Goal: Task Accomplishment & Management: Manage account settings

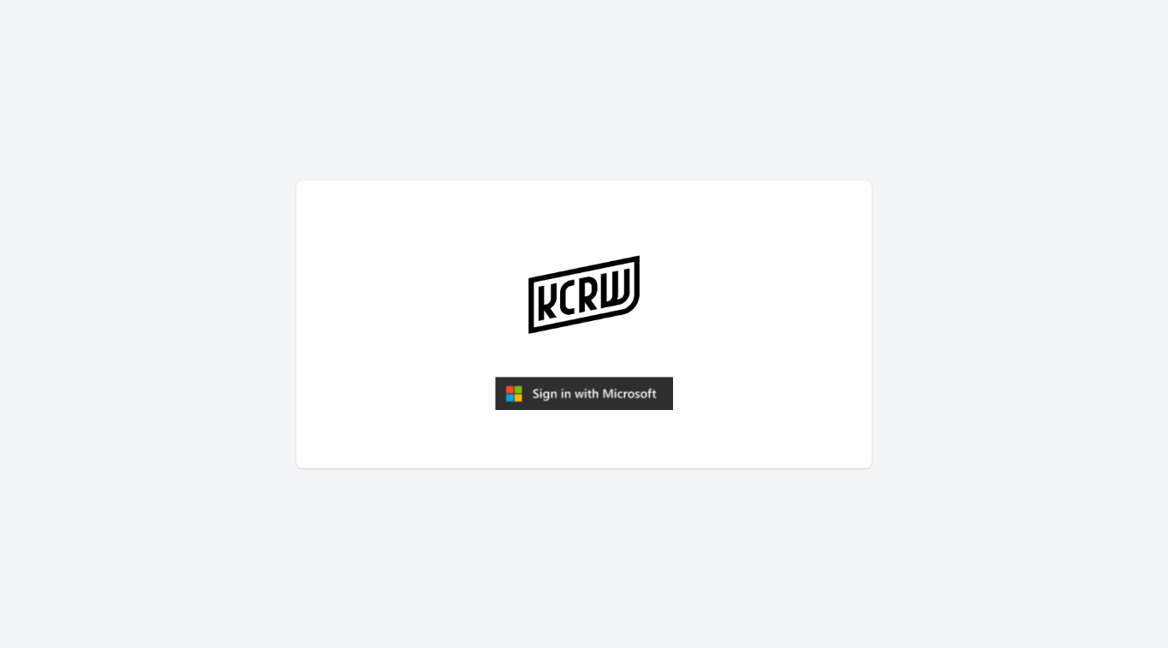
click at [602, 401] on img "submit" at bounding box center [584, 394] width 178 height 34
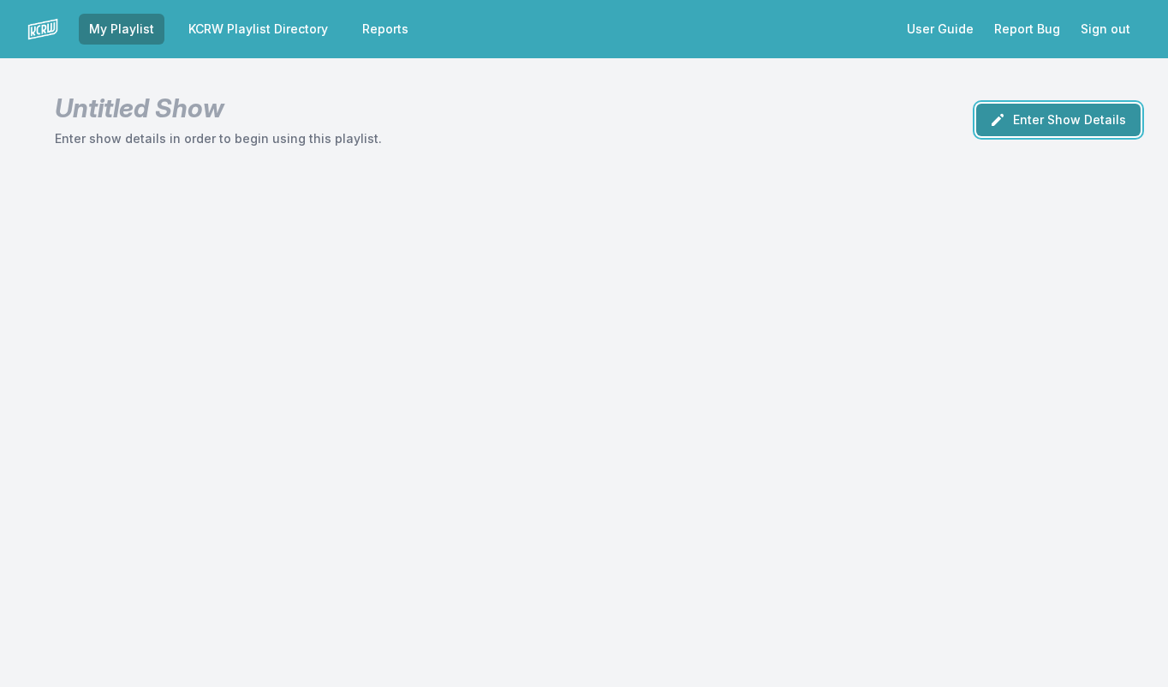
click at [1068, 116] on button "Enter Show Details" at bounding box center [1058, 120] width 164 height 33
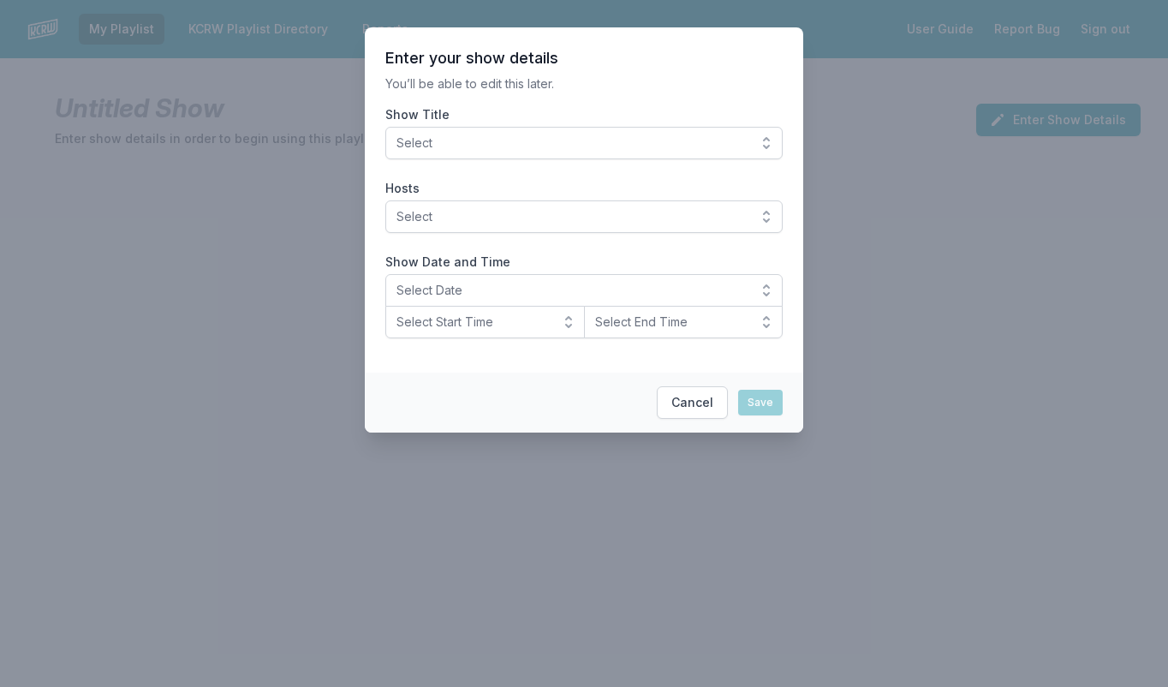
click at [473, 148] on span "Select" at bounding box center [572, 142] width 351 height 17
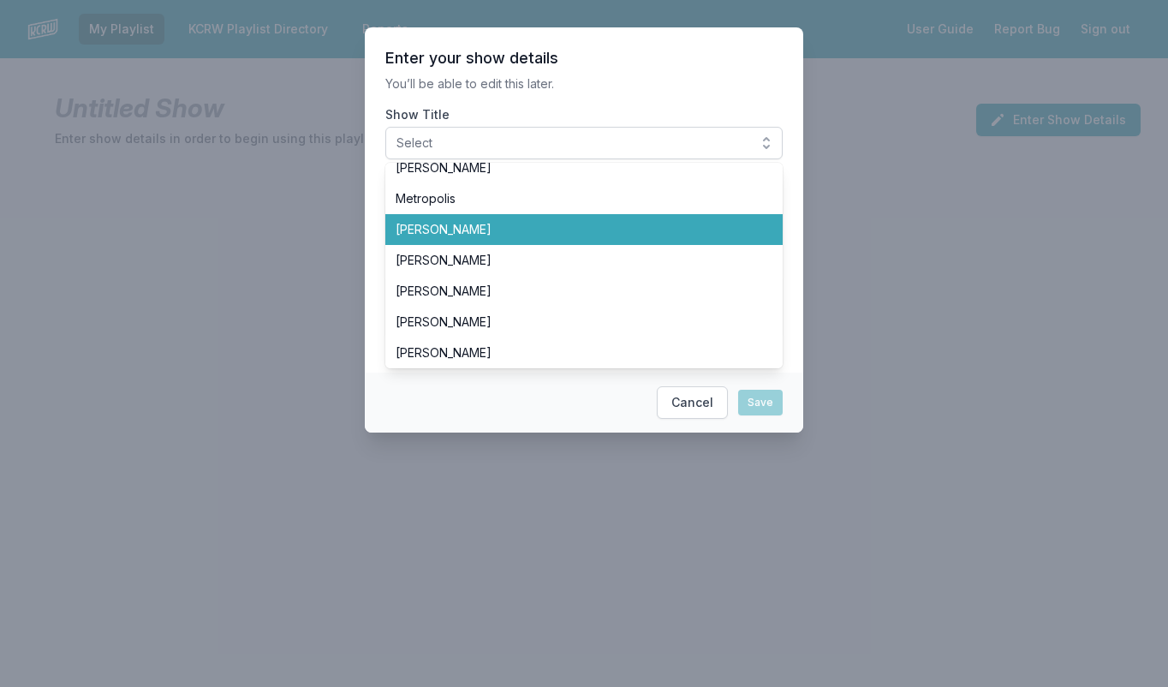
scroll to position [171, 0]
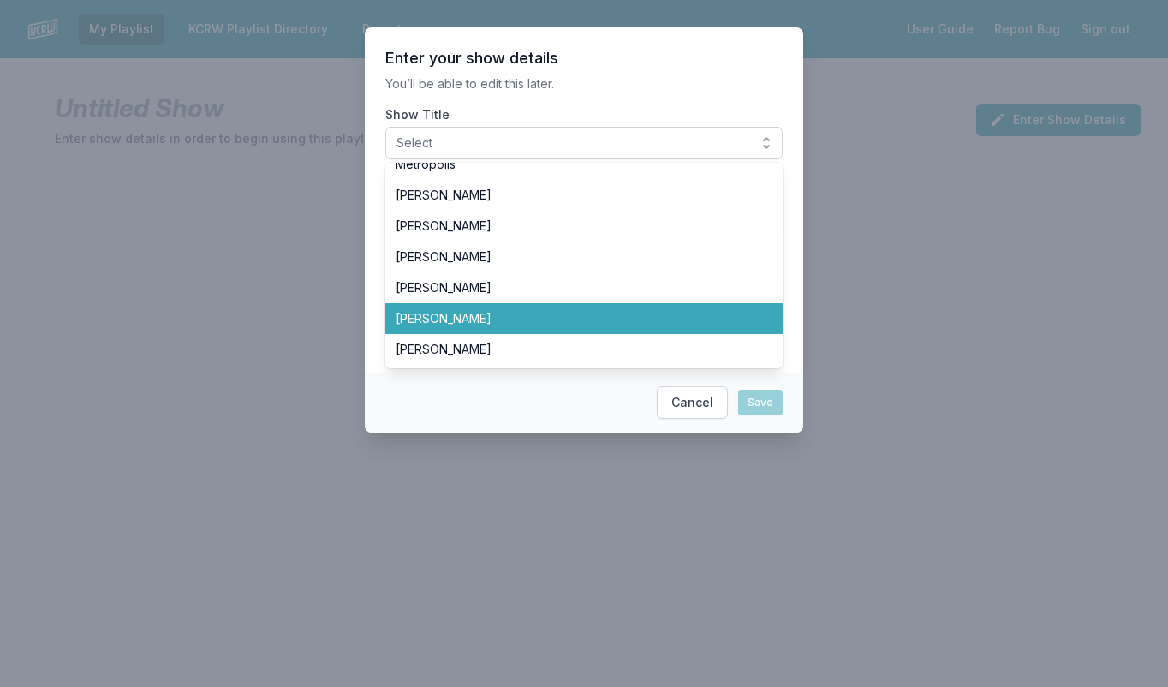
click at [502, 316] on span "[PERSON_NAME]" at bounding box center [574, 318] width 356 height 17
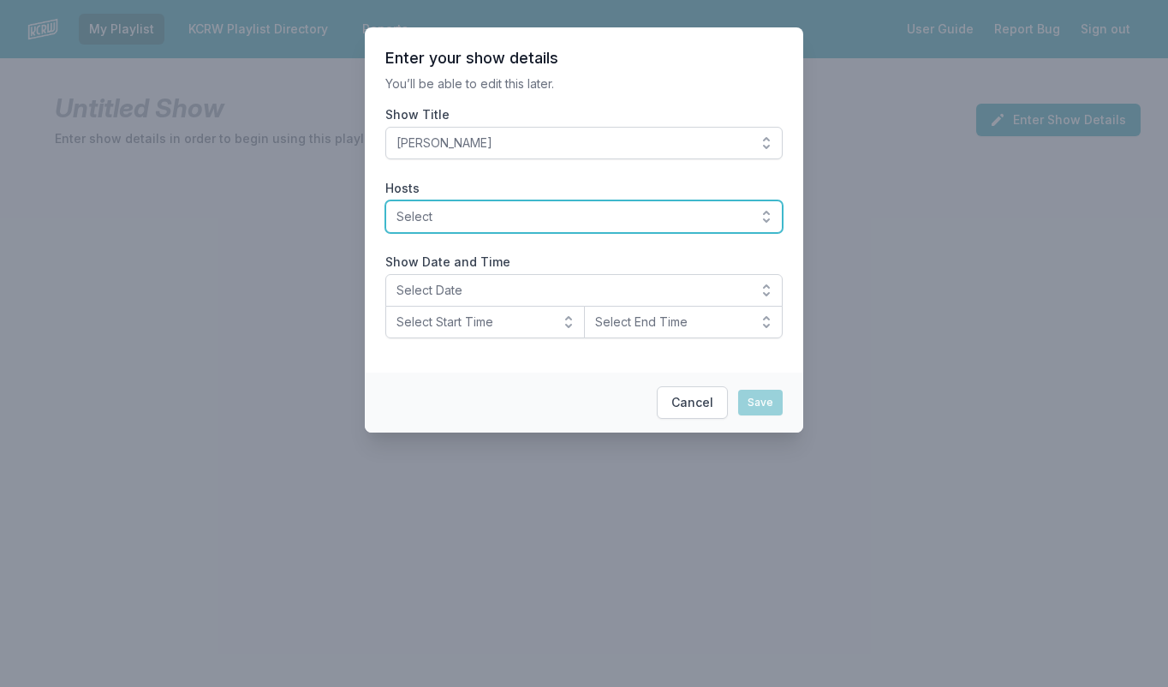
click at [766, 218] on button "Select" at bounding box center [583, 216] width 397 height 33
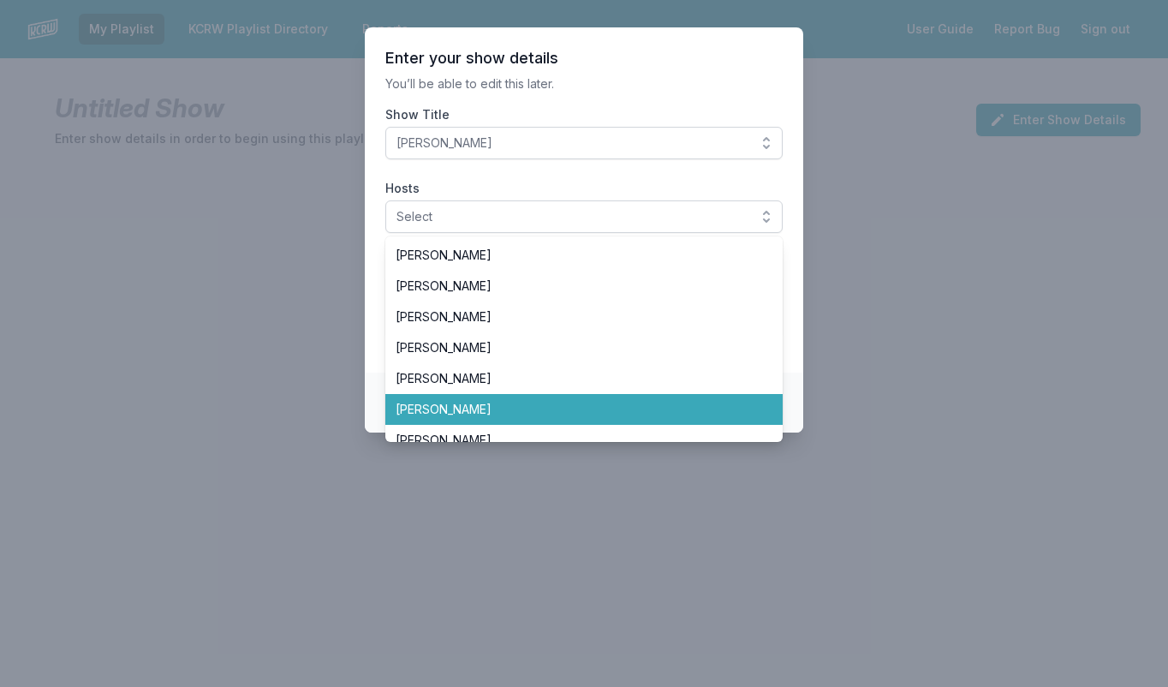
click at [426, 407] on span "[PERSON_NAME]" at bounding box center [574, 409] width 356 height 17
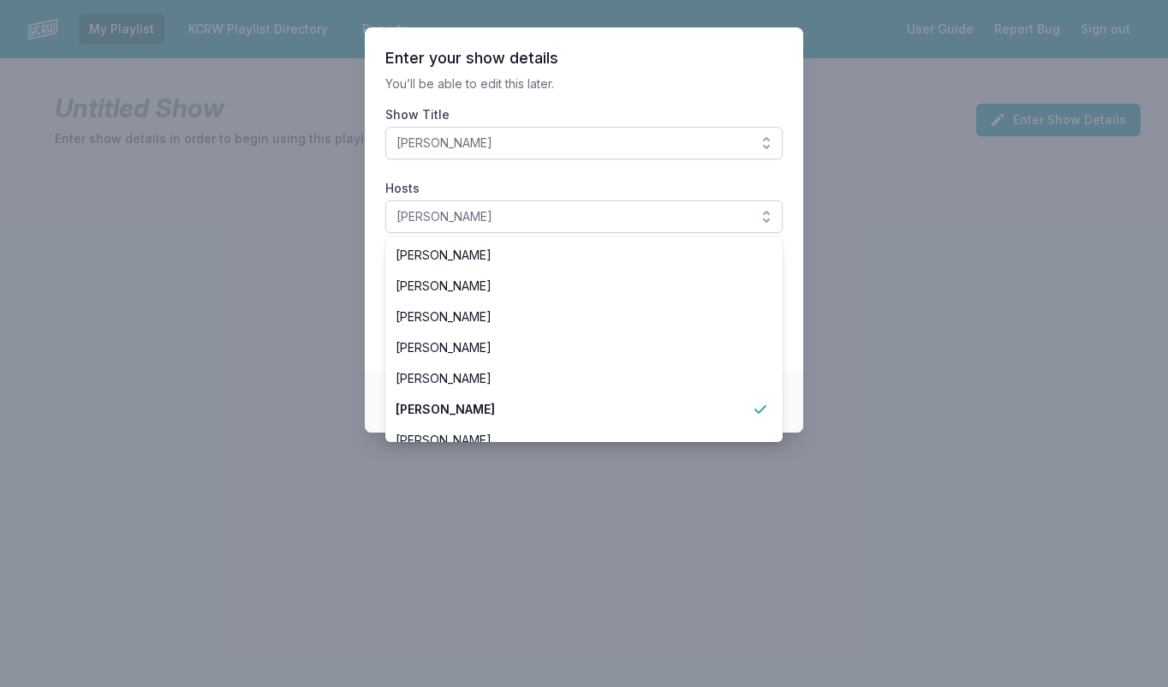
click at [800, 290] on section "Enter your show details You’ll be able to edit this later. Show Title Dan Wilco…" at bounding box center [584, 199] width 438 height 345
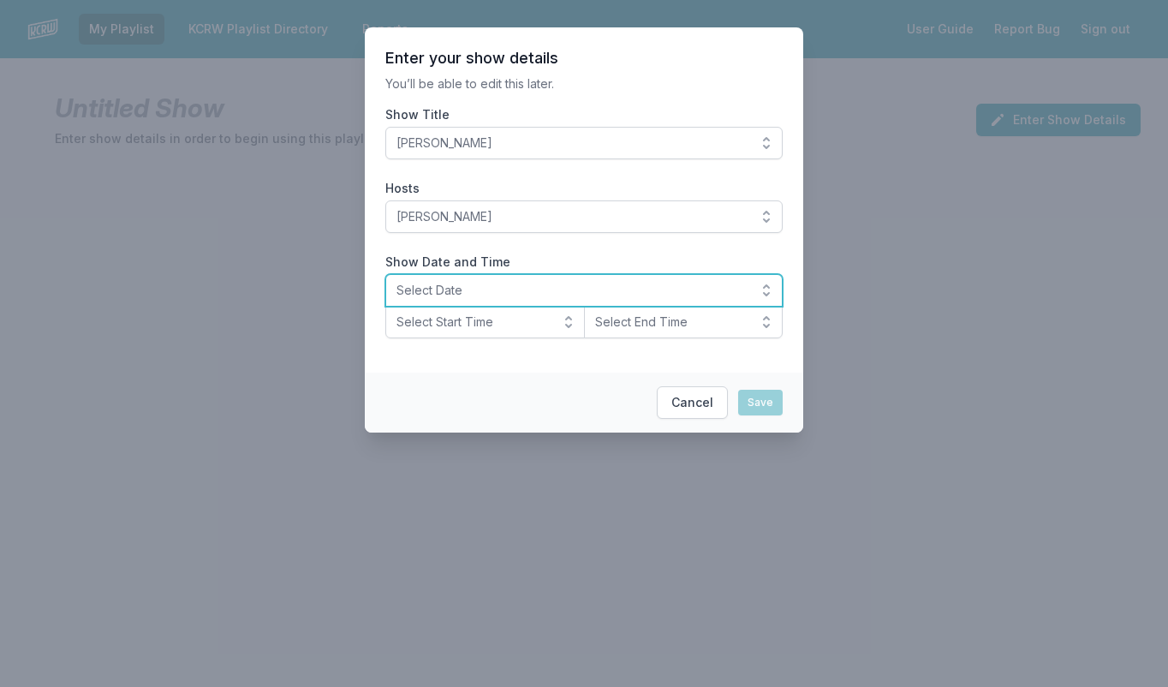
click at [766, 290] on button "Select Date" at bounding box center [583, 290] width 397 height 33
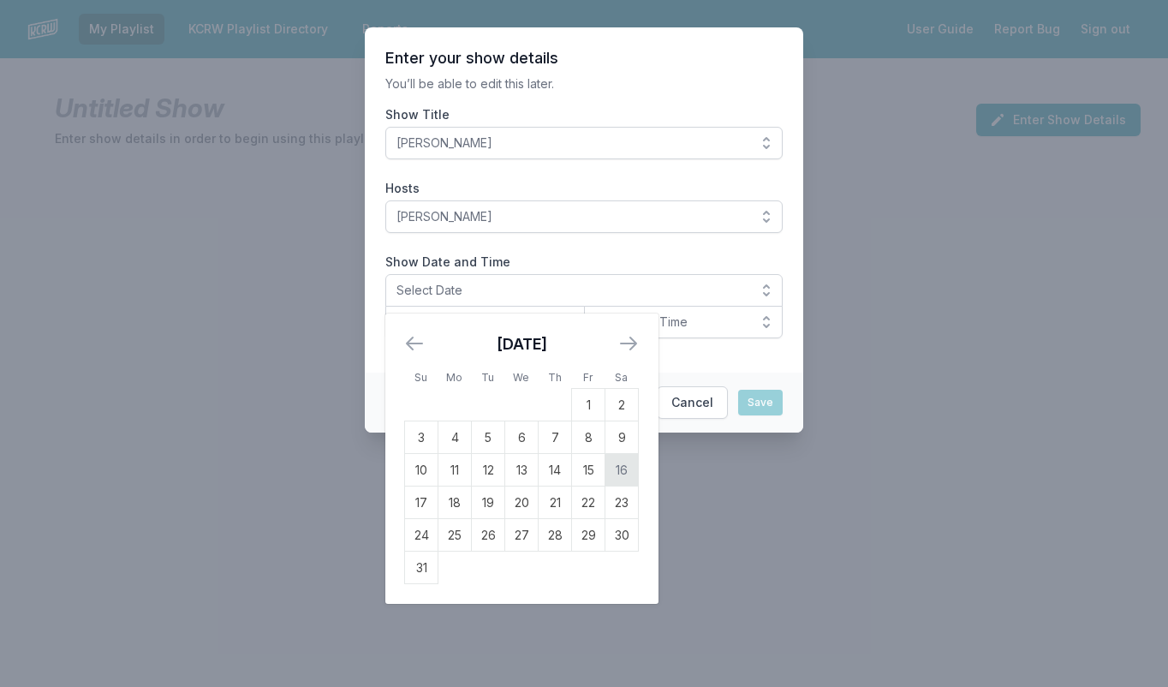
click at [621, 473] on td "16" at bounding box center [621, 470] width 33 height 33
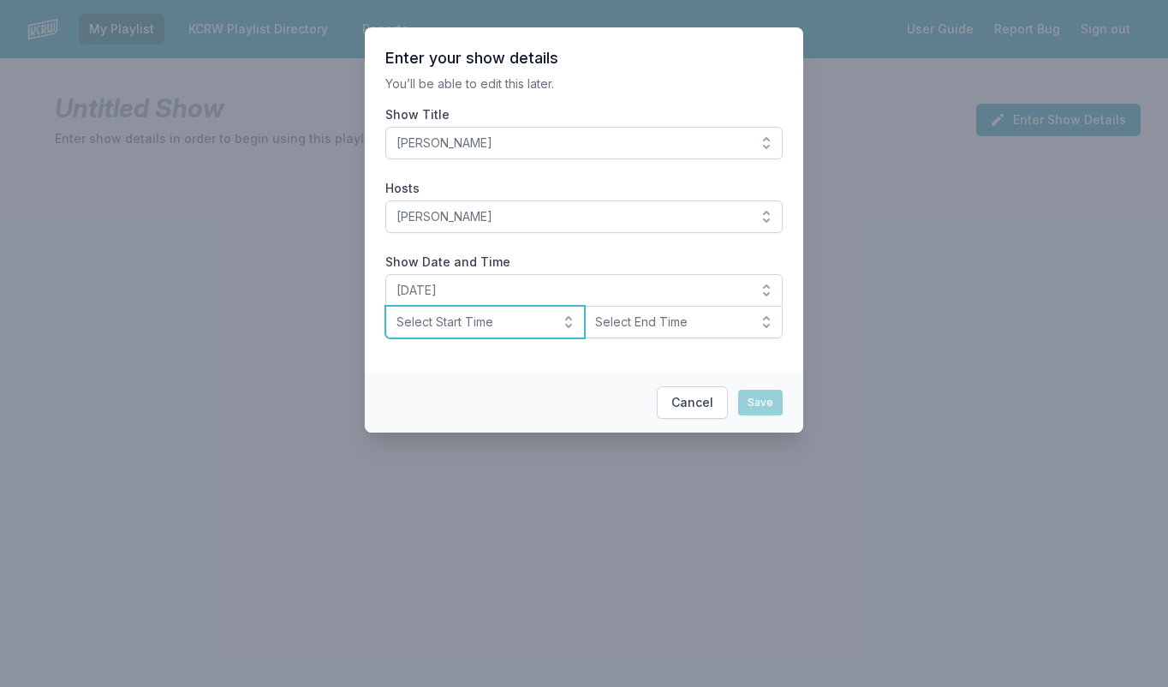
click at [571, 324] on button "Select Start Time" at bounding box center [485, 322] width 200 height 33
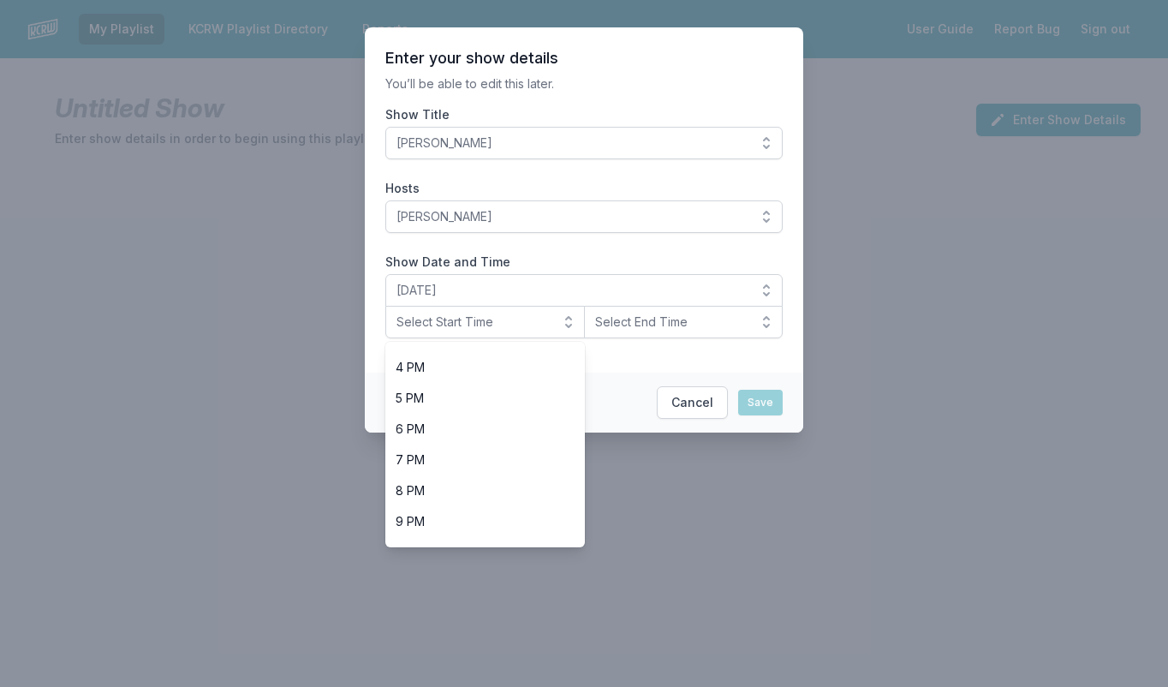
scroll to position [491, 0]
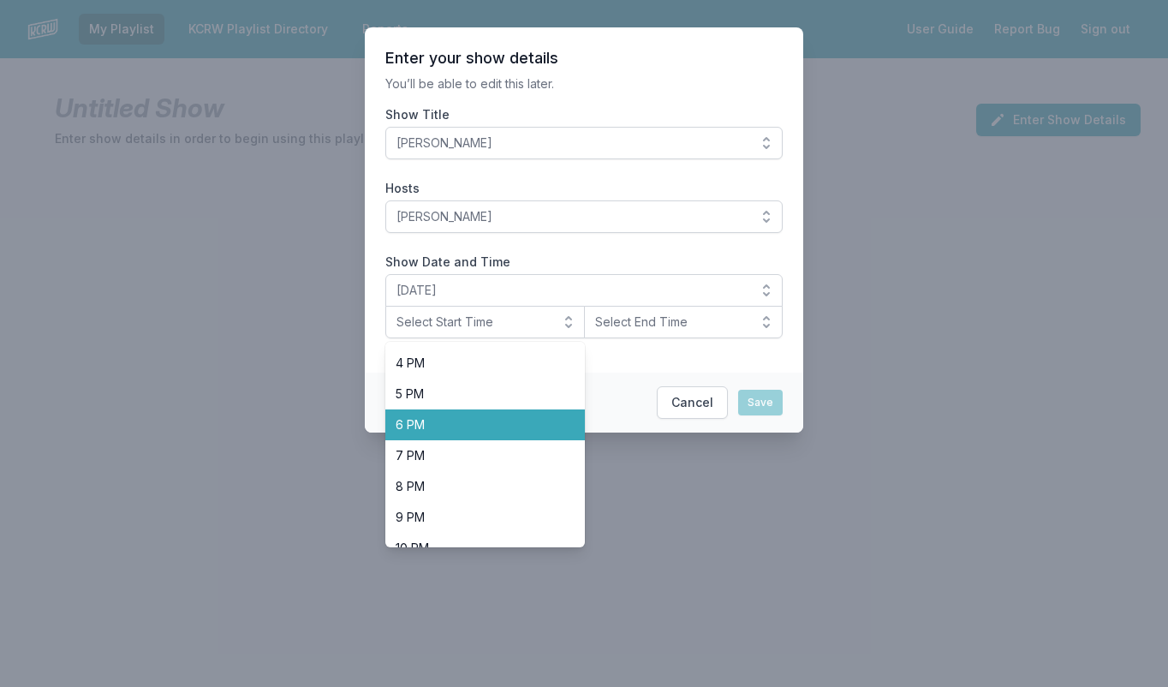
click at [478, 417] on span "6 PM" at bounding box center [475, 424] width 158 height 17
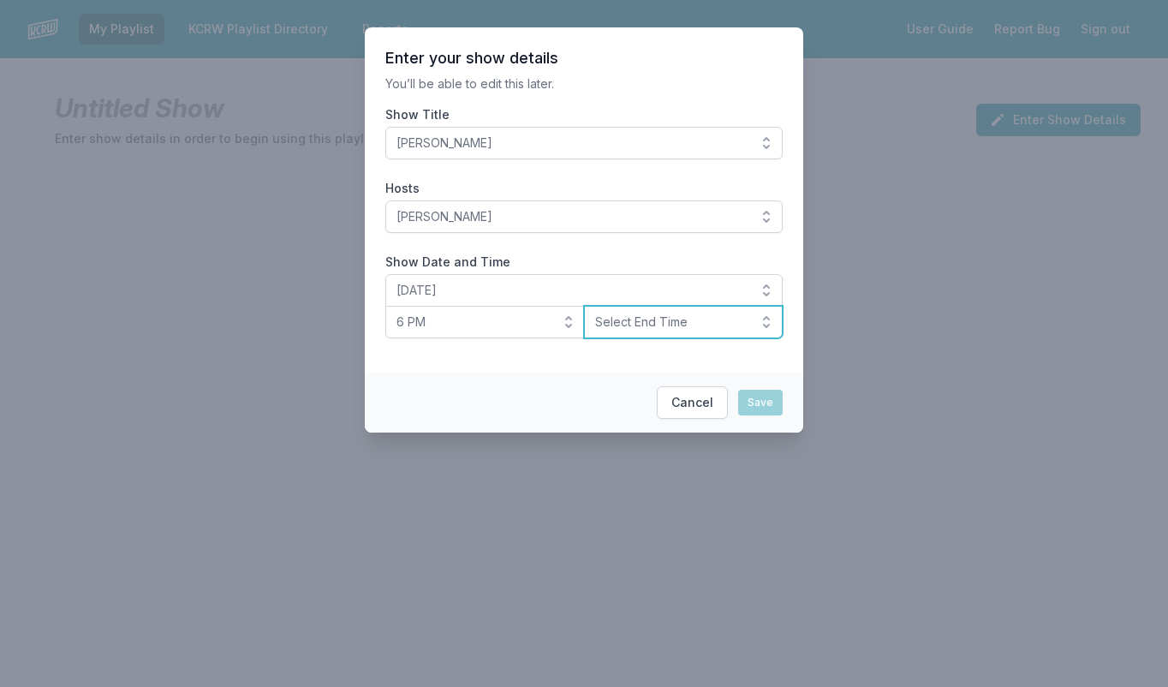
click at [772, 318] on button "Select End Time" at bounding box center [684, 322] width 200 height 33
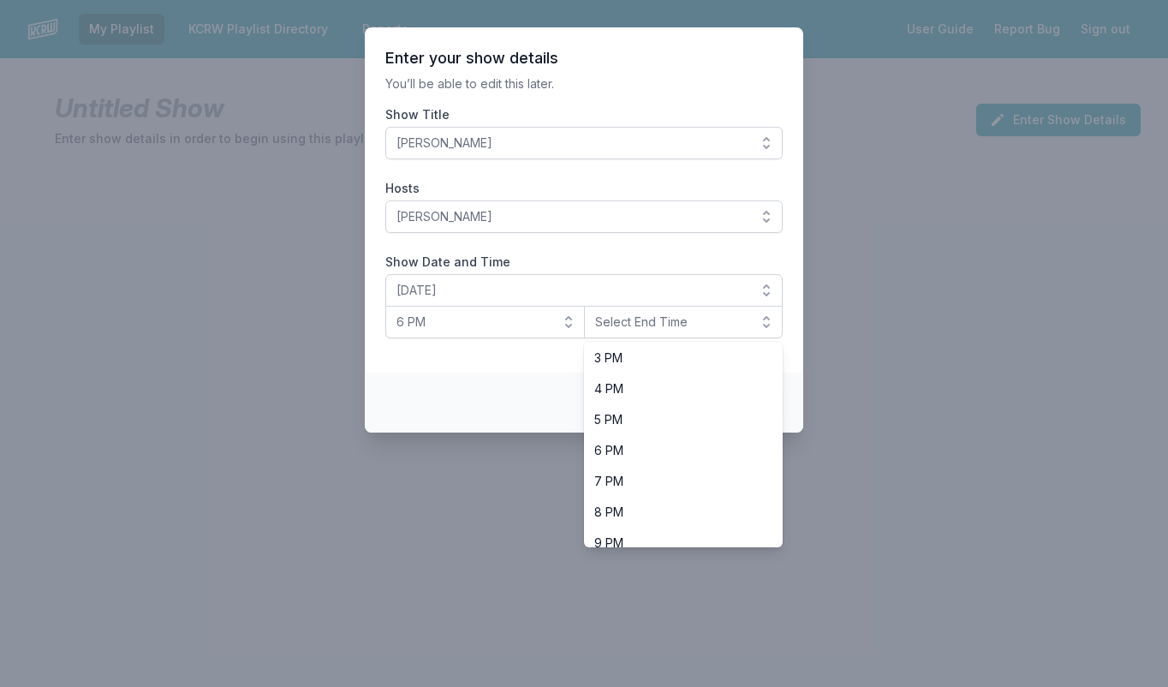
scroll to position [541, 0]
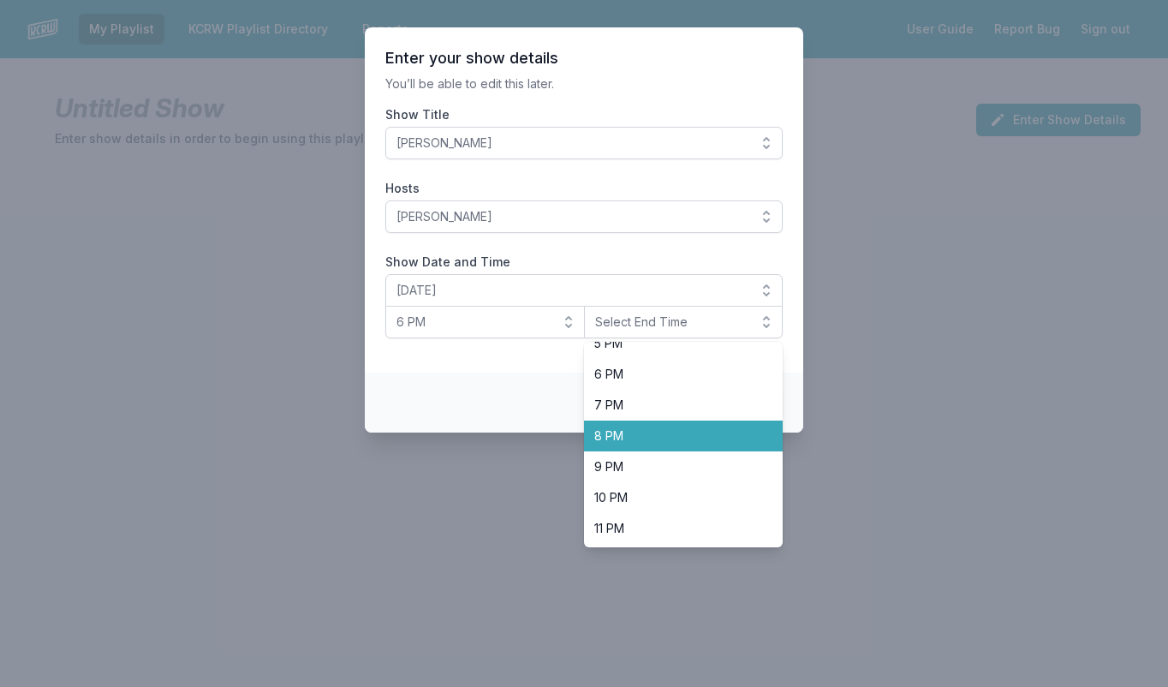
click at [637, 444] on li "8 PM" at bounding box center [684, 435] width 200 height 31
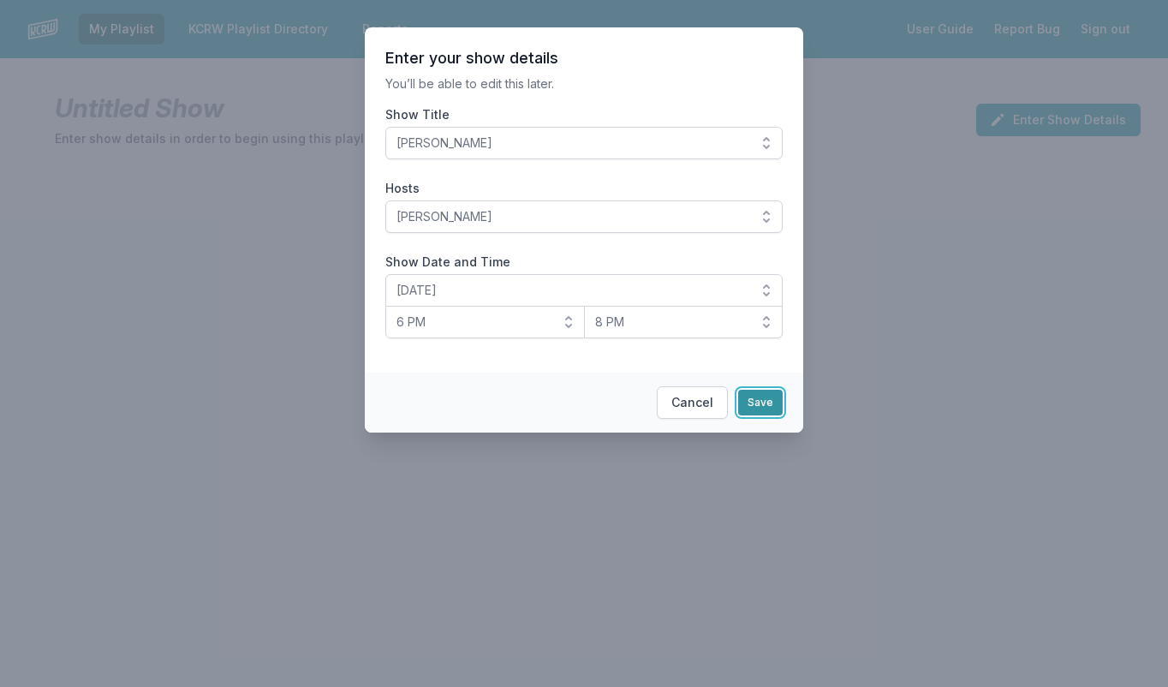
click at [758, 403] on button "Save" at bounding box center [760, 403] width 45 height 26
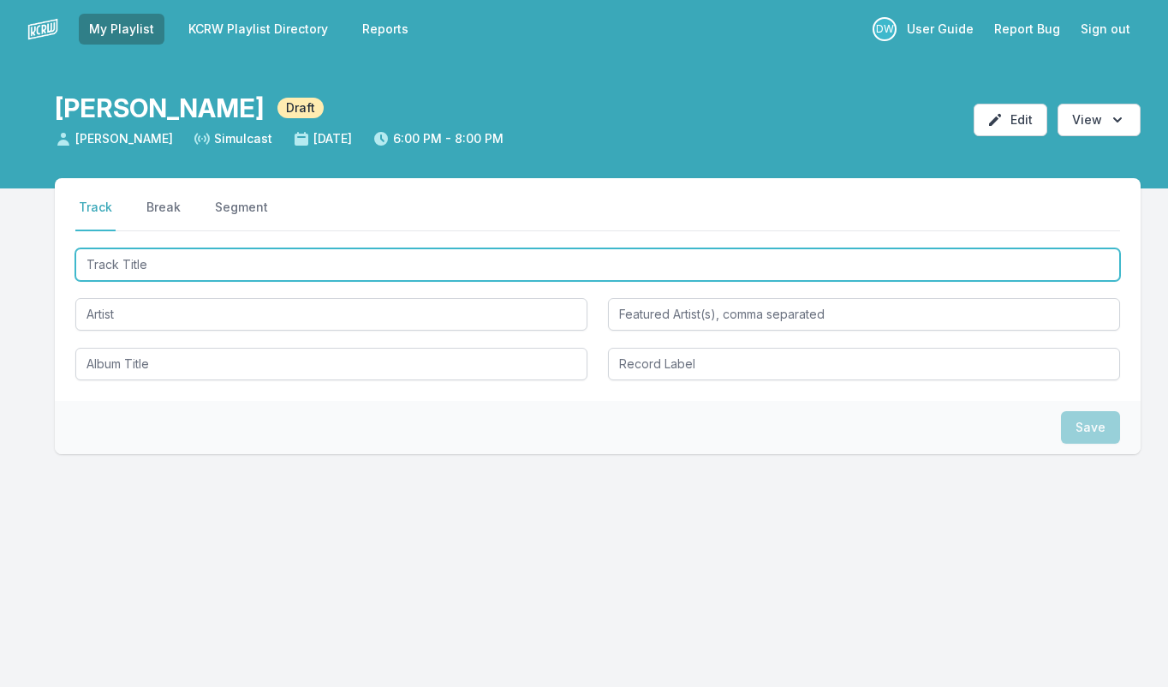
click at [170, 250] on input "Track Title" at bounding box center [597, 264] width 1045 height 33
type input "Get Up (And Go To School)"
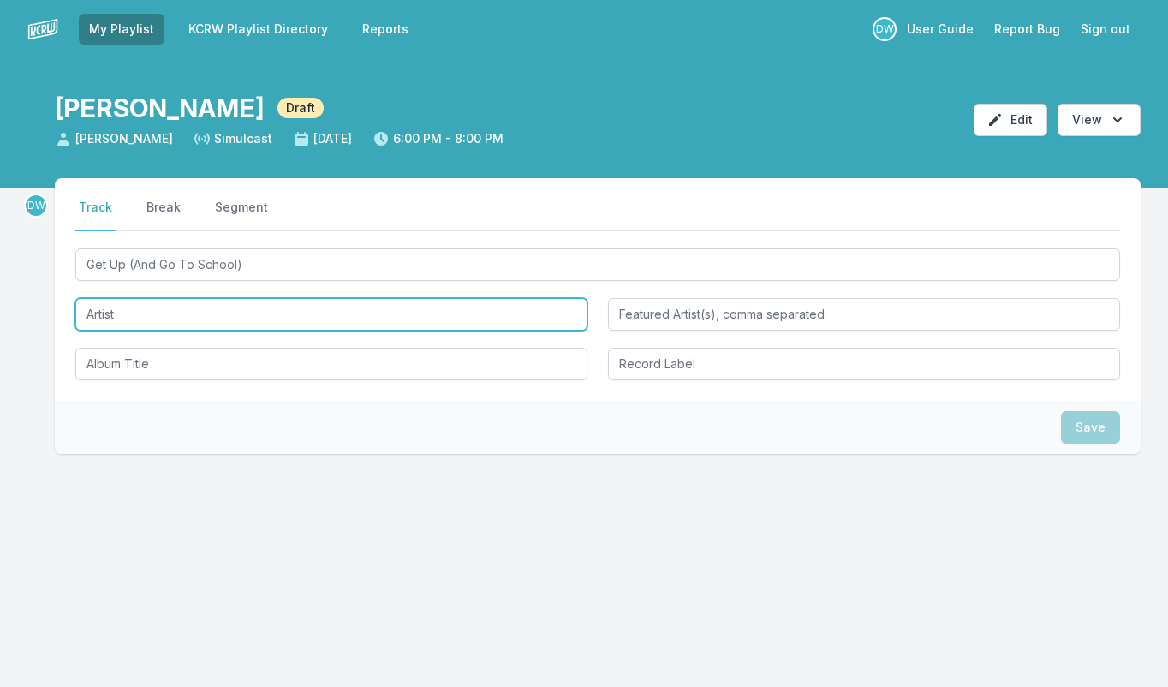
click at [121, 319] on input "Artist" at bounding box center [331, 314] width 512 height 33
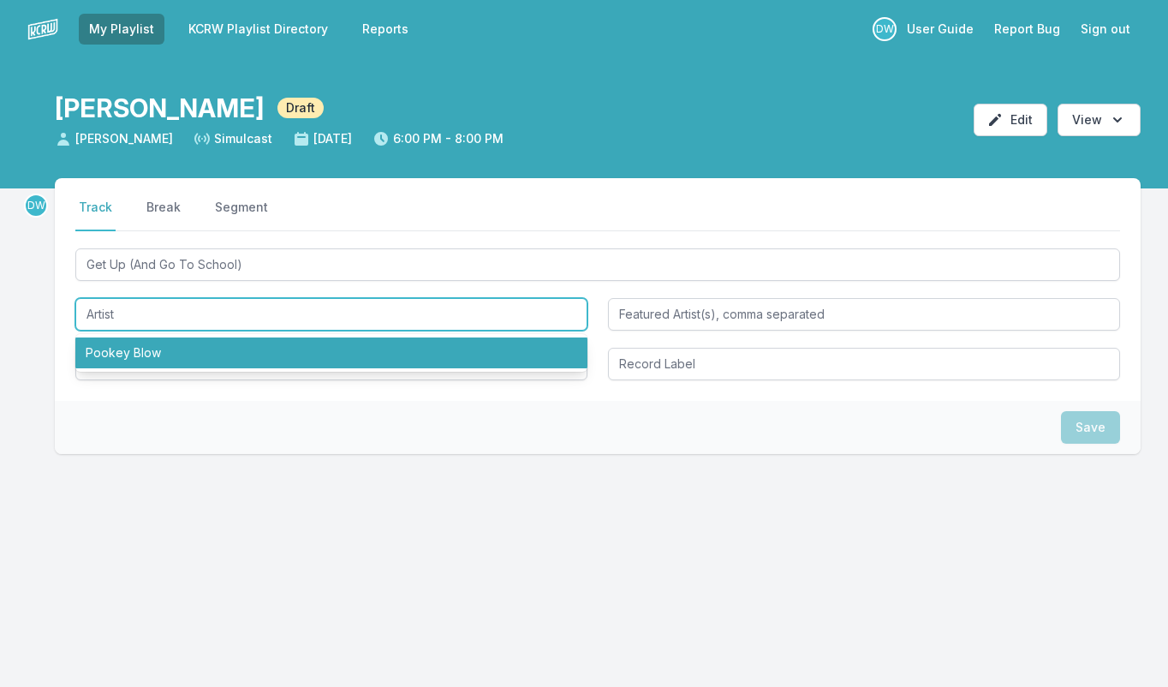
click at [127, 353] on li "Pookey Blow" at bounding box center [331, 352] width 512 height 31
type input "Pookey Blow"
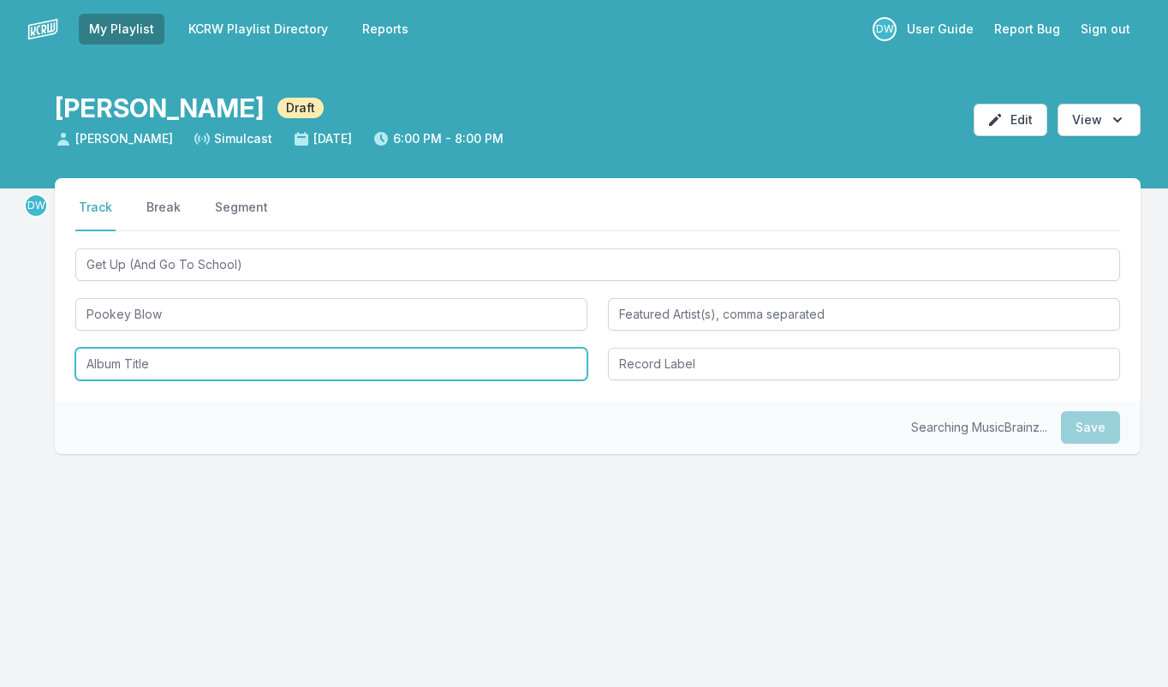
click at [128, 373] on input "Album Title" at bounding box center [331, 364] width 512 height 33
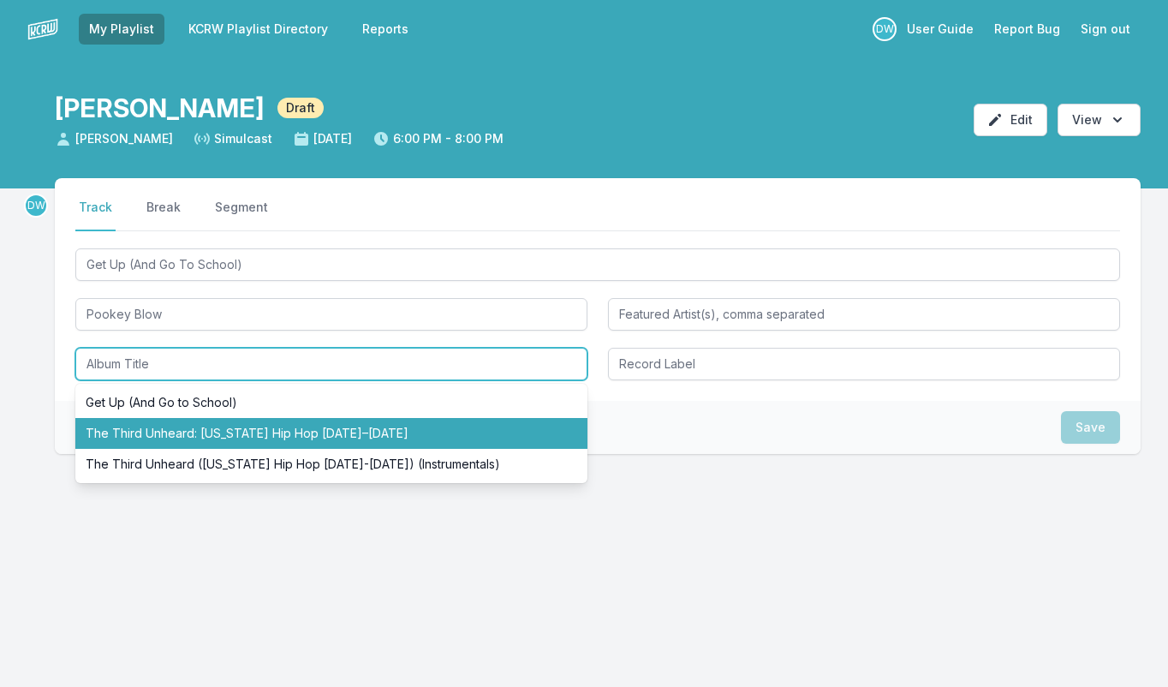
click at [182, 434] on li "The Third Unheard: [US_STATE] Hip Hop [DATE]–[DATE]" at bounding box center [331, 433] width 512 height 31
type input "The Third Unheard: [US_STATE] Hip Hop [DATE]–[DATE]"
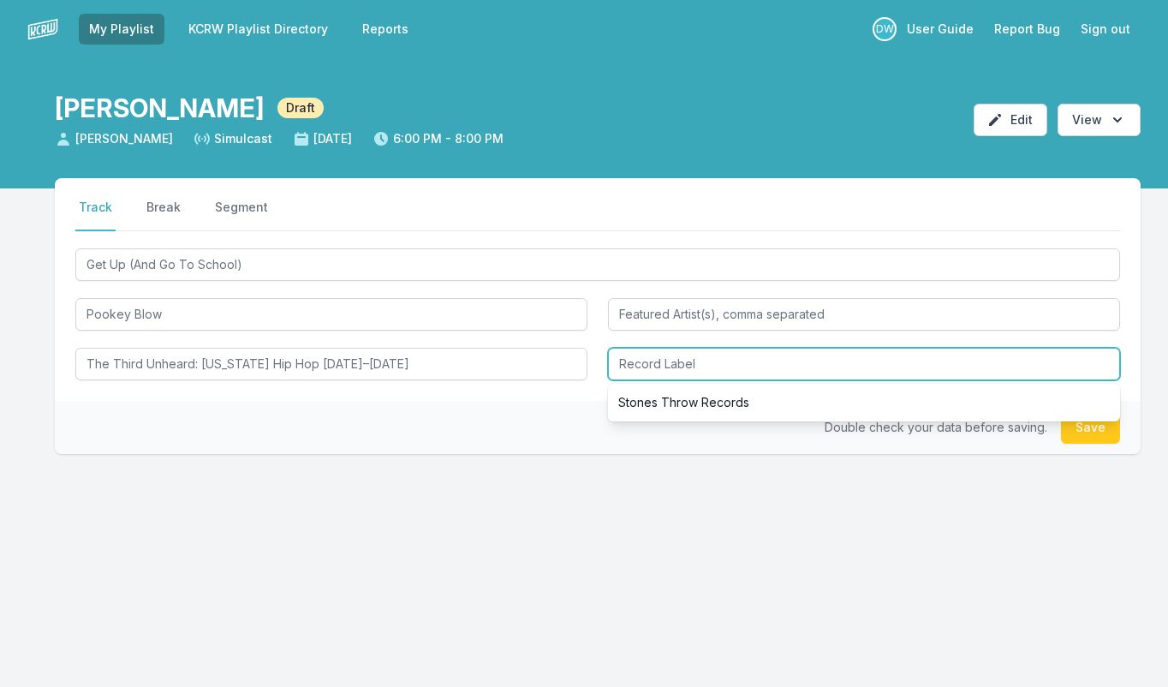
click at [689, 366] on input "Record Label" at bounding box center [864, 364] width 512 height 33
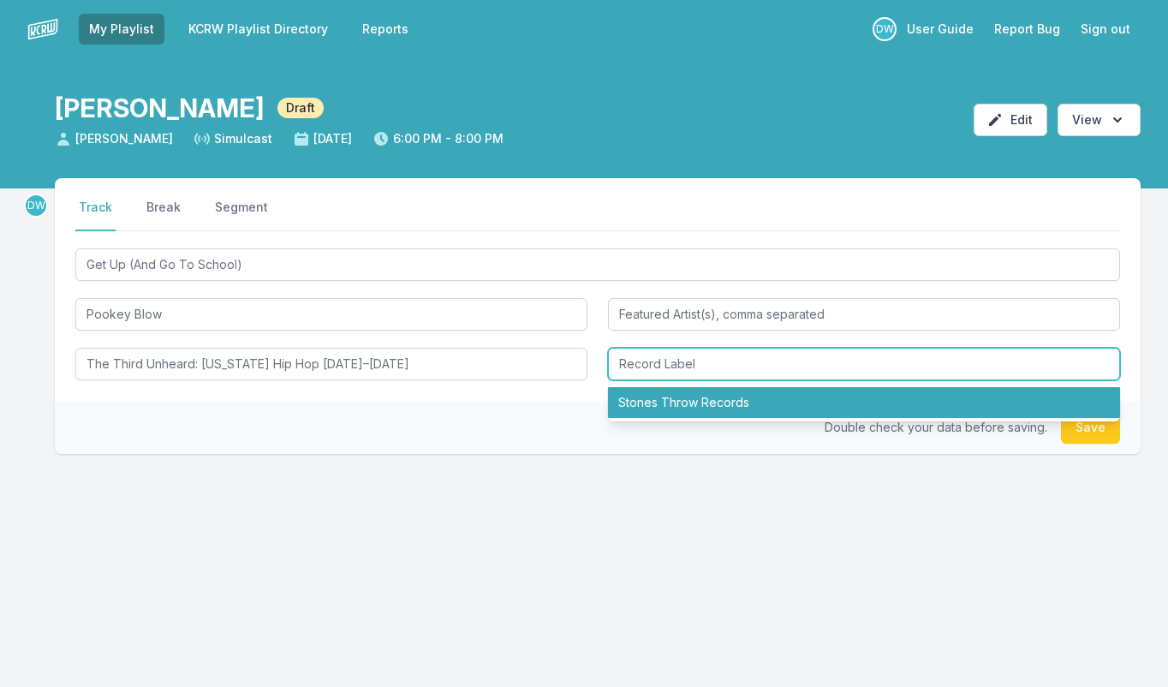
click at [689, 400] on li "Stones Throw Records" at bounding box center [864, 402] width 512 height 31
type input "Stones Throw Records"
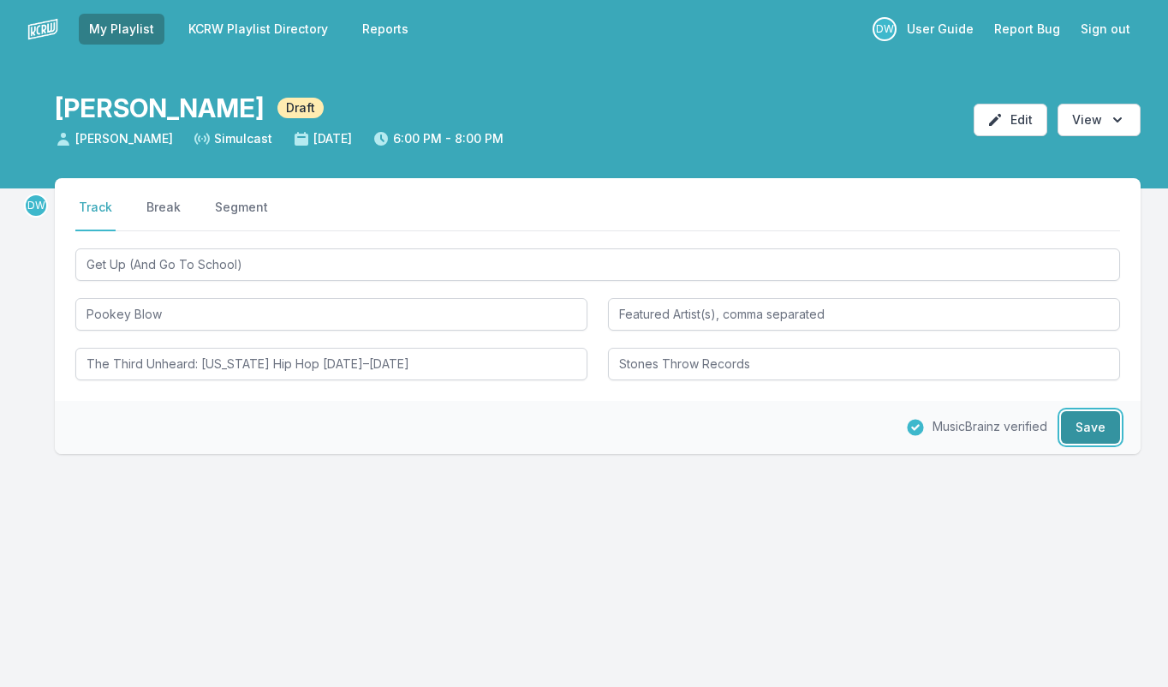
click at [1104, 430] on button "Save" at bounding box center [1090, 427] width 59 height 33
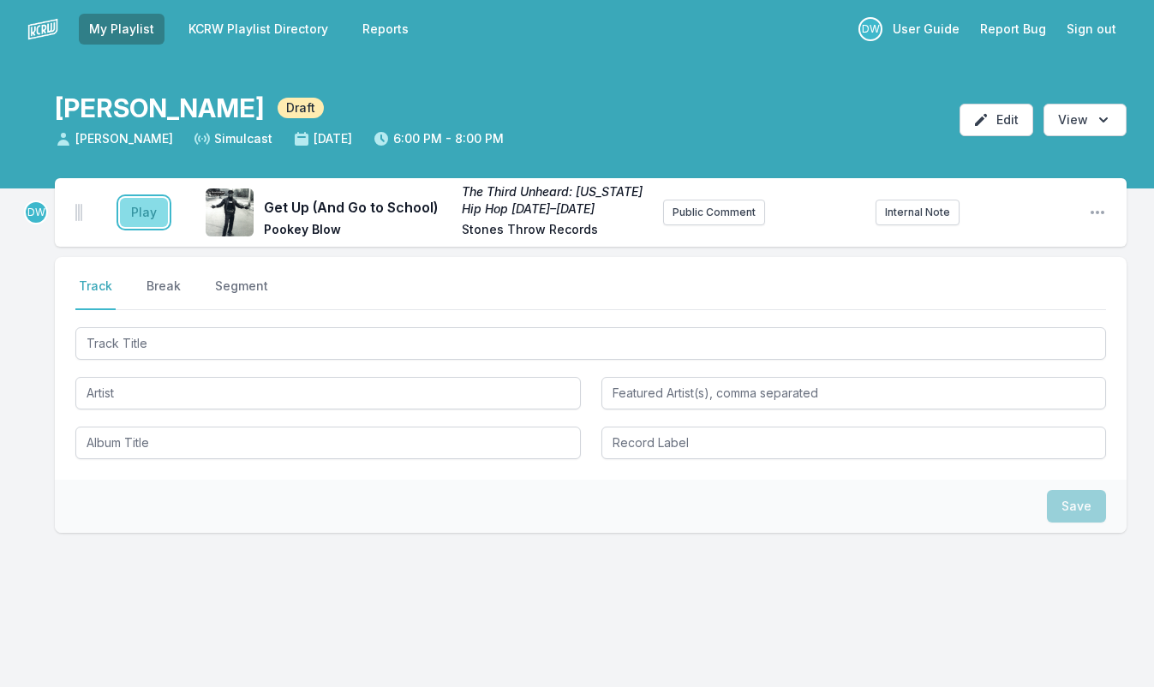
click at [141, 210] on button "Play" at bounding box center [144, 212] width 48 height 29
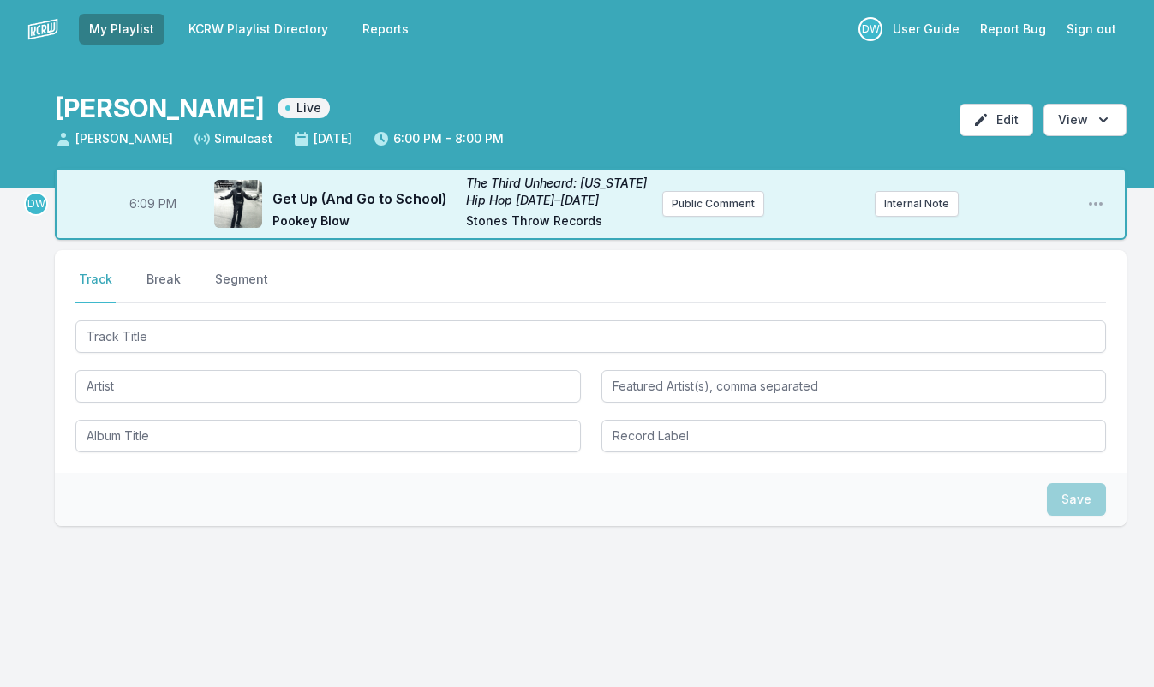
click at [147, 200] on span "6:09 PM" at bounding box center [152, 203] width 47 height 17
click at [143, 202] on input "18:09" at bounding box center [152, 204] width 96 height 33
type input "18:05"
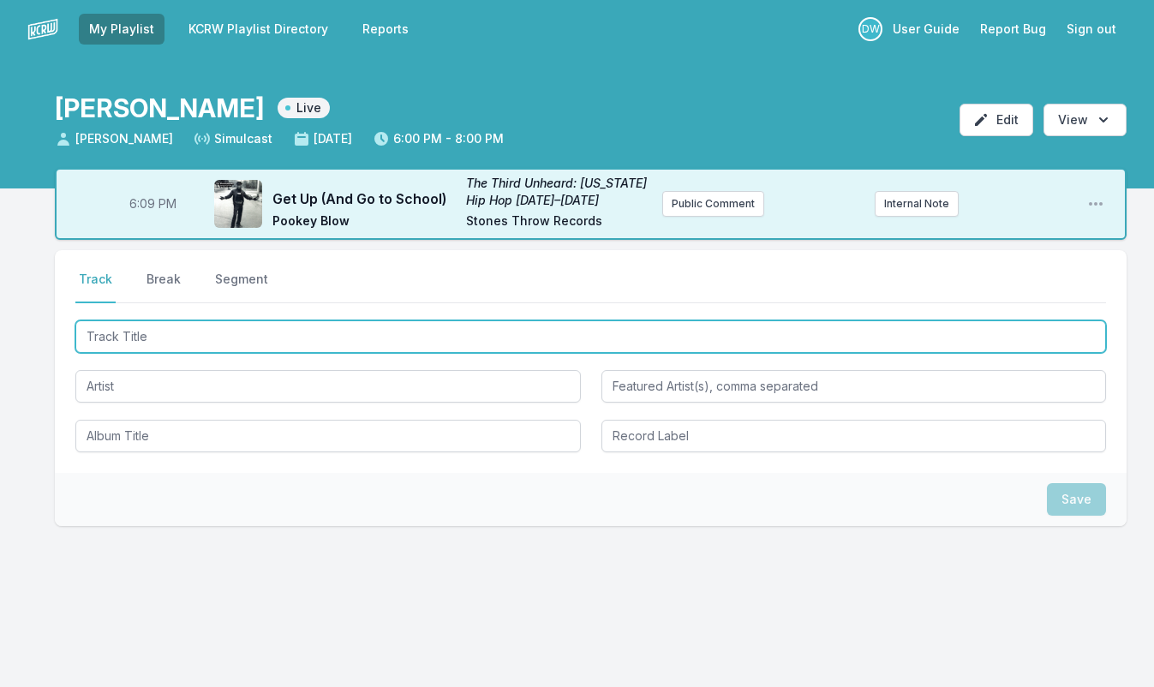
click at [160, 336] on input "Track Title" at bounding box center [590, 336] width 1030 height 33
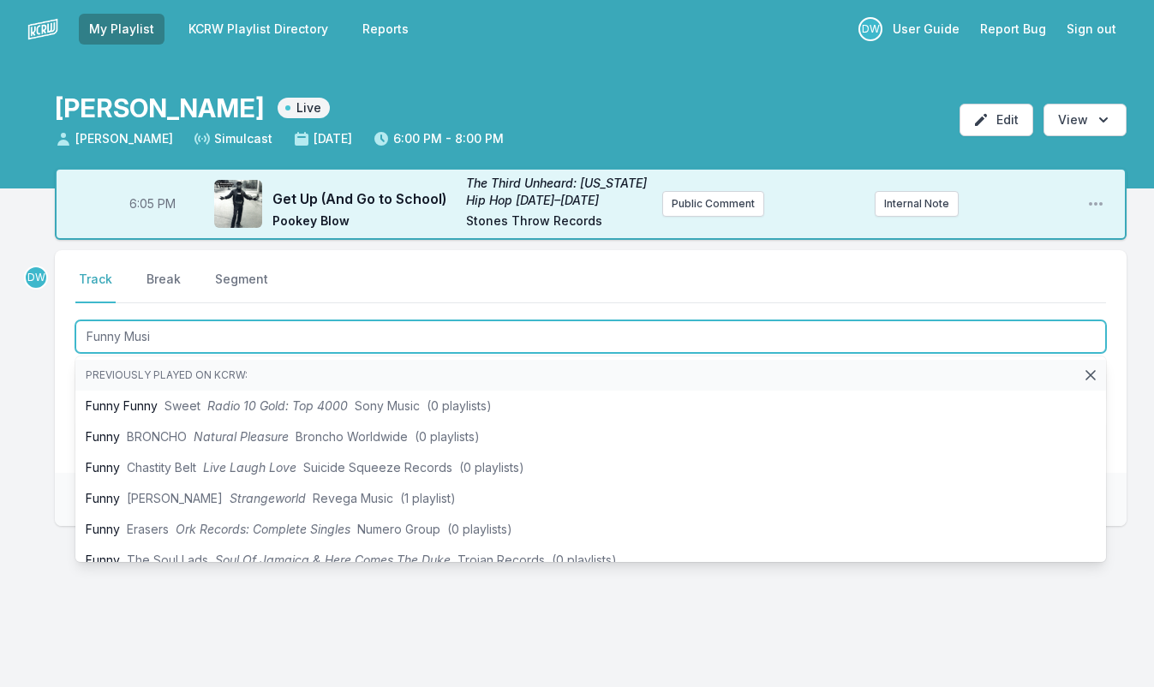
type input "Funny Music"
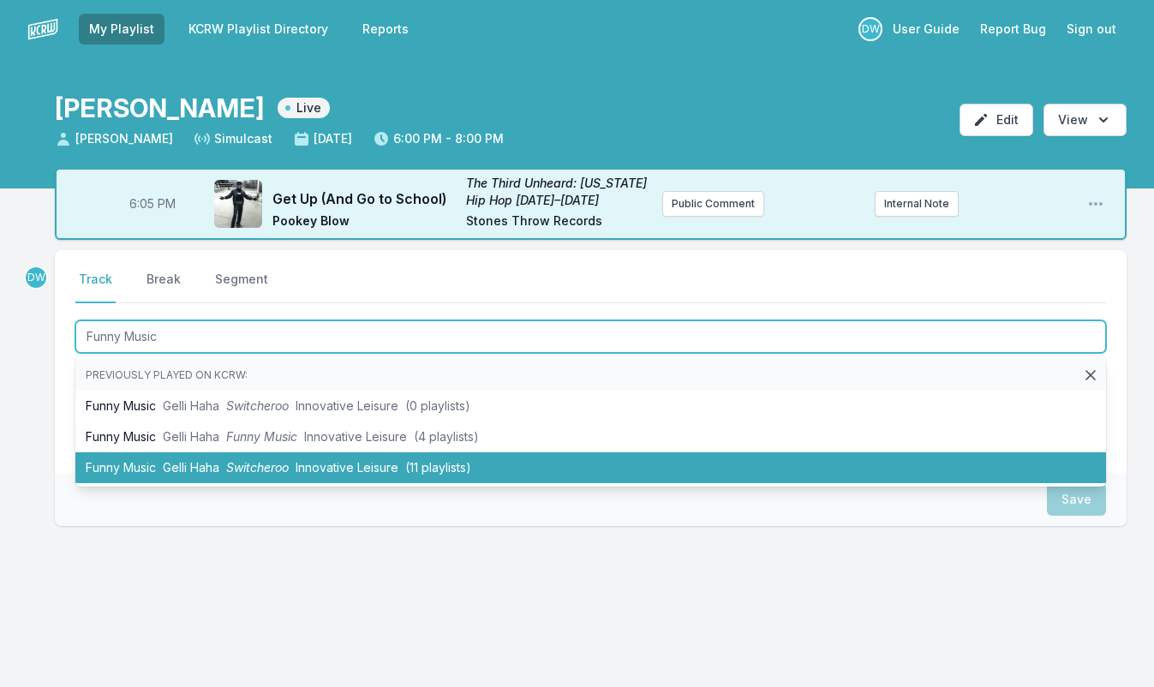
click at [187, 461] on span "Gelli Haha" at bounding box center [191, 467] width 57 height 15
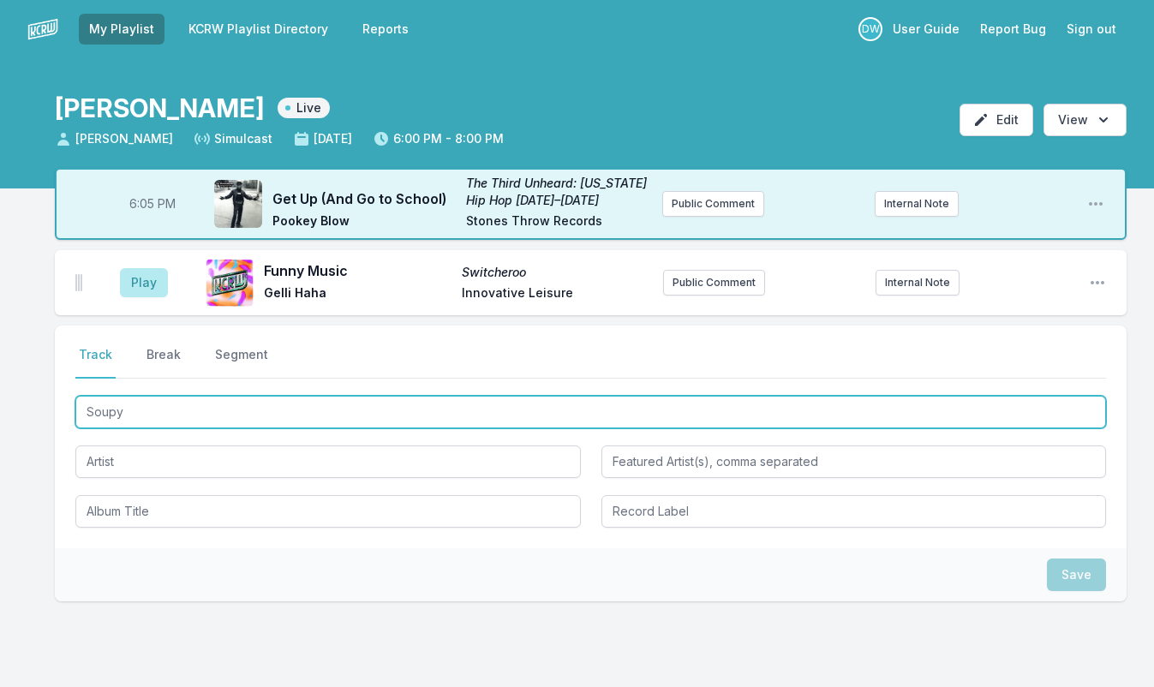
type input "Soupy"
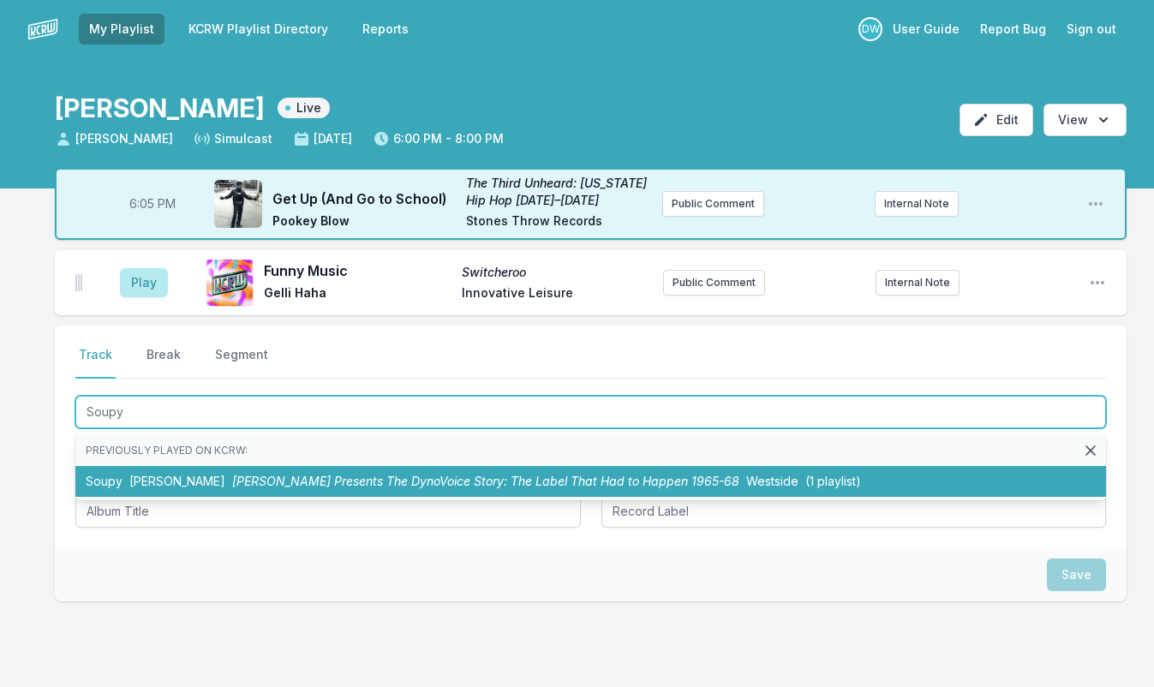
click at [289, 481] on span "[PERSON_NAME] Presents The DynoVoice Story: The Label That Had to Happen 1965-68" at bounding box center [485, 481] width 507 height 15
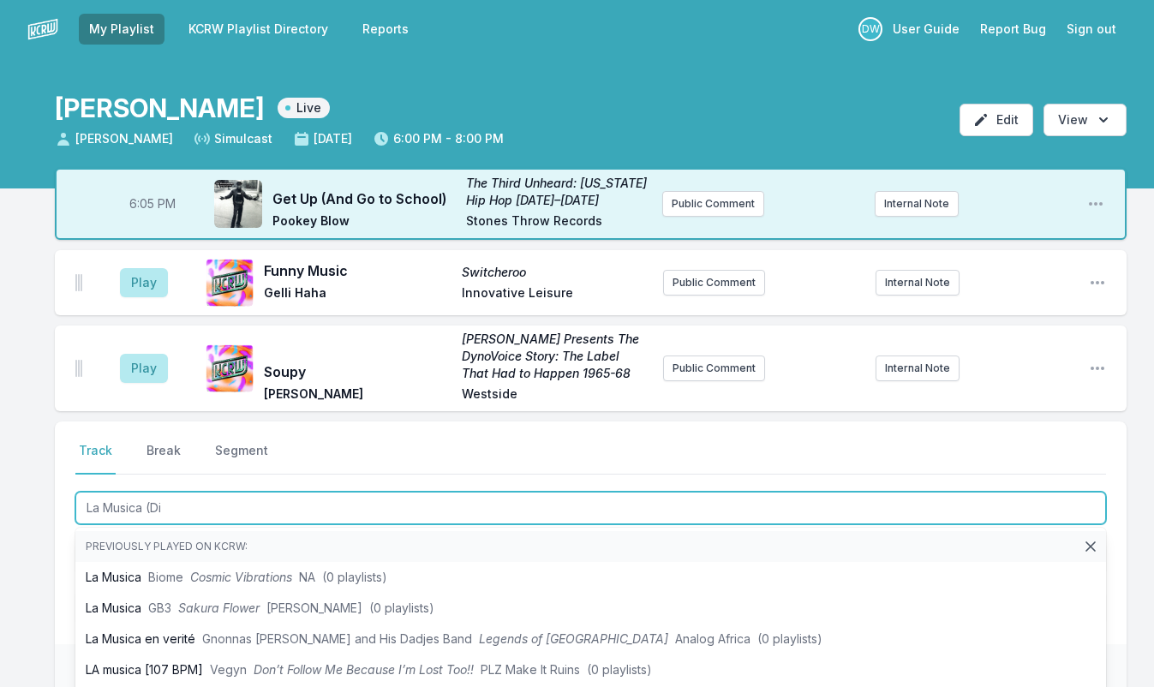
type input "La Musica (Din"
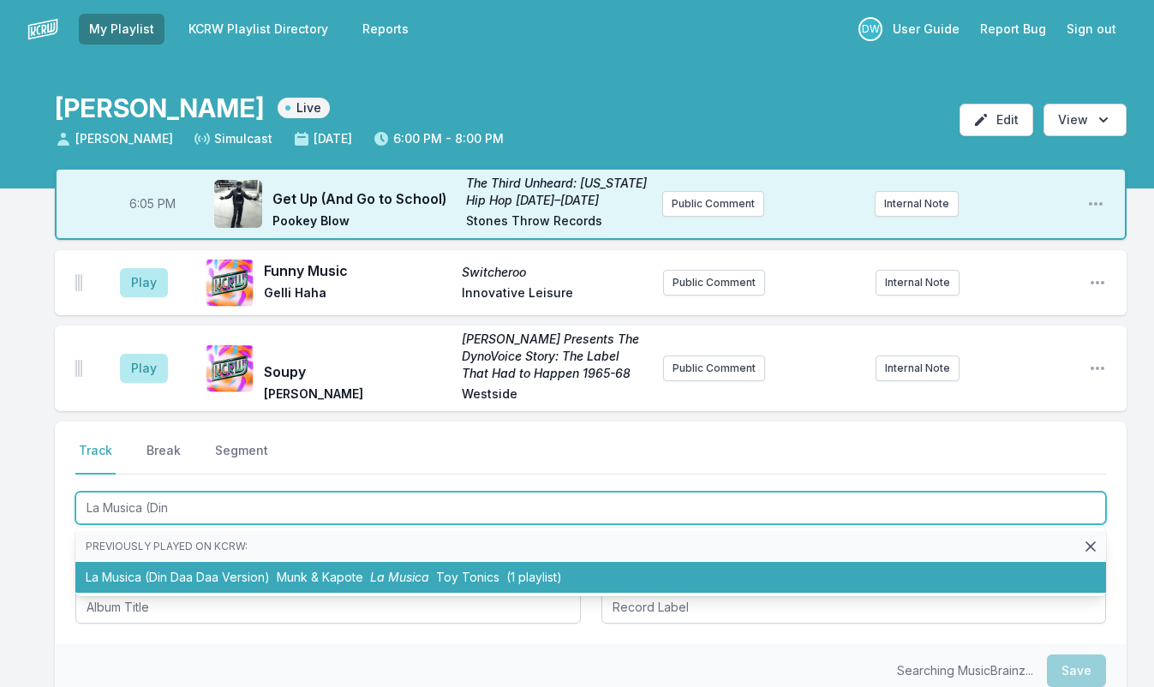
click at [234, 580] on li "La Musica (Din Daa Daa Version) Munk & Kapote La Musica Toy Tonics (1 playlist)" at bounding box center [590, 577] width 1030 height 31
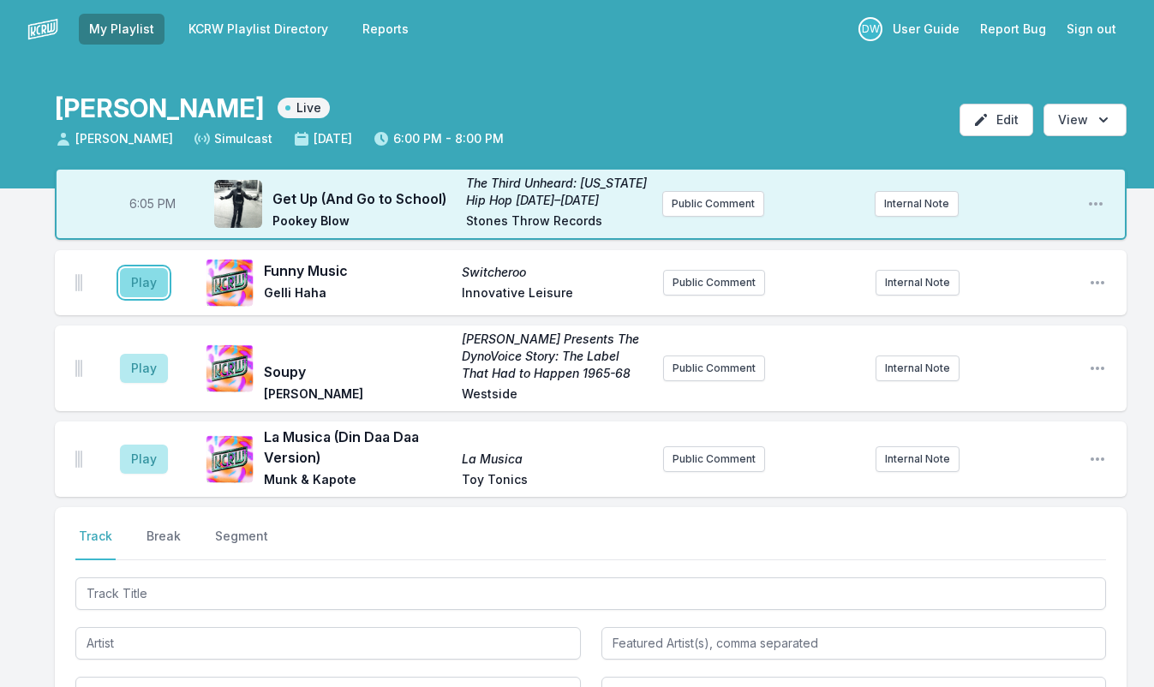
click at [140, 287] on button "Play" at bounding box center [144, 282] width 48 height 29
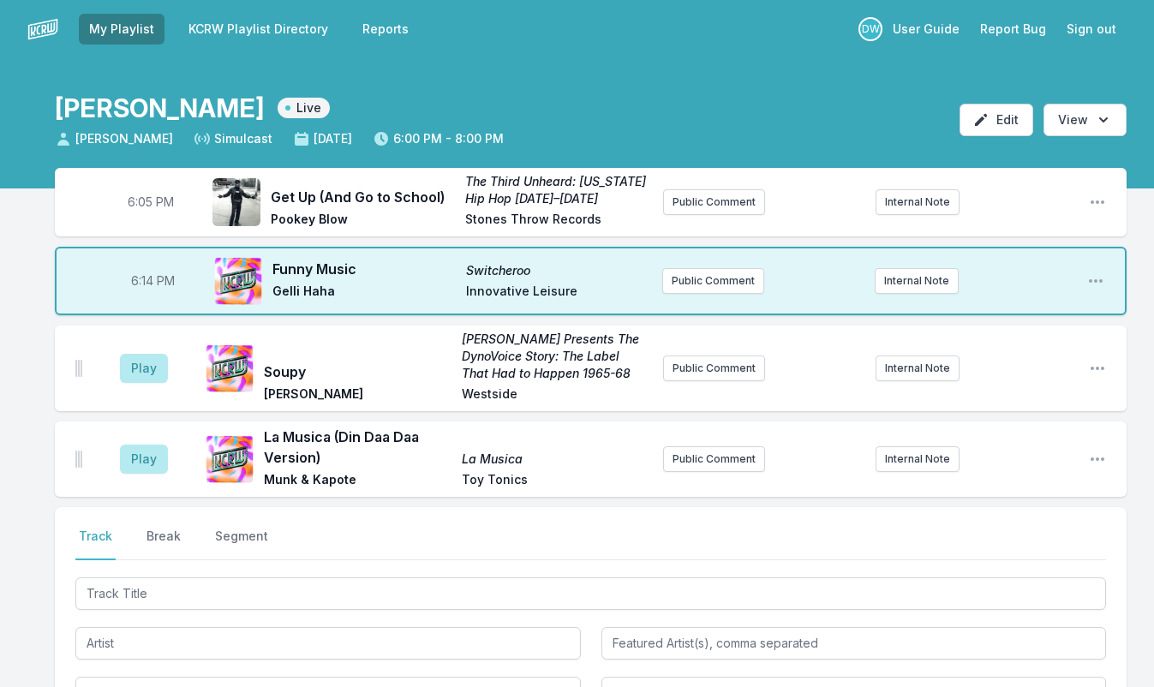
click at [144, 279] on span "6:14 PM" at bounding box center [153, 280] width 44 height 17
click at [144, 280] on input "18:14" at bounding box center [152, 281] width 96 height 33
type input "18:11"
click at [141, 368] on button "Play" at bounding box center [144, 368] width 48 height 29
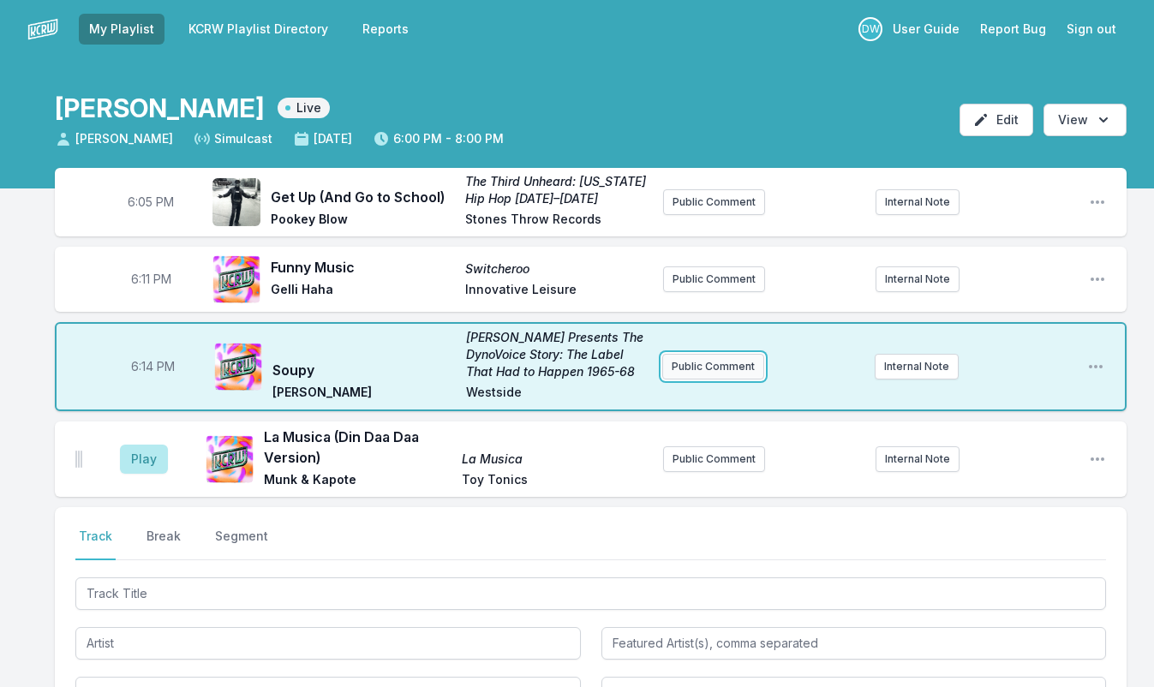
click at [726, 365] on button "Public Comment" at bounding box center [713, 367] width 102 height 26
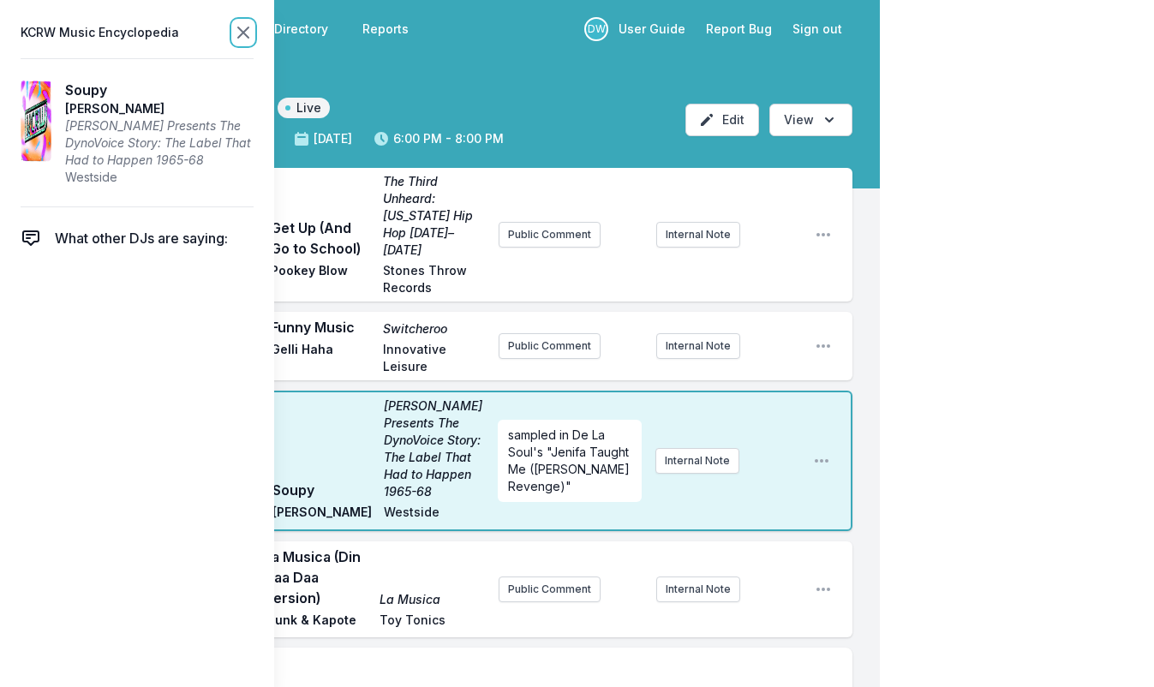
click at [242, 31] on icon at bounding box center [243, 32] width 10 height 10
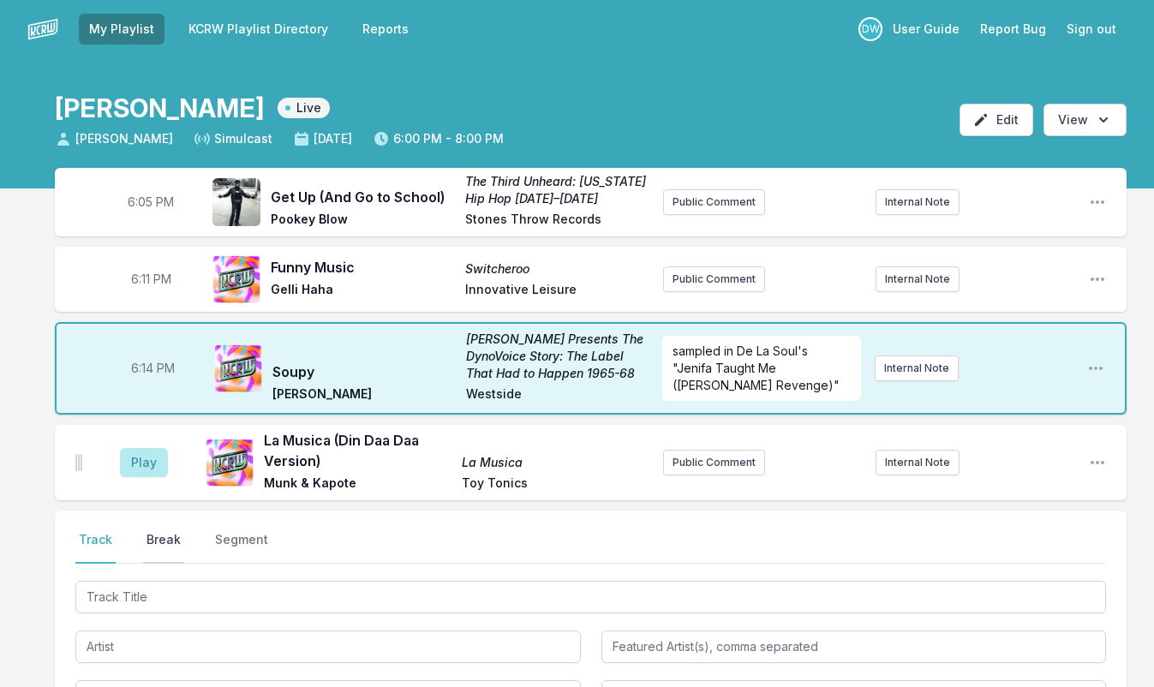
click at [158, 540] on button "Break" at bounding box center [163, 547] width 41 height 33
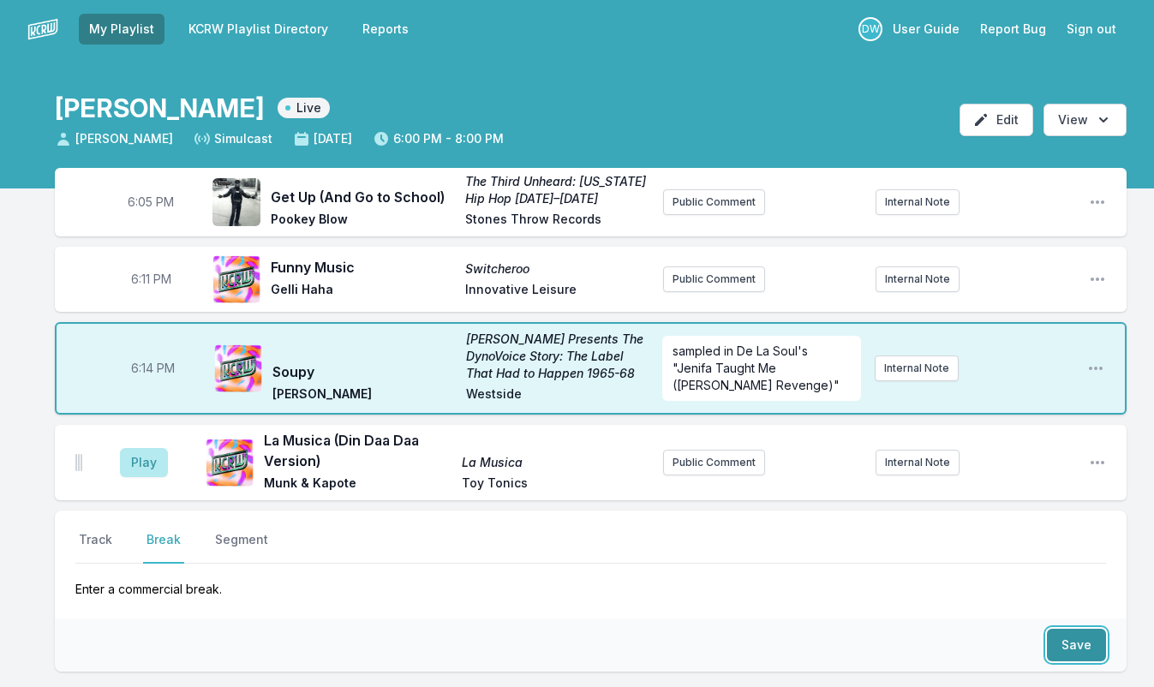
click at [1073, 631] on button "Save" at bounding box center [1076, 645] width 59 height 33
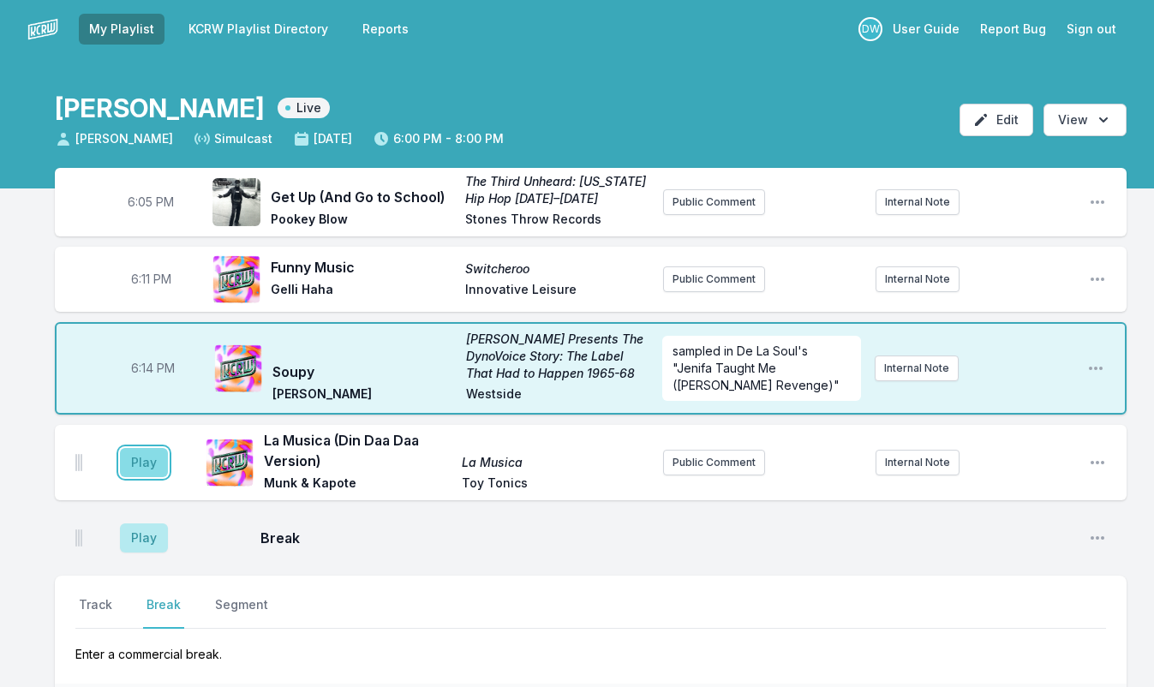
click at [139, 462] on button "Play" at bounding box center [144, 462] width 48 height 29
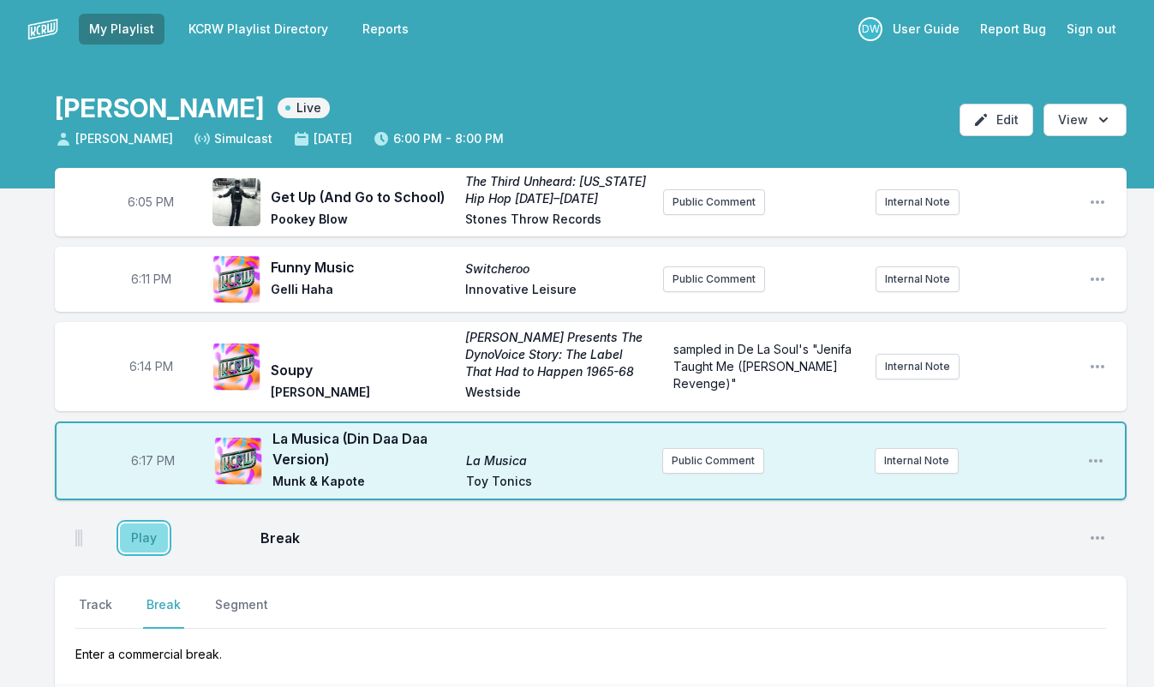
click at [146, 530] on button "Play" at bounding box center [144, 537] width 48 height 29
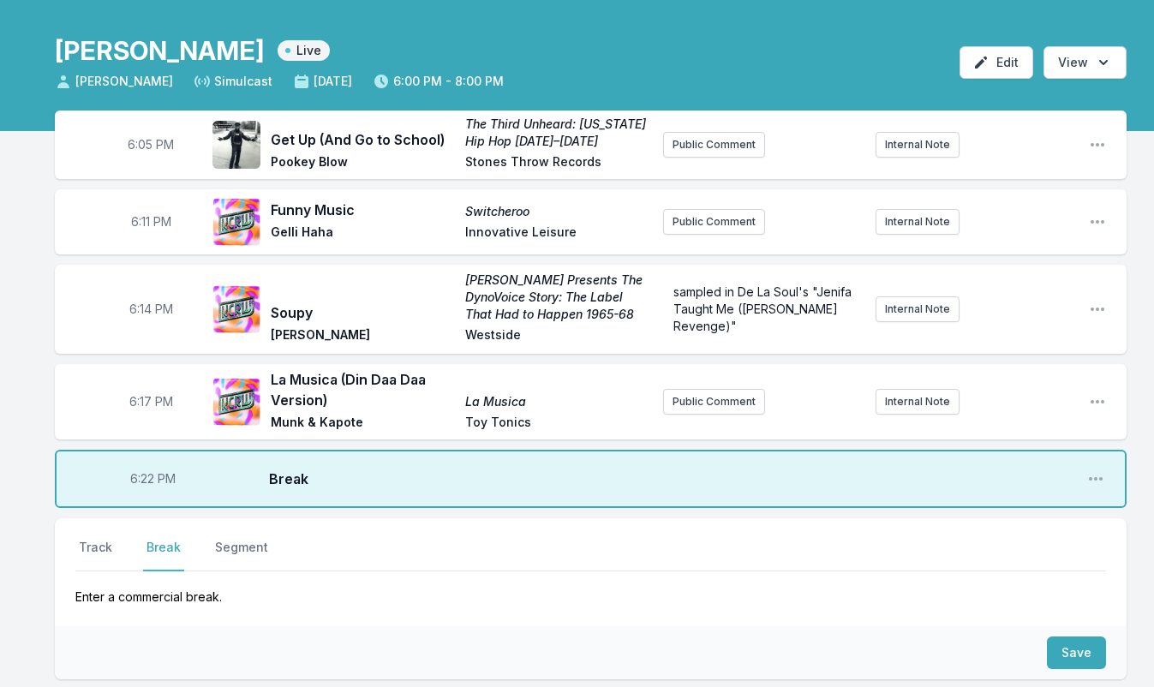
scroll to position [69, 0]
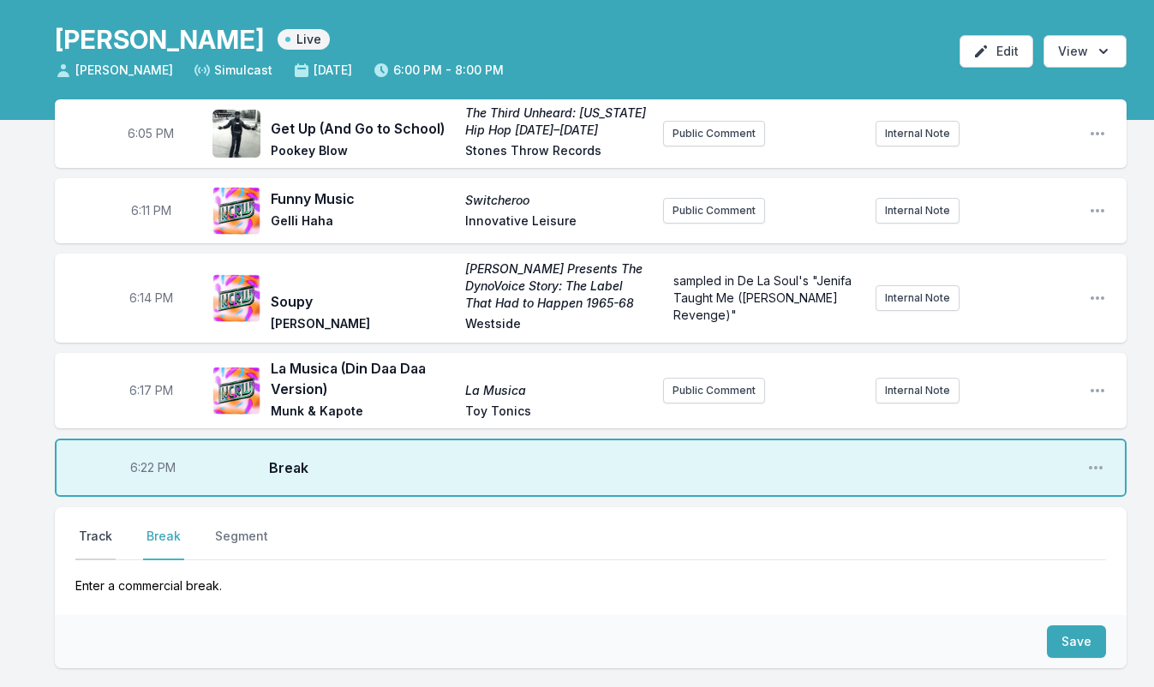
click at [92, 532] on button "Track" at bounding box center [95, 544] width 40 height 33
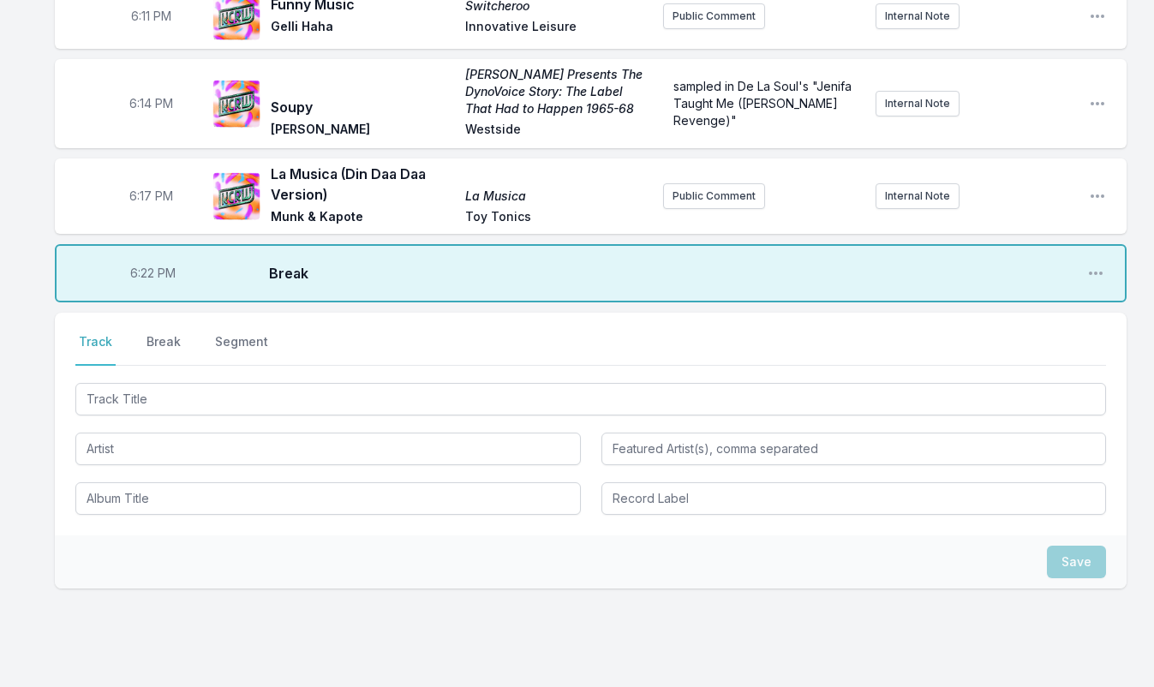
scroll to position [286, 0]
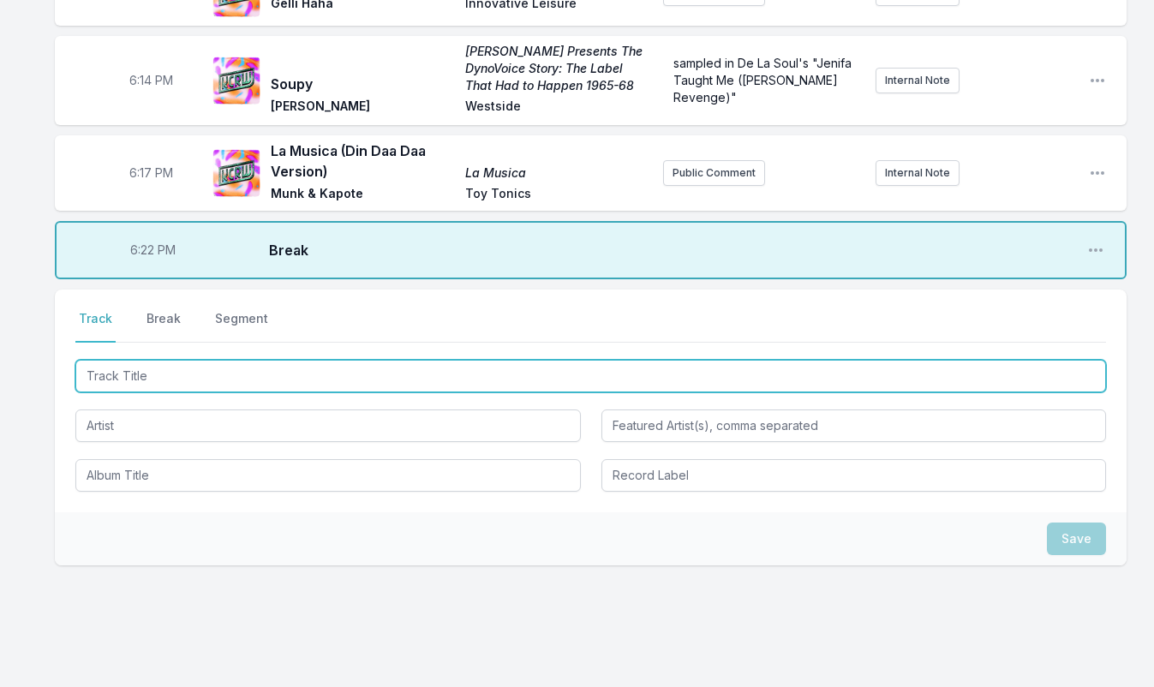
click at [167, 369] on input "Track Title" at bounding box center [590, 376] width 1030 height 33
type input "Surfin' Dead (live)"
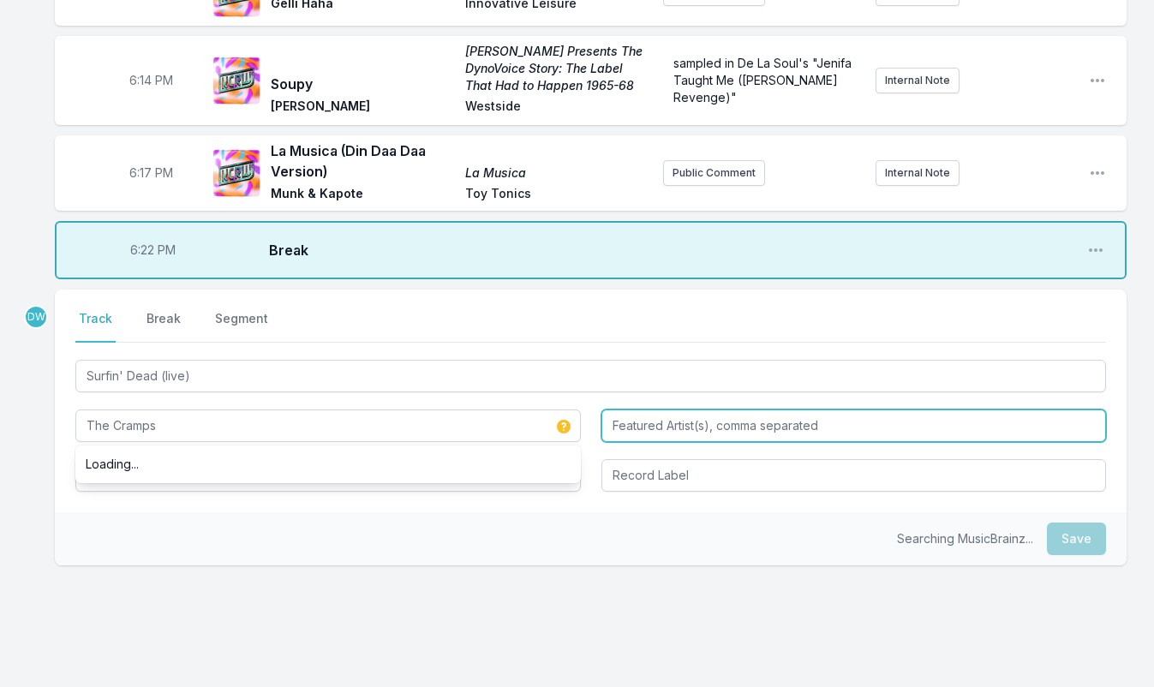
type input "The Cramps"
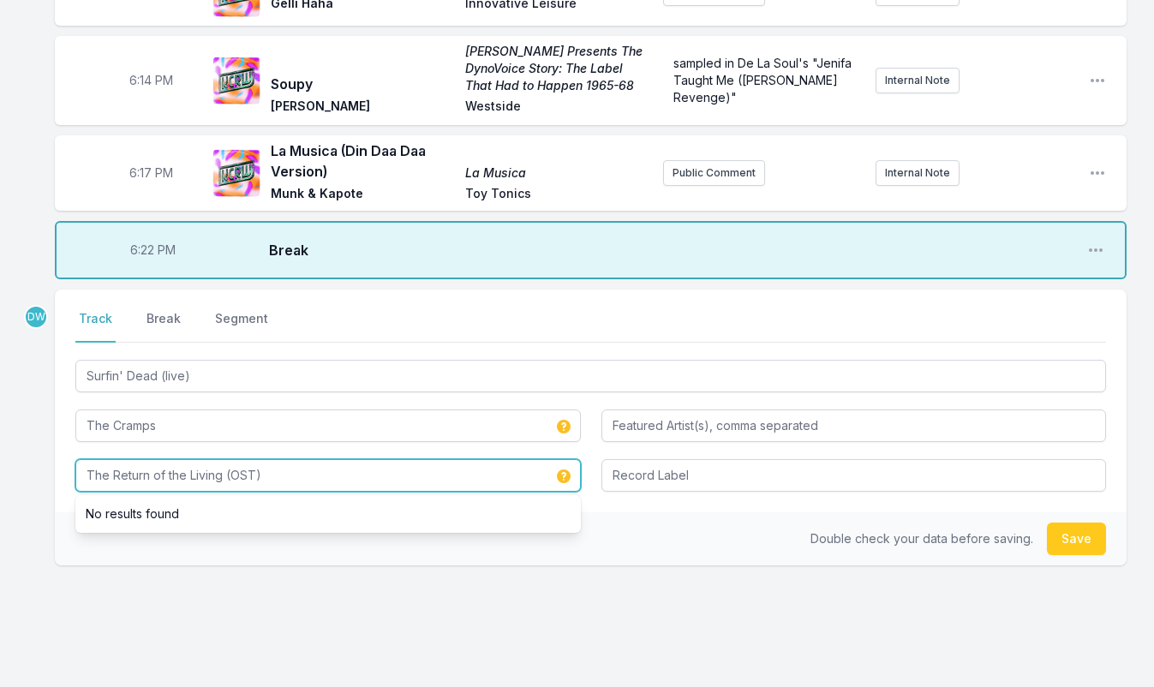
type input "The Return of the Living (OST)"
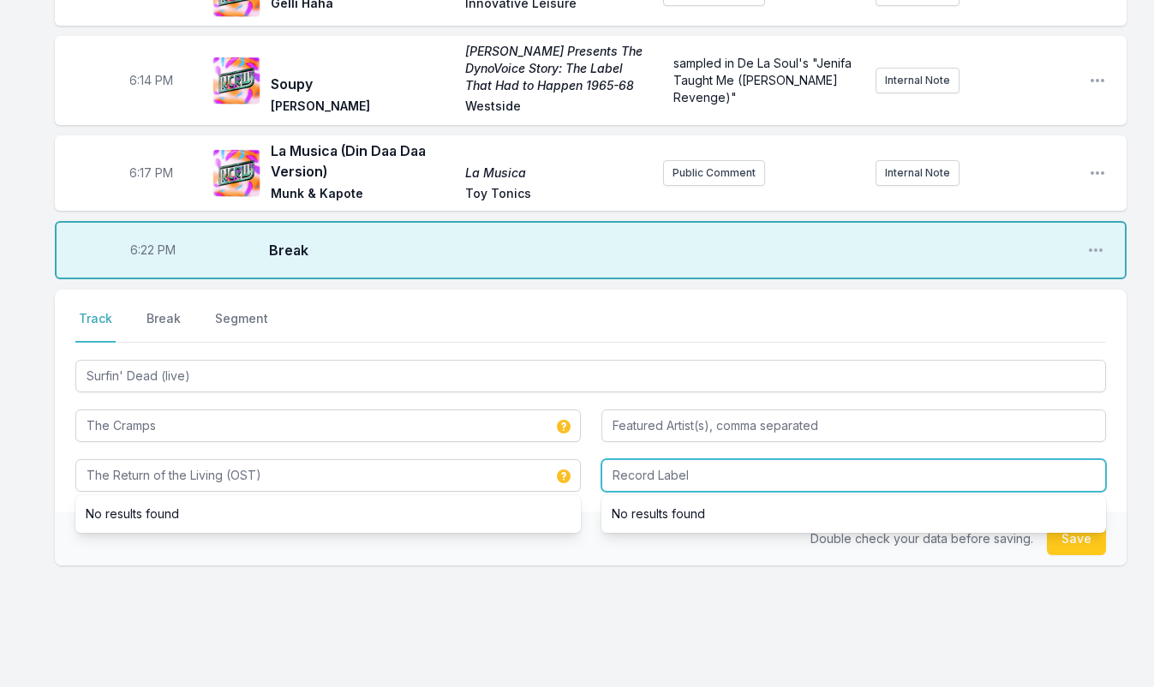
click at [707, 459] on input "Record Label" at bounding box center [853, 475] width 505 height 33
type input "Enigma"
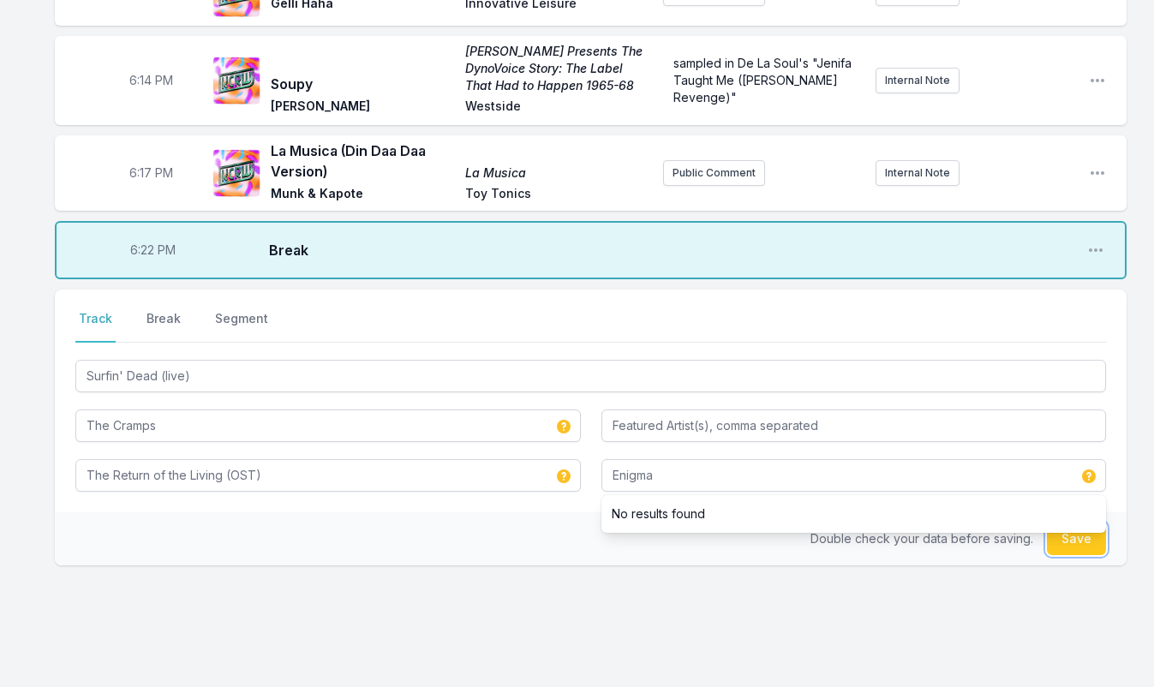
click at [1077, 539] on button "Save" at bounding box center [1076, 538] width 59 height 33
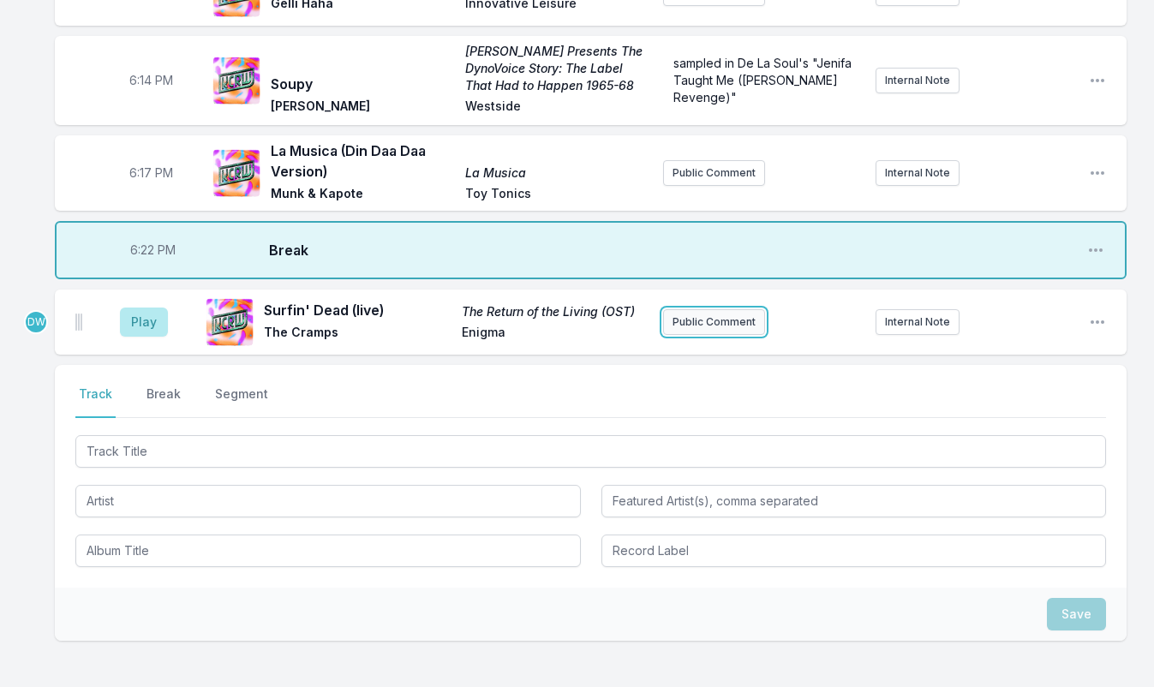
click at [738, 312] on button "Public Comment" at bounding box center [714, 322] width 102 height 26
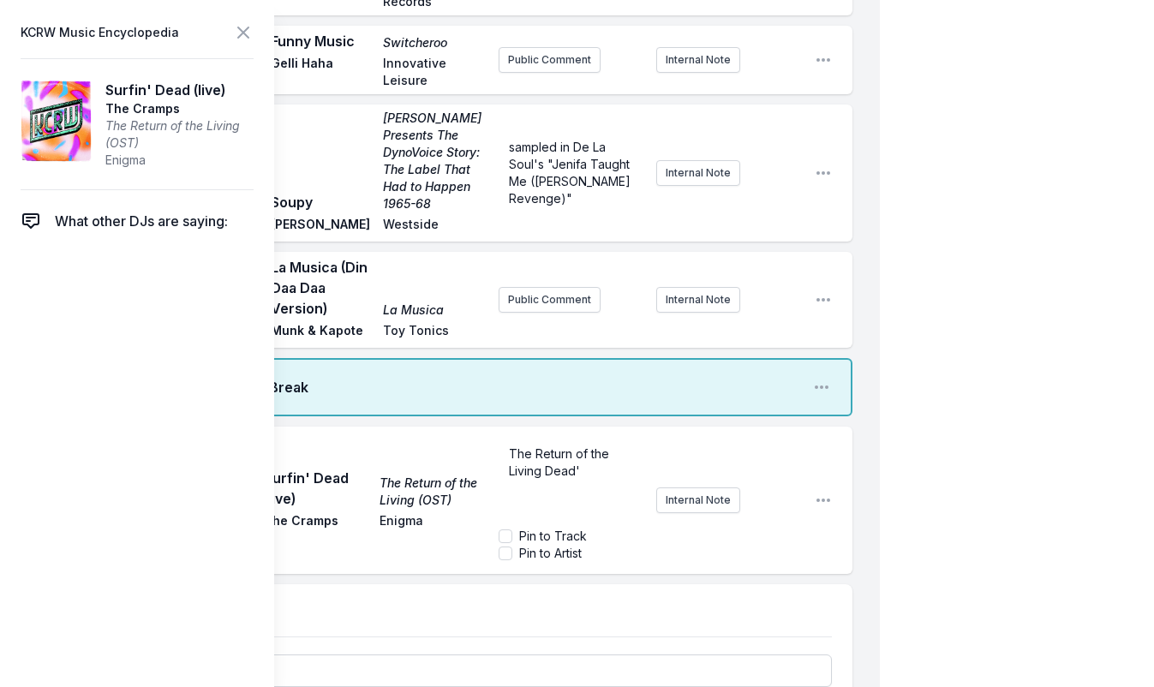
click at [505, 438] on div "The Return of the Living Dead'" at bounding box center [570, 479] width 145 height 82
click at [601, 445] on p "'The Return of the Living Dead'" at bounding box center [571, 462] width 124 height 34
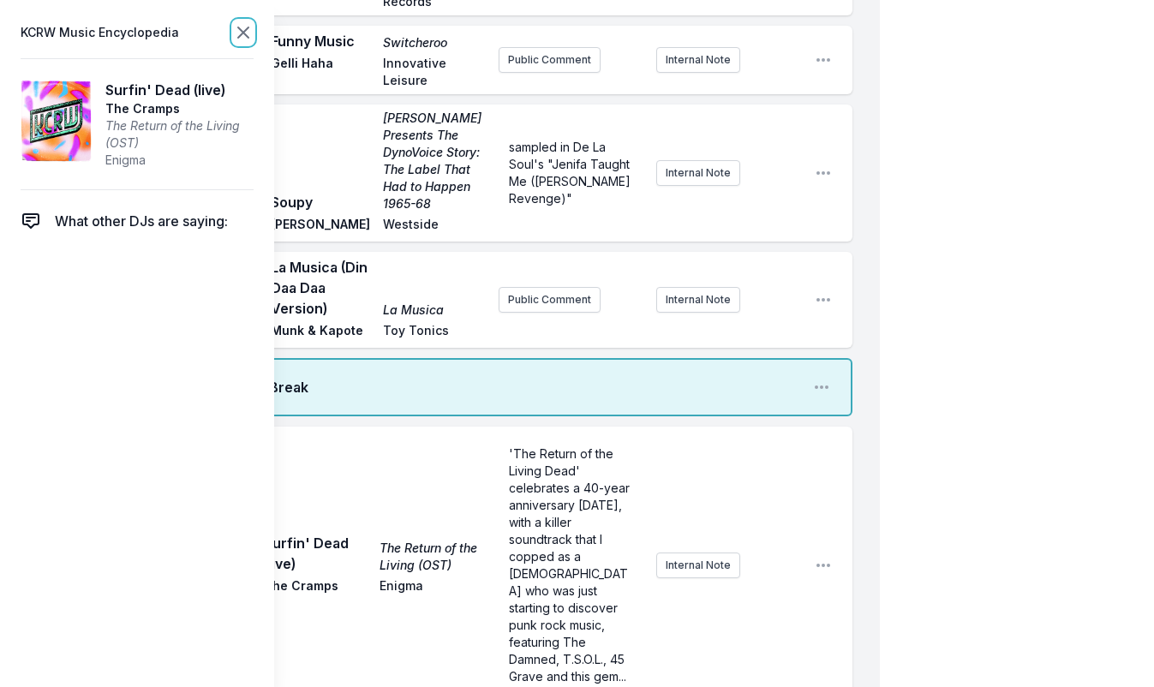
click at [242, 27] on icon at bounding box center [243, 32] width 21 height 21
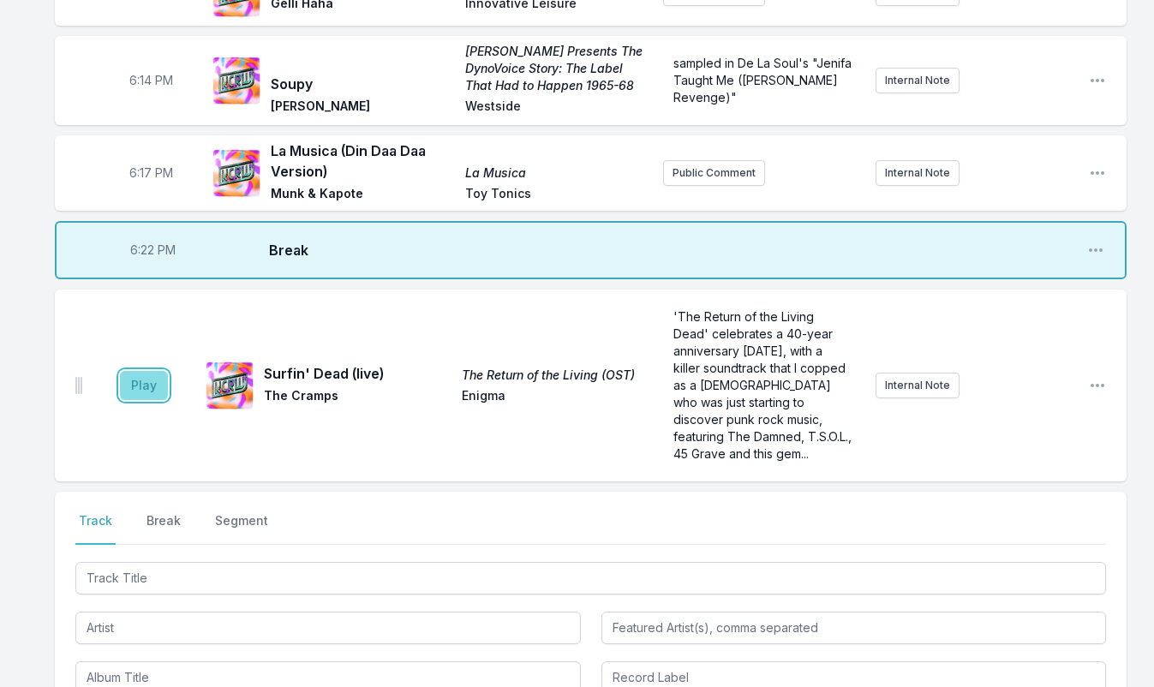
click at [142, 379] on button "Play" at bounding box center [144, 385] width 48 height 29
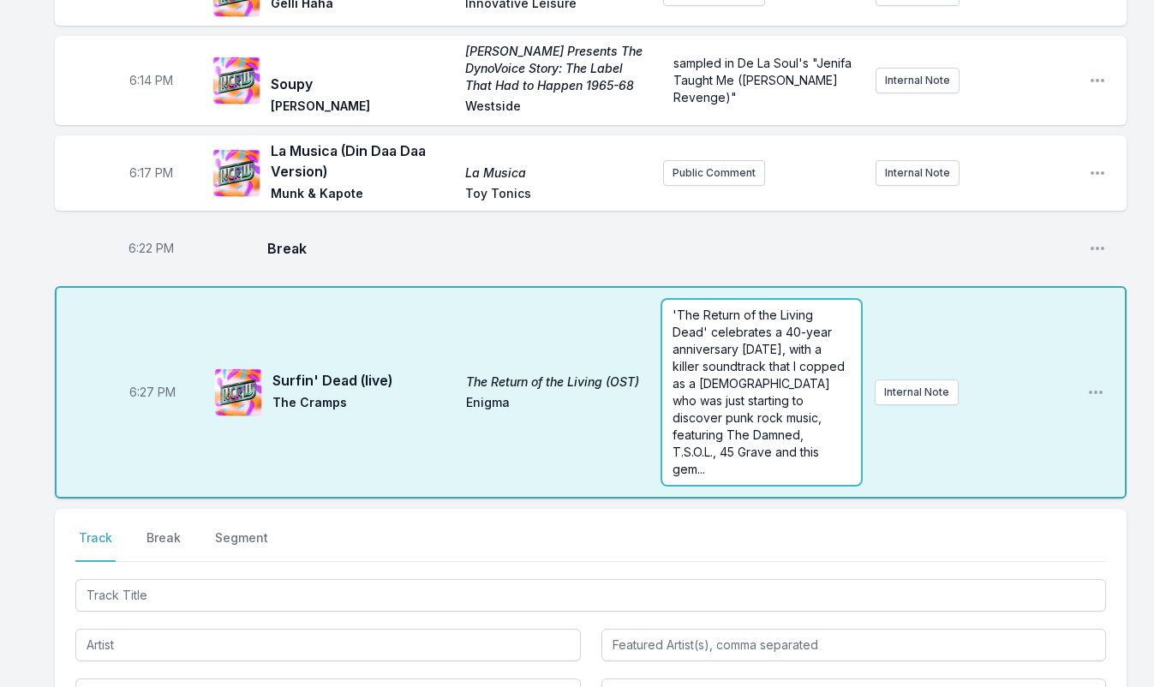
click at [708, 348] on span "'The Return of the Living Dead' celebrates a 40-year anniversary today, with a …" at bounding box center [760, 391] width 176 height 169
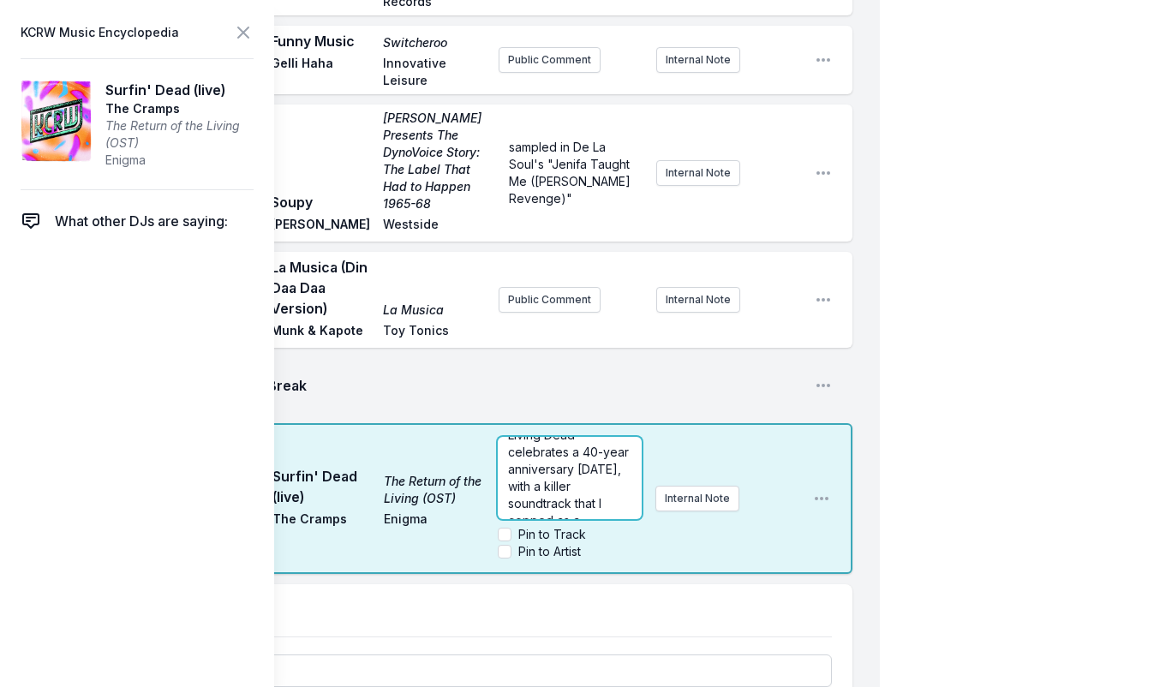
scroll to position [69, 0]
click at [506, 437] on div "'The Return of the Living Dead' celebrates a 40-year anniversary today, with a …" at bounding box center [570, 478] width 144 height 82
click at [241, 26] on icon at bounding box center [243, 32] width 21 height 21
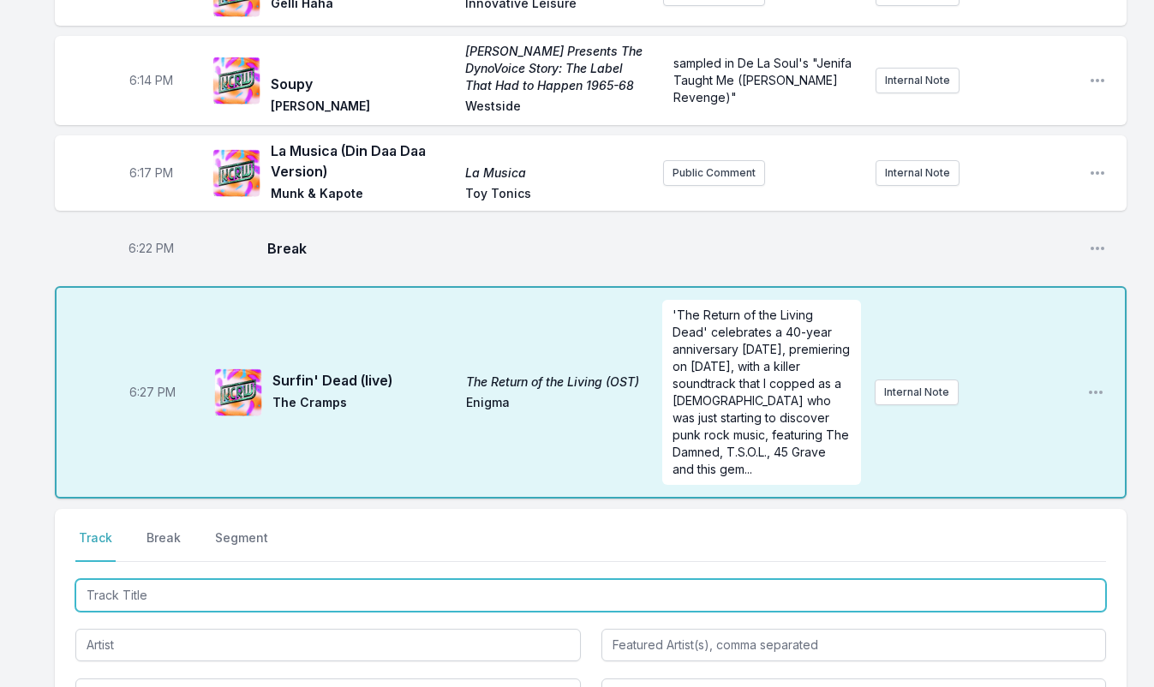
click at [141, 579] on input "Track Title" at bounding box center [590, 595] width 1030 height 33
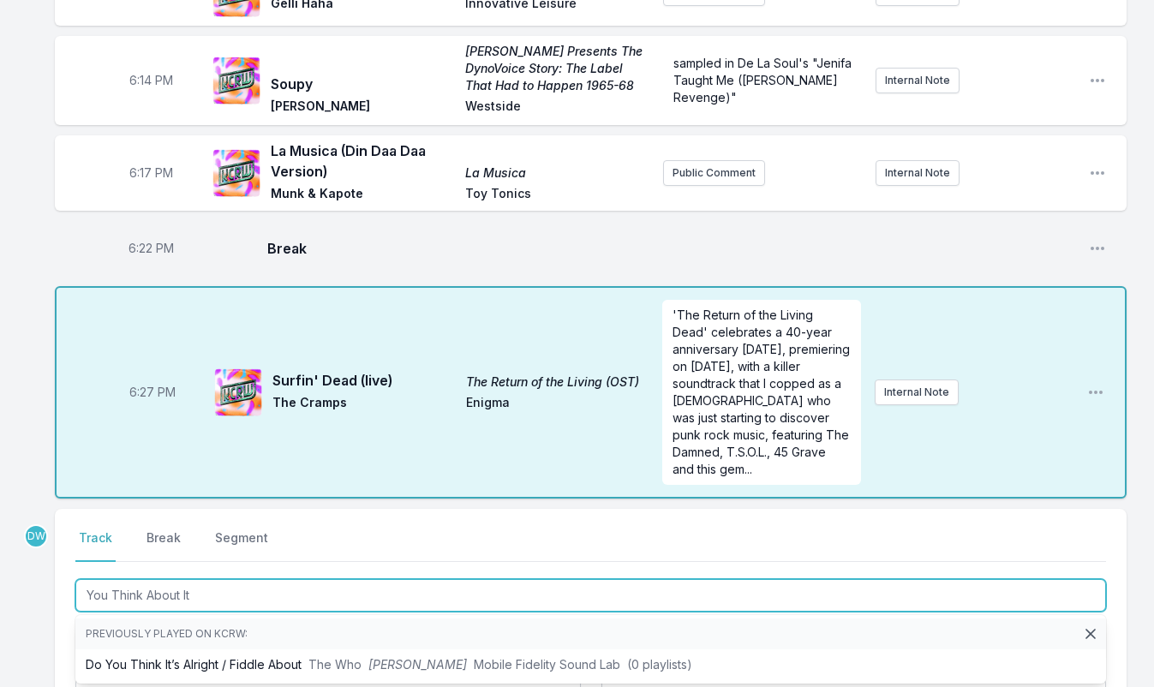
type input "You Think About It"
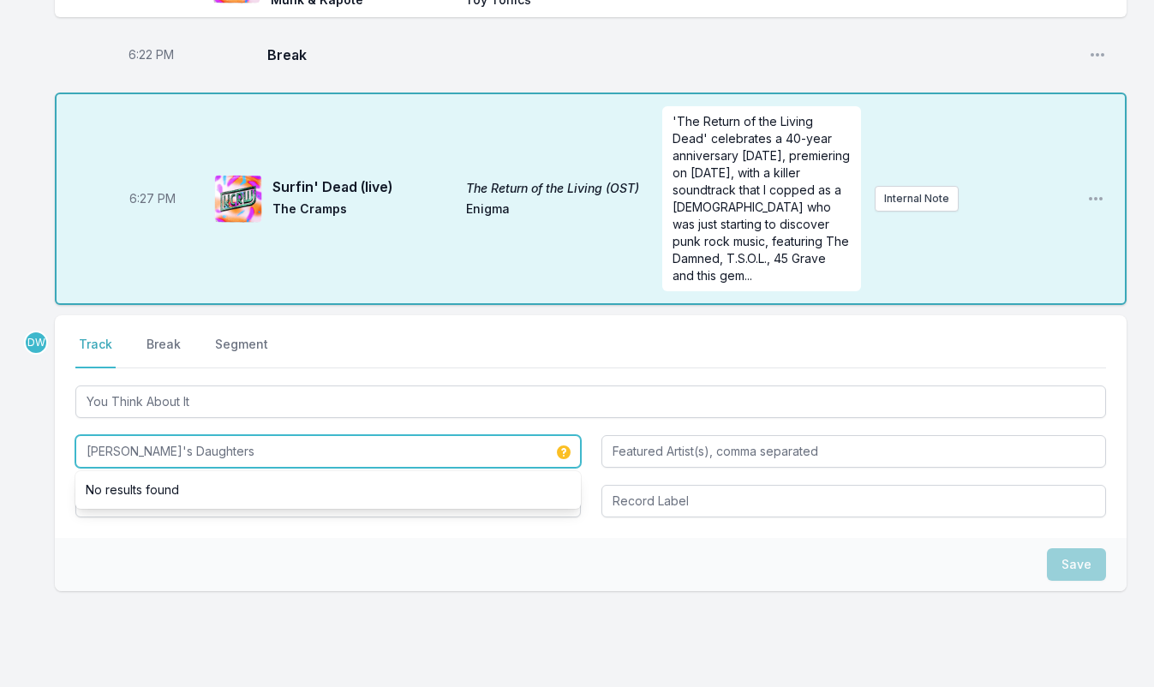
scroll to position [526, 0]
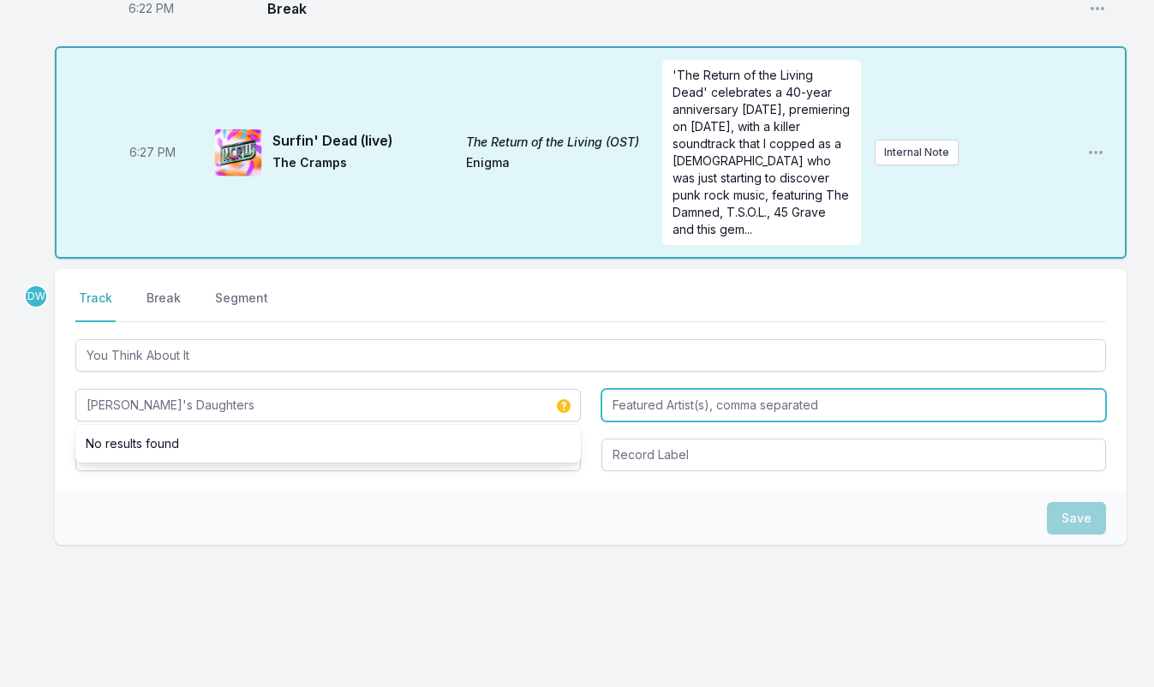
type input "Reuben's Daughters"
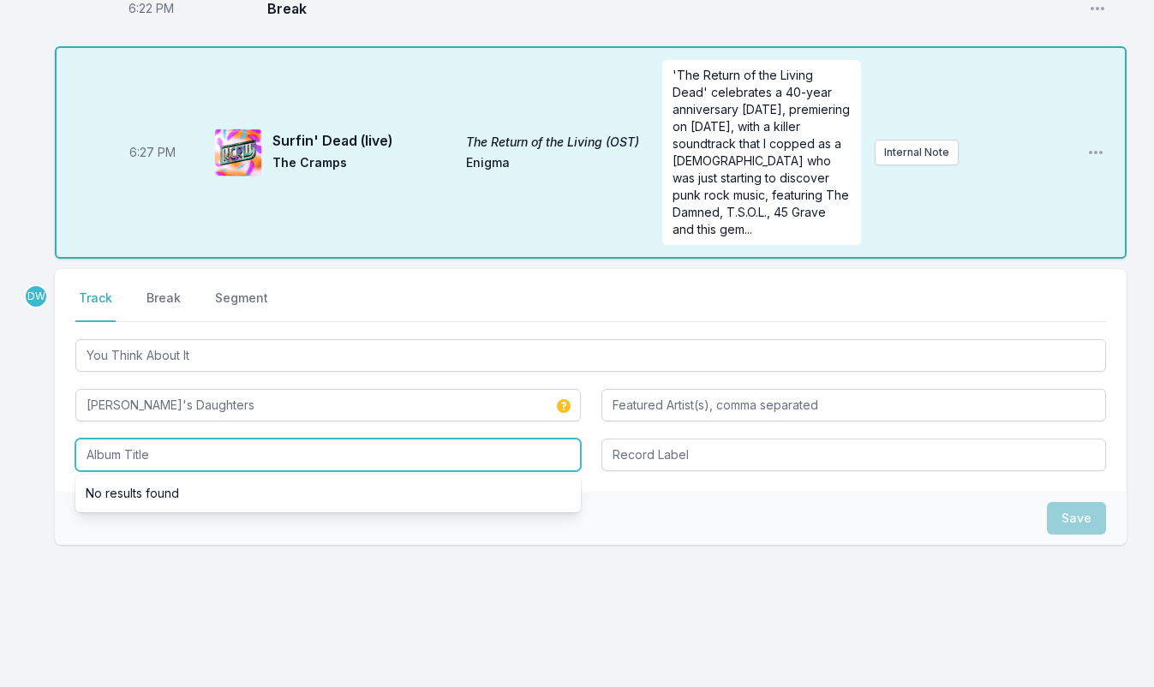
click at [179, 438] on input "Album Title" at bounding box center [327, 454] width 505 height 33
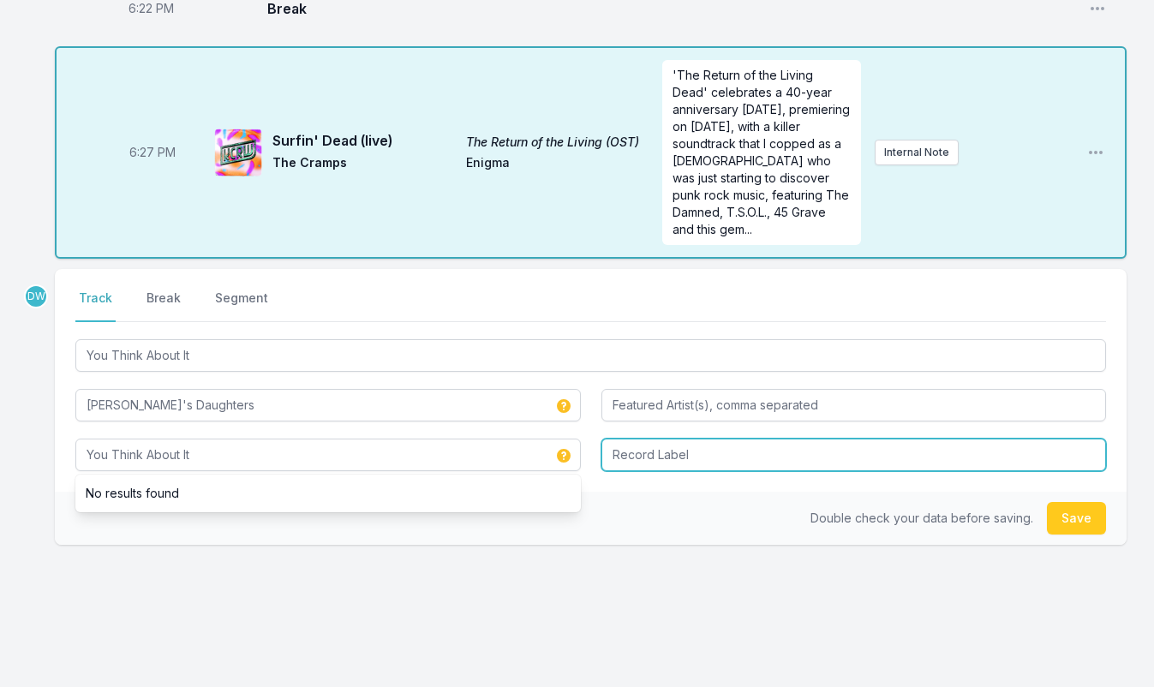
type input "You Think About It"
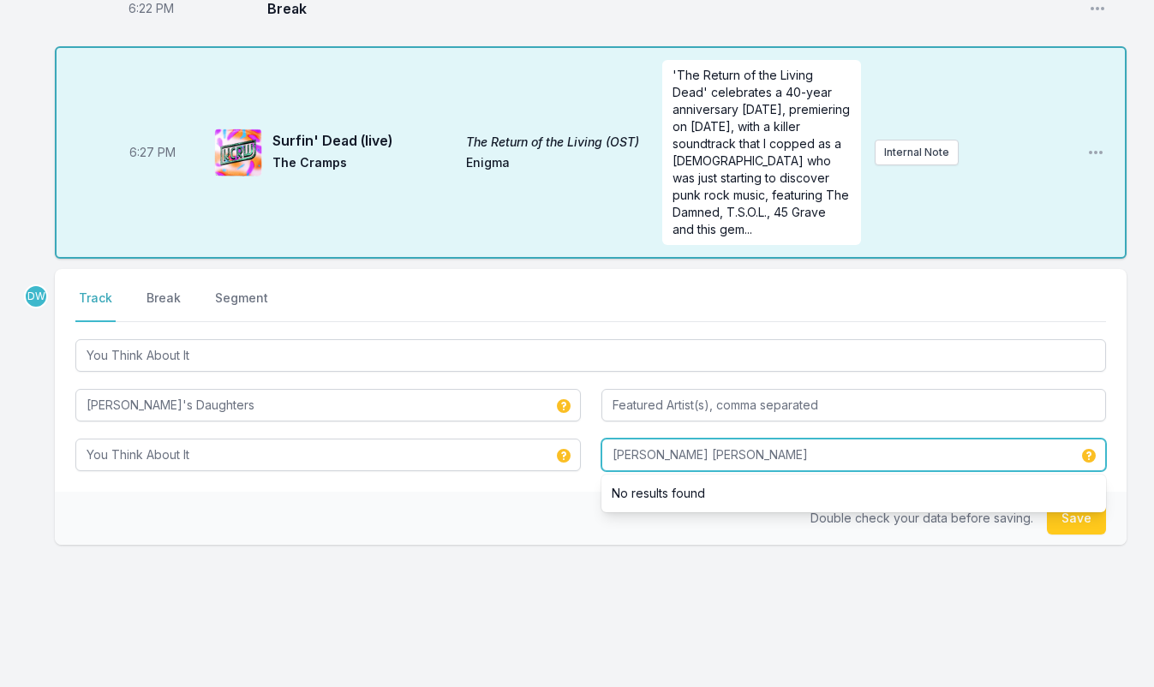
type input "Reuben Myles Tyghe"
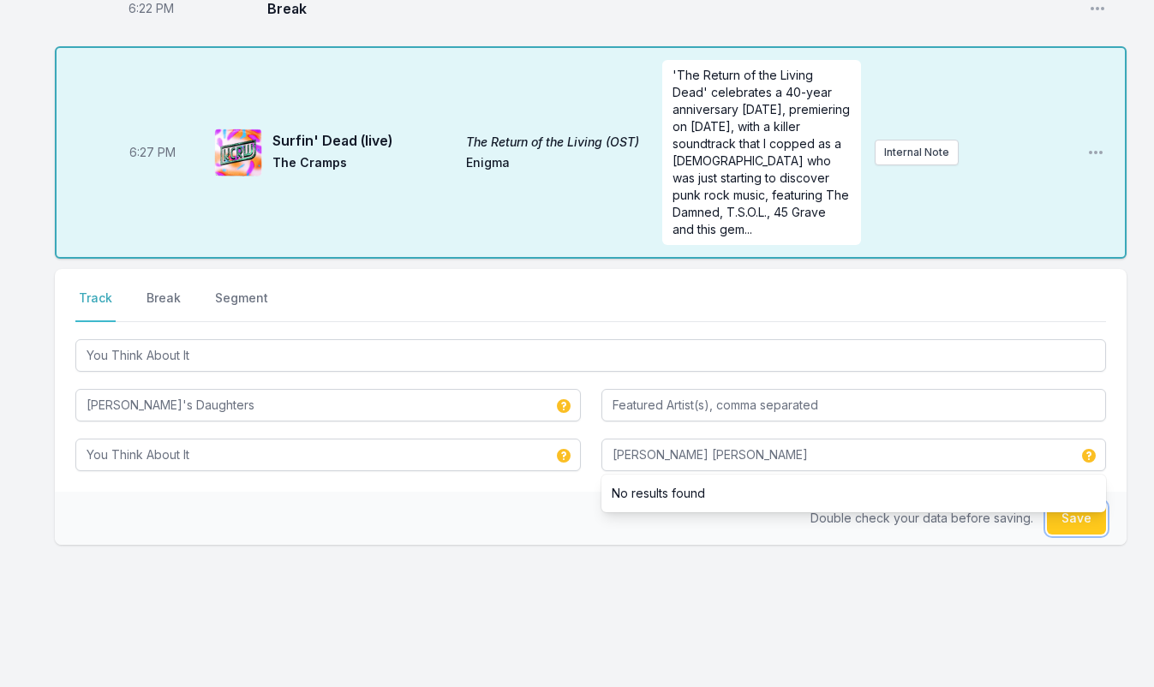
click at [1076, 502] on button "Save" at bounding box center [1076, 518] width 59 height 33
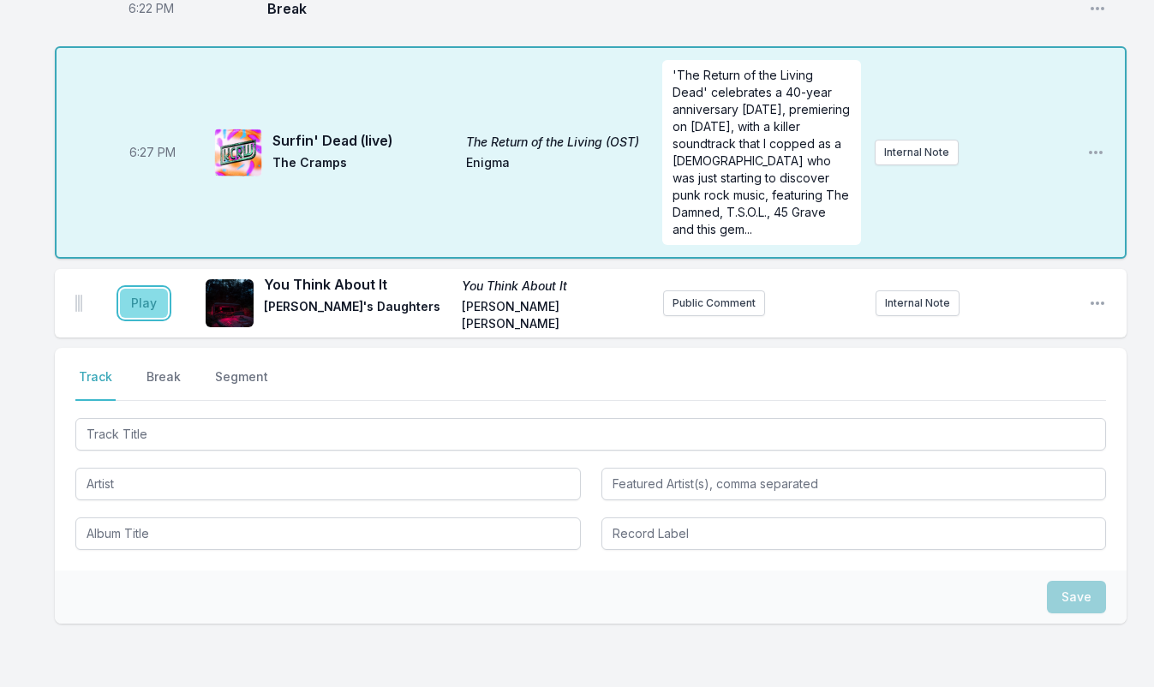
click at [141, 289] on button "Play" at bounding box center [144, 303] width 48 height 29
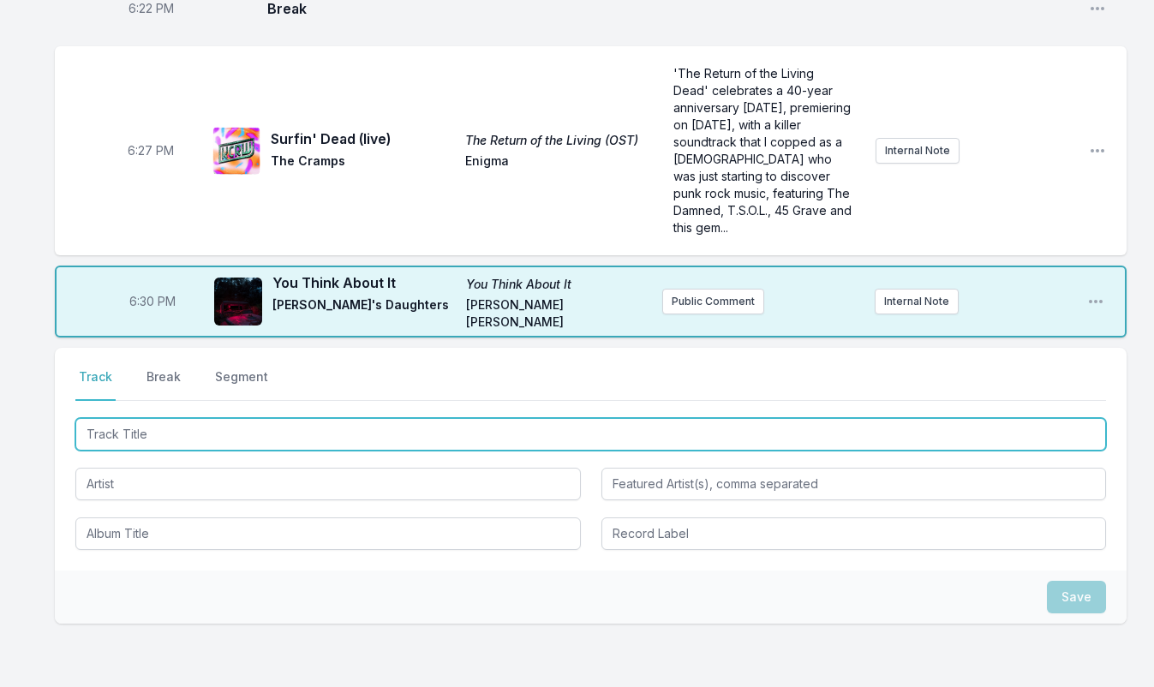
click at [200, 418] on input "Track Title" at bounding box center [590, 434] width 1030 height 33
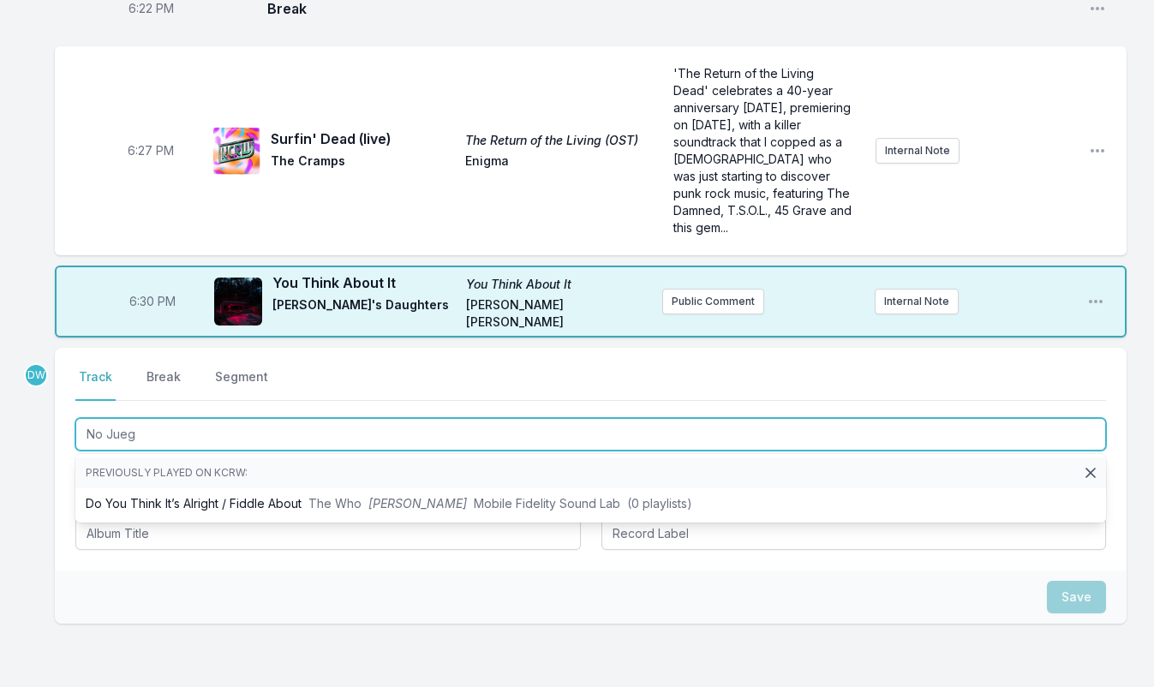
type input "No Juego"
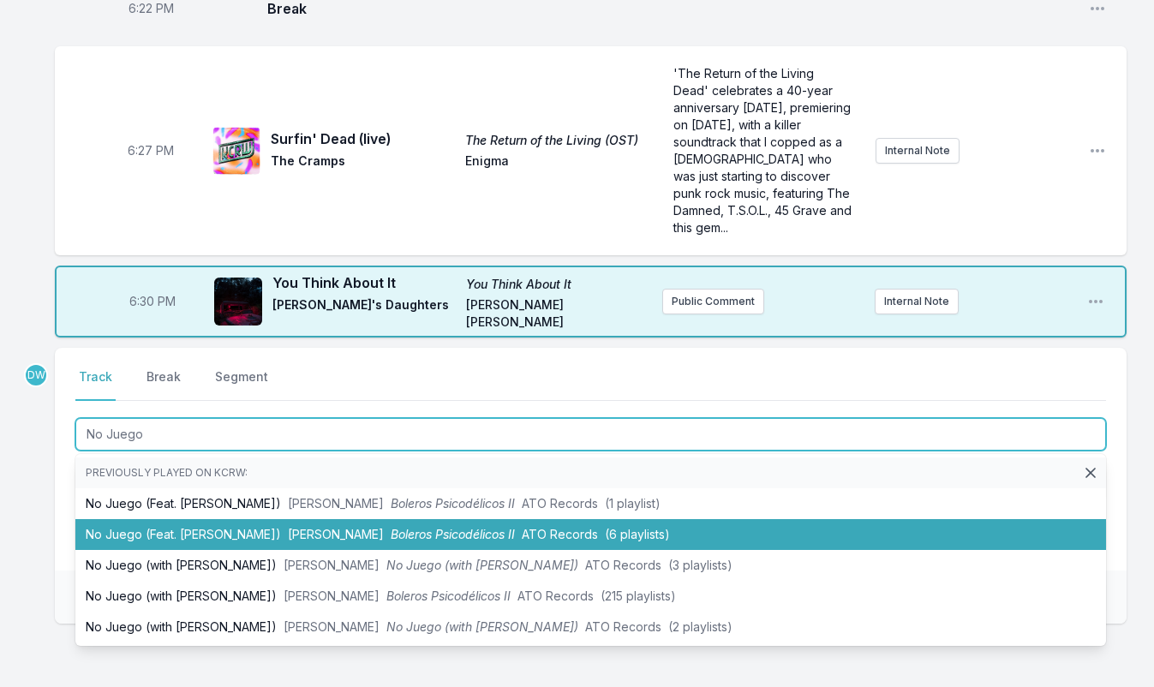
click at [391, 527] on span "Boleros Psicodélicos II" at bounding box center [453, 534] width 124 height 15
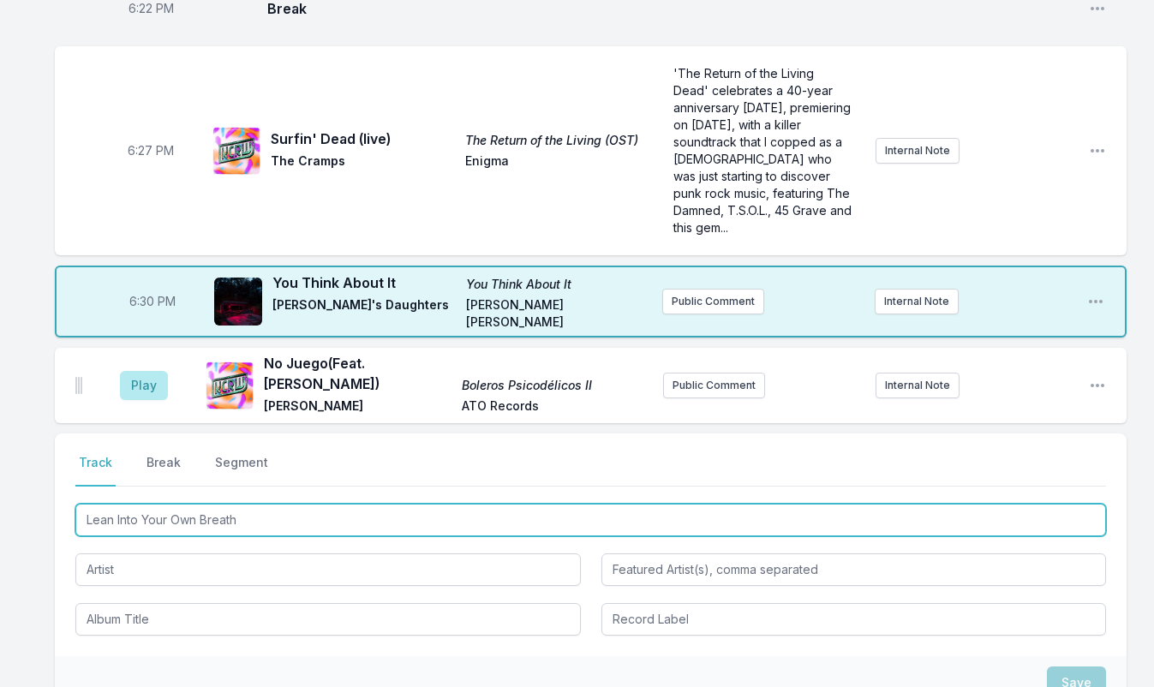
type input "Lean Into Your Own Breath"
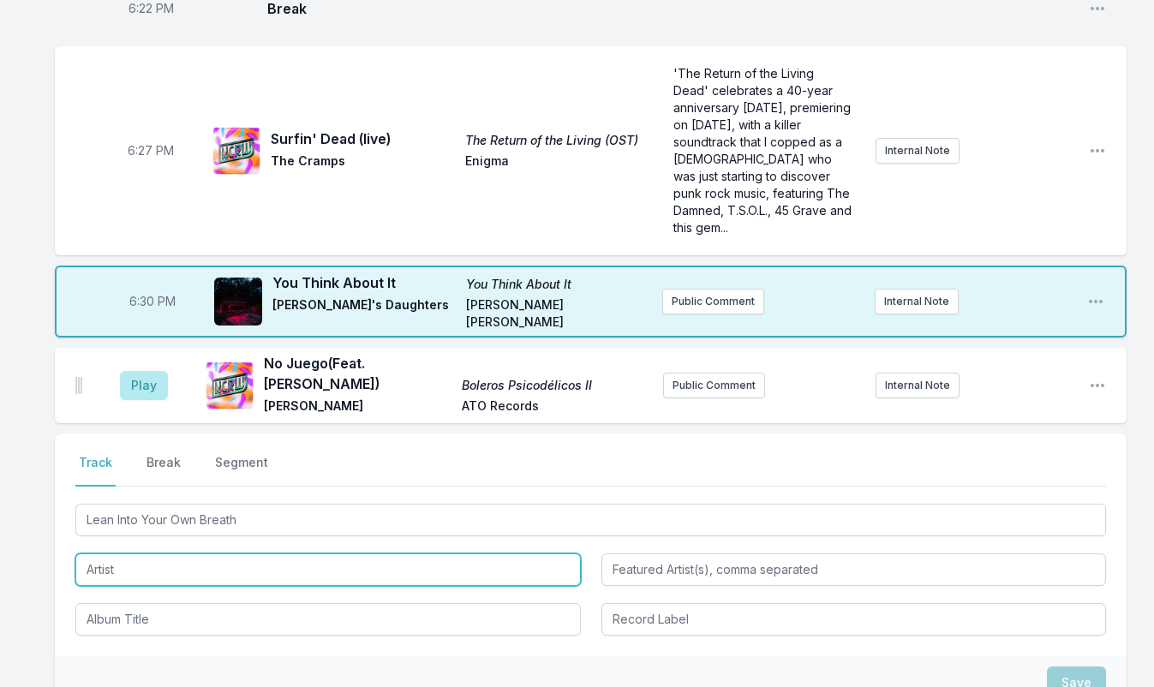
click at [144, 553] on input "Artist" at bounding box center [327, 569] width 505 height 33
type input "Land of Echo"
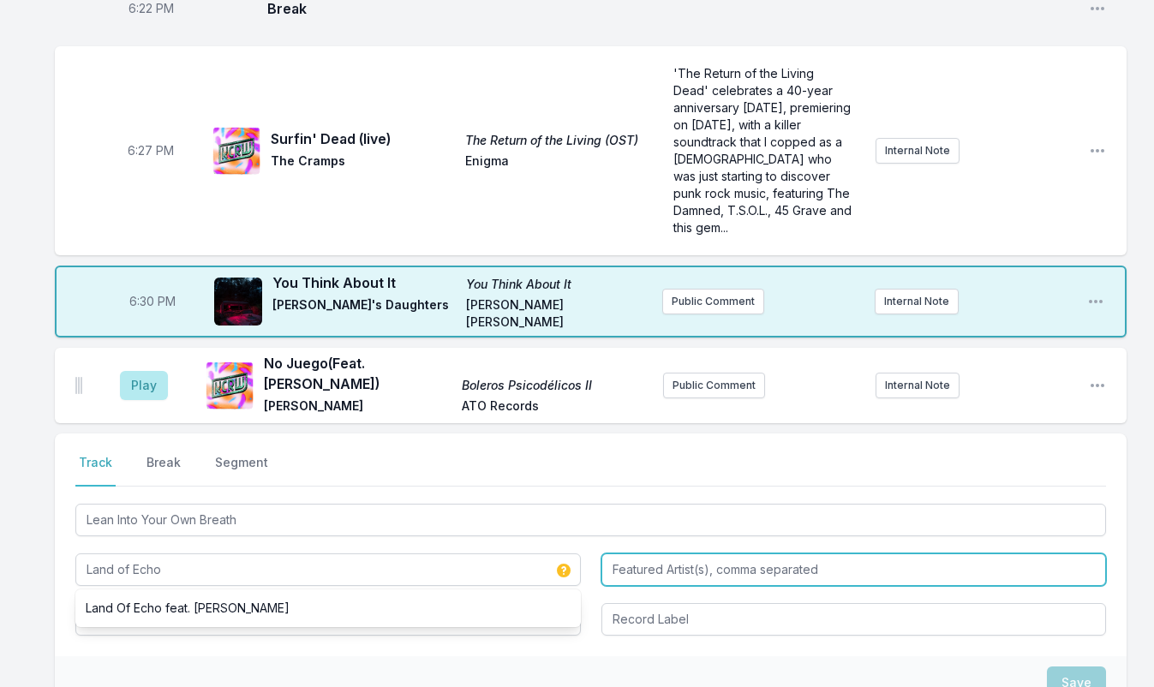
click at [744, 553] on input "Featured Artist(s), comma separated" at bounding box center [853, 569] width 505 height 33
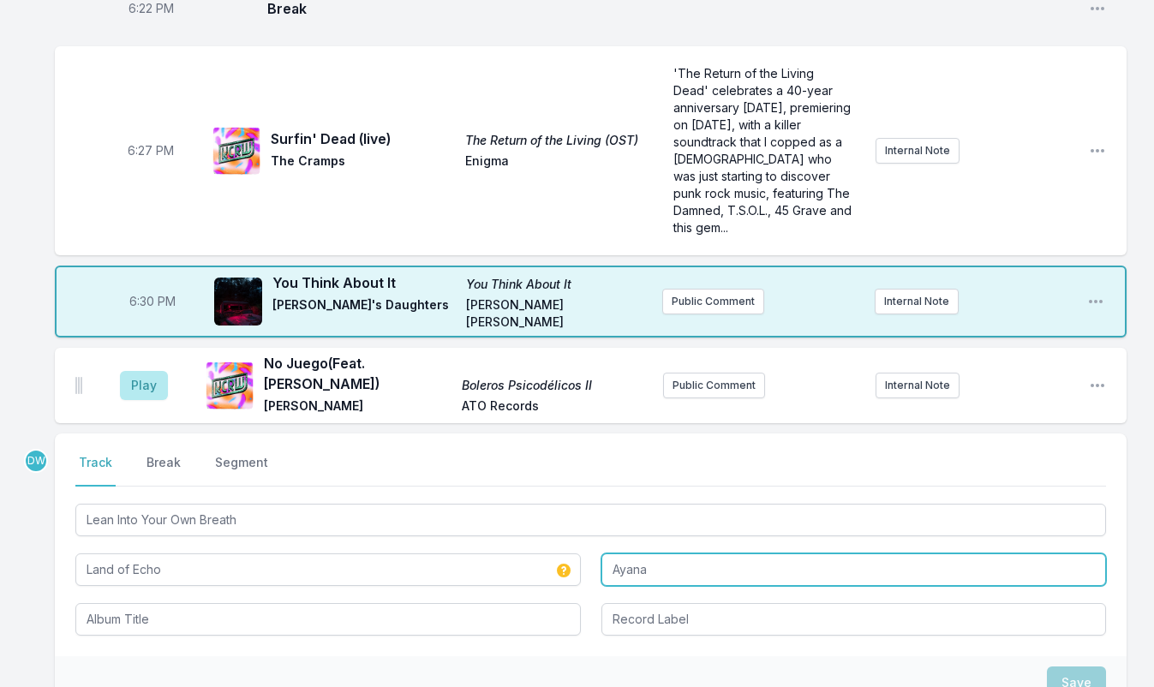
type input "Ayana"
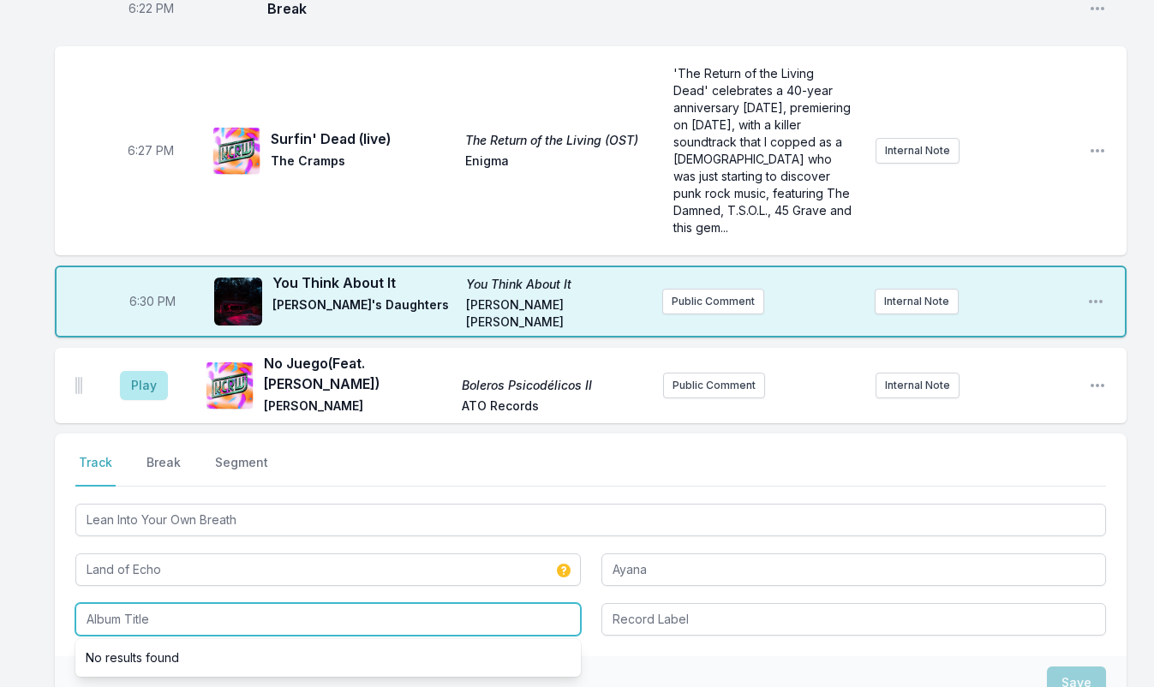
click at [259, 603] on input "Album Title" at bounding box center [327, 619] width 505 height 33
type input "Almost Music"
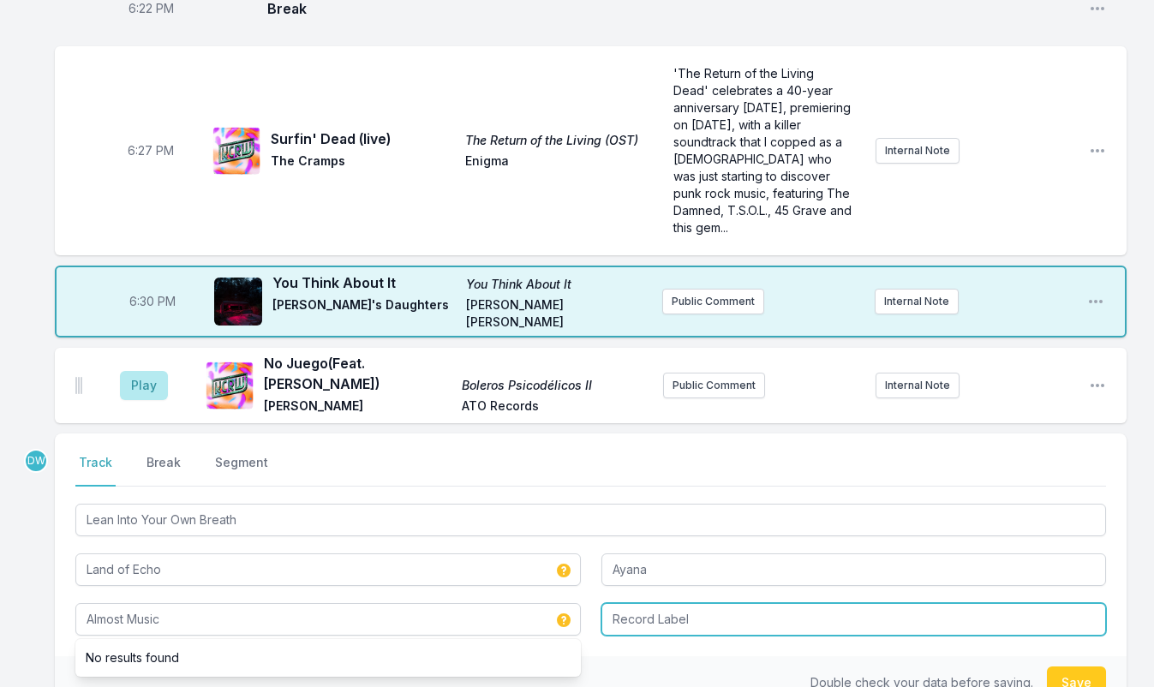
click at [665, 603] on input "Record Label" at bounding box center [853, 619] width 505 height 33
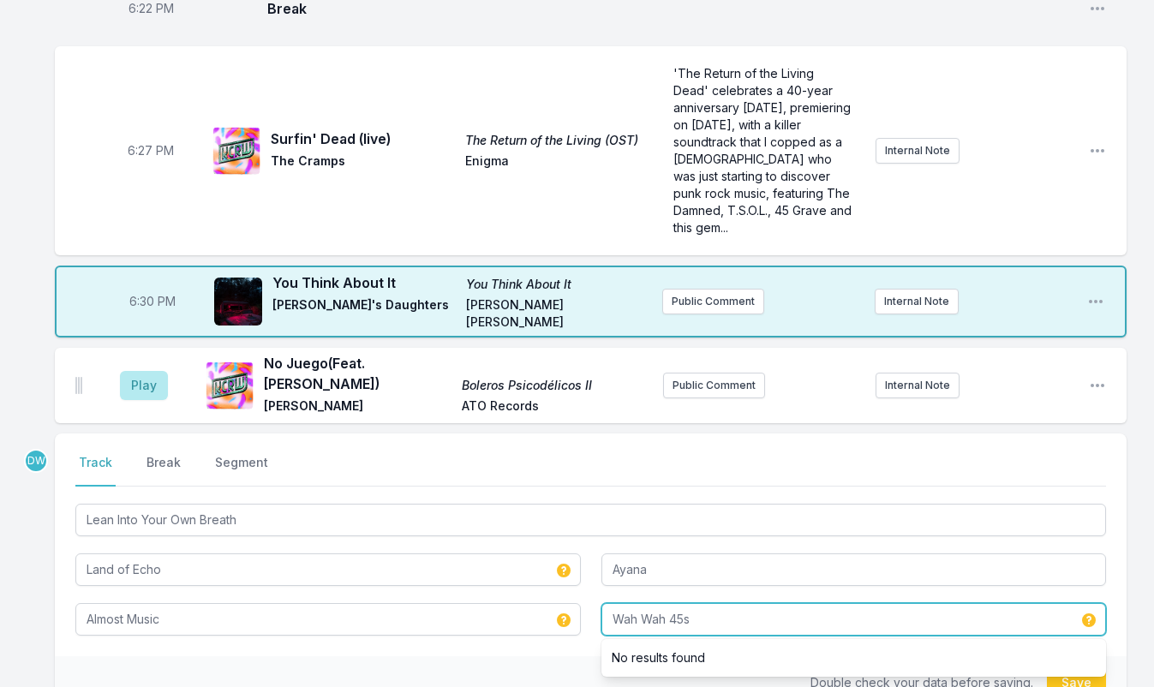
type input "Wah Wah 45s"
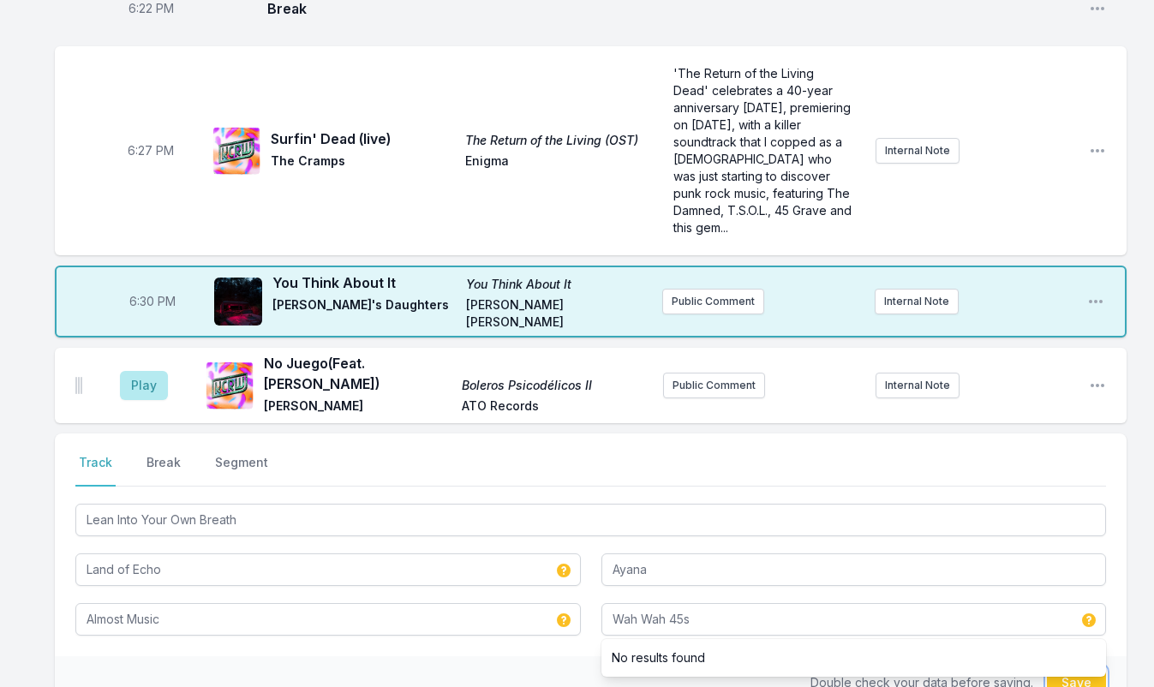
click at [1079, 666] on button "Save" at bounding box center [1076, 682] width 59 height 33
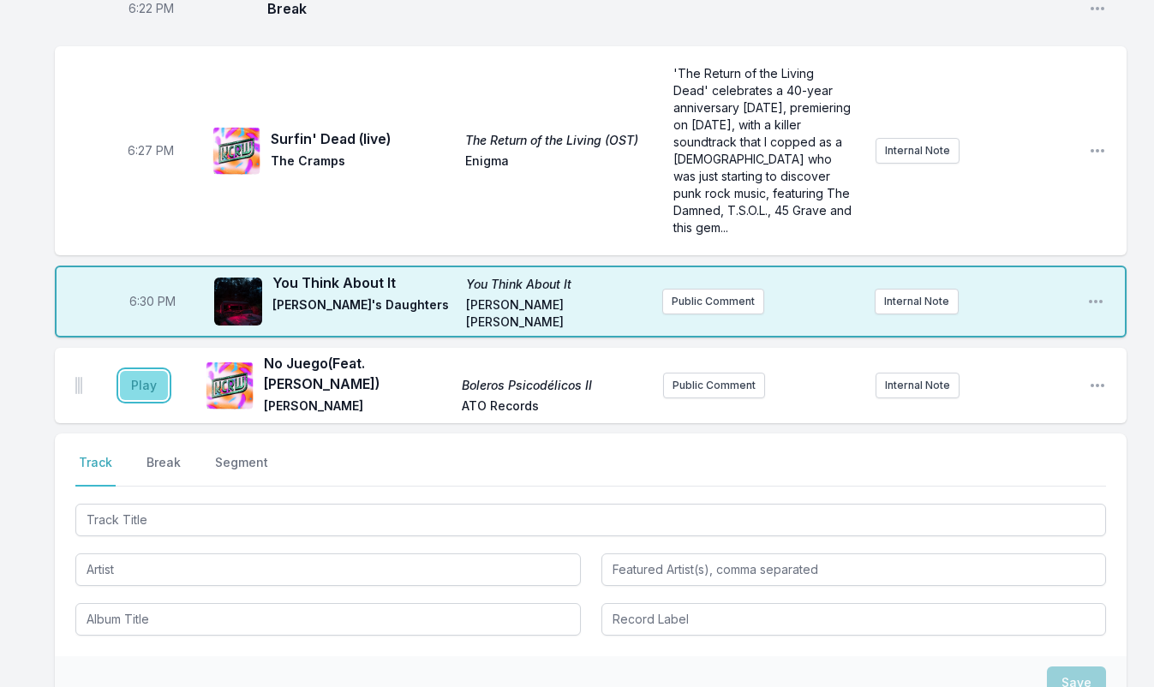
click at [140, 371] on button "Play" at bounding box center [144, 385] width 48 height 29
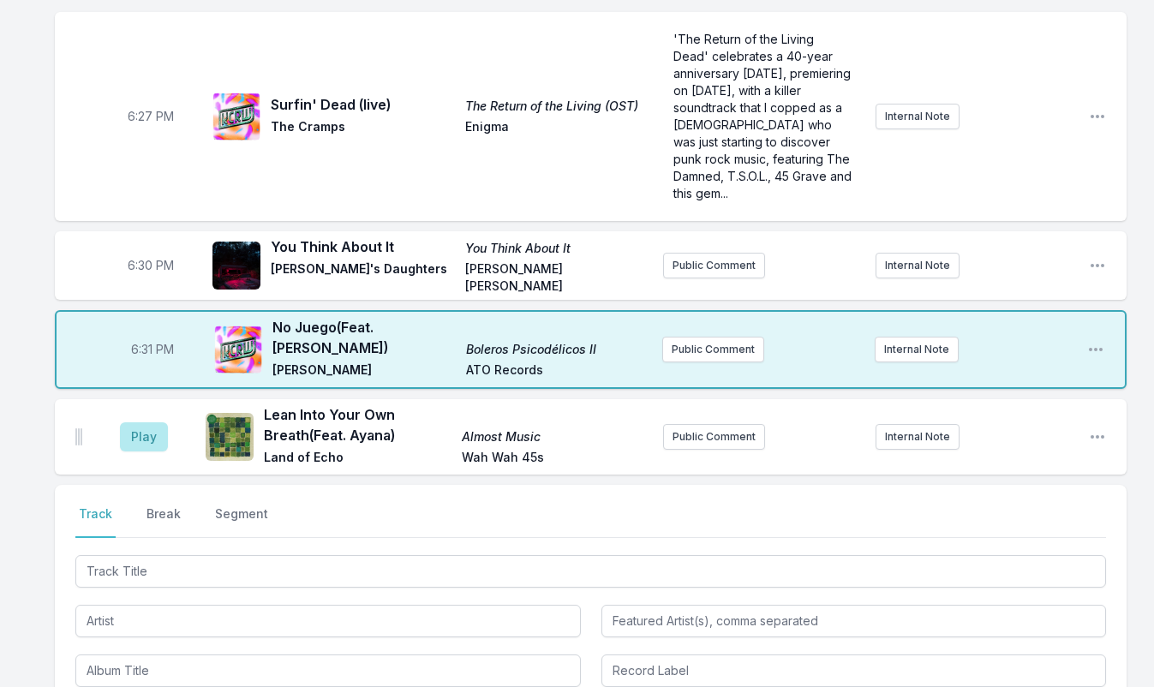
scroll to position [605, 0]
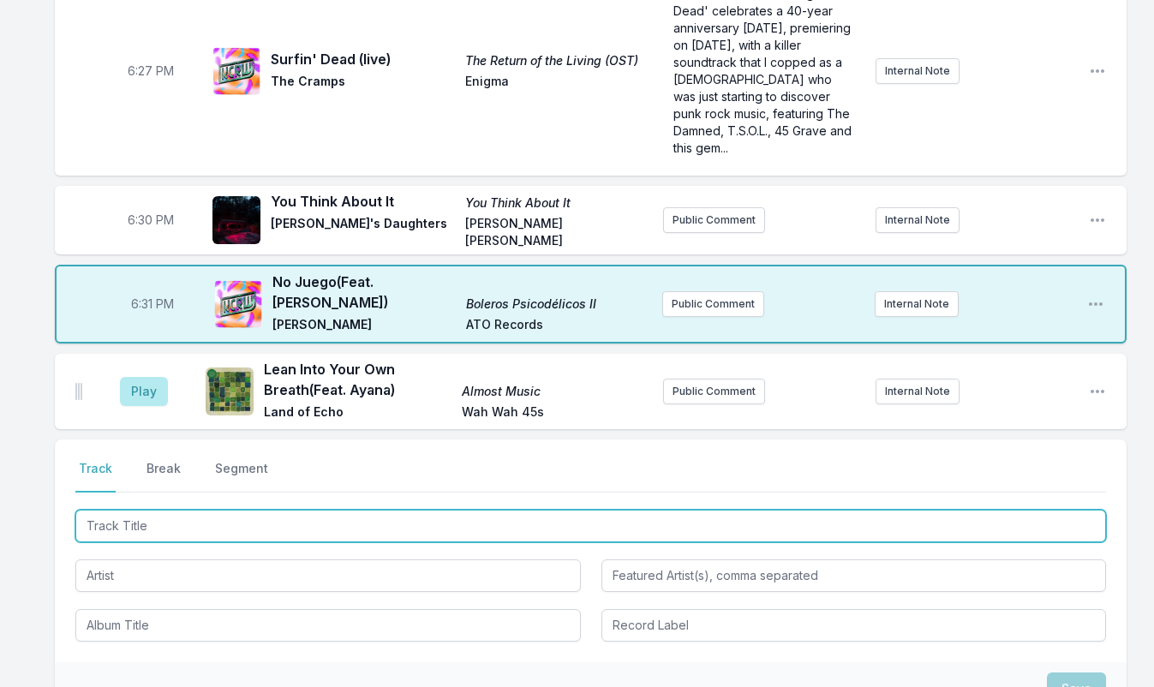
click at [122, 510] on input "Track Title" at bounding box center [590, 526] width 1030 height 33
type input "The Cool Out"
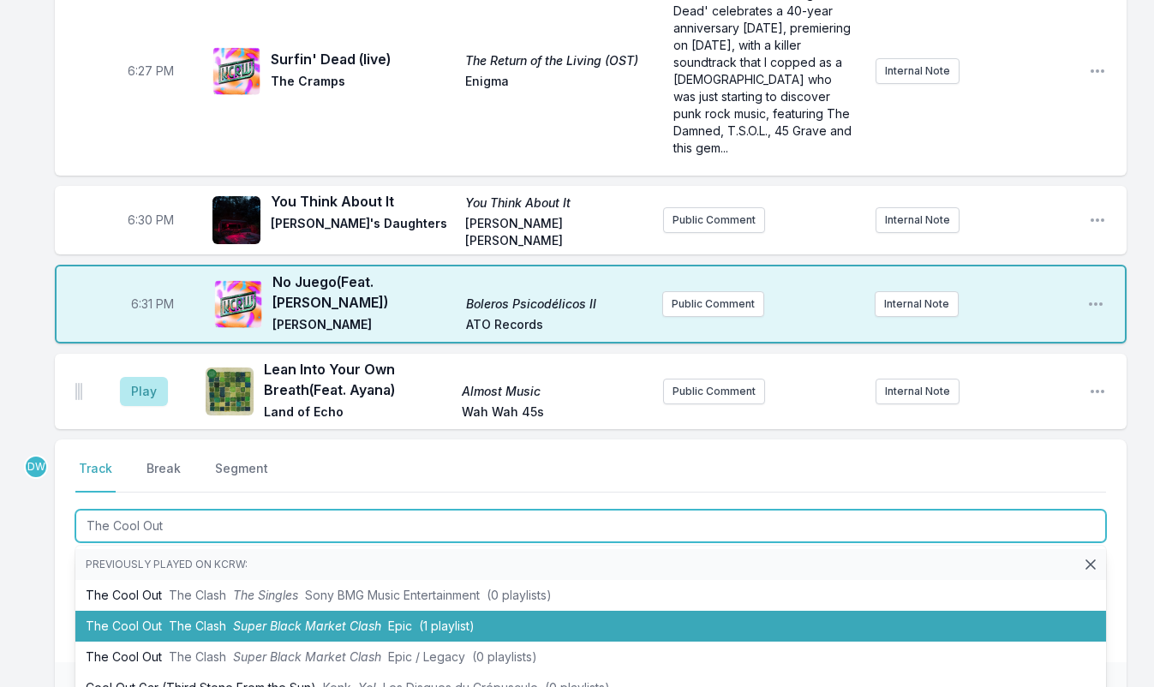
click at [315, 618] on span "Super Black Market Clash" at bounding box center [307, 625] width 148 height 15
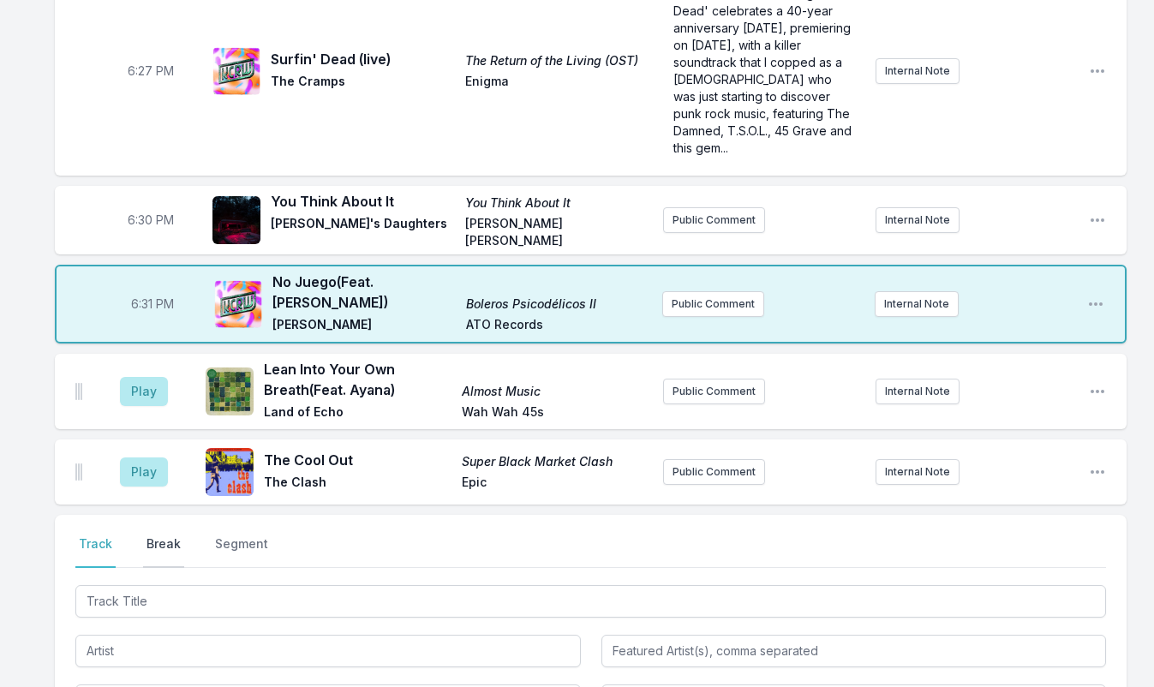
click at [147, 535] on button "Break" at bounding box center [163, 551] width 41 height 33
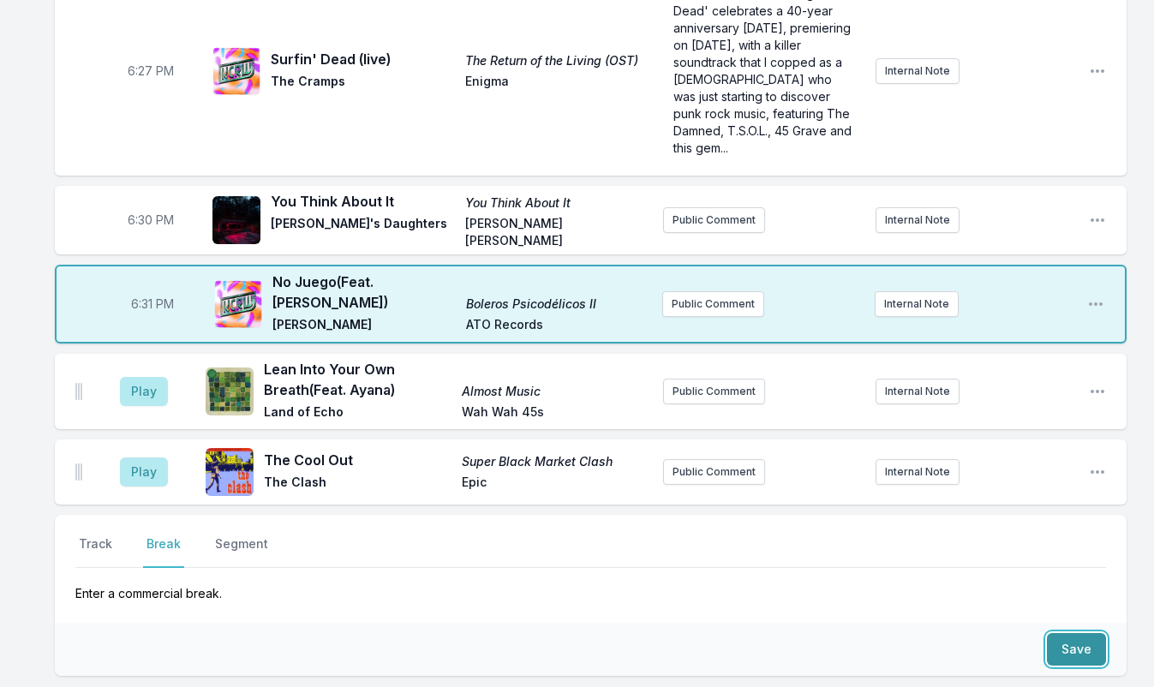
click at [1077, 633] on button "Save" at bounding box center [1076, 649] width 59 height 33
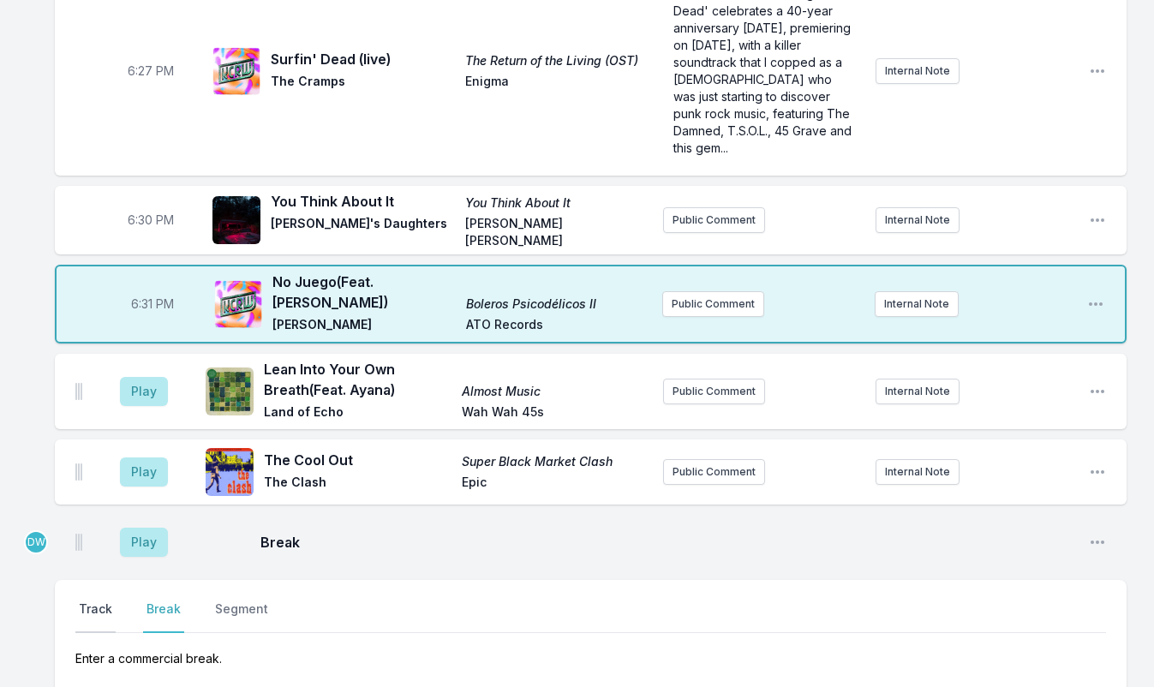
click at [92, 600] on button "Track" at bounding box center [95, 616] width 40 height 33
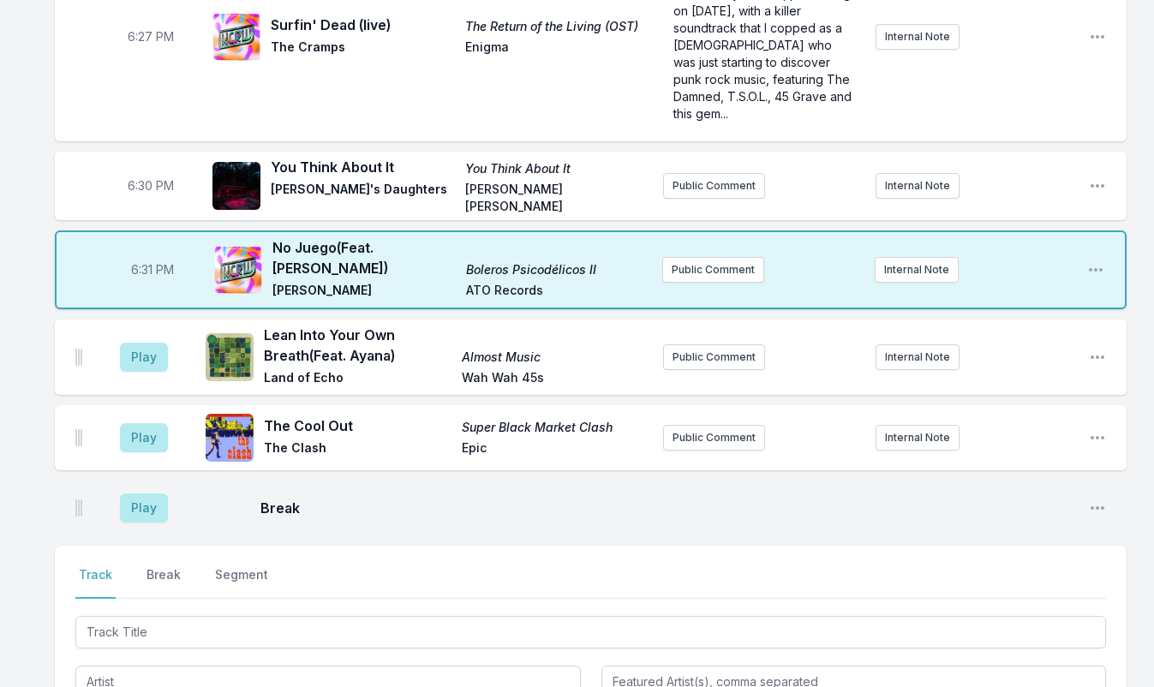
scroll to position [777, 0]
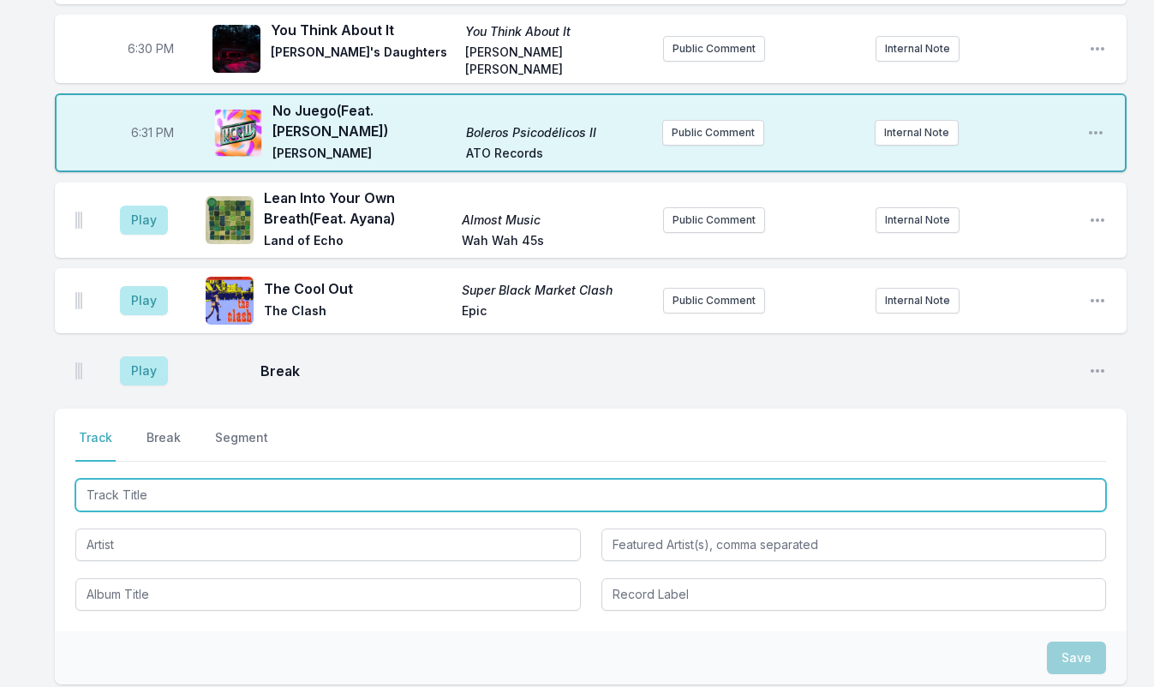
click at [129, 479] on input "Track Title" at bounding box center [590, 495] width 1030 height 33
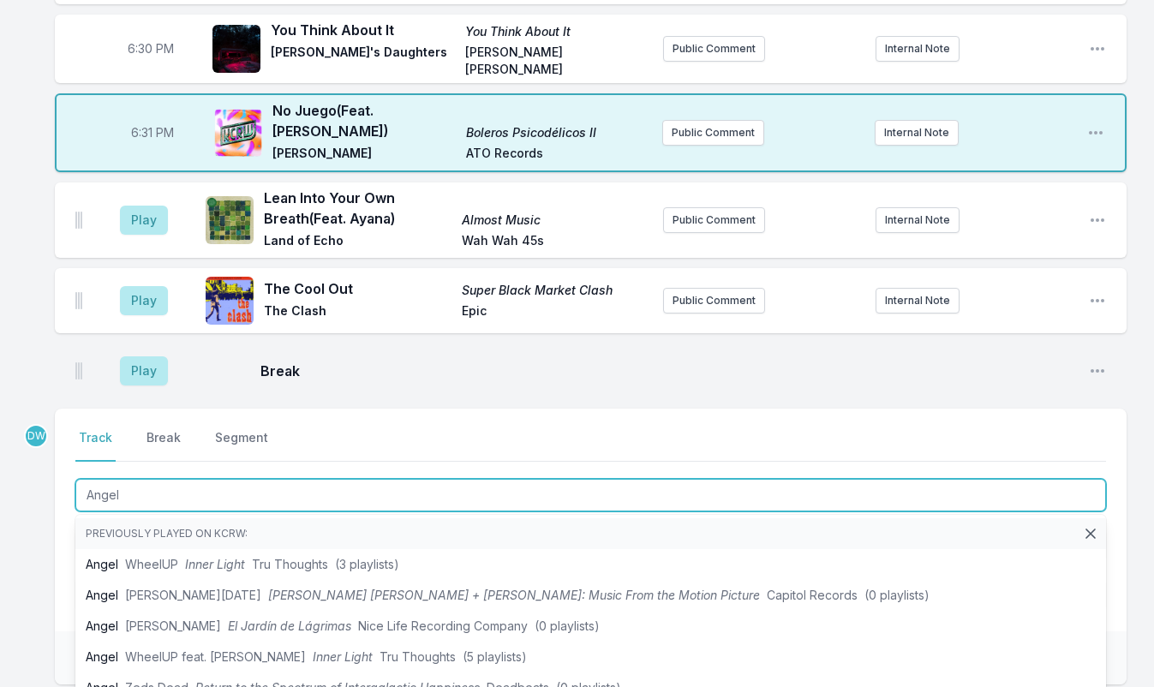
type input "Angel"
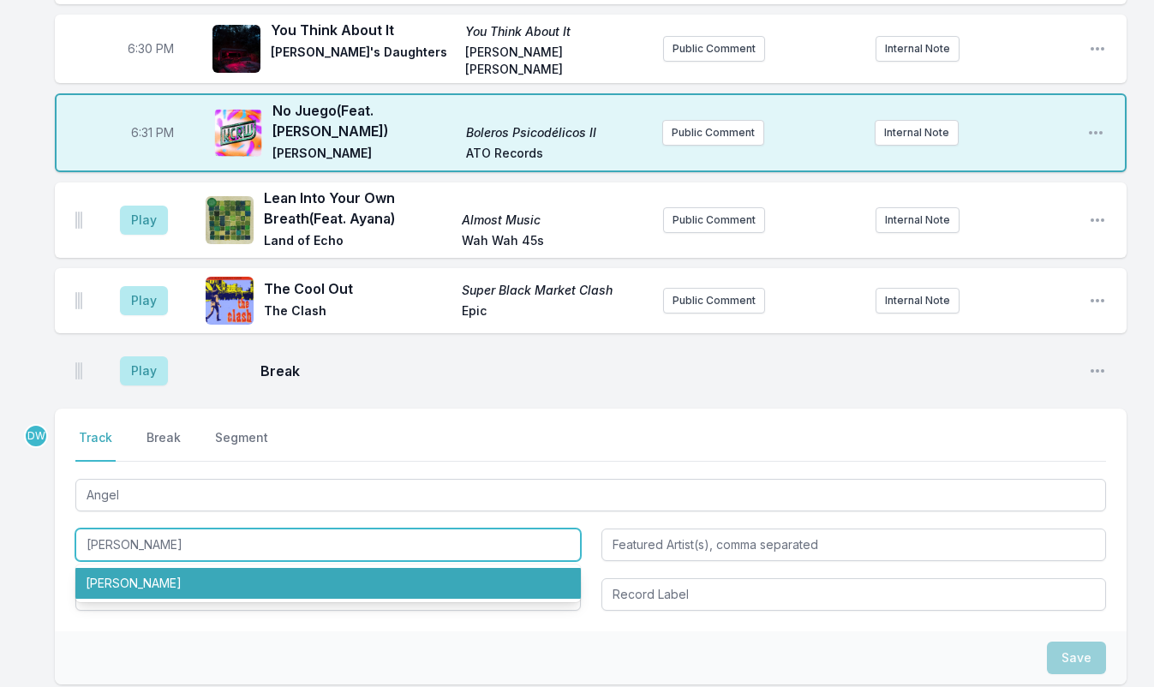
click at [110, 568] on li "Madonna" at bounding box center [327, 583] width 505 height 31
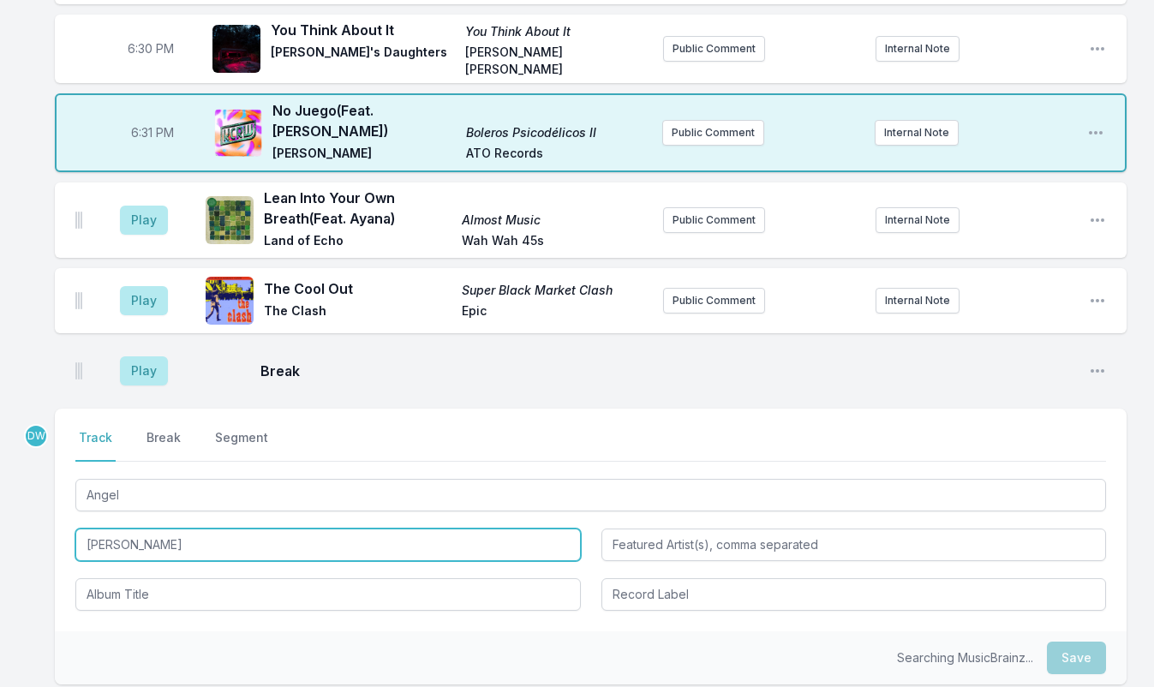
type input "Madonna"
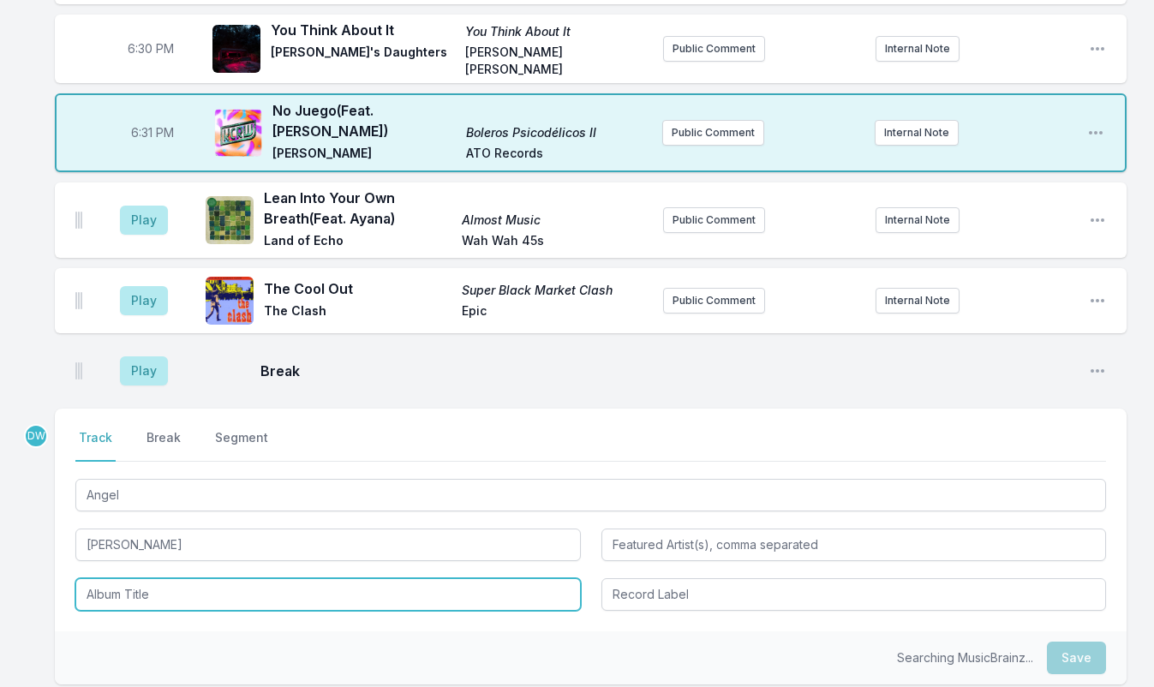
click at [130, 578] on input "Album Title" at bounding box center [327, 594] width 505 height 33
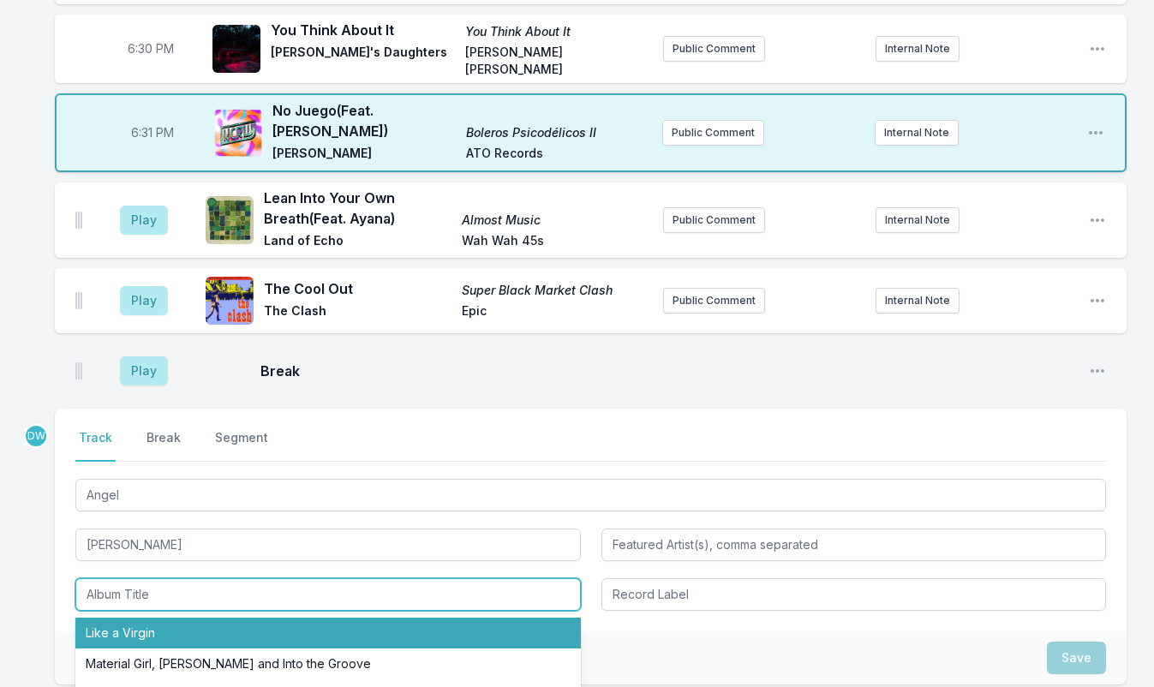
click at [156, 617] on li "Like a Virgin" at bounding box center [327, 632] width 505 height 31
type input "Like a Virgin"
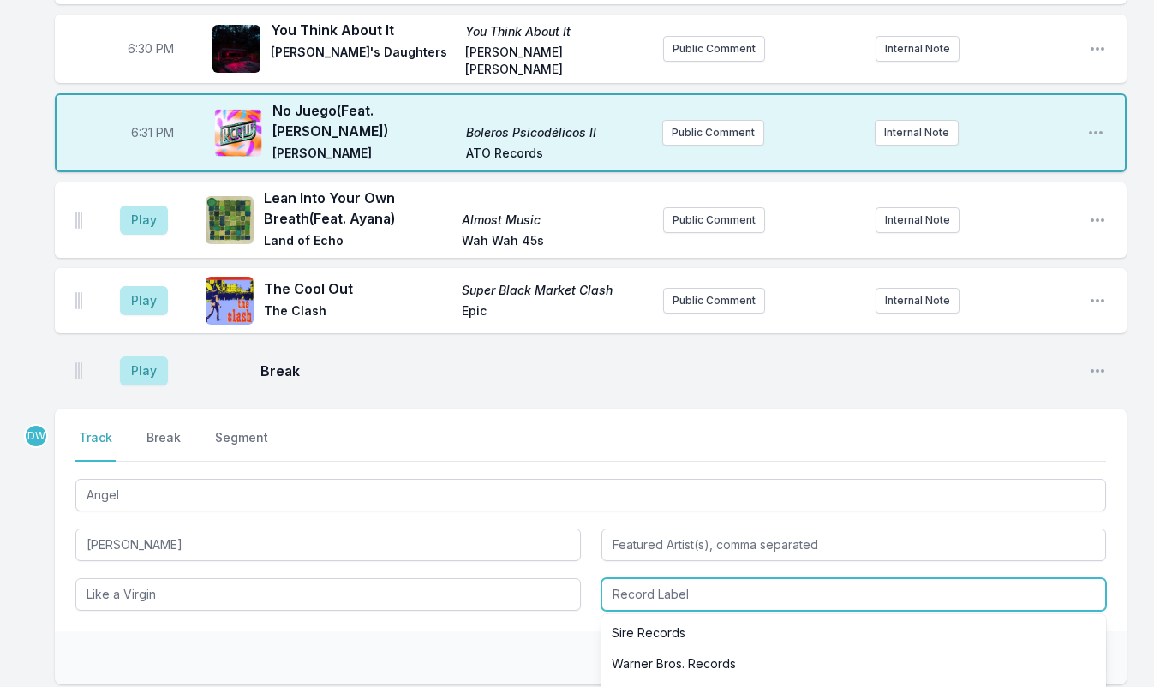
click at [644, 578] on input "Record Label" at bounding box center [853, 594] width 505 height 33
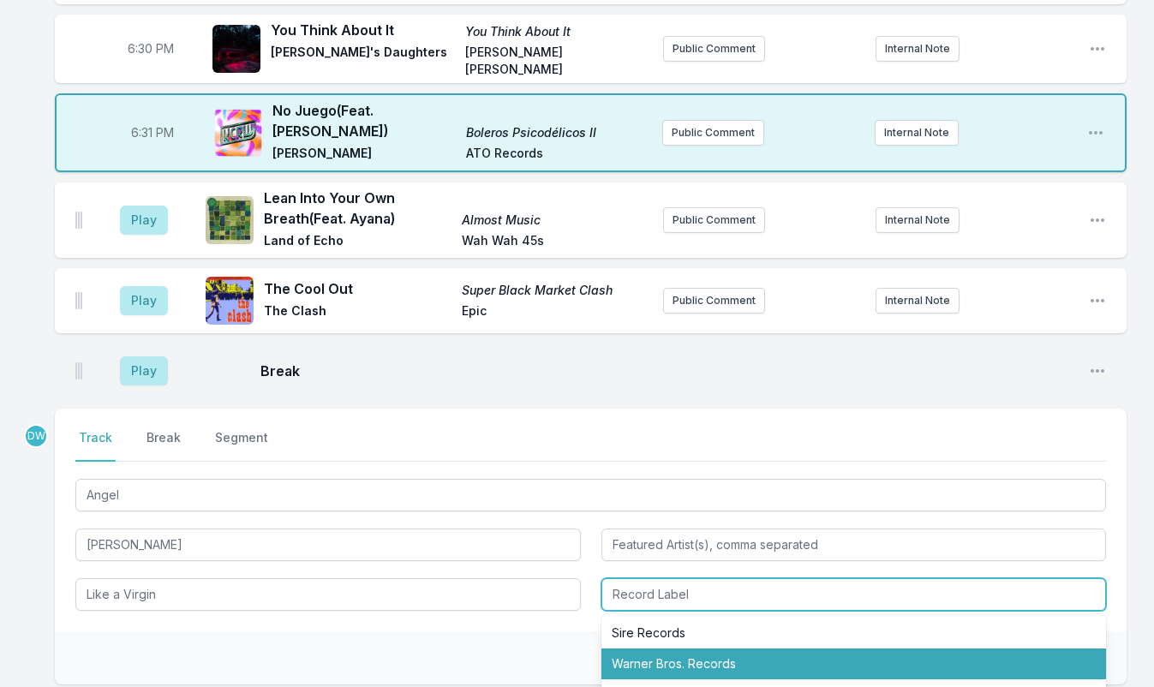
click at [659, 648] on li "Warner Bros. Records" at bounding box center [853, 663] width 505 height 31
type input "Warner Bros. Records"
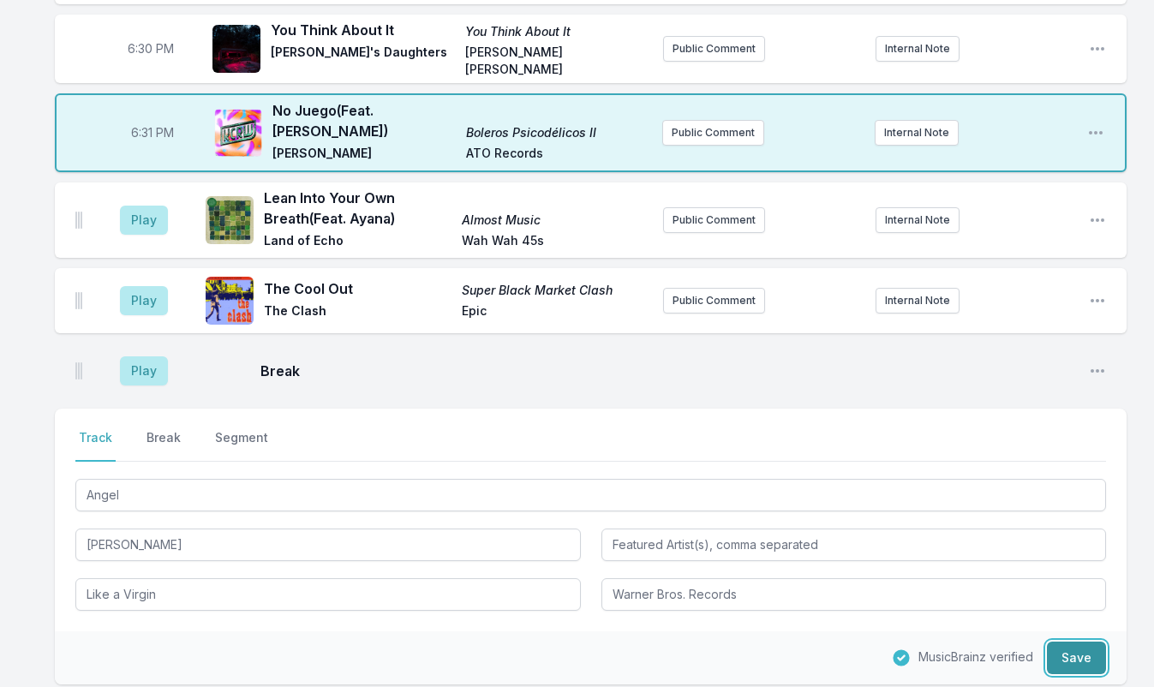
click at [1076, 641] on button "Save" at bounding box center [1076, 657] width 59 height 33
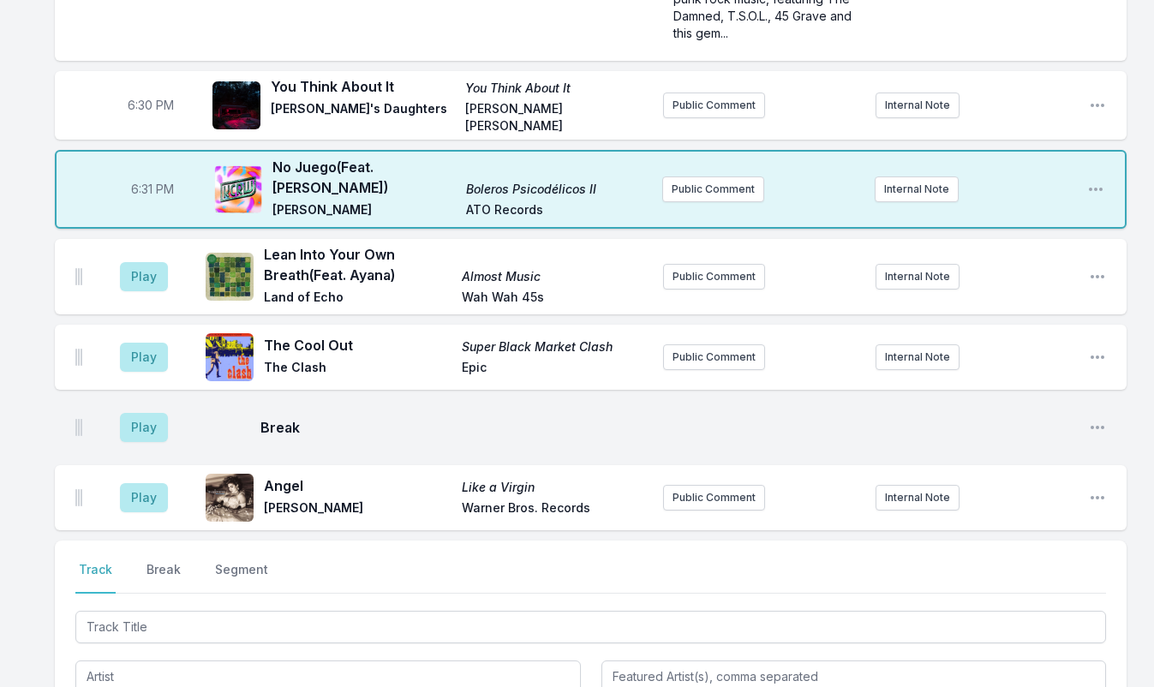
scroll to position [800, 0]
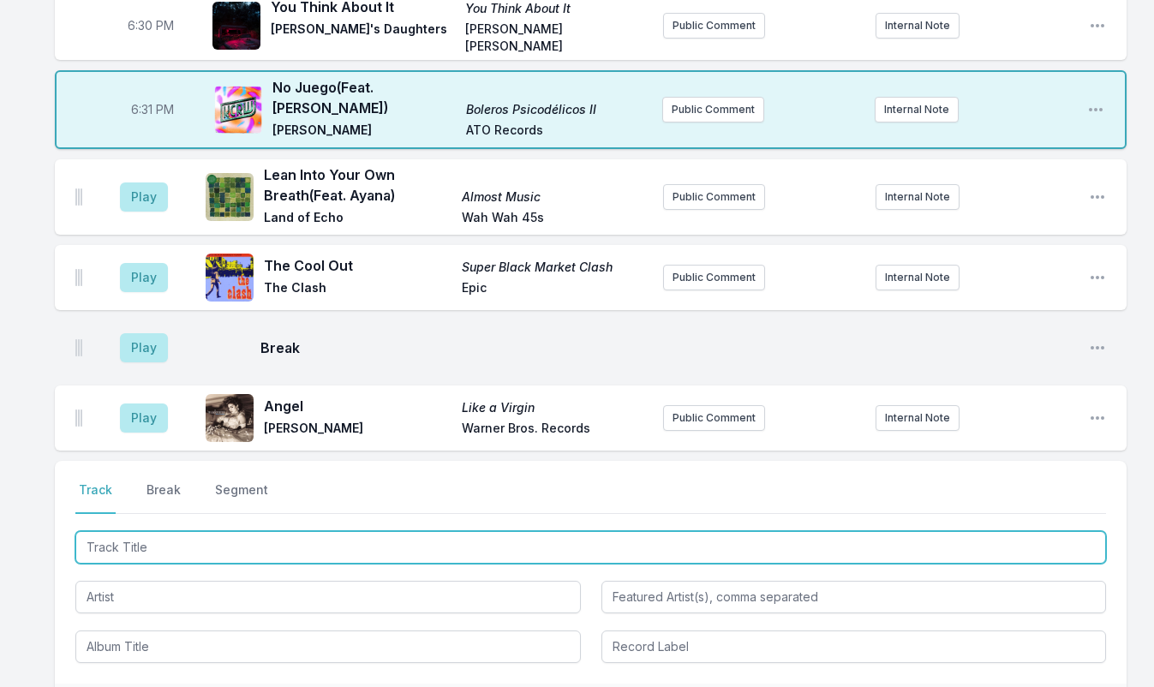
click at [187, 531] on input "Track Title" at bounding box center [590, 547] width 1030 height 33
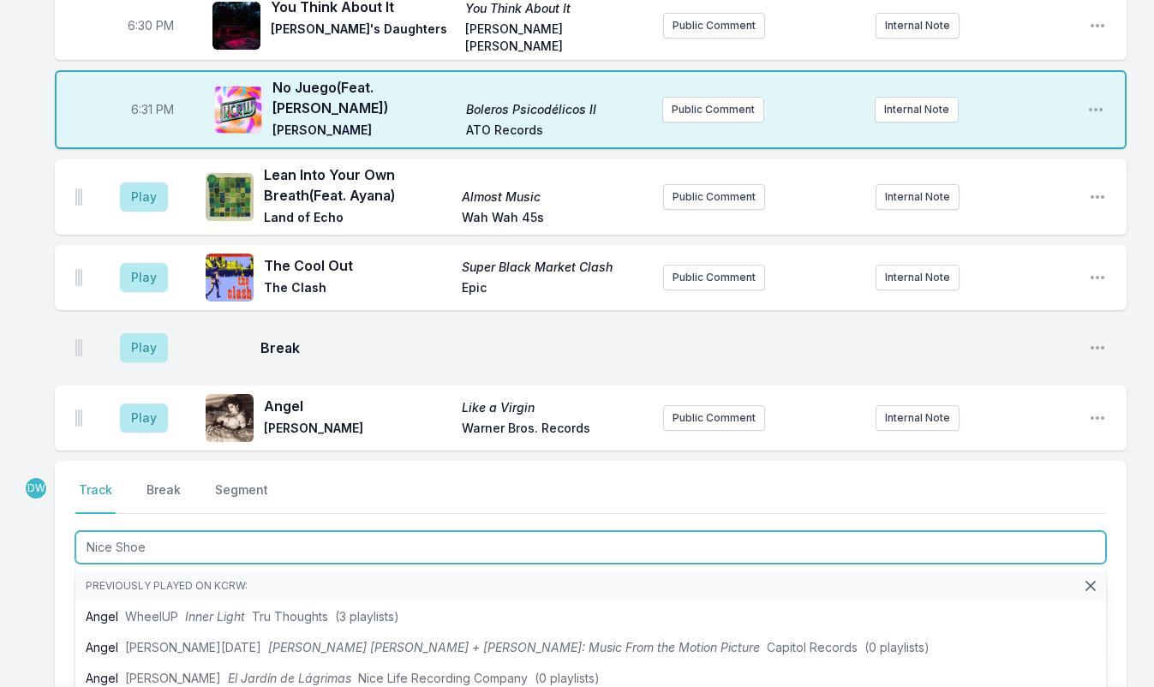
type input "Nice Shoes"
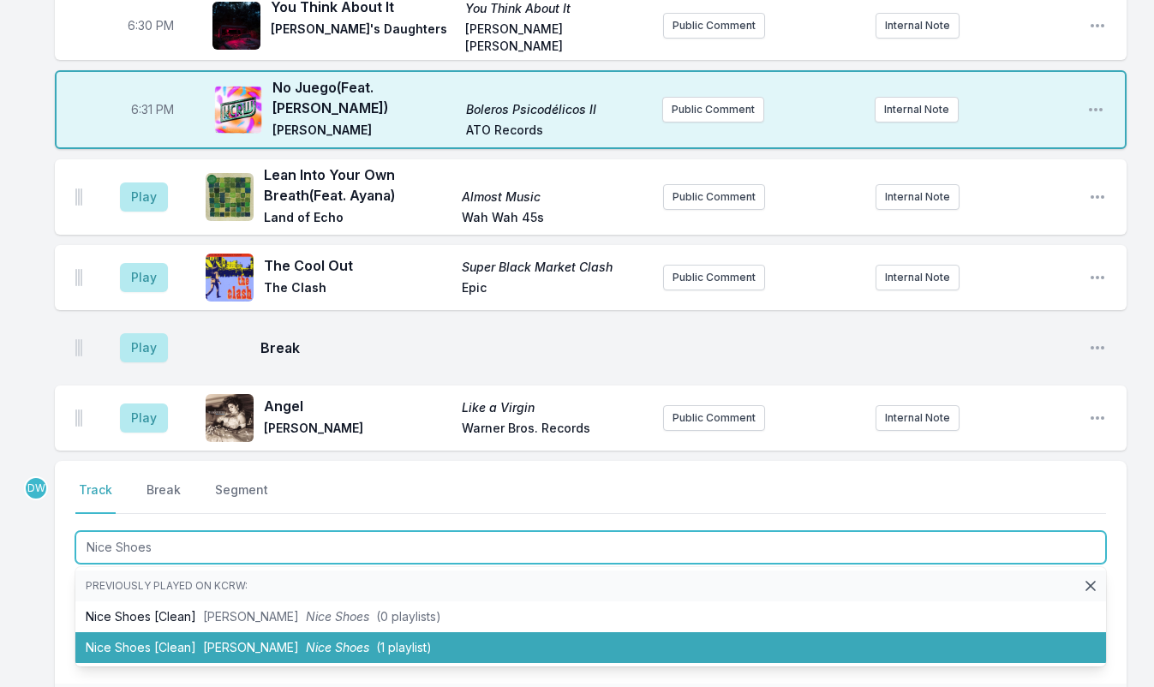
click at [230, 640] on span "[PERSON_NAME]" at bounding box center [251, 647] width 96 height 15
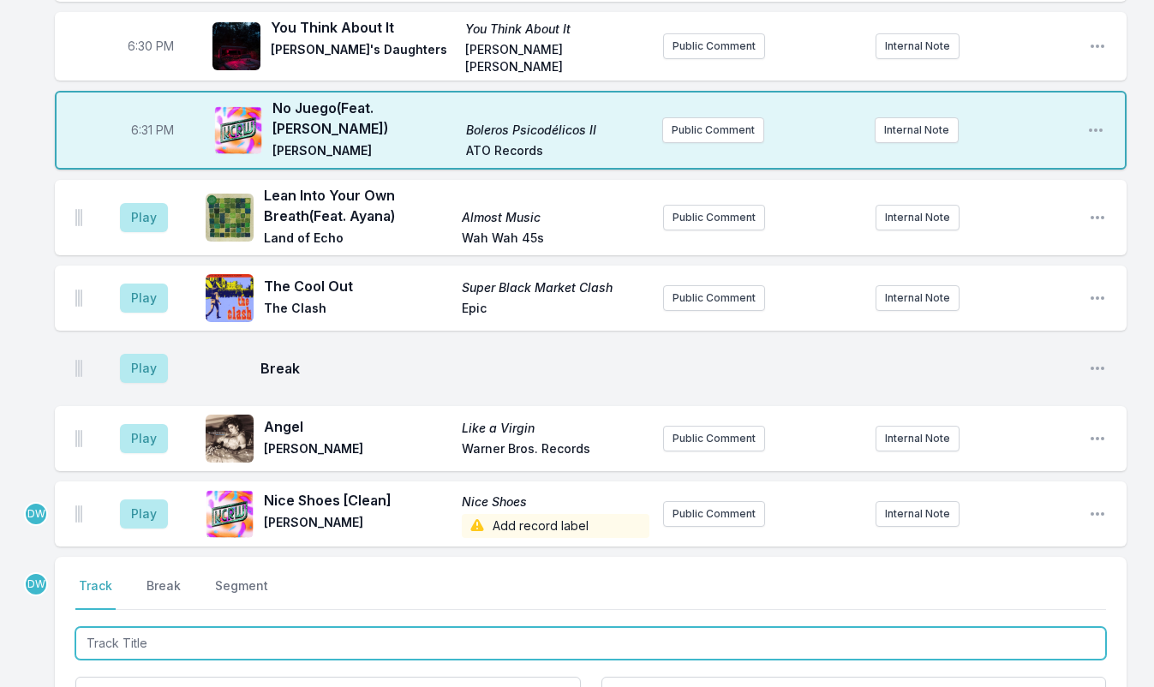
scroll to position [937, 0]
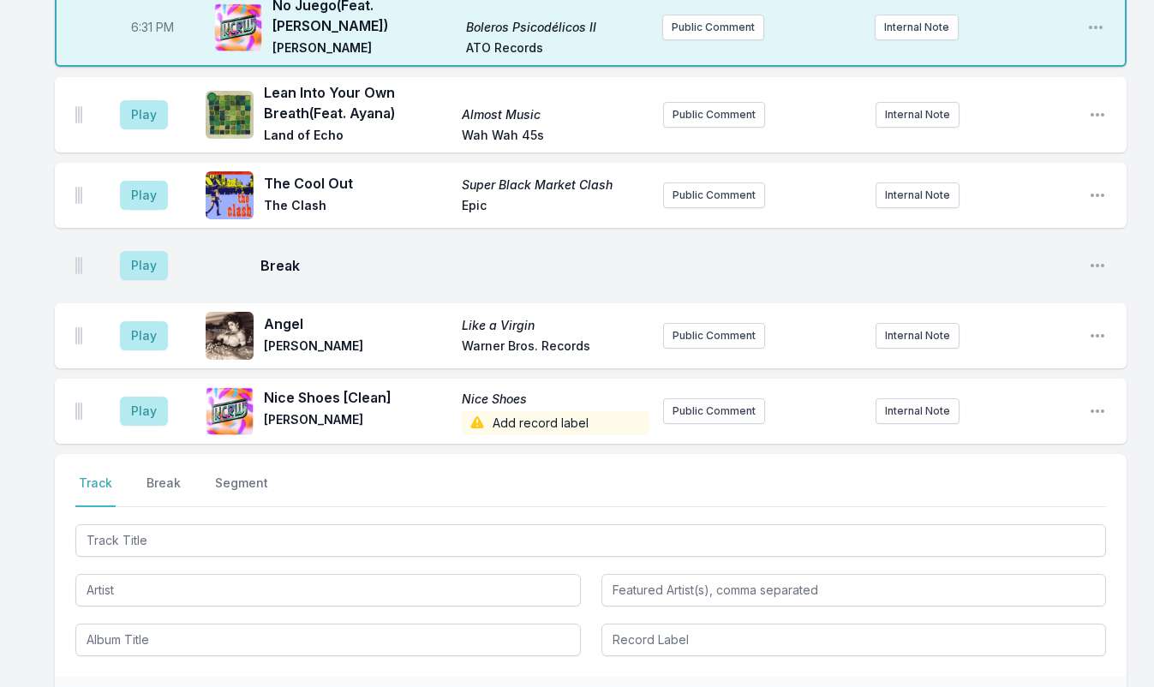
click at [555, 411] on span "Add record label" at bounding box center [556, 423] width 188 height 24
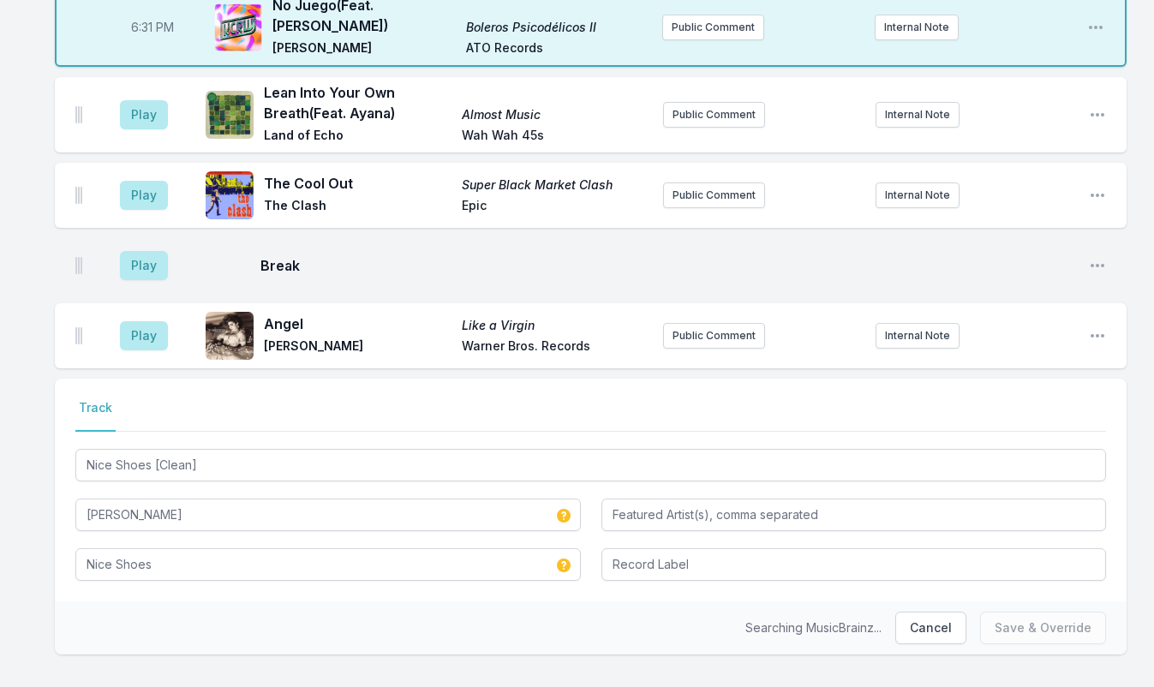
scroll to position [935, 0]
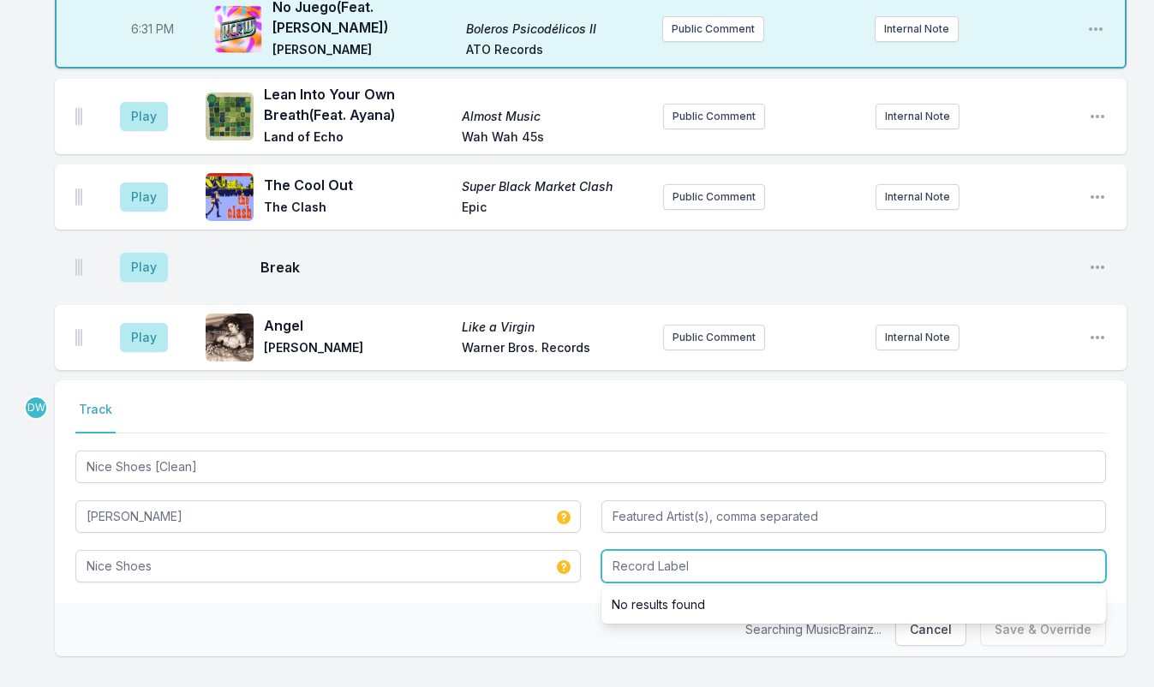
click at [648, 550] on input "Record Label" at bounding box center [853, 566] width 505 height 33
type input "RCA"
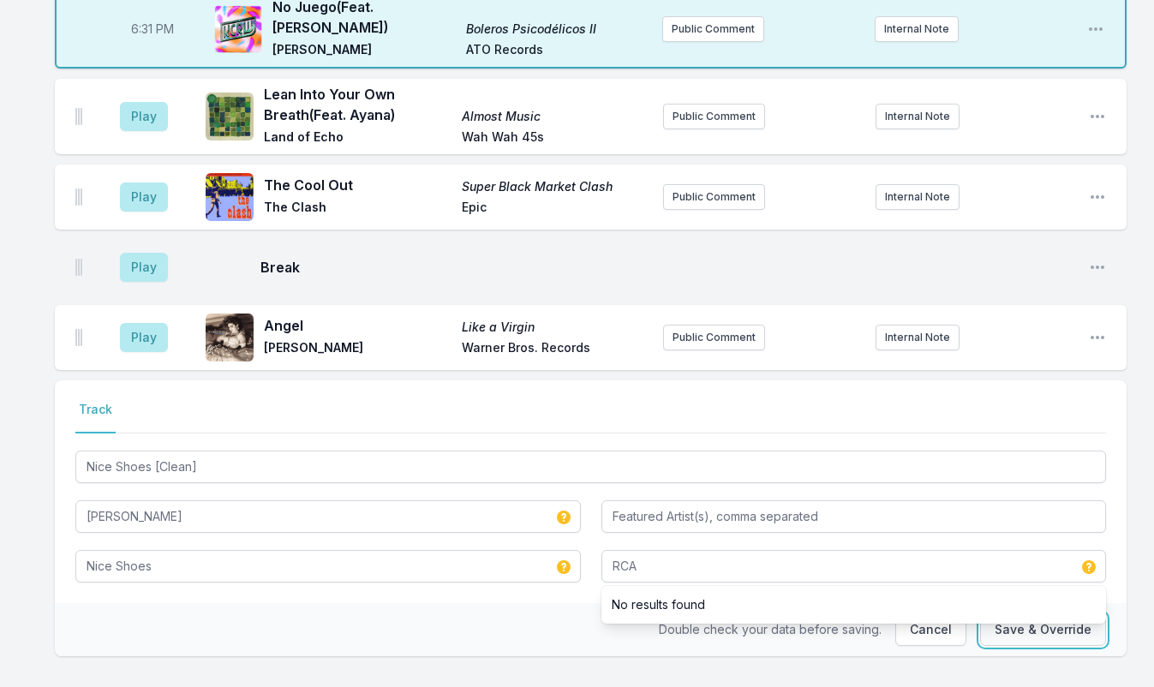
click at [1039, 613] on button "Save & Override" at bounding box center [1043, 629] width 126 height 33
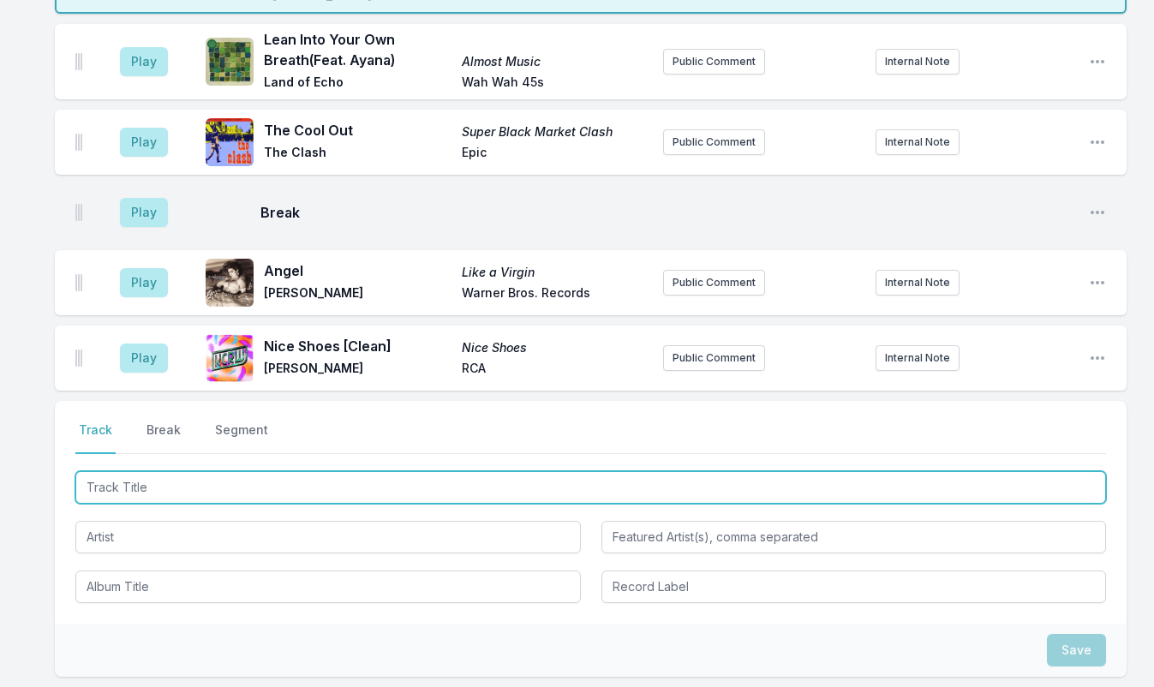
click at [116, 471] on input "Track Title" at bounding box center [590, 487] width 1030 height 33
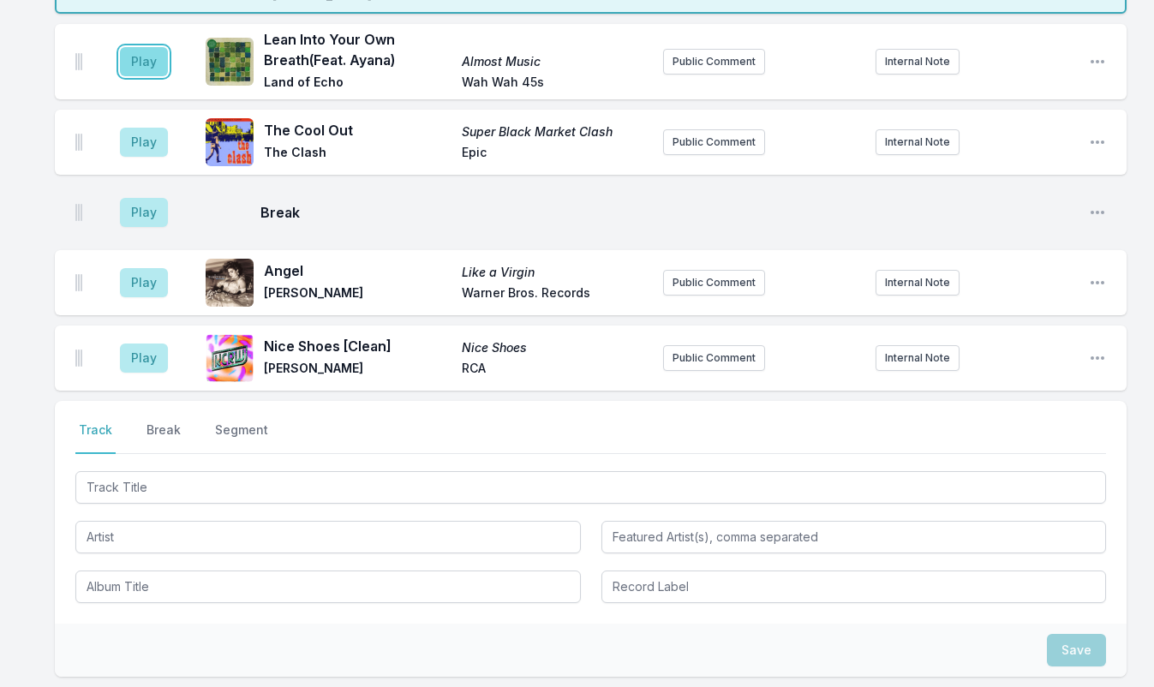
click at [146, 47] on button "Play" at bounding box center [144, 61] width 48 height 29
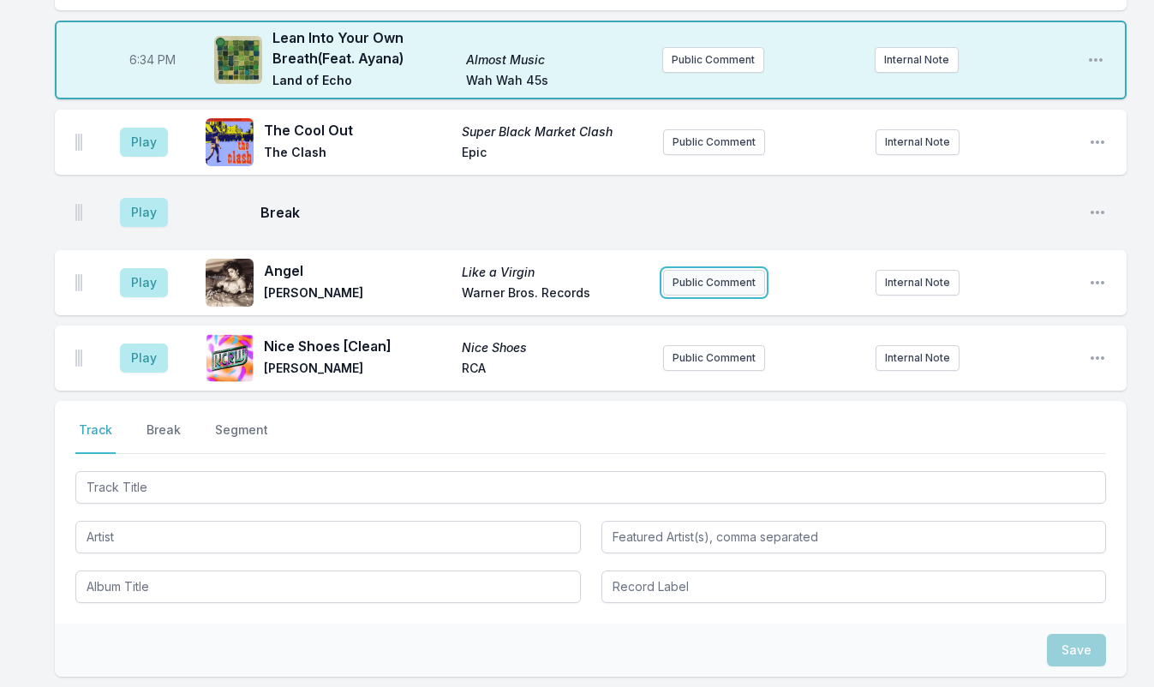
click at [725, 270] on button "Public Comment" at bounding box center [714, 283] width 102 height 26
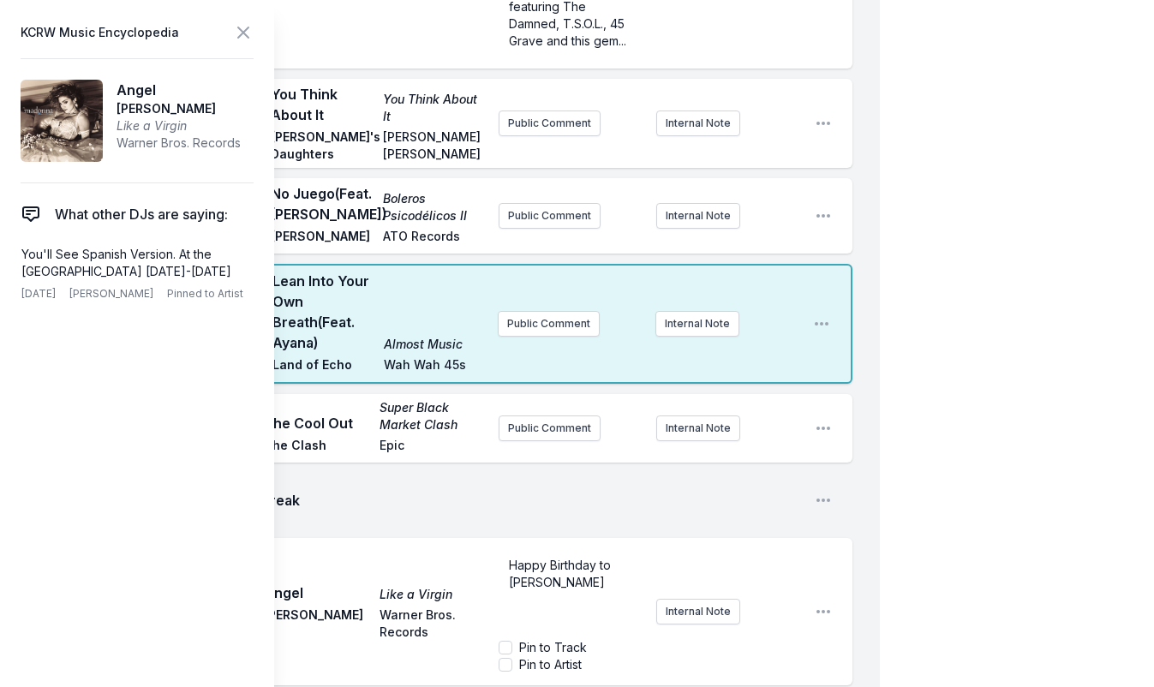
click at [531, 558] on span "Happy Birthday to Maddona Louise" at bounding box center [561, 574] width 105 height 32
click at [545, 558] on span "Happy Birthday to Madona Louise" at bounding box center [561, 574] width 105 height 32
click at [605, 557] on p "Happy Birthday to Madonna Louise" at bounding box center [571, 582] width 124 height 51
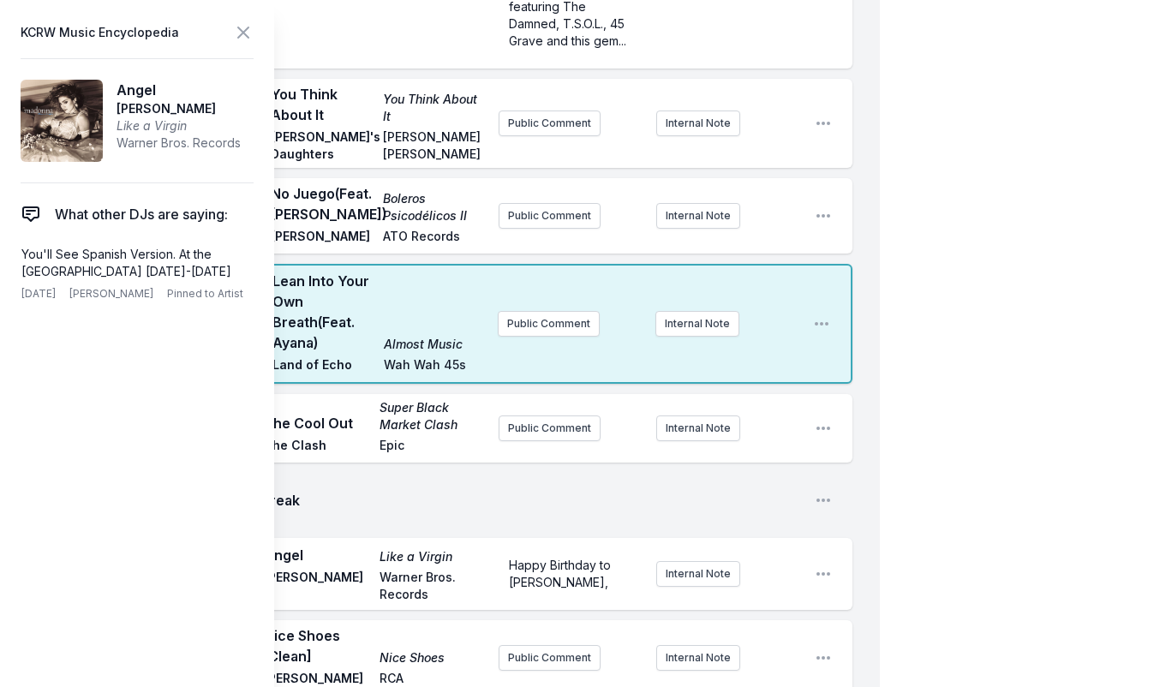
click at [1077, 342] on div "My Playlist KCRW Playlist Directory Reports DW User Guide Report Bug Sign out D…" at bounding box center [577, 105] width 1154 height 2081
click at [242, 33] on icon at bounding box center [243, 32] width 10 height 10
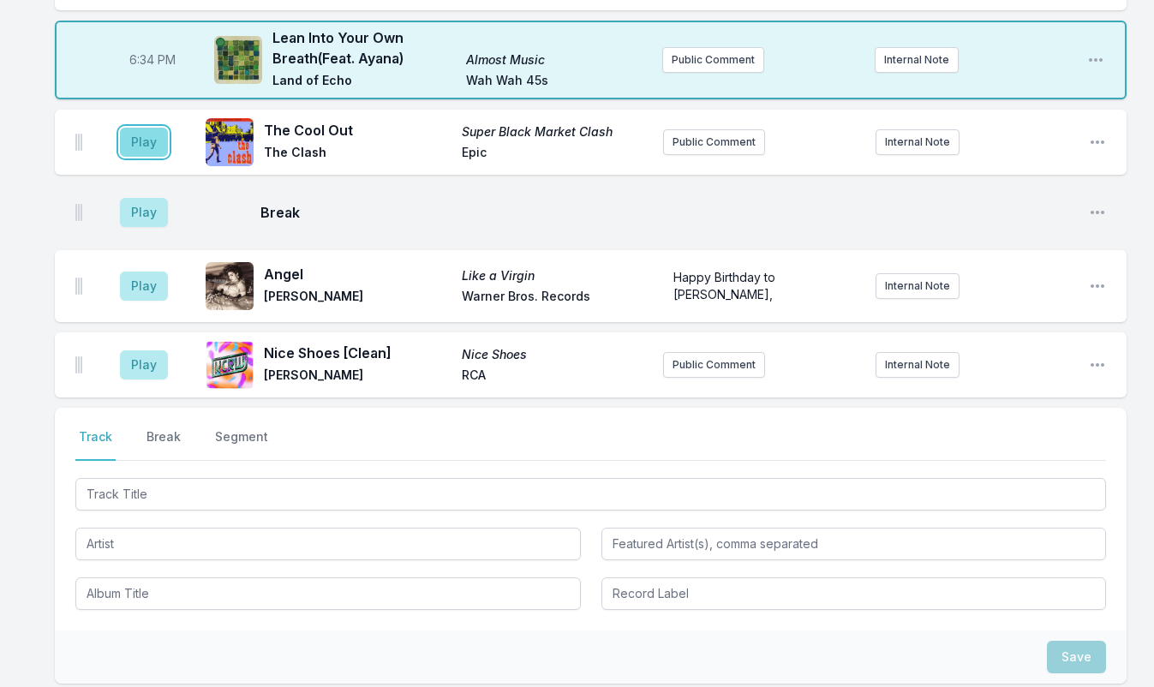
click at [140, 128] on button "Play" at bounding box center [144, 142] width 48 height 29
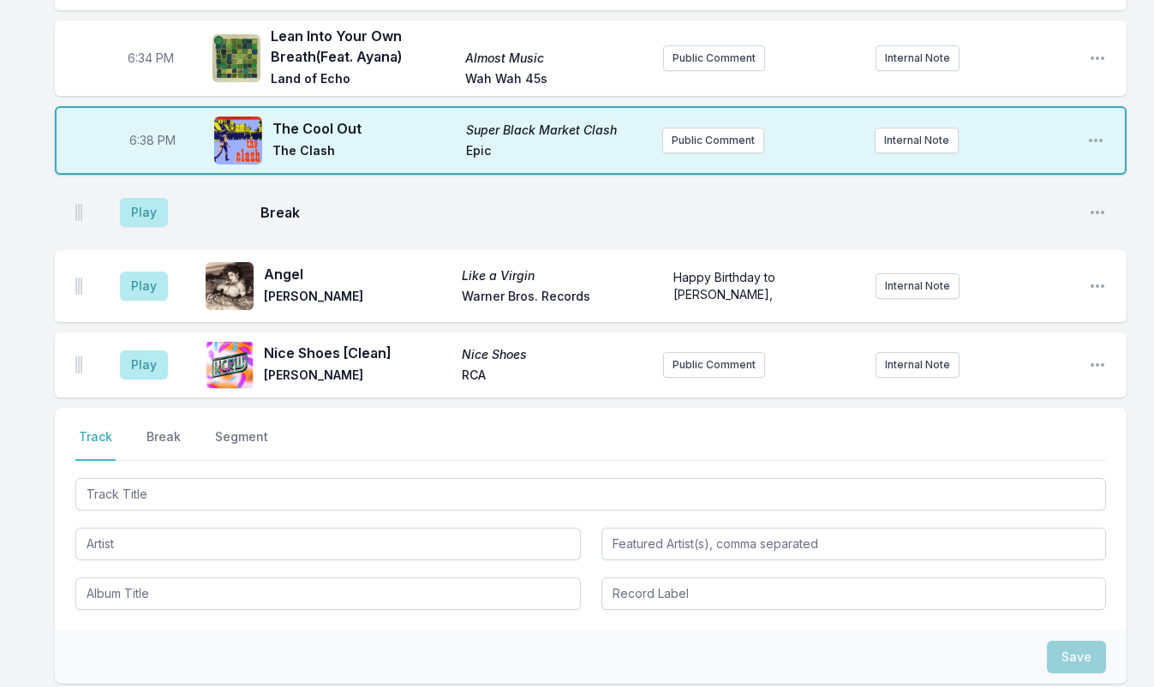
scroll to position [933, 0]
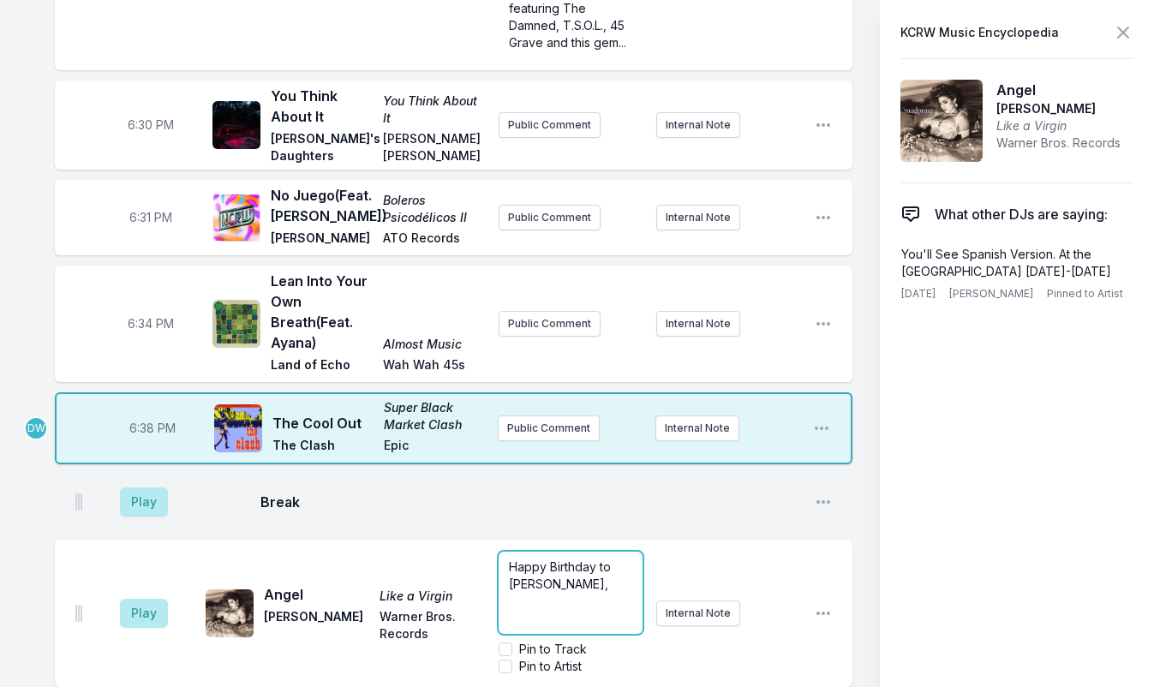
click at [614, 559] on span "Happy Birthday to Madonna Louise Ciccone," at bounding box center [561, 575] width 105 height 32
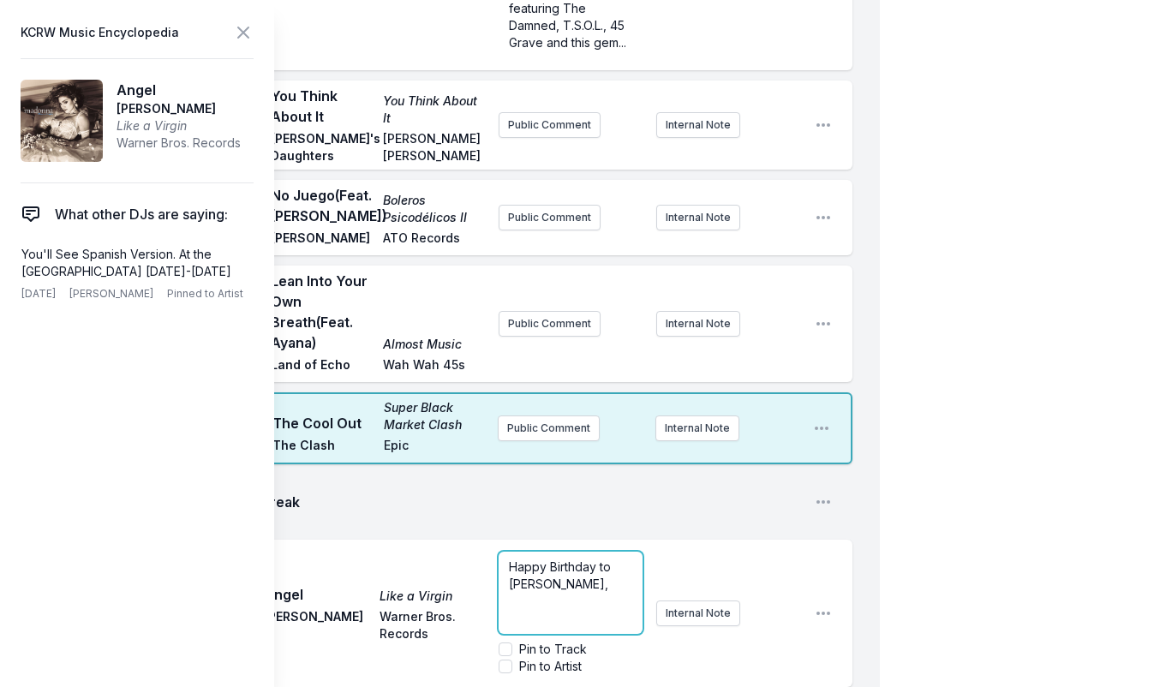
click at [587, 558] on p "Happy Birthday to Madonna Louise Ciccone," at bounding box center [571, 575] width 124 height 34
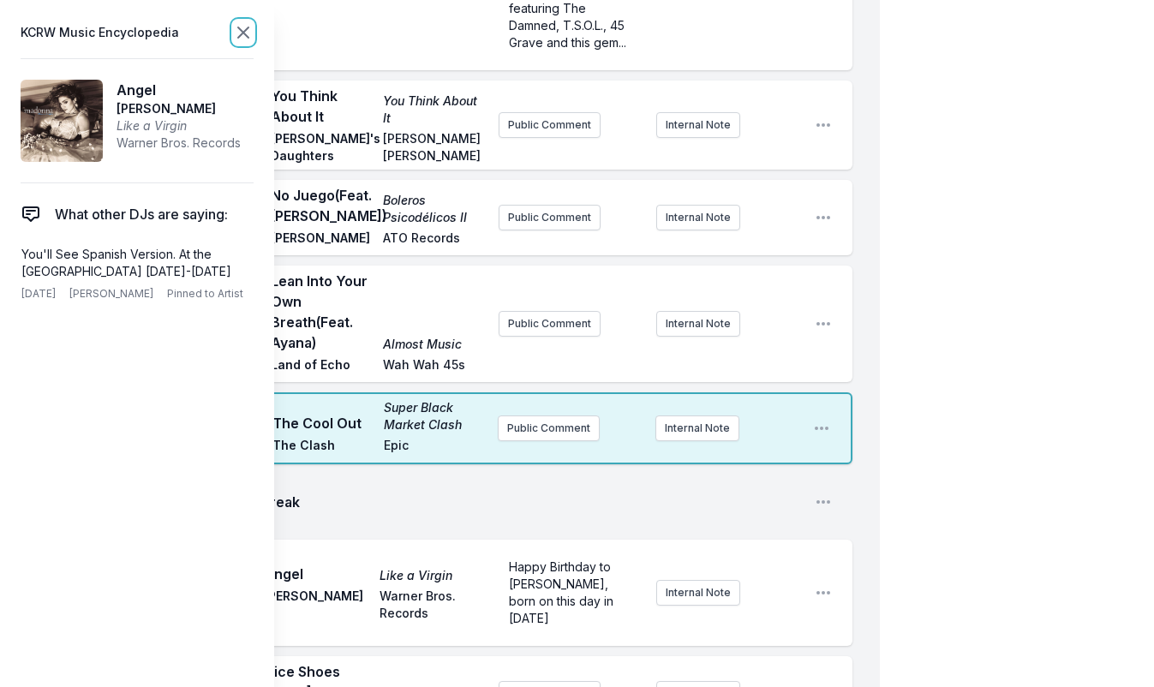
click at [237, 33] on icon at bounding box center [243, 32] width 21 height 21
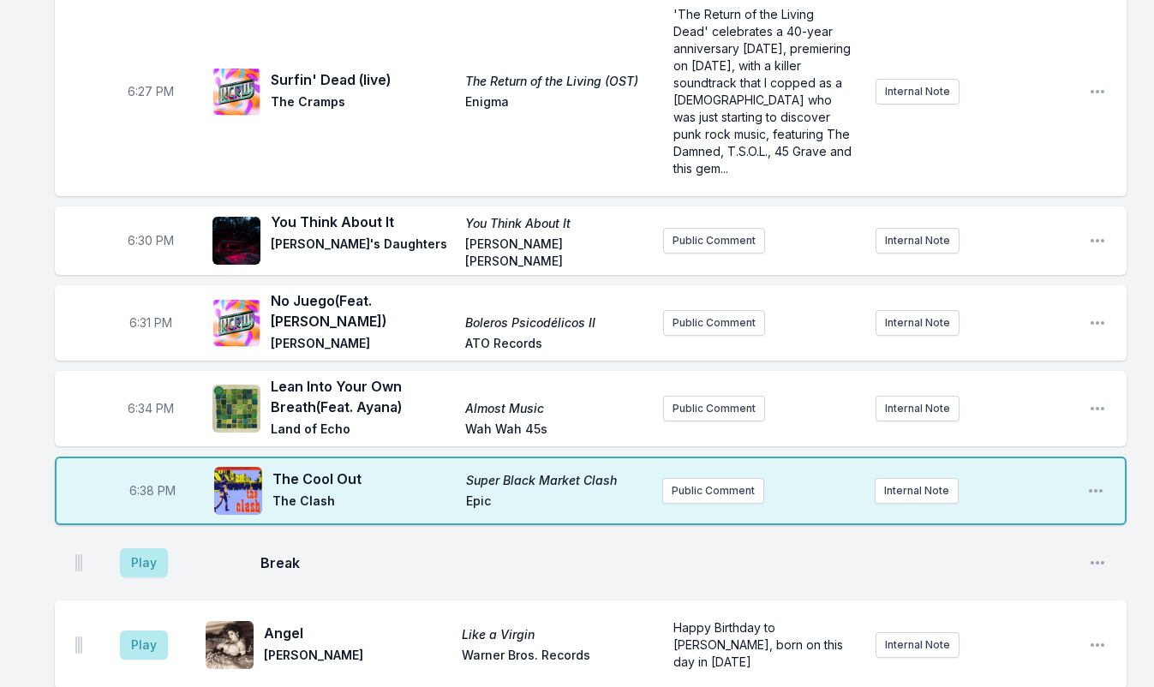
scroll to position [510, 0]
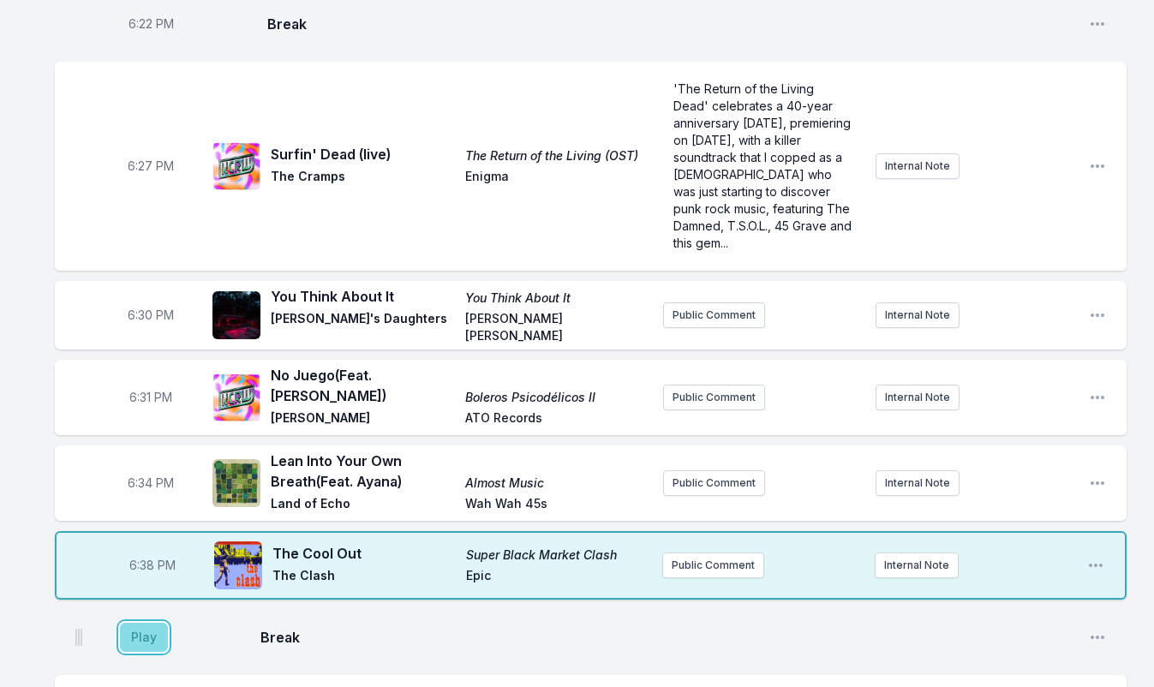
drag, startPoint x: 141, startPoint y: 617, endPoint x: 122, endPoint y: 611, distance: 19.8
click at [141, 623] on button "Play" at bounding box center [144, 637] width 48 height 29
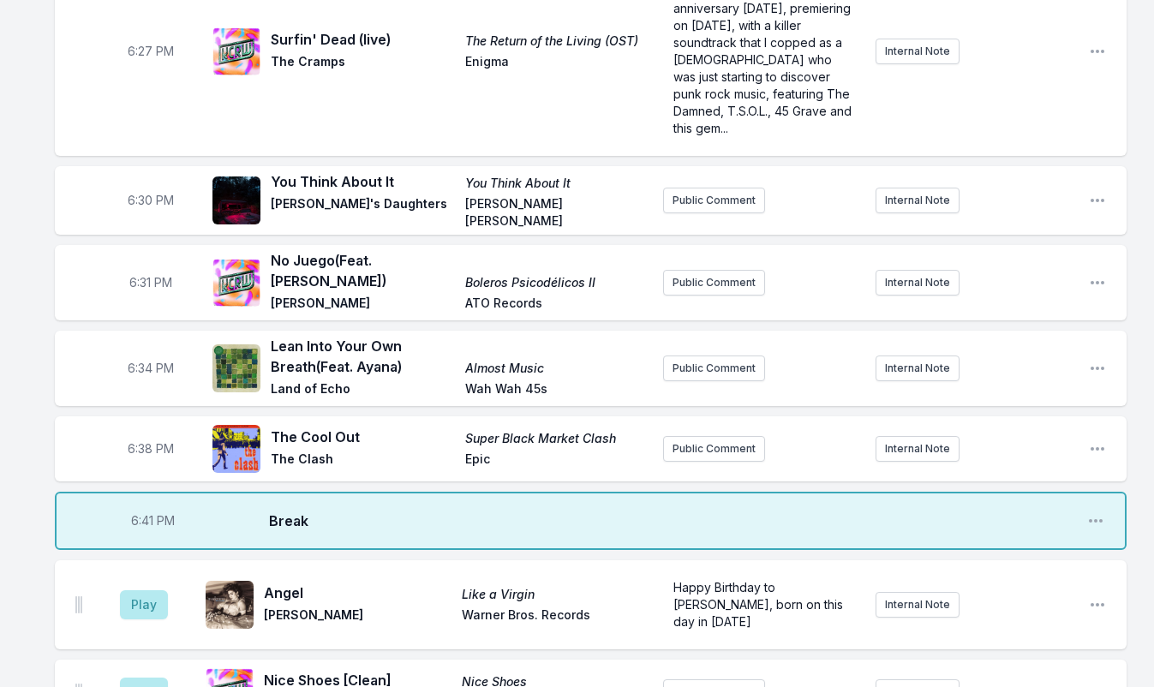
scroll to position [705, 0]
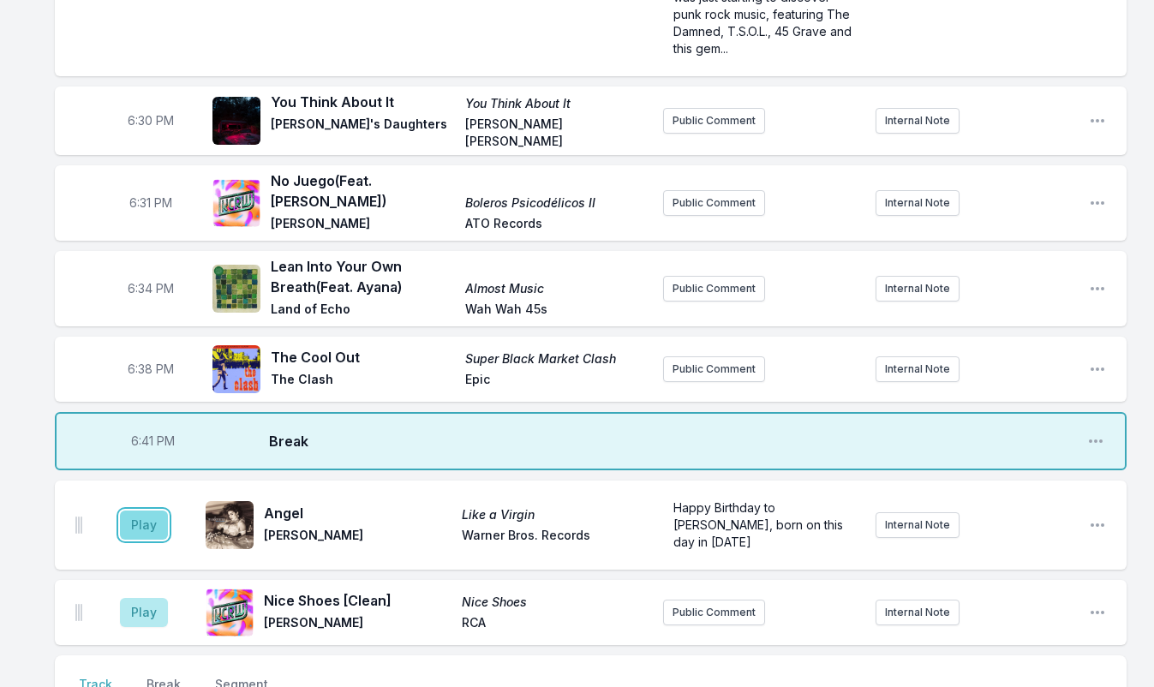
click at [140, 510] on button "Play" at bounding box center [144, 524] width 48 height 29
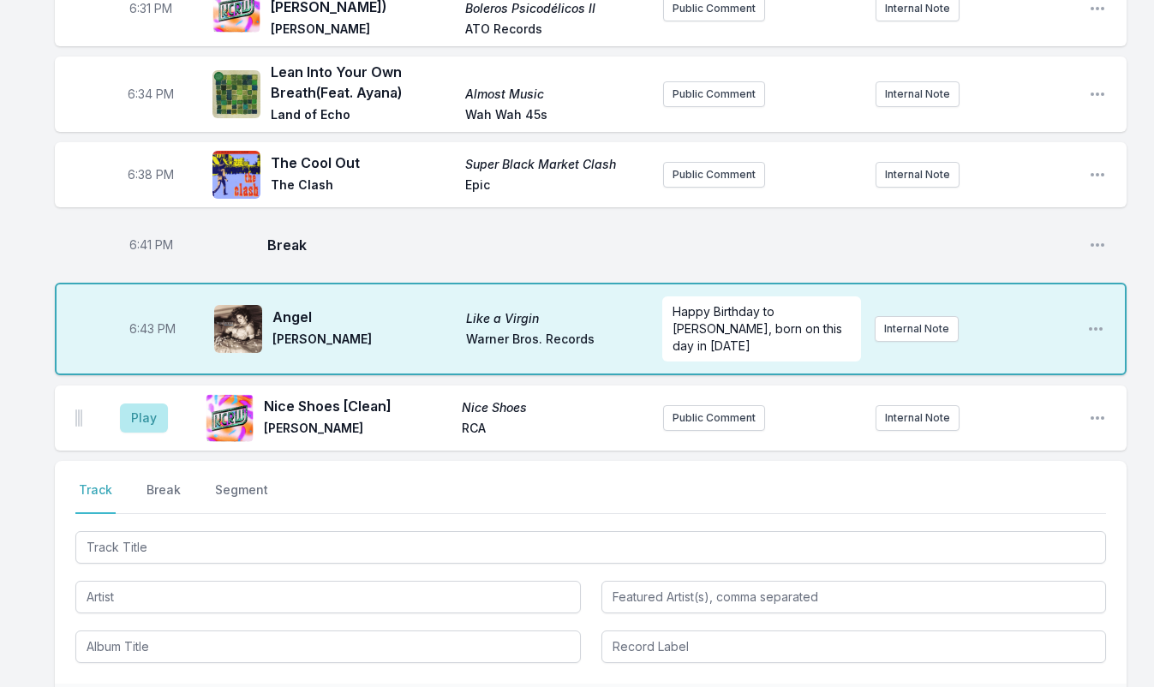
scroll to position [979, 0]
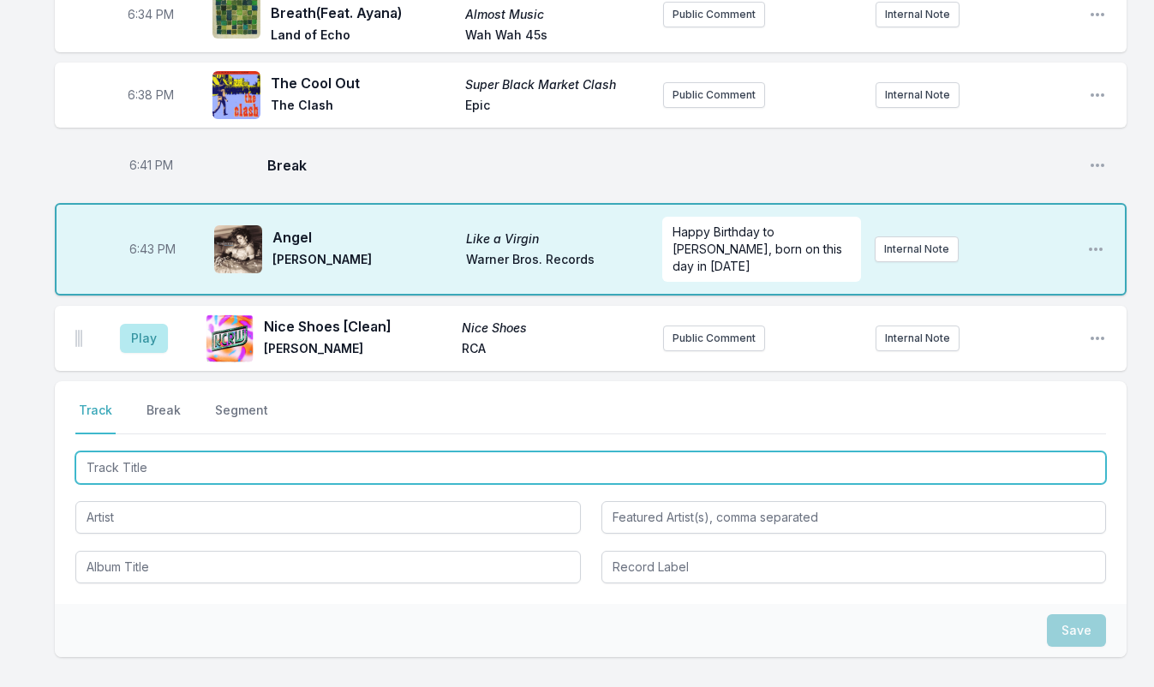
click at [159, 451] on input "Track Title" at bounding box center [590, 467] width 1030 height 33
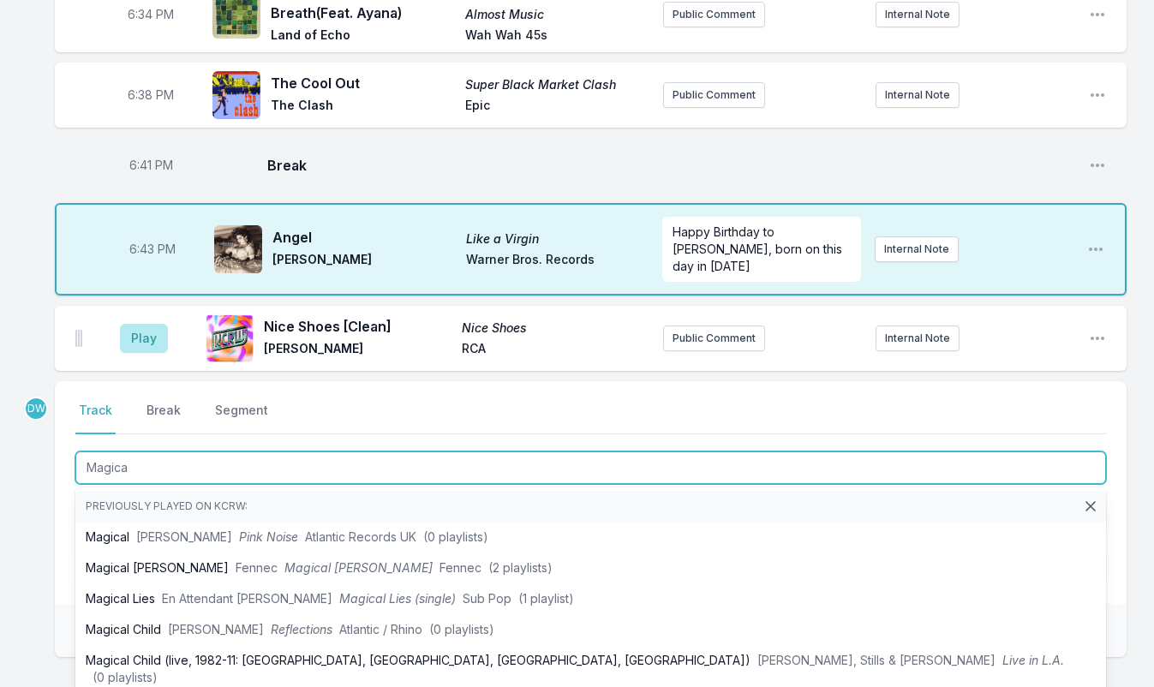
type input "Magica"
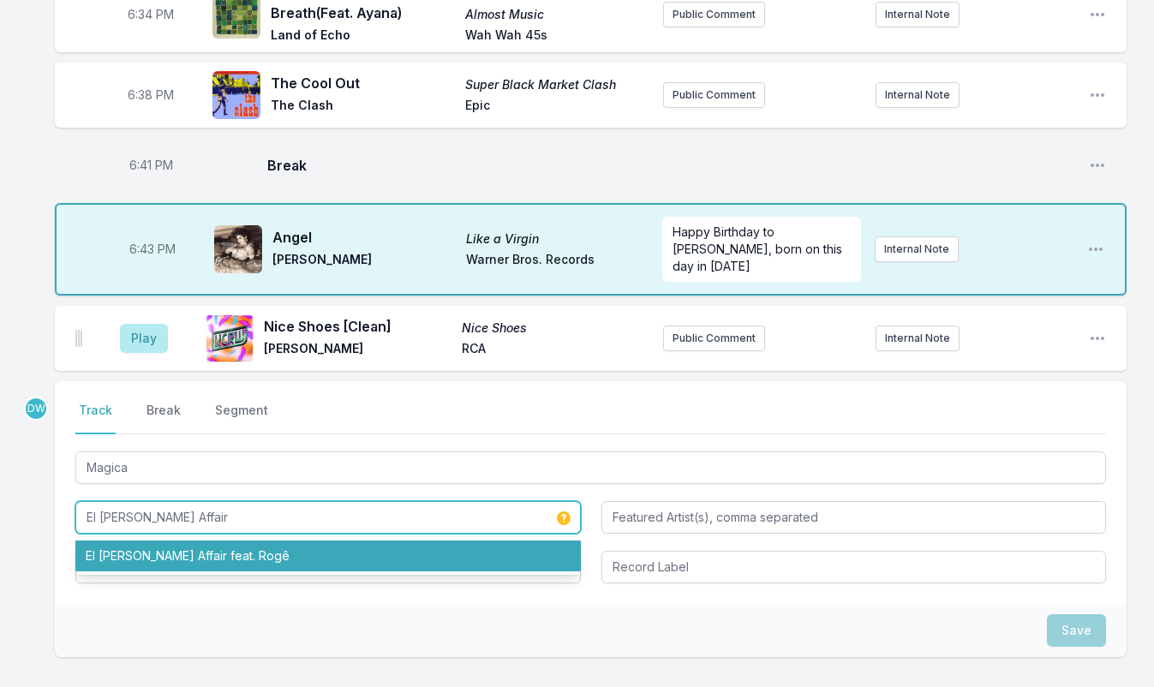
click at [230, 501] on input "El Michels Affair" at bounding box center [327, 517] width 505 height 33
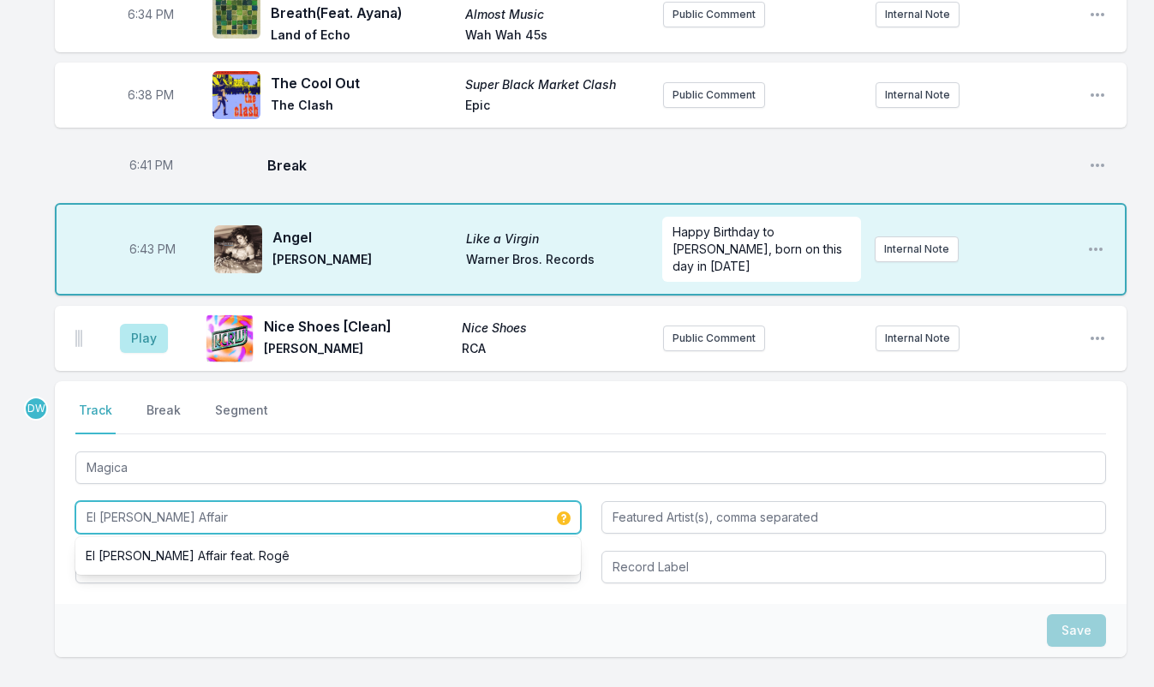
click at [213, 501] on input "El Michels Affair" at bounding box center [327, 517] width 505 height 33
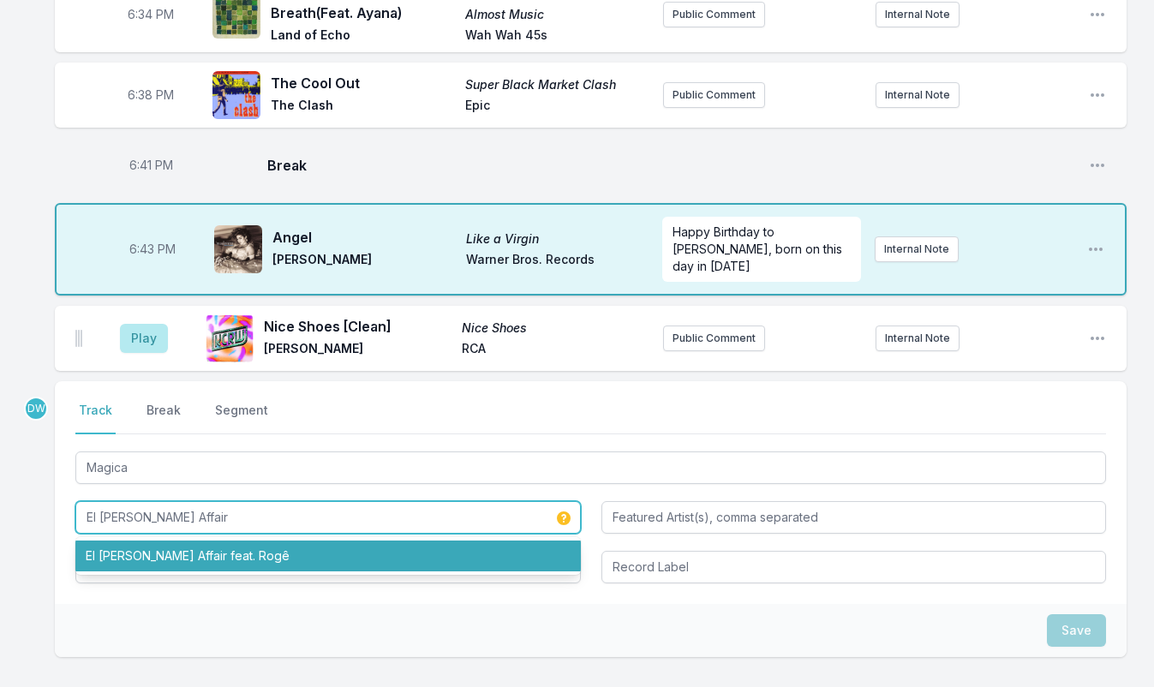
click at [205, 540] on li "El Michels Affair feat. Rogê" at bounding box center [327, 555] width 505 height 31
type input "El Michels Affair"
type input "Rogê"
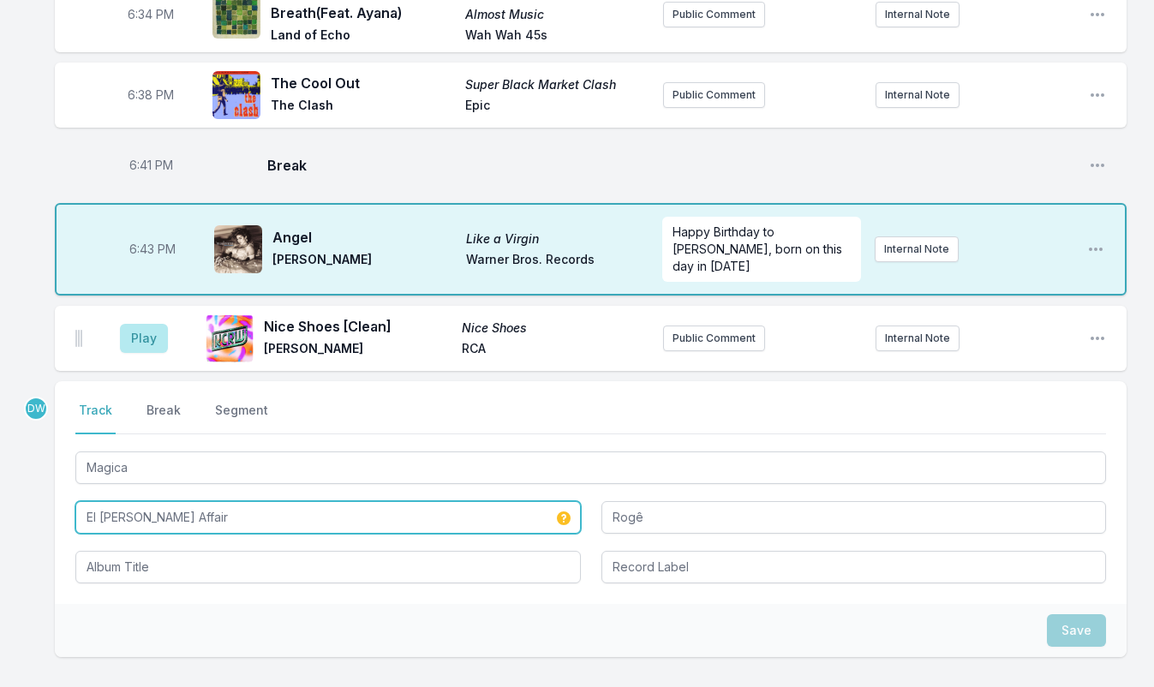
type input "El Michels Affair"
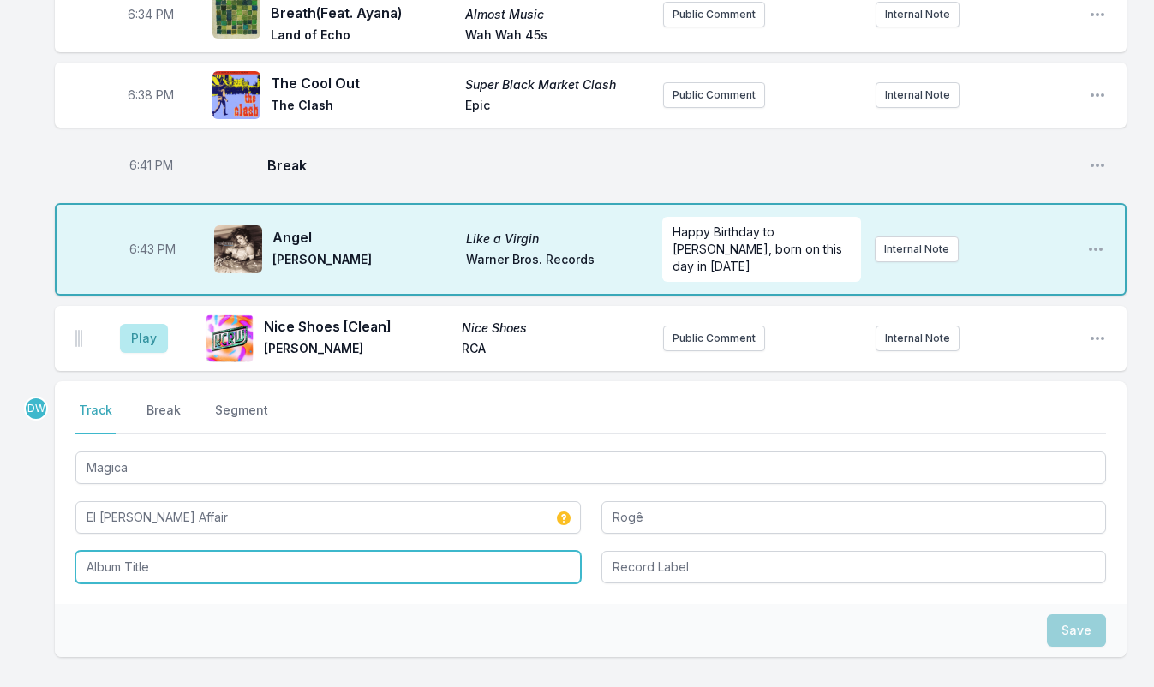
click at [167, 551] on input "Album Title" at bounding box center [327, 567] width 505 height 33
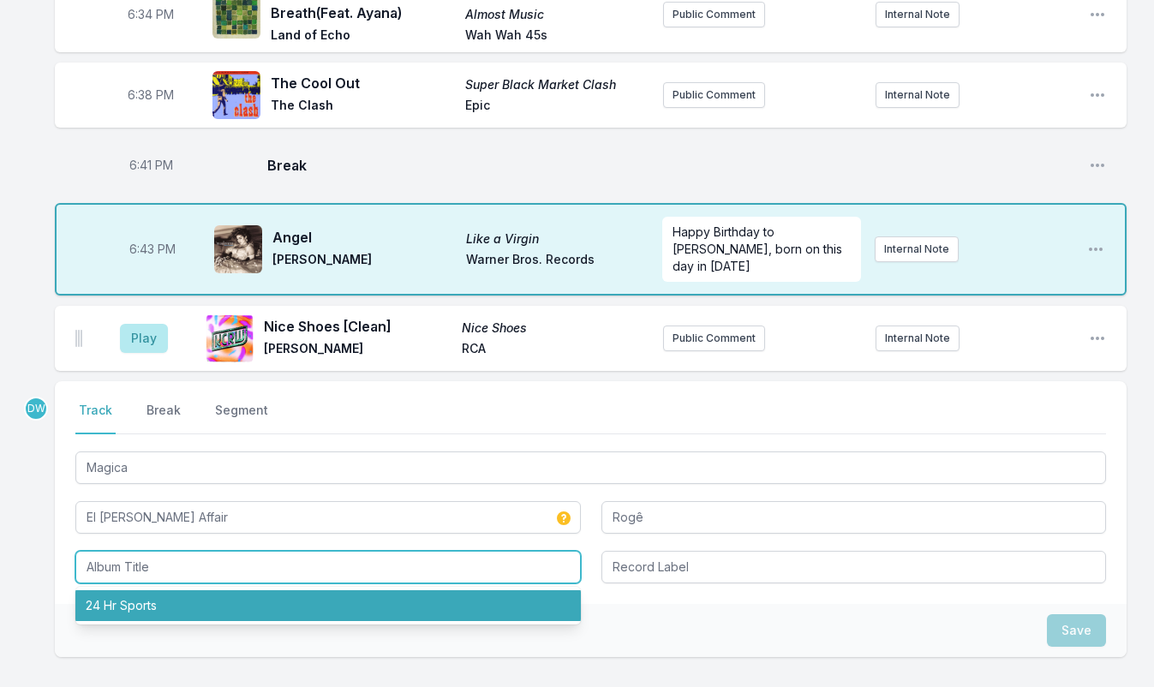
click at [153, 590] on li "24 Hr Sports" at bounding box center [327, 605] width 505 height 31
type input "24 Hr Sports"
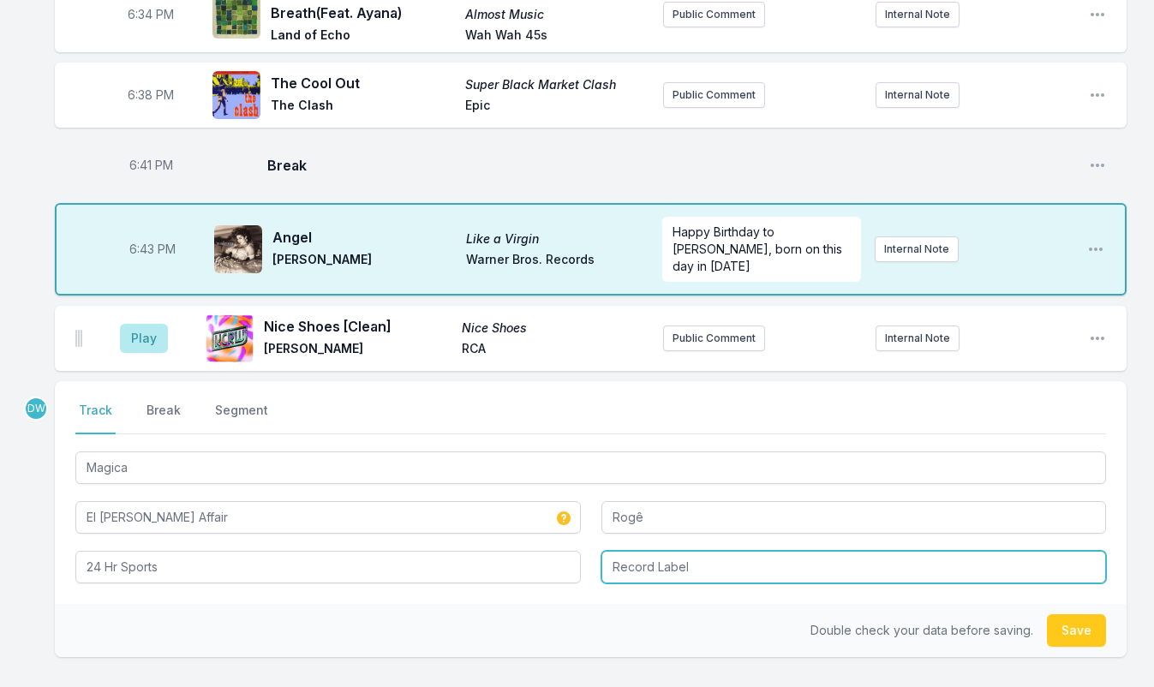
click at [659, 551] on input "Record Label" at bounding box center [853, 567] width 505 height 33
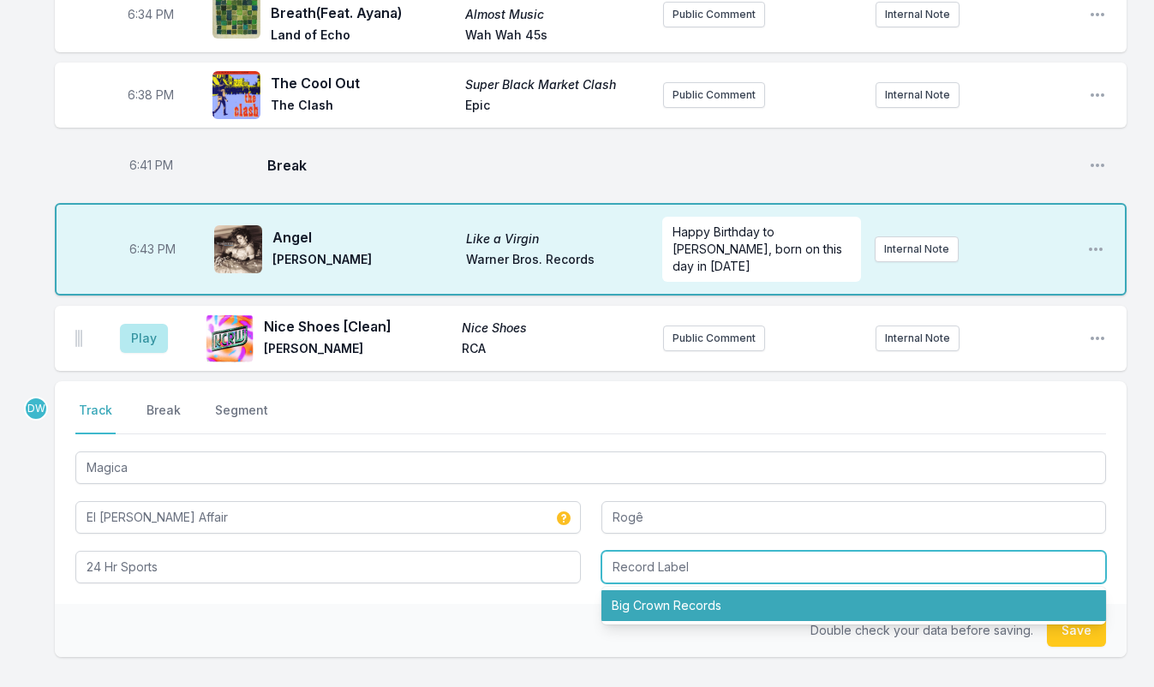
click at [671, 590] on li "Big Crown Records" at bounding box center [853, 605] width 505 height 31
type input "Big Crown Records"
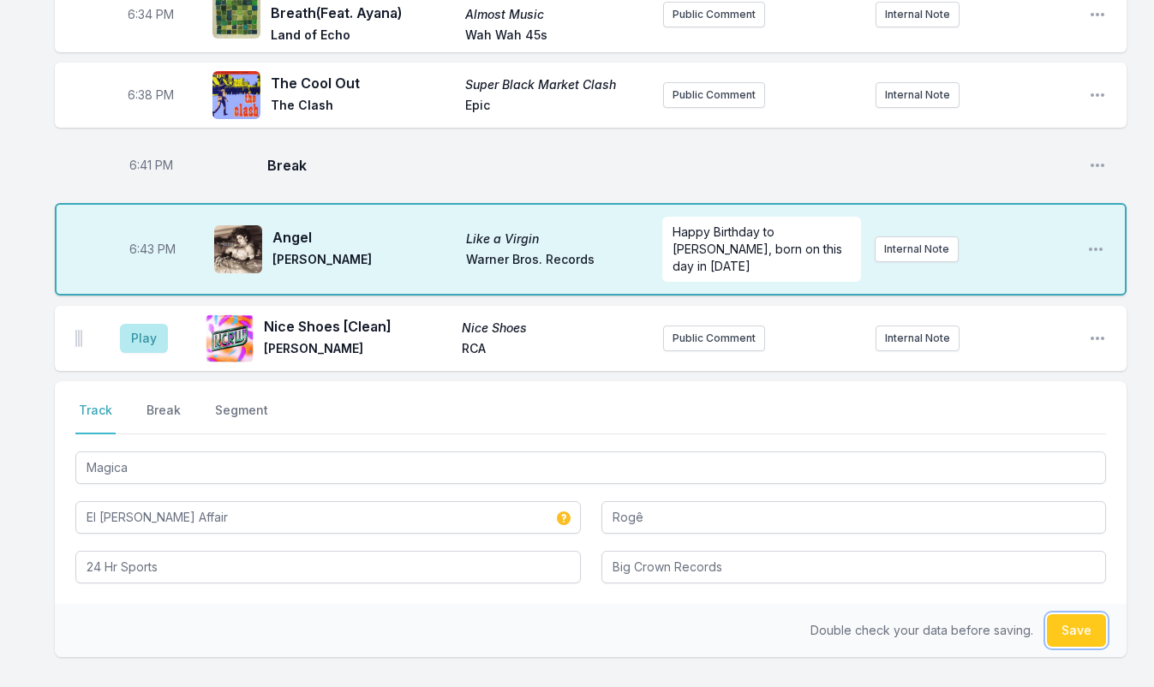
click at [1069, 614] on button "Save" at bounding box center [1076, 630] width 59 height 33
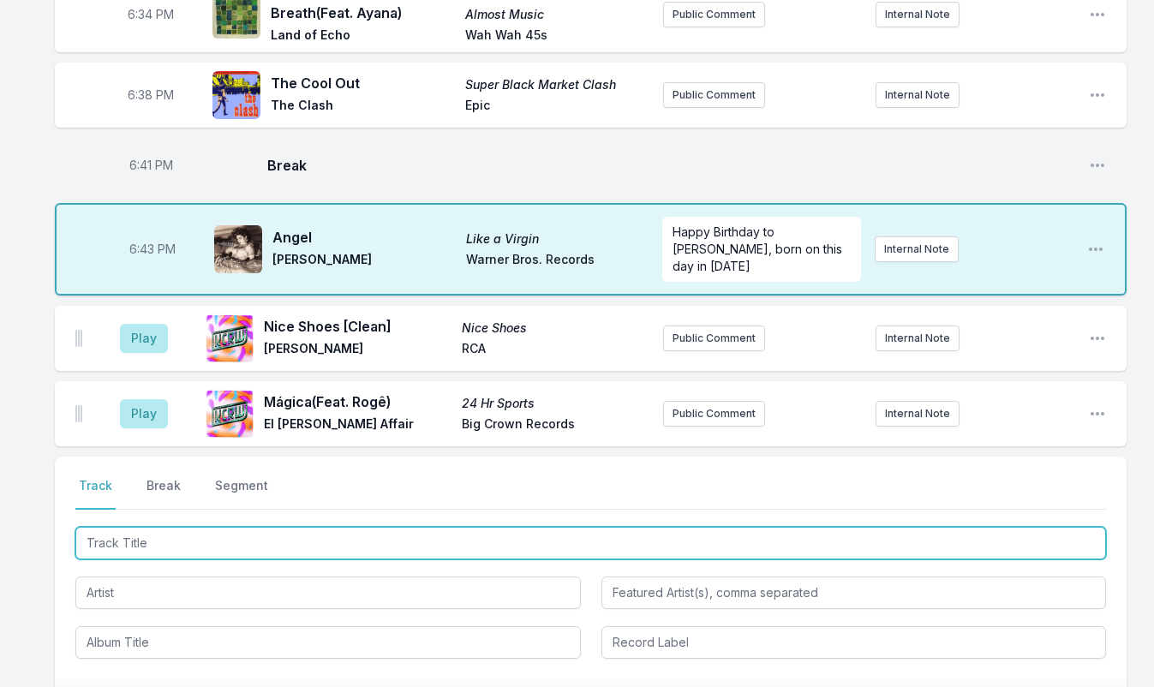
click at [179, 527] on input "Track Title" at bounding box center [590, 543] width 1030 height 33
type input "Crawfish (12" Extended Version)"
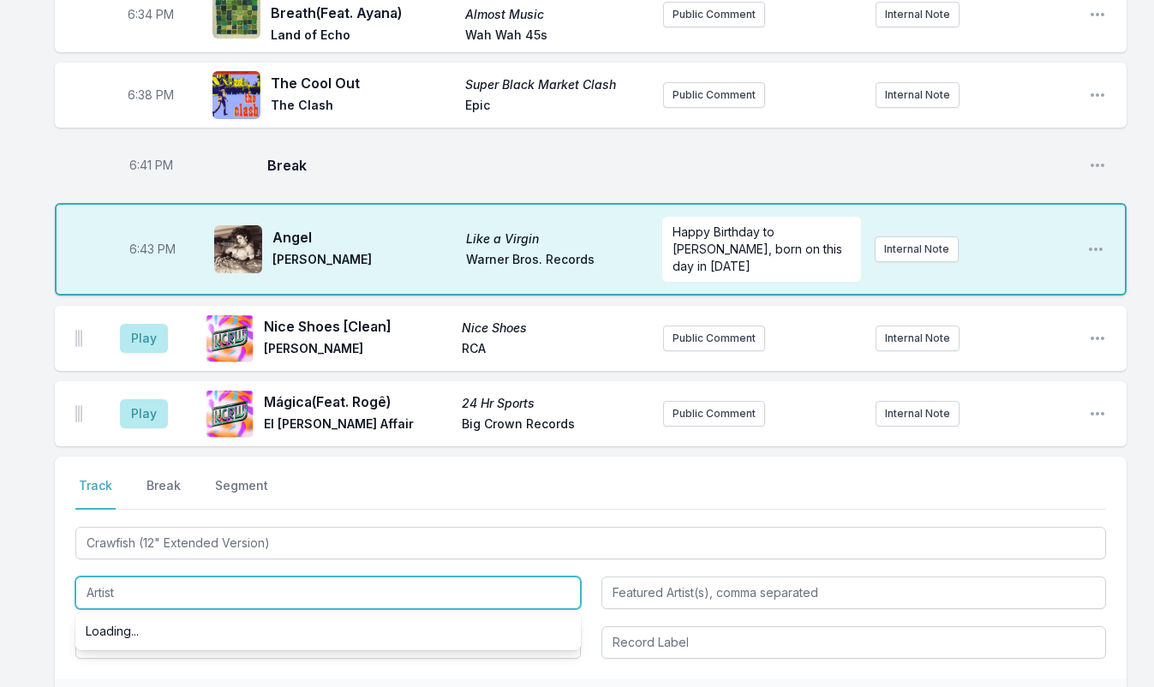
click at [116, 576] on input "Artist" at bounding box center [327, 592] width 505 height 33
drag, startPoint x: 233, startPoint y: 572, endPoint x: 236, endPoint y: 589, distance: 17.5
click at [236, 576] on input "Johnny Thunders & Patti Paladin" at bounding box center [327, 592] width 505 height 33
type input "Johnny Thunders & Patti Palladin"
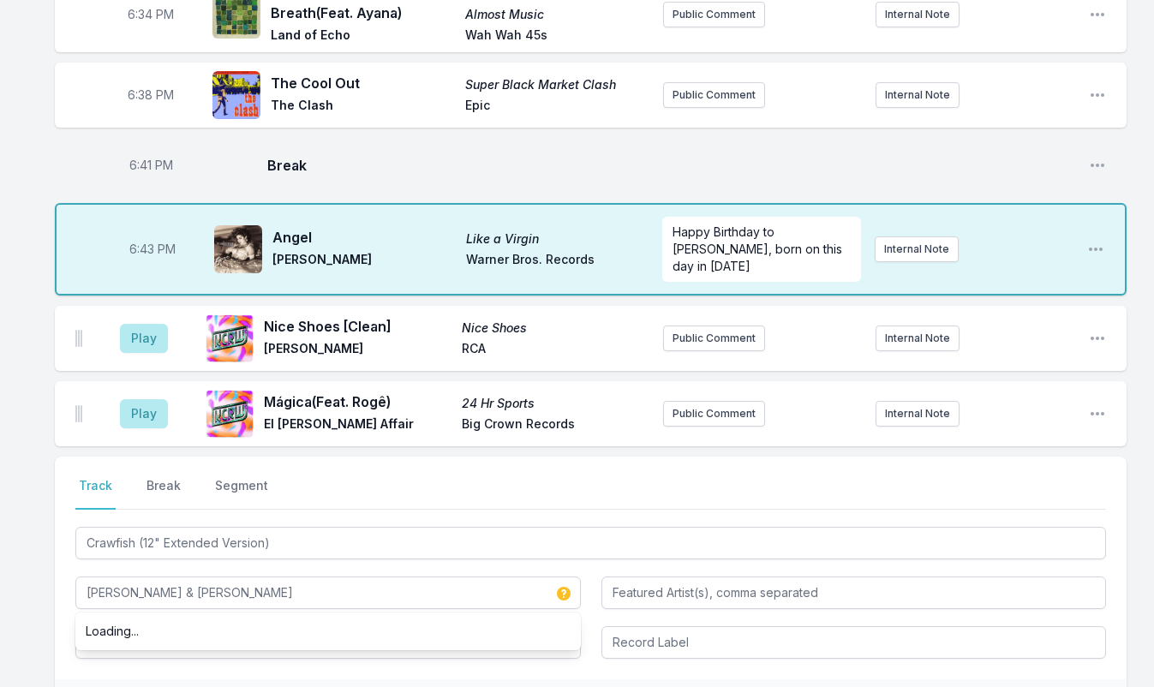
click at [596, 599] on div "Crawfish (12" Extended Version) Johnny Thunders & Patti Palladin Loading..." at bounding box center [590, 590] width 1030 height 135
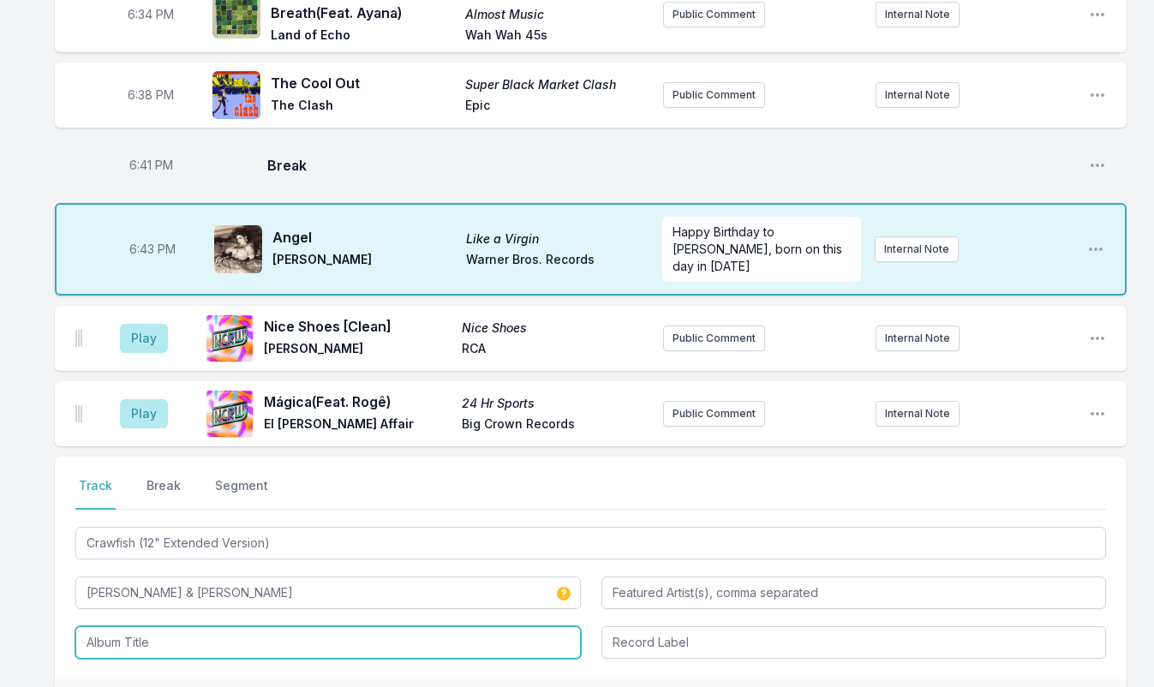
click at [197, 626] on input "Album Title" at bounding box center [327, 642] width 505 height 33
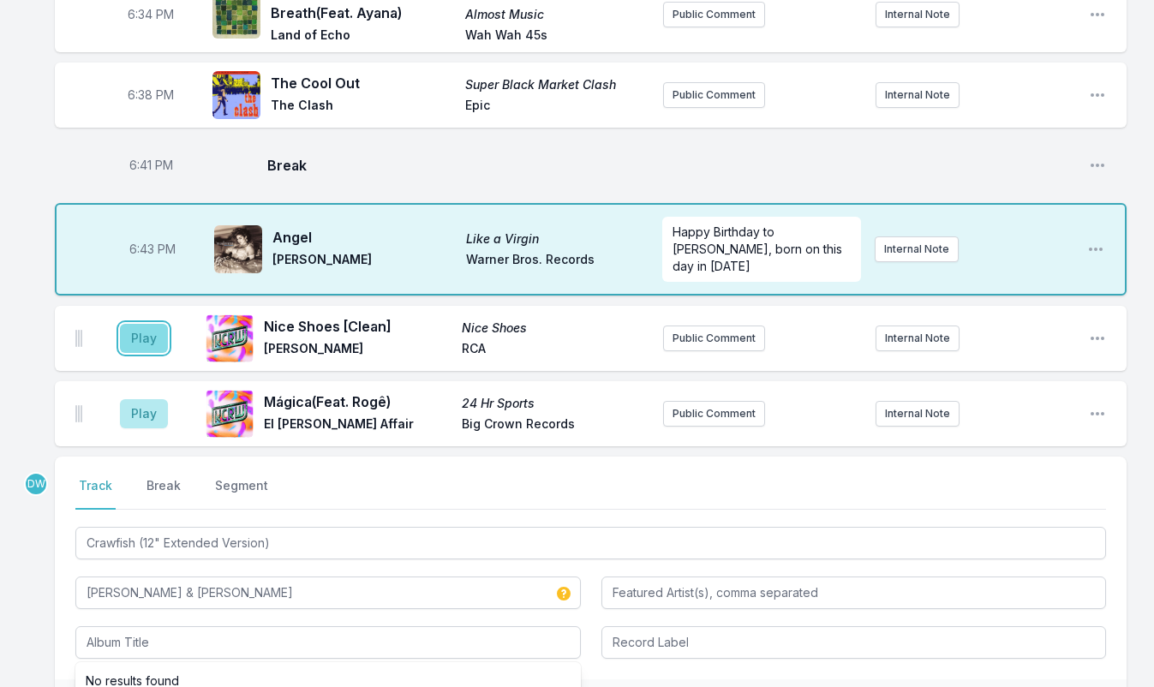
click at [146, 324] on button "Play" at bounding box center [144, 338] width 48 height 29
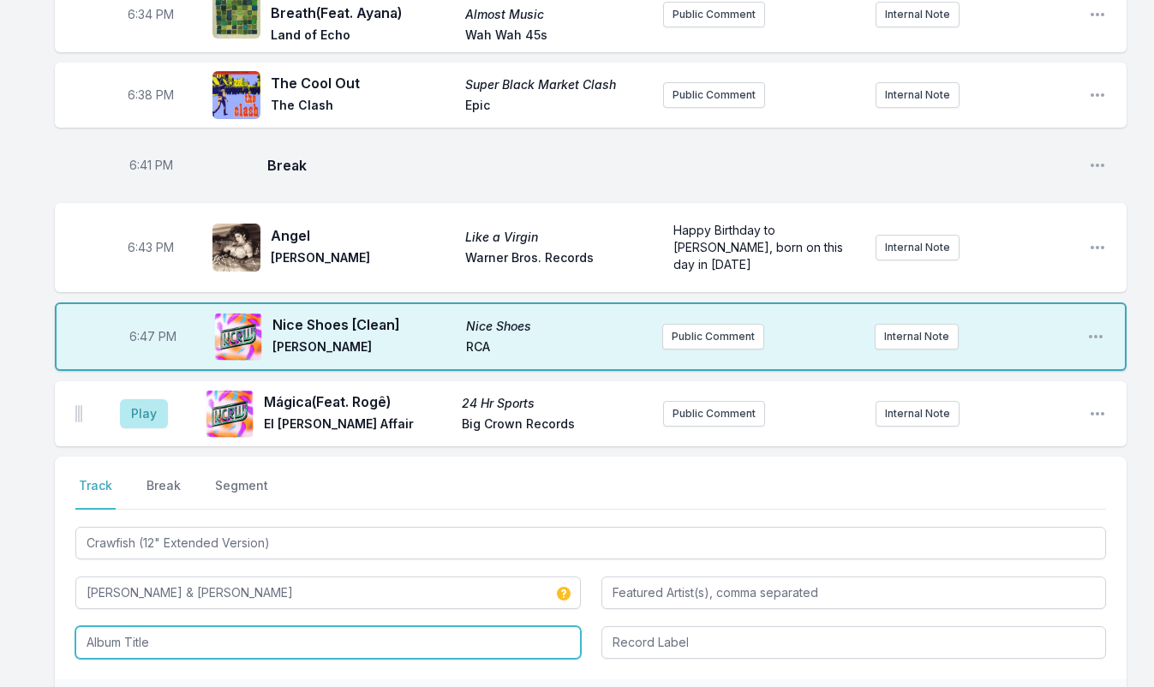
click at [193, 626] on input "Album Title" at bounding box center [327, 642] width 505 height 33
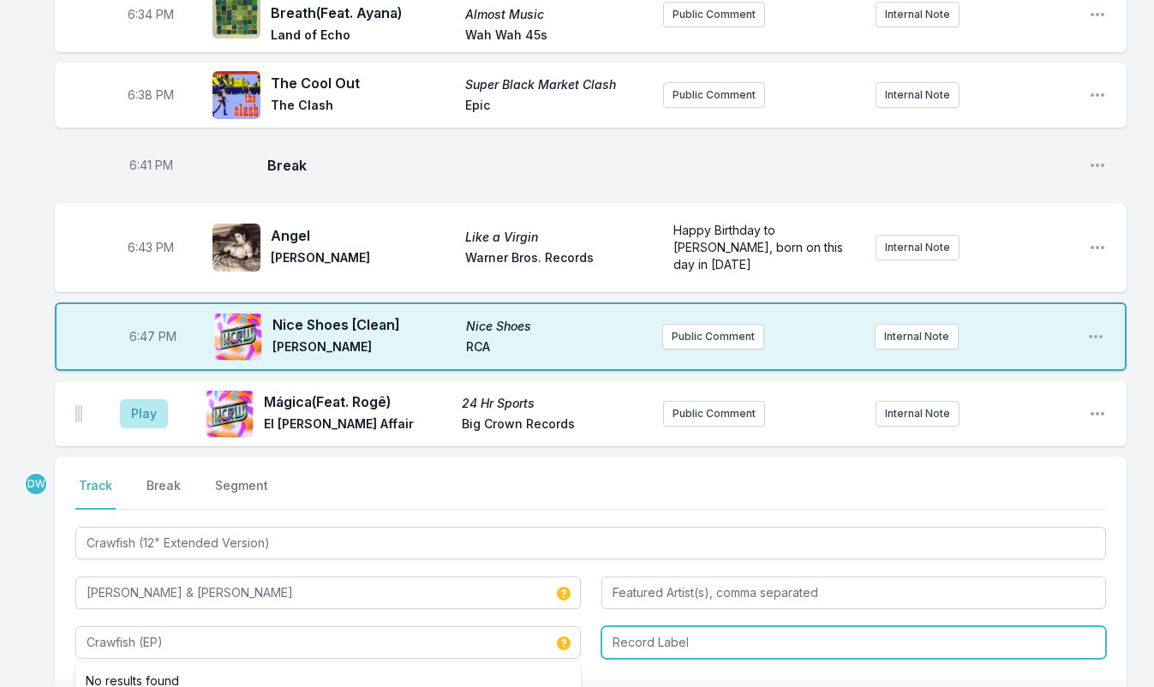
type input "Crawfish (EP)"
type input "Jungle Records"
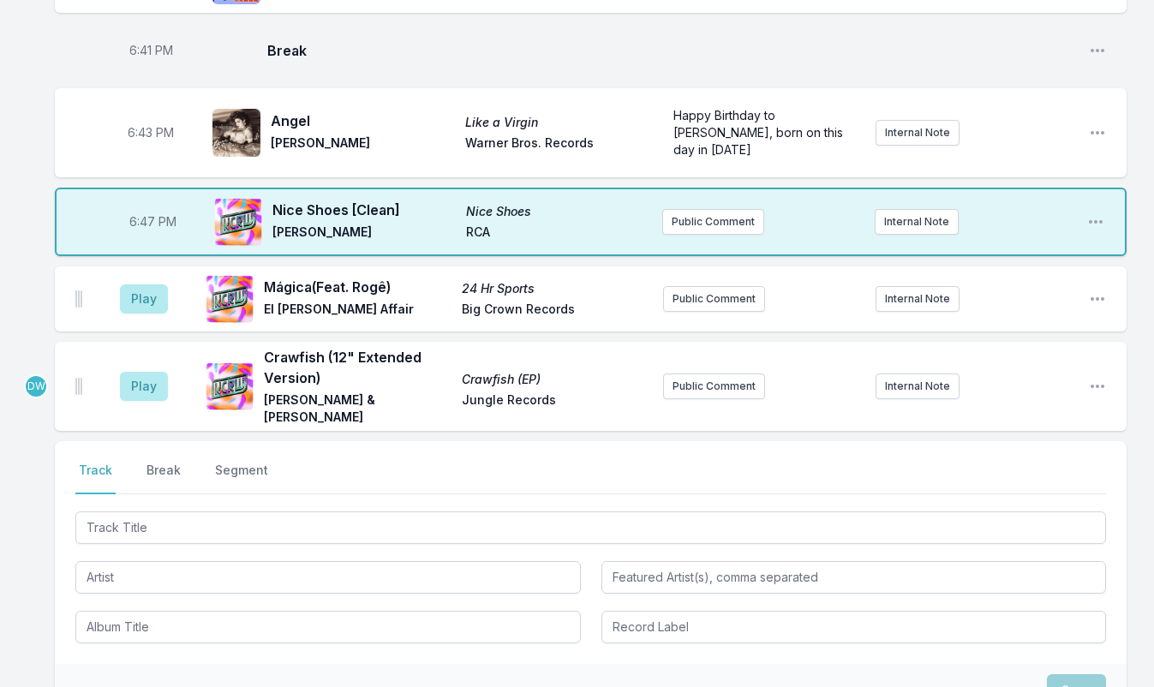
scroll to position [1139, 0]
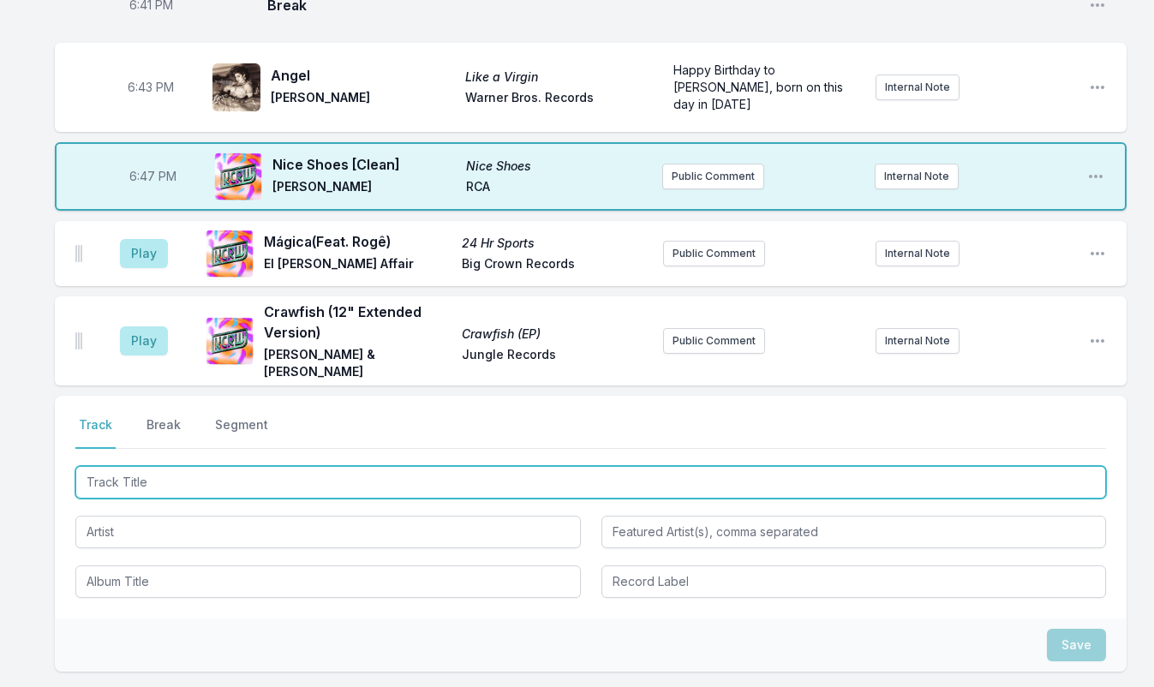
click at [144, 466] on input "Track Title" at bounding box center [590, 482] width 1030 height 33
type input "Four-Door Charger"
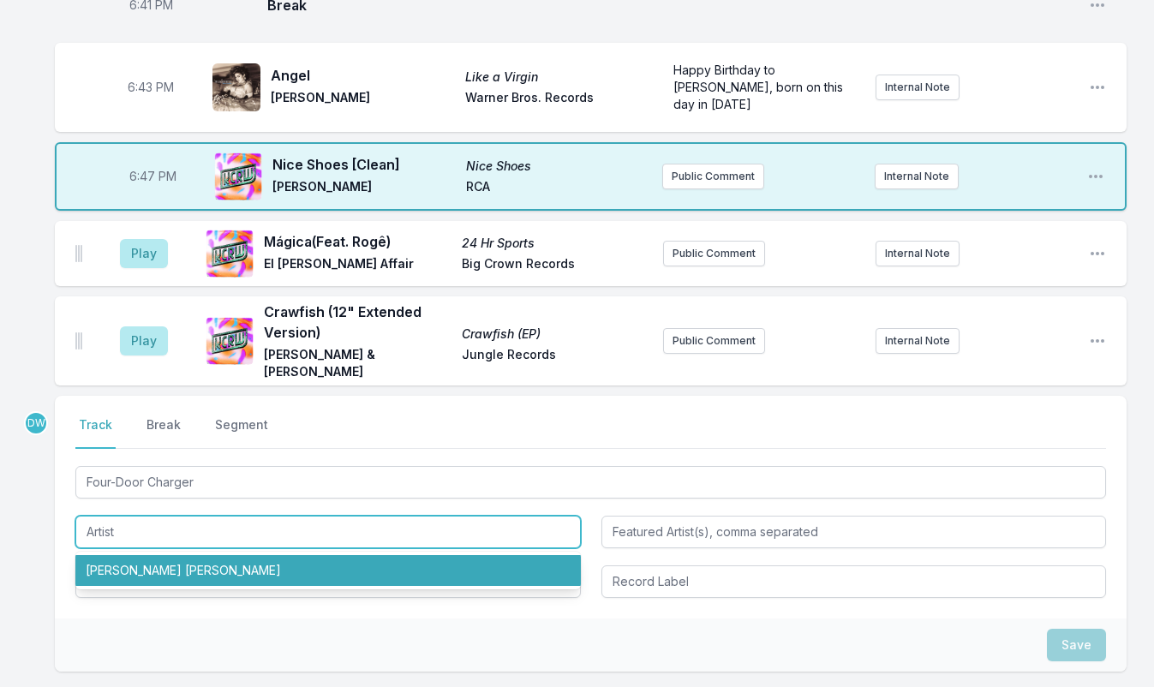
click at [175, 555] on li "Orcutt Shelley Miller" at bounding box center [327, 570] width 505 height 31
type input "Orcutt Shelley Miller"
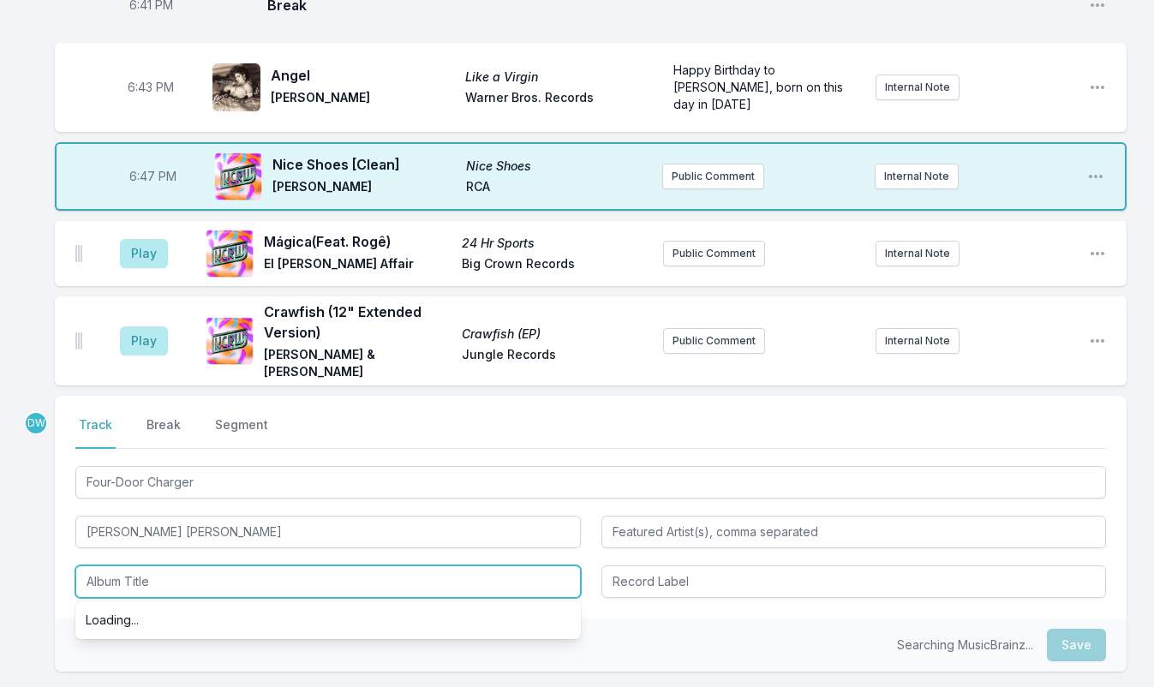
click at [159, 565] on input "Album Title" at bounding box center [327, 581] width 505 height 33
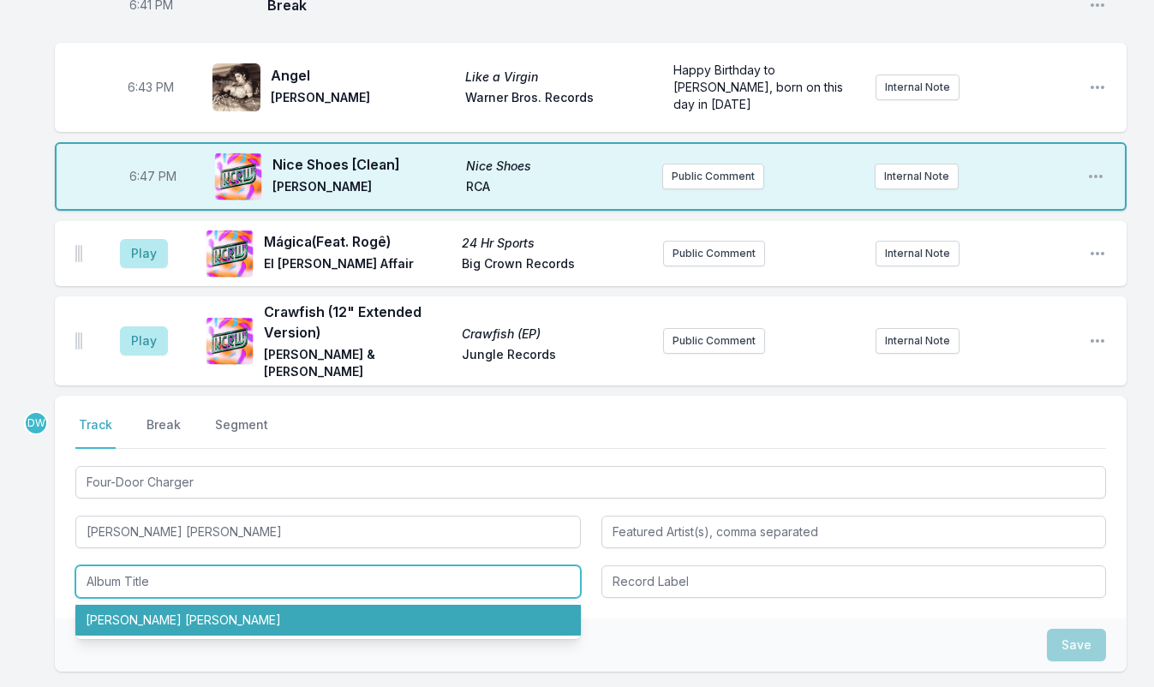
click at [158, 605] on li "Orcutt Shelley Miller" at bounding box center [327, 620] width 505 height 31
type input "Orcutt Shelley Miller"
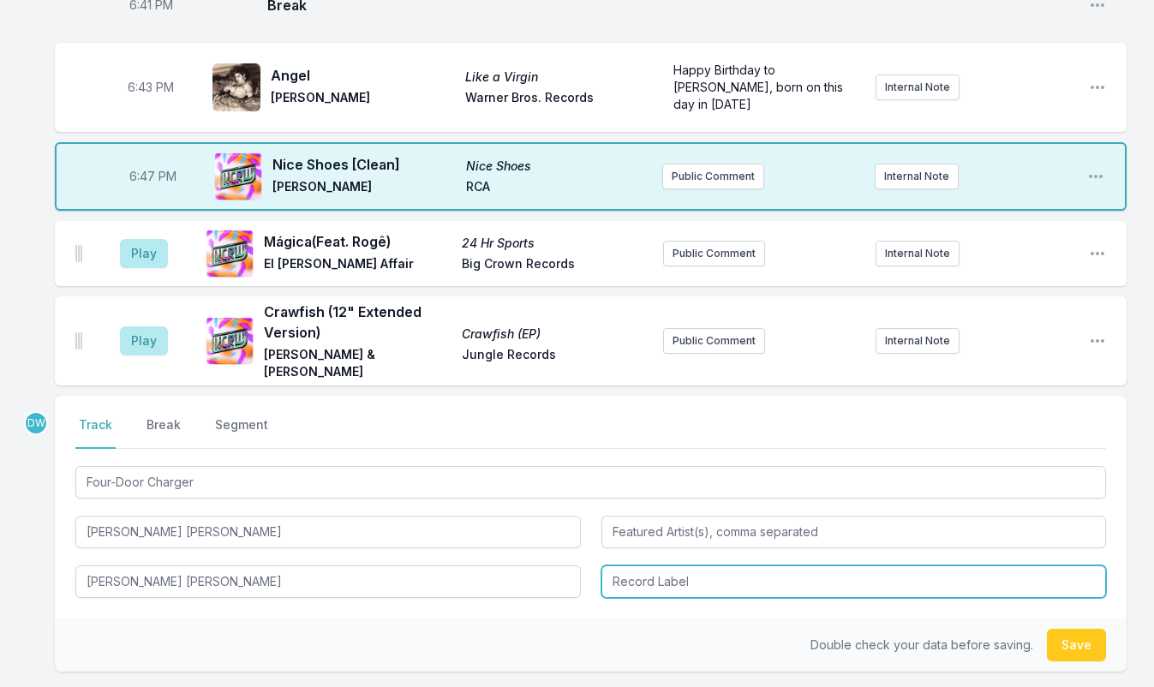
click at [662, 565] on input "Record Label" at bounding box center [853, 581] width 505 height 33
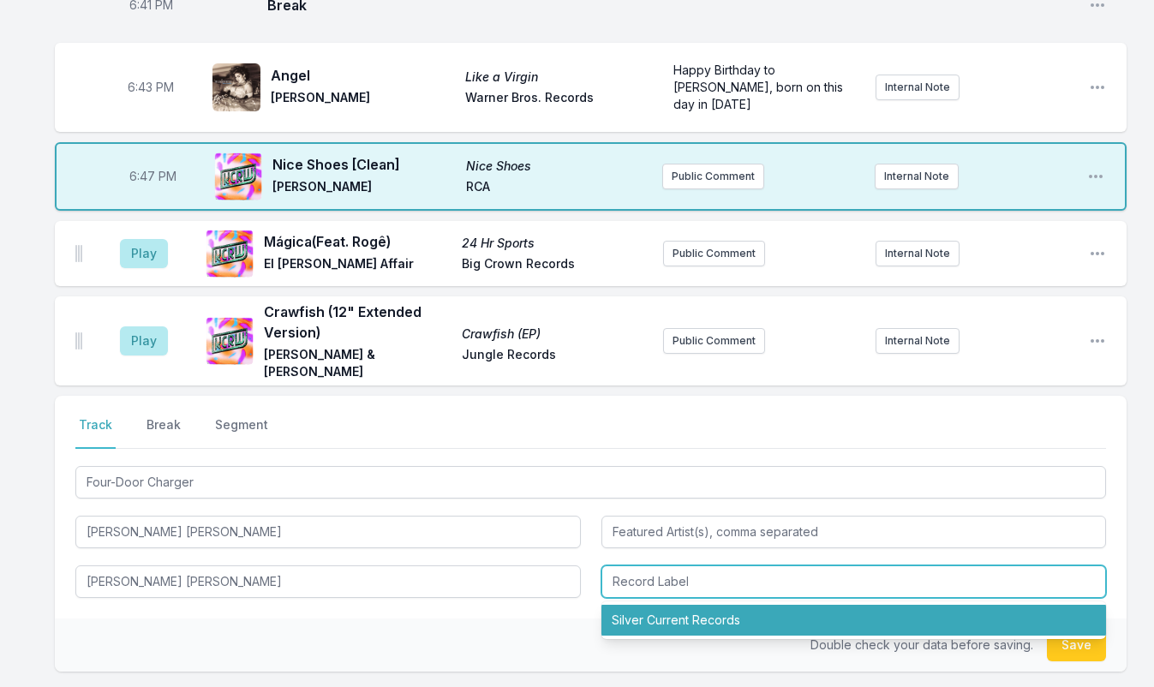
click at [671, 605] on li "Silver Current Records" at bounding box center [853, 620] width 505 height 31
type input "Silver Current Records"
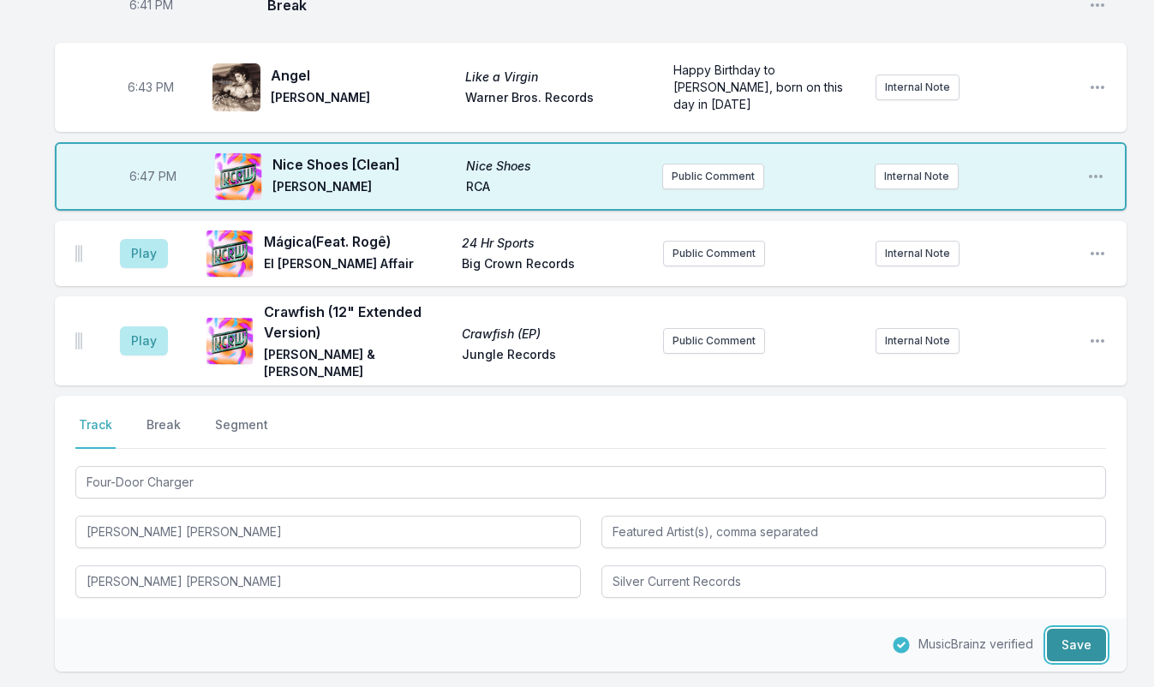
click at [1078, 629] on button "Save" at bounding box center [1076, 645] width 59 height 33
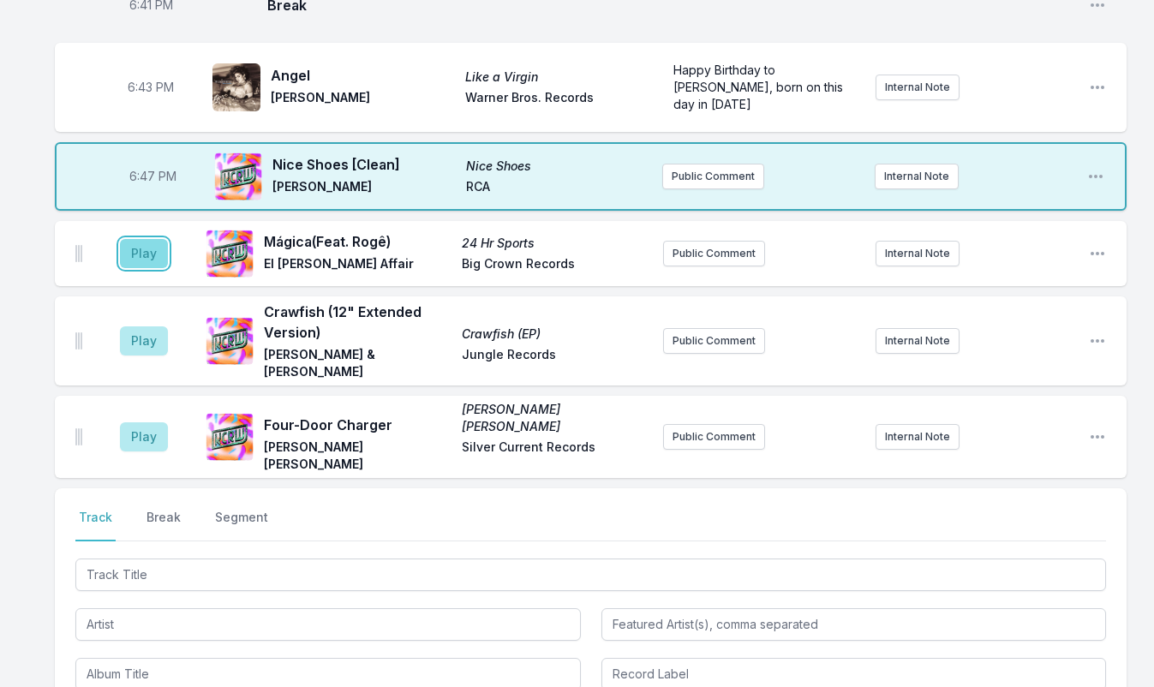
click at [148, 239] on button "Play" at bounding box center [144, 253] width 48 height 29
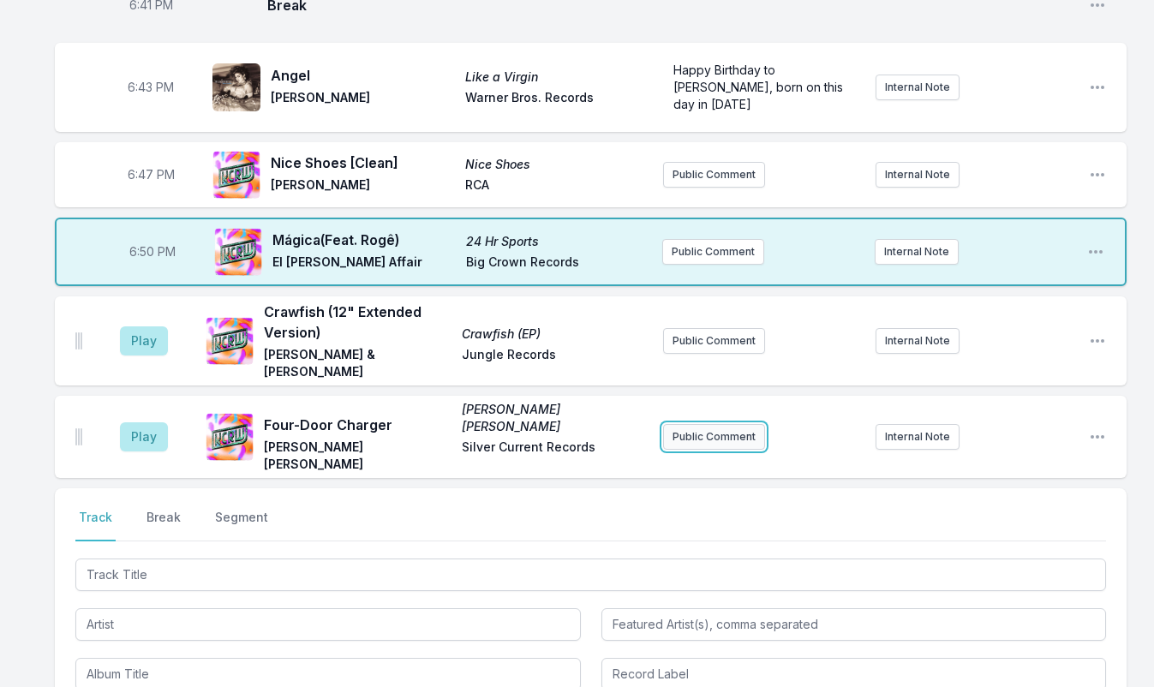
click at [709, 424] on button "Public Comment" at bounding box center [714, 437] width 102 height 26
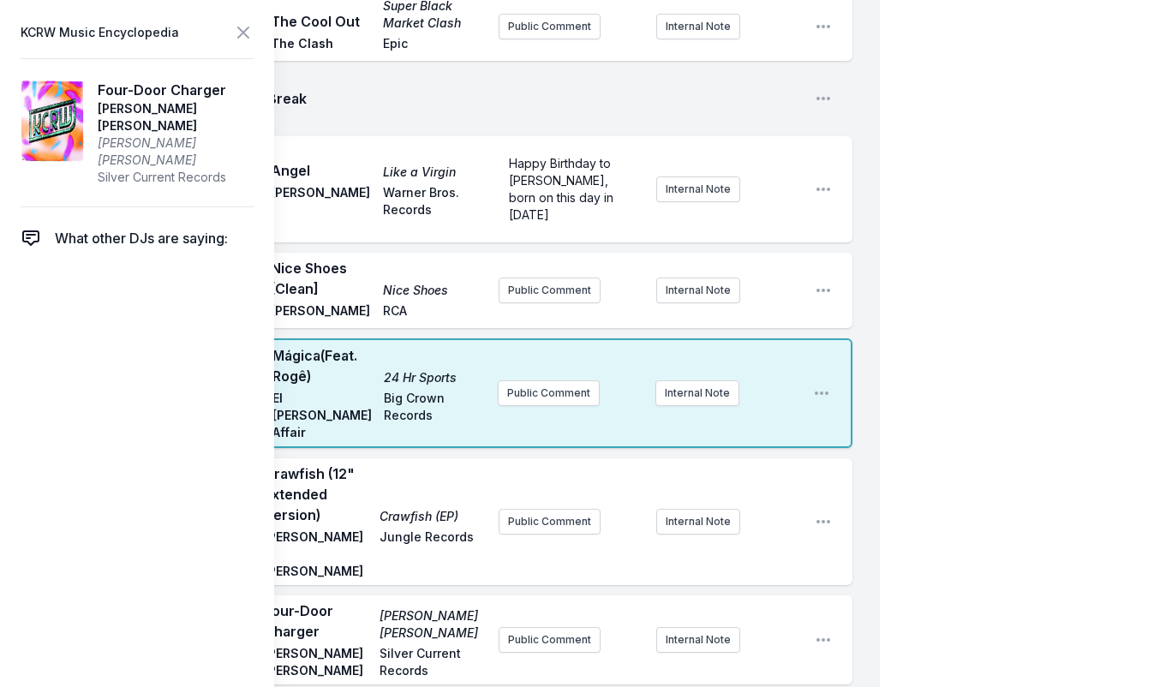
scroll to position [1459, 0]
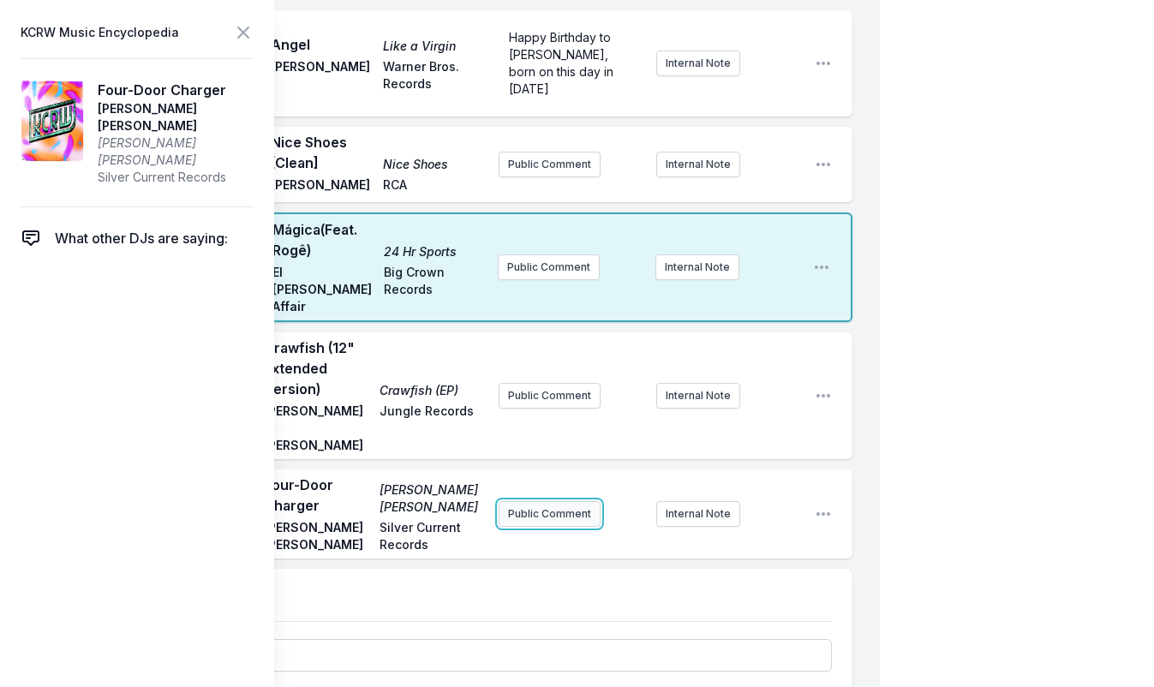
click at [570, 501] on button "Public Comment" at bounding box center [549, 514] width 102 height 26
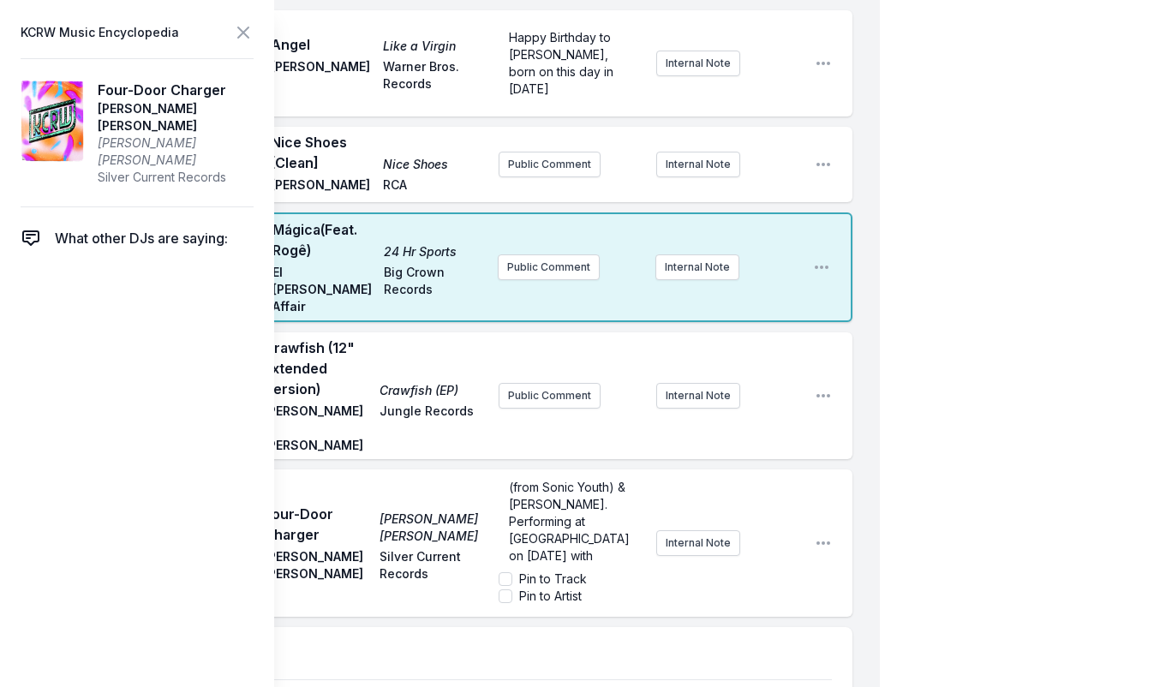
scroll to position [78, 0]
click at [245, 36] on icon at bounding box center [243, 32] width 21 height 21
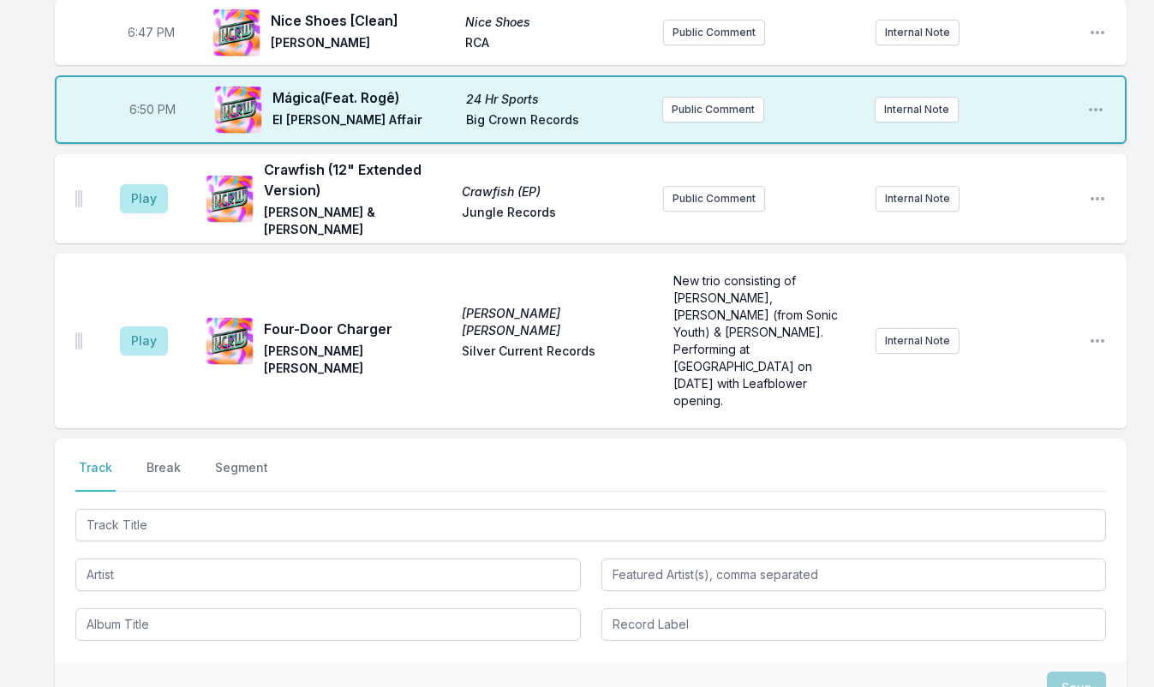
scroll to position [1213, 0]
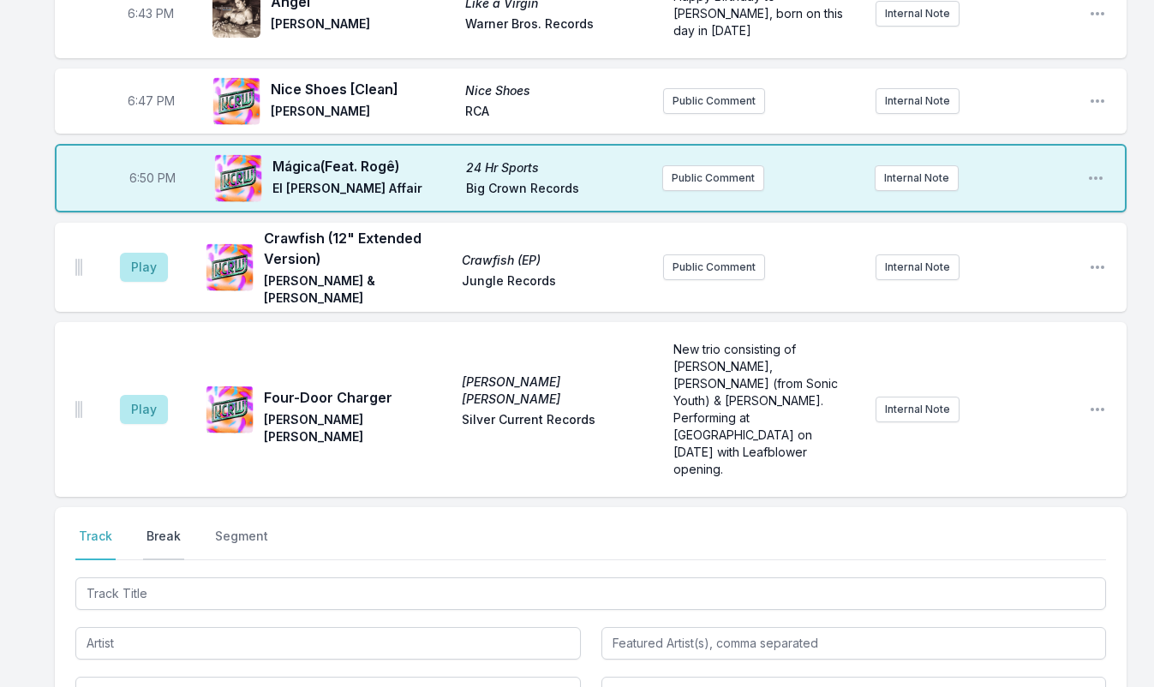
click at [157, 528] on button "Break" at bounding box center [163, 544] width 41 height 33
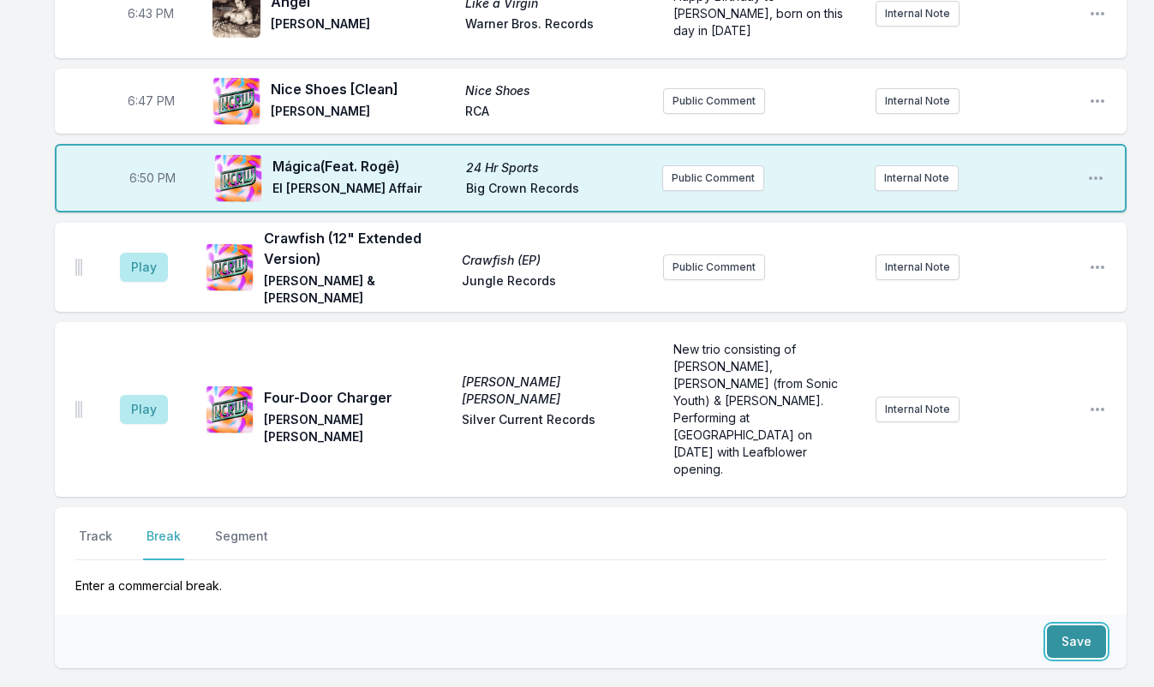
click at [1081, 625] on button "Save" at bounding box center [1076, 641] width 59 height 33
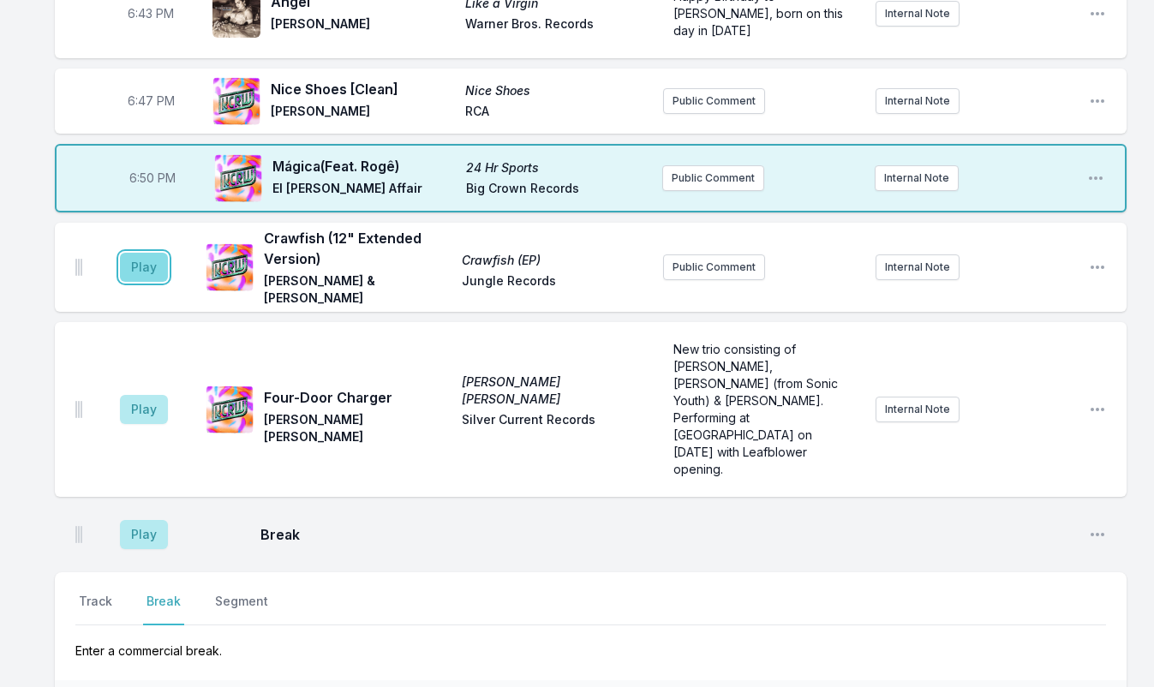
click at [152, 253] on button "Play" at bounding box center [144, 267] width 48 height 29
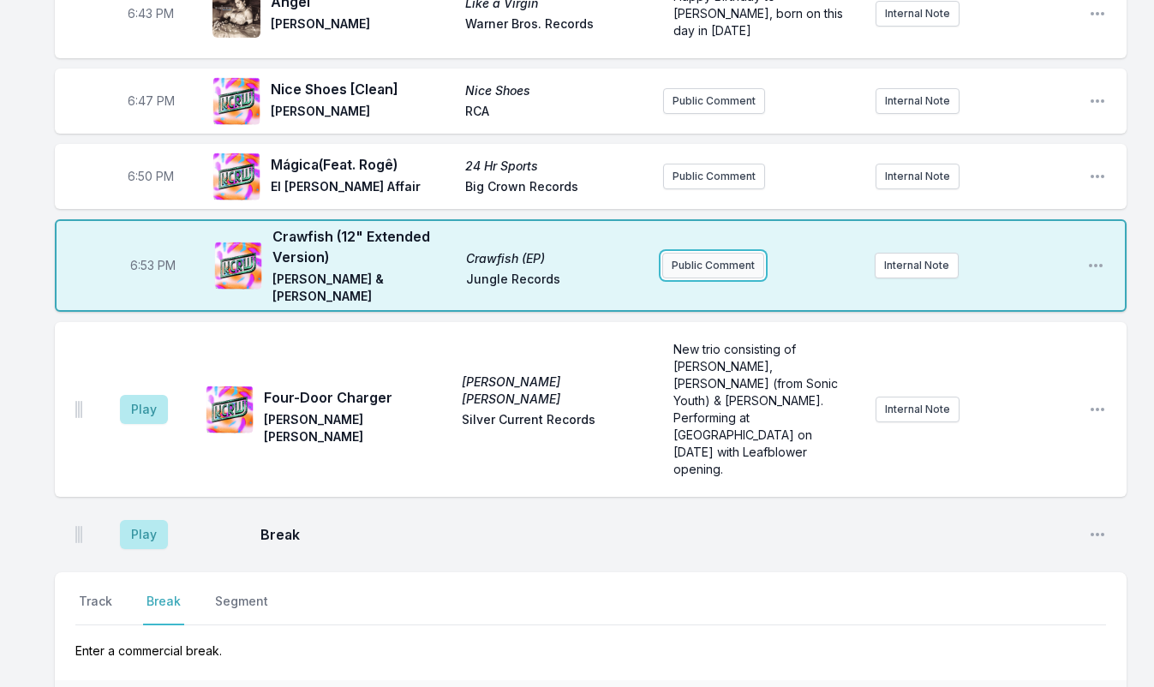
click at [695, 253] on button "Public Comment" at bounding box center [713, 266] width 102 height 26
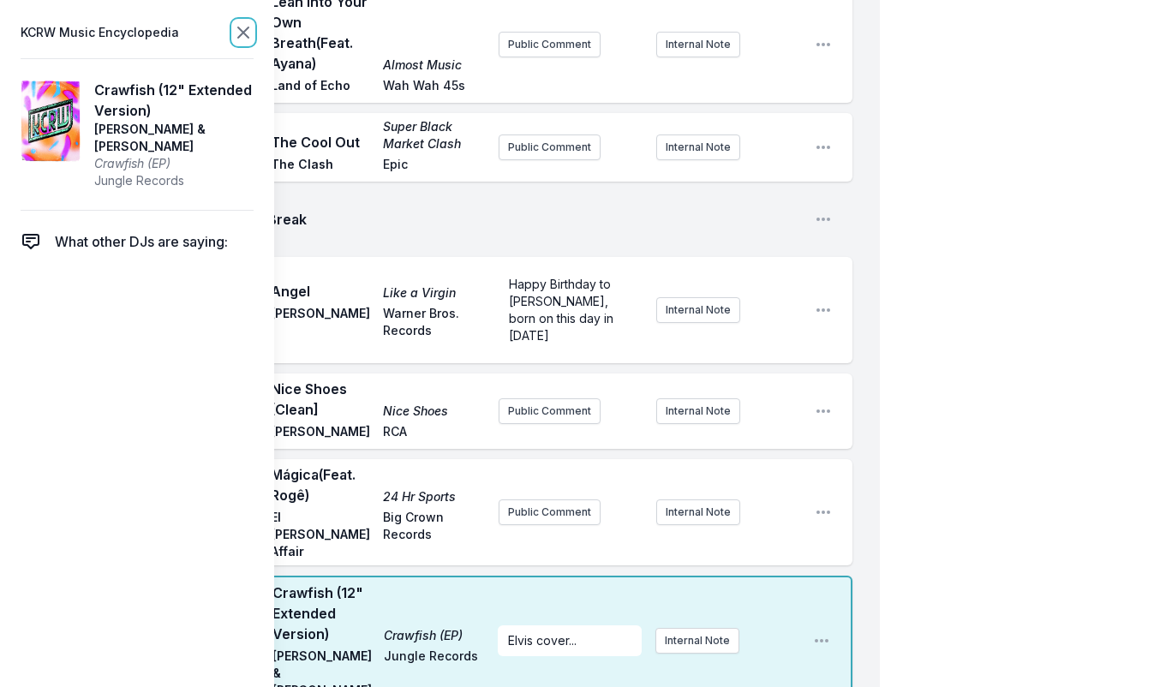
click at [242, 29] on icon at bounding box center [243, 32] width 21 height 21
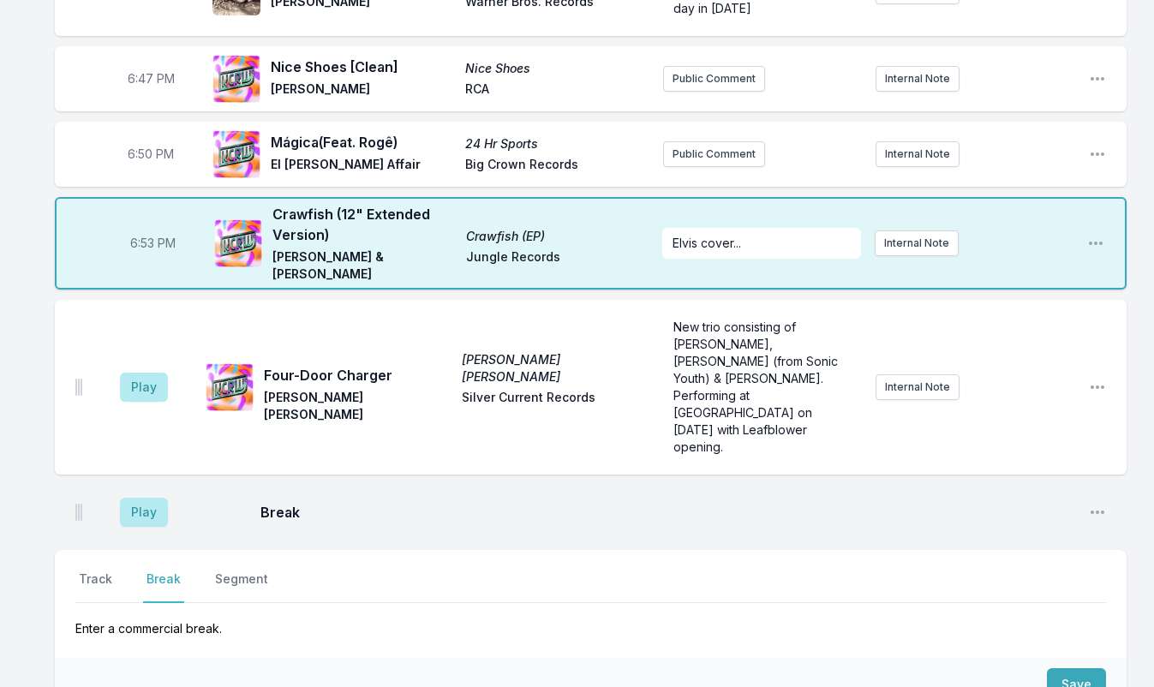
scroll to position [1258, 0]
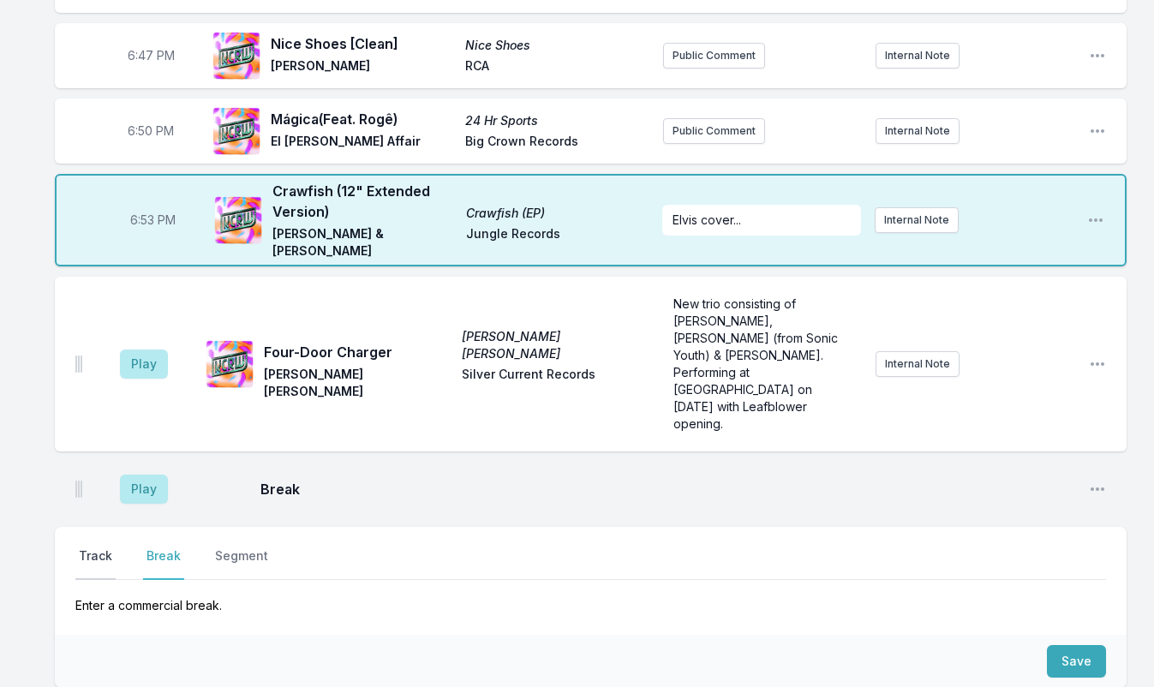
click at [90, 547] on button "Track" at bounding box center [95, 563] width 40 height 33
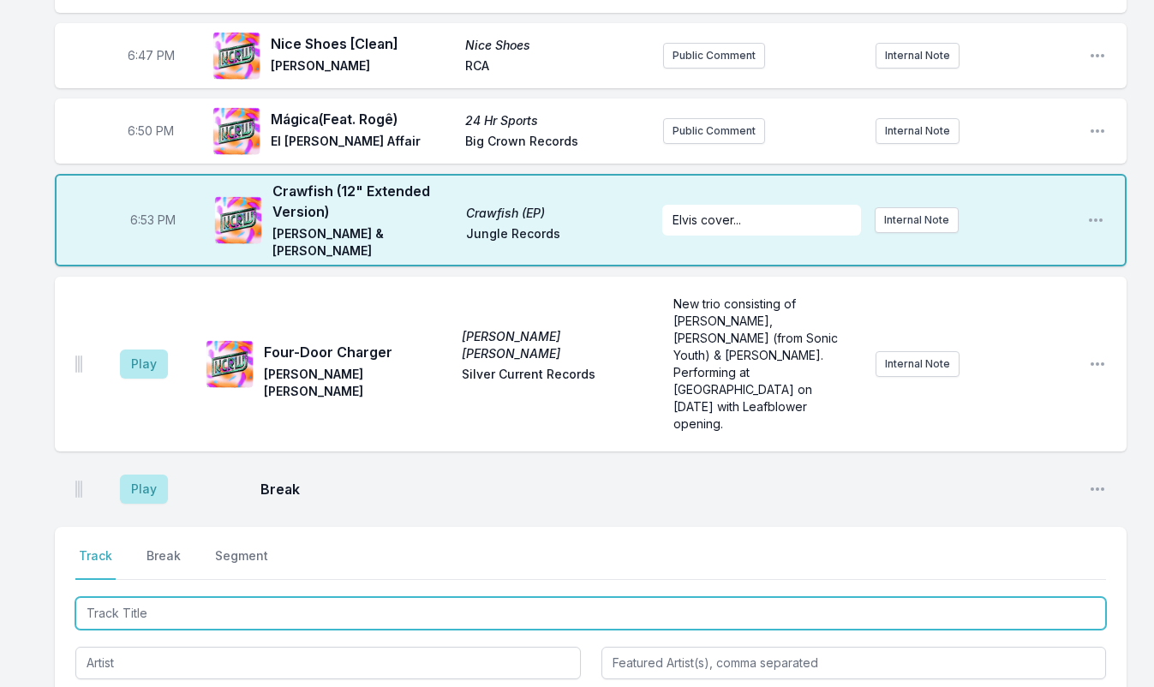
click at [180, 597] on input "Track Title" at bounding box center [590, 613] width 1030 height 33
type input "Hoola (Moscow Remix)"
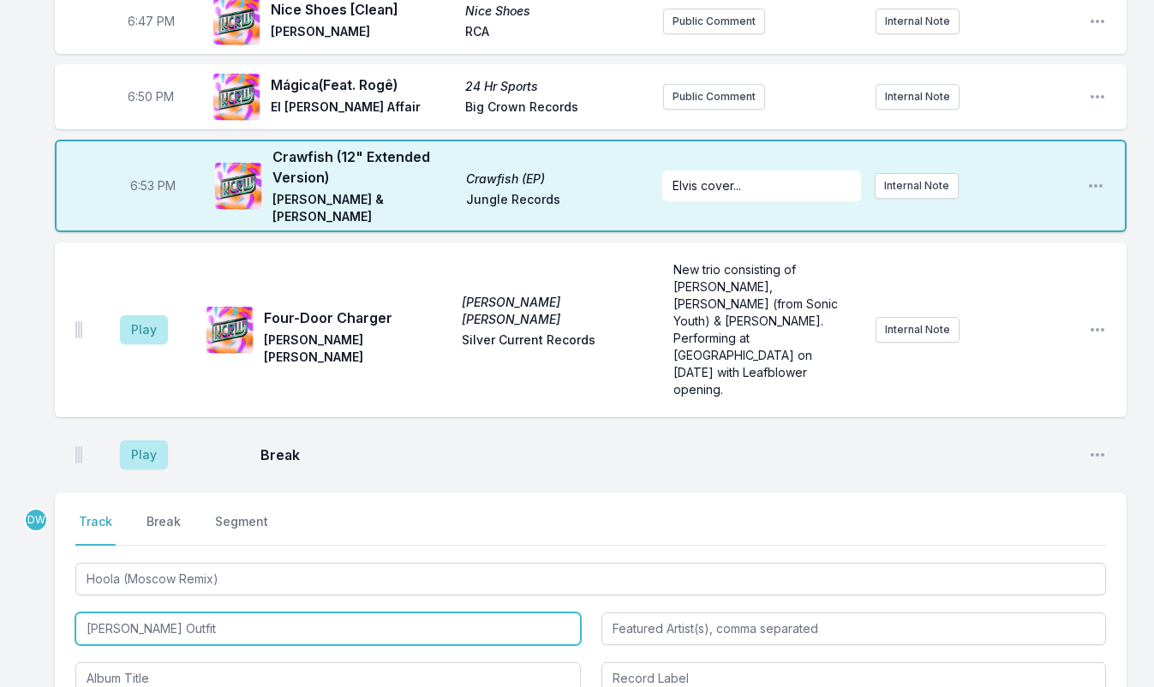
scroll to position [1361, 0]
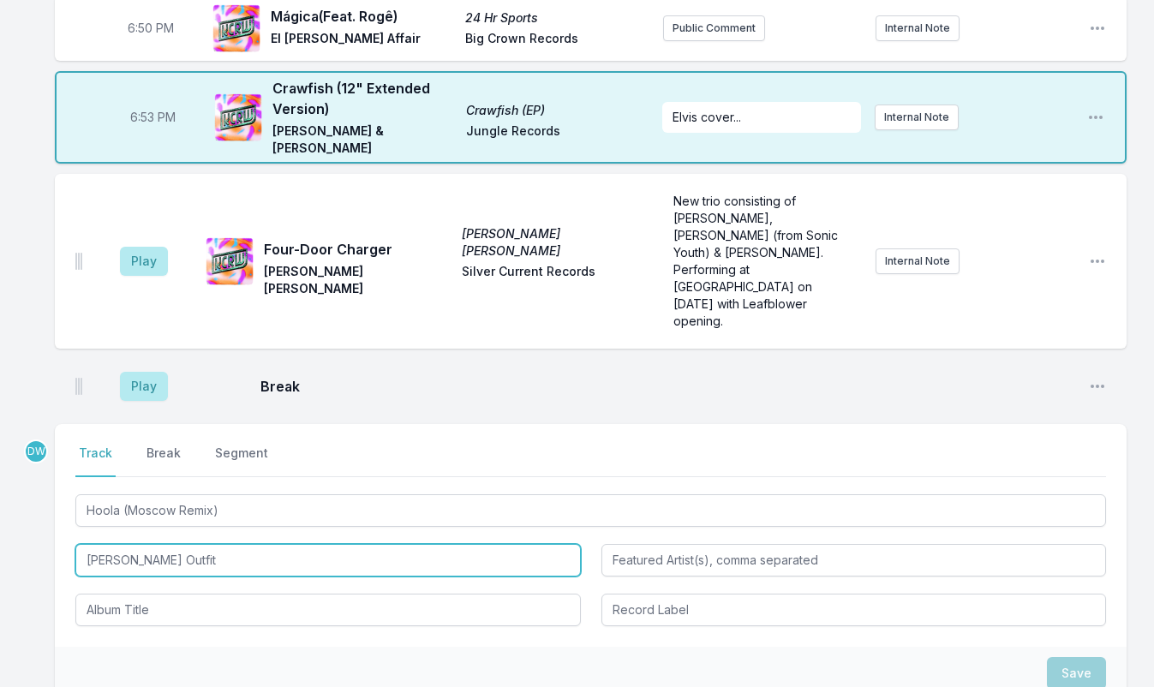
type input "Archie Bronson Outfit"
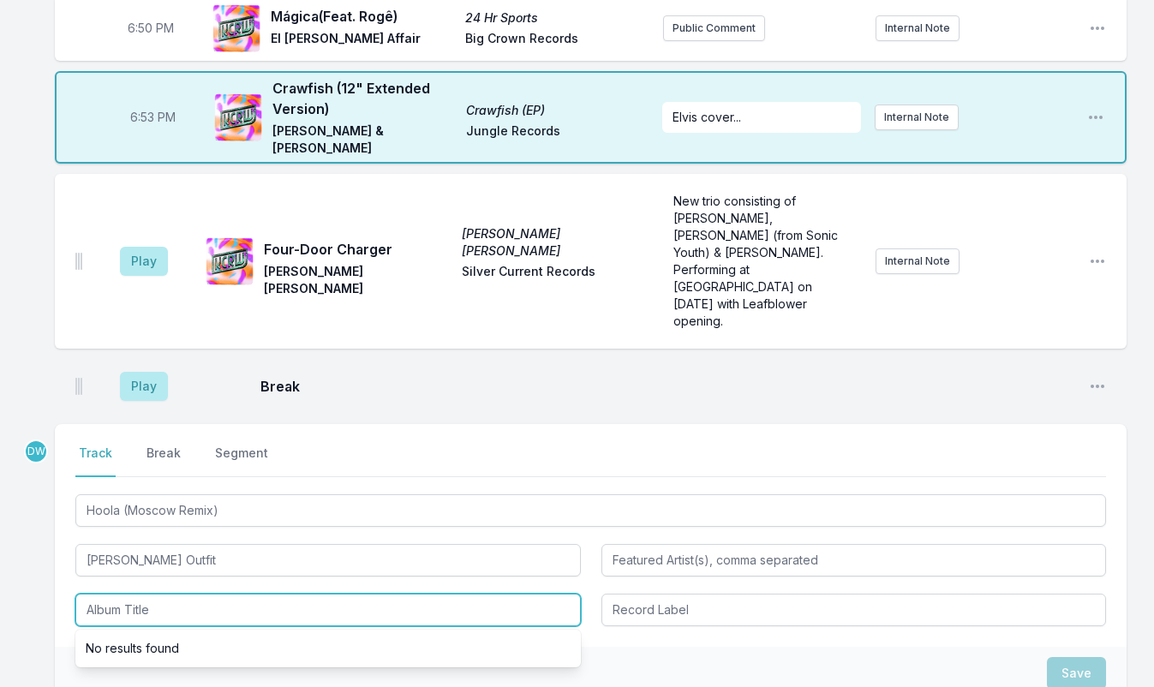
click at [104, 593] on input "Album Title" at bounding box center [327, 609] width 505 height 33
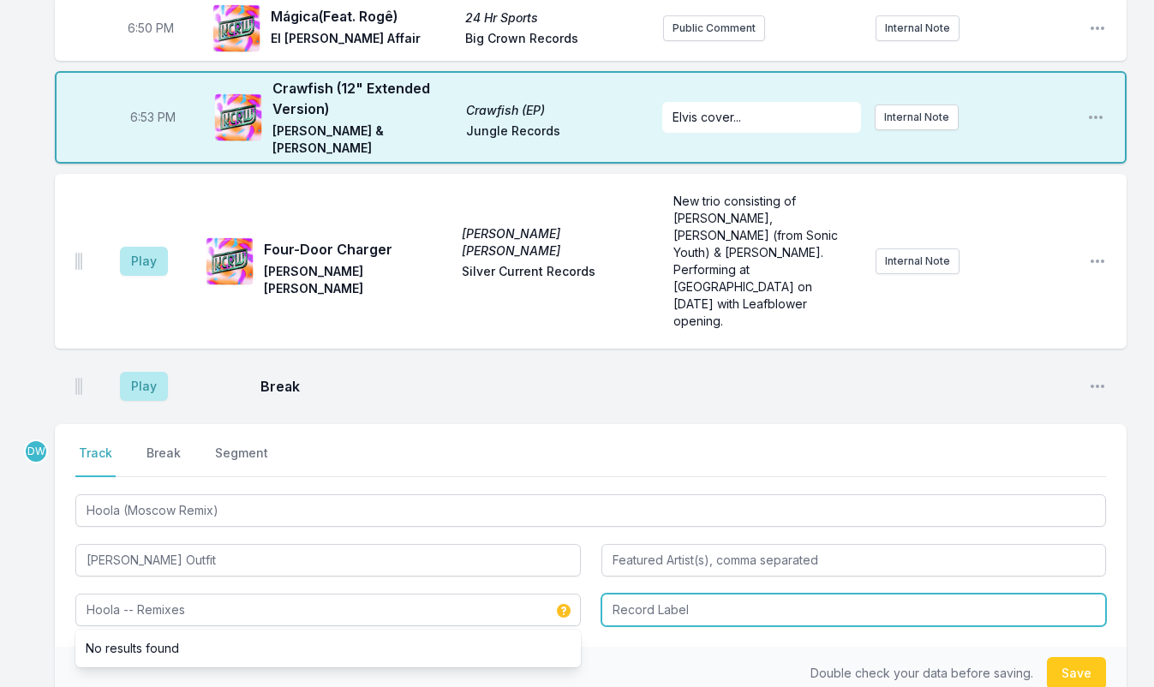
type input "Hoola -- Remixes"
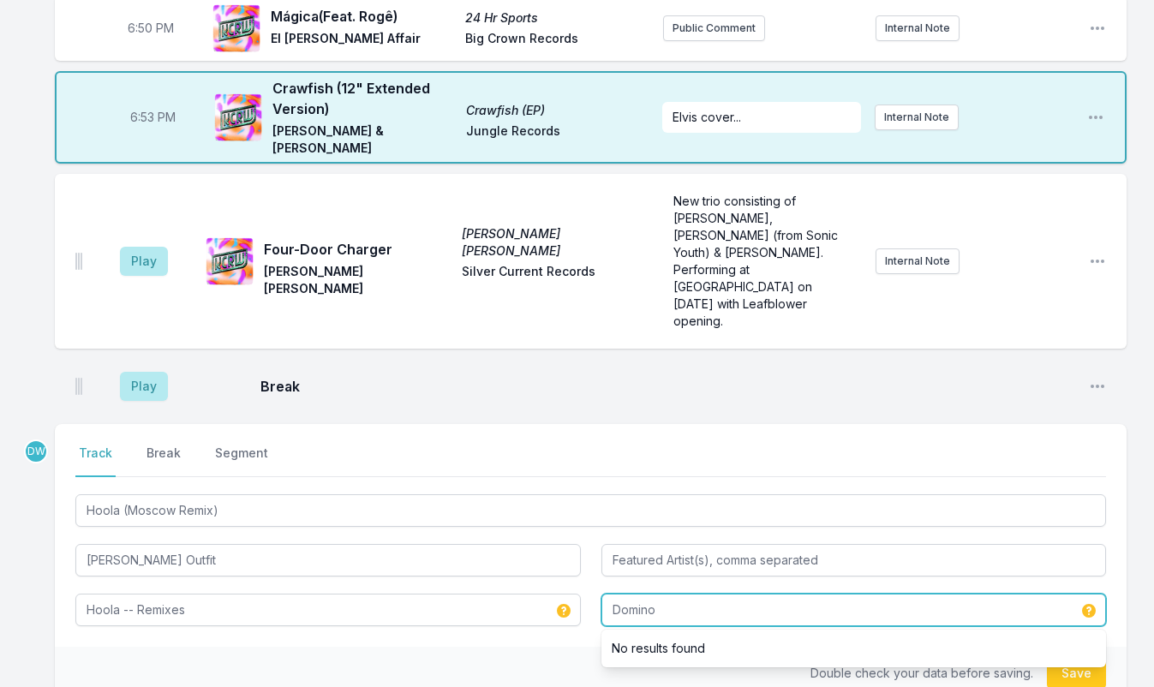
type input "Domino"
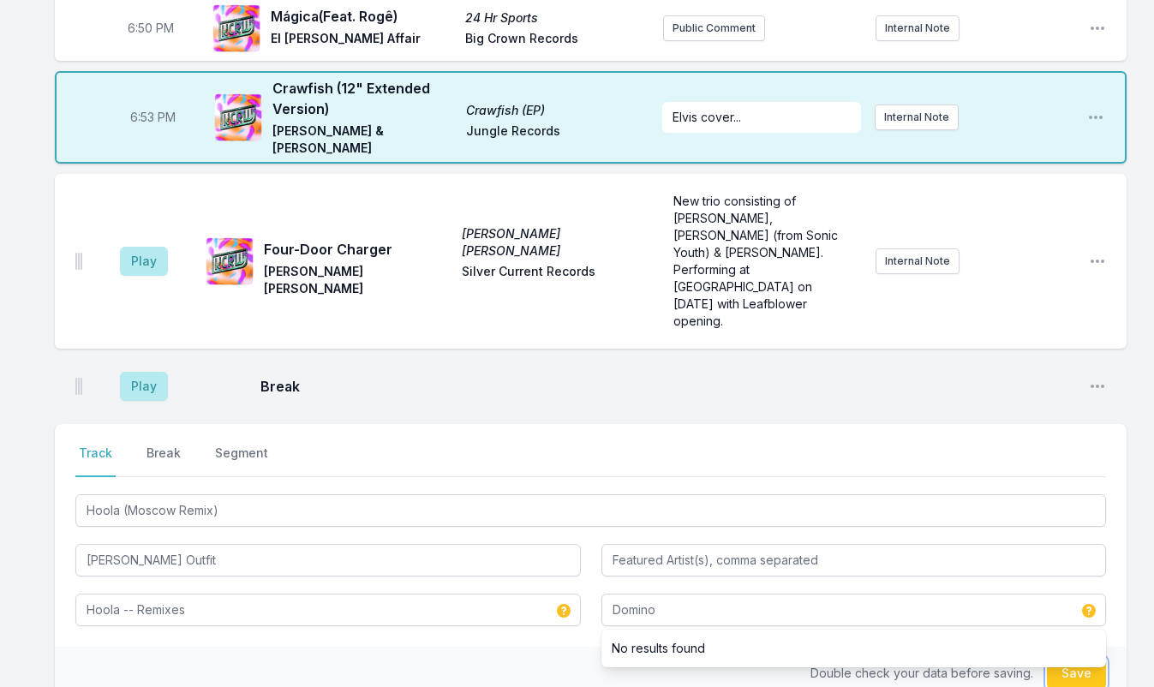
click at [1074, 657] on button "Save" at bounding box center [1076, 673] width 59 height 33
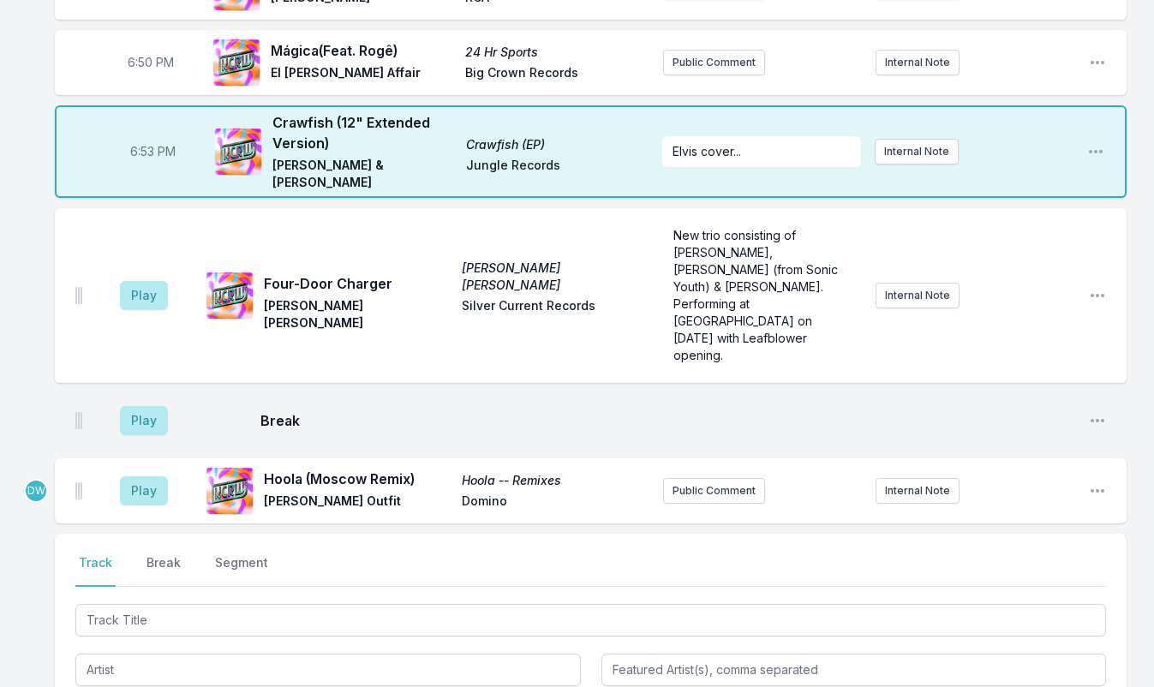
scroll to position [1292, 0]
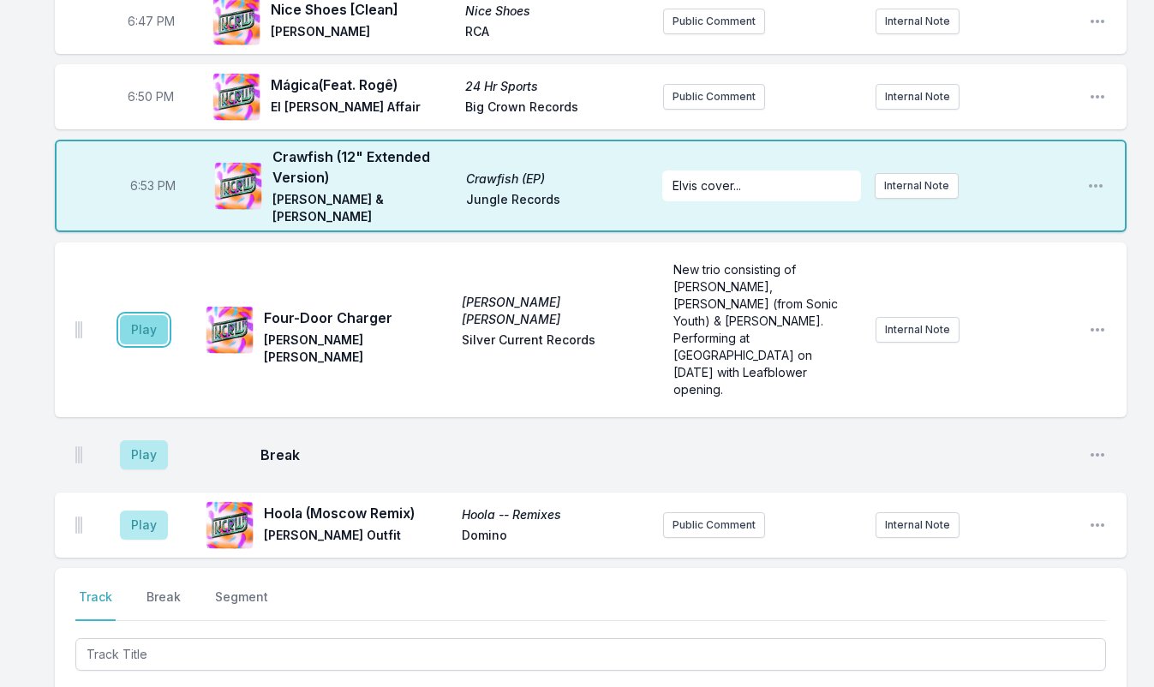
click at [136, 315] on button "Play" at bounding box center [144, 329] width 48 height 29
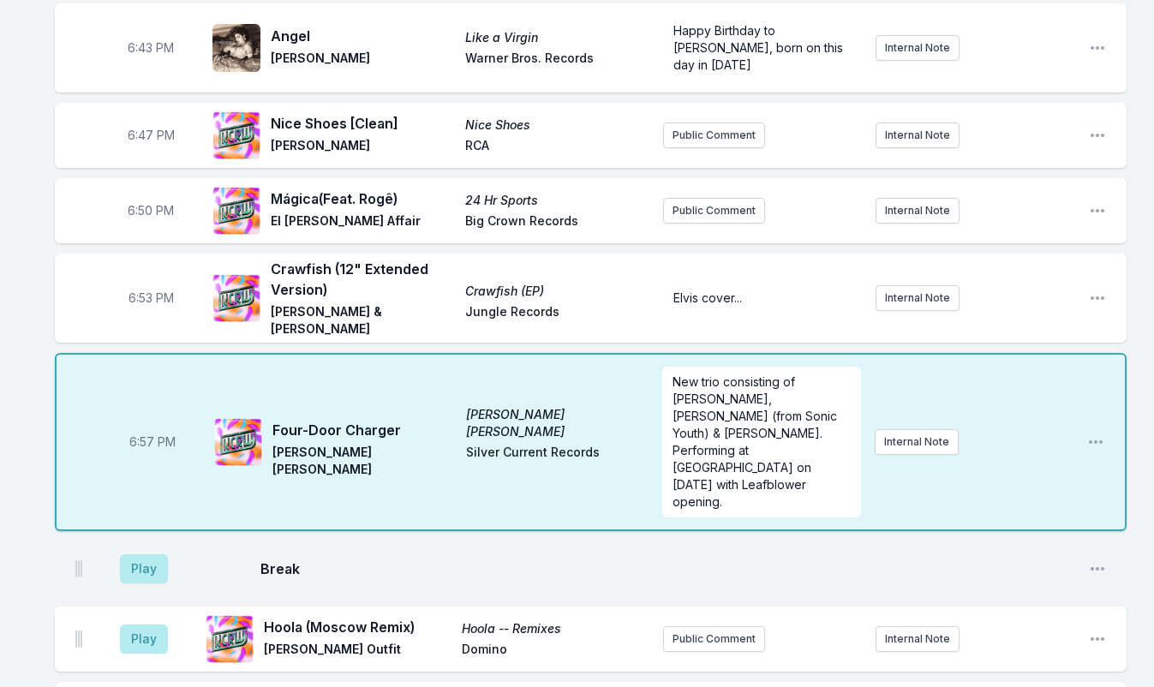
scroll to position [1121, 0]
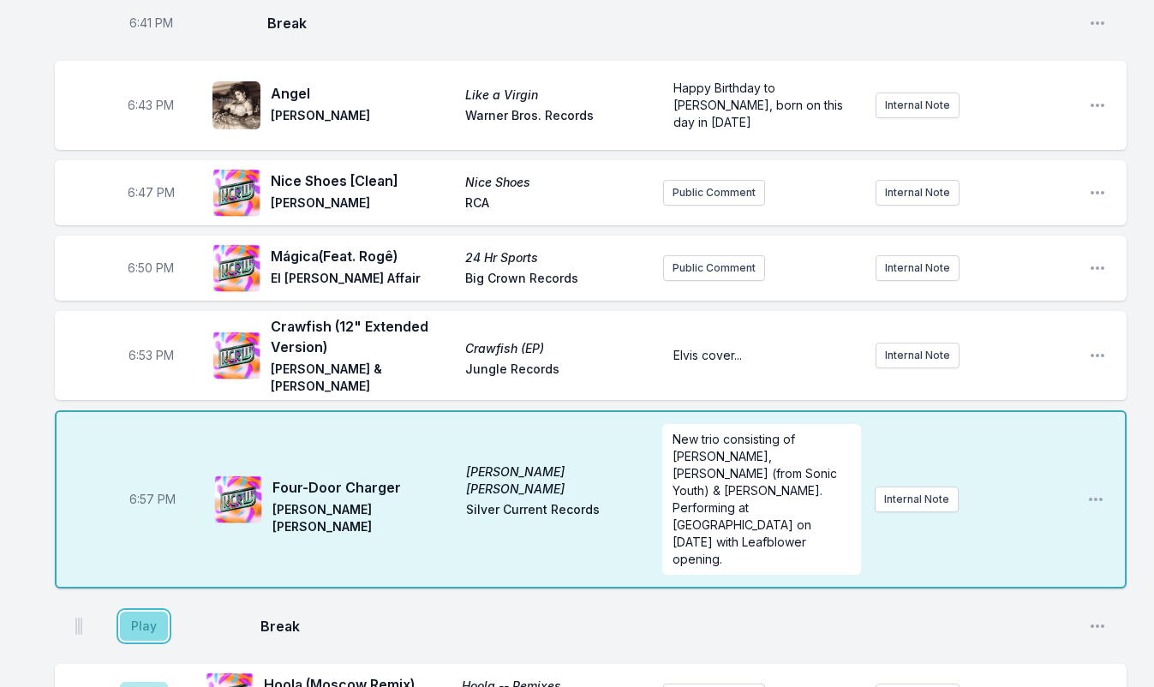
click at [145, 611] on button "Play" at bounding box center [144, 625] width 48 height 29
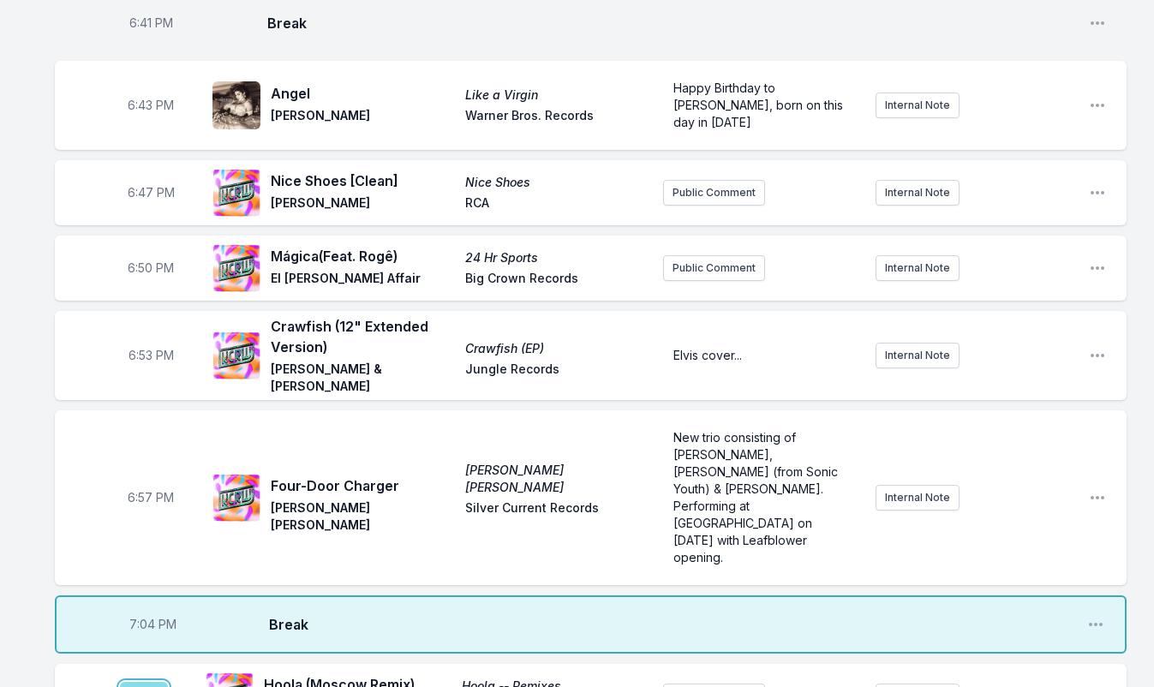
click at [145, 682] on button "Play" at bounding box center [144, 696] width 48 height 29
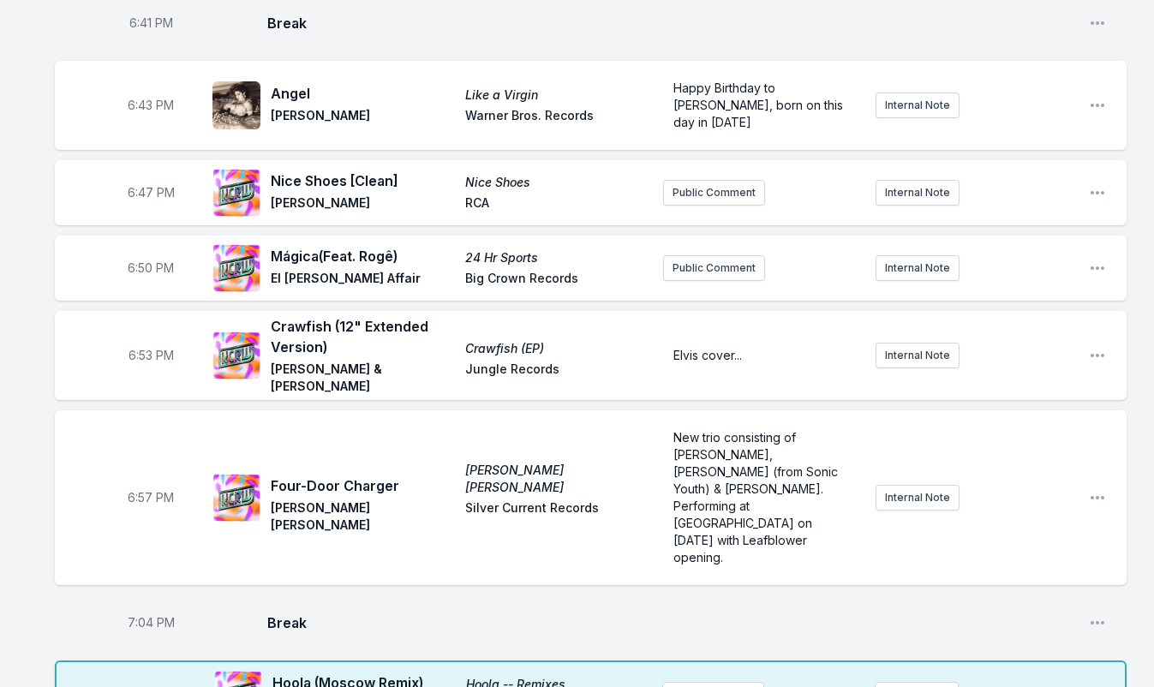
click at [148, 686] on span "7:10 PM" at bounding box center [153, 694] width 44 height 17
click at [140, 678] on input "19:10" at bounding box center [152, 694] width 96 height 33
type input "19:05"
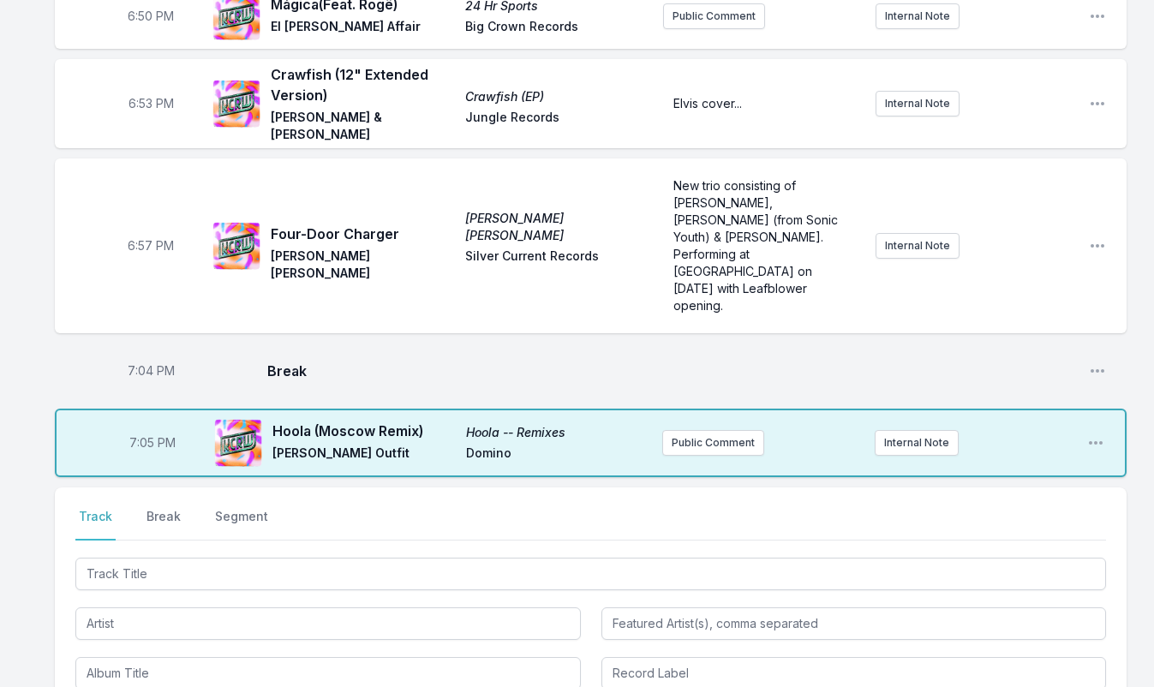
scroll to position [1407, 0]
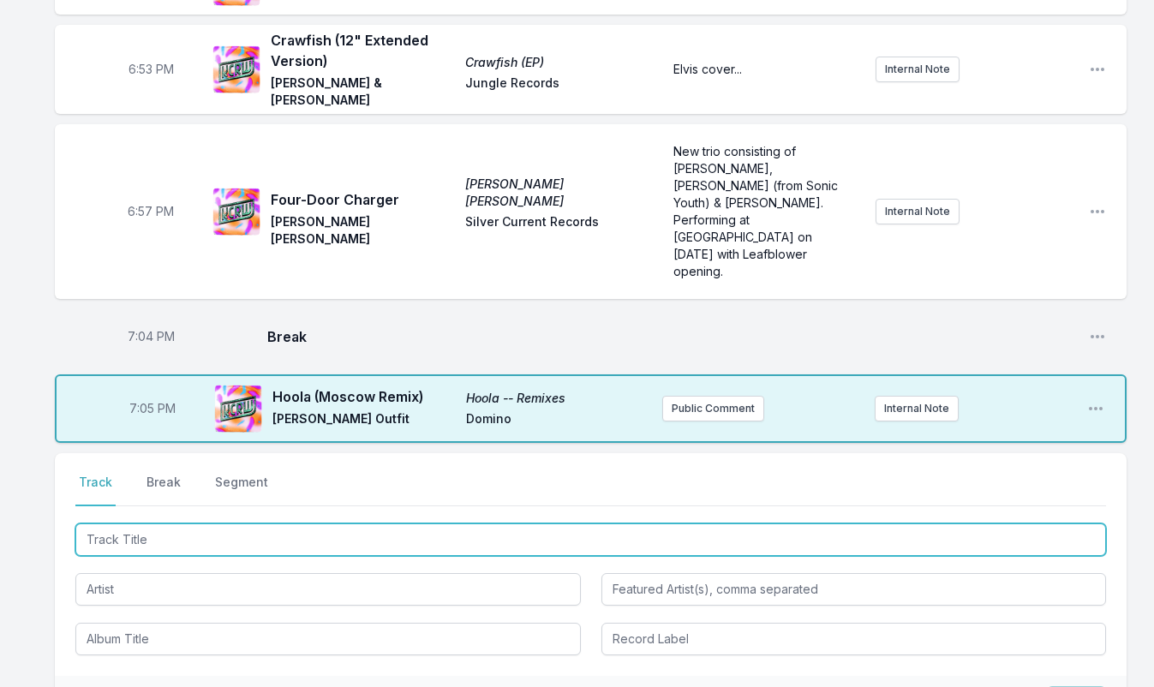
click at [123, 523] on input "Track Title" at bounding box center [590, 539] width 1030 height 33
type input "SPACE INVADER"
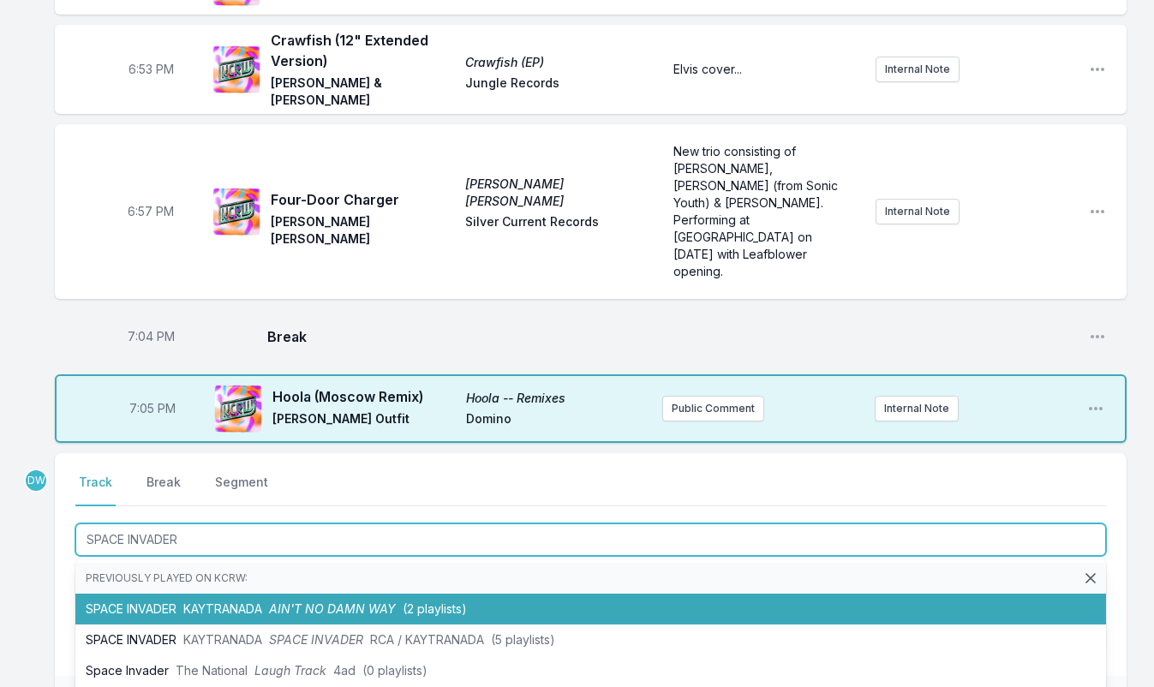
click at [250, 601] on span "KAYTRANADA" at bounding box center [222, 608] width 79 height 15
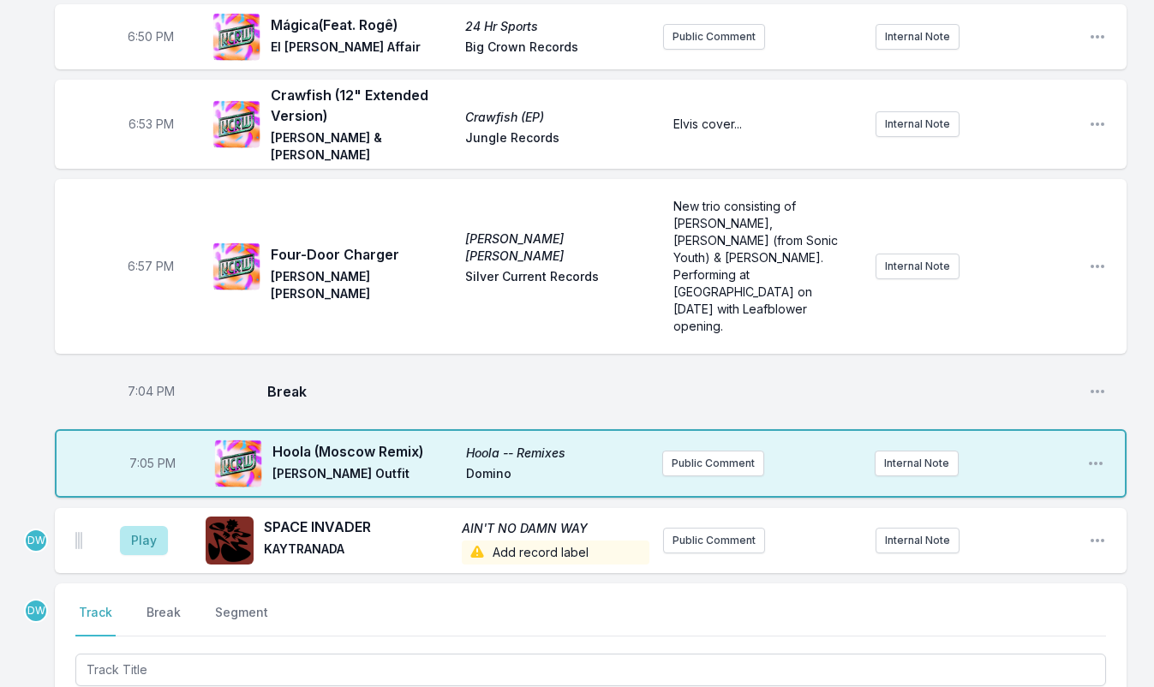
click at [554, 540] on span "Add record label" at bounding box center [556, 552] width 188 height 24
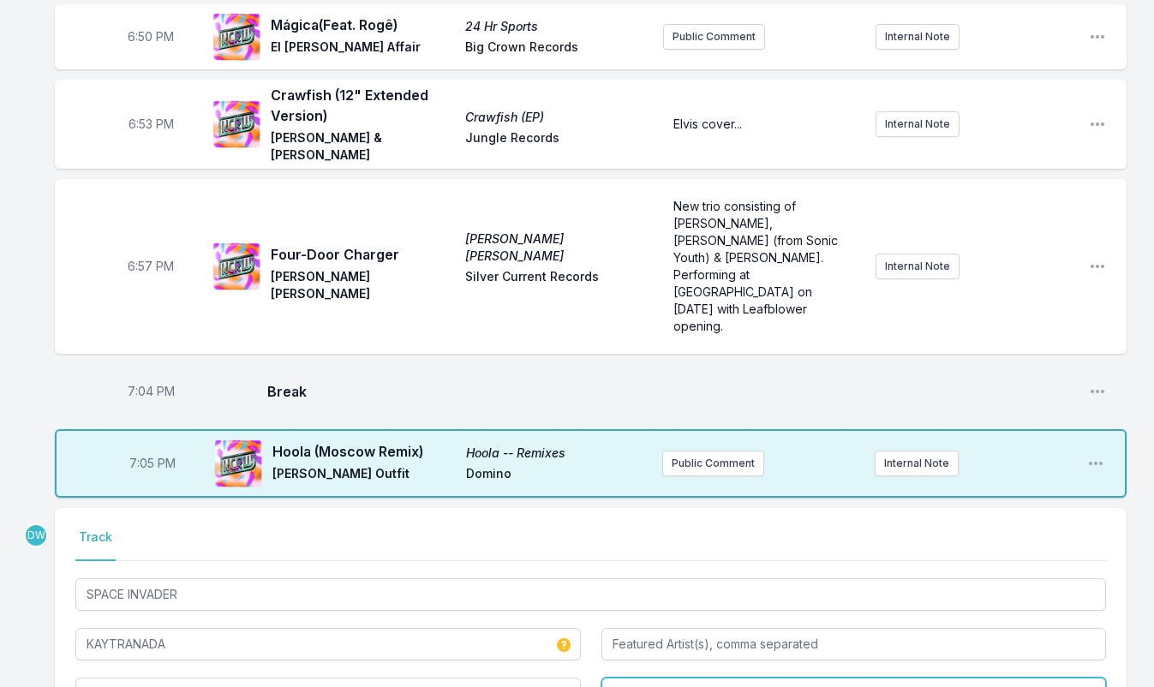
click at [668, 677] on input "Record Label" at bounding box center [853, 693] width 505 height 33
type input "RCA"
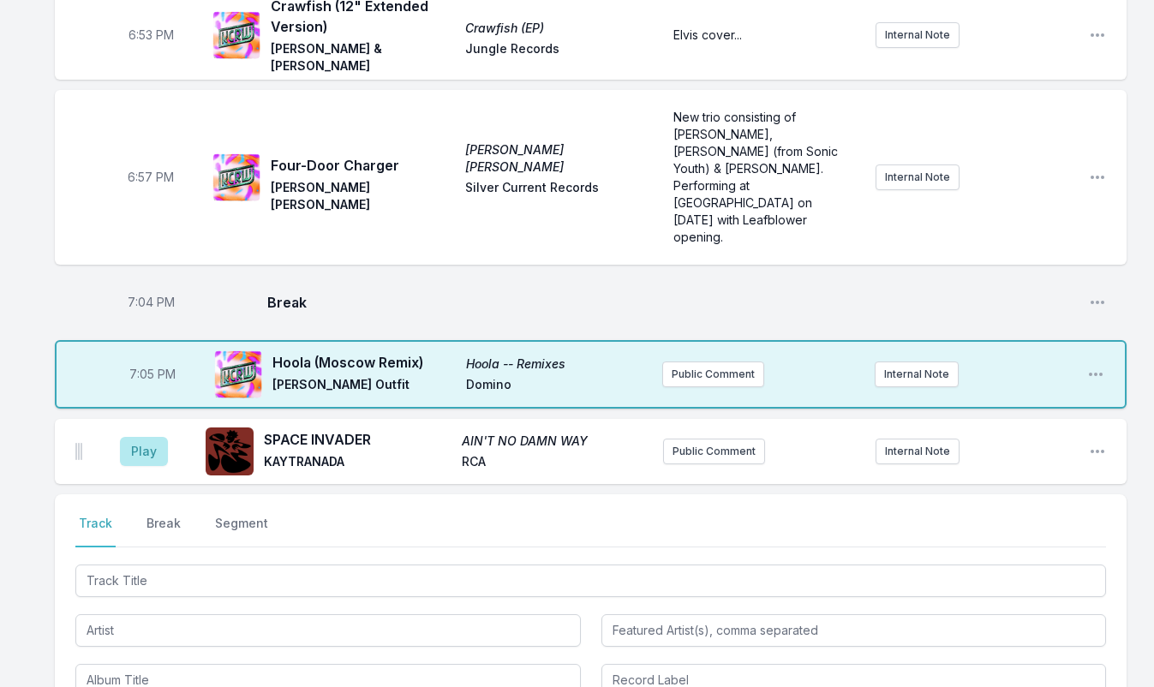
scroll to position [1476, 0]
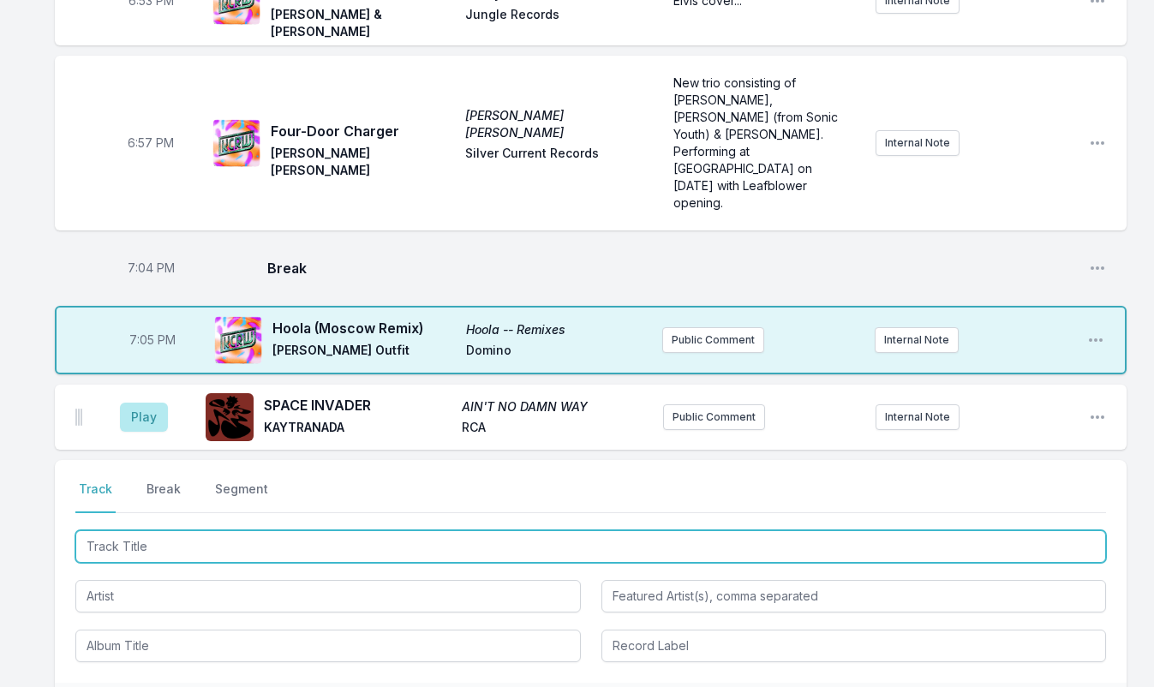
click at [133, 530] on input "Track Title" at bounding box center [590, 546] width 1030 height 33
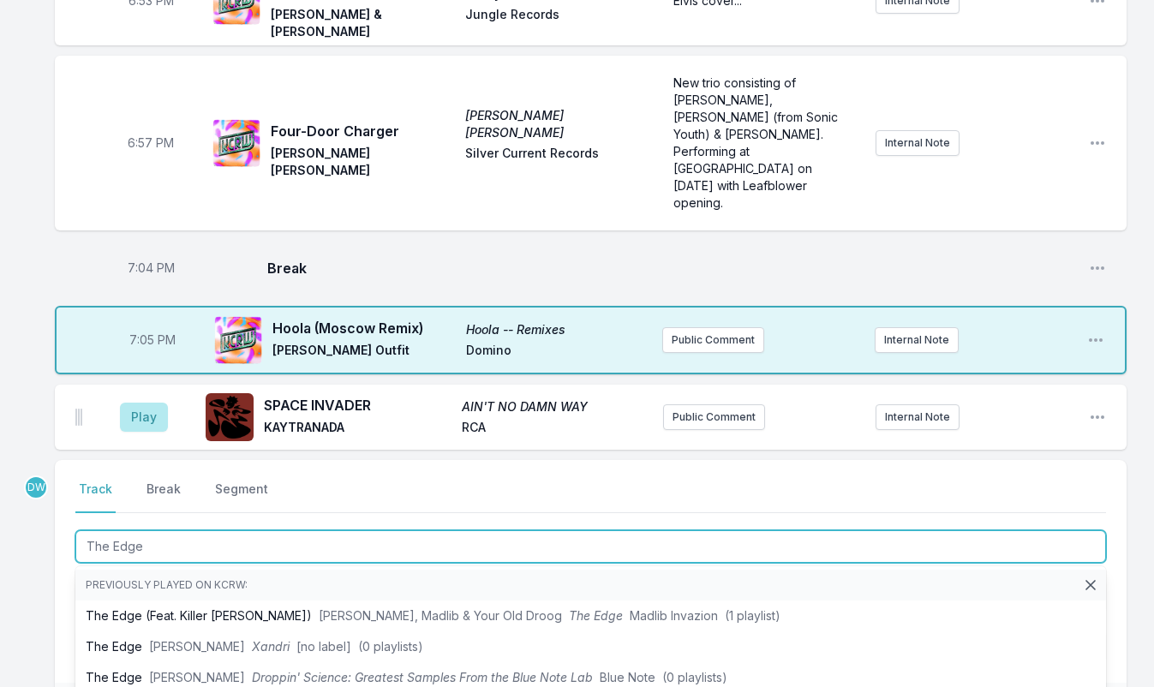
type input "The Edge"
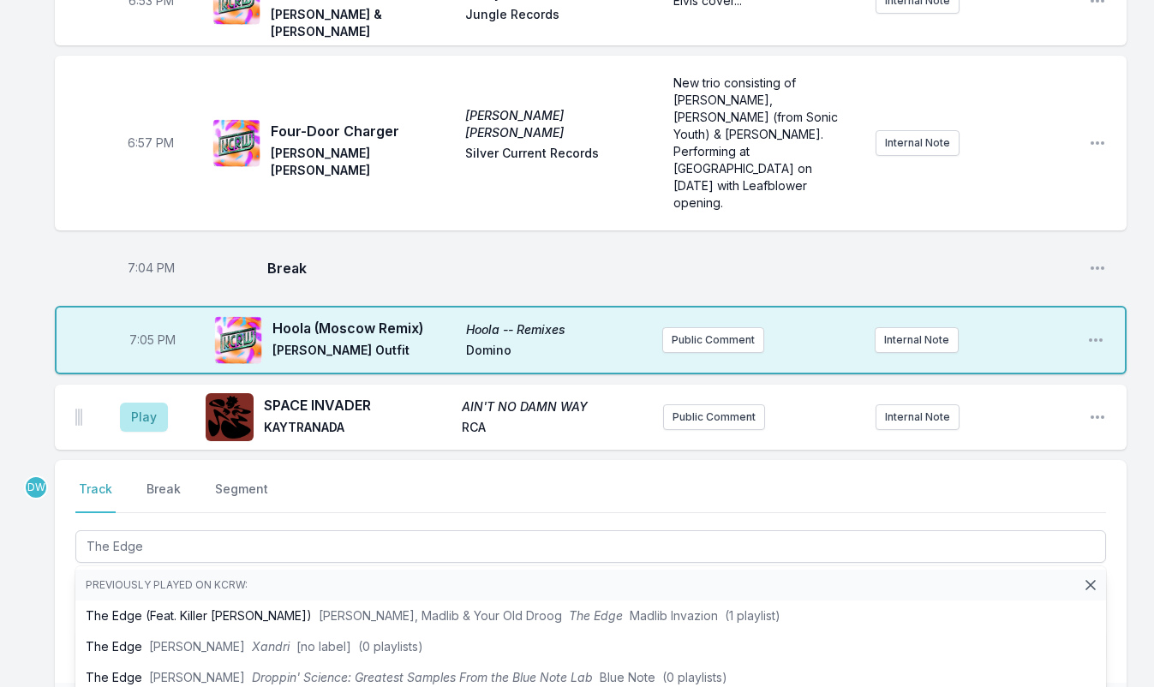
click at [600, 480] on nav "Track Break Segment" at bounding box center [590, 496] width 1030 height 33
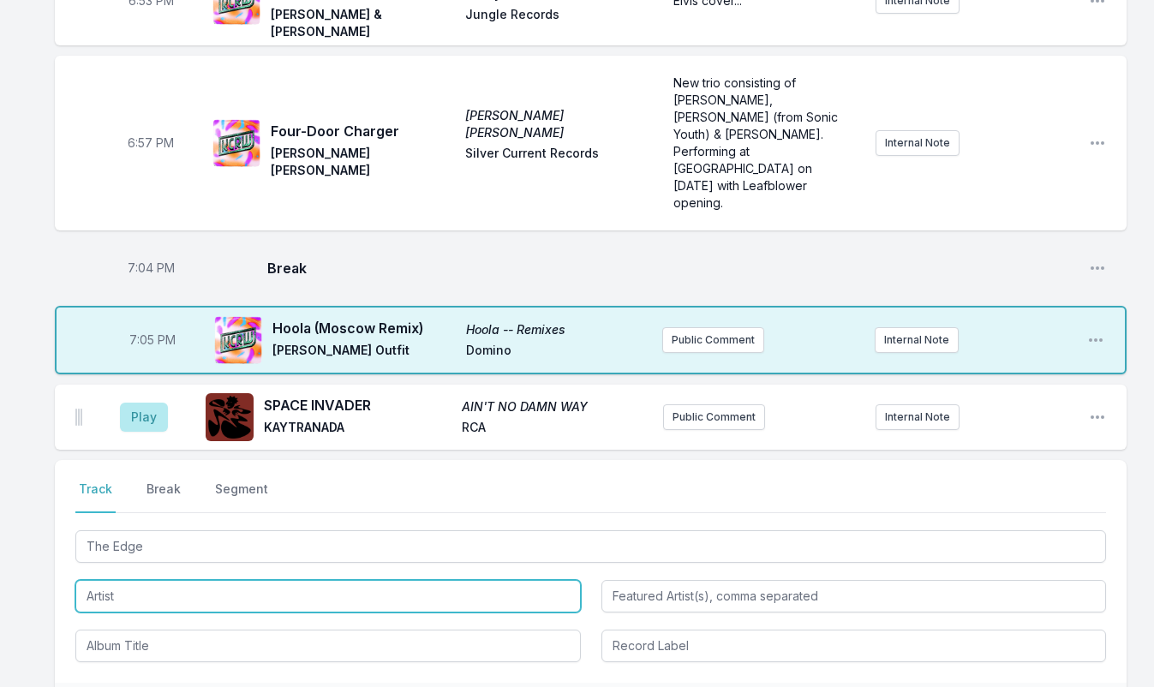
click at [154, 580] on input "Artist" at bounding box center [327, 596] width 505 height 33
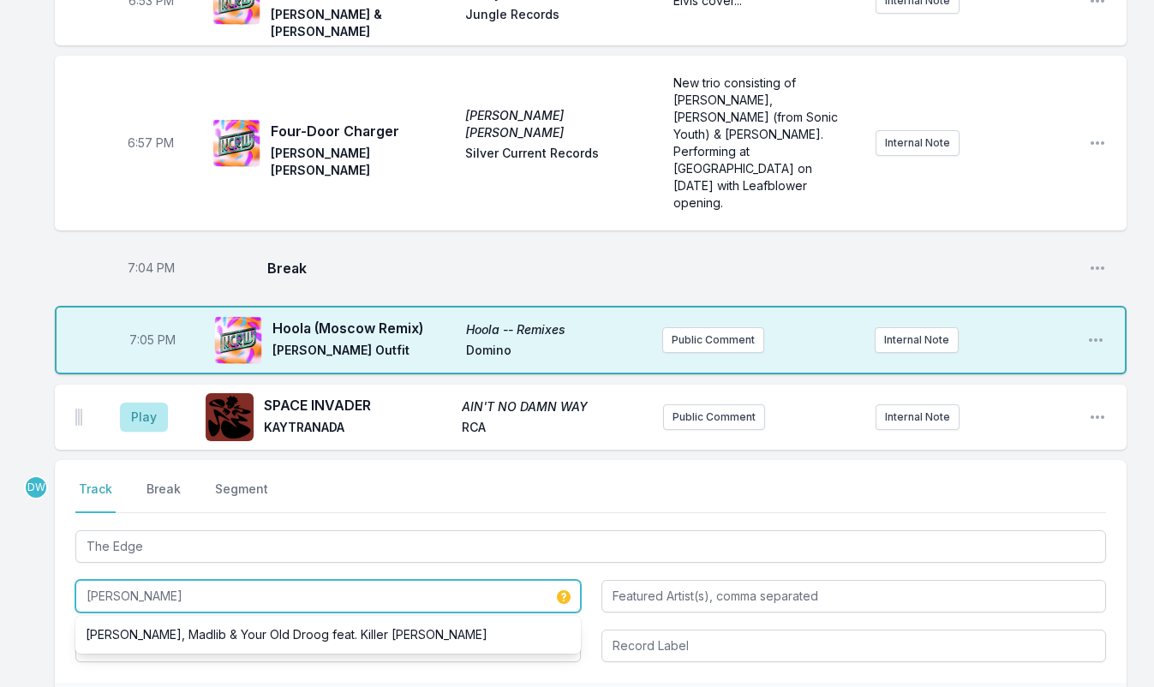
type input "Droogie Otis"
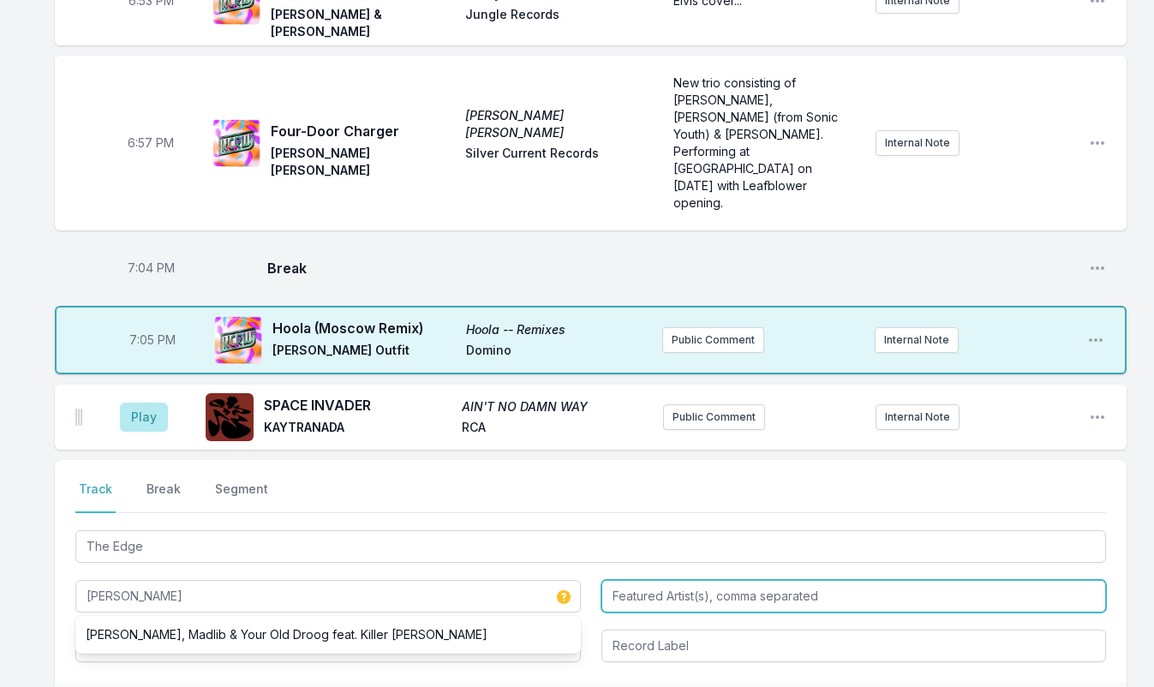
click at [677, 580] on input "Featured Artist(s), comma separated" at bounding box center [853, 596] width 505 height 33
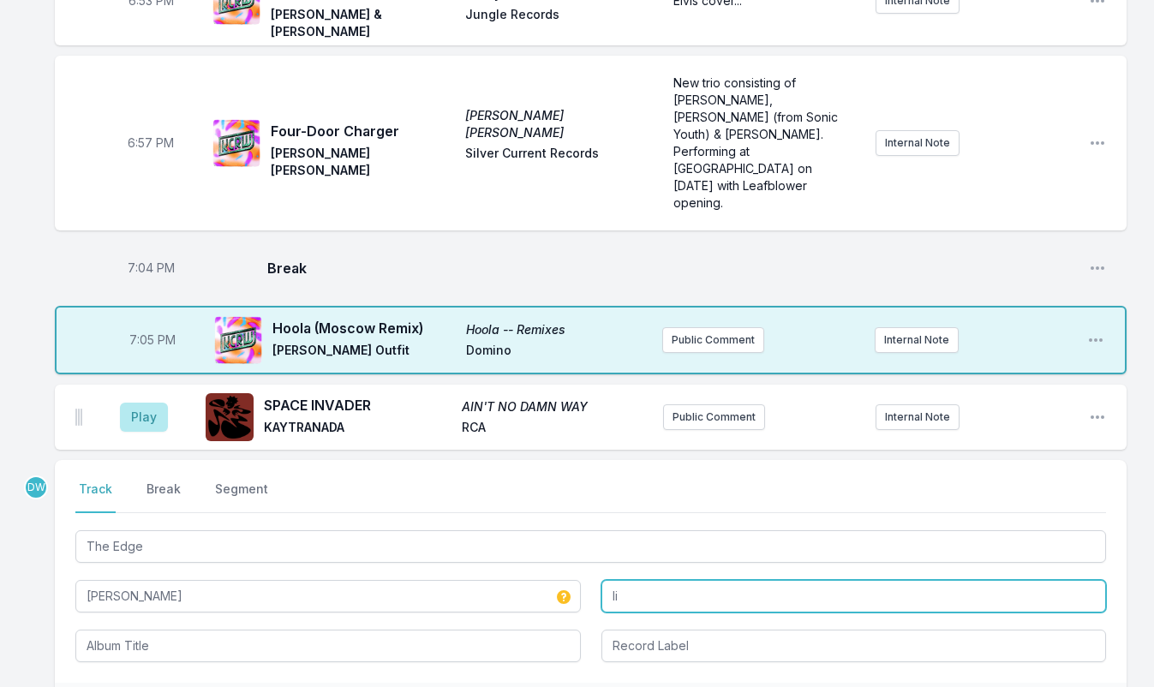
type input "I"
type input "Killer Mike"
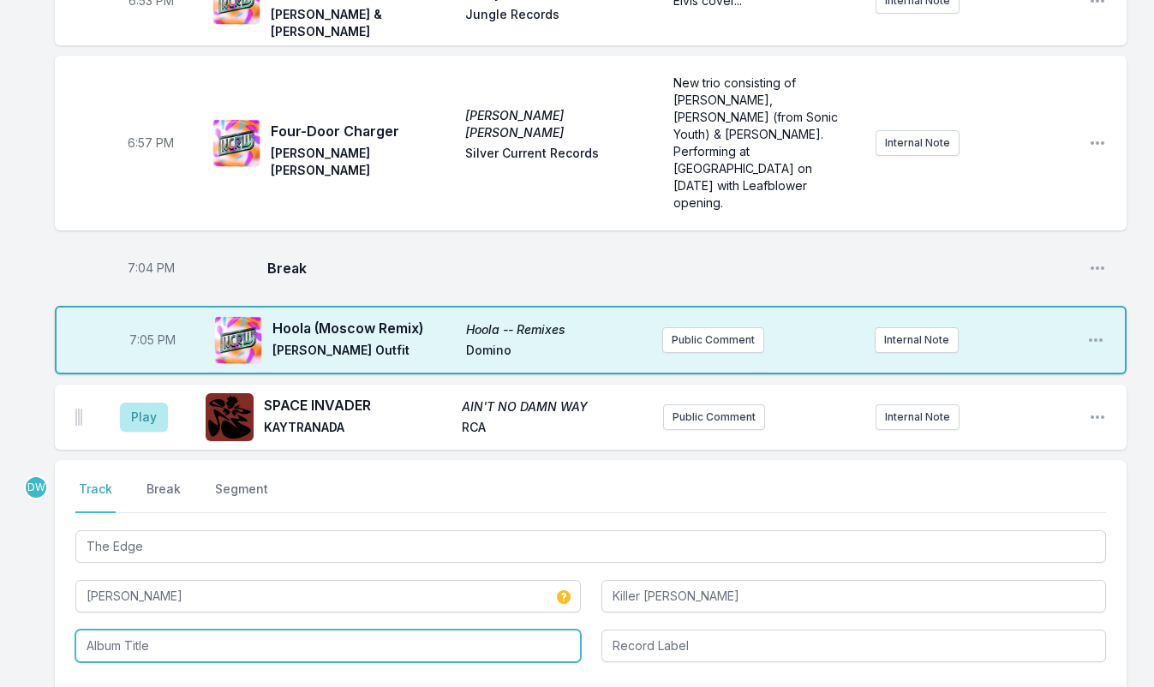
click at [115, 629] on input "Album Title" at bounding box center [327, 645] width 505 height 33
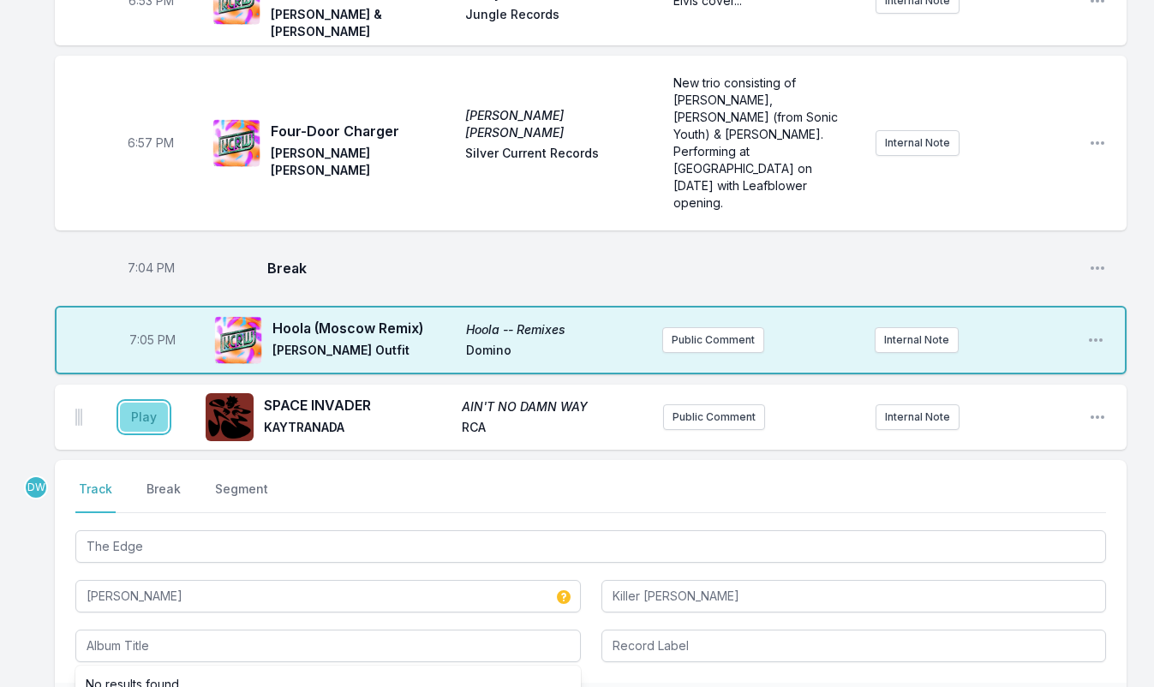
click at [140, 403] on button "Play" at bounding box center [144, 417] width 48 height 29
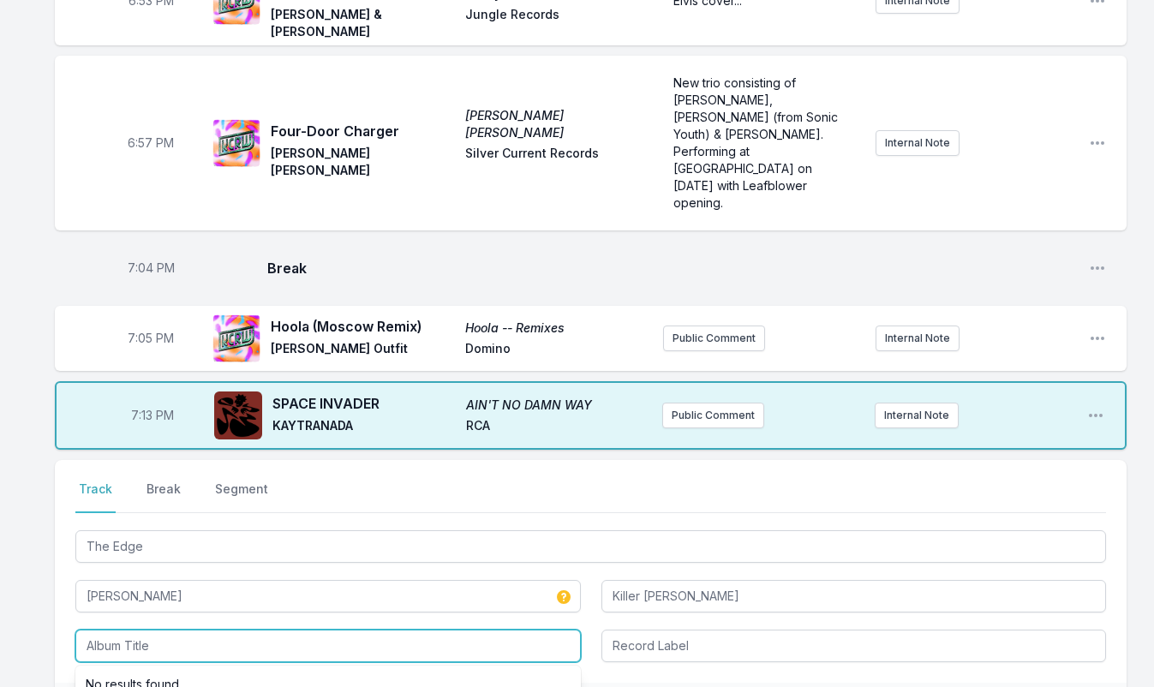
click at [186, 629] on input "Album Title" at bounding box center [327, 645] width 505 height 33
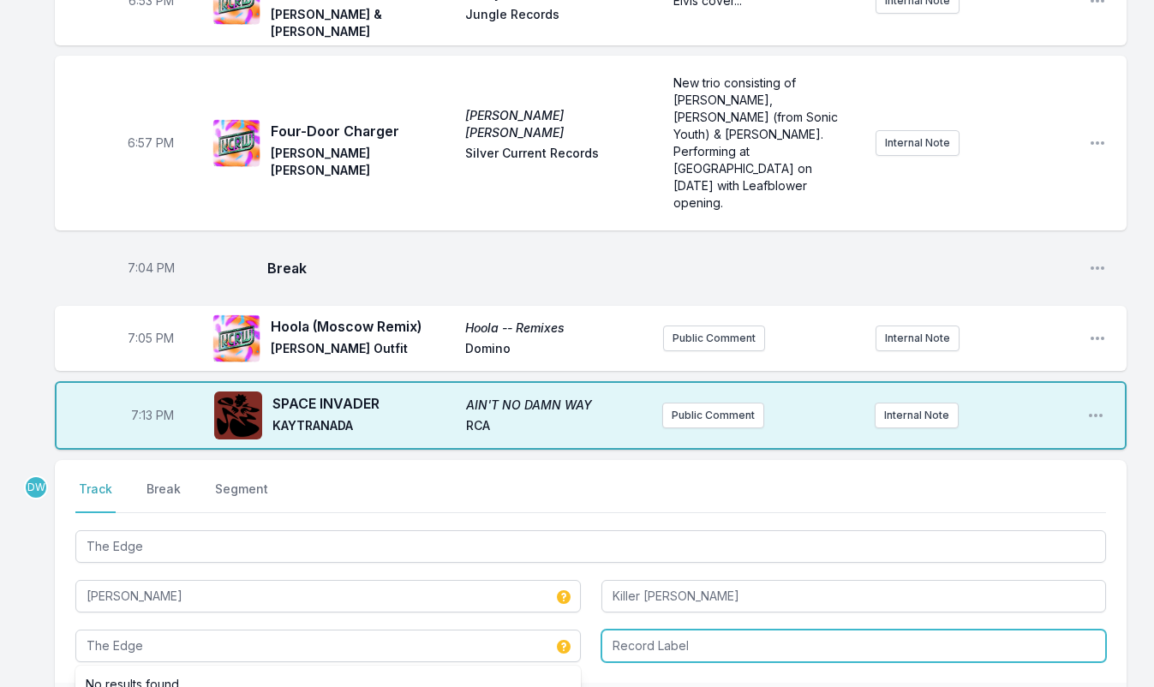
type input "The Edge"
type input "Beat Konducta LLC"
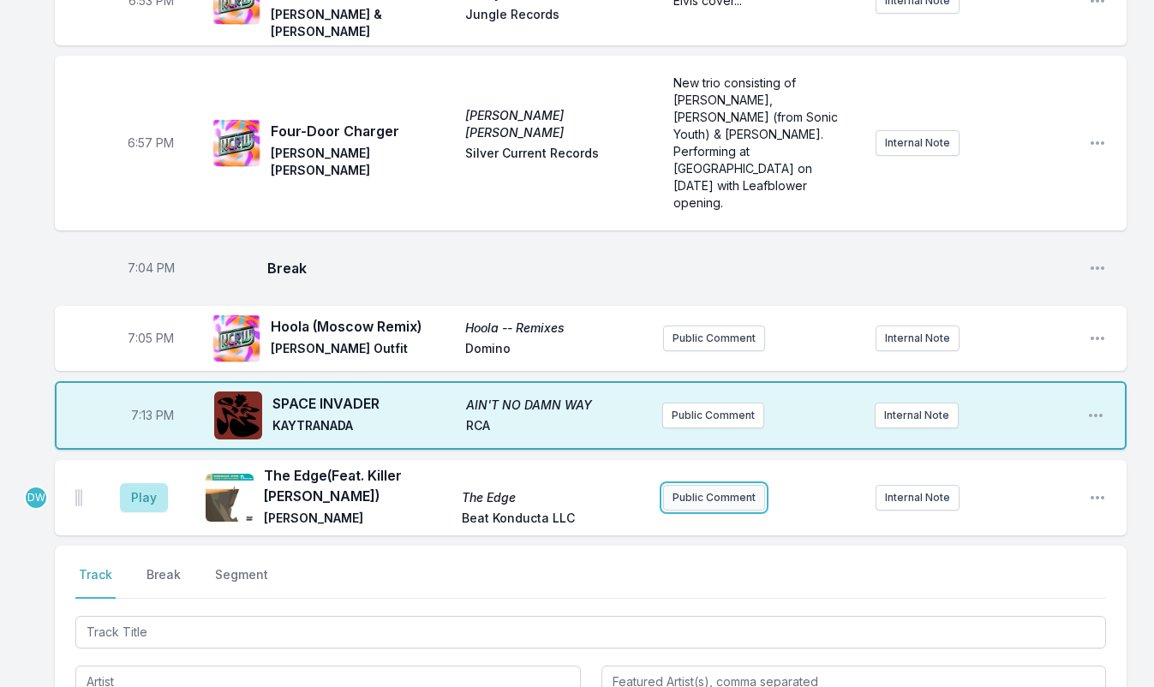
click at [705, 485] on button "Public Comment" at bounding box center [714, 498] width 102 height 26
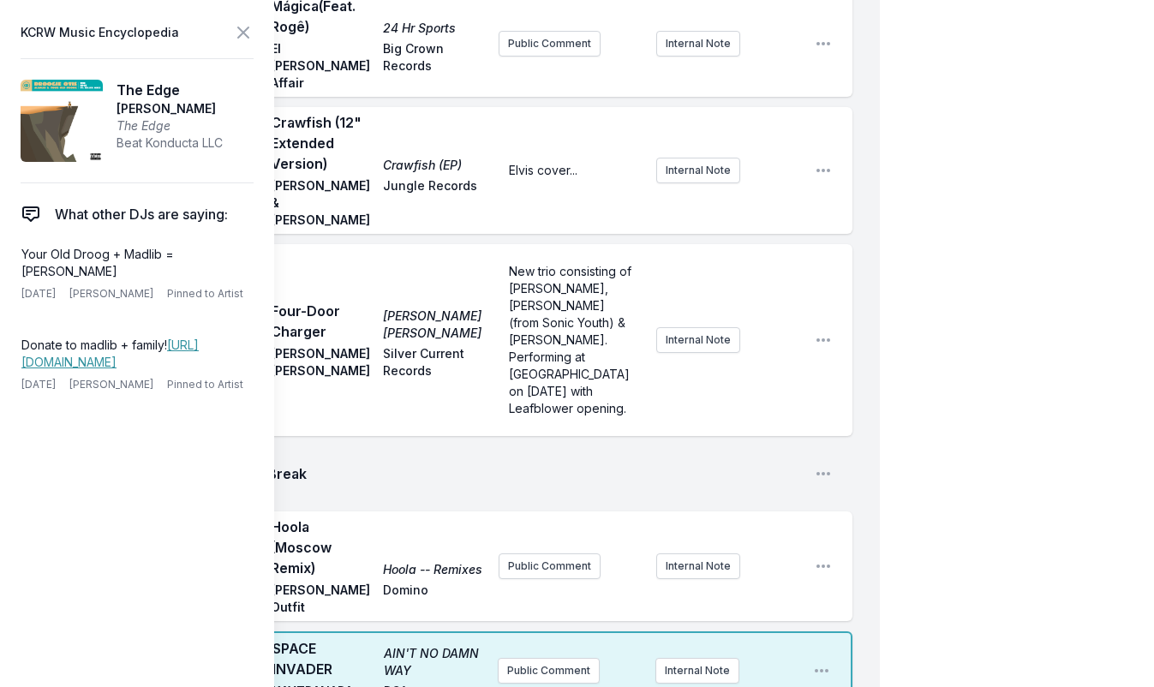
scroll to position [1818, 0]
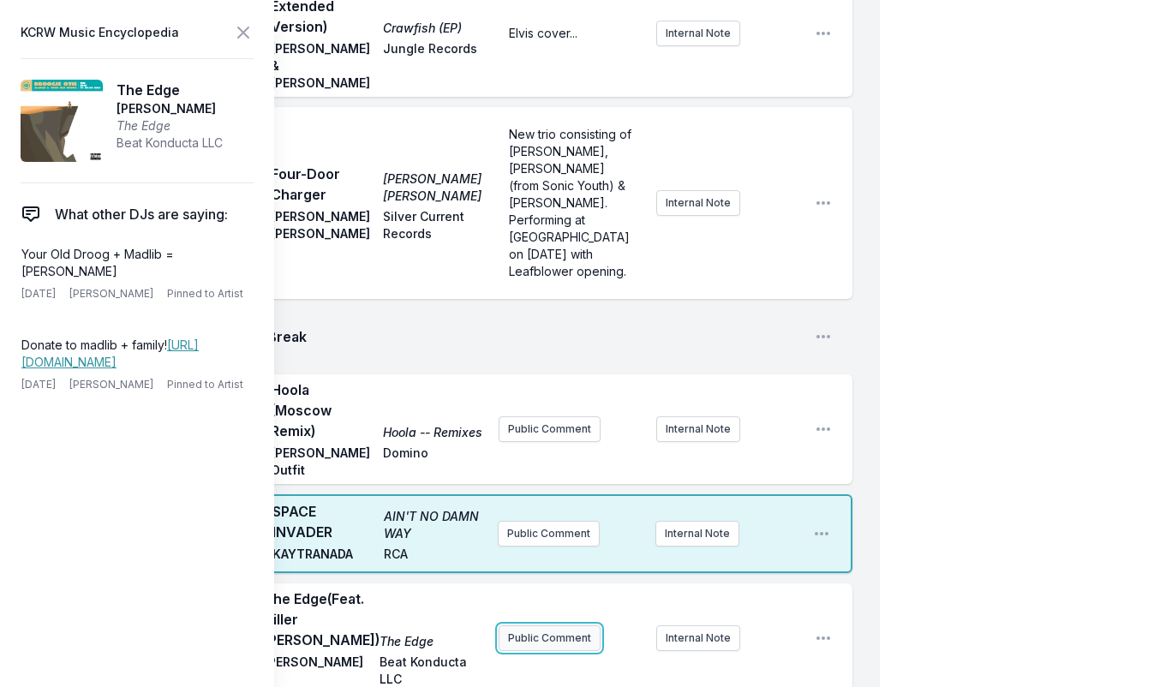
click at [553, 625] on button "Public Comment" at bounding box center [549, 638] width 102 height 26
click at [236, 27] on icon at bounding box center [243, 32] width 21 height 21
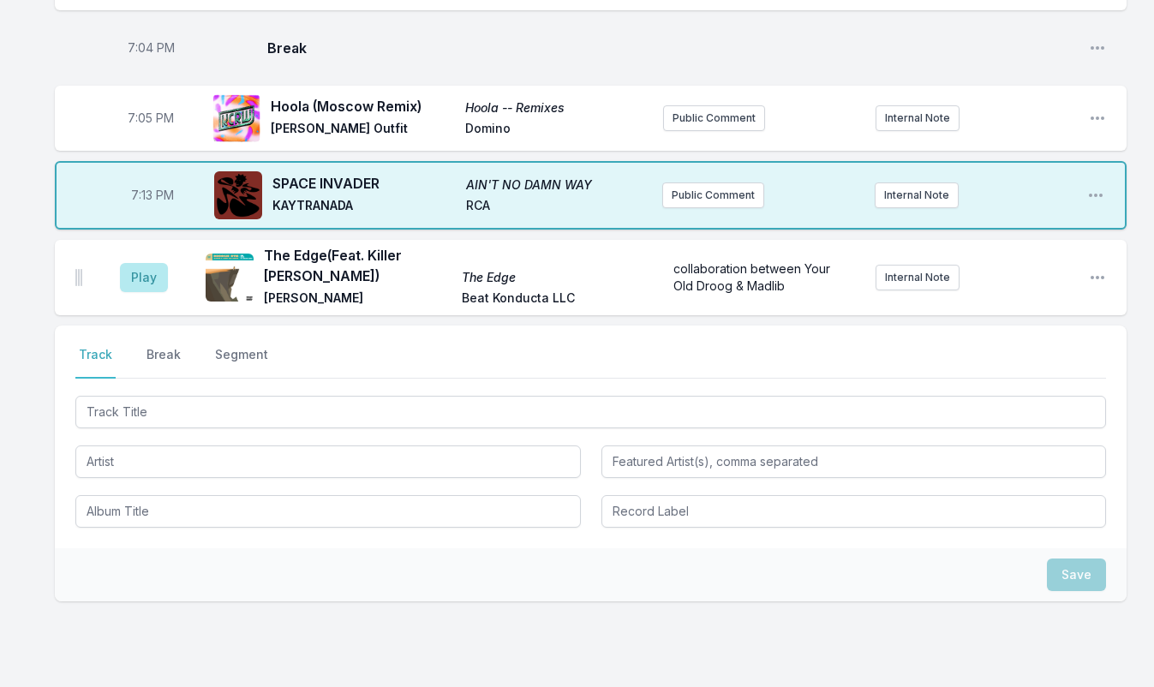
scroll to position [1682, 0]
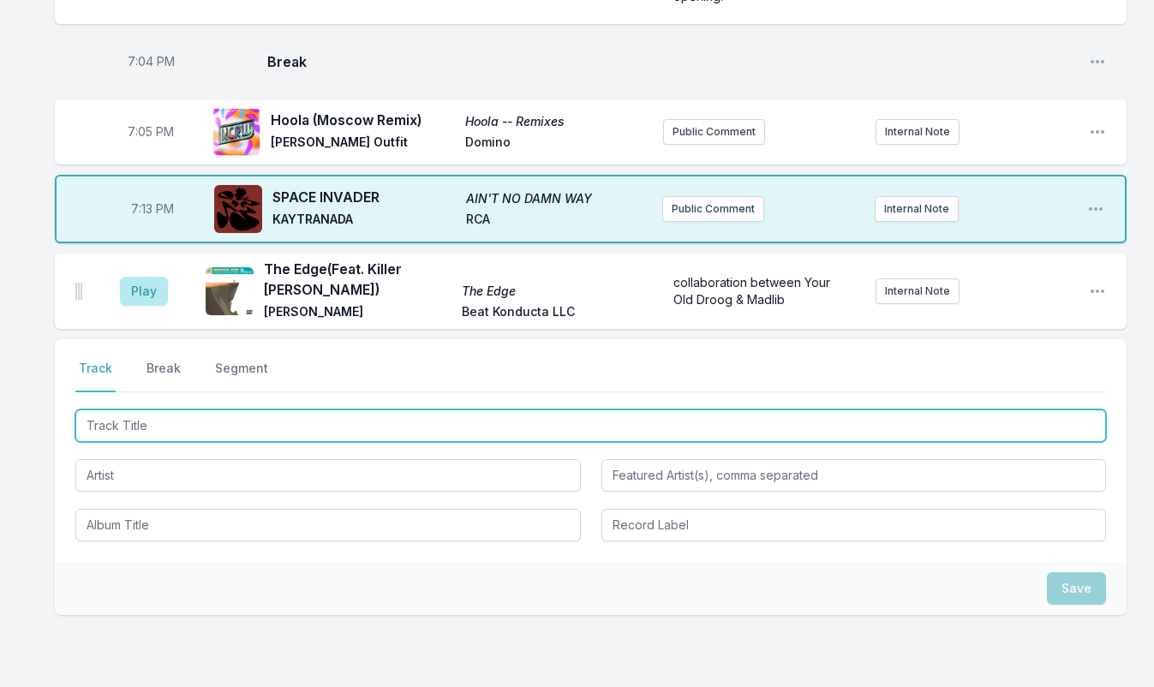
click at [133, 409] on input "Track Title" at bounding box center [590, 425] width 1030 height 33
type input "Ana W Leil"
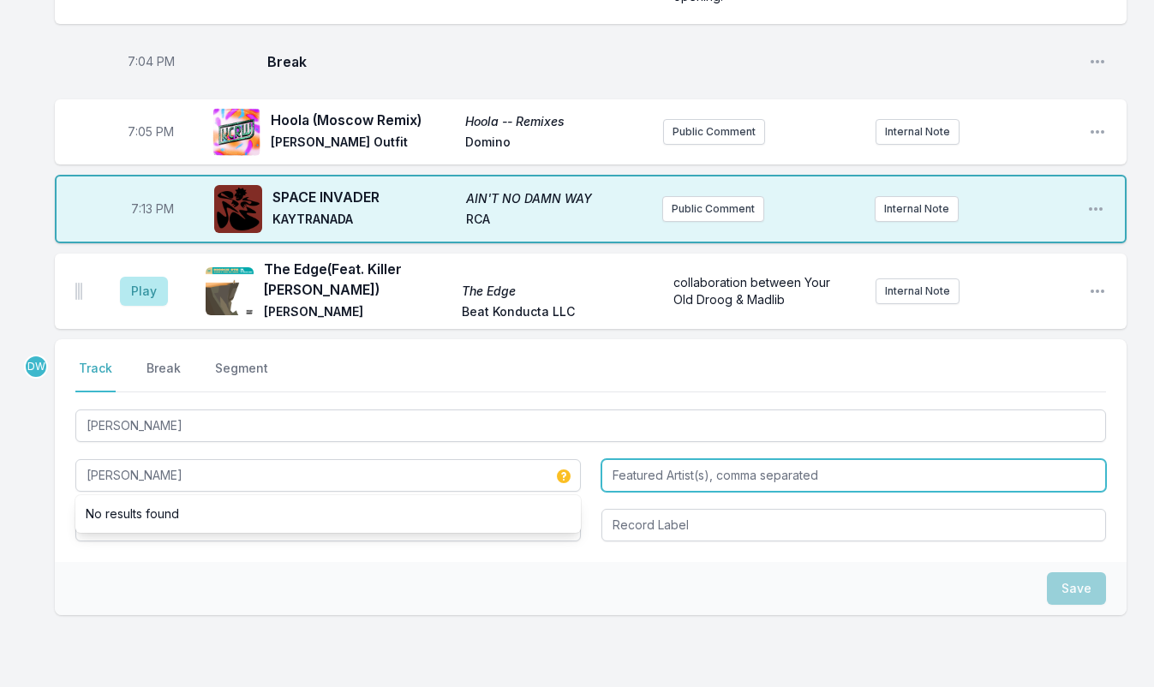
type input "Robert Maalouf"
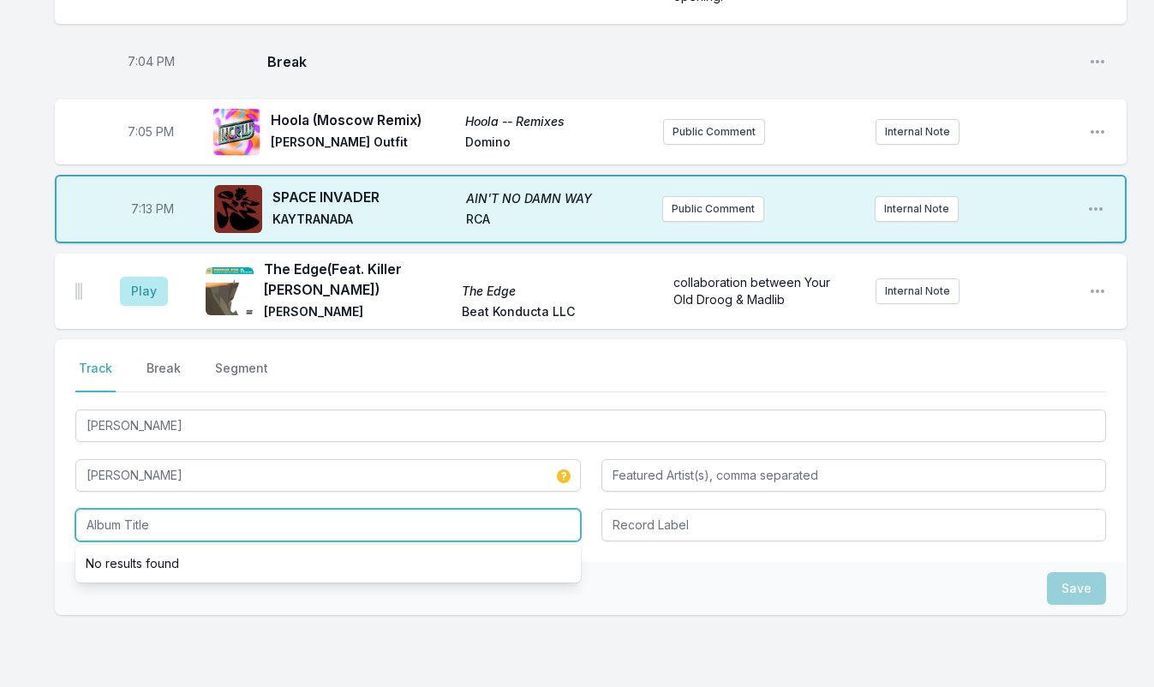
click at [137, 509] on input "Album Title" at bounding box center [327, 525] width 505 height 33
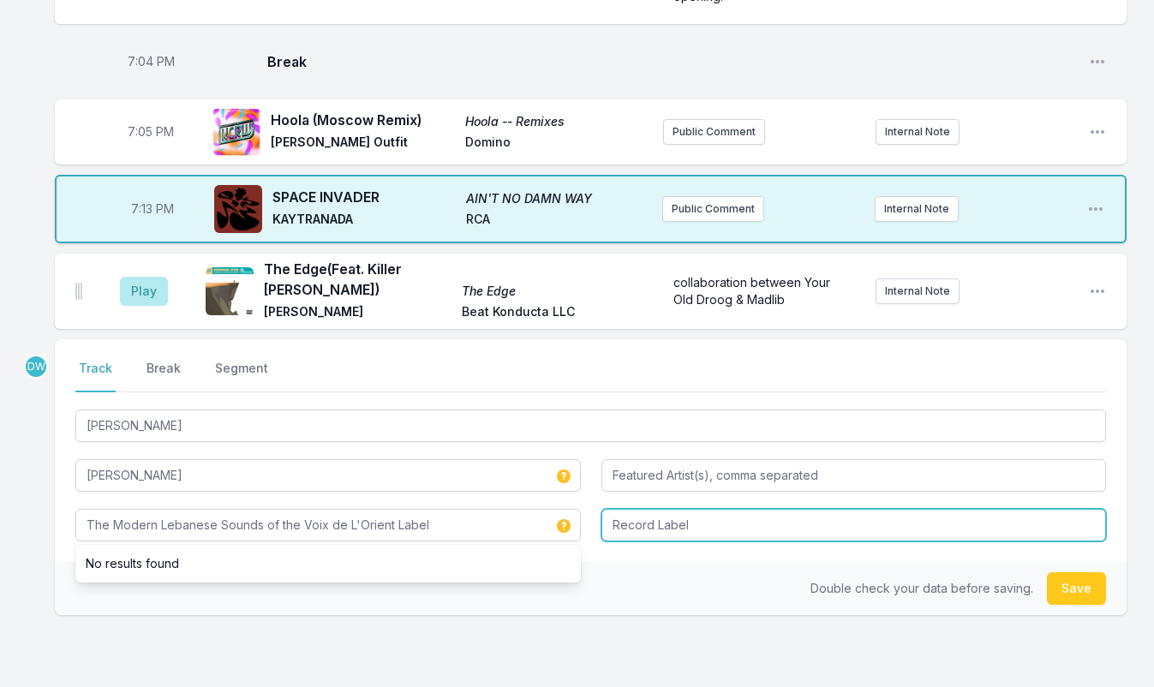
type input "The Modern Lebanese Sounds of the Voix de L'Orient Label"
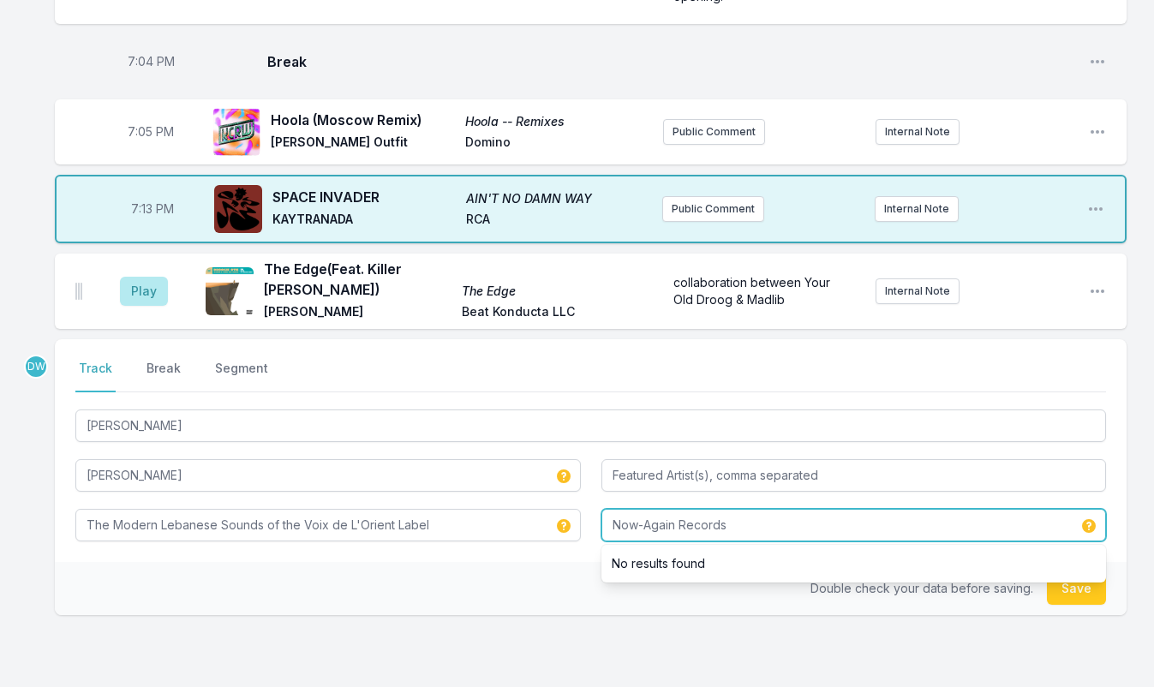
type input "Now-Again Records"
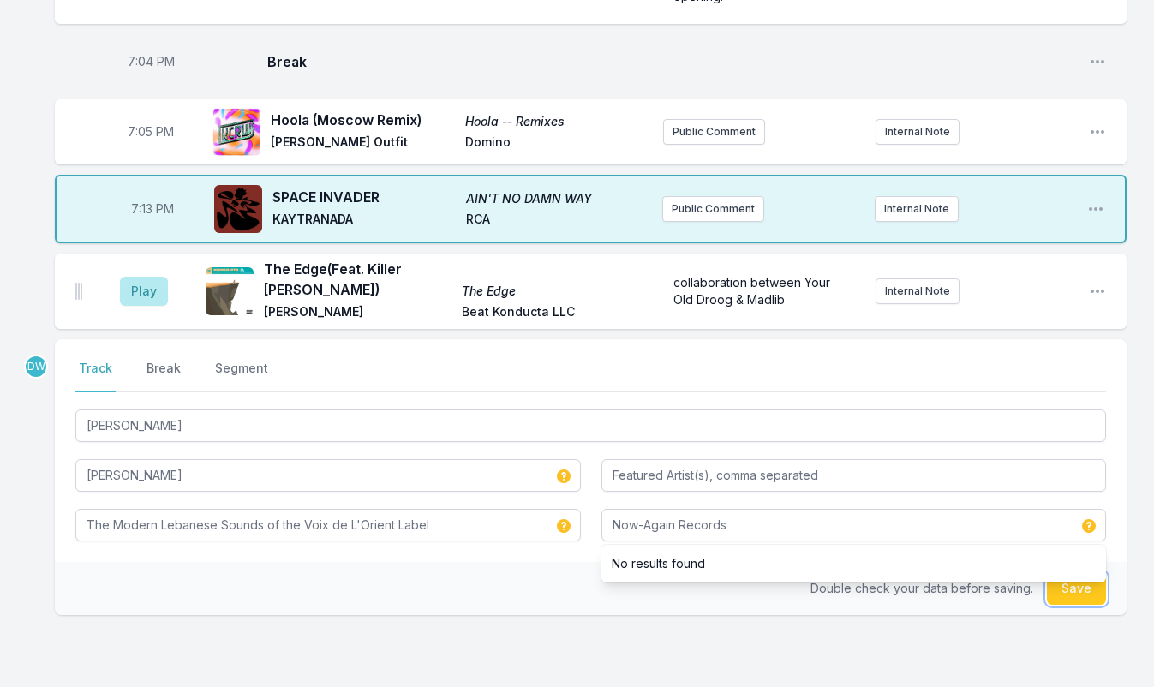
click at [1076, 572] on button "Save" at bounding box center [1076, 588] width 59 height 33
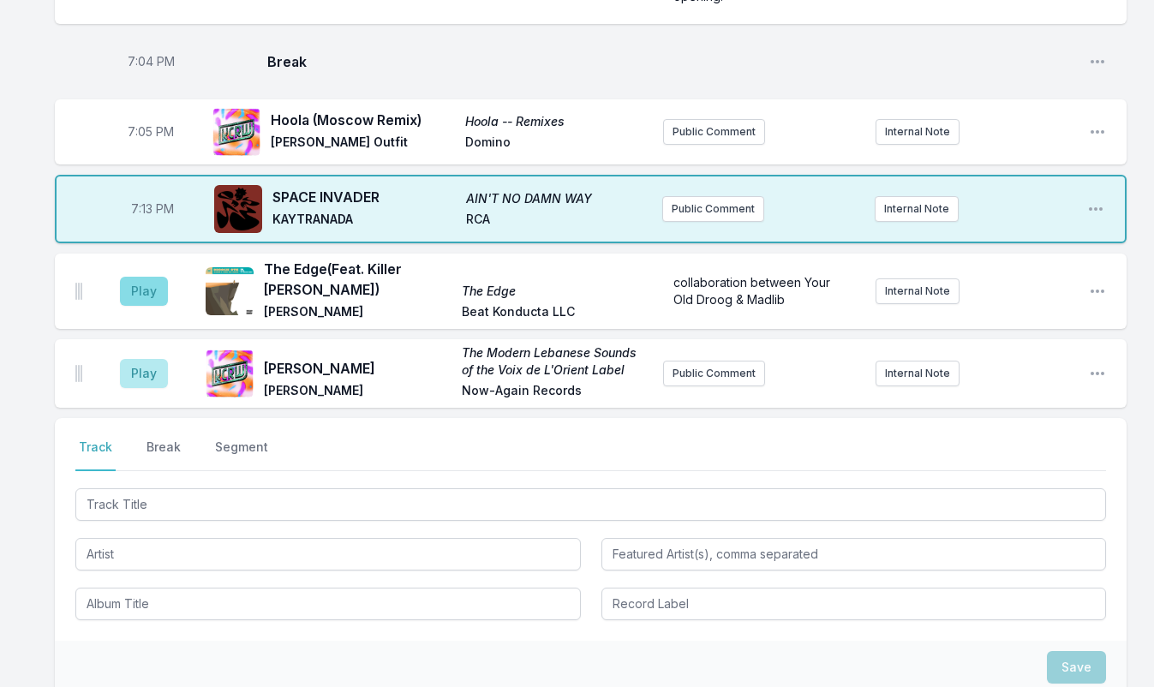
drag, startPoint x: 175, startPoint y: 193, endPoint x: 165, endPoint y: 197, distance: 10.3
click at [175, 264] on aside "Play" at bounding box center [144, 291] width 96 height 55
click at [153, 277] on button "Play" at bounding box center [144, 291] width 48 height 29
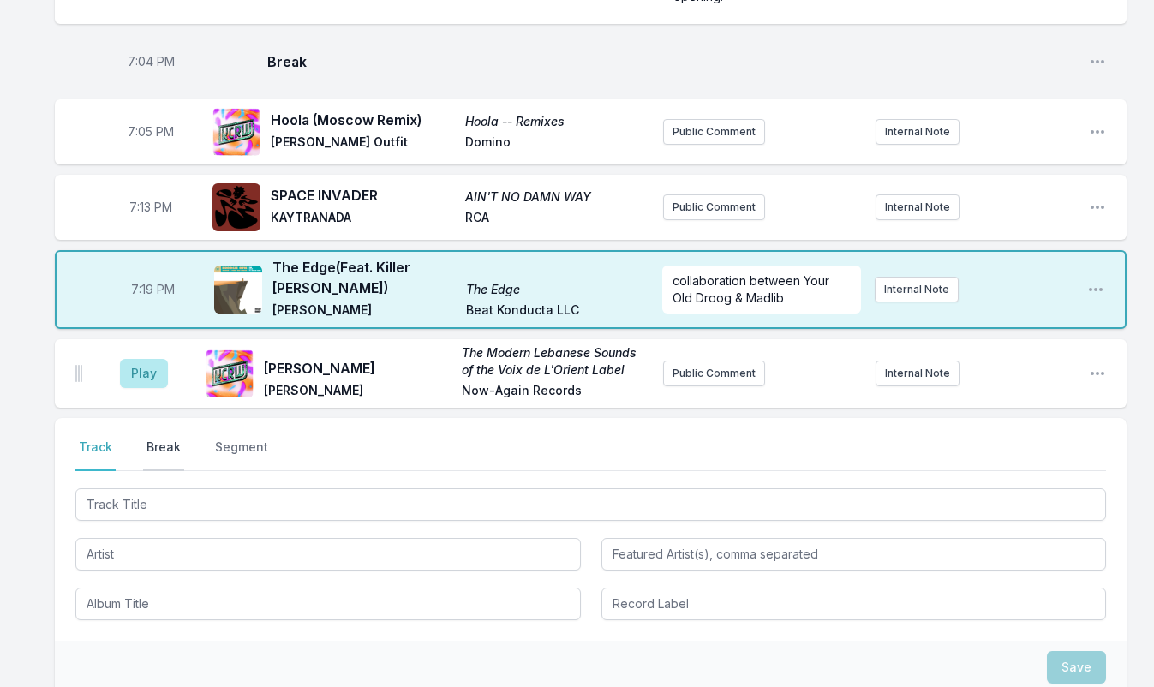
click at [157, 438] on button "Break" at bounding box center [163, 454] width 41 height 33
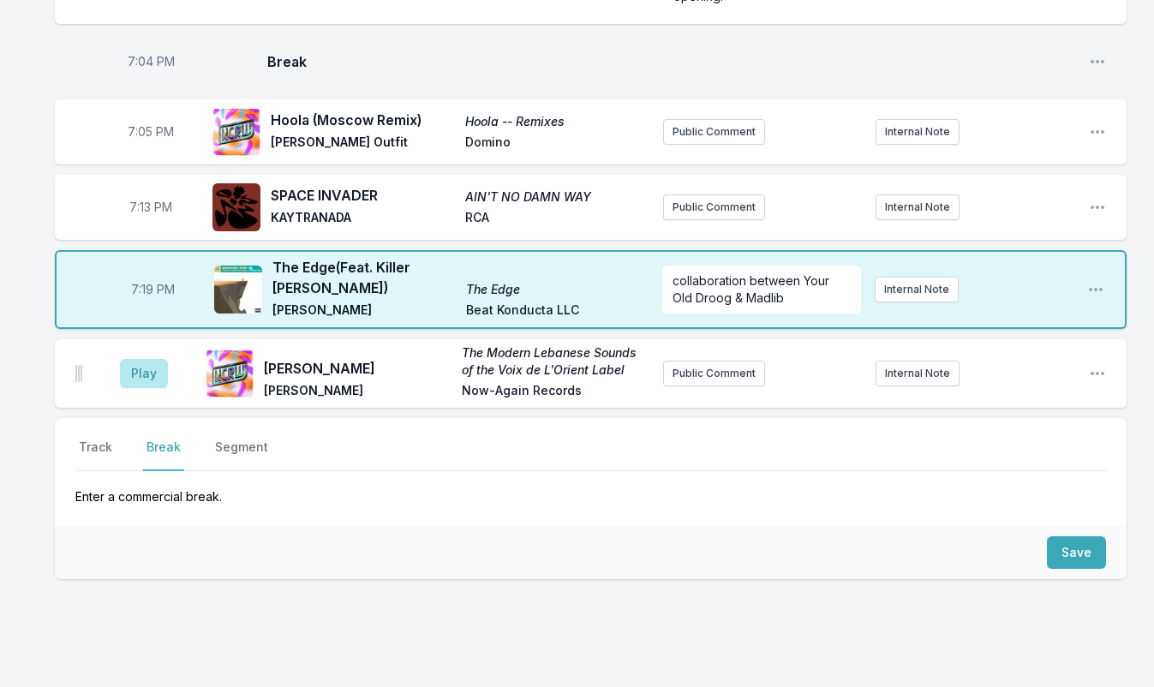
scroll to position [1646, 0]
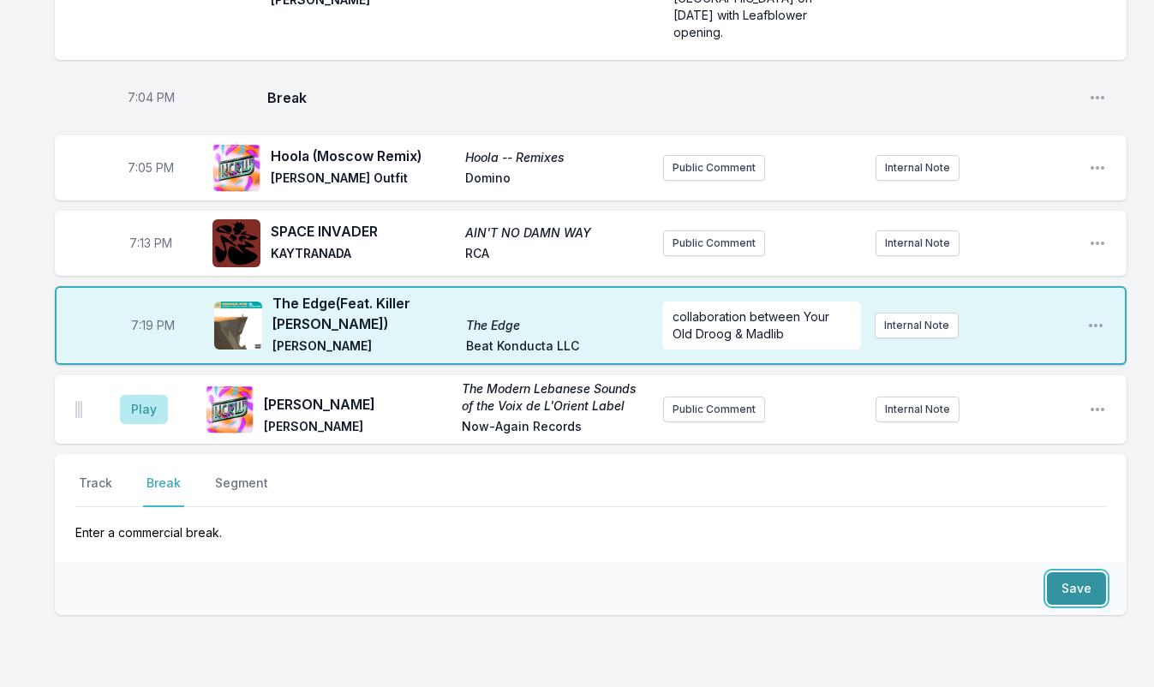
click at [1071, 572] on button "Save" at bounding box center [1076, 588] width 59 height 33
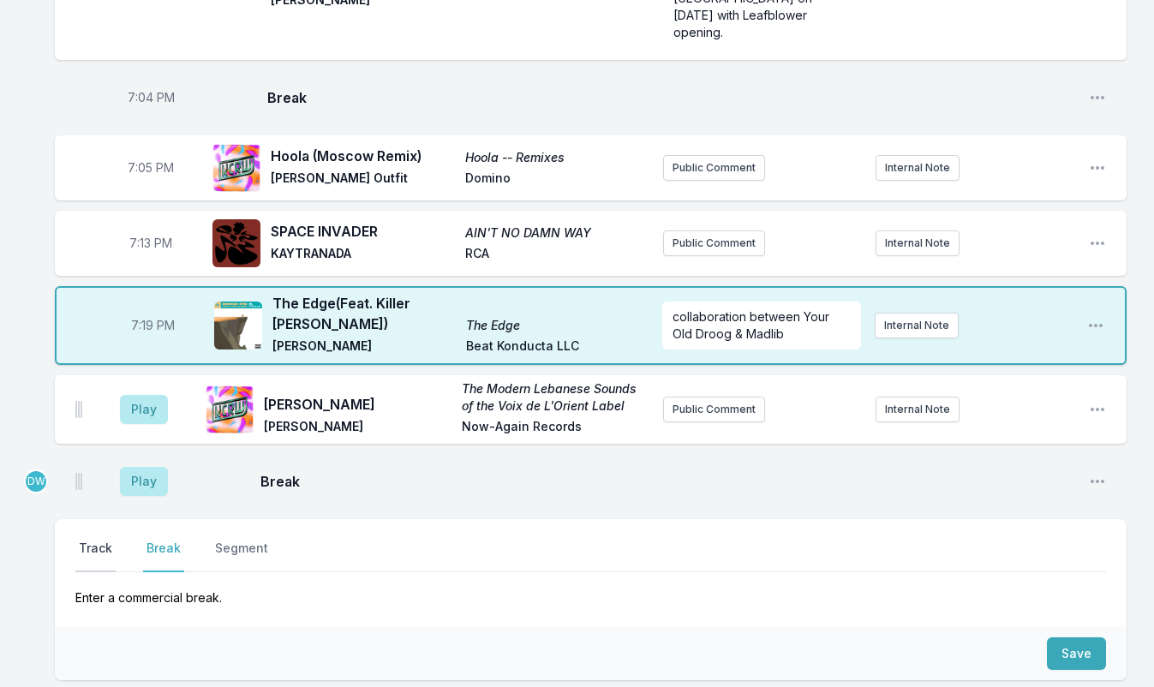
click at [80, 540] on button "Track" at bounding box center [95, 556] width 40 height 33
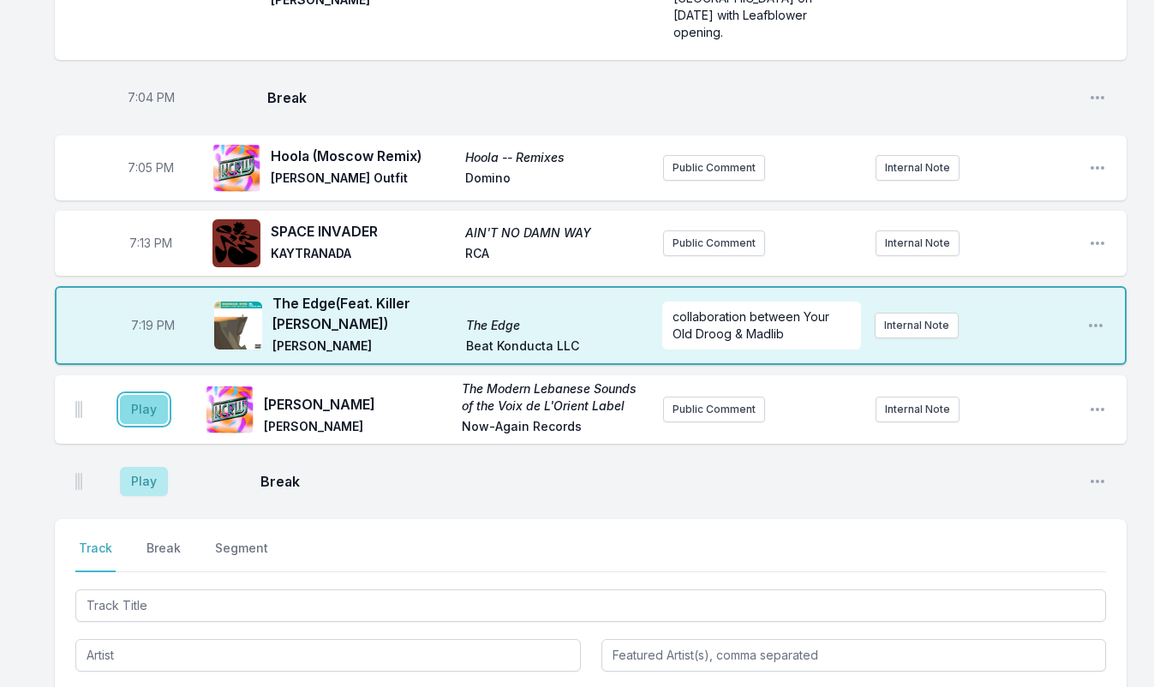
click at [141, 395] on button "Play" at bounding box center [144, 409] width 48 height 29
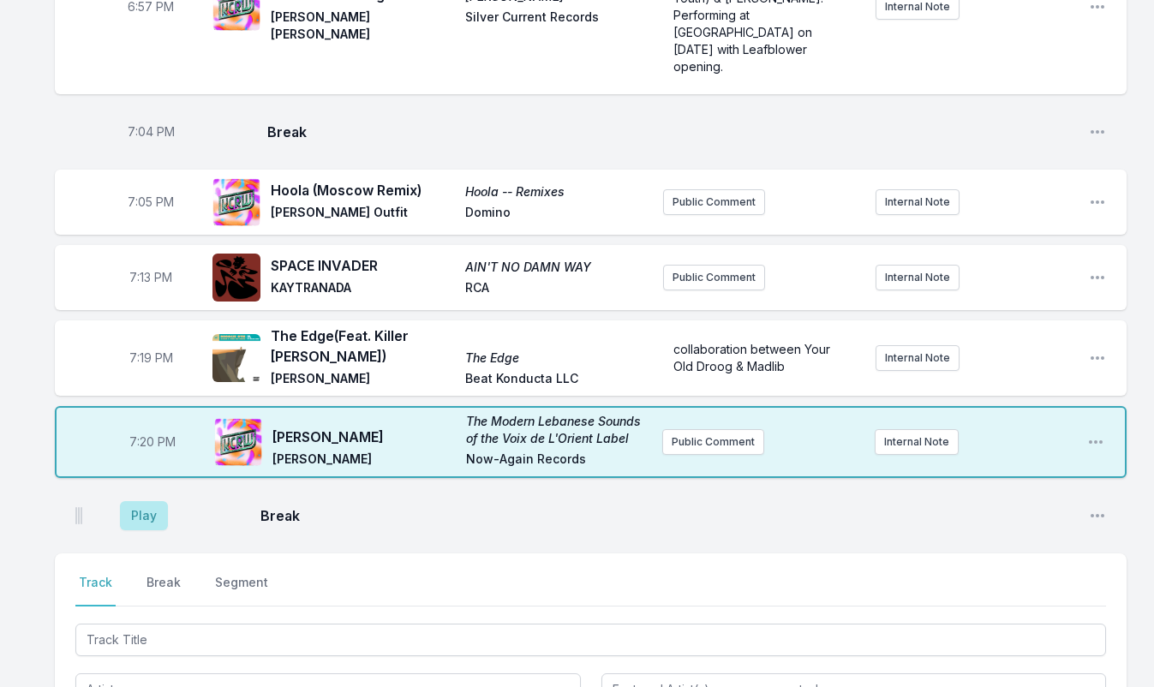
scroll to position [1486, 0]
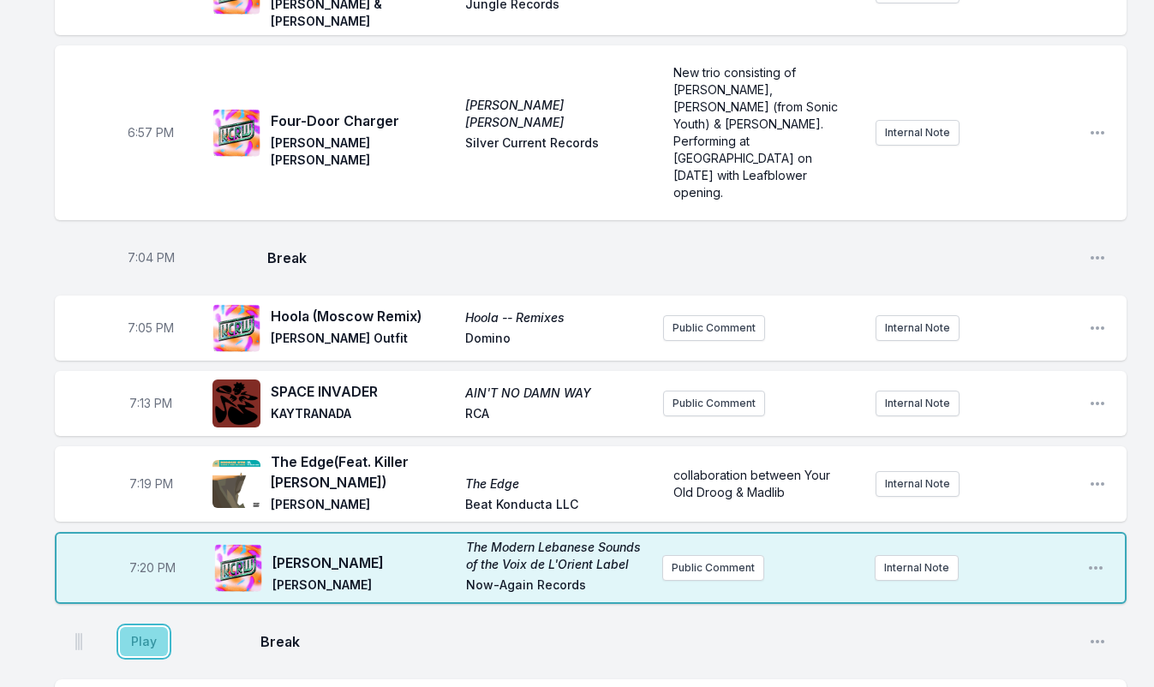
click at [135, 627] on button "Play" at bounding box center [144, 641] width 48 height 29
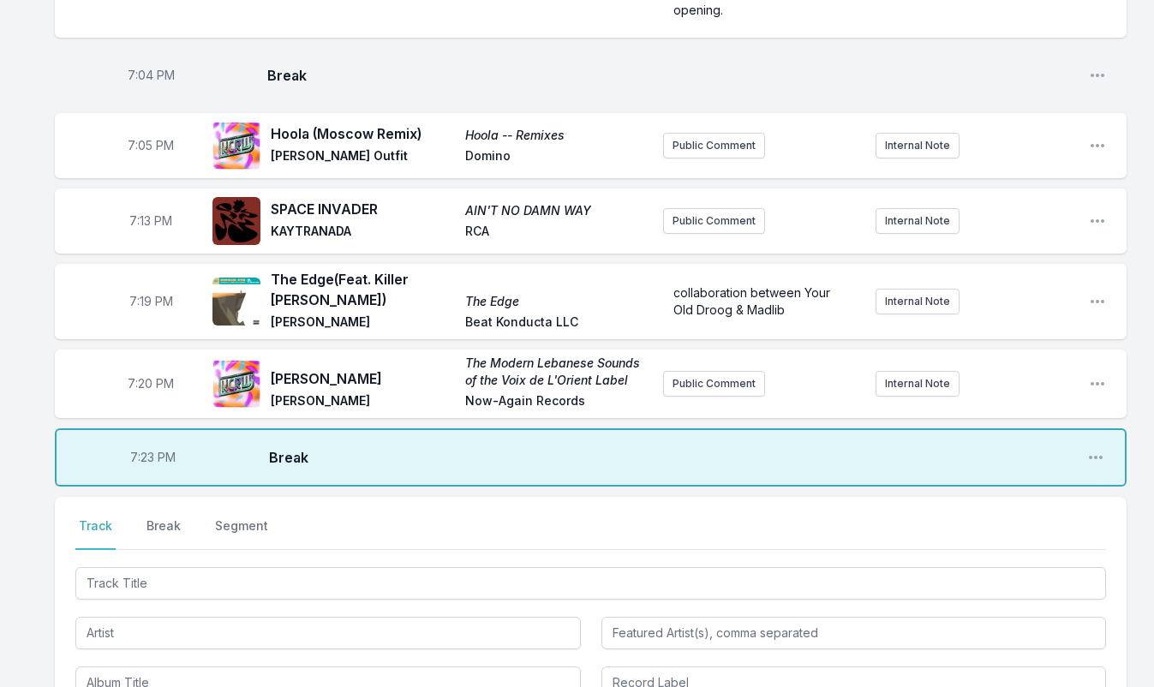
scroll to position [1680, 0]
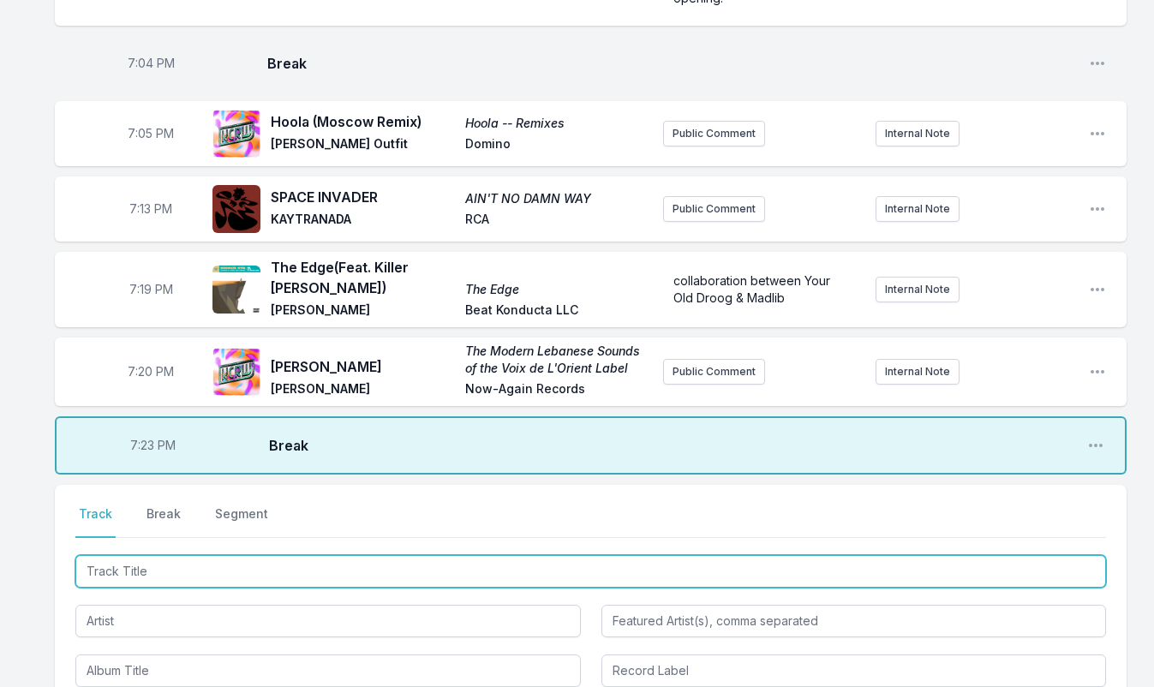
click at [143, 555] on input "Track Title" at bounding box center [590, 571] width 1030 height 33
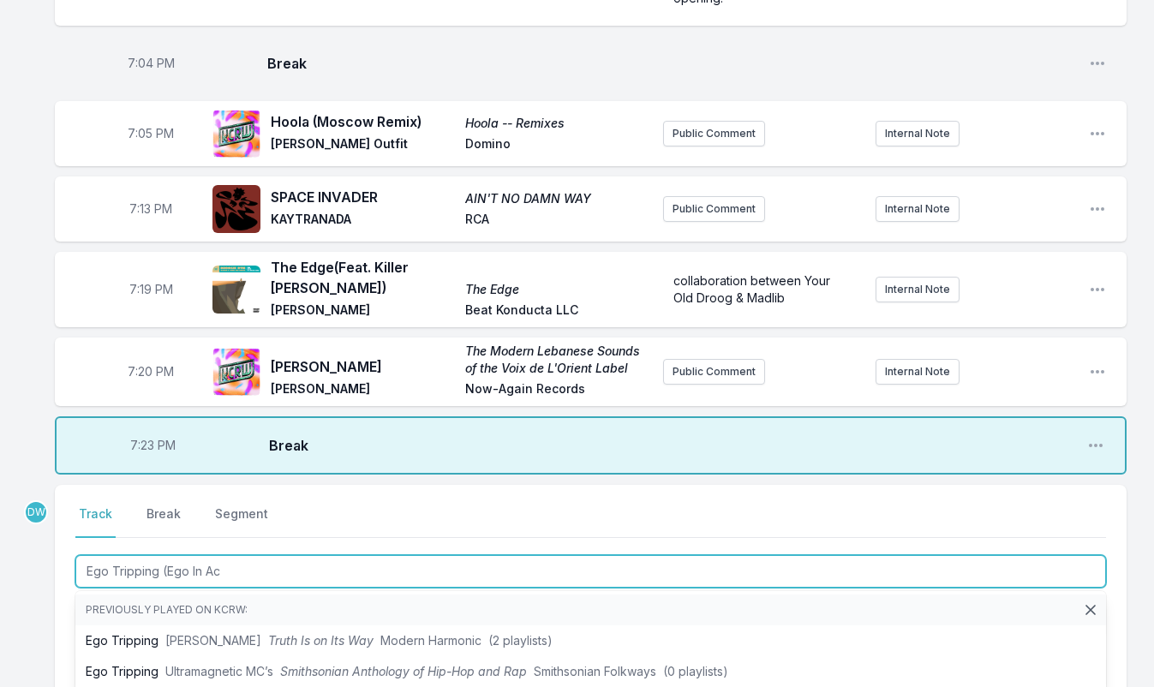
type input "Ego Tripping (Ego In Acc"
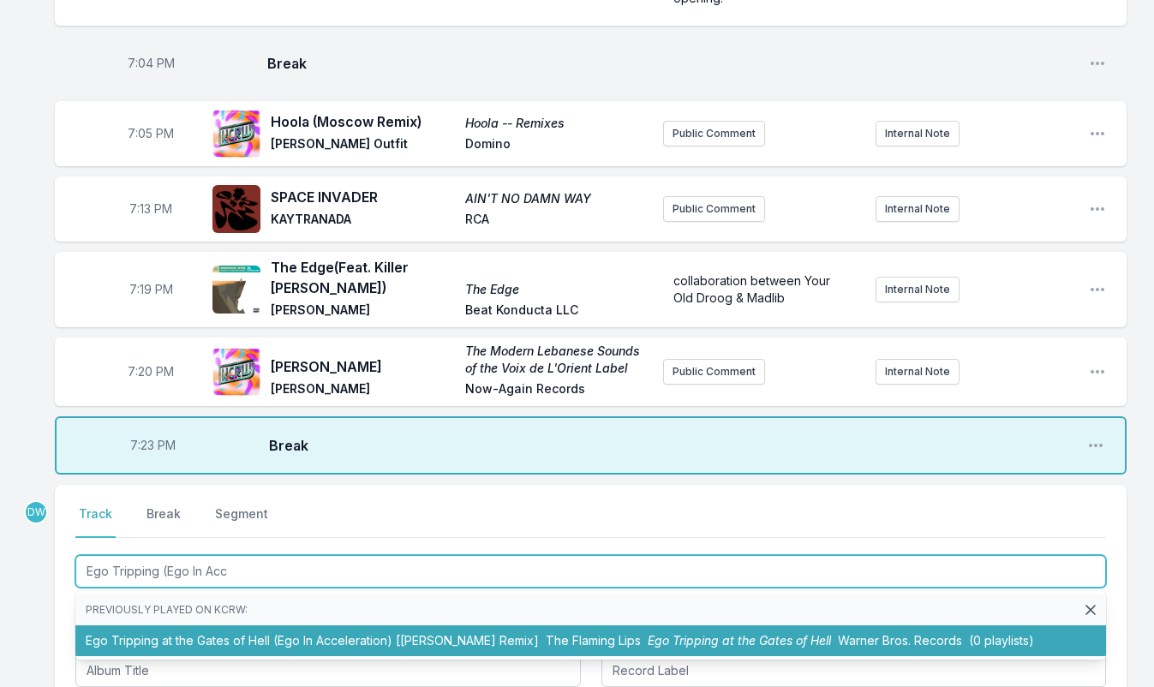
click at [550, 633] on span "The Flaming Lips" at bounding box center [593, 640] width 95 height 15
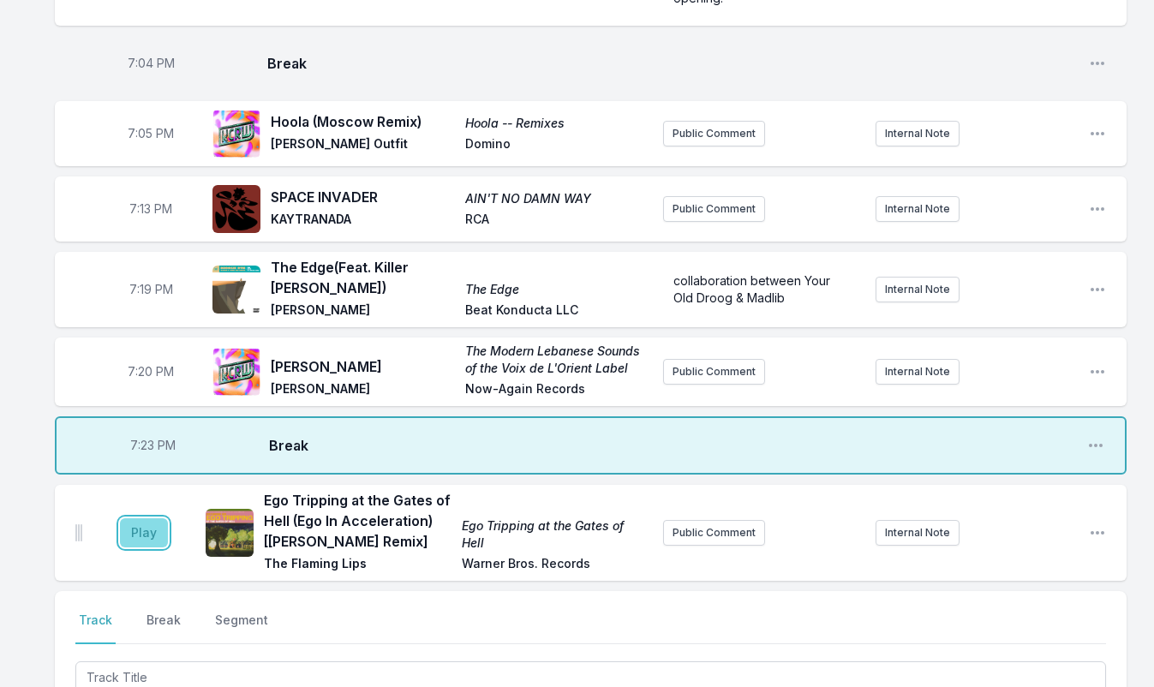
click at [139, 518] on button "Play" at bounding box center [144, 532] width 48 height 29
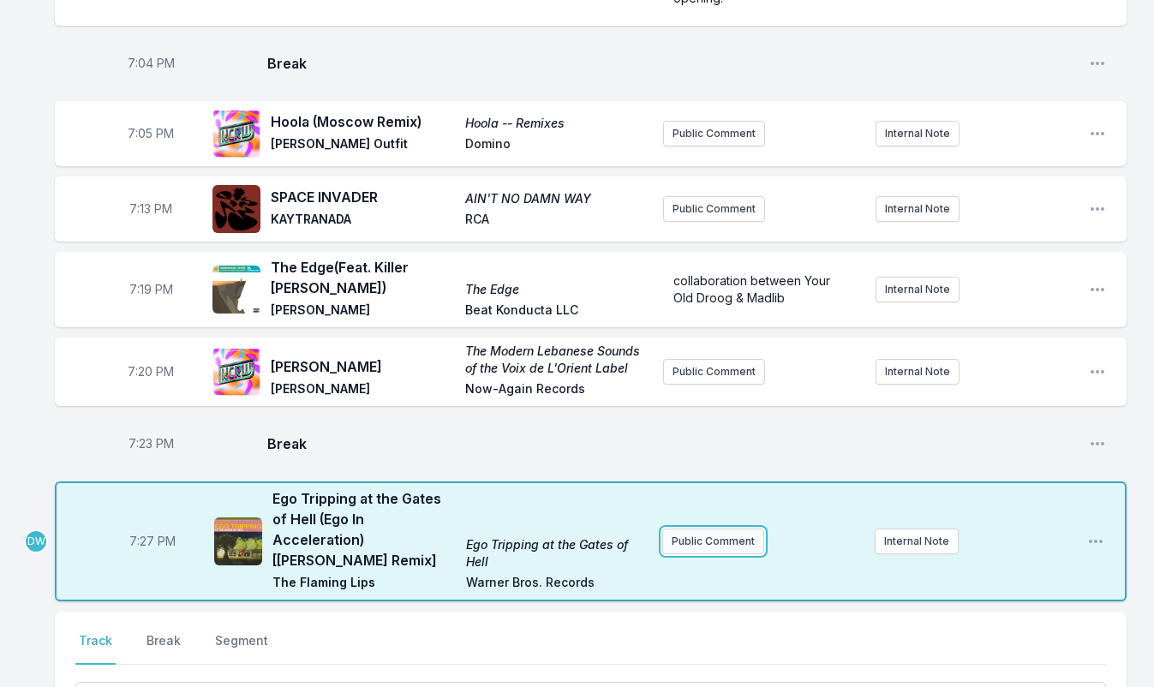
click at [711, 528] on button "Public Comment" at bounding box center [713, 541] width 102 height 26
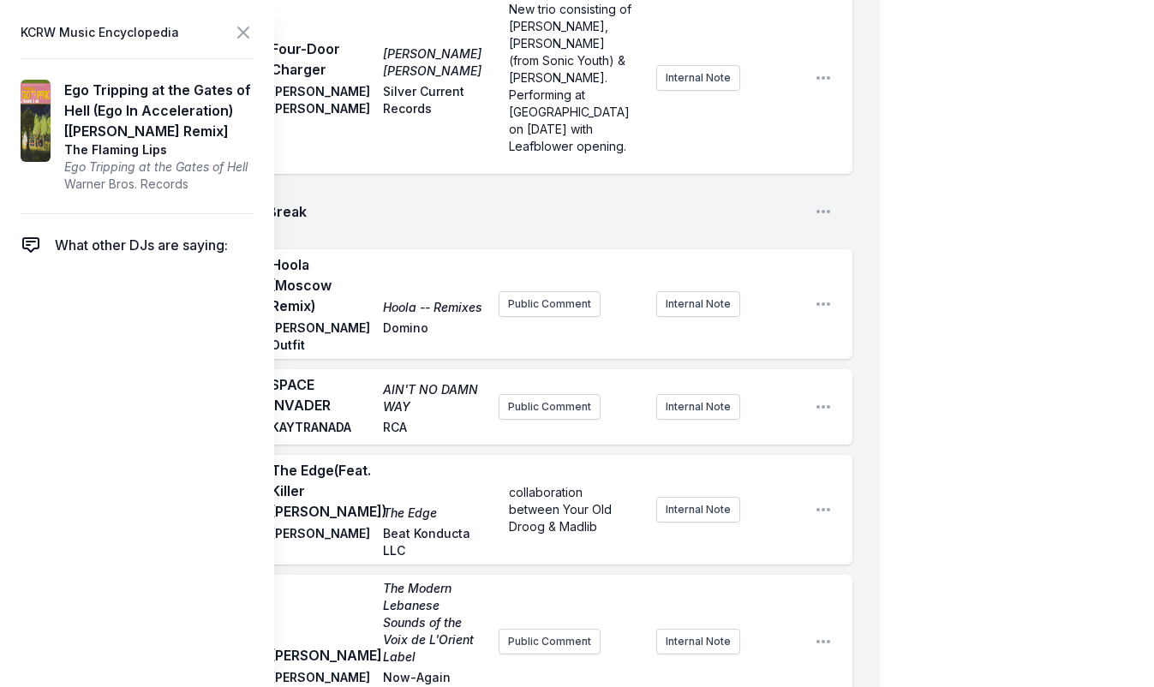
scroll to position [2001, 0]
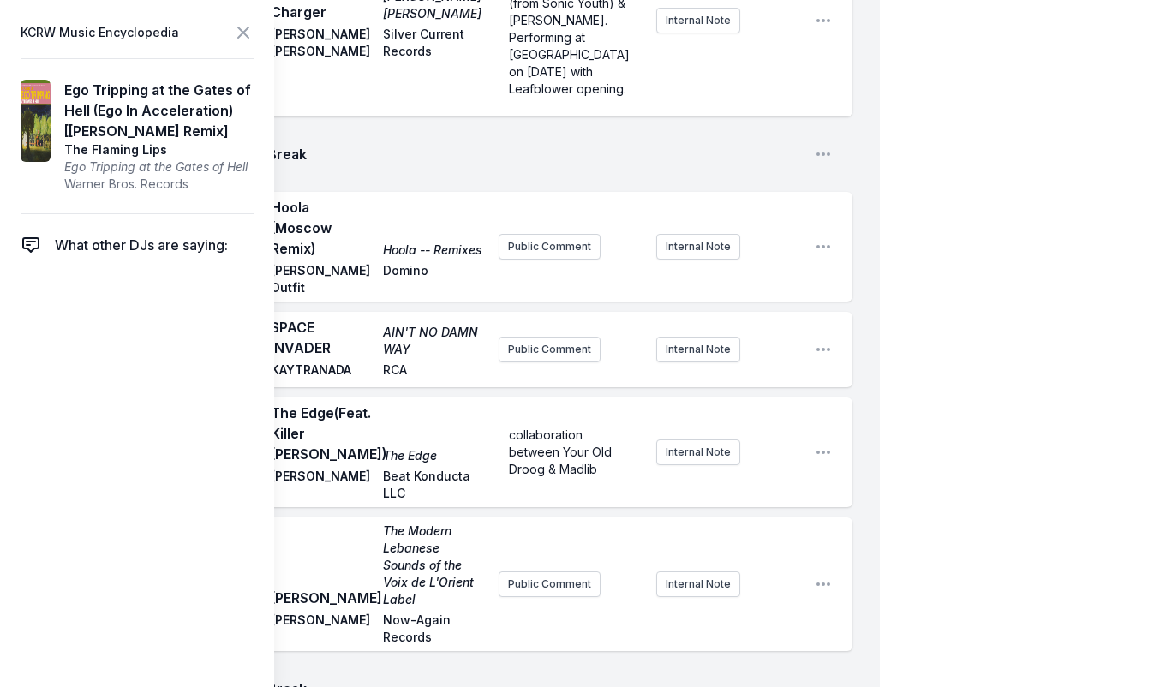
click at [242, 32] on icon at bounding box center [243, 32] width 10 height 10
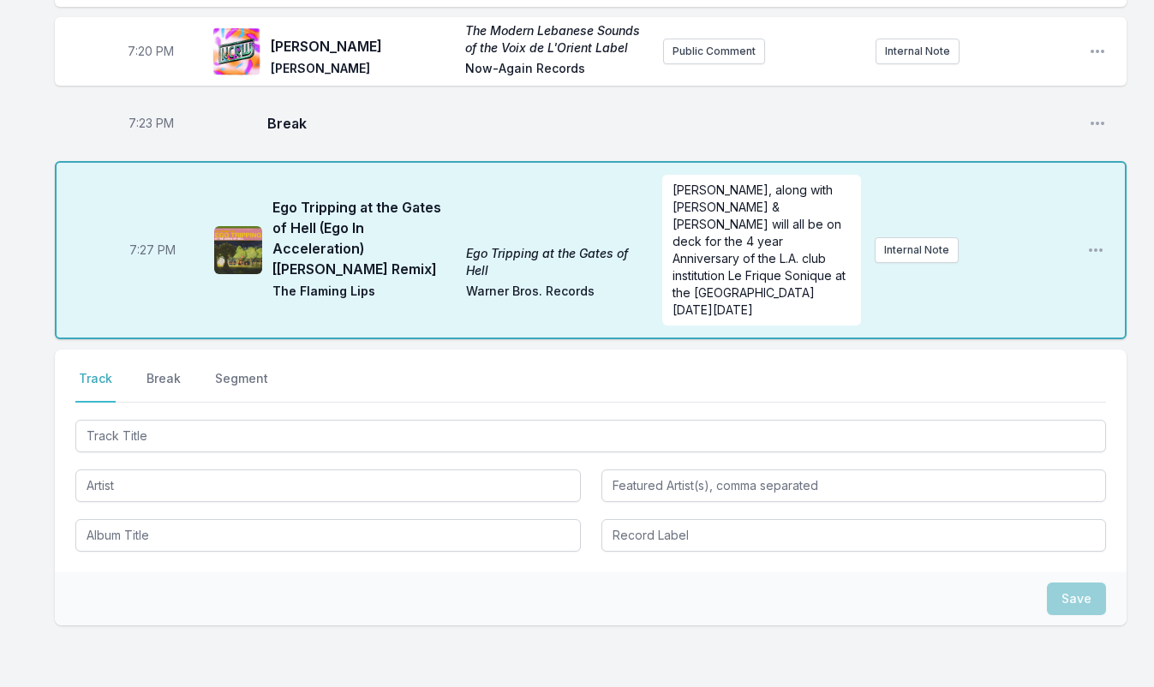
scroll to position [1994, 0]
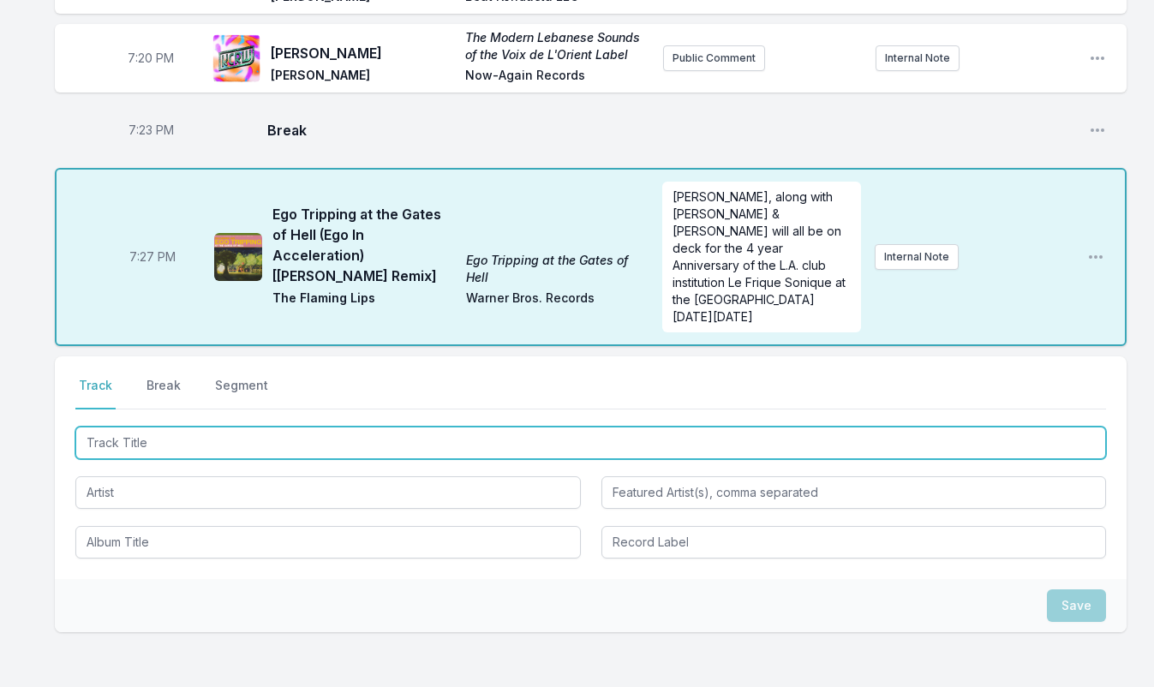
click at [173, 426] on input "Track Title" at bounding box center [590, 442] width 1030 height 33
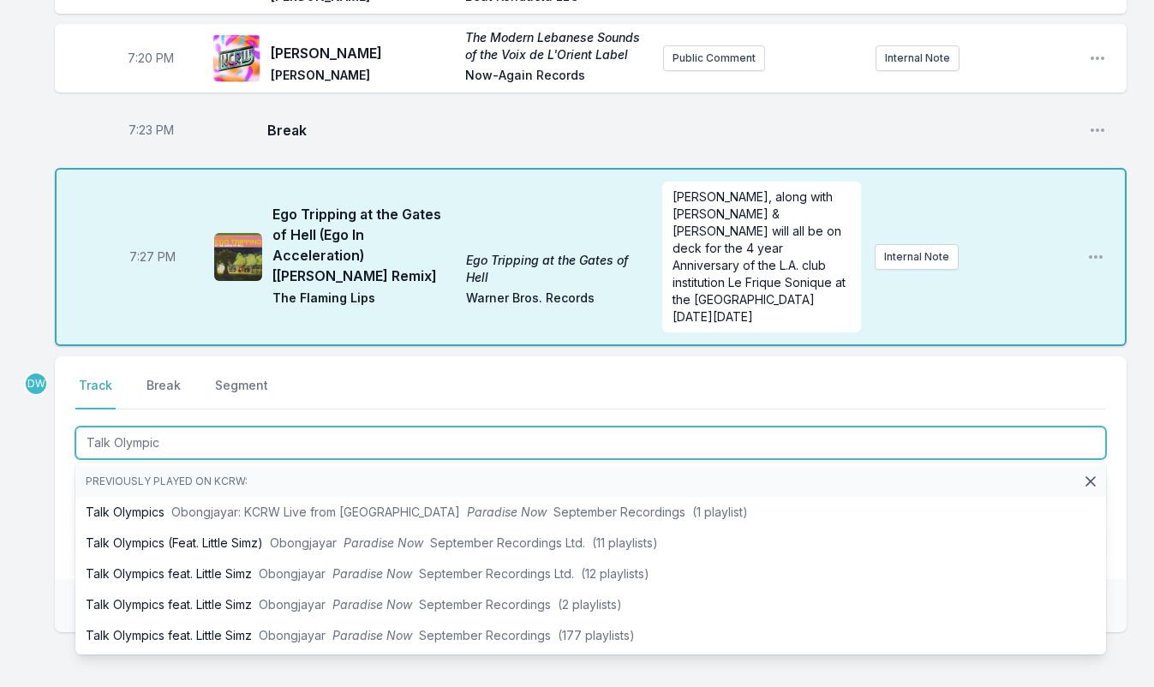
type input "Talk Olympics"
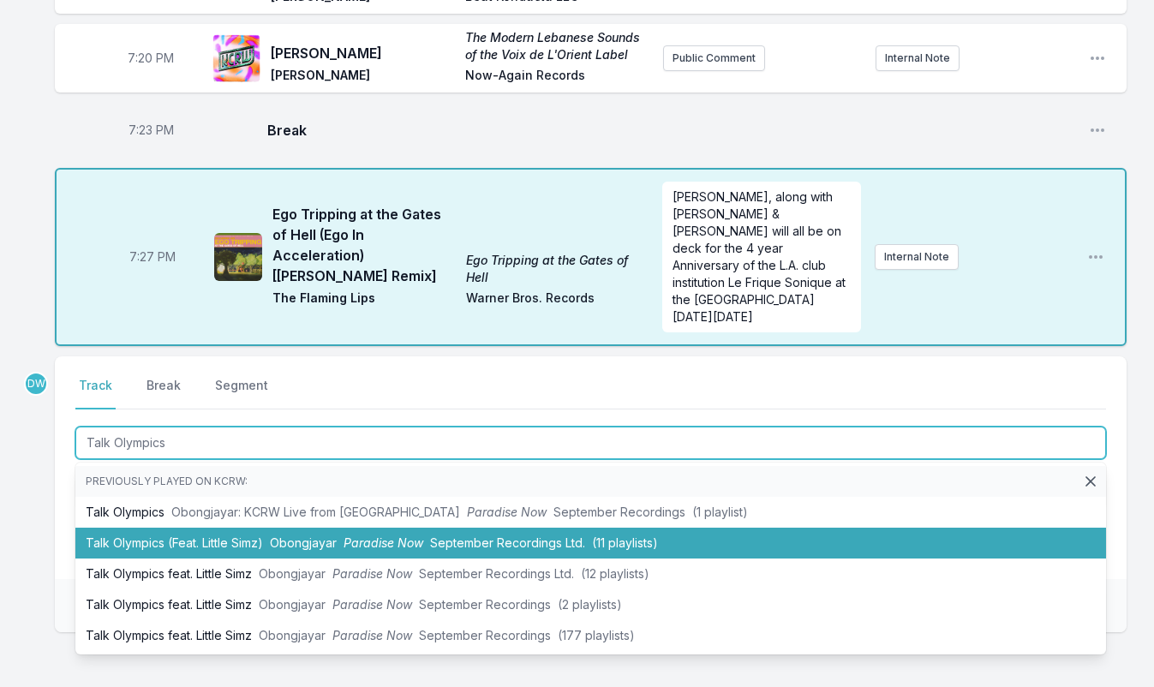
click at [315, 535] on span "Obongjayar" at bounding box center [303, 542] width 67 height 15
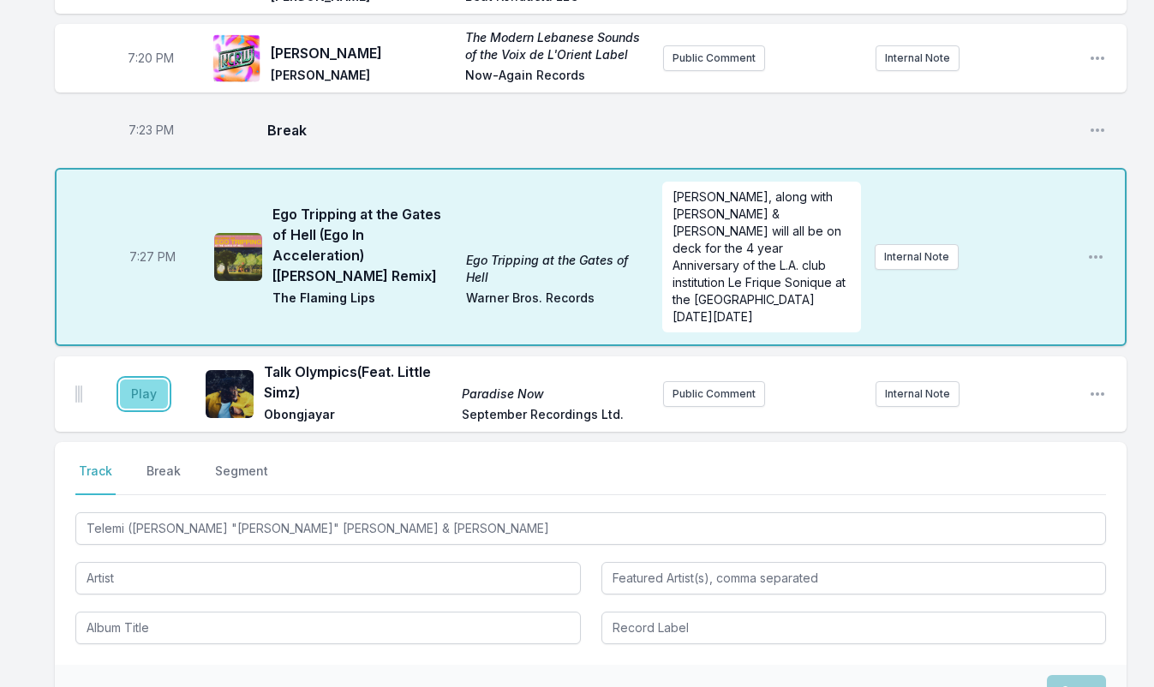
click at [140, 379] on button "Play" at bounding box center [144, 393] width 48 height 29
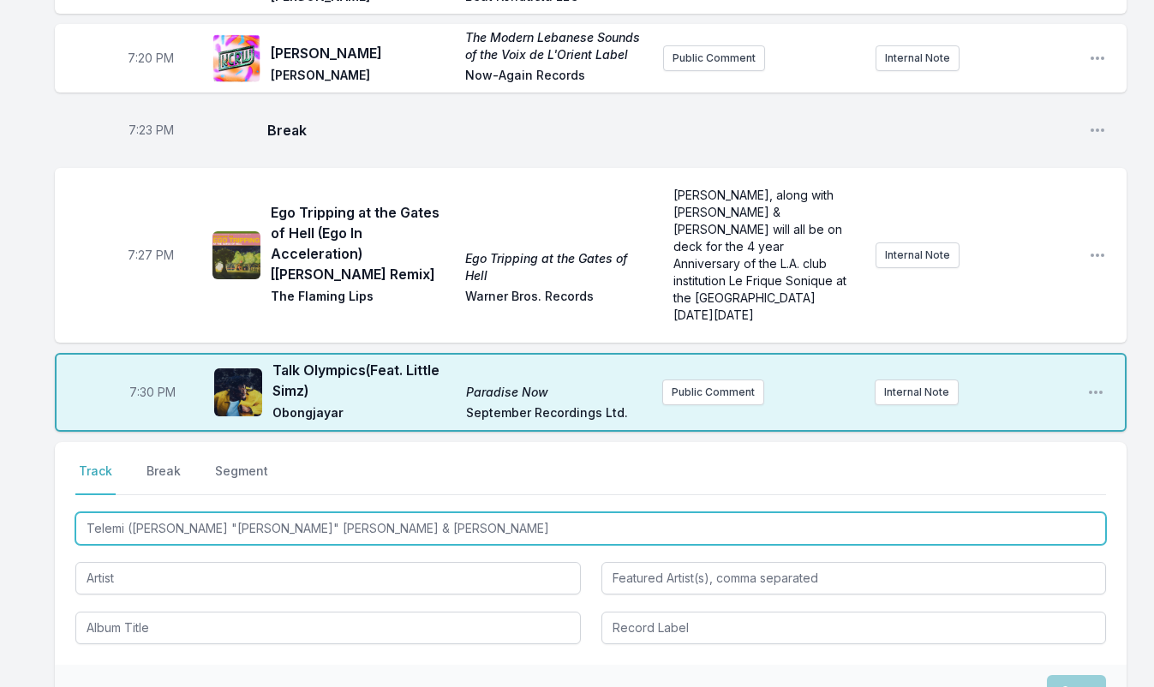
click at [339, 512] on input "Telemi (John "J-C" Carr & Bill Coleman" at bounding box center [590, 528] width 1030 height 33
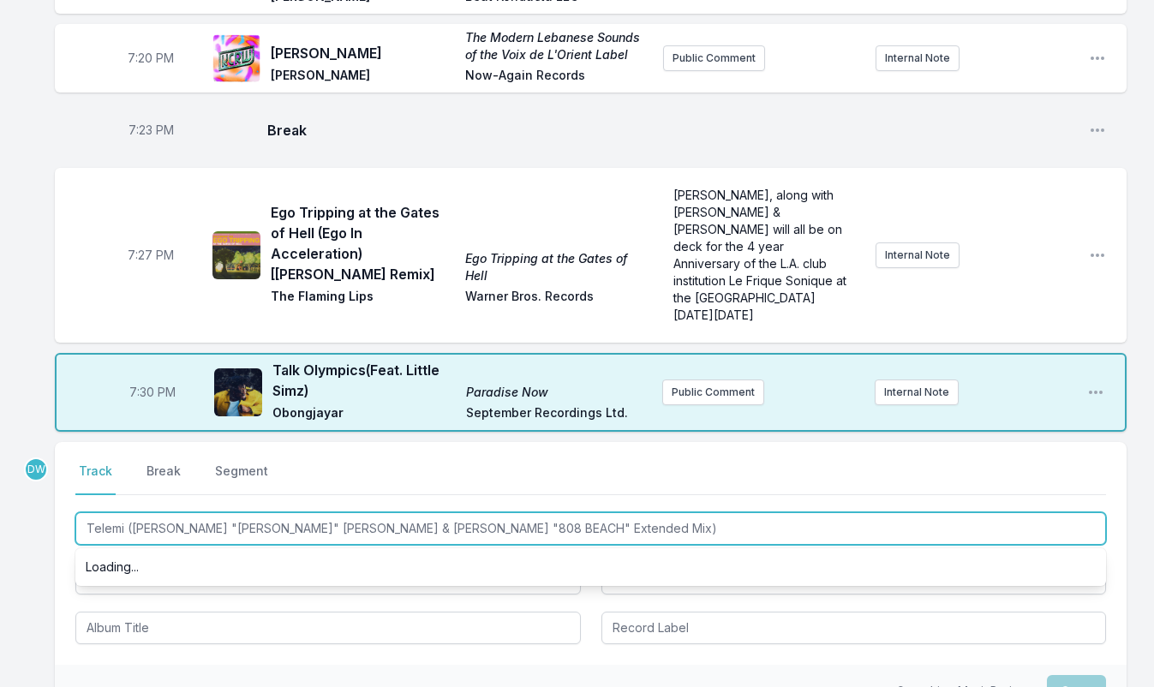
type input "Telemi (John "J-C" Carr & Bill Coleman "808 BEACH" Extended Mix)"
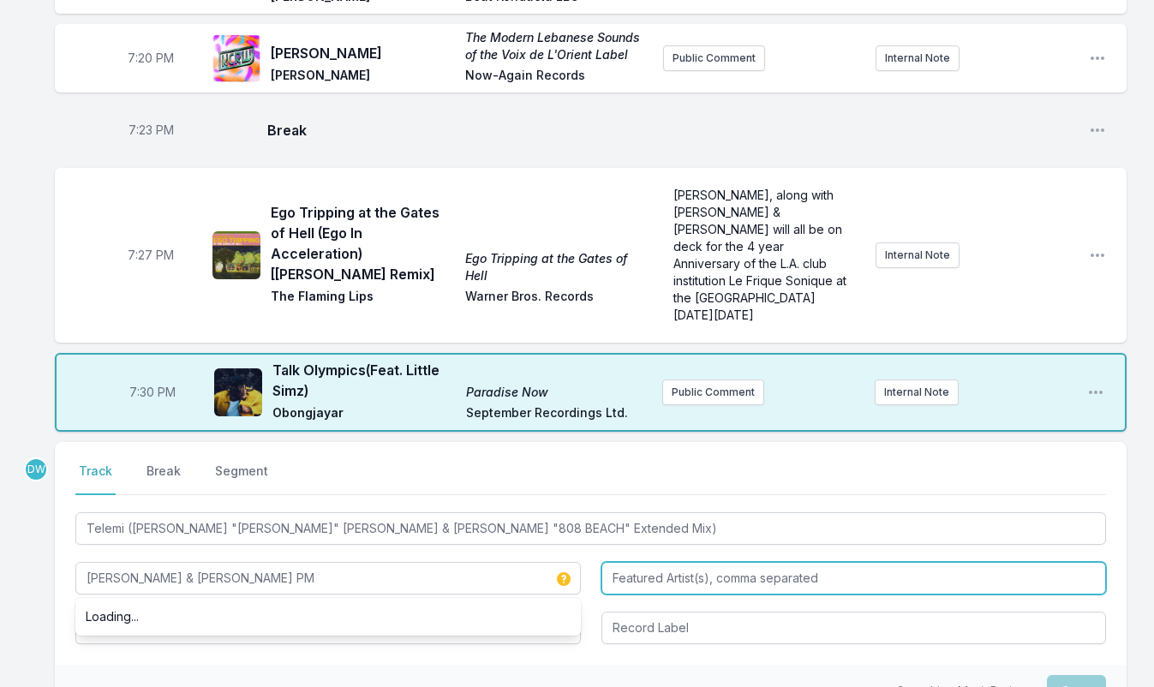
type input "Kaleta & Robert PM"
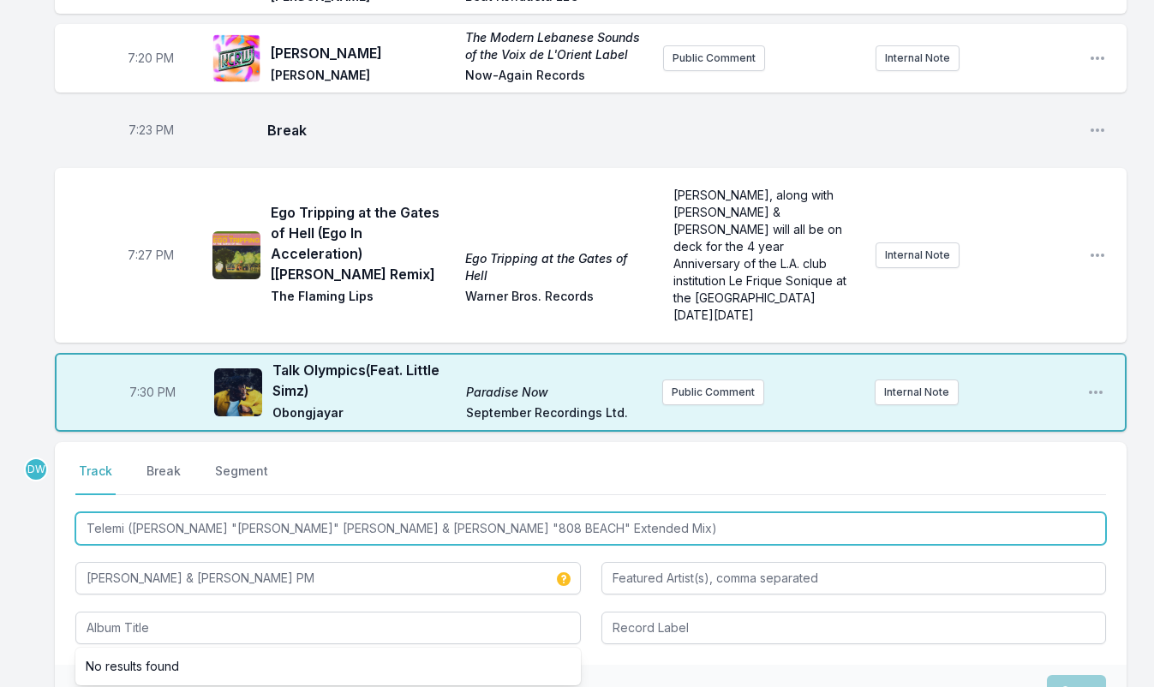
drag, startPoint x: 454, startPoint y: 423, endPoint x: -134, endPoint y: 164, distance: 643.0
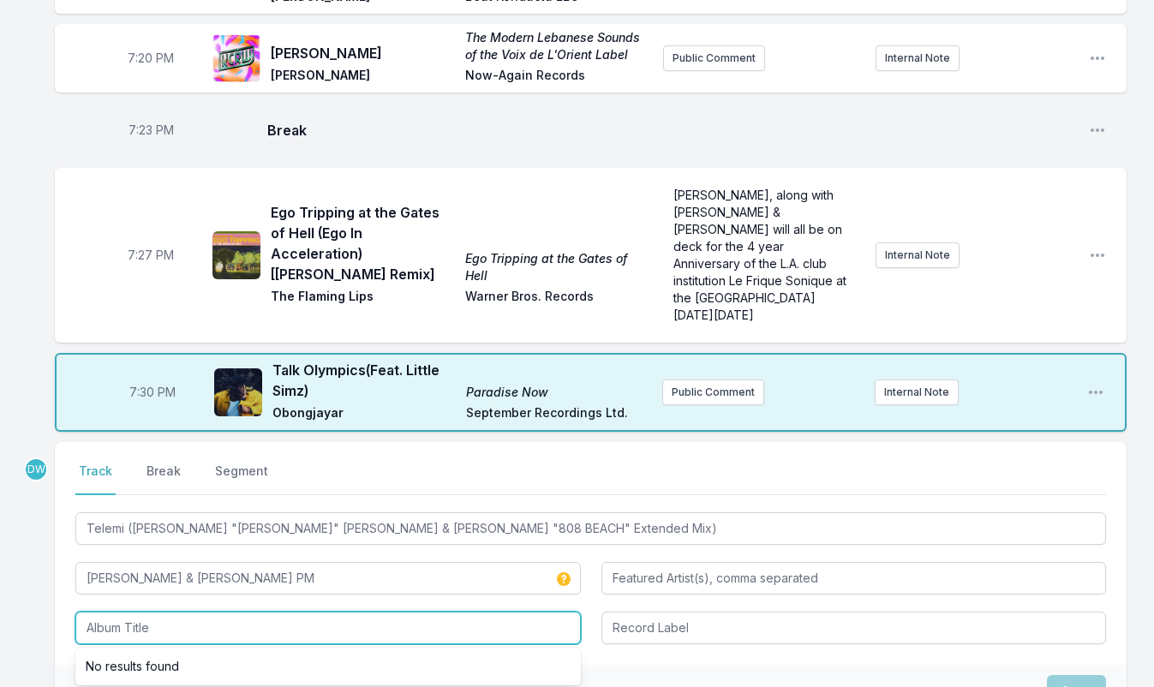
click at [147, 611] on input "Album Title" at bounding box center [327, 627] width 505 height 33
paste input "Telemi (John "J-C" Carr & Bill Coleman "808 BEACH" Extended Mix)"
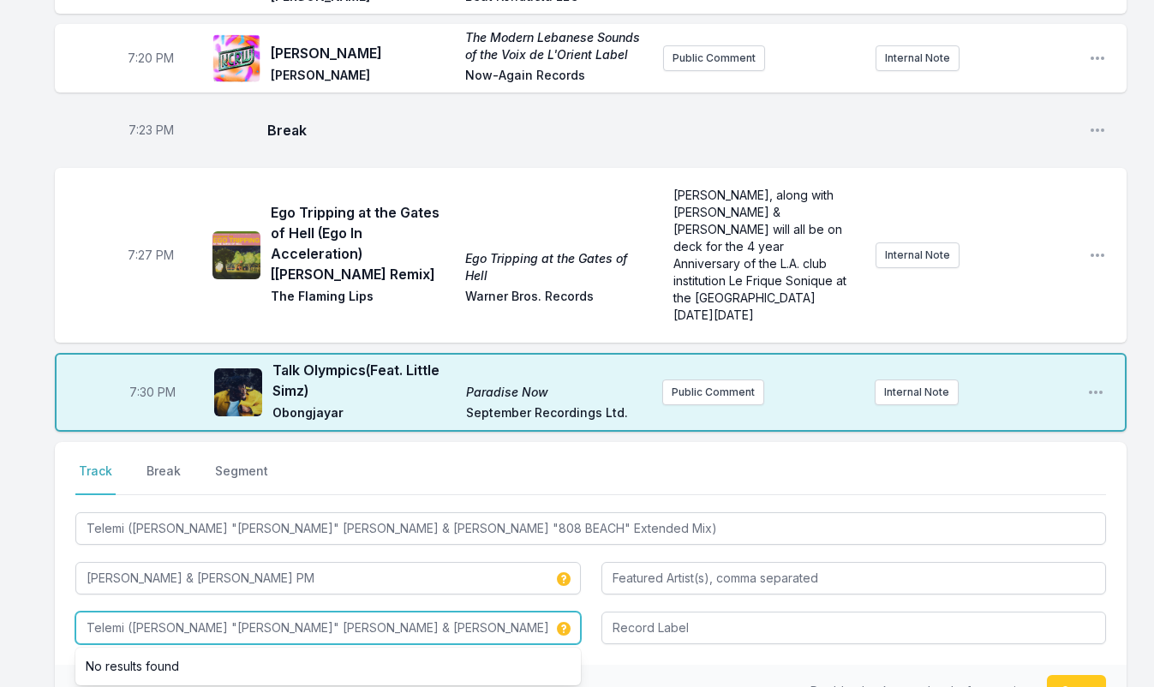
type input "Telemi (John "J-C" Carr & Bill Coleman "808 BEACH" Extended Mix)"
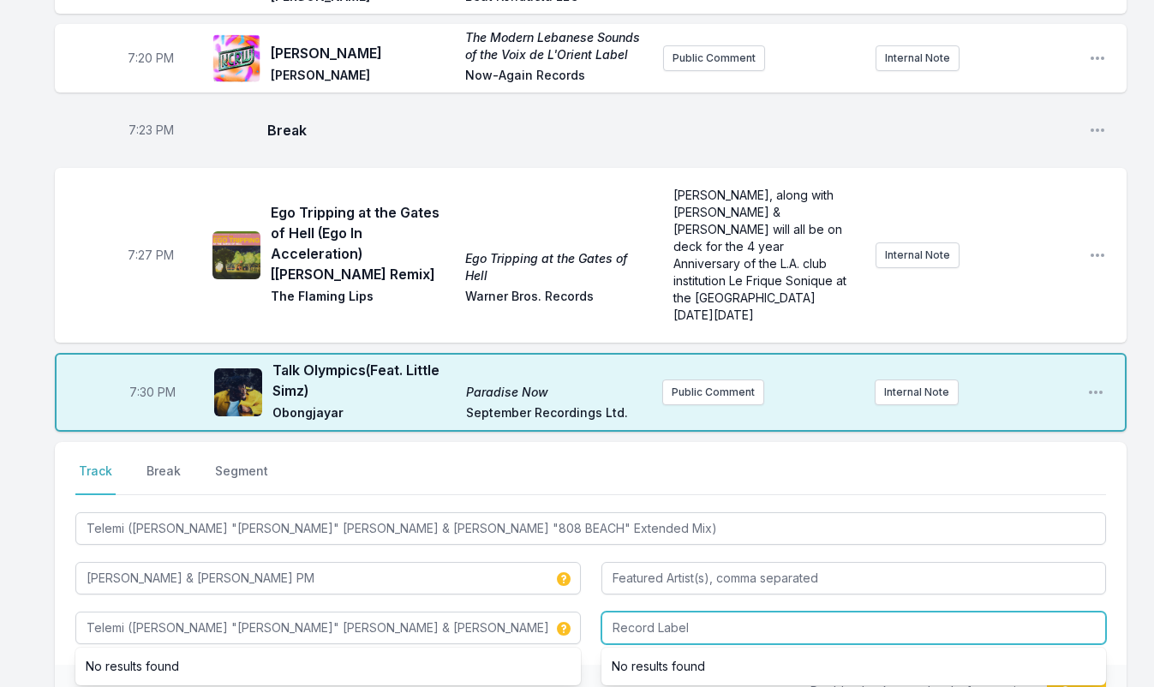
click at [677, 611] on input "Record Label" at bounding box center [853, 627] width 505 height 33
type input "Tunes Delivery"
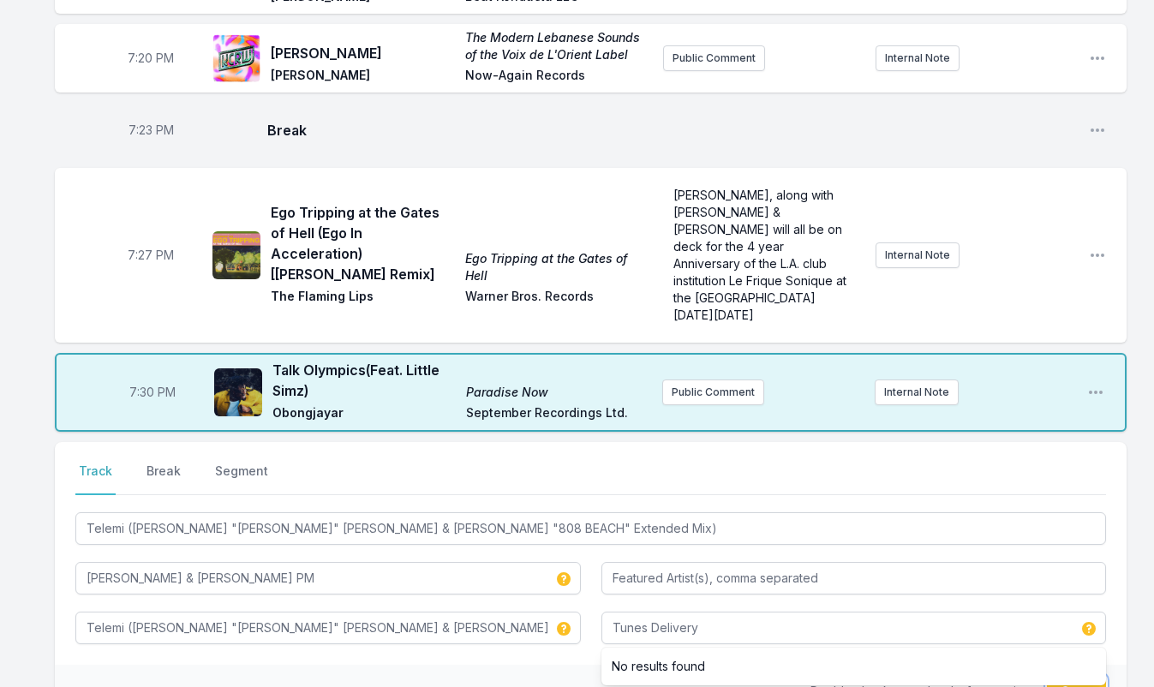
click at [1071, 675] on button "Save" at bounding box center [1076, 691] width 59 height 33
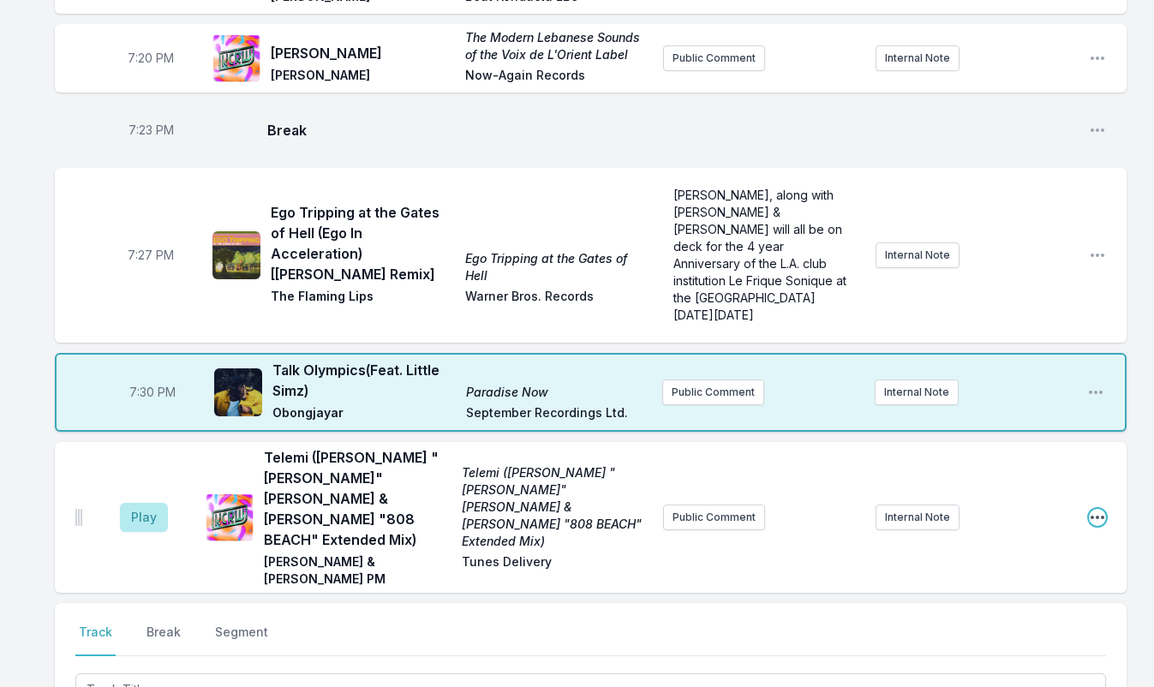
click at [1101, 509] on icon "Open playlist item options" at bounding box center [1096, 517] width 17 height 17
click at [964, 567] on button "Edit Track Details" at bounding box center [1010, 582] width 192 height 31
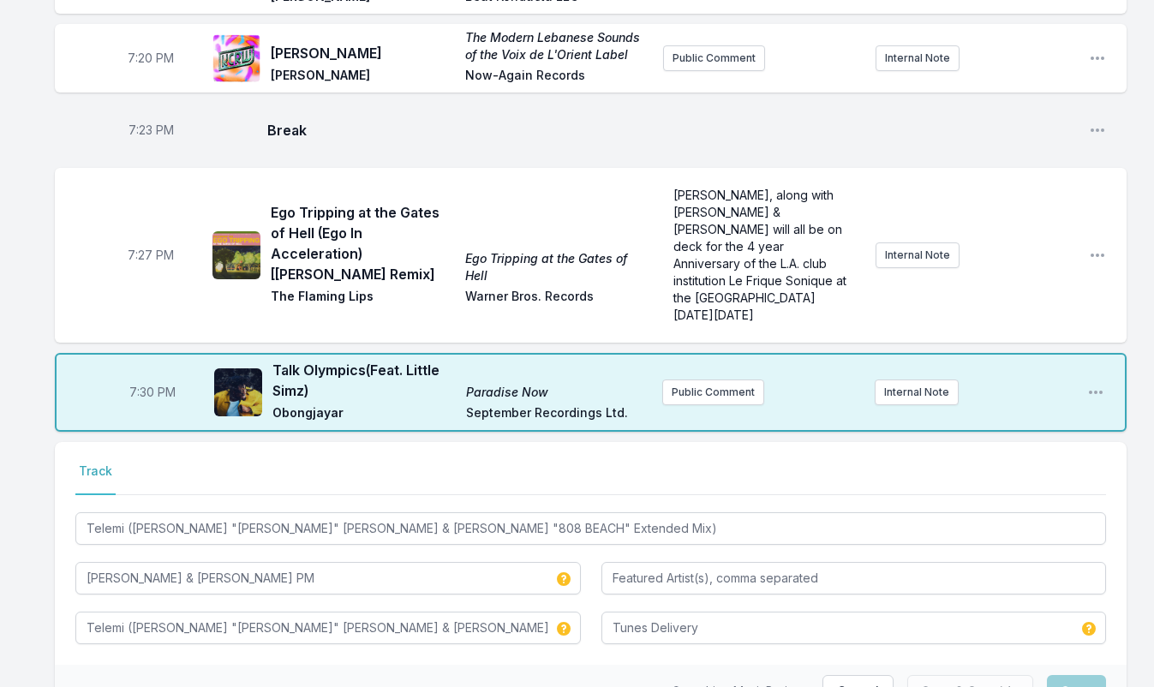
scroll to position [1970, 0]
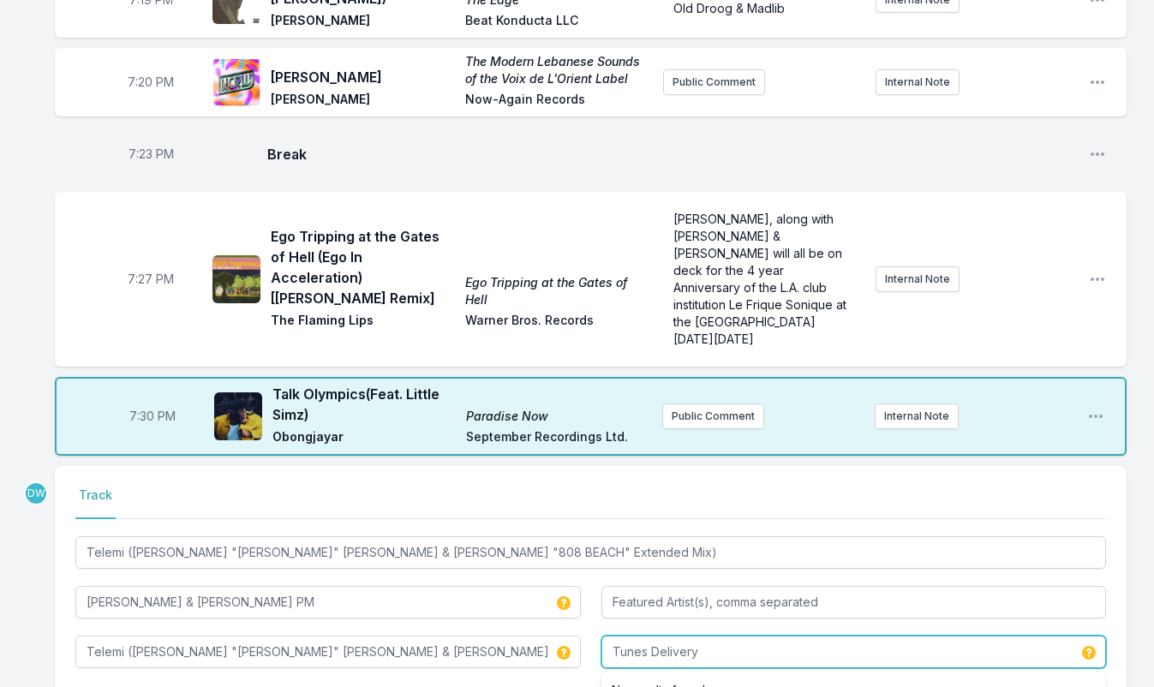
drag, startPoint x: 695, startPoint y: 547, endPoint x: 568, endPoint y: 429, distance: 173.9
click at [568, 533] on div "Telemi (John "J-C" Carr & Bill Coleman "808 BEACH" Extended Mix) Kaleta & Rober…" at bounding box center [590, 600] width 1030 height 135
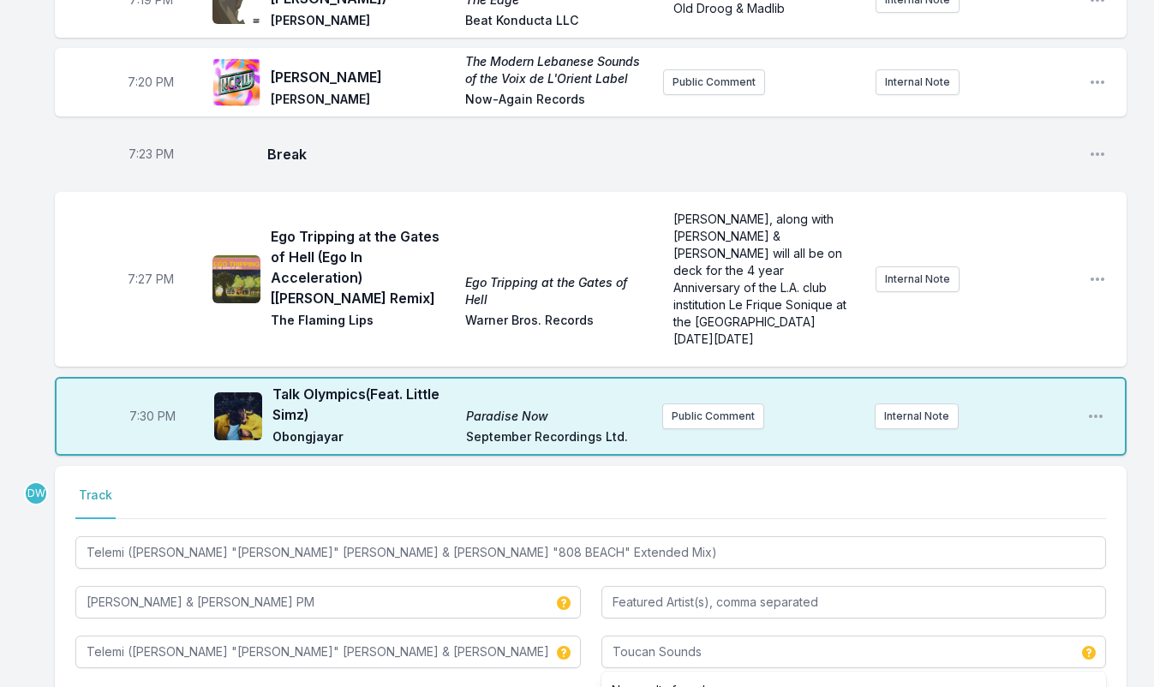
type input "Tunes Delivery"
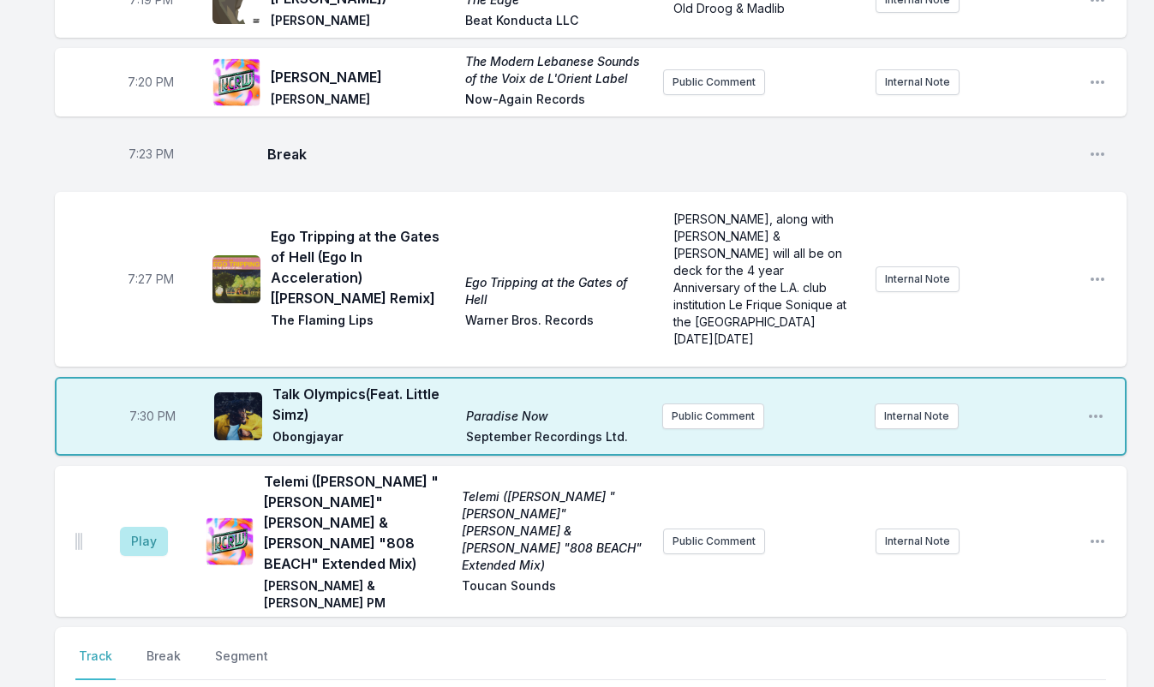
type input "Summer Breeze"
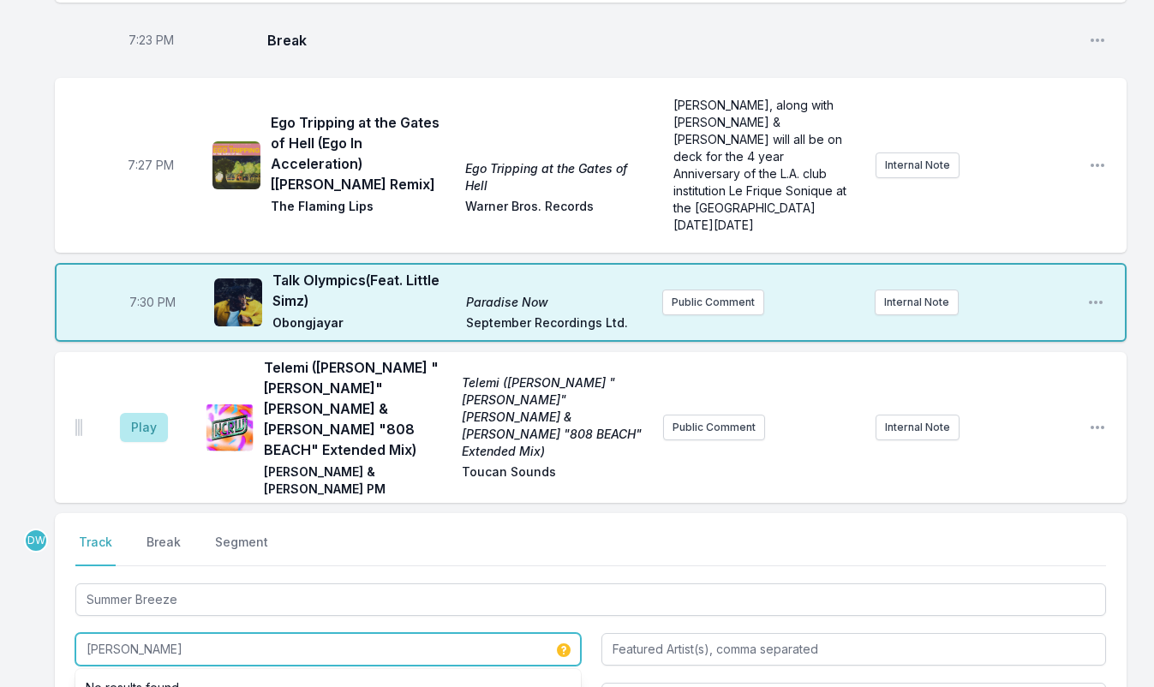
scroll to position [2118, 0]
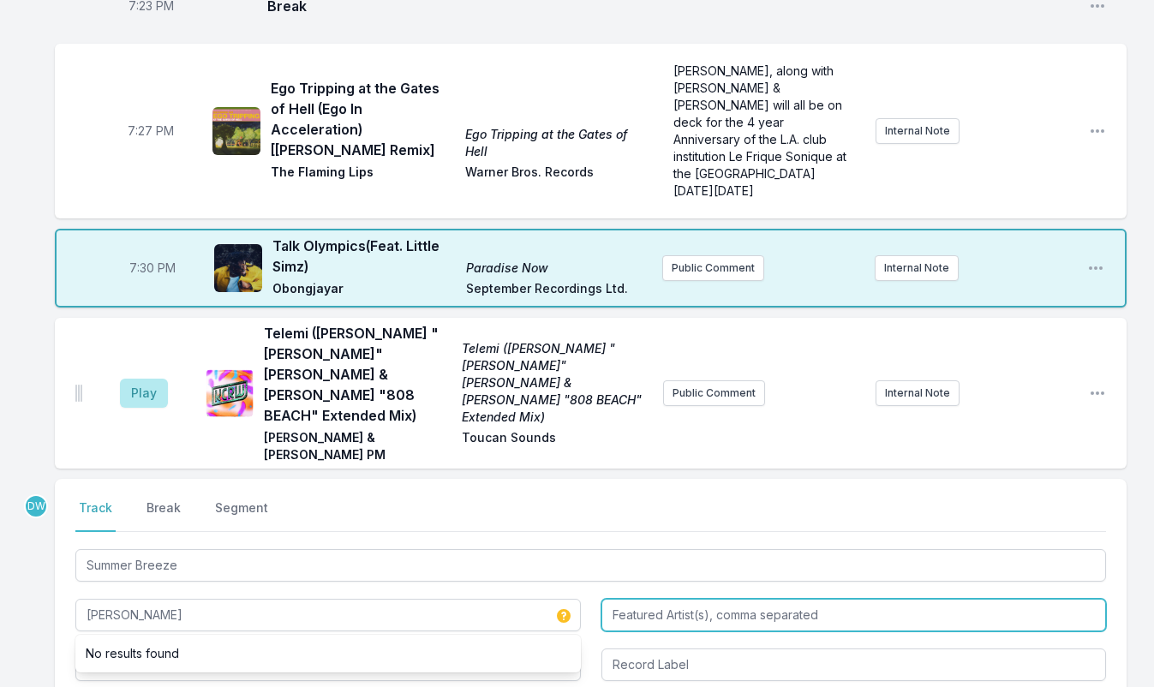
type input "Frank Virgilio"
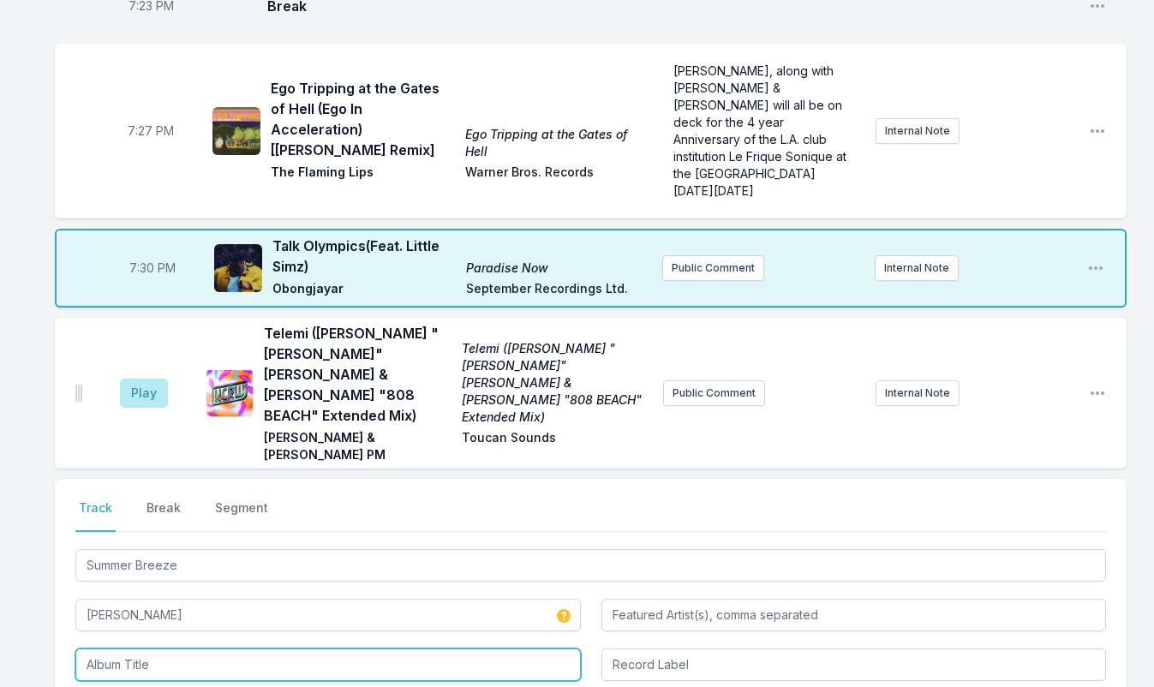
click at [116, 648] on input "Album Title" at bounding box center [327, 664] width 505 height 33
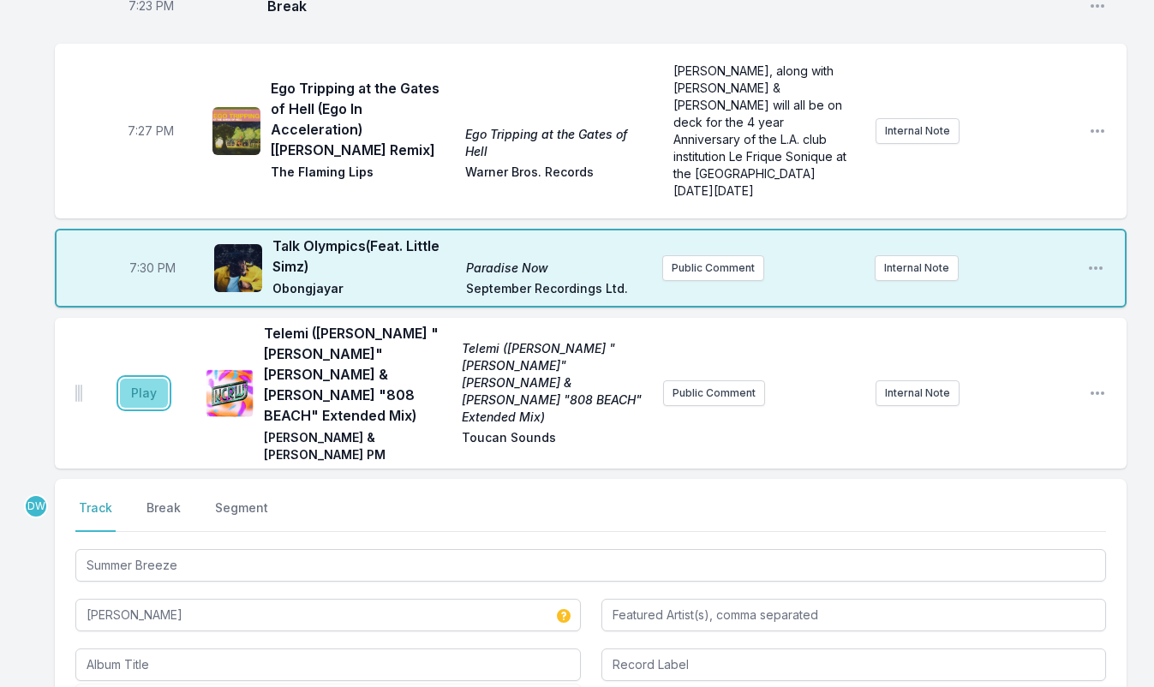
click at [149, 379] on button "Play" at bounding box center [144, 393] width 48 height 29
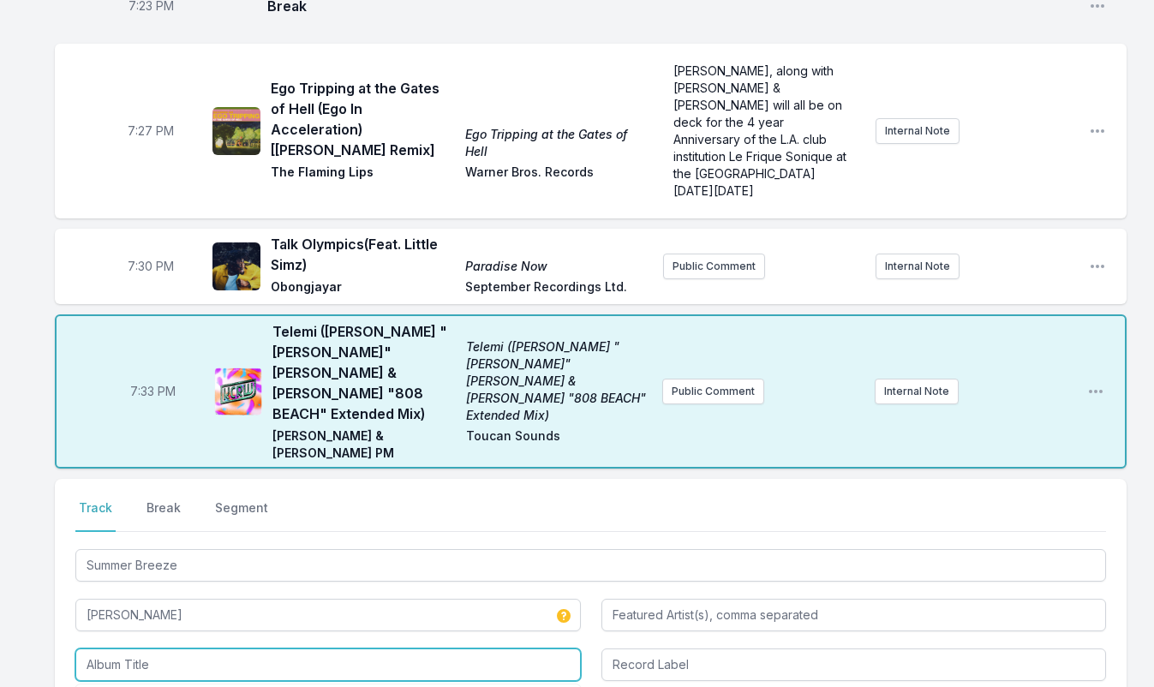
click at [153, 648] on input "Album Title" at bounding box center [327, 664] width 505 height 33
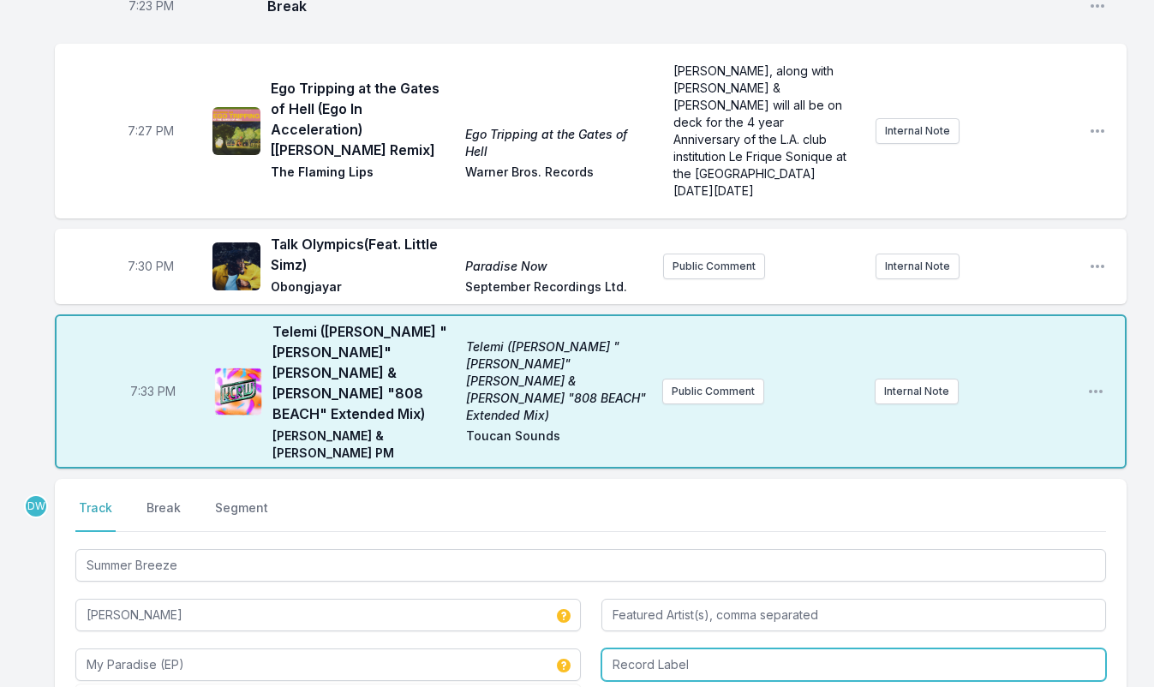
type input "My Paradise (EP)"
type input "Tunes Delivery"
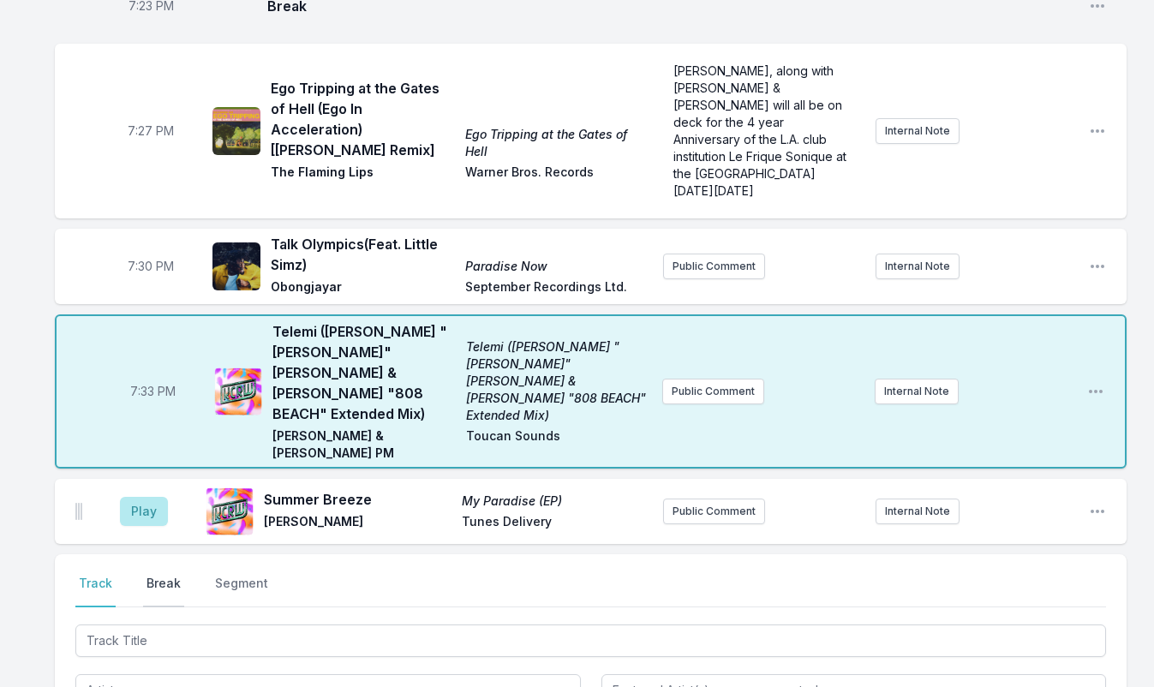
click at [154, 575] on button "Break" at bounding box center [163, 591] width 41 height 33
click at [1081, 672] on button "Save" at bounding box center [1076, 688] width 59 height 33
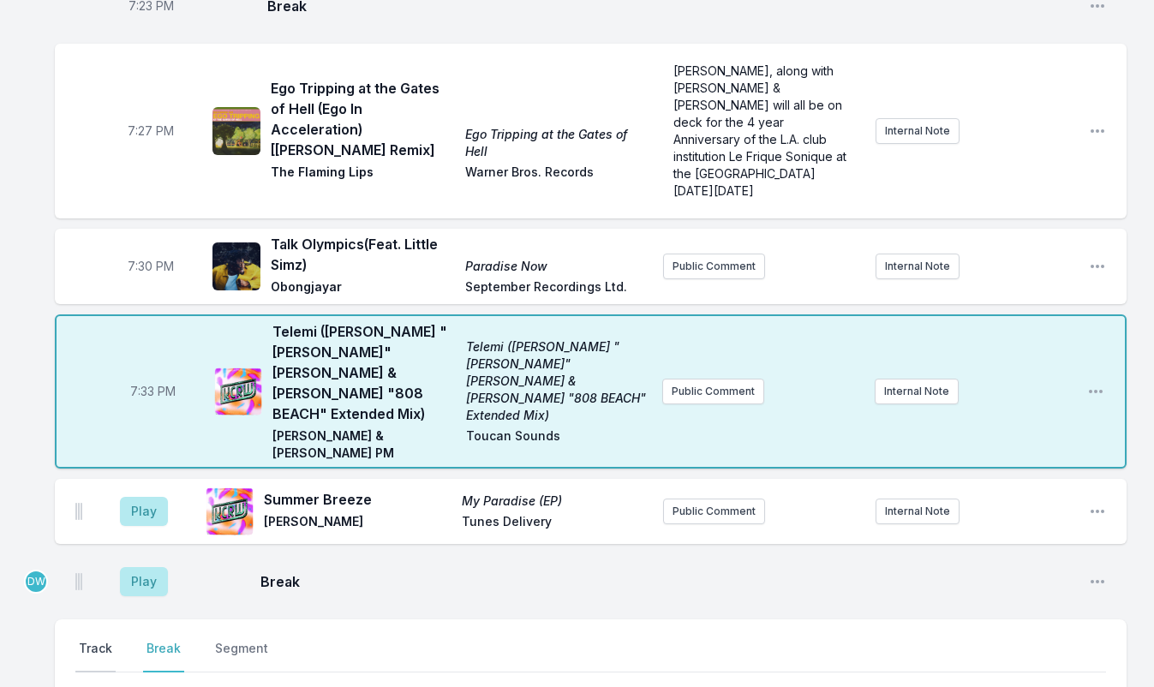
click at [87, 640] on button "Track" at bounding box center [95, 656] width 40 height 33
type input "Goin' Down Slow (Single Edit Version)"
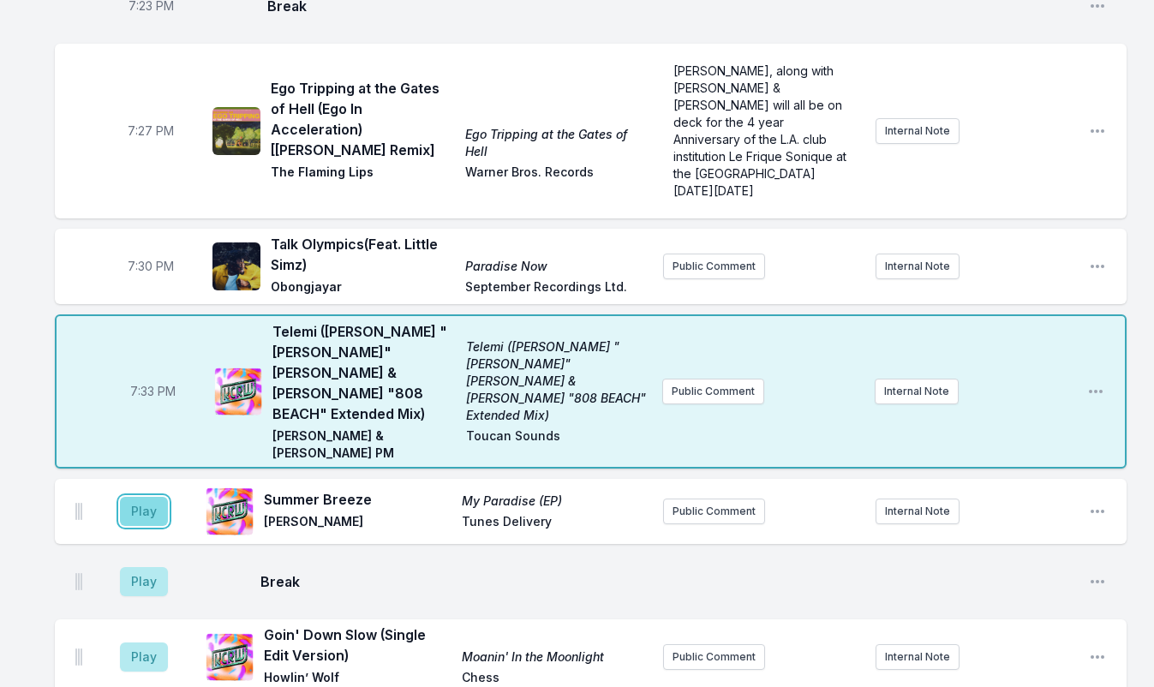
drag, startPoint x: 146, startPoint y: 343, endPoint x: 143, endPoint y: 331, distance: 13.3
click at [148, 497] on button "Play" at bounding box center [144, 511] width 48 height 29
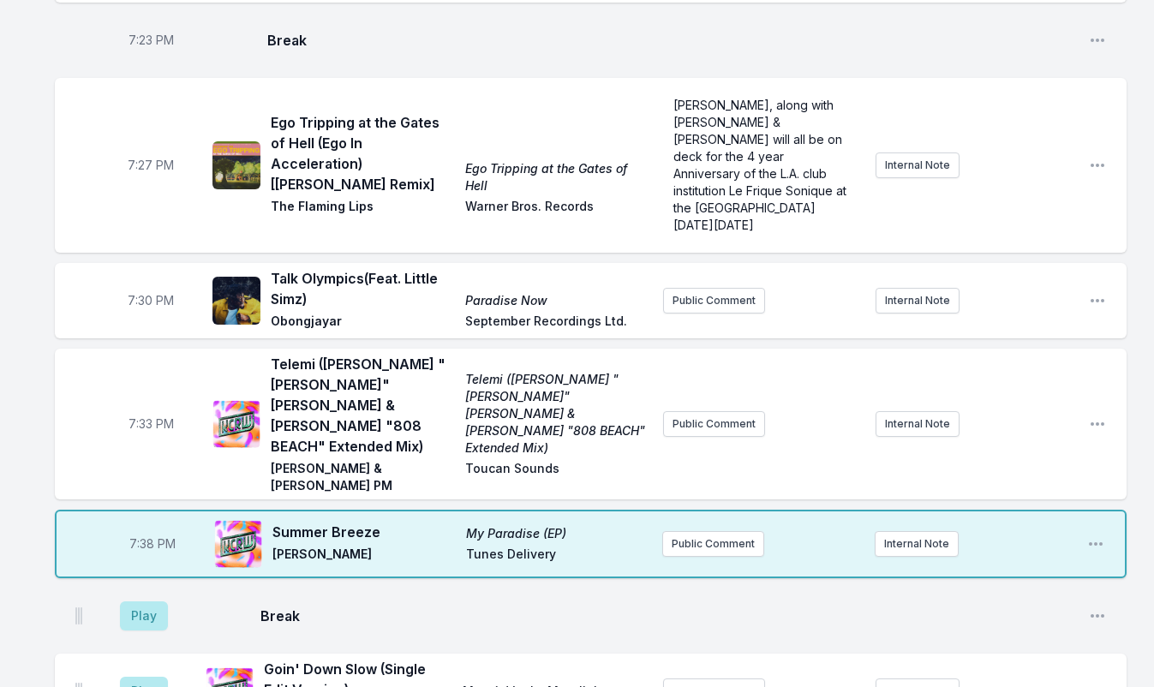
scroll to position [2072, 0]
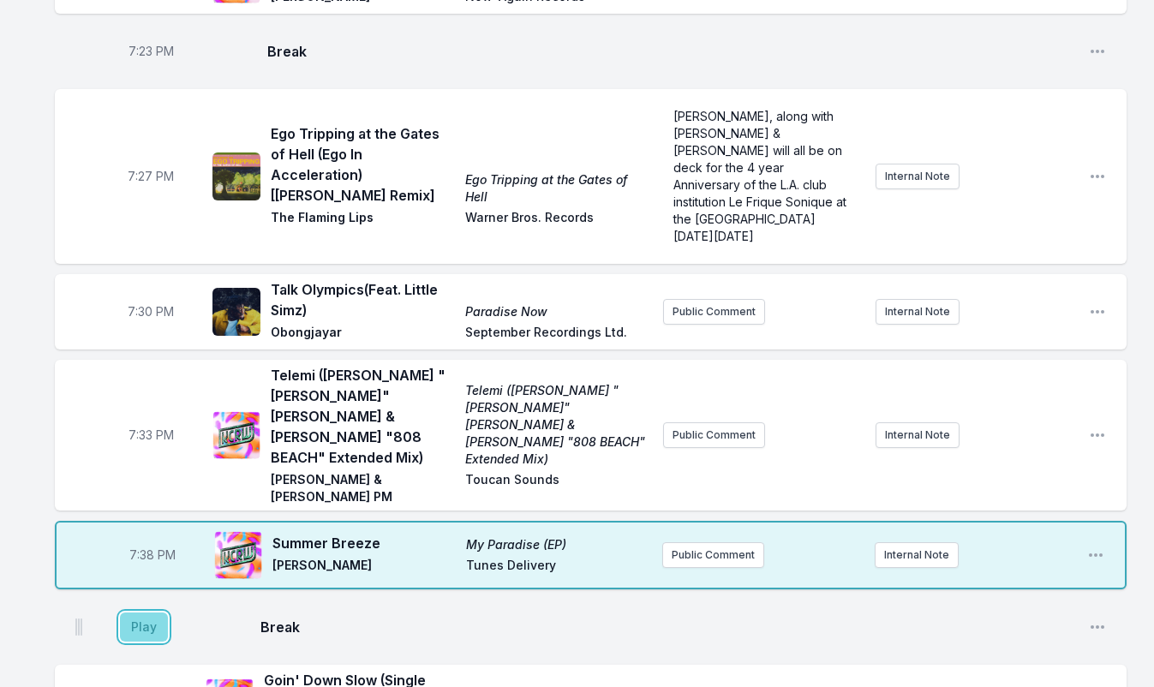
click at [153, 612] on button "Play" at bounding box center [144, 626] width 48 height 29
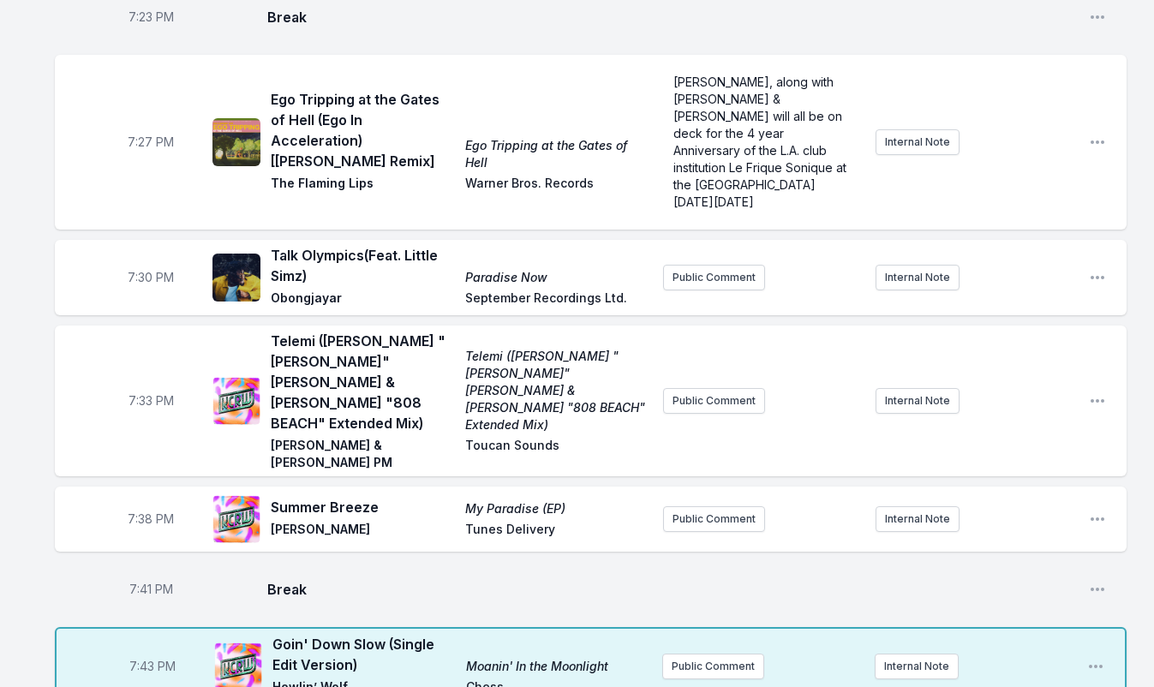
scroll to position [2198, 0]
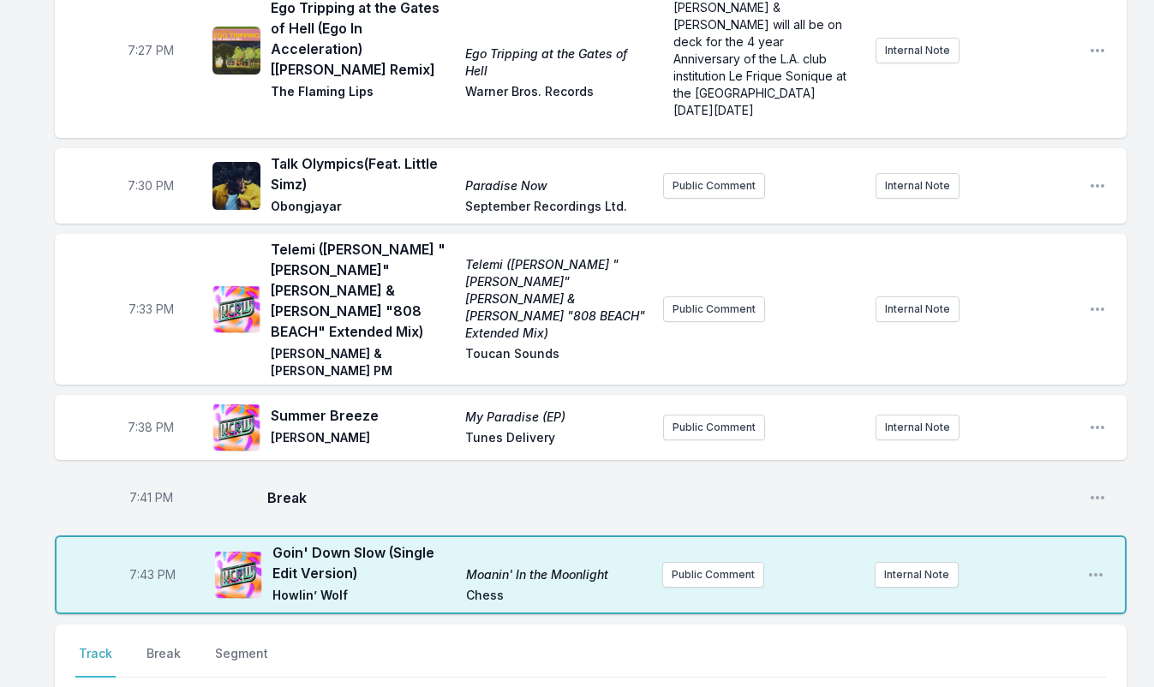
type input "There, There (live)"
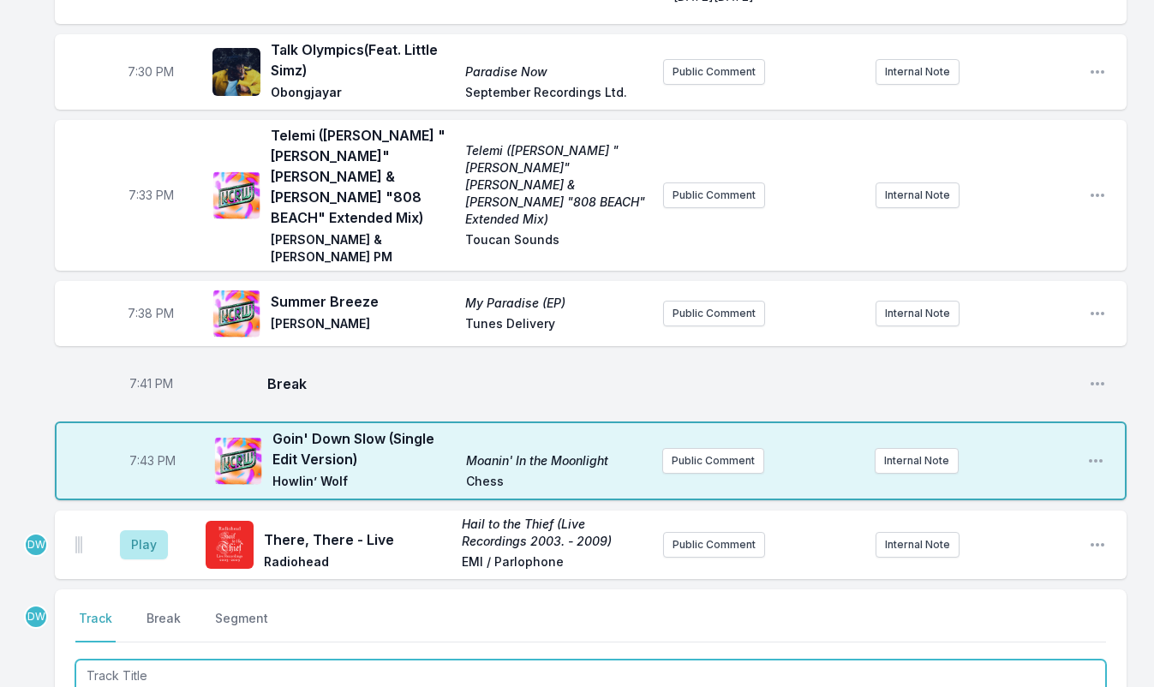
scroll to position [2323, 0]
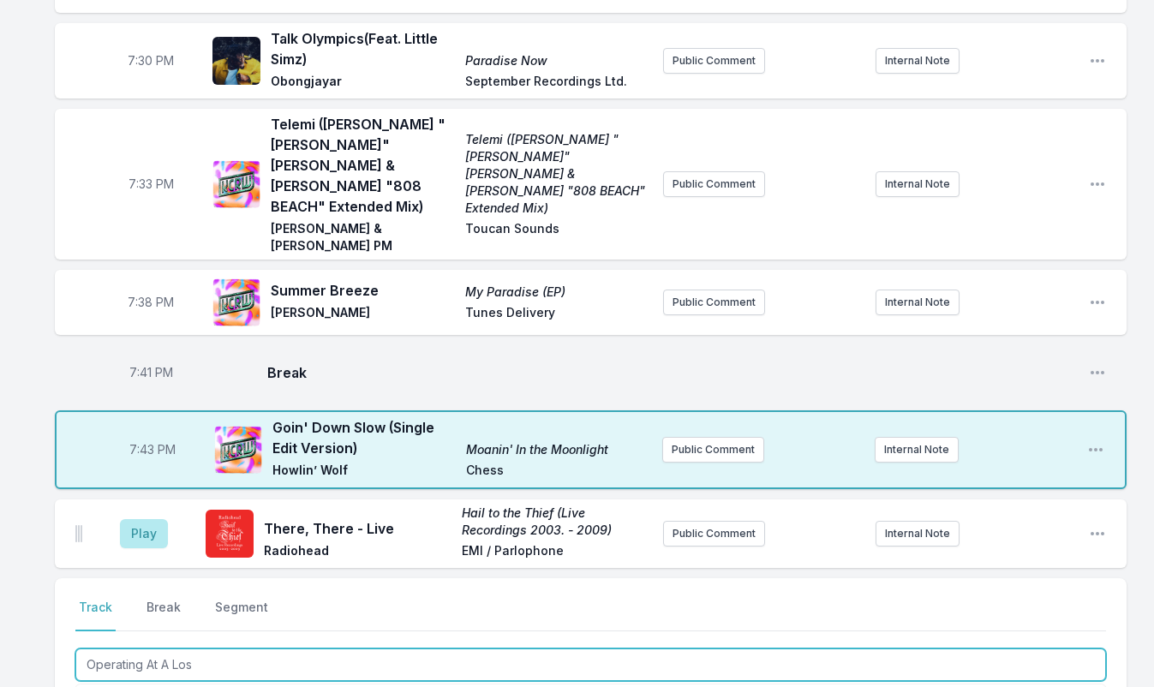
type input "Operating At A Loss"
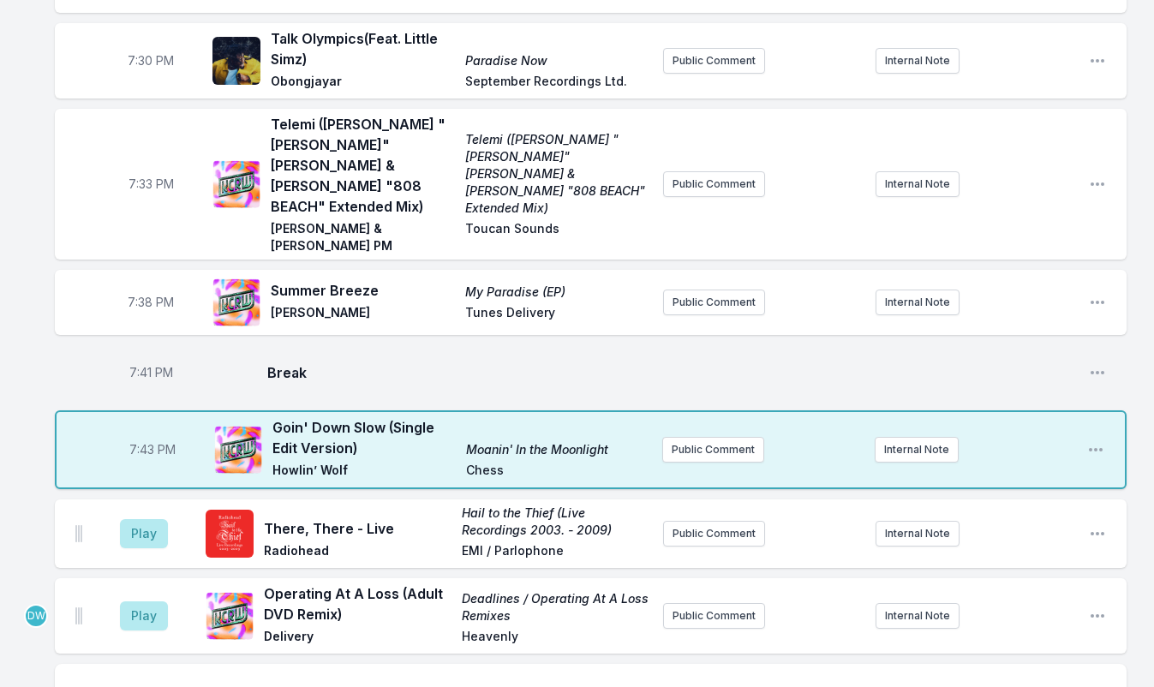
type input "Shikaree"
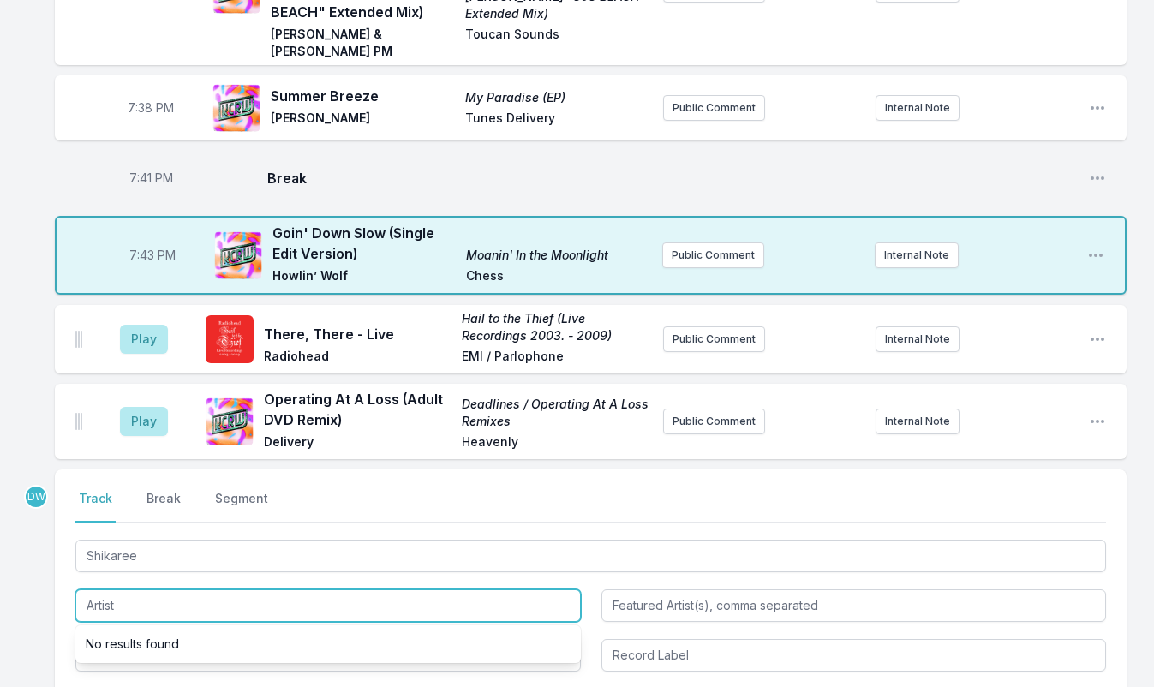
scroll to position [2576, 0]
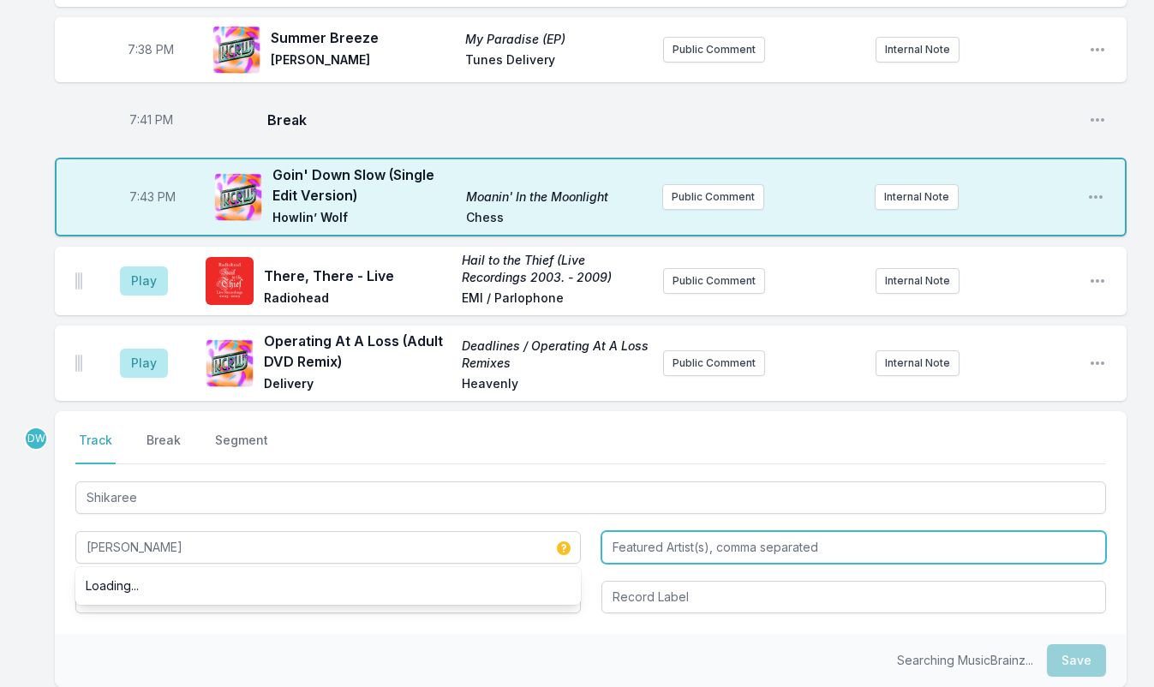
type input "Igor Gonya"
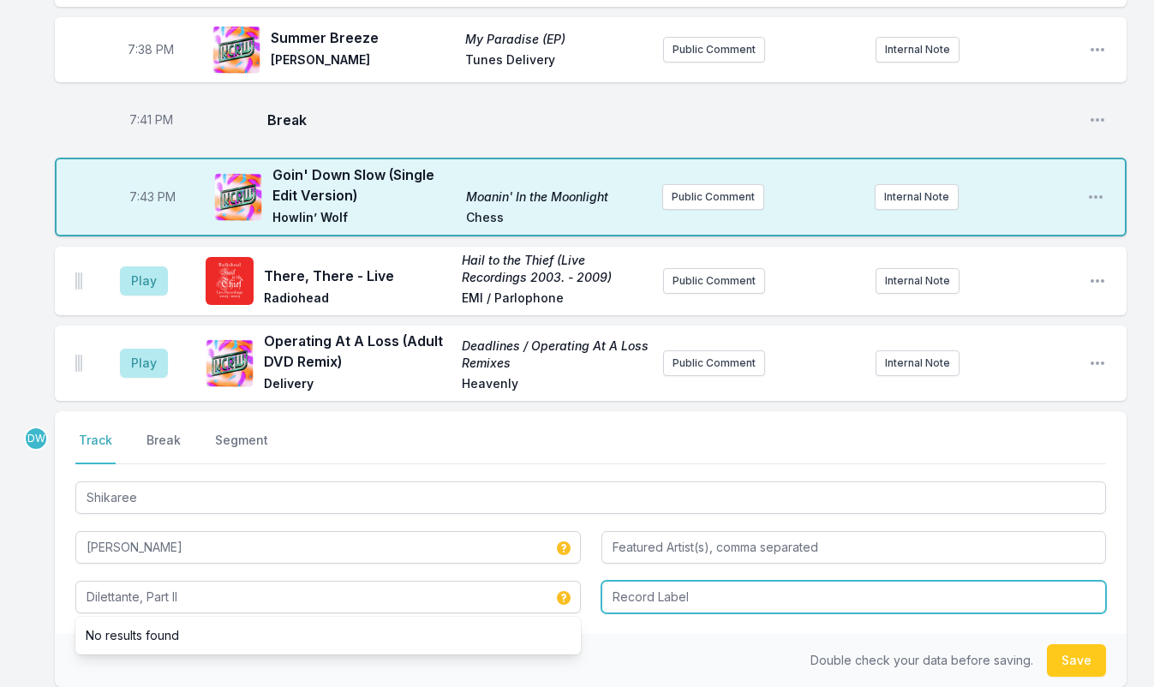
type input "Dilettante, Part II"
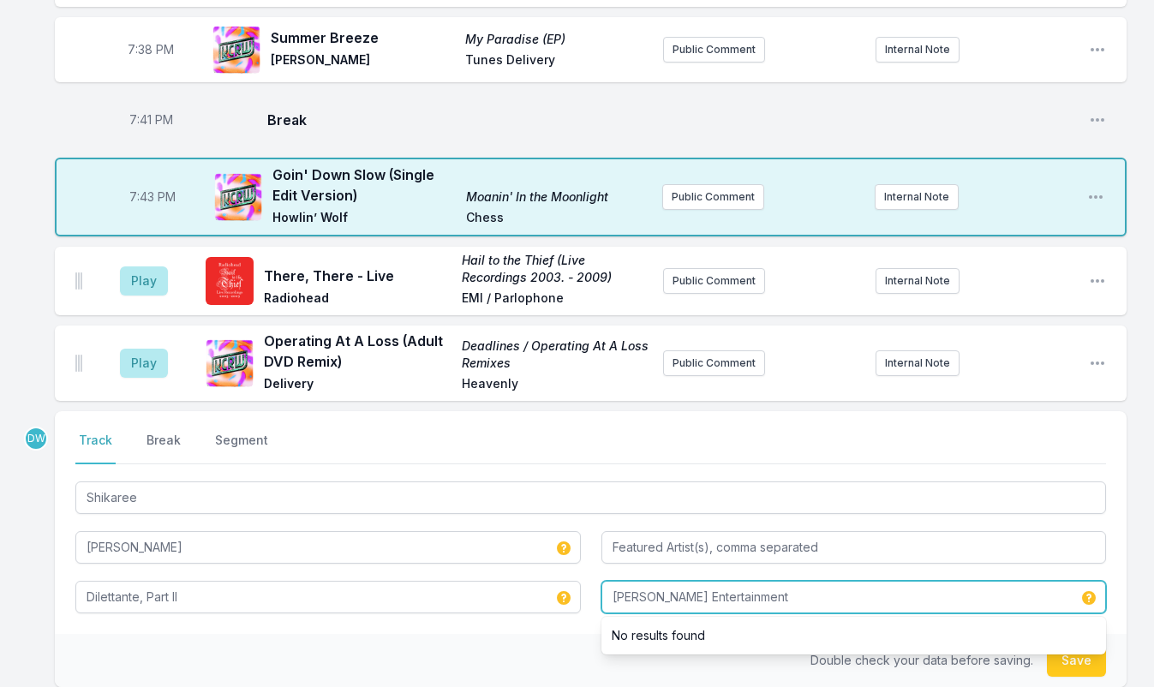
type input "Gonya Entertainment"
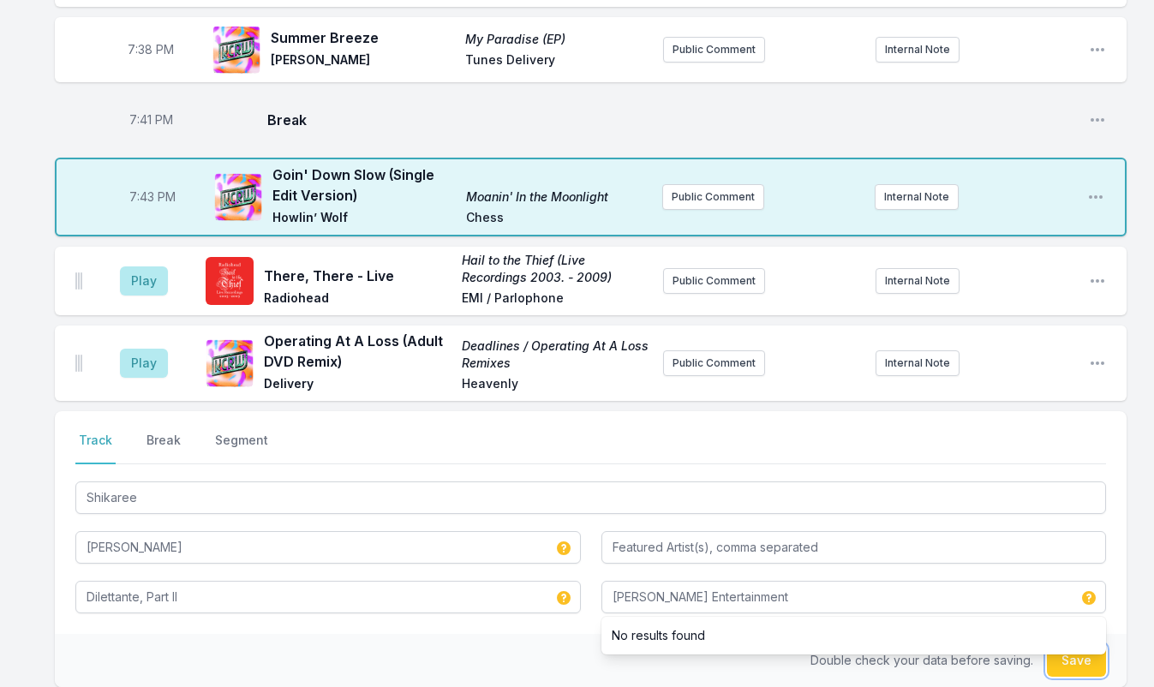
click at [1077, 644] on button "Save" at bounding box center [1076, 660] width 59 height 33
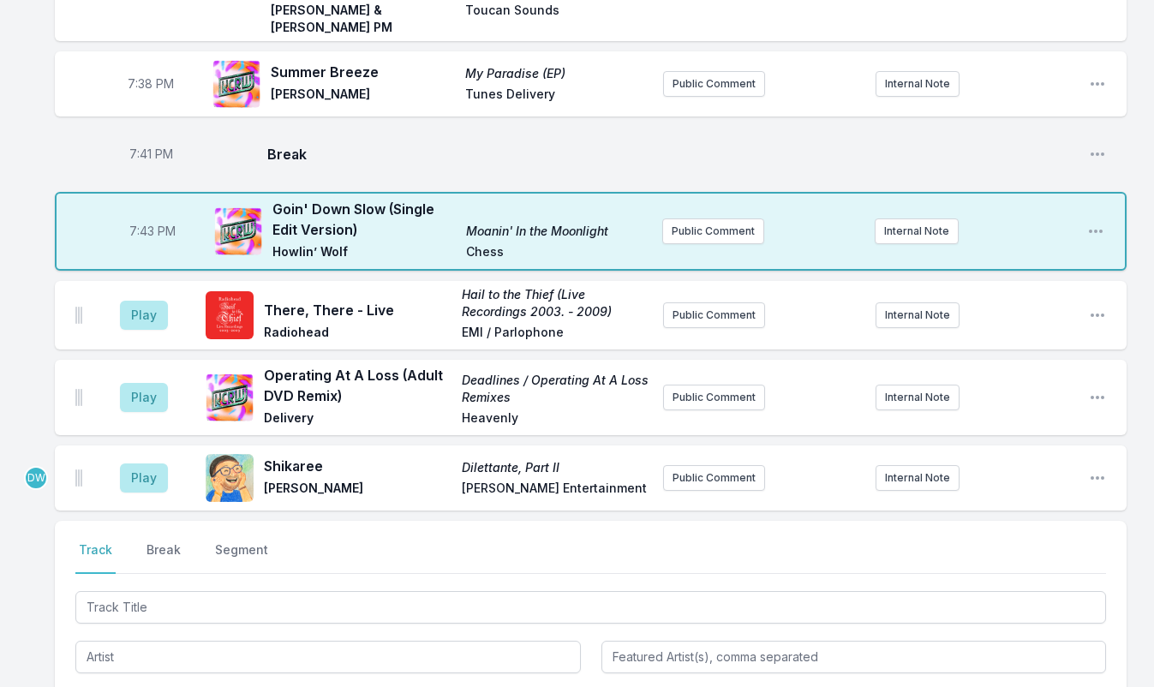
scroll to position [2484, 0]
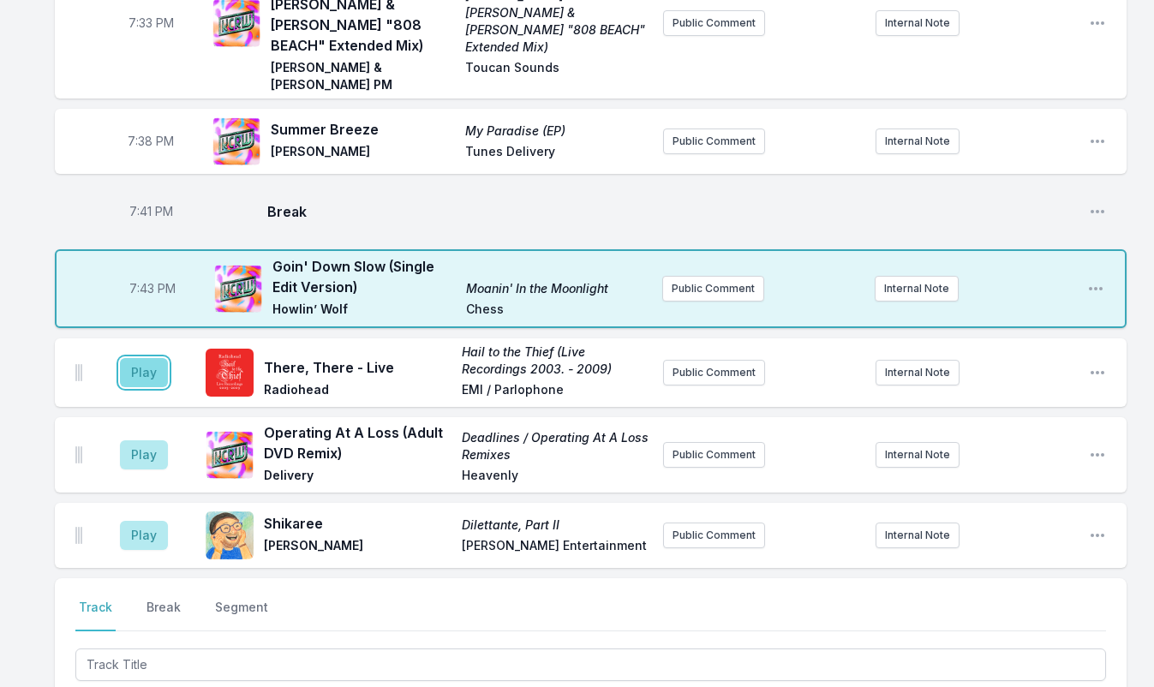
click at [134, 358] on button "Play" at bounding box center [144, 372] width 48 height 29
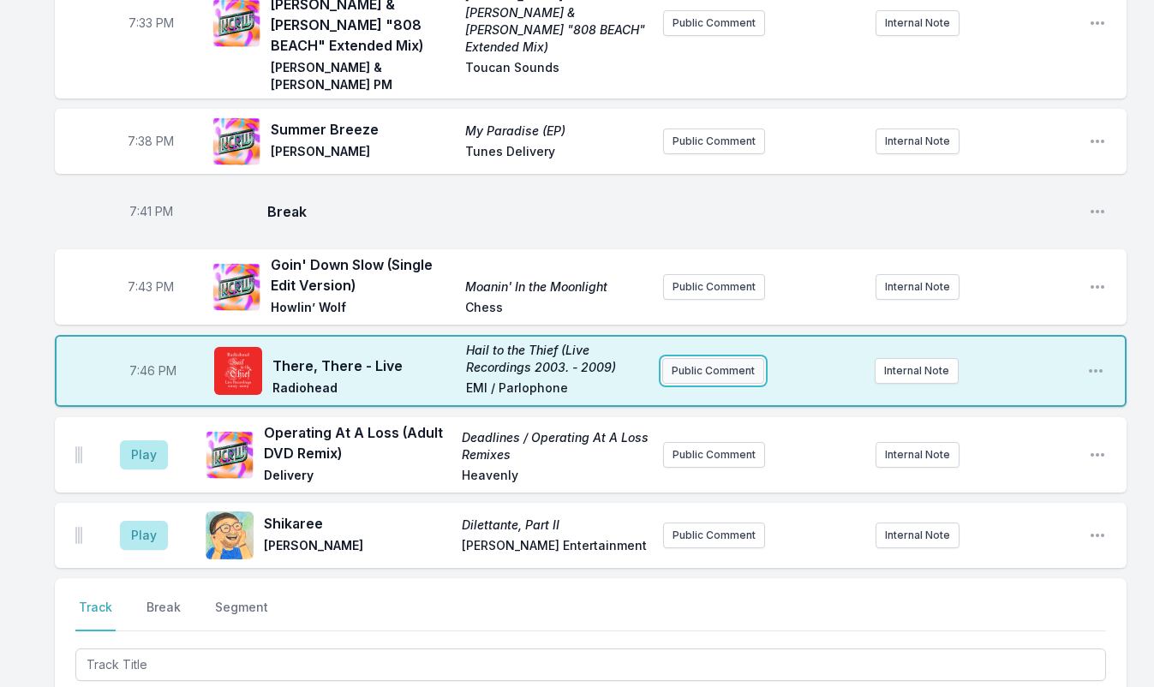
click at [721, 358] on button "Public Comment" at bounding box center [713, 371] width 102 height 26
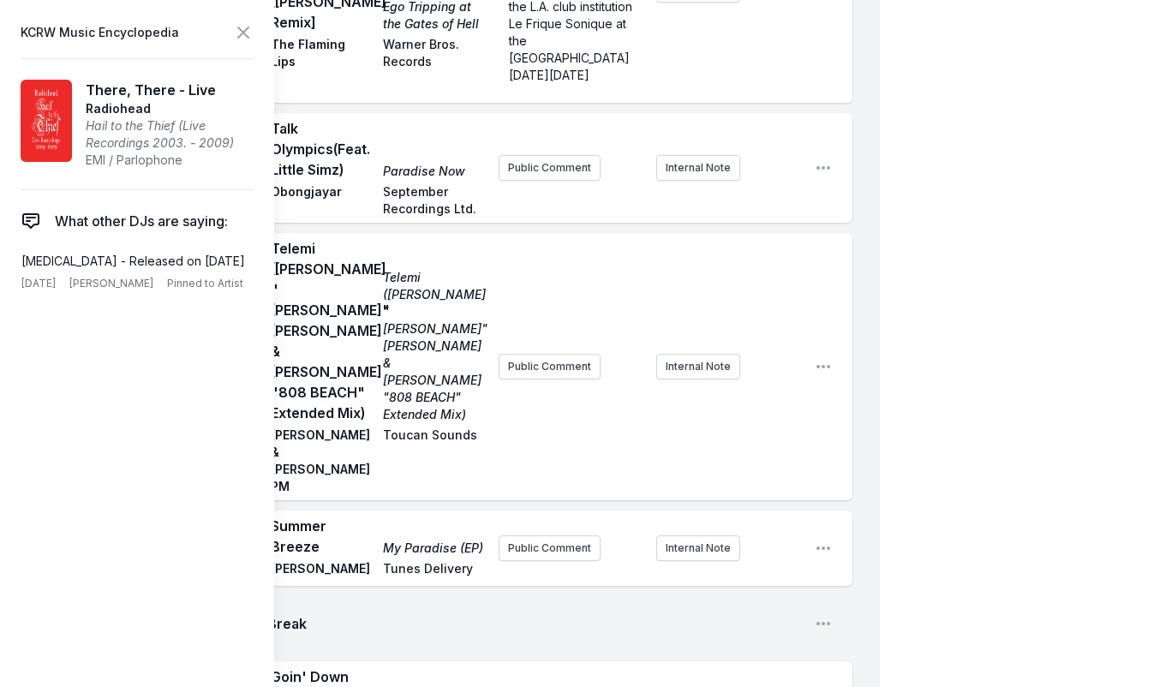
scroll to position [2931, 0]
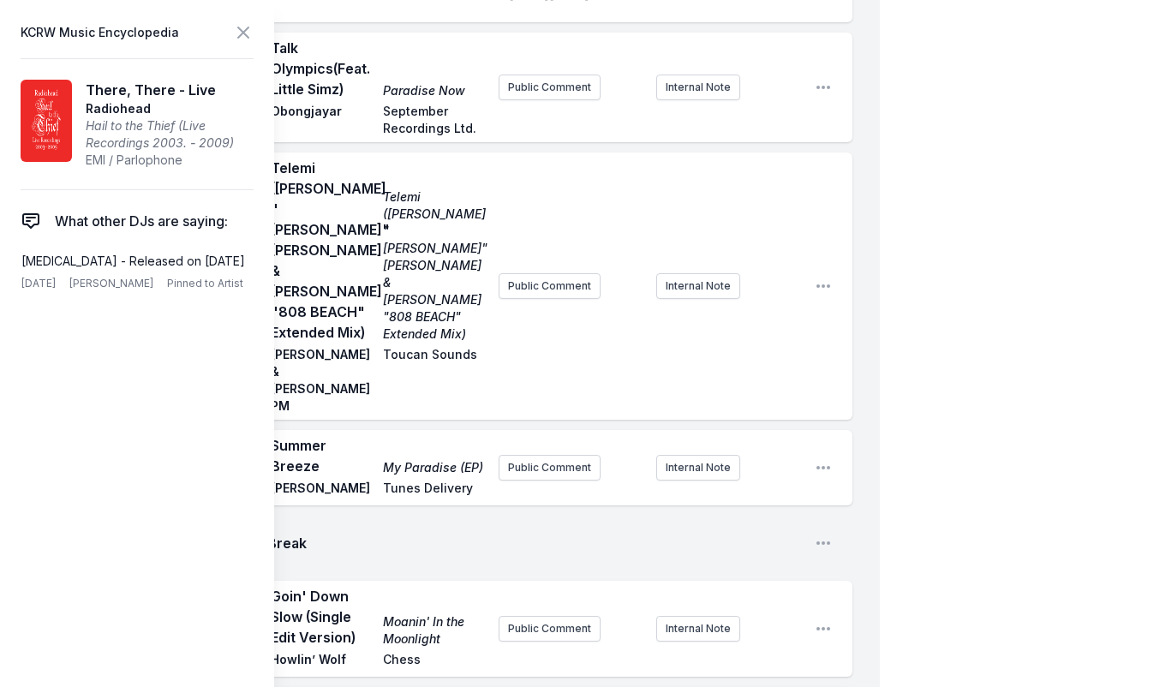
click at [241, 33] on icon at bounding box center [243, 32] width 21 height 21
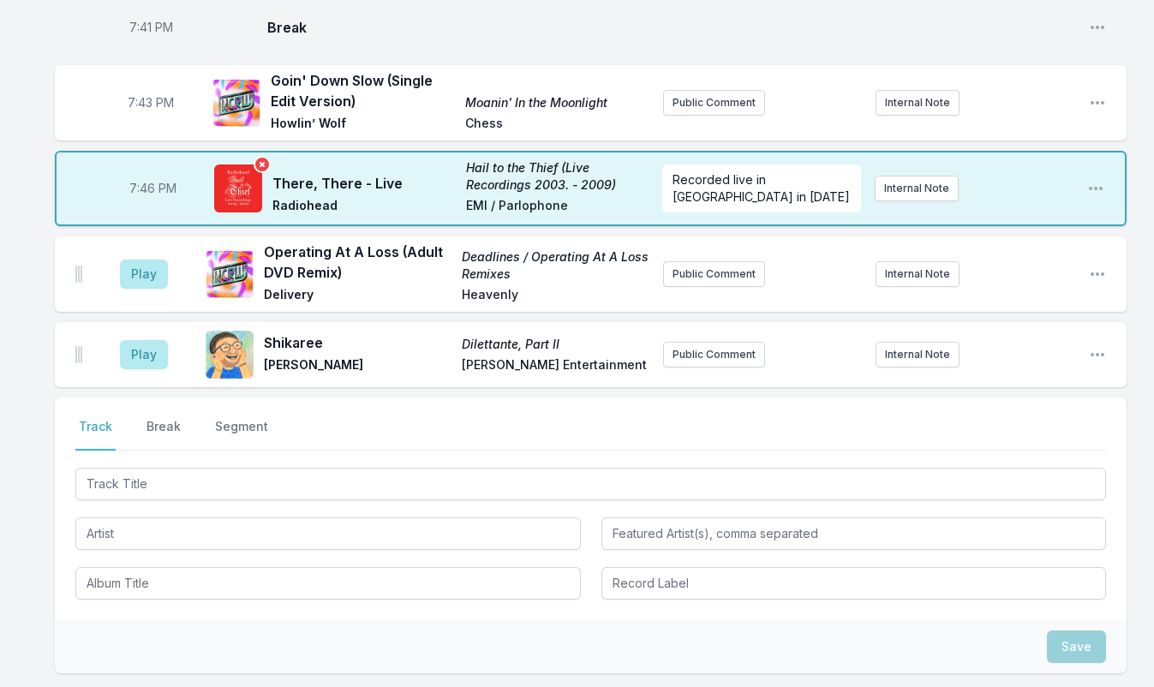
scroll to position [2655, 0]
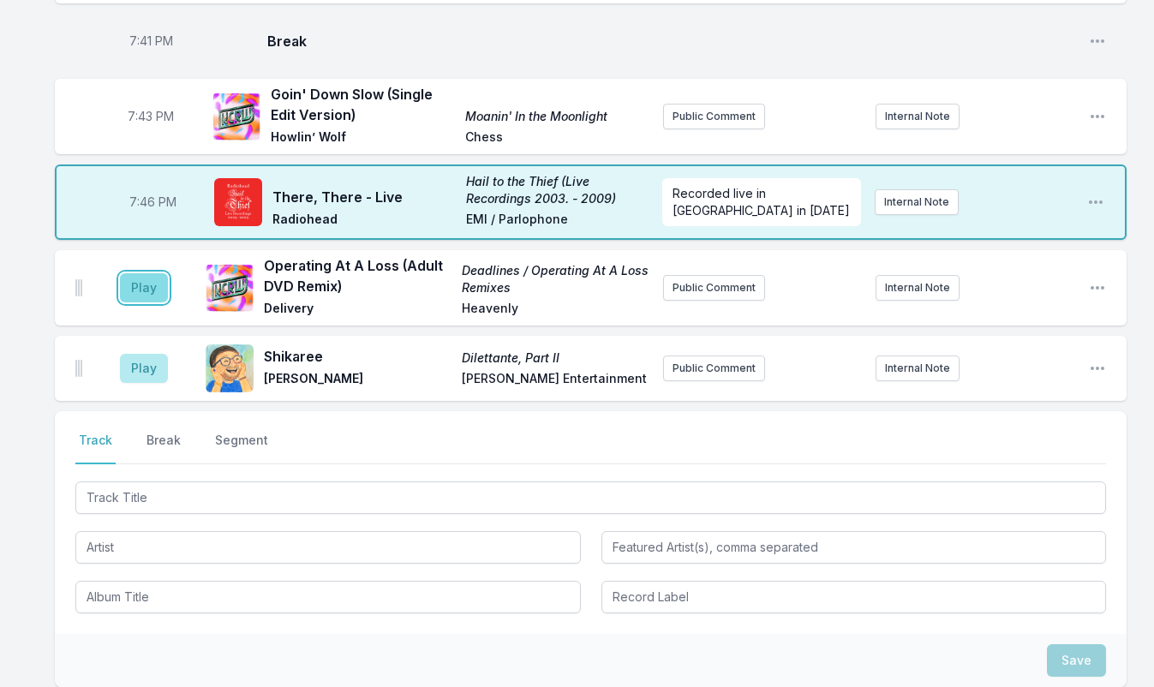
click at [134, 273] on button "Play" at bounding box center [144, 287] width 48 height 29
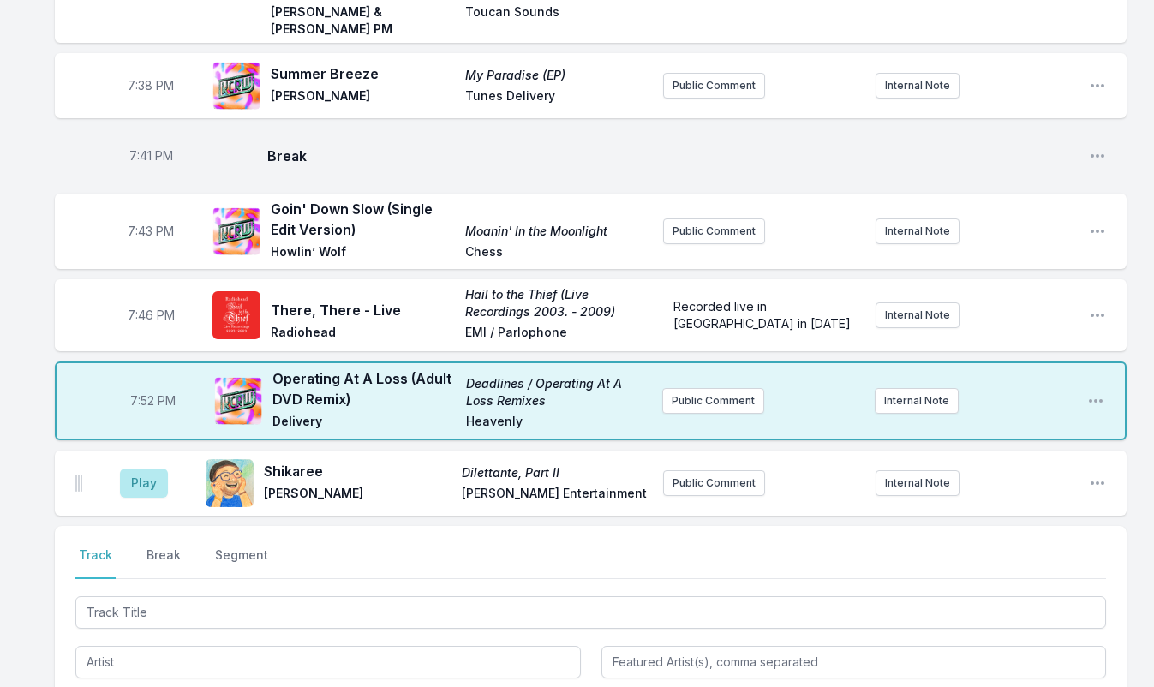
scroll to position [2495, 0]
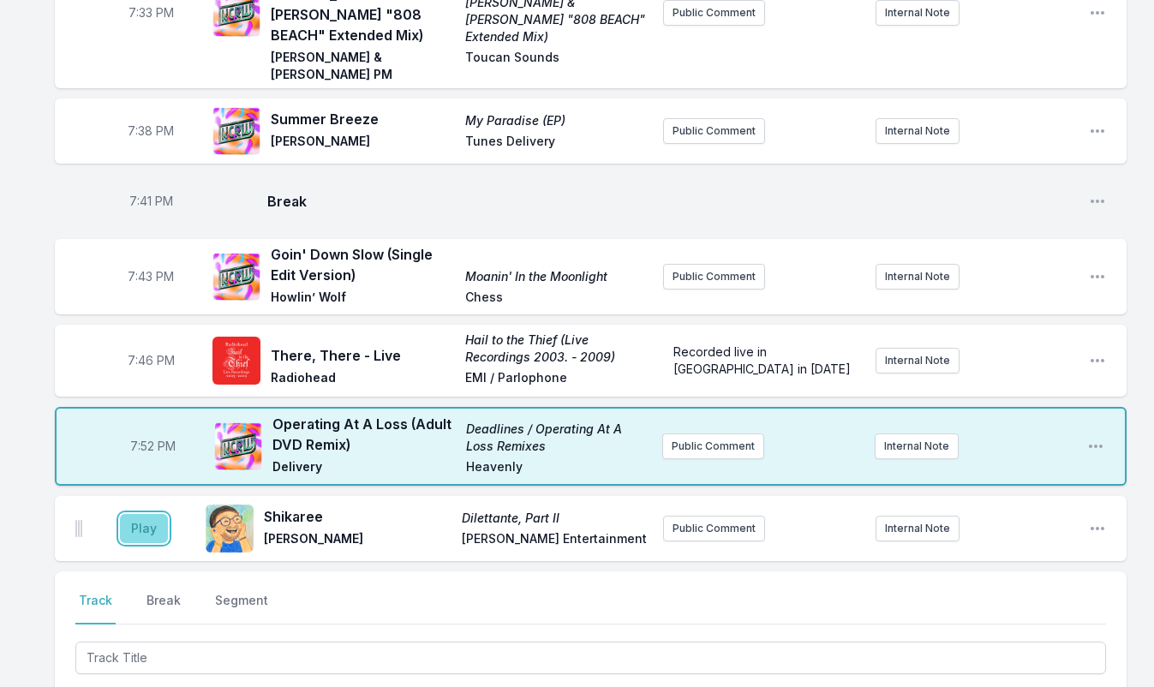
click at [148, 514] on button "Play" at bounding box center [144, 528] width 48 height 29
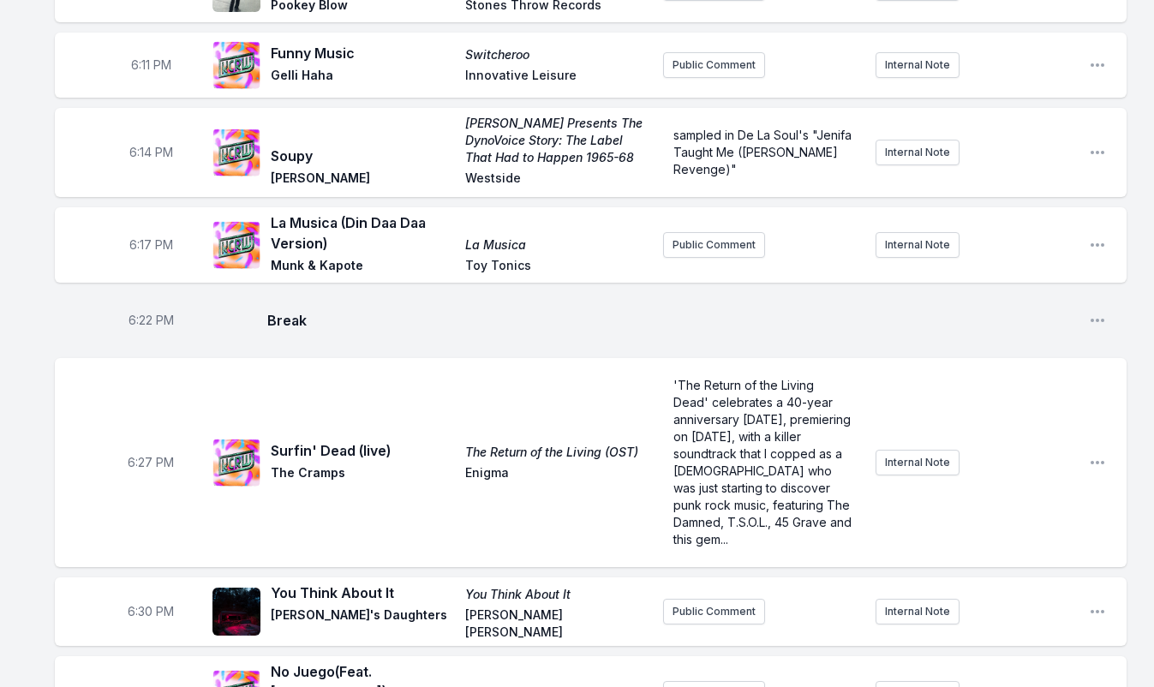
scroll to position [0, 0]
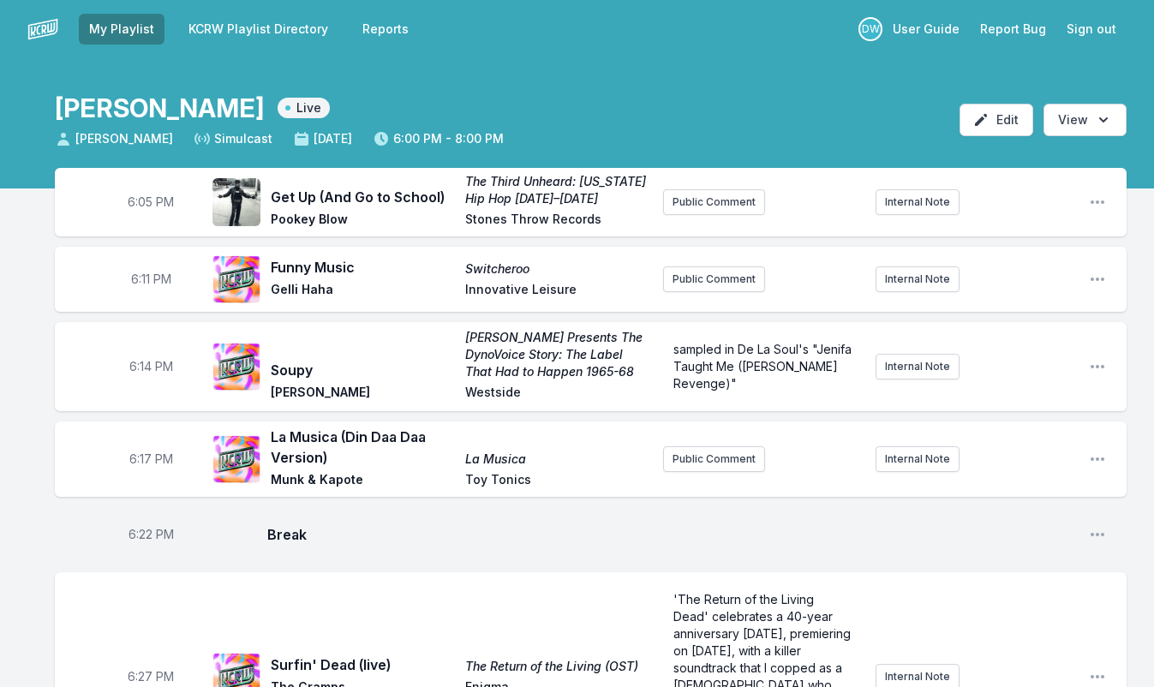
click at [255, 27] on link "KCRW Playlist Directory" at bounding box center [258, 29] width 160 height 31
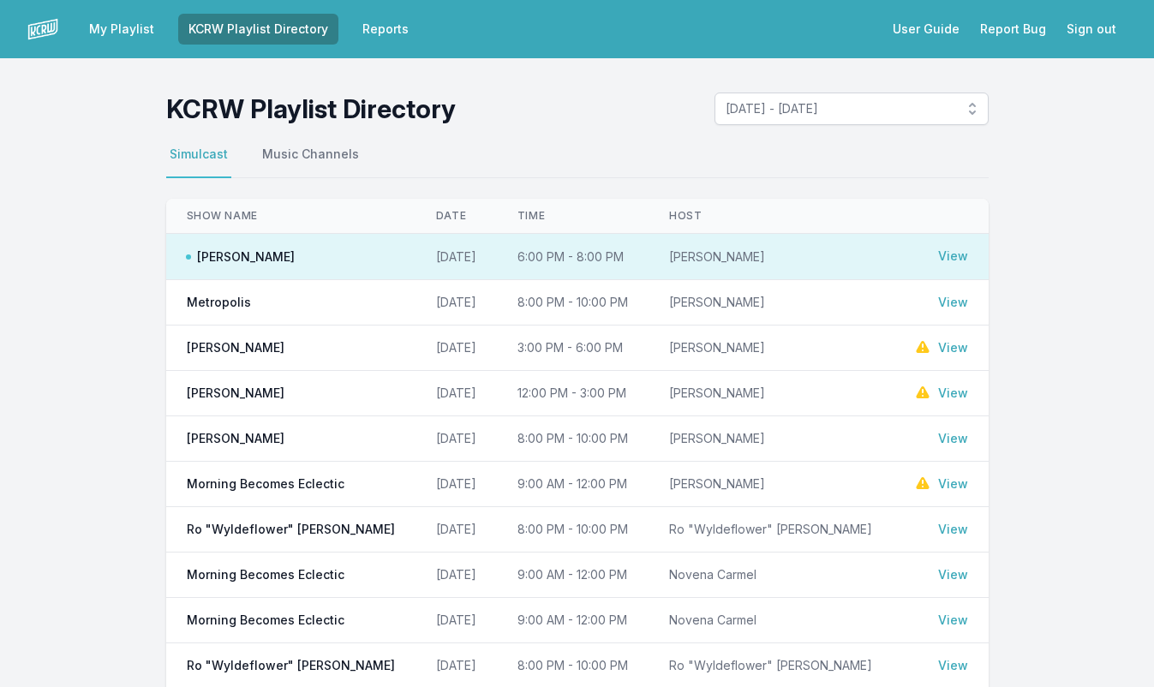
click at [967, 301] on link "View" at bounding box center [953, 302] width 30 height 17
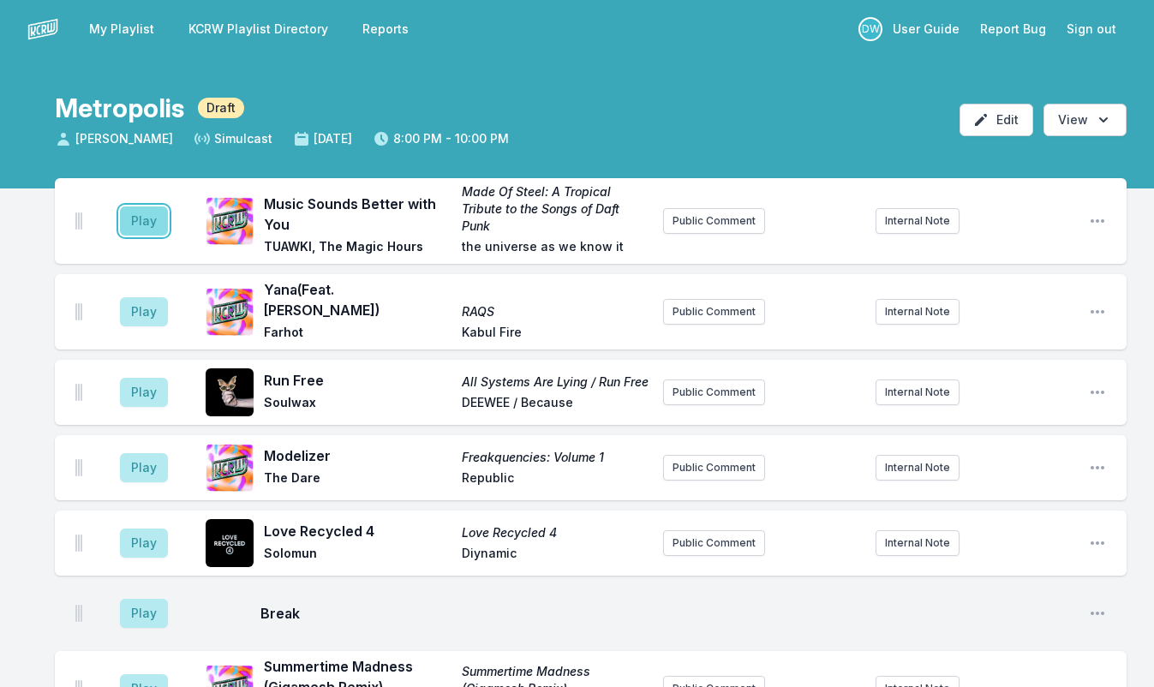
click at [146, 218] on button "Play" at bounding box center [144, 220] width 48 height 29
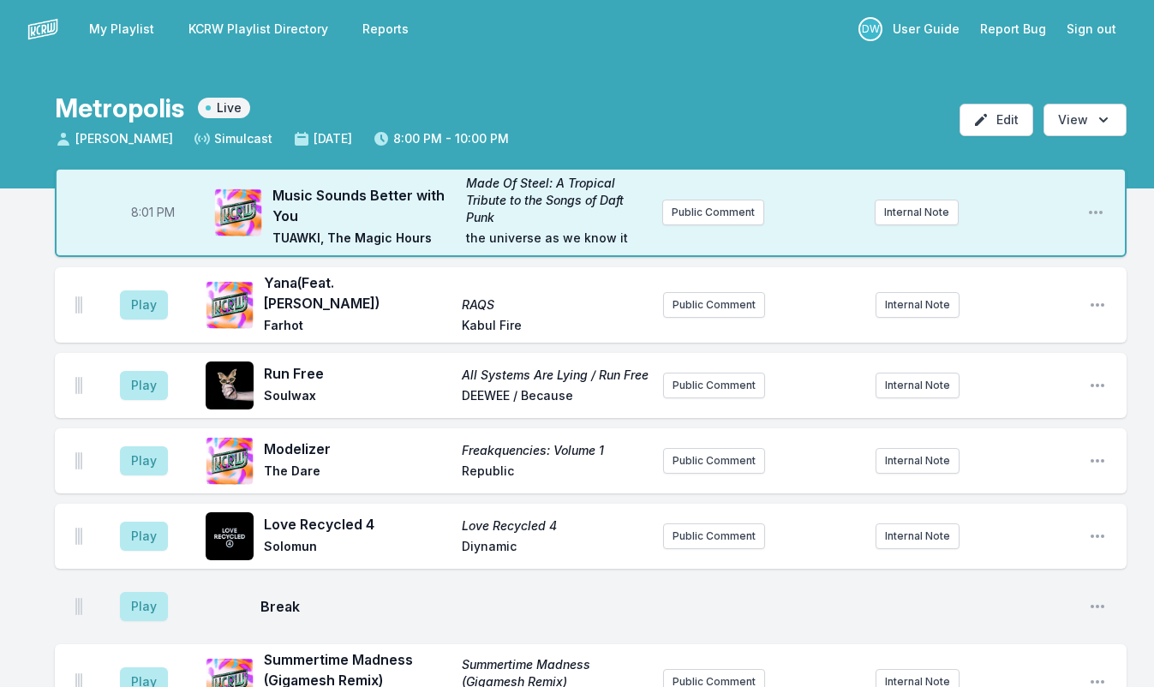
click at [141, 204] on span "8:01 PM" at bounding box center [153, 212] width 44 height 17
click at [140, 204] on input "20:01" at bounding box center [152, 212] width 96 height 33
type input "20:00"
click at [144, 294] on button "Play" at bounding box center [144, 304] width 48 height 29
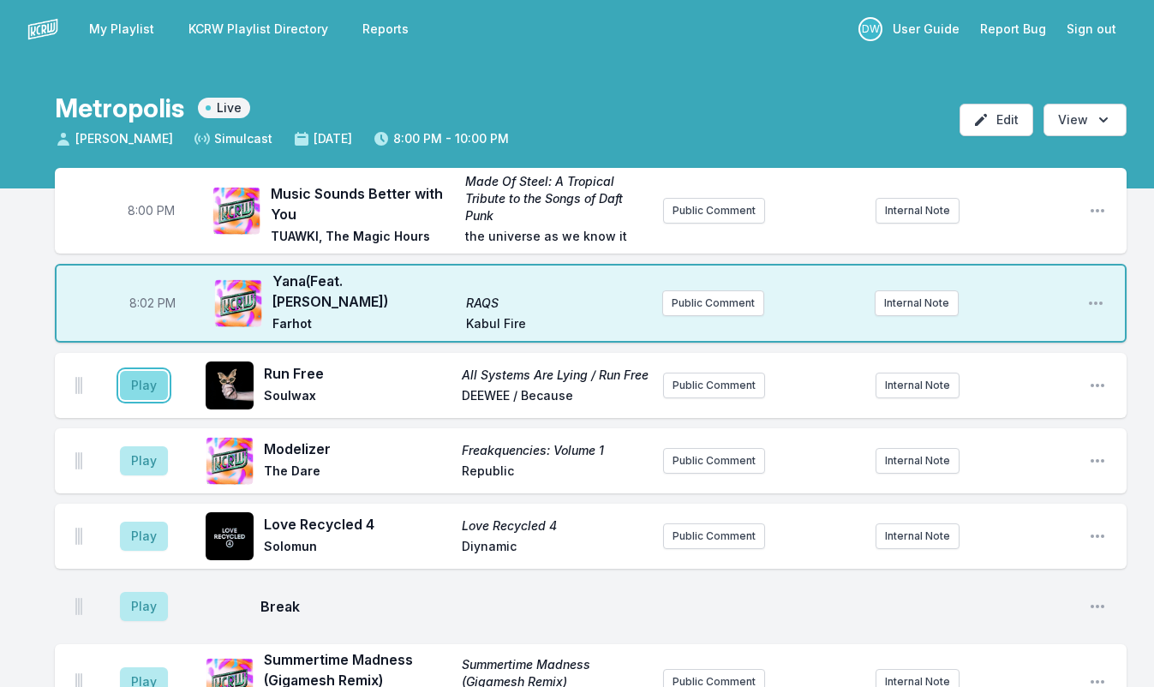
click at [131, 371] on button "Play" at bounding box center [144, 385] width 48 height 29
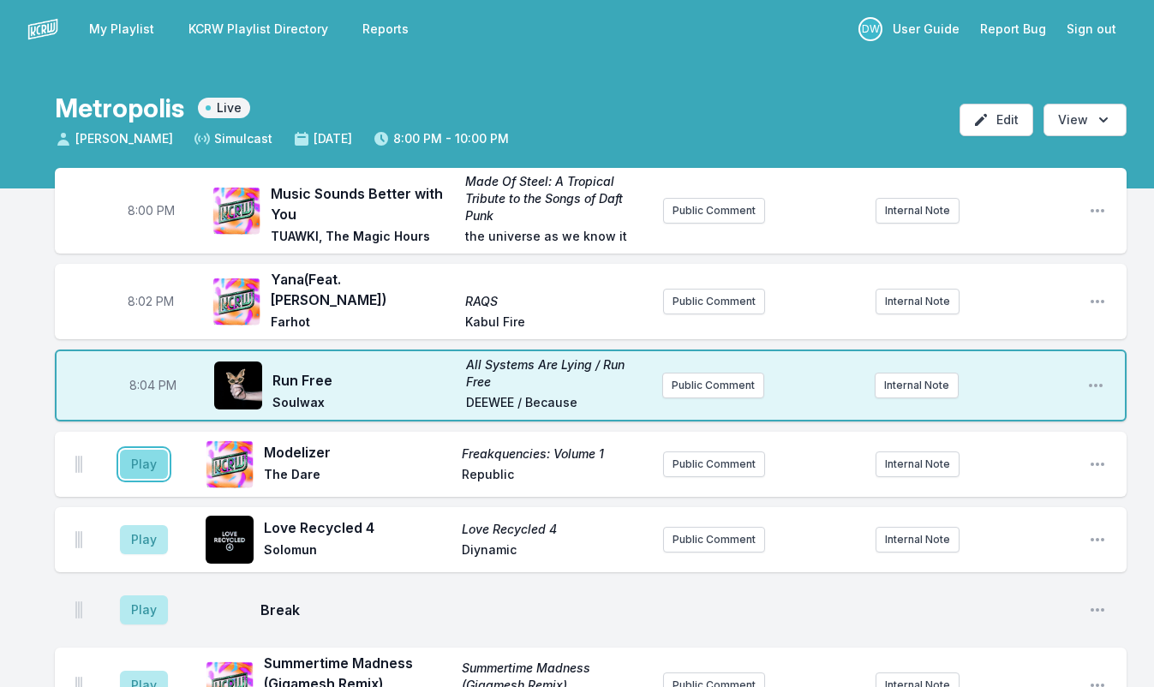
click at [141, 450] on button "Play" at bounding box center [144, 464] width 48 height 29
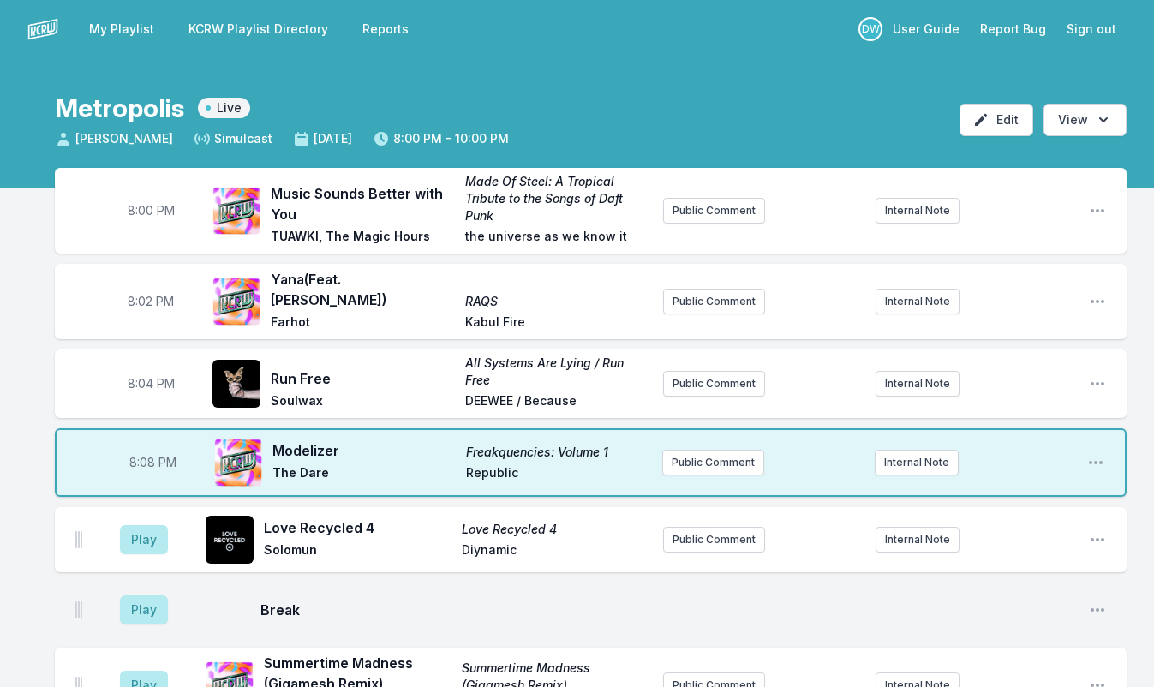
click at [142, 454] on span "8:08 PM" at bounding box center [152, 462] width 47 height 17
click at [141, 375] on span "8:04 PM" at bounding box center [151, 383] width 47 height 17
click at [142, 367] on input "20:04" at bounding box center [151, 383] width 96 height 33
type input "20:08"
click at [145, 293] on span "8:02 PM" at bounding box center [151, 301] width 46 height 17
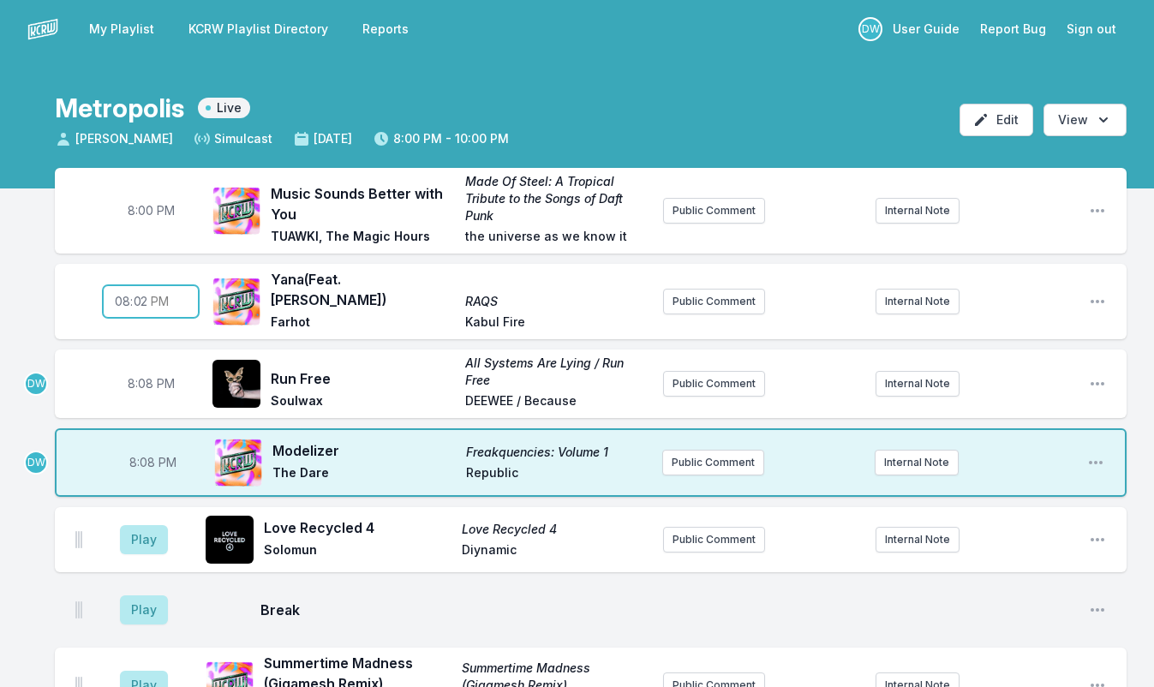
click at [142, 285] on input "20:02" at bounding box center [151, 301] width 96 height 33
type input "20:04"
click at [146, 454] on span "8:08 PM" at bounding box center [152, 462] width 47 height 17
click at [134, 446] on input "20:08" at bounding box center [152, 462] width 96 height 33
type input "20:12"
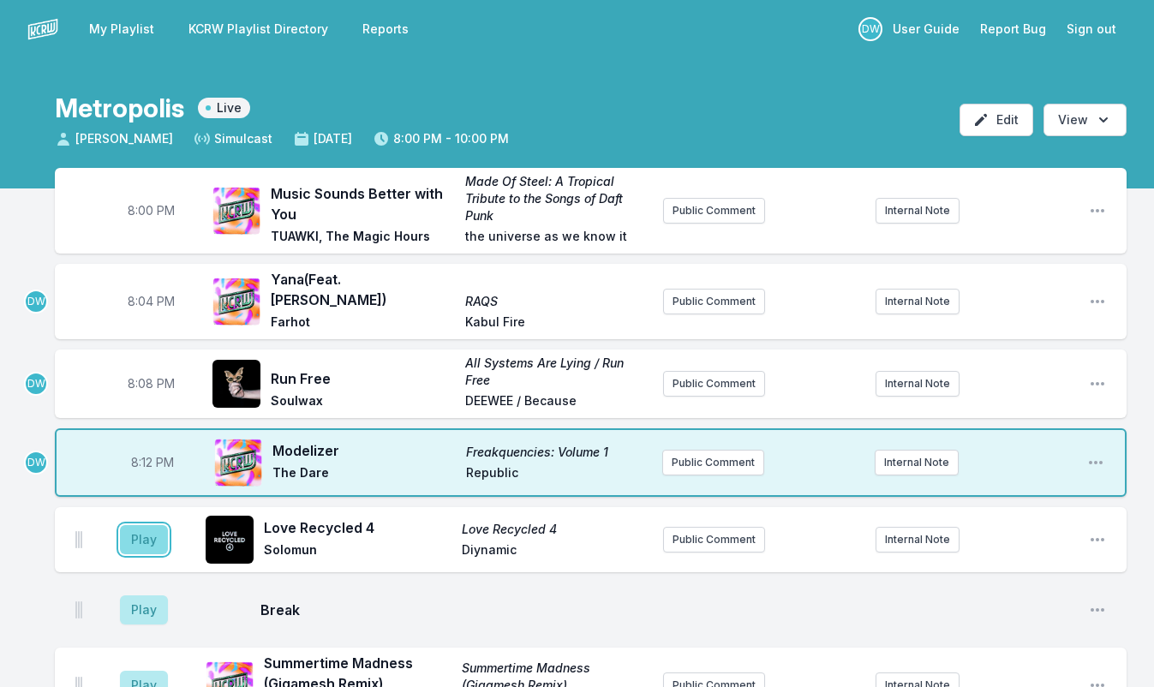
click at [141, 525] on button "Play" at bounding box center [144, 539] width 48 height 29
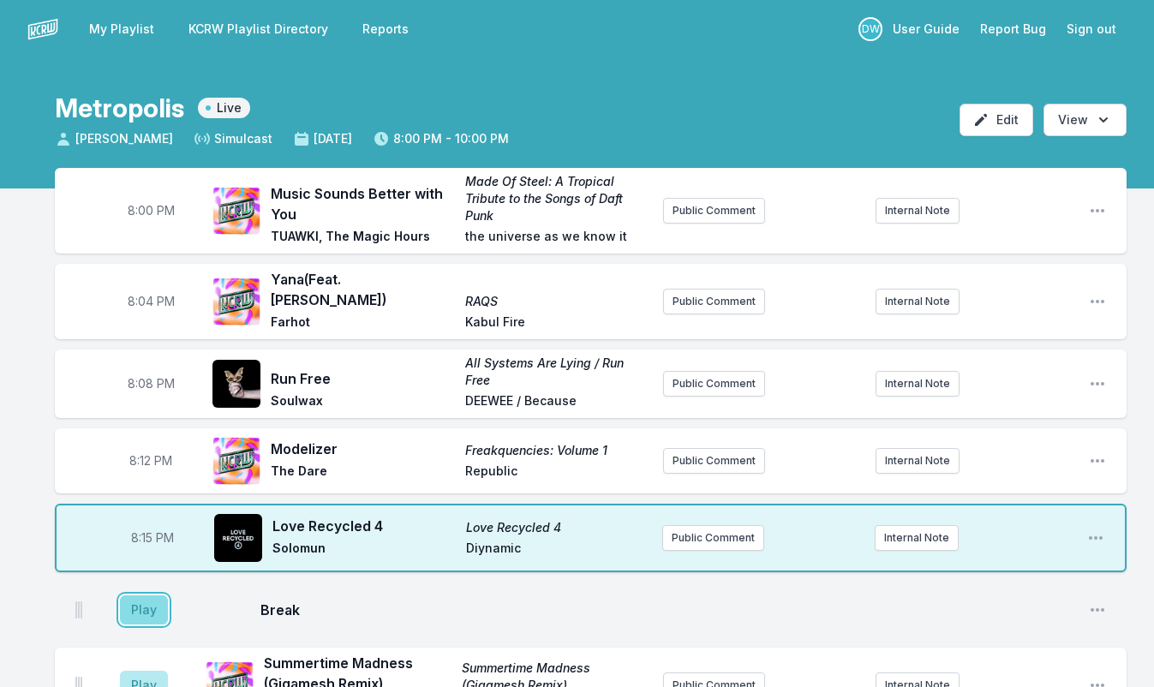
click at [142, 595] on button "Play" at bounding box center [144, 609] width 48 height 29
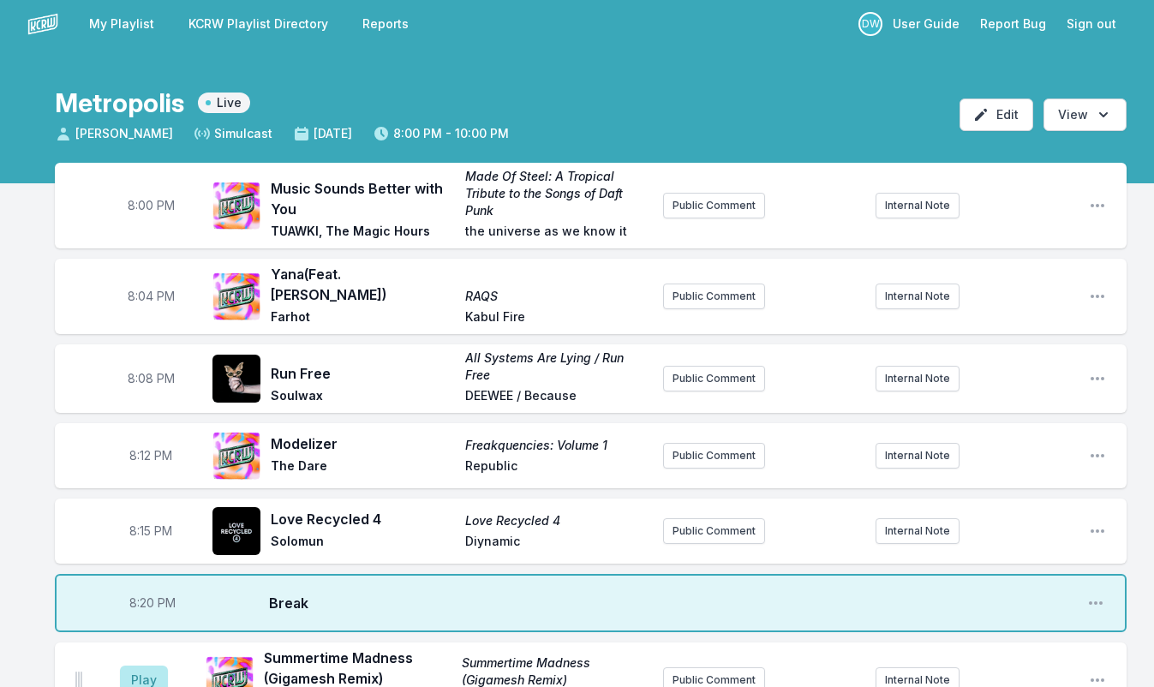
scroll to position [428, 0]
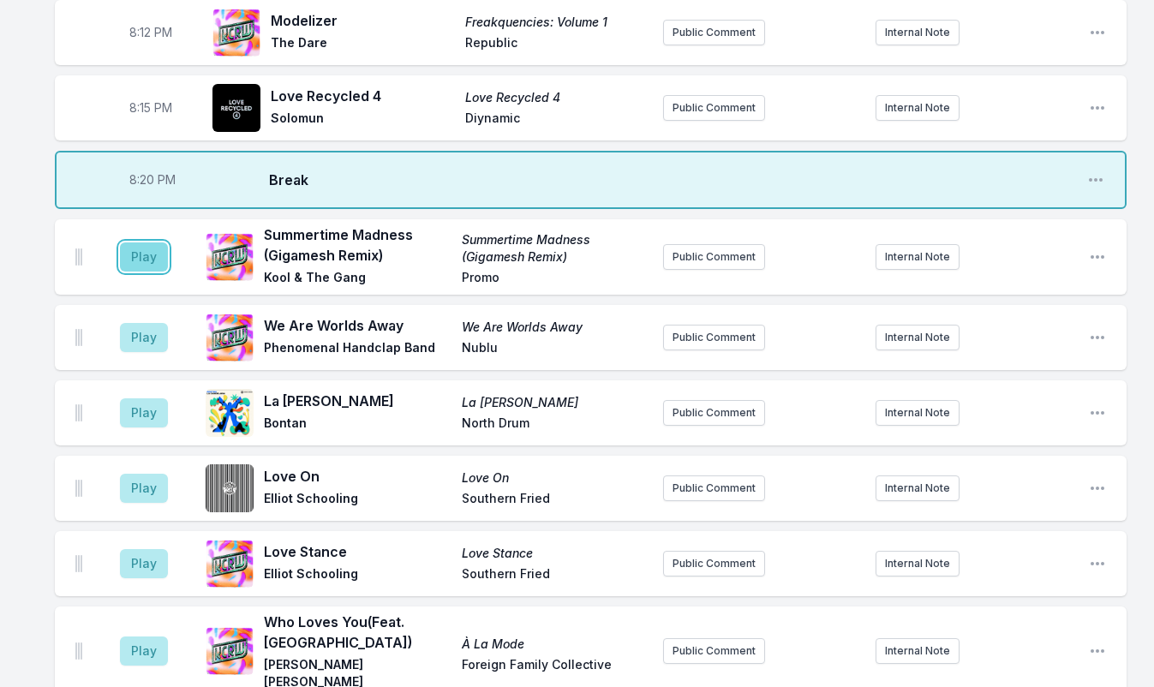
click at [158, 242] on button "Play" at bounding box center [144, 256] width 48 height 29
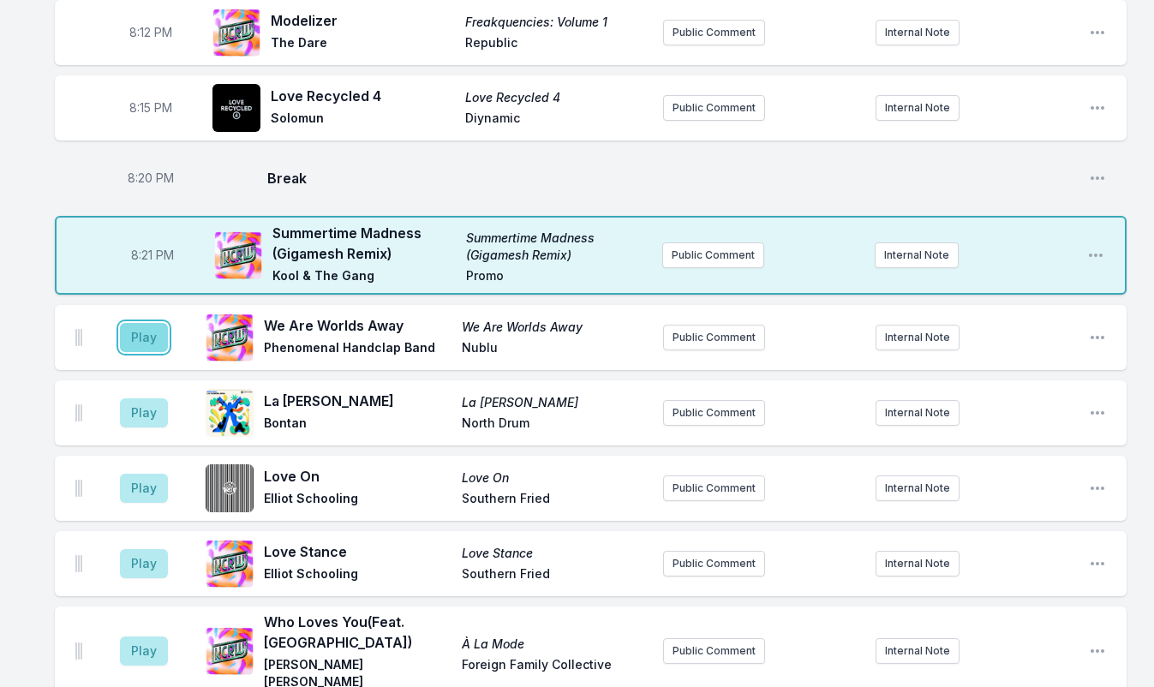
click at [146, 323] on button "Play" at bounding box center [144, 337] width 48 height 29
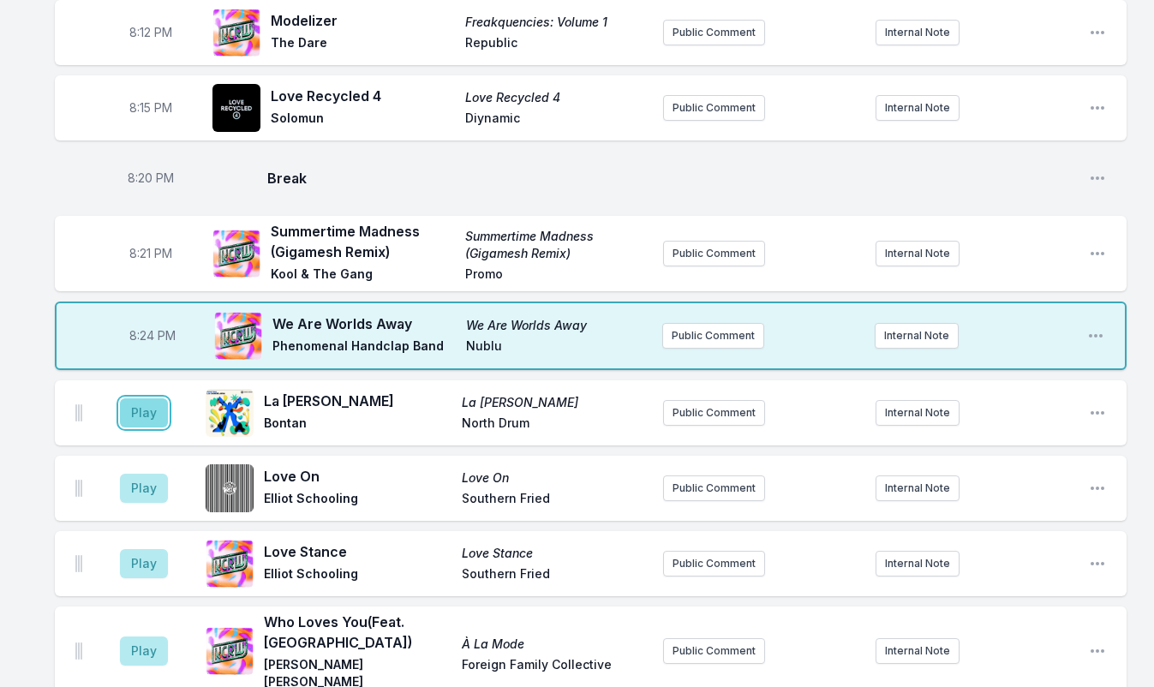
click at [128, 398] on button "Play" at bounding box center [144, 412] width 48 height 29
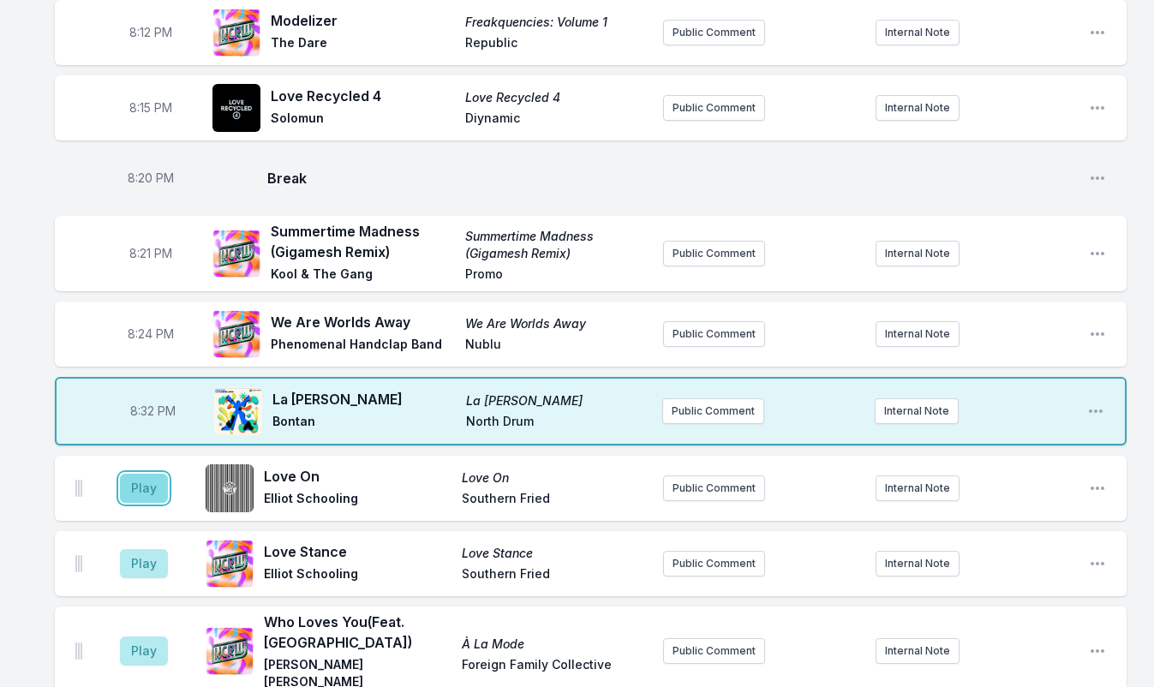
click at [138, 474] on button "Play" at bounding box center [144, 488] width 48 height 29
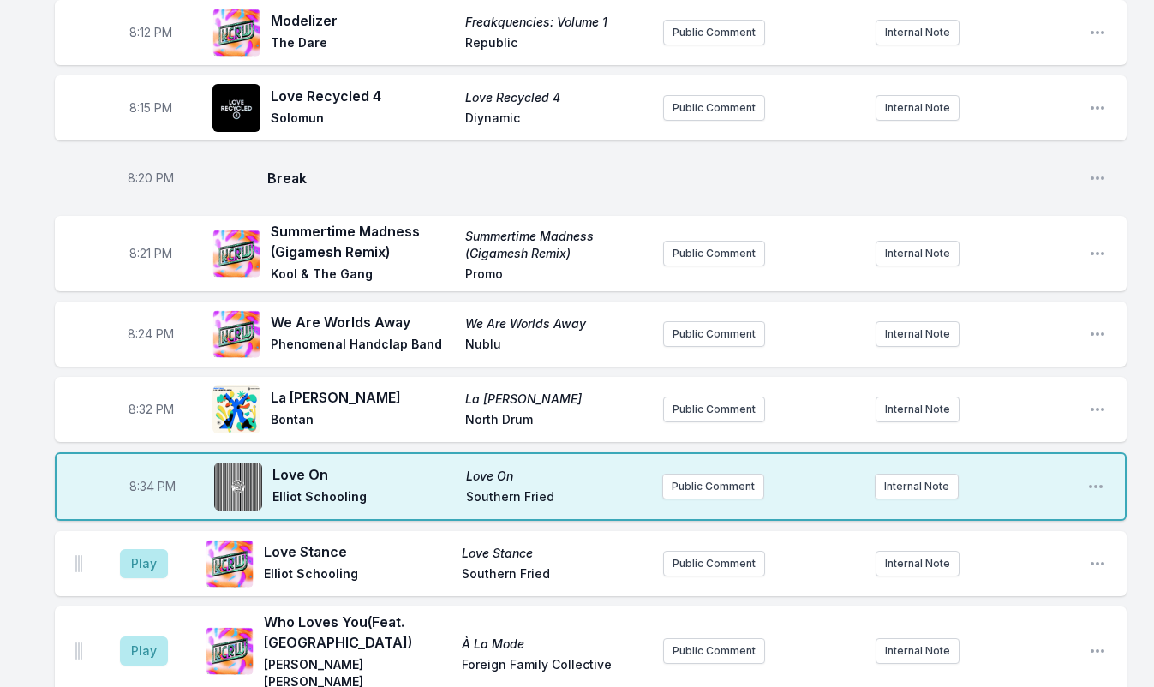
click at [144, 401] on span "8:32 PM" at bounding box center [150, 409] width 45 height 17
click at [140, 393] on input "20:32" at bounding box center [151, 409] width 96 height 33
type input "20:28"
click at [148, 549] on button "Play" at bounding box center [144, 563] width 48 height 29
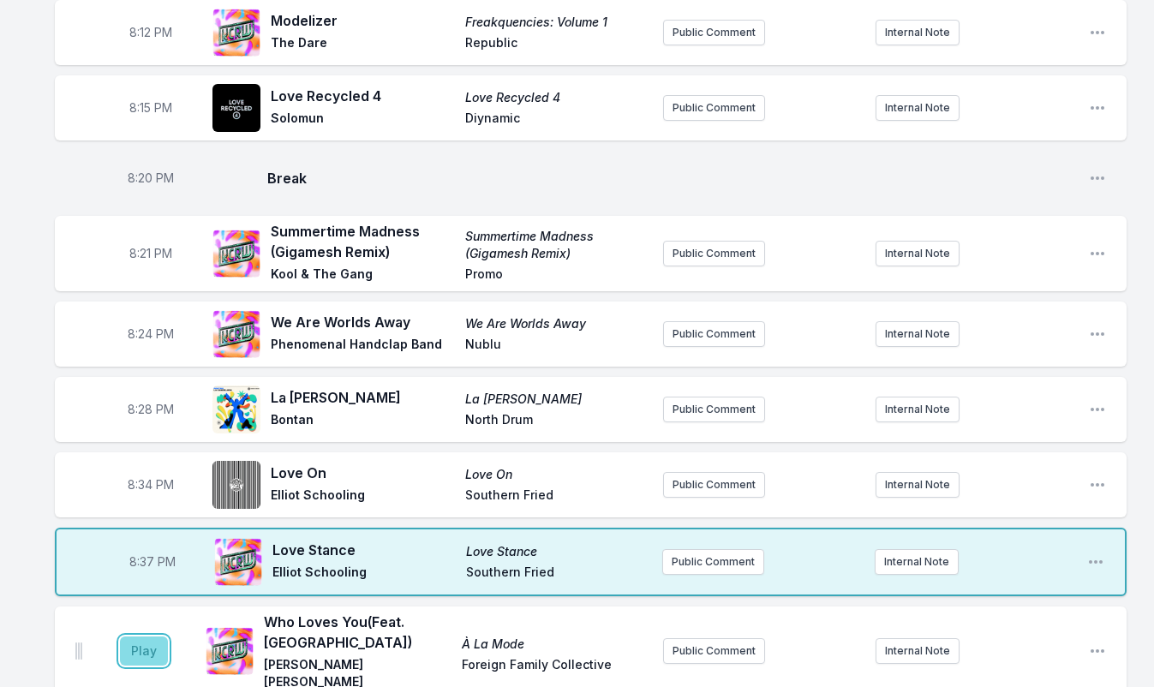
click at [146, 636] on button "Play" at bounding box center [144, 650] width 48 height 29
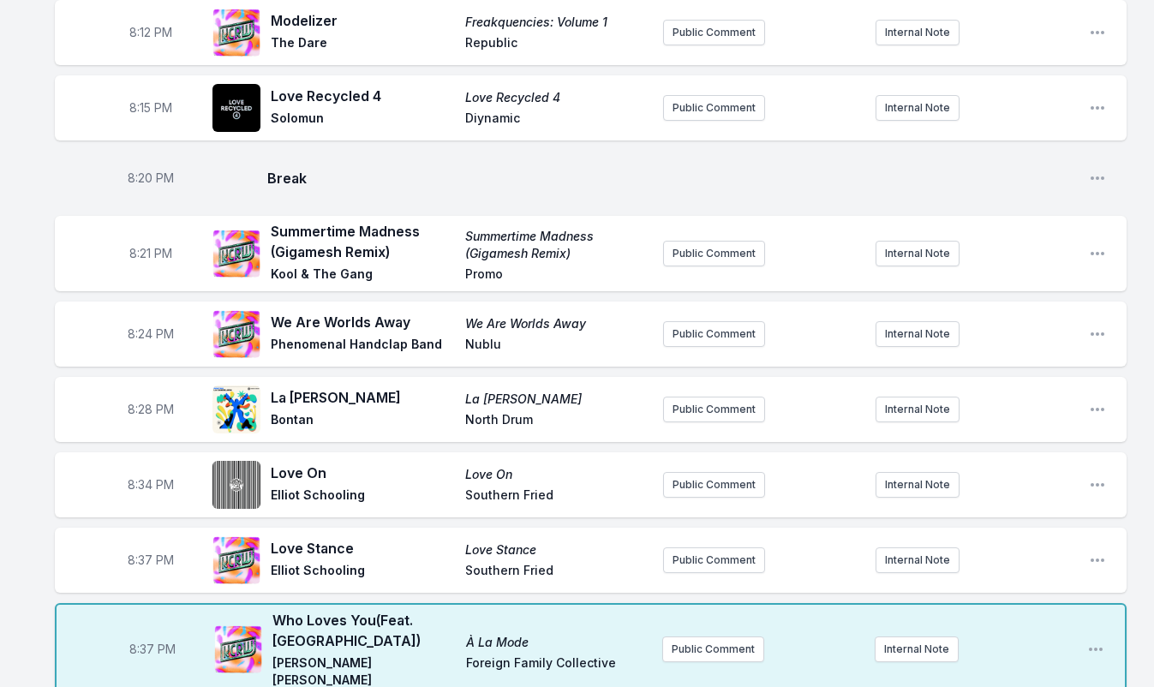
click at [142, 401] on span "8:28 PM" at bounding box center [151, 409] width 46 height 17
click at [135, 393] on input "20:28" at bounding box center [151, 409] width 96 height 33
type input "20:29"
click at [144, 476] on span "8:34 PM" at bounding box center [151, 484] width 46 height 17
click at [141, 468] on input "20:34" at bounding box center [151, 484] width 96 height 33
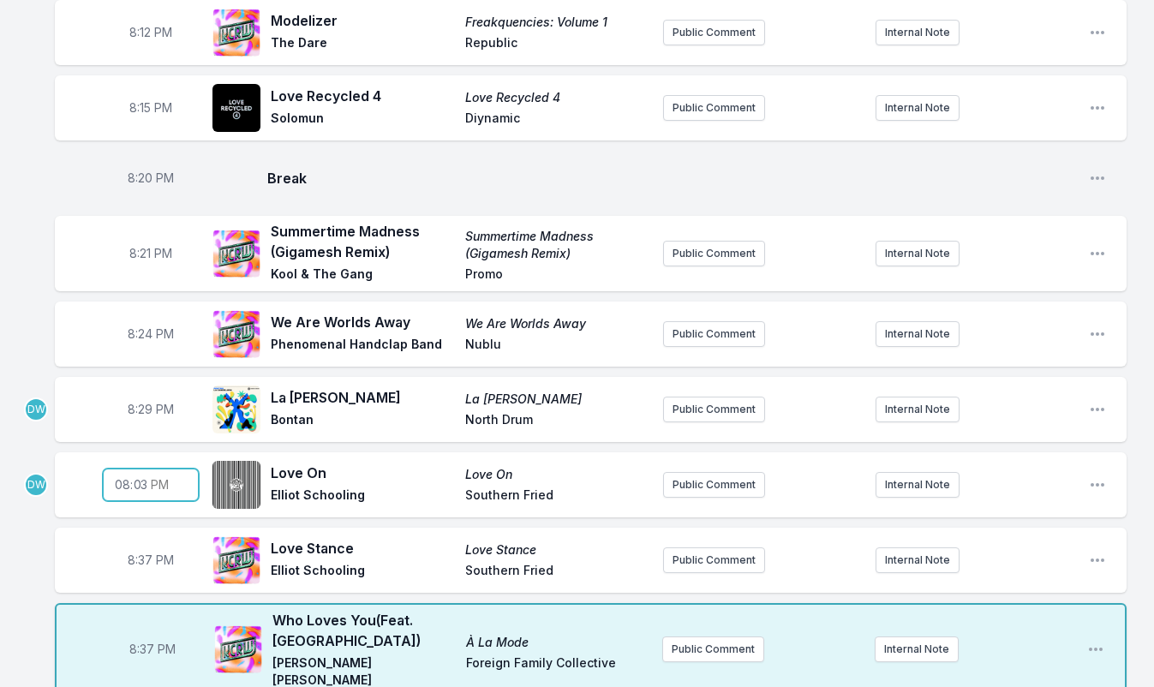
type input "20:32"
click at [144, 552] on span "8:37 PM" at bounding box center [151, 560] width 46 height 17
click at [133, 544] on input "20:37" at bounding box center [151, 560] width 96 height 33
type input "20:34"
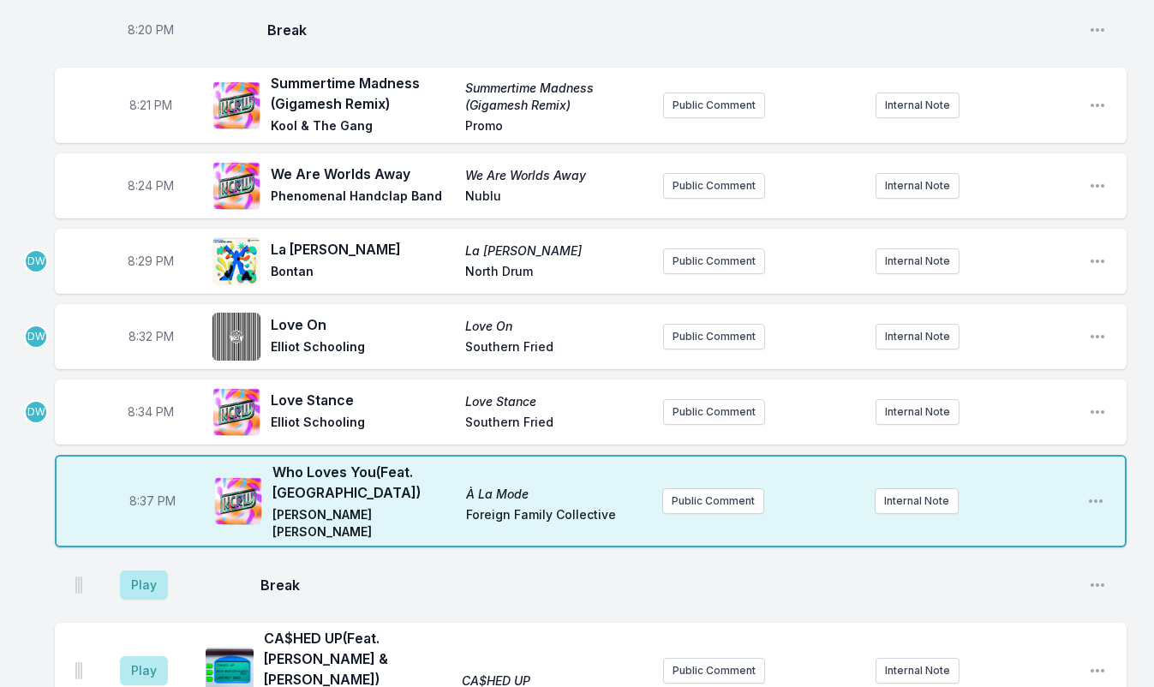
scroll to position [599, 0]
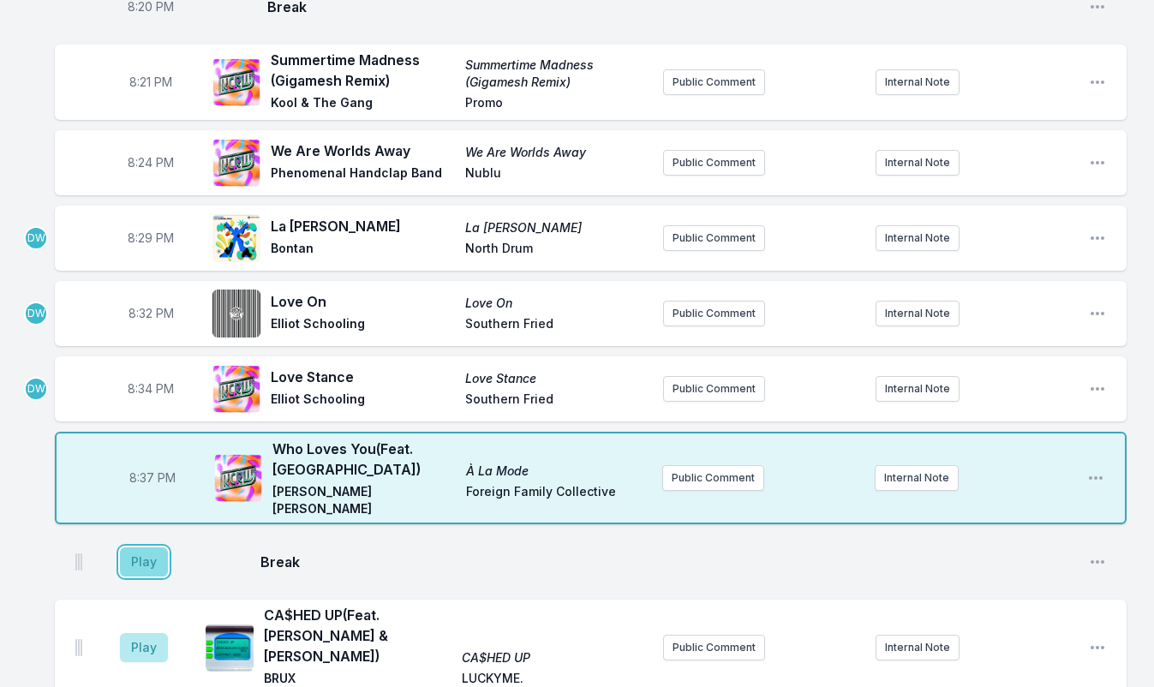
click at [138, 547] on button "Play" at bounding box center [144, 561] width 48 height 29
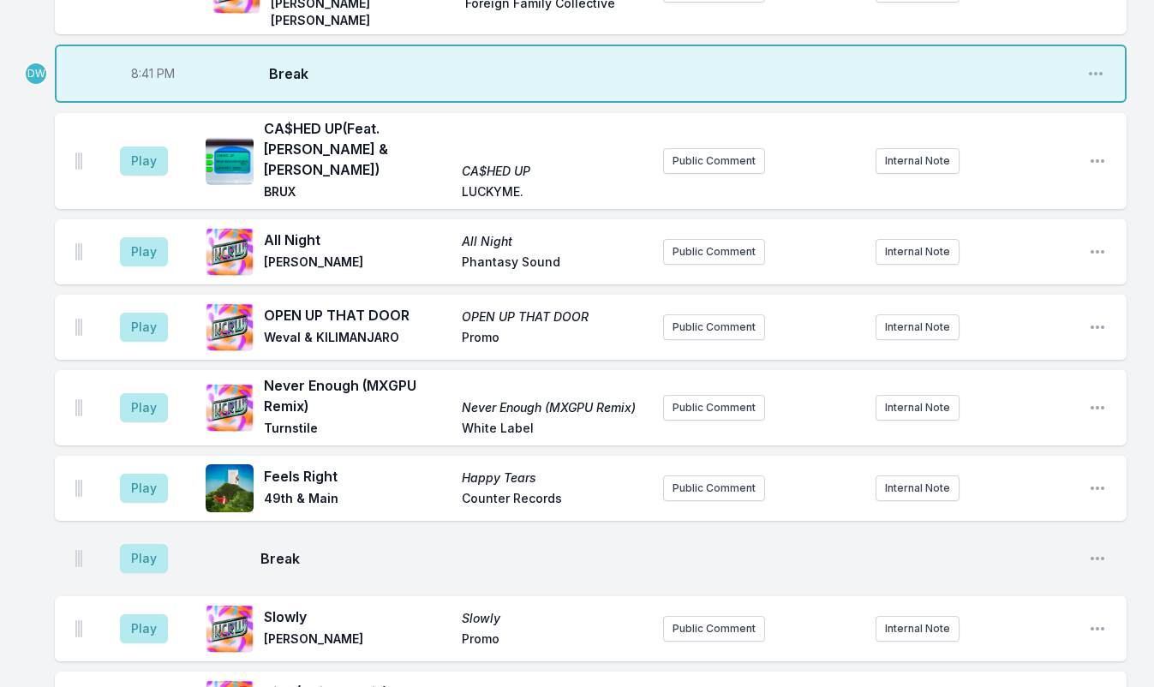
scroll to position [1113, 0]
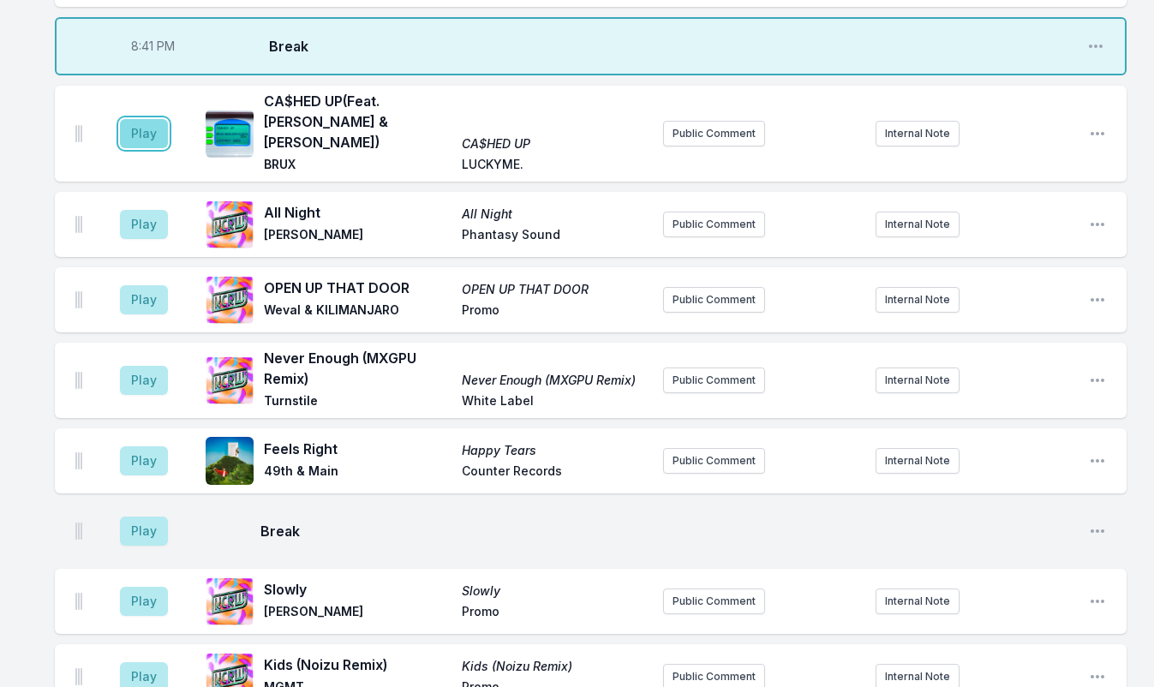
click at [151, 119] on button "Play" at bounding box center [144, 133] width 48 height 29
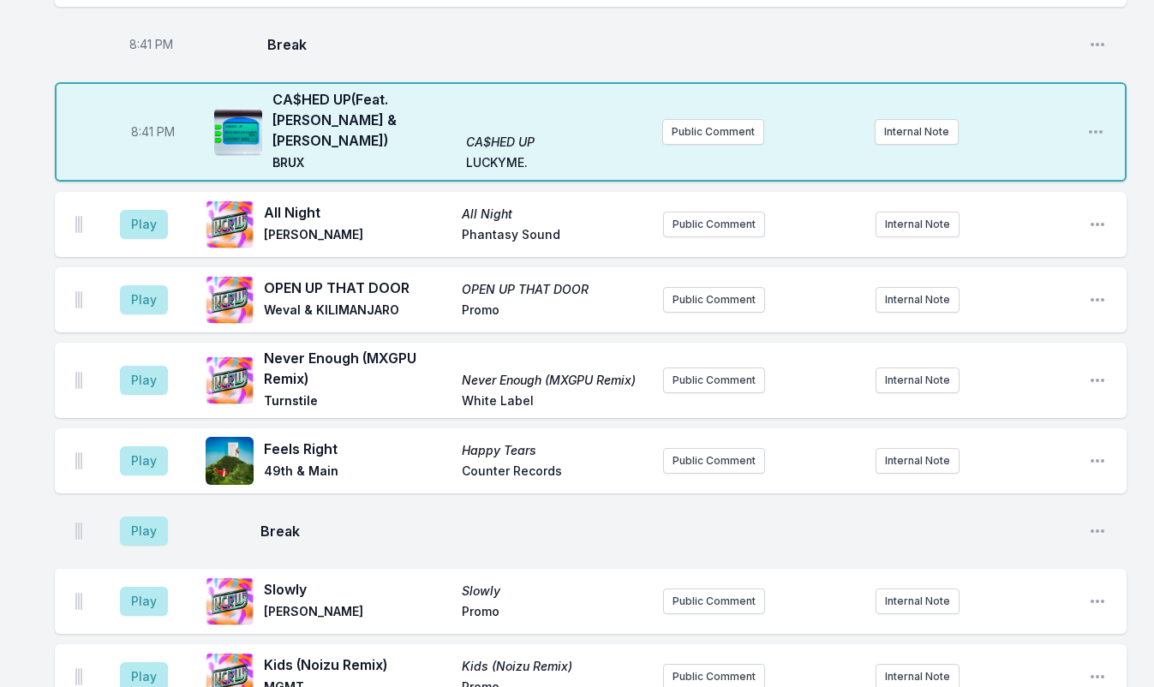
scroll to position [1112, 0]
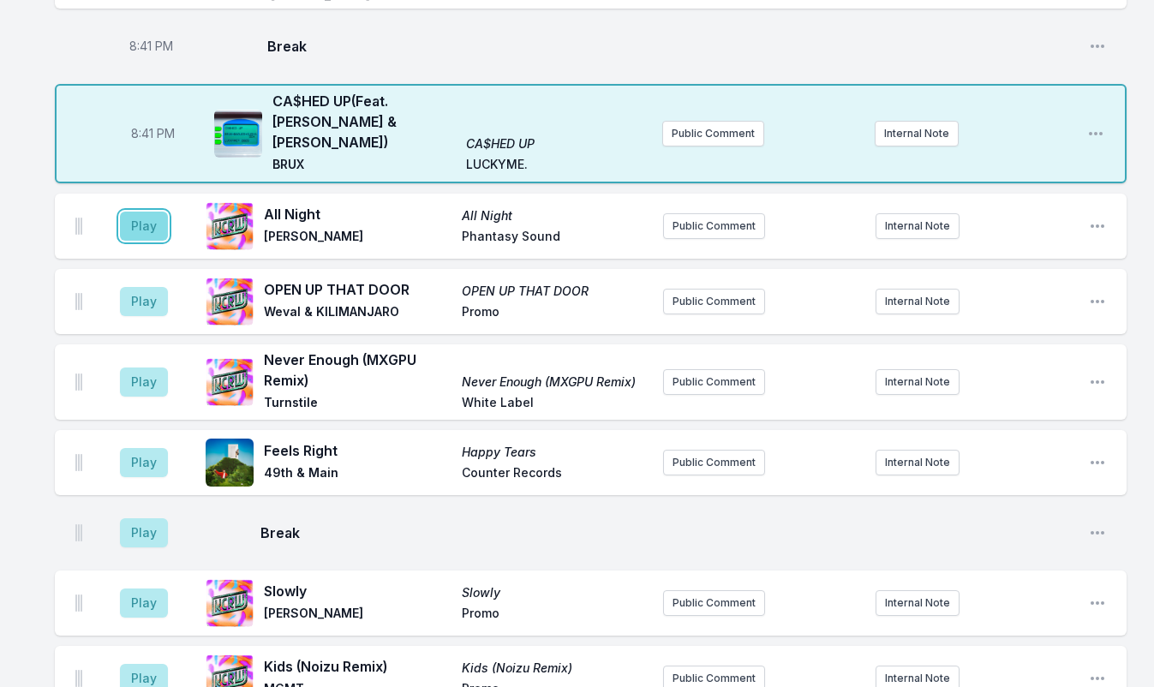
click at [147, 212] on button "Play" at bounding box center [144, 226] width 48 height 29
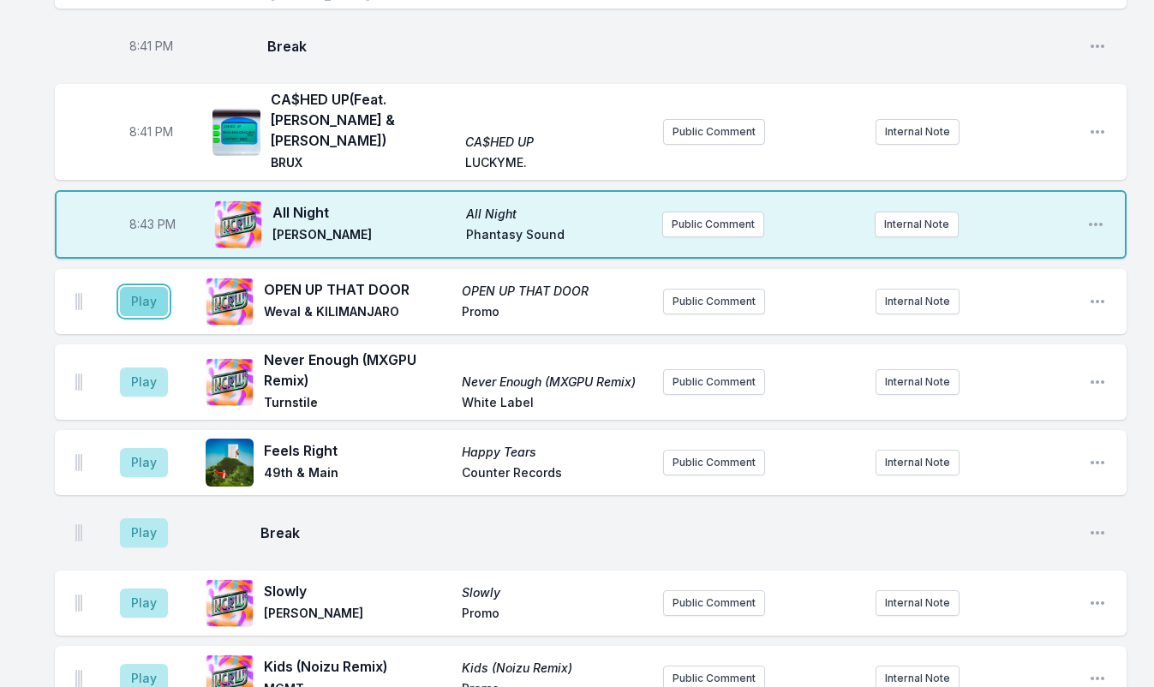
click at [139, 287] on button "Play" at bounding box center [144, 301] width 48 height 29
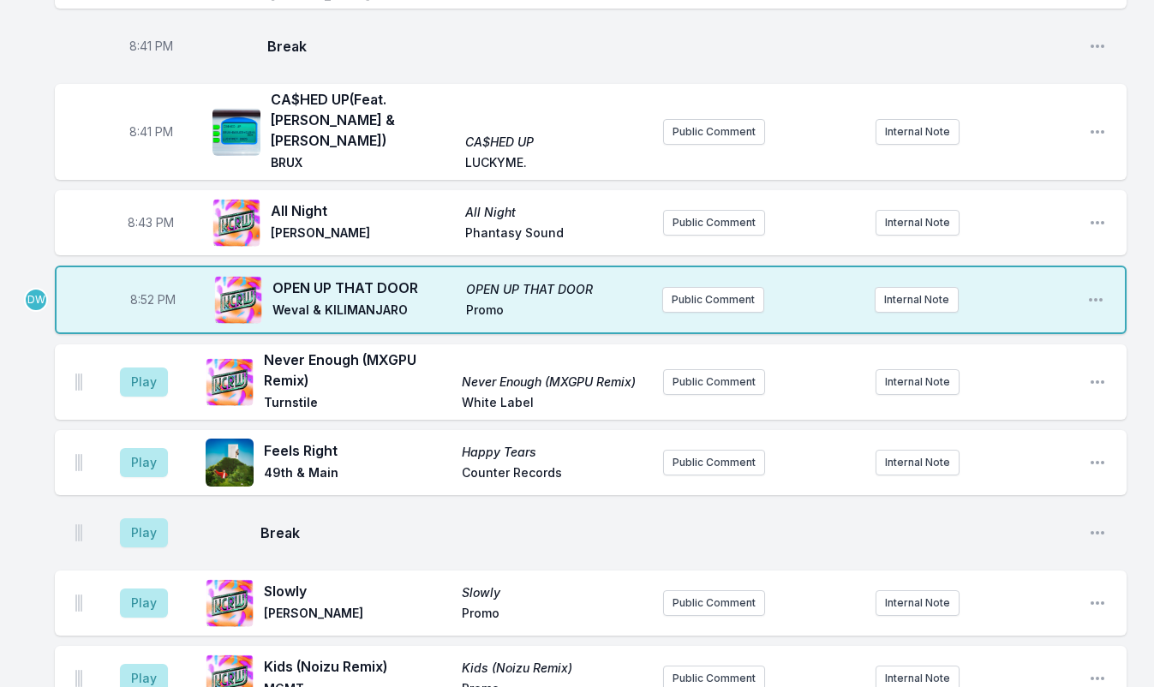
click at [146, 291] on span "8:52 PM" at bounding box center [152, 299] width 45 height 17
click at [139, 283] on input "20:52" at bounding box center [152, 299] width 96 height 33
type input "20:04"
type input "20:40"
type input "20:08"
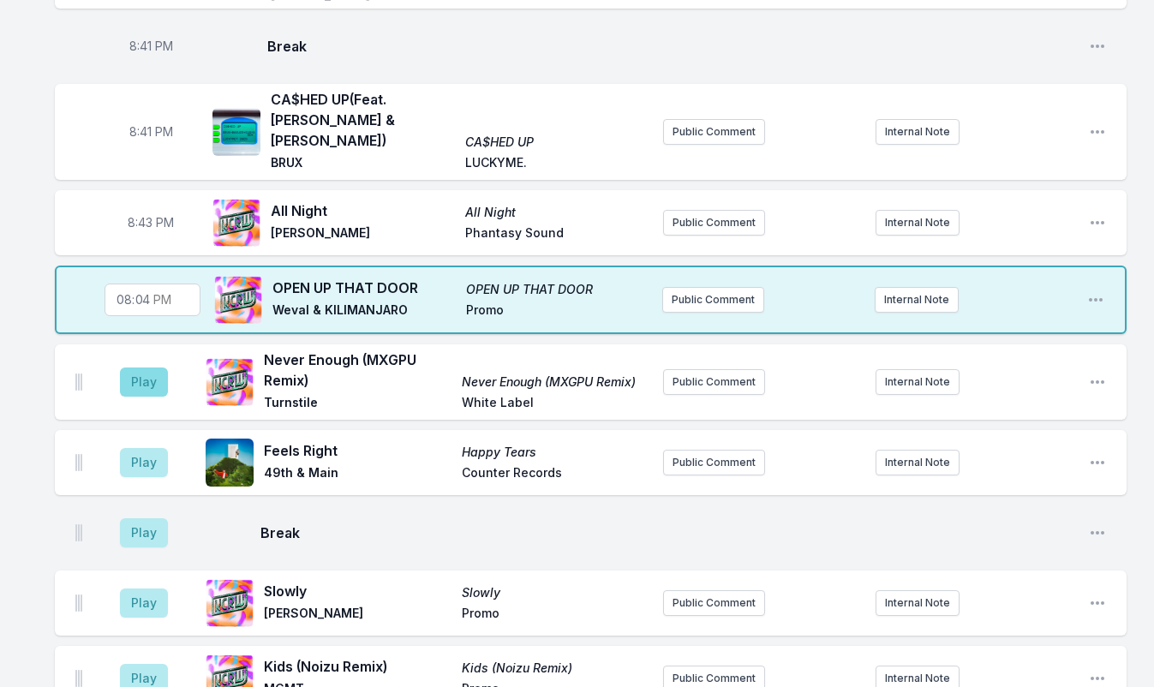
type input "20:49"
type input "20:08"
type input "20:49"
type input "20:48"
click at [147, 367] on button "Play" at bounding box center [144, 381] width 48 height 29
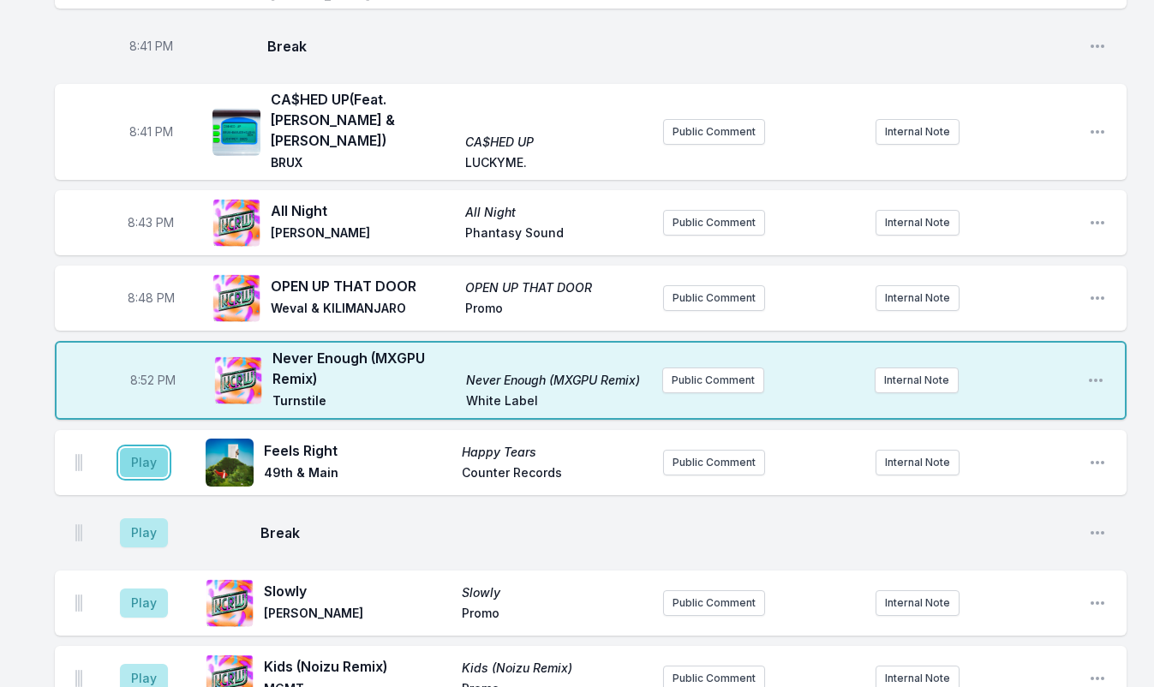
click at [141, 448] on button "Play" at bounding box center [144, 462] width 48 height 29
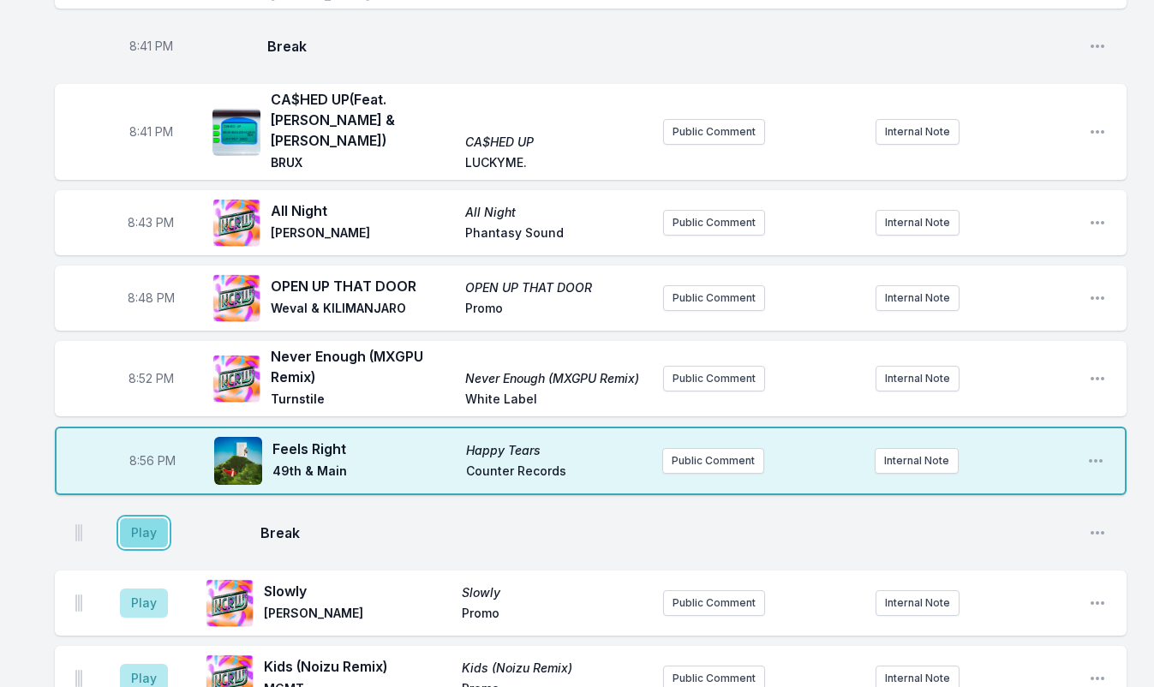
click at [137, 518] on button "Play" at bounding box center [144, 532] width 48 height 29
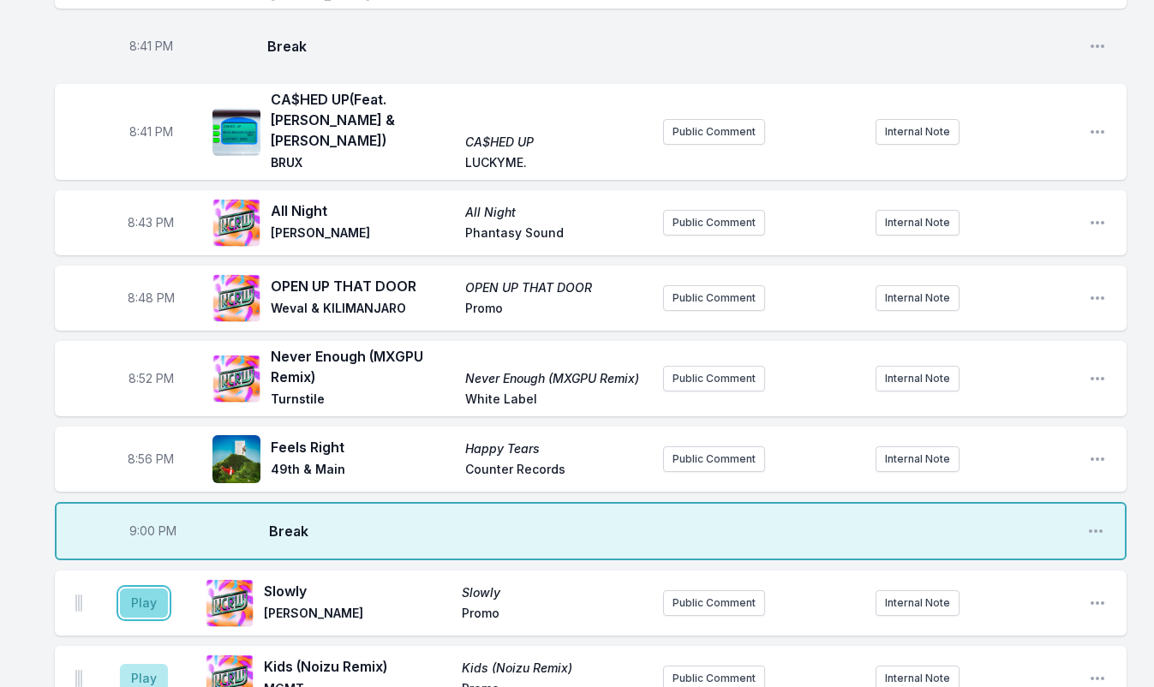
click at [132, 588] on button "Play" at bounding box center [144, 602] width 48 height 29
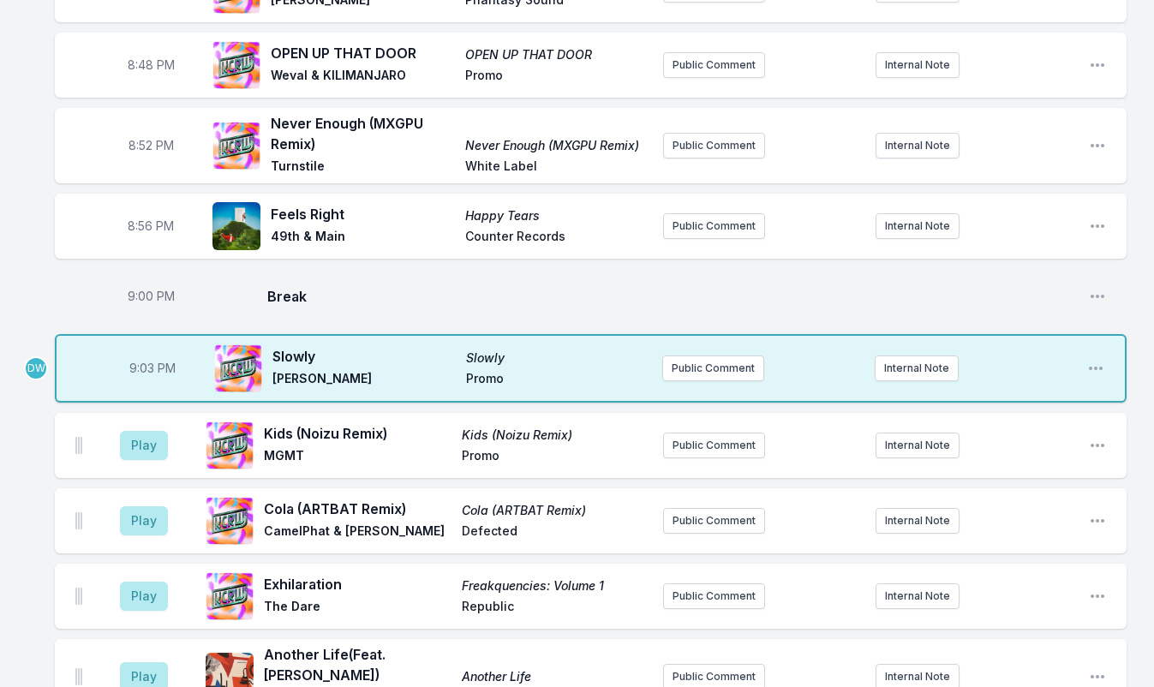
scroll to position [1369, 0]
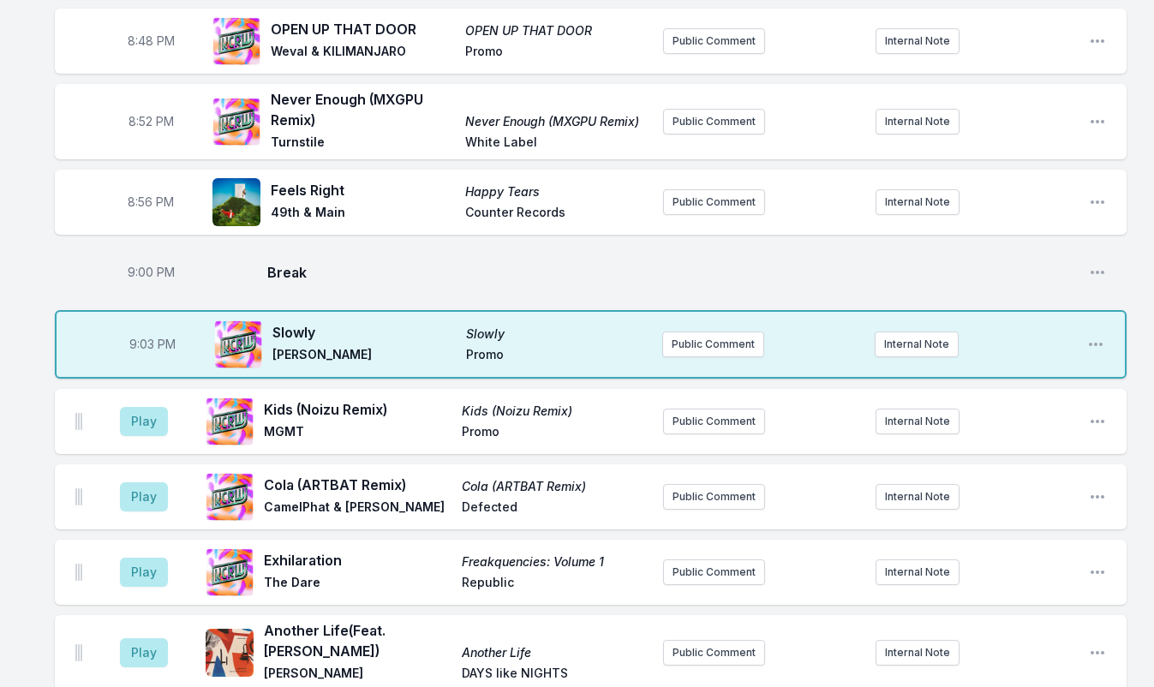
click at [146, 336] on span "9:03 PM" at bounding box center [152, 344] width 46 height 17
click at [135, 328] on input "21:03" at bounding box center [152, 344] width 96 height 33
type input "21:00"
type input "21:01"
click at [143, 407] on button "Play" at bounding box center [144, 421] width 48 height 29
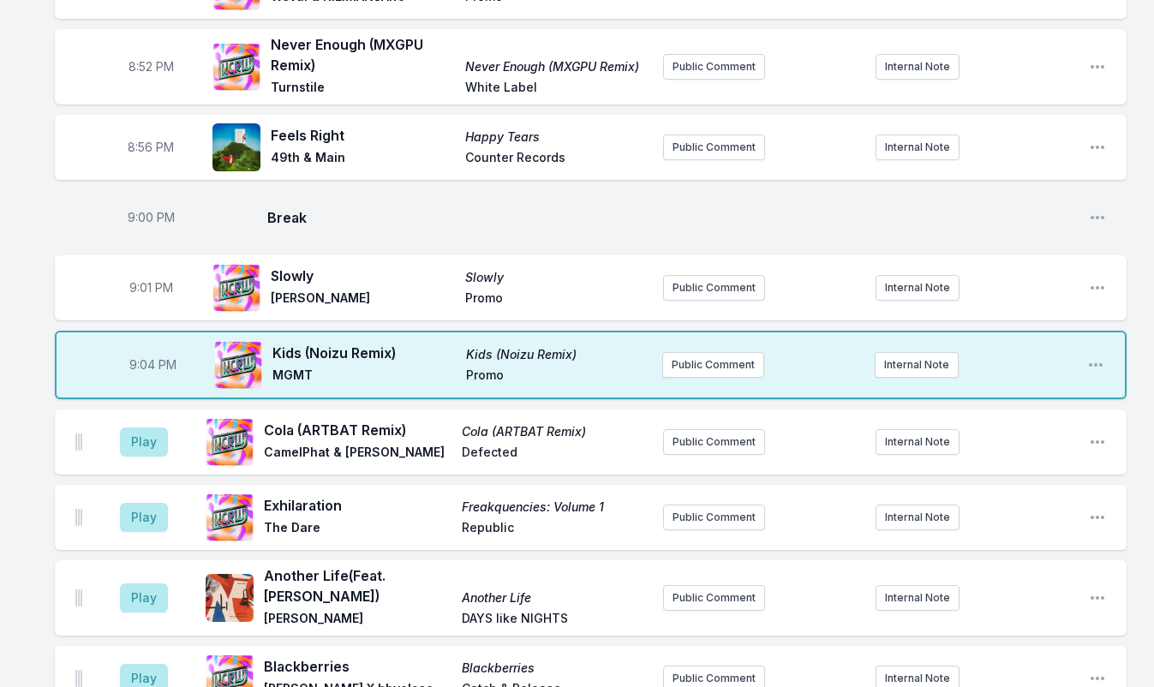
scroll to position [1454, 0]
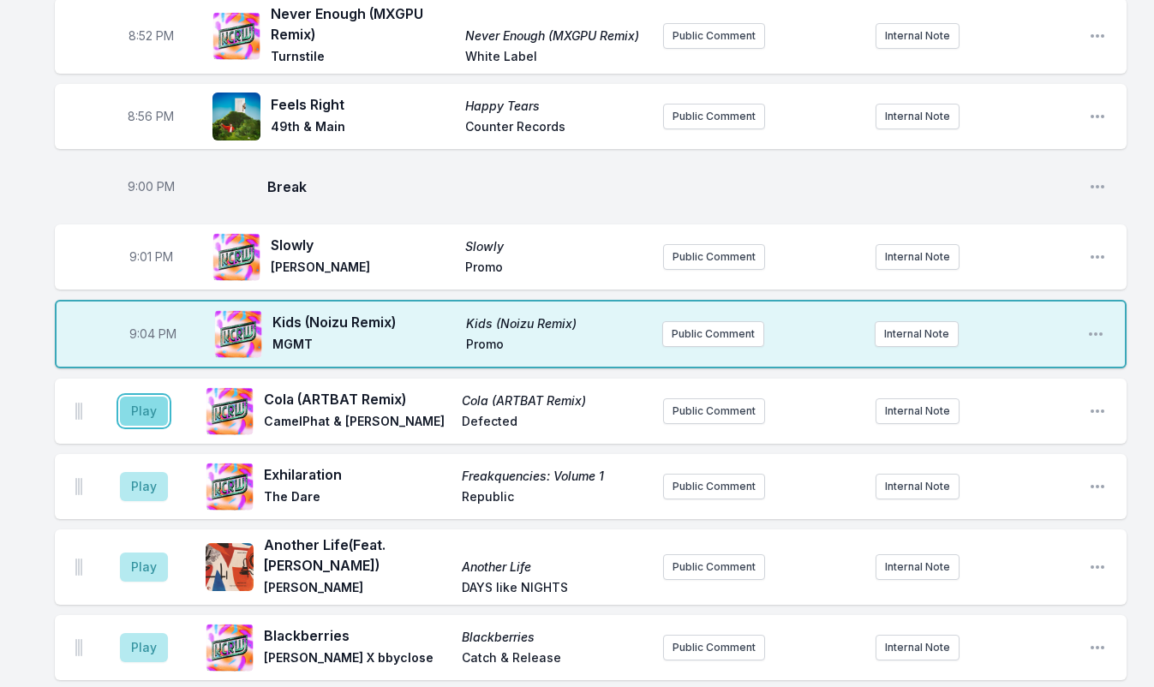
click at [144, 397] on button "Play" at bounding box center [144, 411] width 48 height 29
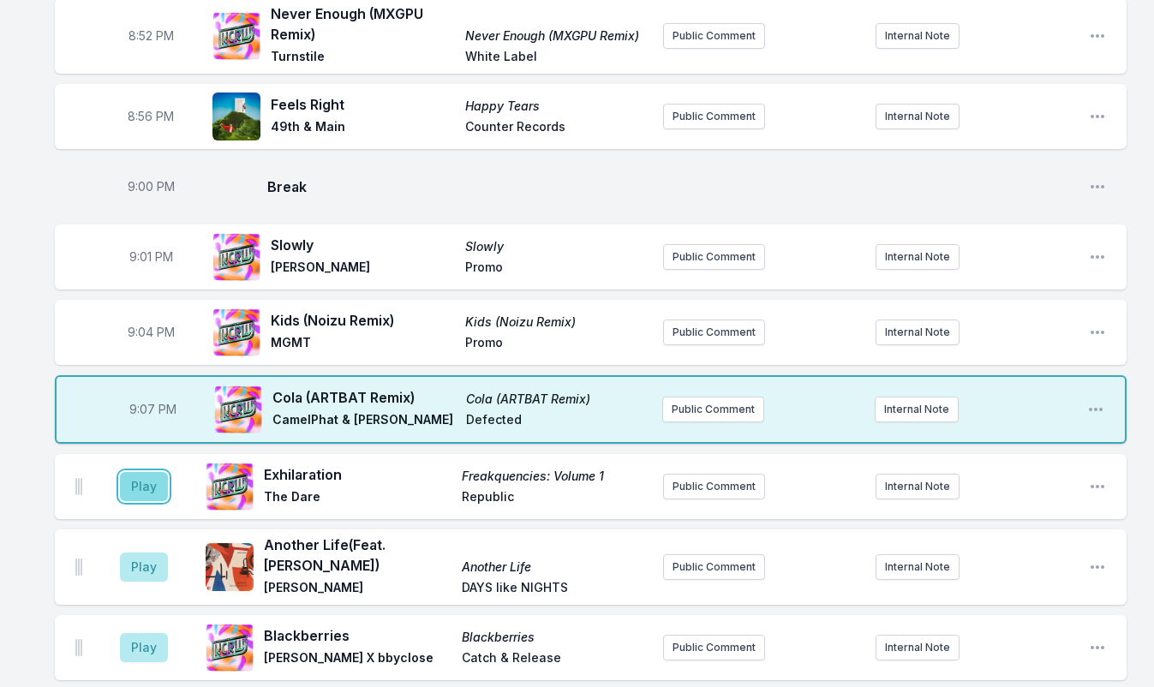
click at [150, 472] on button "Play" at bounding box center [144, 486] width 48 height 29
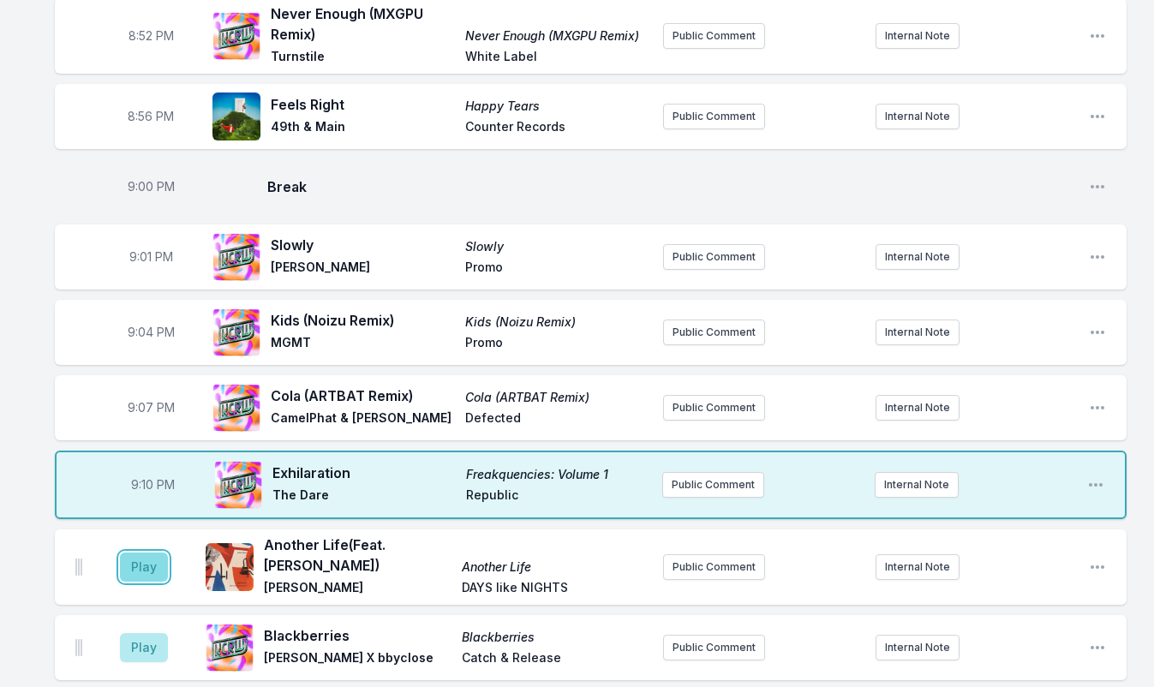
click at [148, 552] on button "Play" at bounding box center [144, 566] width 48 height 29
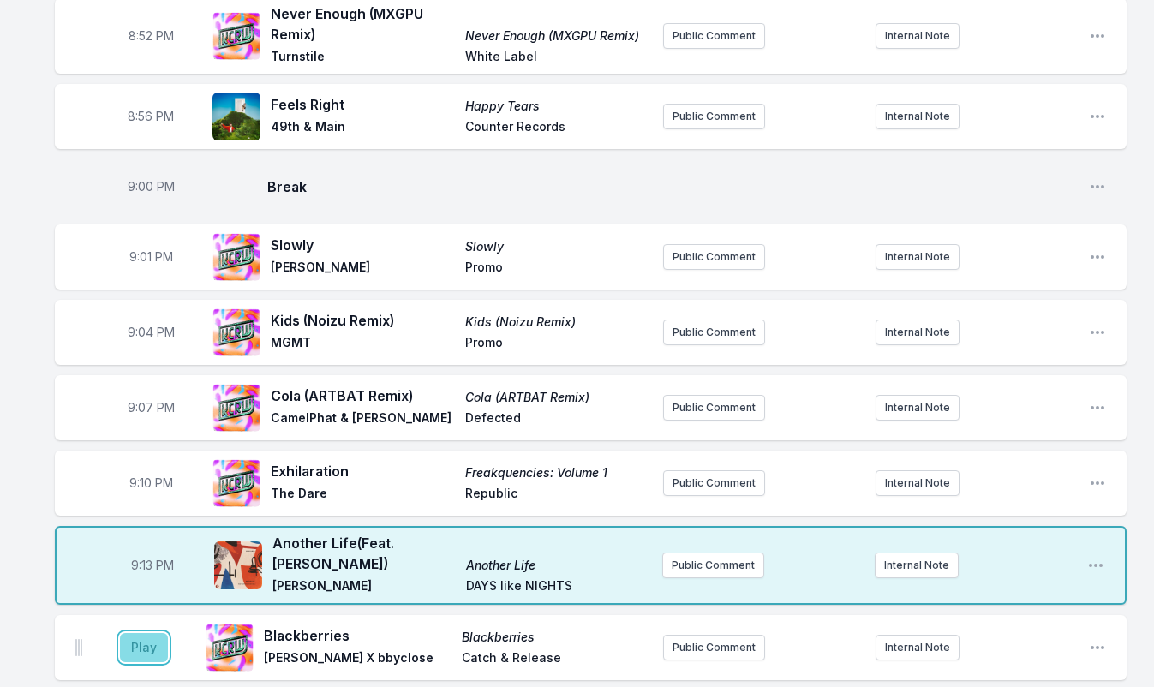
click at [135, 633] on button "Play" at bounding box center [144, 647] width 48 height 29
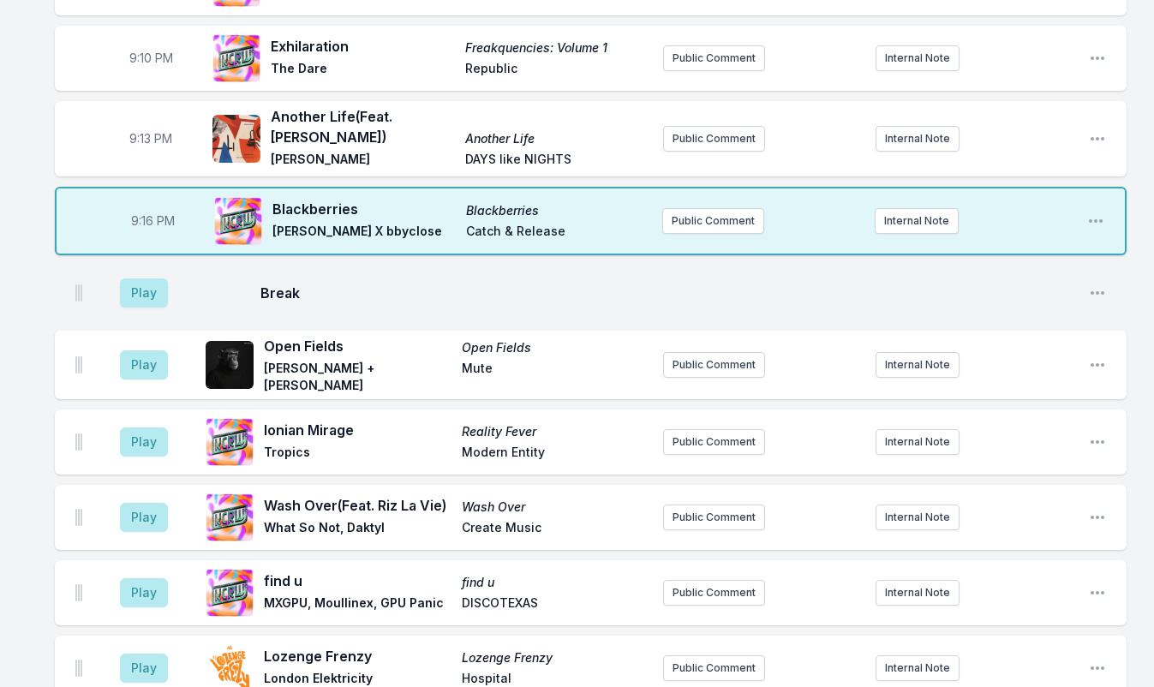
scroll to position [1882, 0]
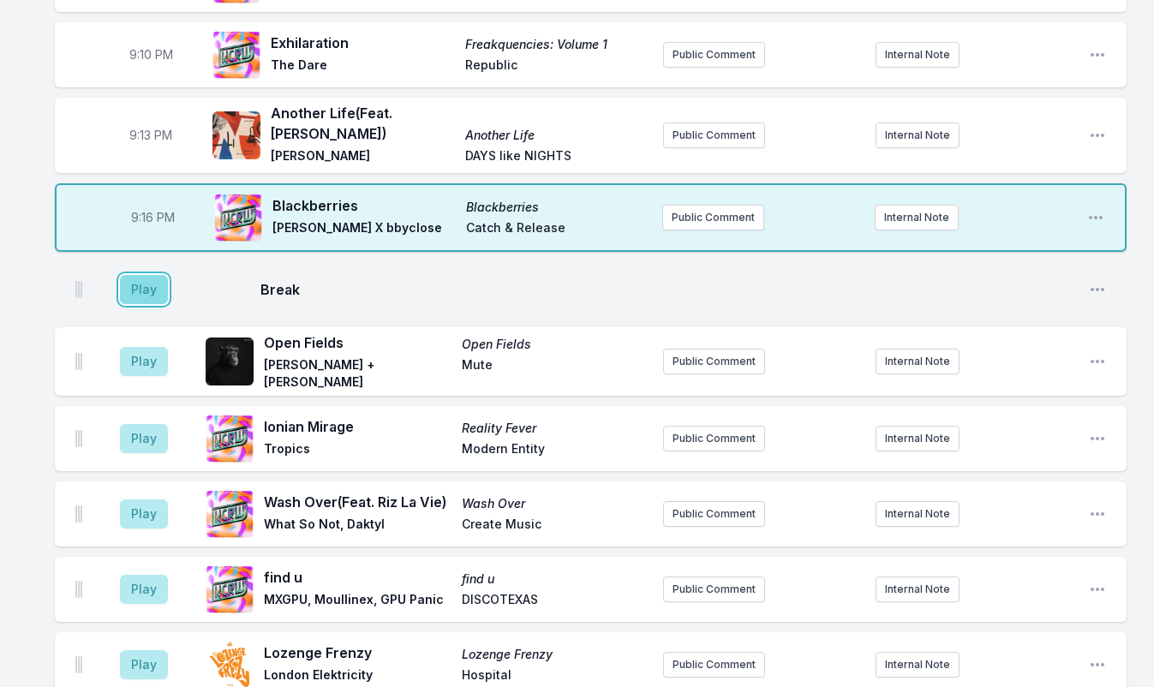
click at [138, 275] on button "Play" at bounding box center [144, 289] width 48 height 29
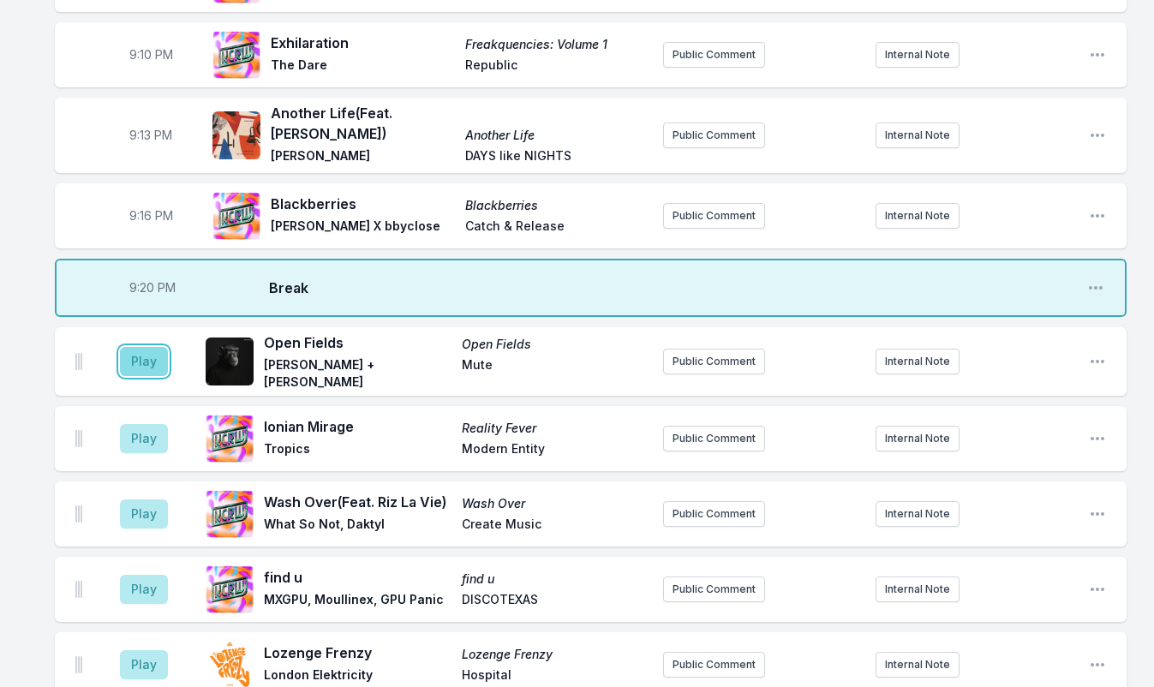
click at [153, 347] on button "Play" at bounding box center [144, 361] width 48 height 29
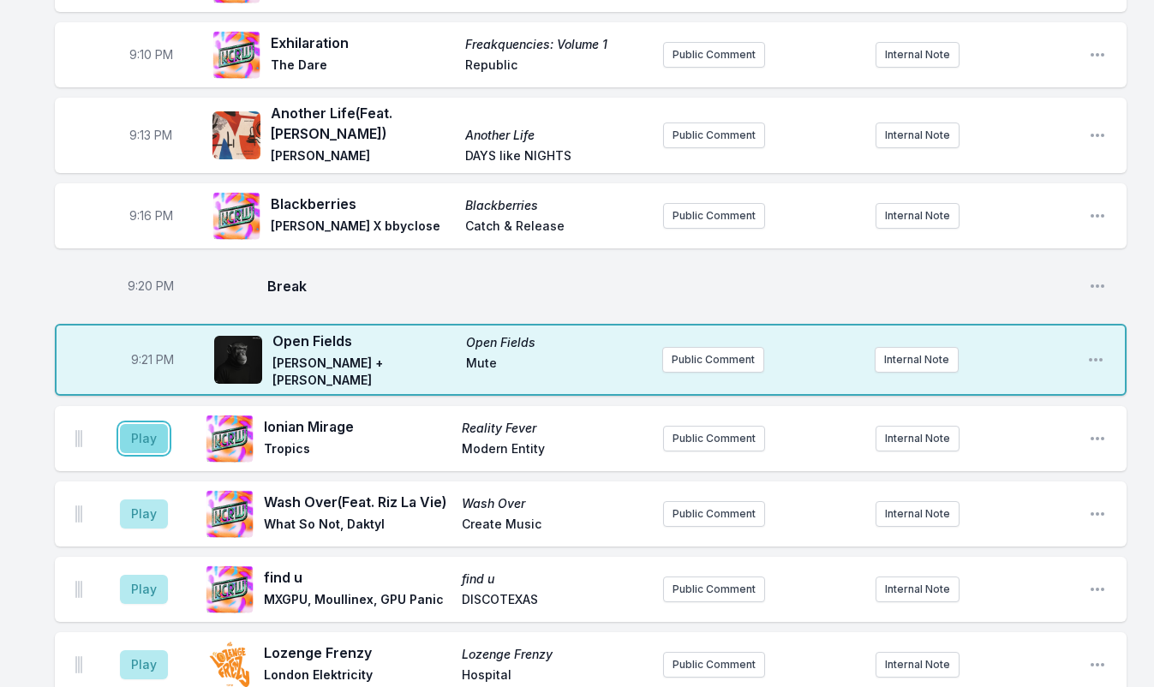
click at [152, 424] on button "Play" at bounding box center [144, 438] width 48 height 29
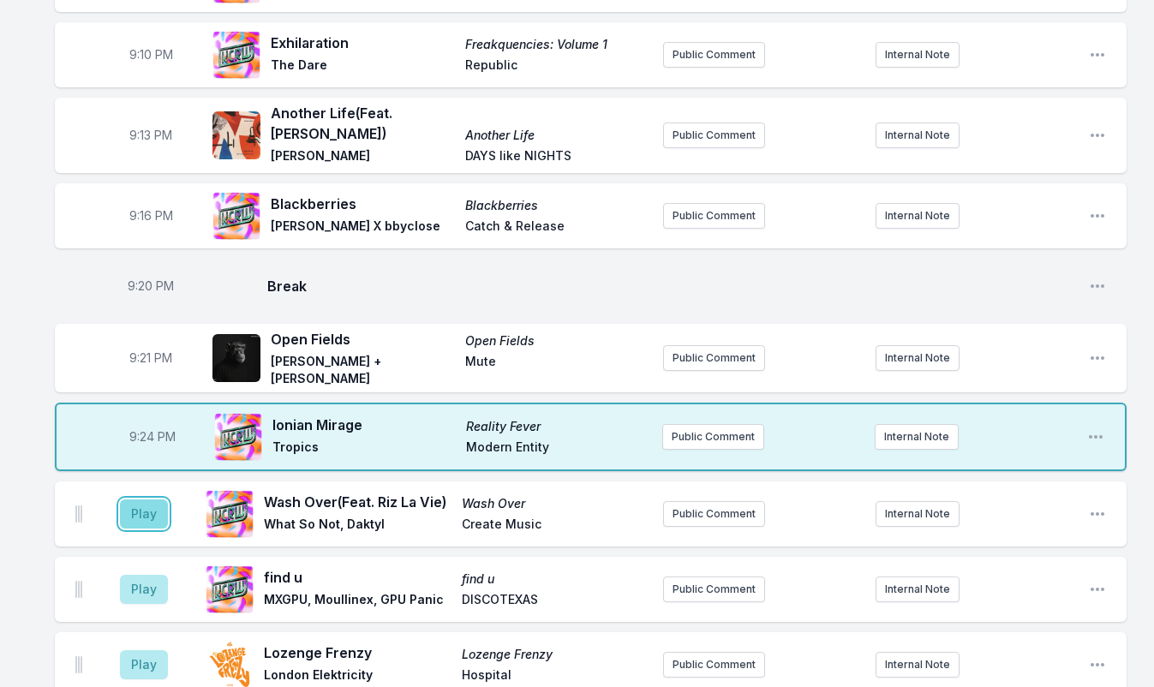
click at [136, 499] on button "Play" at bounding box center [144, 513] width 48 height 29
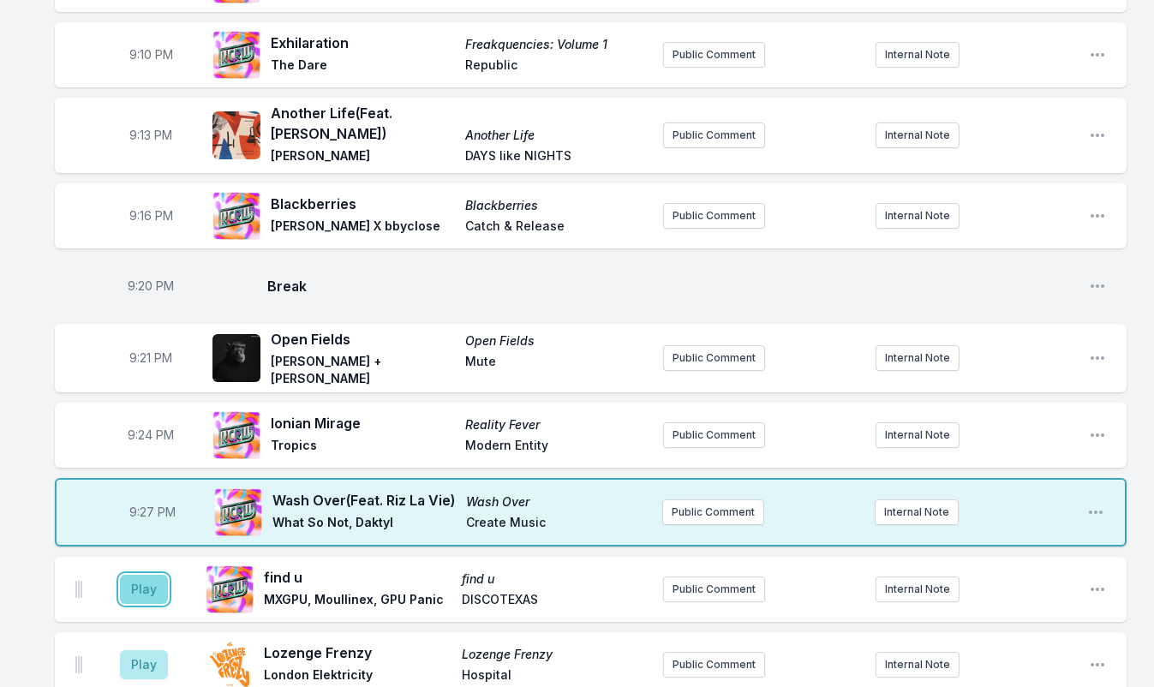
click at [135, 575] on button "Play" at bounding box center [144, 589] width 48 height 29
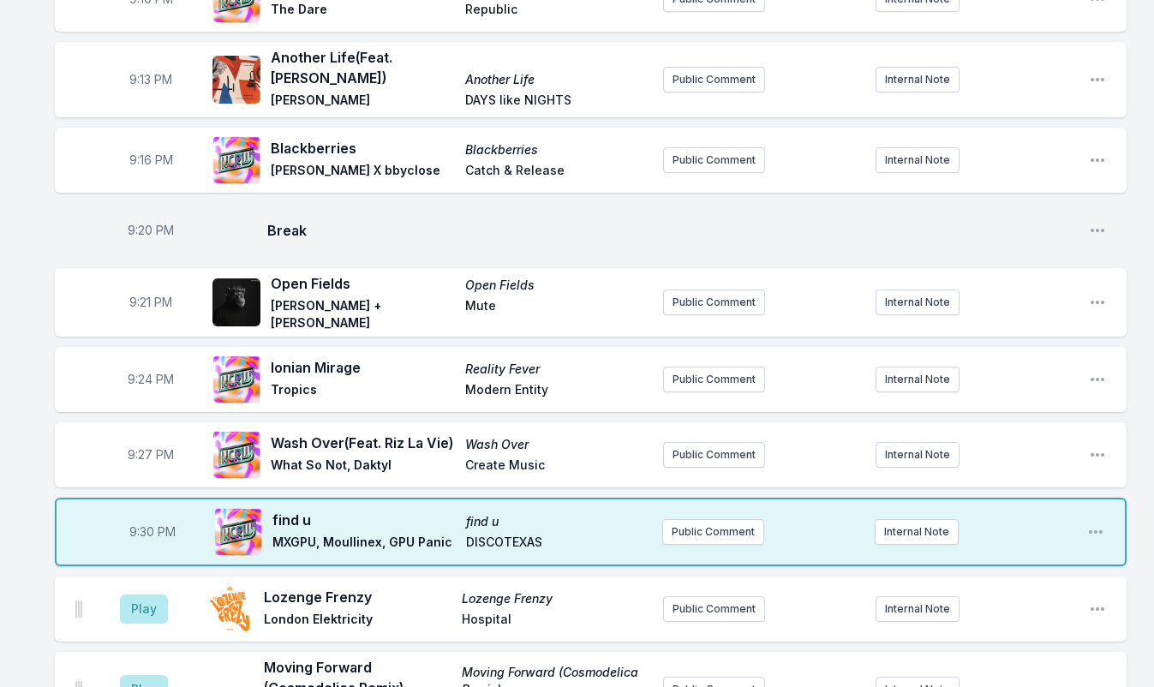
scroll to position [1968, 0]
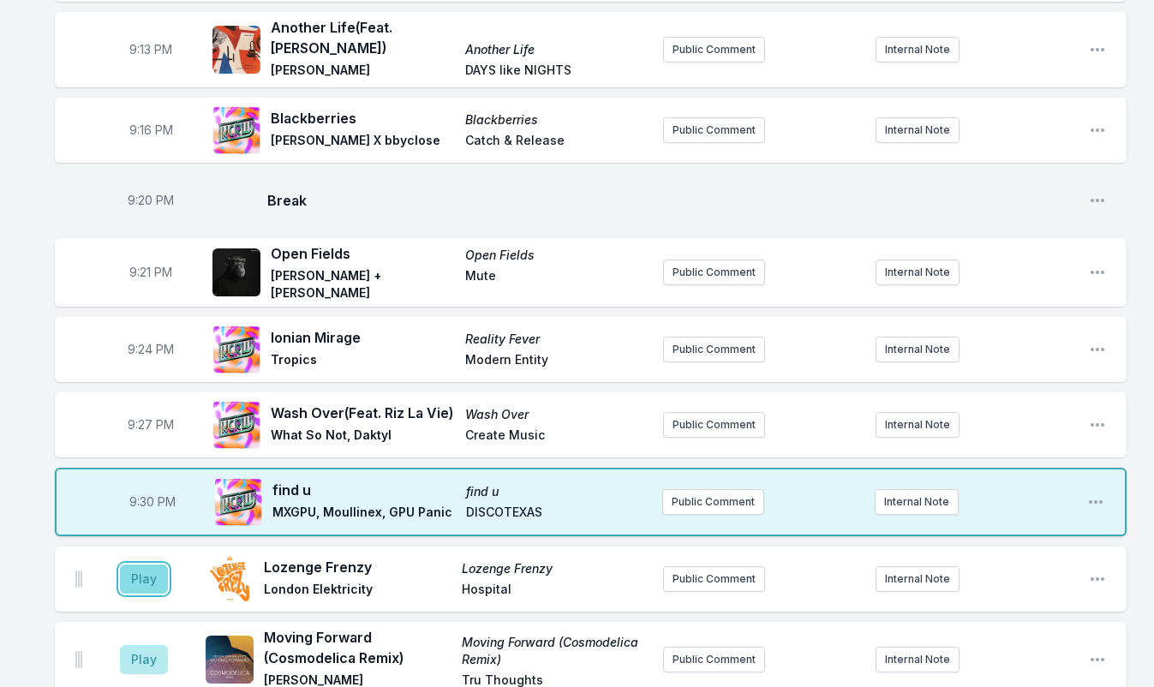
click at [126, 564] on button "Play" at bounding box center [144, 578] width 48 height 29
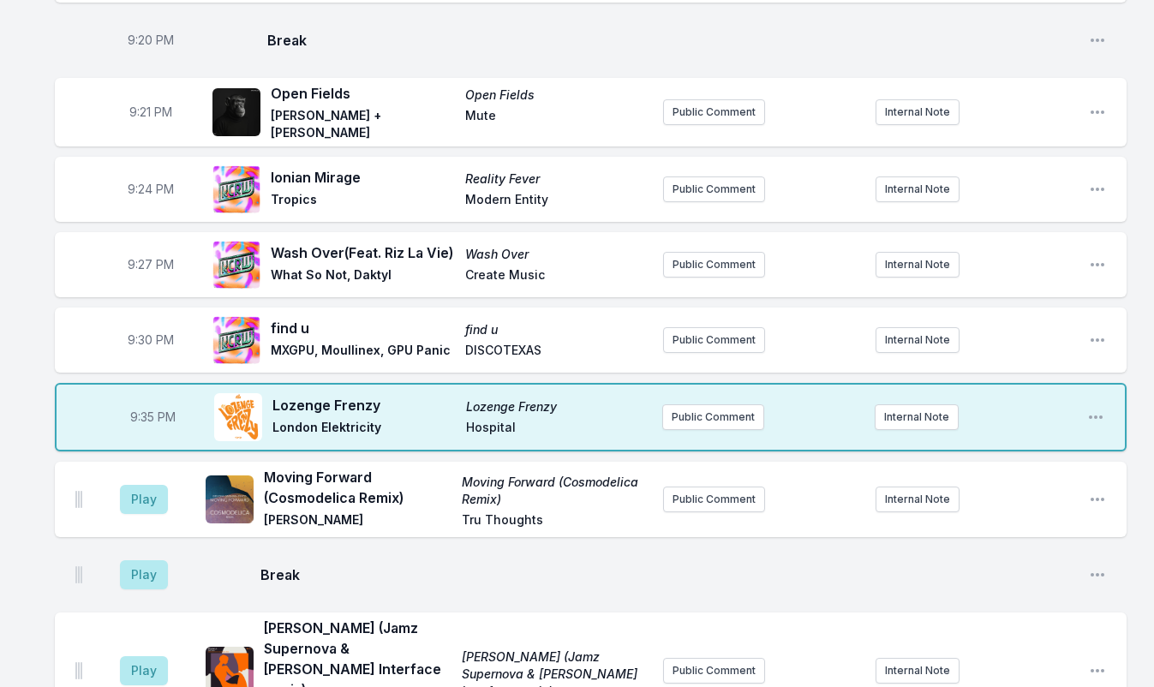
scroll to position [2139, 0]
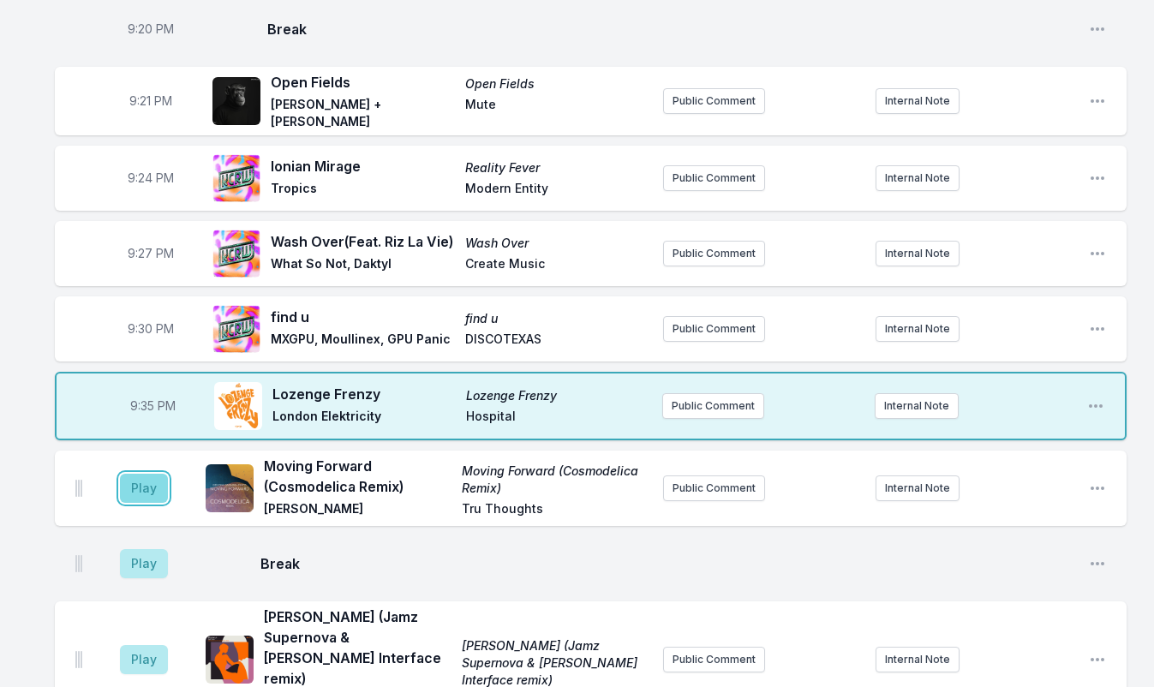
click at [143, 474] on button "Play" at bounding box center [144, 488] width 48 height 29
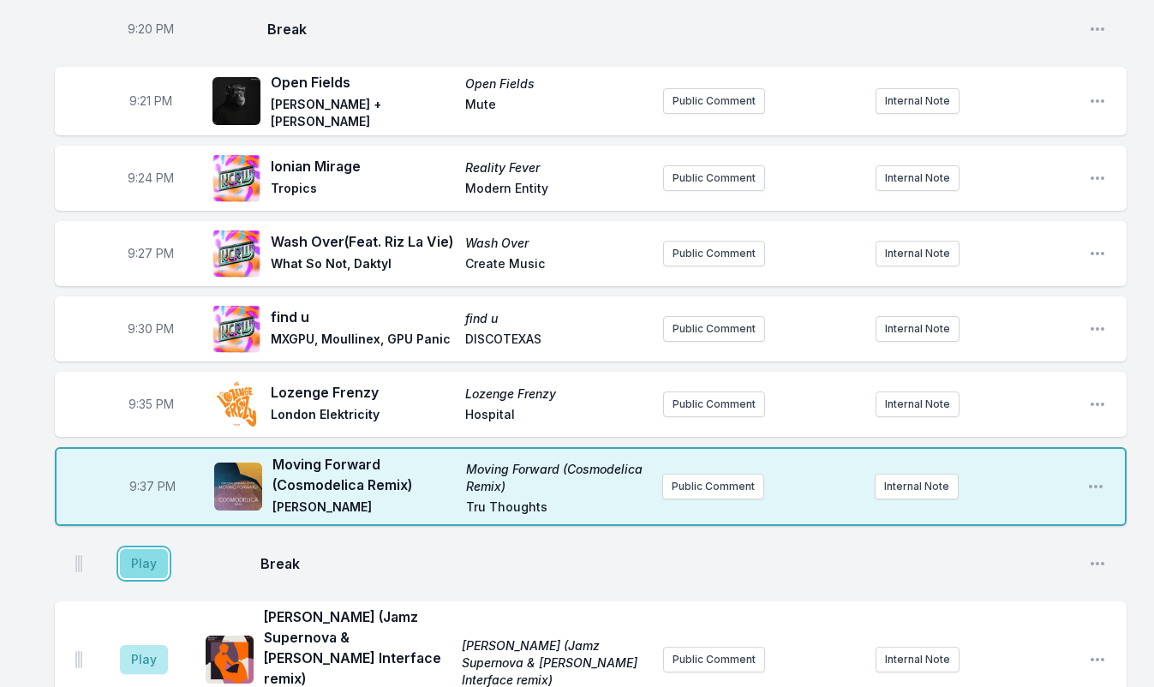
click at [149, 549] on button "Play" at bounding box center [144, 563] width 48 height 29
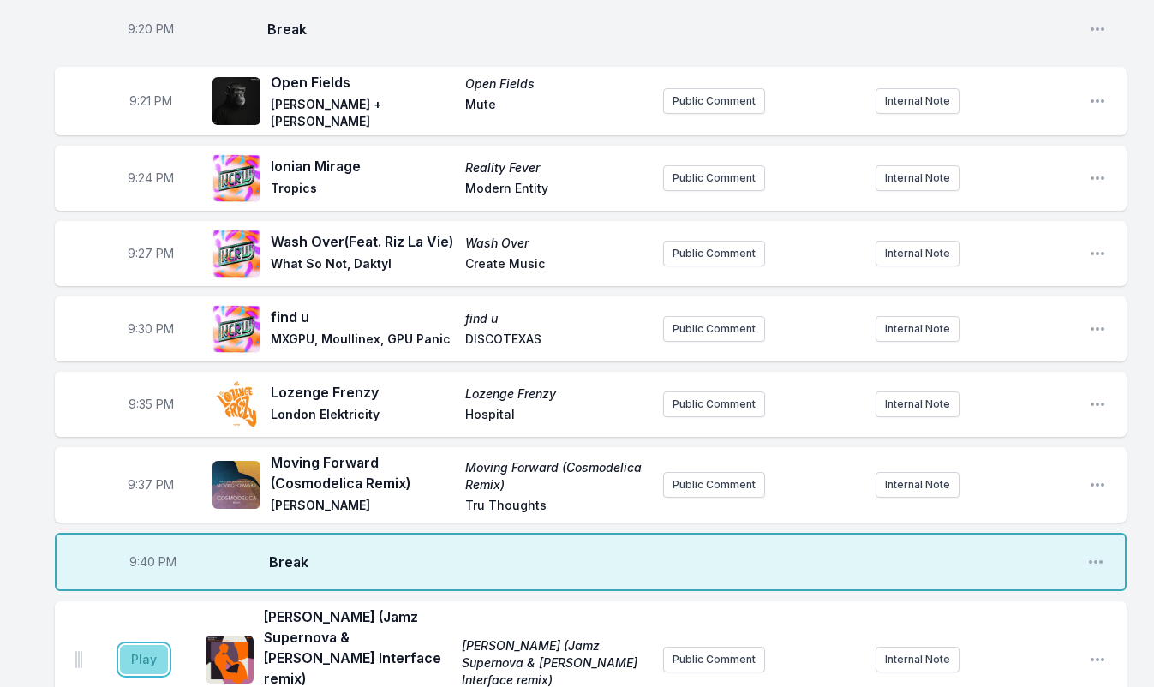
click at [129, 645] on button "Play" at bounding box center [144, 659] width 48 height 29
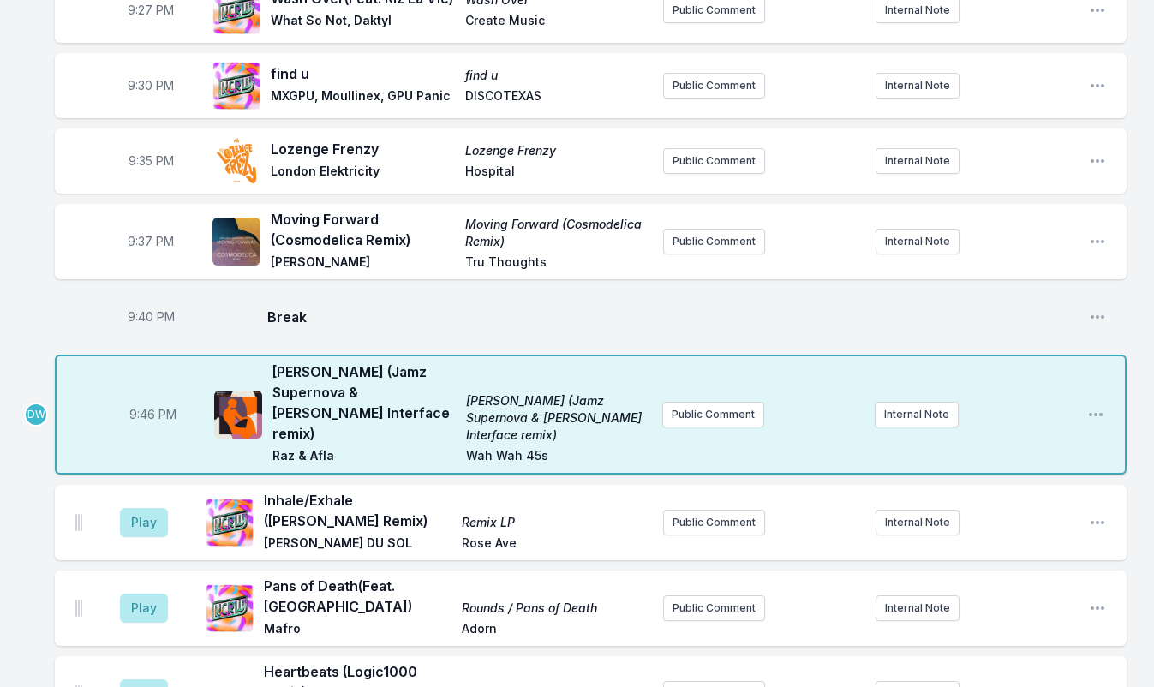
scroll to position [2396, 0]
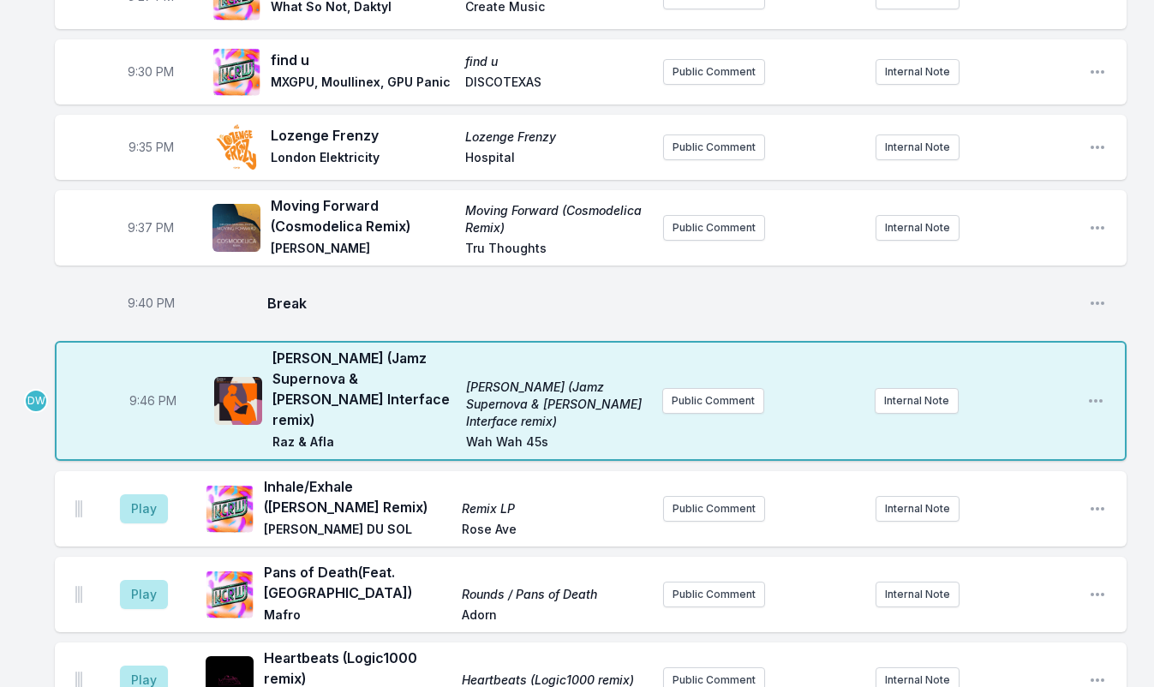
click at [139, 392] on span "9:46 PM" at bounding box center [152, 400] width 47 height 17
click at [139, 385] on input "21:46" at bounding box center [152, 401] width 96 height 33
type input "21:41"
click at [134, 494] on button "Play" at bounding box center [144, 508] width 48 height 29
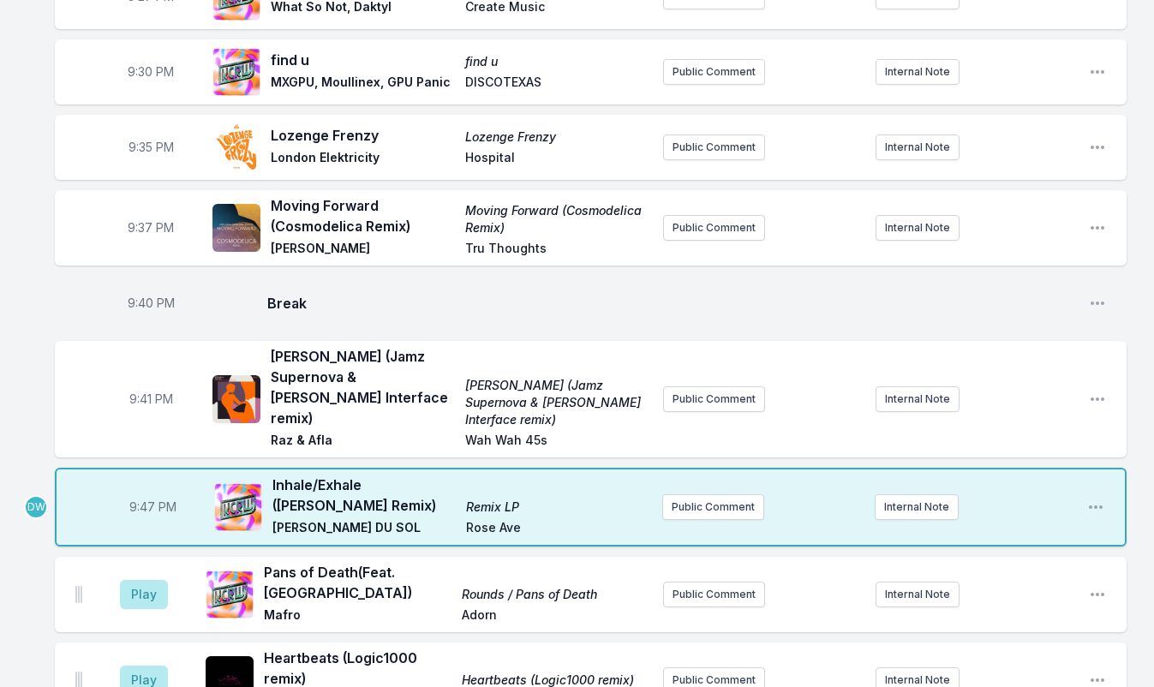
click at [144, 498] on span "9:47 PM" at bounding box center [152, 506] width 47 height 17
click at [140, 491] on input "21:47" at bounding box center [152, 507] width 96 height 33
type input "21:45"
click at [142, 580] on button "Play" at bounding box center [144, 594] width 48 height 29
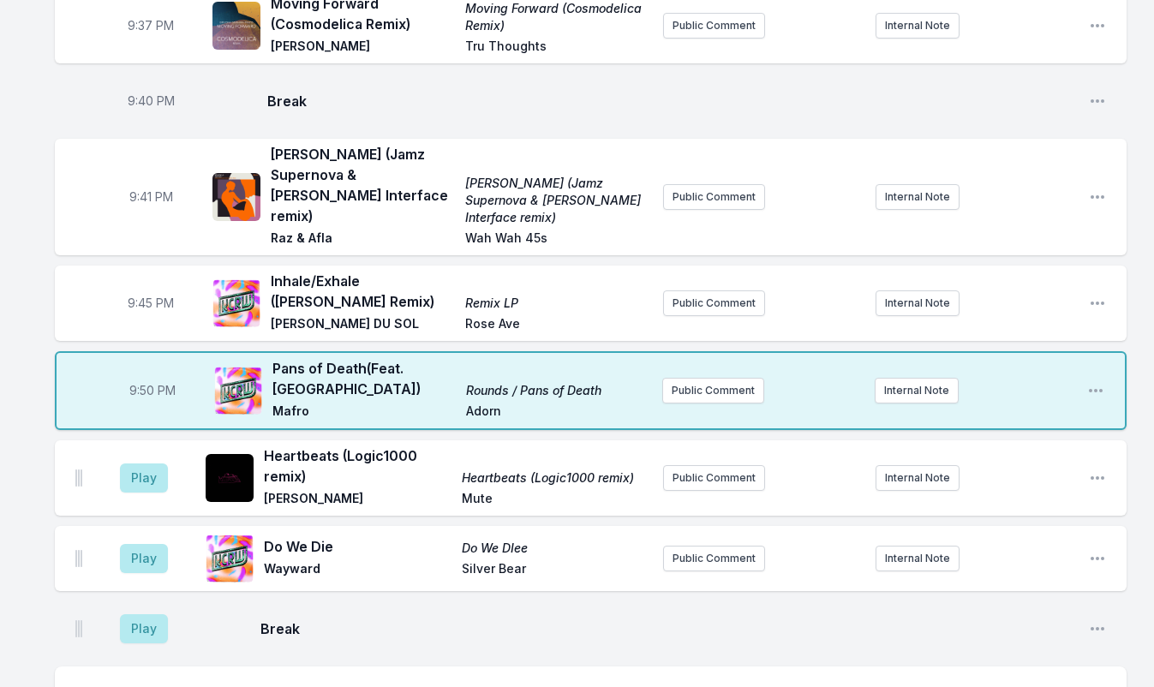
scroll to position [2567, 0]
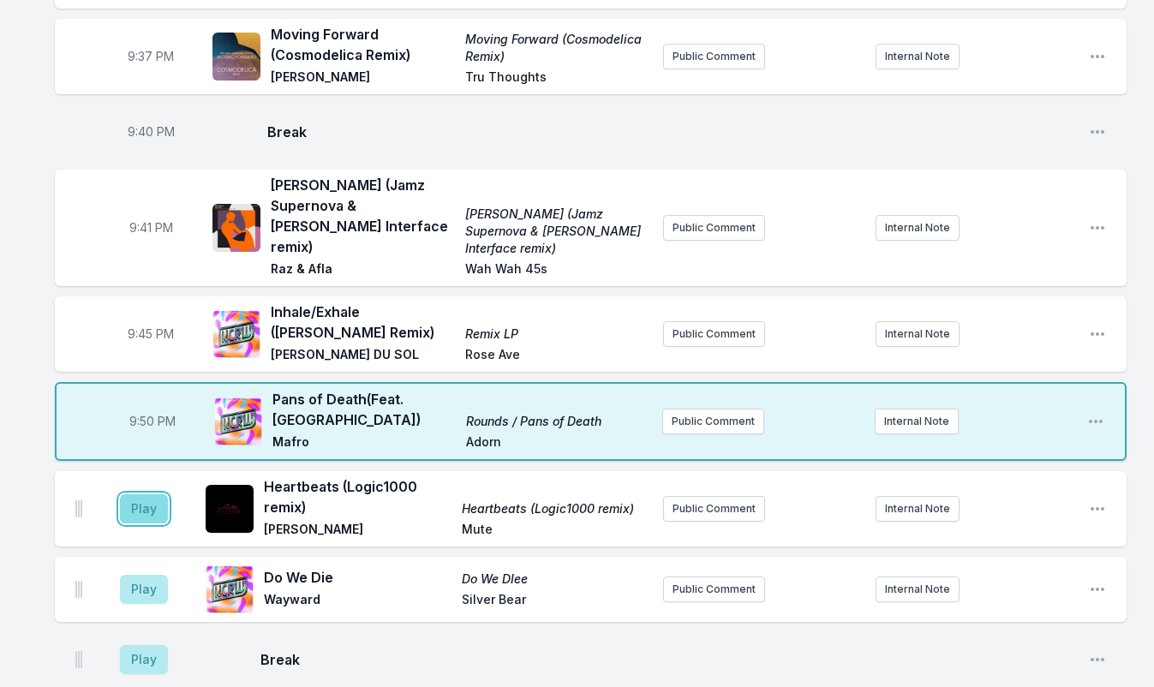
click at [136, 494] on button "Play" at bounding box center [144, 508] width 48 height 29
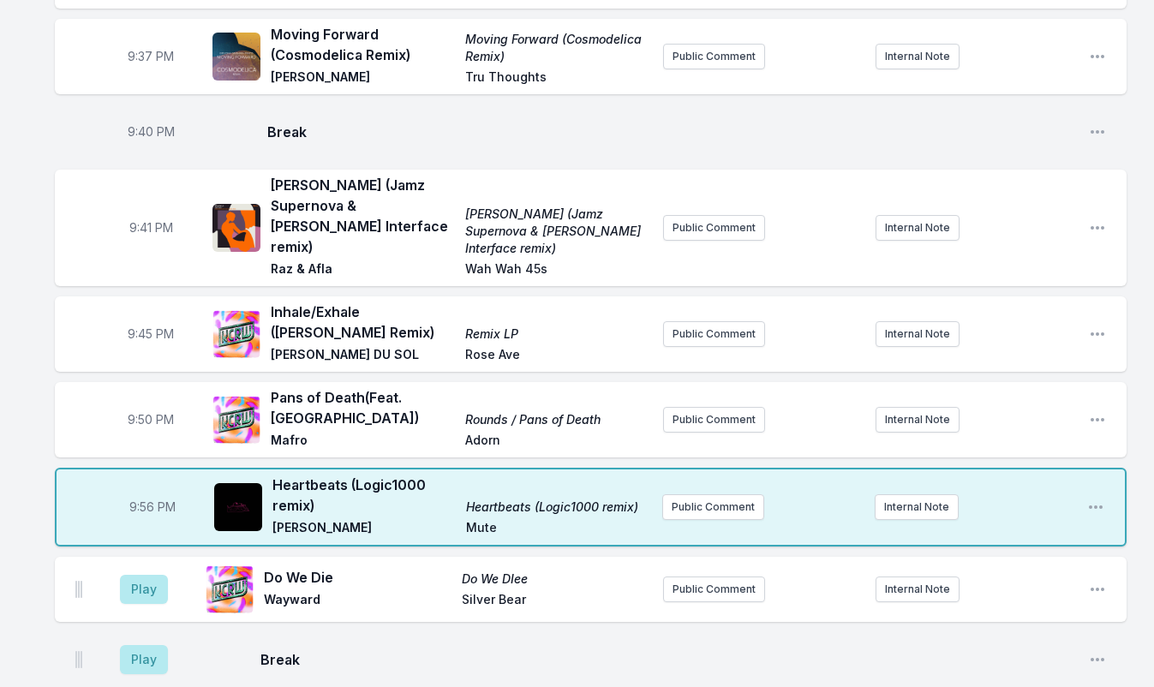
click at [139, 498] on span "9:56 PM" at bounding box center [152, 506] width 46 height 17
click at [139, 491] on input "21:56" at bounding box center [152, 507] width 96 height 33
type input "21:53"
click at [142, 575] on button "Play" at bounding box center [144, 589] width 48 height 29
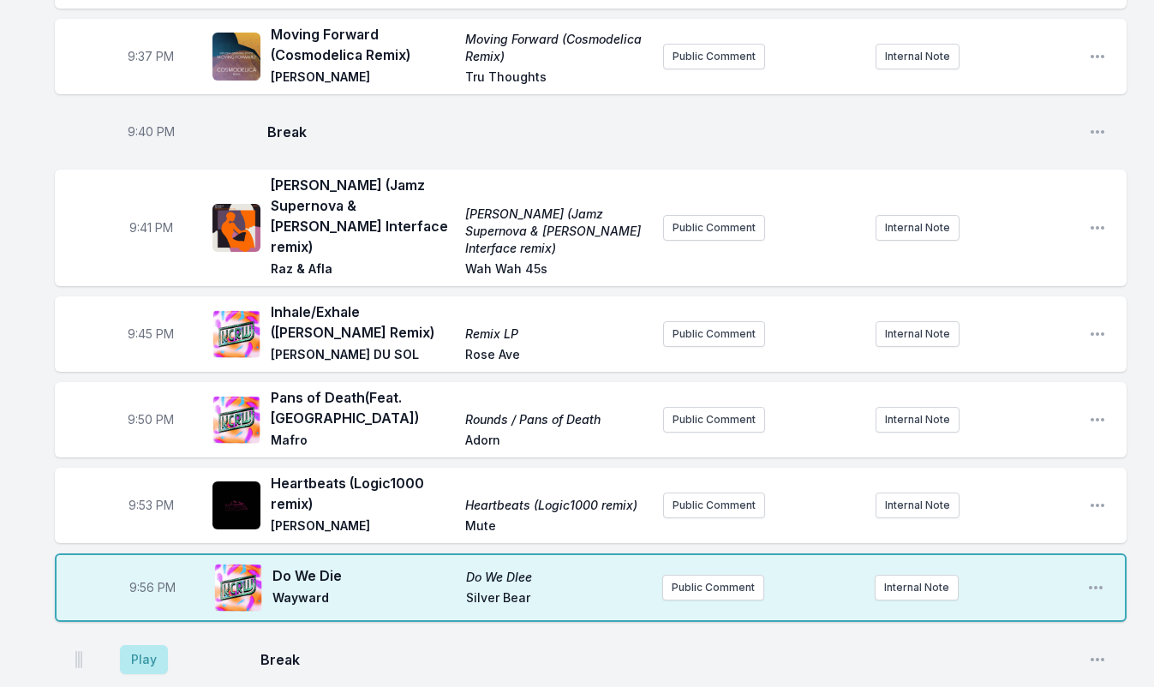
click at [170, 632] on aside "Play" at bounding box center [144, 659] width 96 height 55
click at [151, 645] on button "Play" at bounding box center [144, 659] width 48 height 29
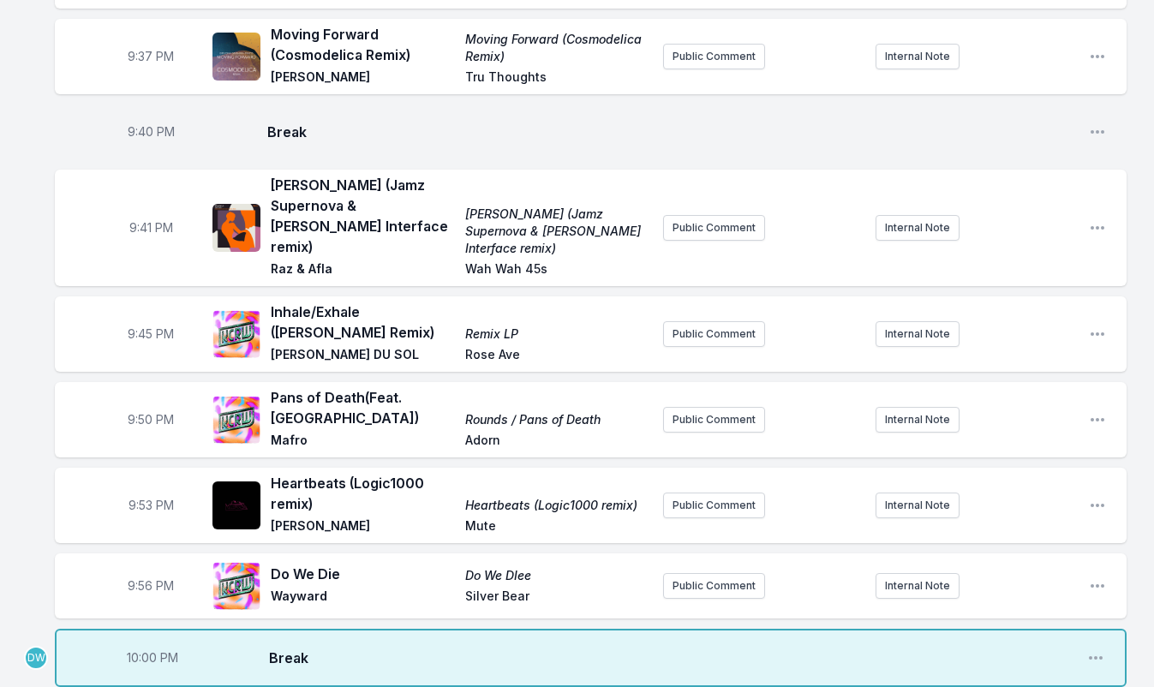
click at [129, 649] on span "10:00 PM" at bounding box center [152, 657] width 51 height 17
type input "21:59"
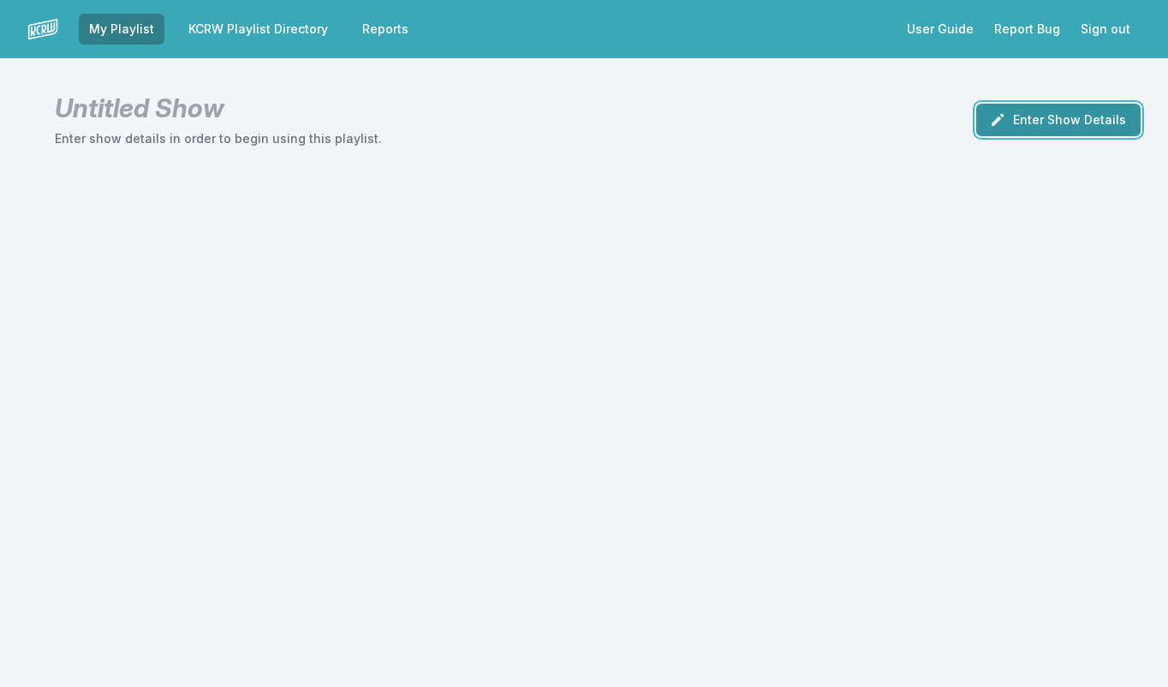
click at [1095, 115] on button "Enter Show Details" at bounding box center [1058, 120] width 164 height 33
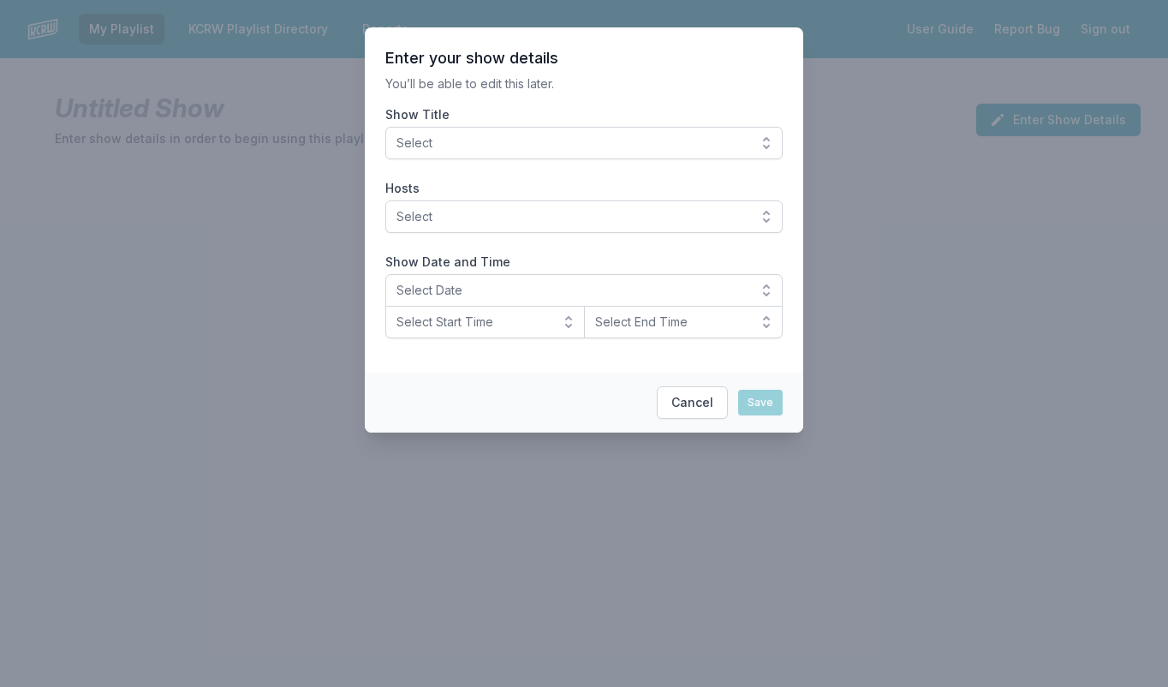
click at [759, 145] on button "Select" at bounding box center [583, 143] width 397 height 33
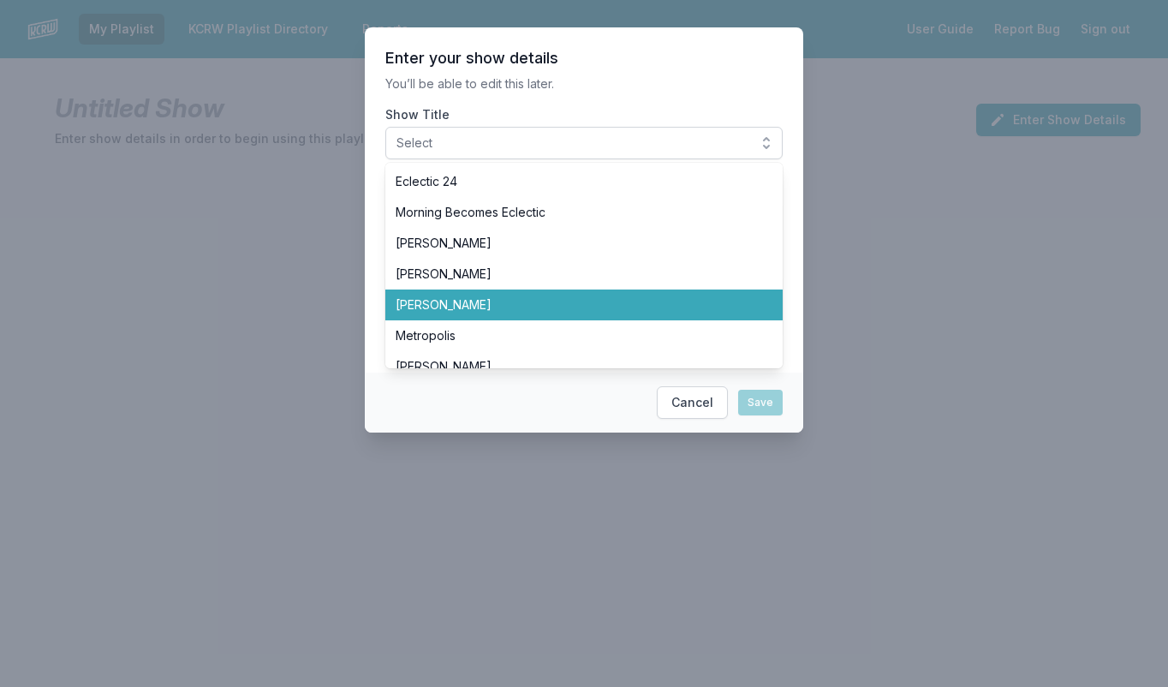
click at [515, 312] on span "Henry Rollins" at bounding box center [574, 304] width 356 height 17
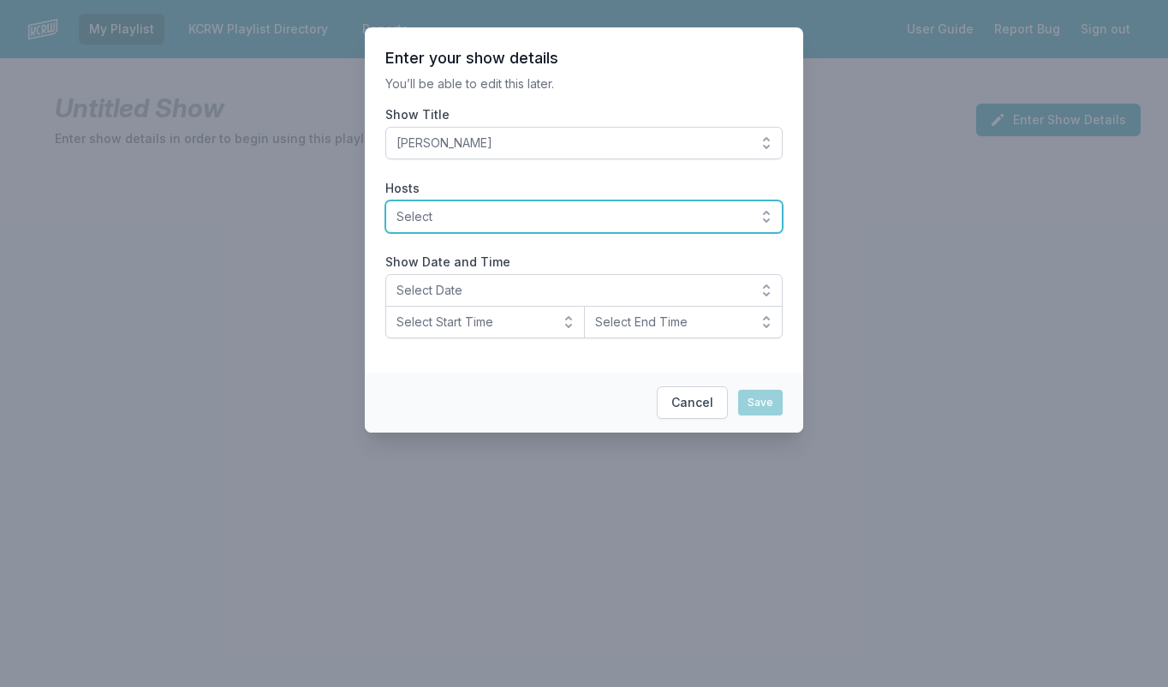
click at [766, 218] on button "Select" at bounding box center [583, 216] width 397 height 33
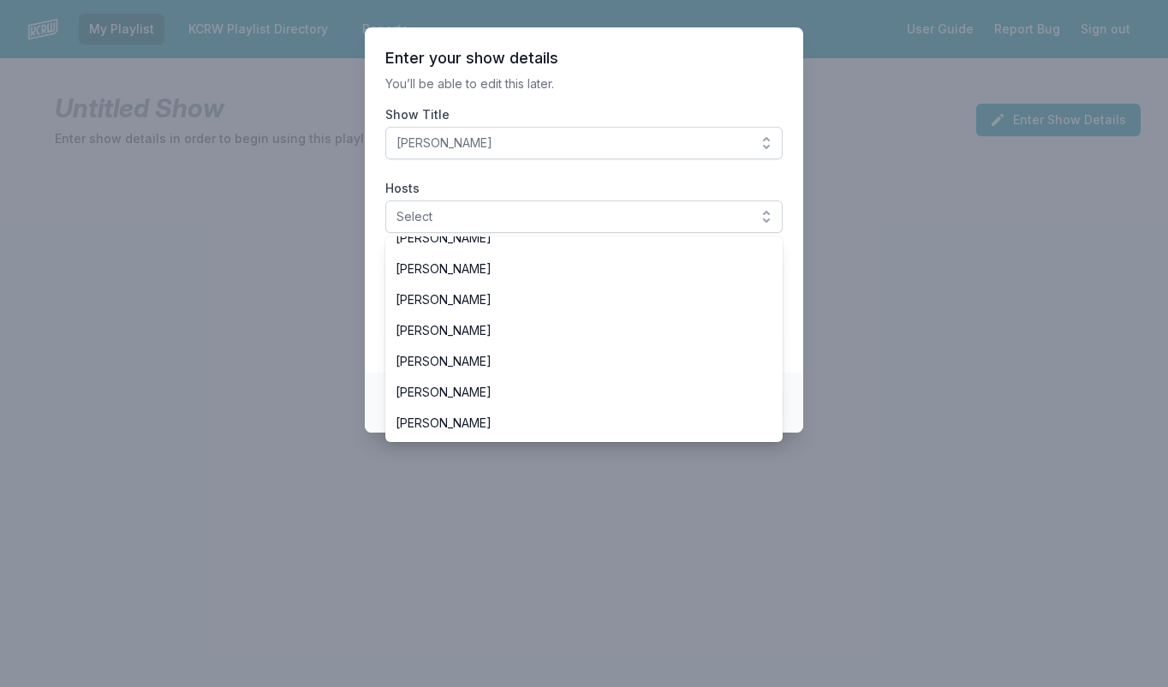
scroll to position [192, 0]
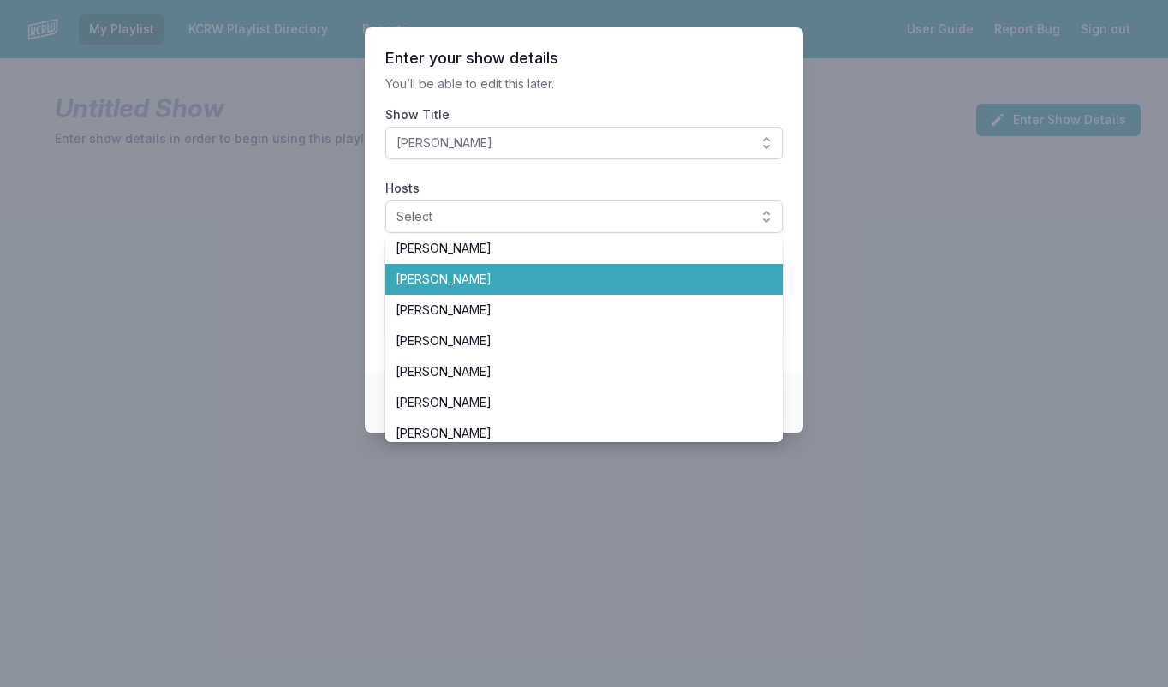
click at [589, 291] on li "Henry Rollins" at bounding box center [583, 279] width 397 height 31
click at [585, 276] on span "Henry Rollins" at bounding box center [574, 279] width 356 height 17
click at [556, 278] on span "Henry Rollins" at bounding box center [574, 279] width 356 height 17
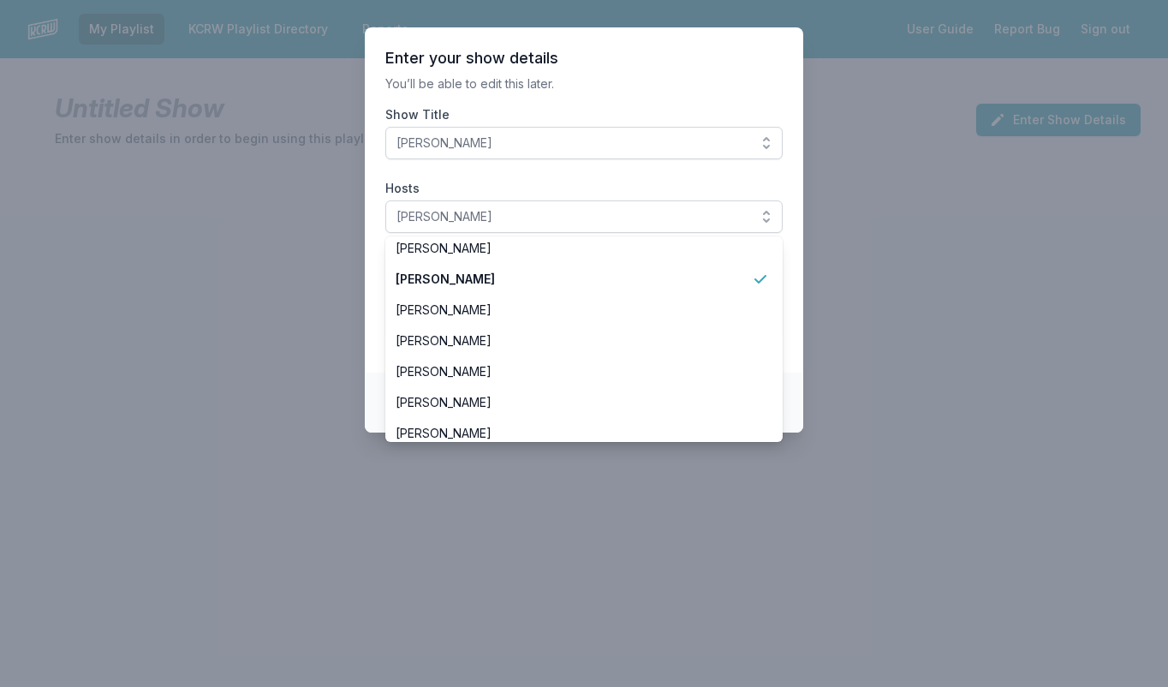
click at [789, 244] on section "Enter your show details You’ll be able to edit this later. Show Title Henry Rol…" at bounding box center [584, 199] width 438 height 345
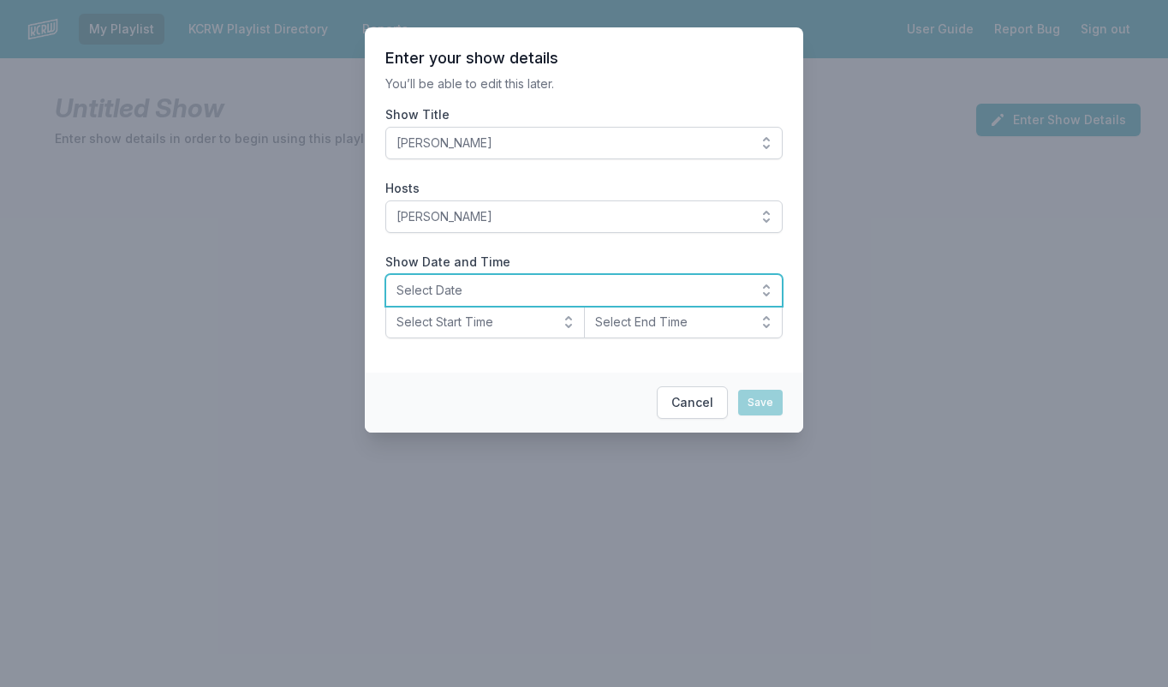
click at [760, 289] on button "Select Date" at bounding box center [583, 290] width 397 height 33
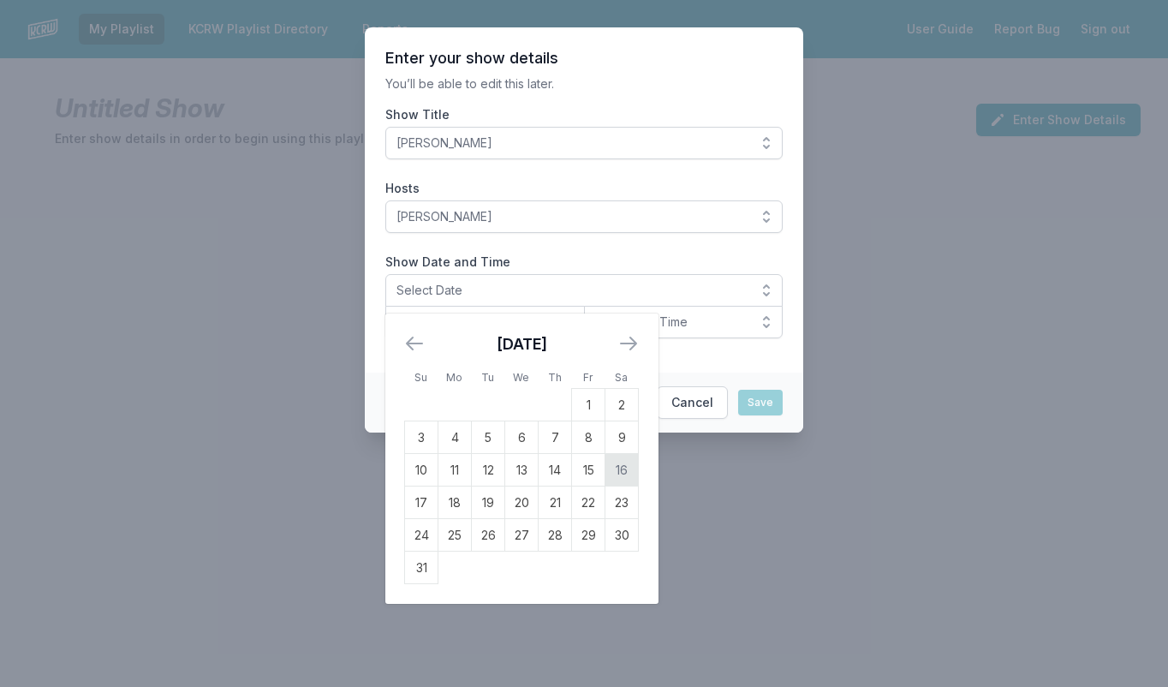
click at [629, 468] on td "16" at bounding box center [621, 470] width 33 height 33
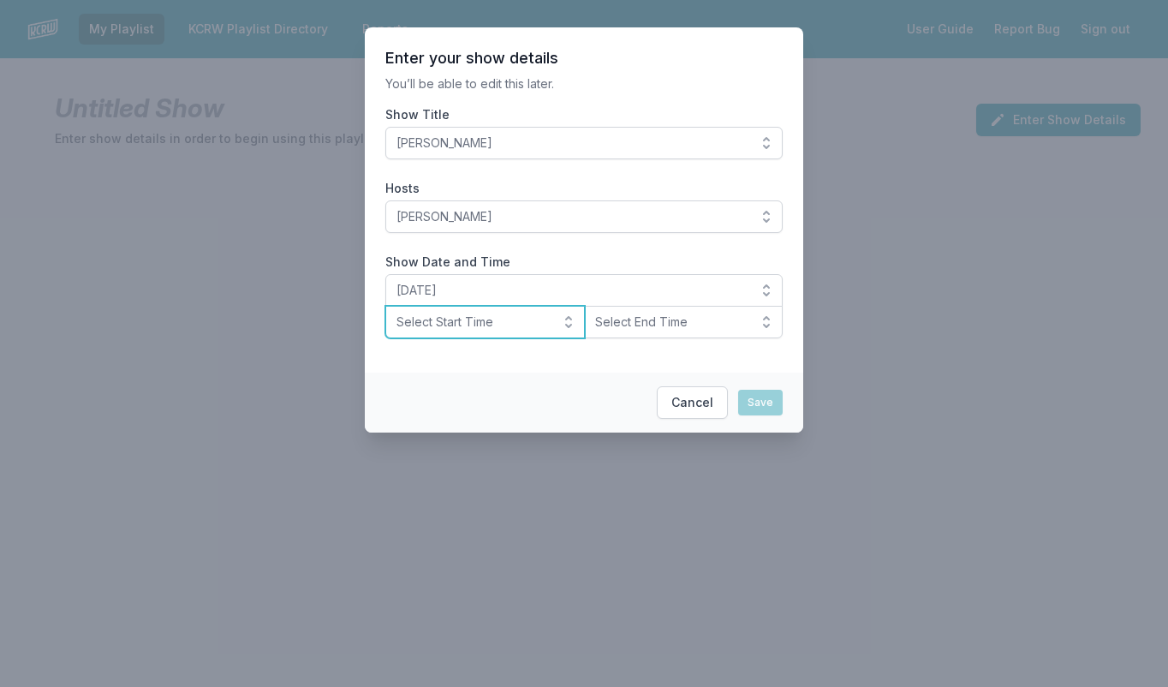
click at [564, 331] on button "Select Start Time" at bounding box center [485, 322] width 200 height 33
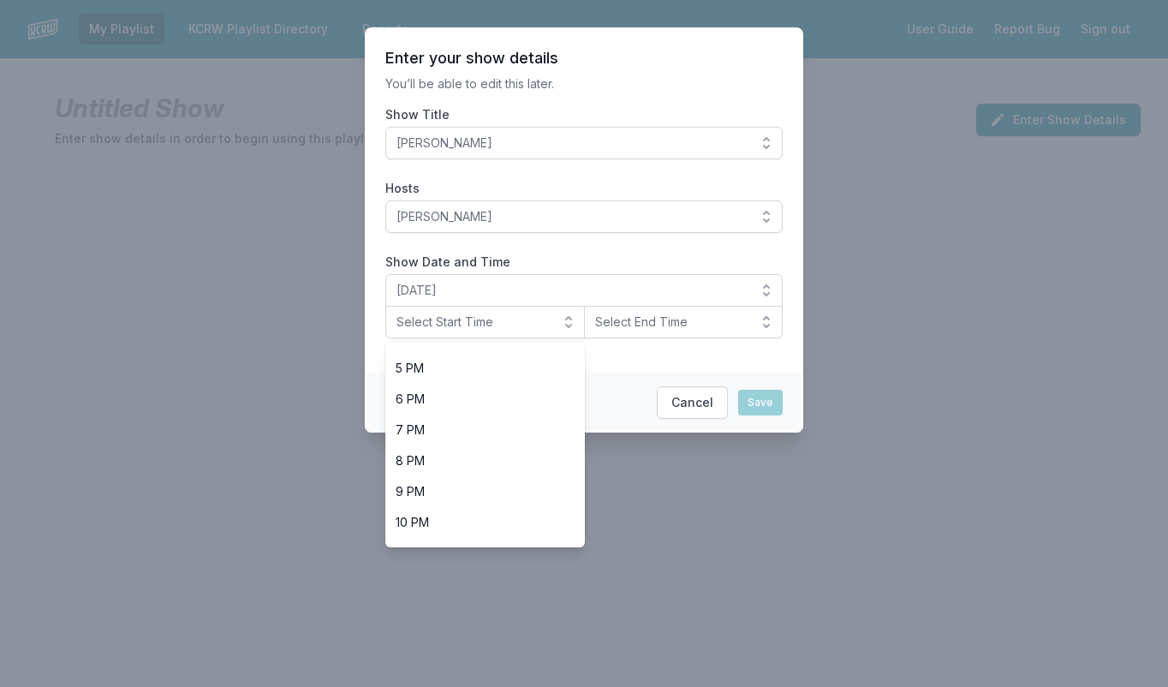
scroll to position [541, 0]
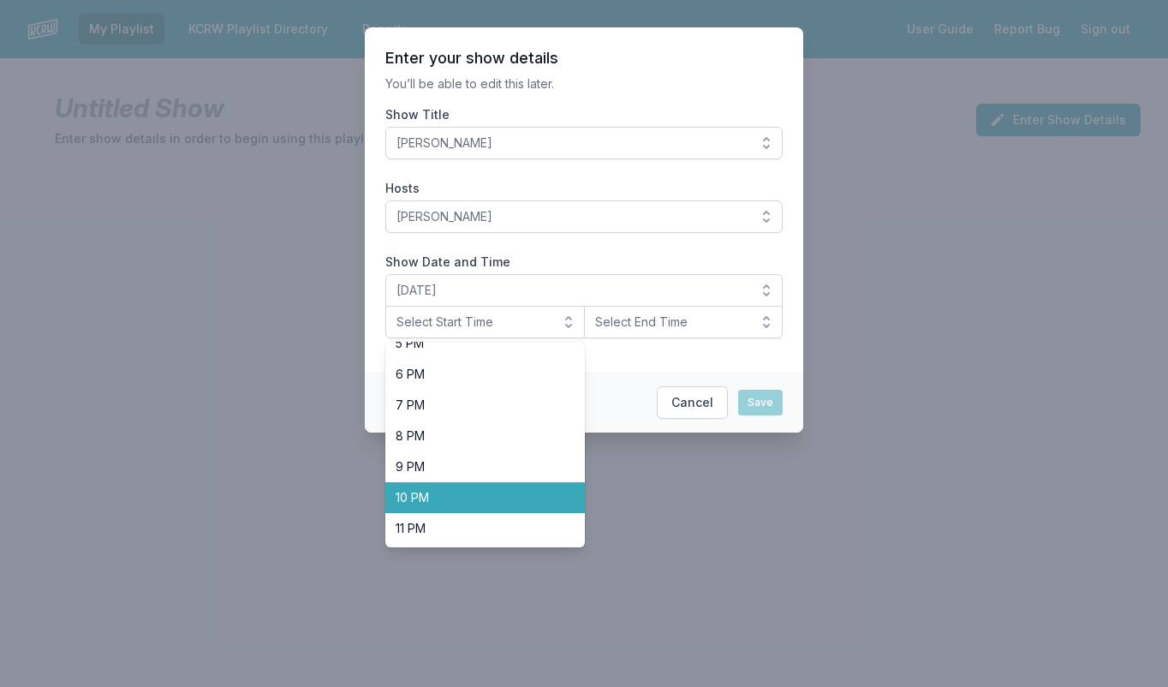
click at [472, 503] on span "10 PM" at bounding box center [475, 497] width 158 height 17
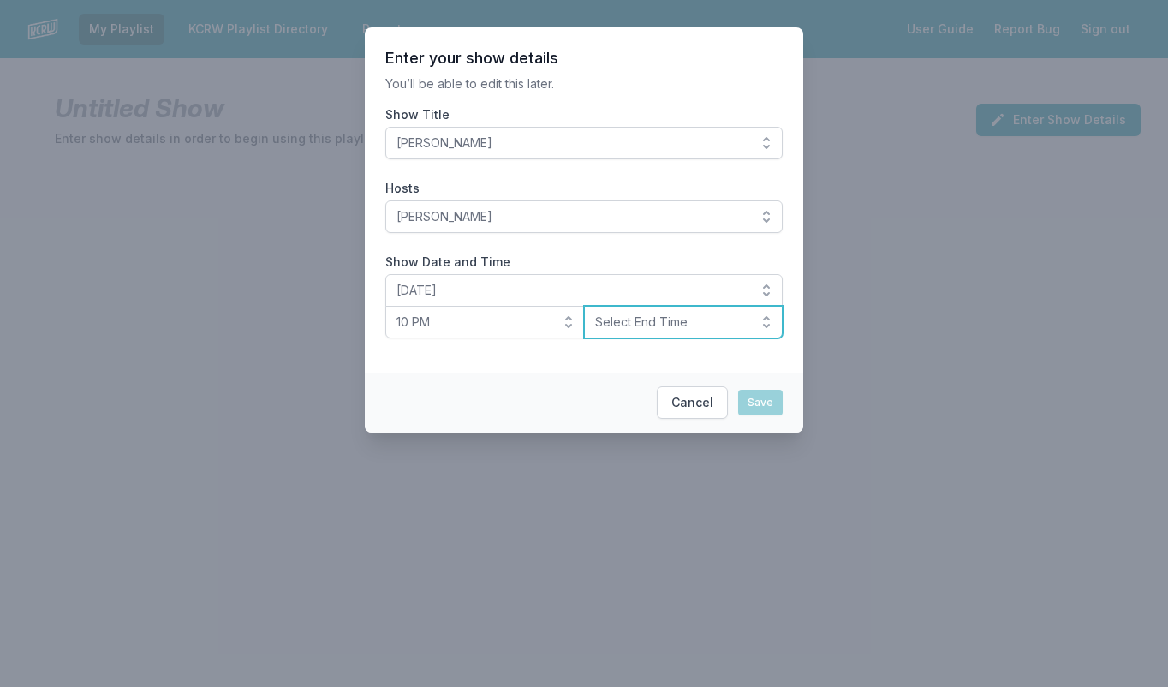
click at [761, 317] on button "Select End Time" at bounding box center [684, 322] width 200 height 33
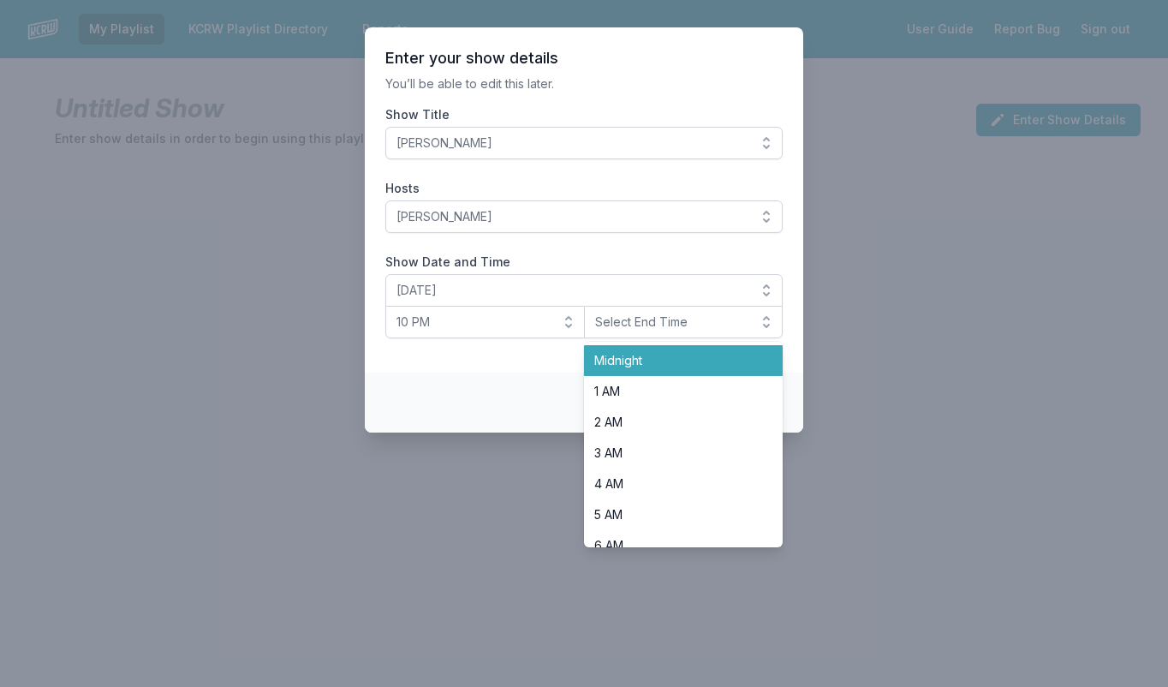
click at [655, 355] on span "Midnight" at bounding box center [673, 360] width 158 height 17
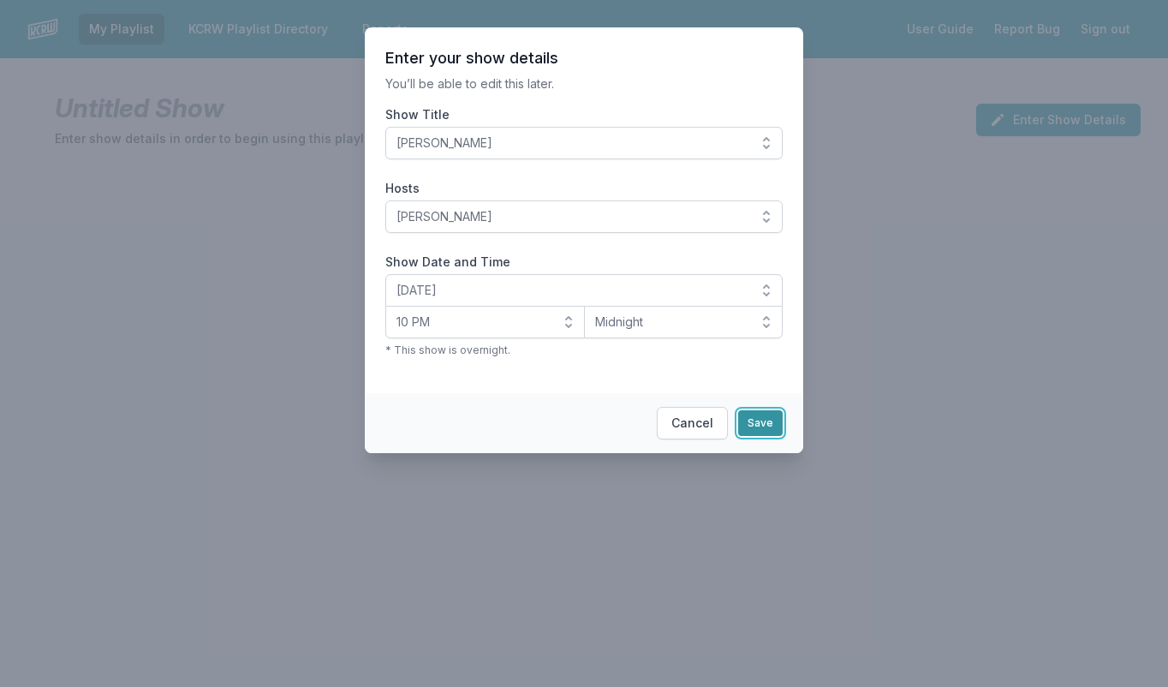
click at [759, 417] on button "Save" at bounding box center [760, 423] width 45 height 26
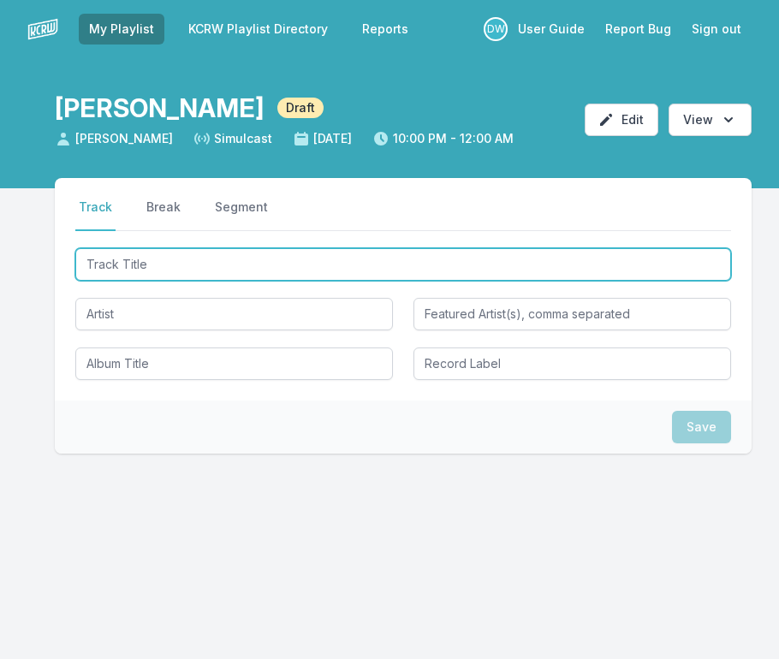
type input "Chorus Of The Lowland Burrowing Treefrog"
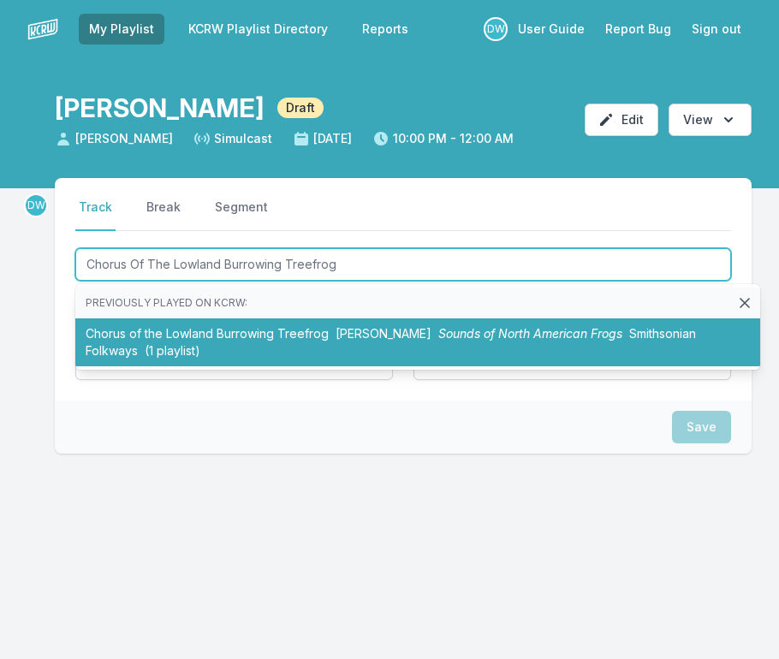
click at [361, 331] on span "[PERSON_NAME]" at bounding box center [384, 333] width 96 height 15
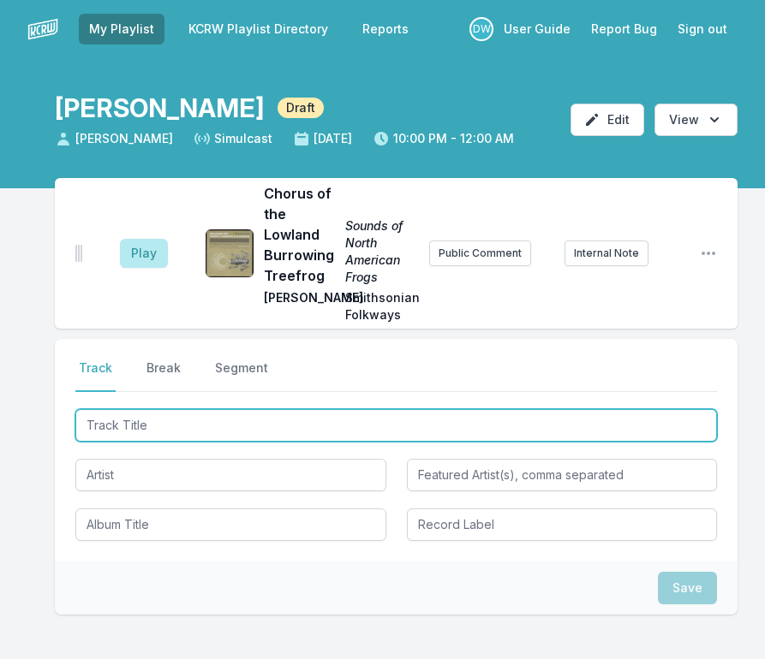
type input "I Wanna Be Your Dog"
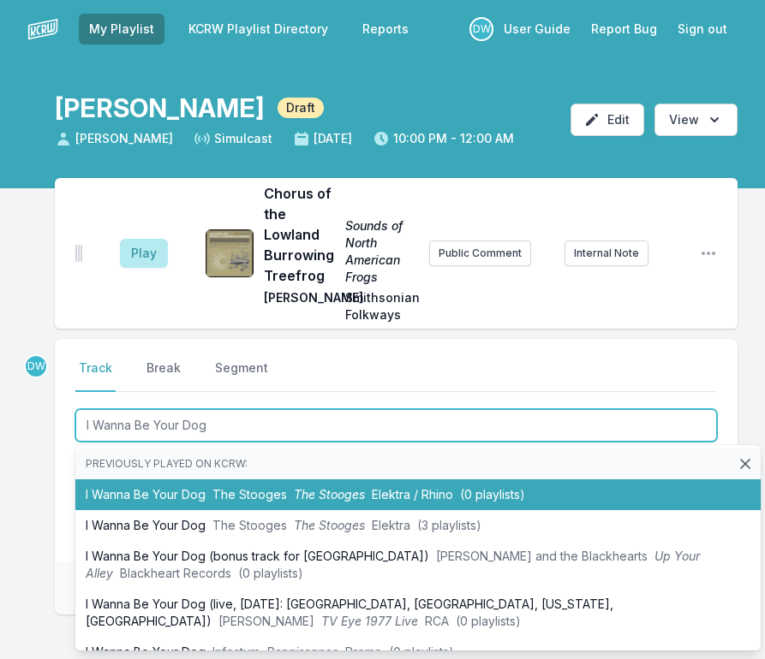
click at [239, 490] on span "The Stooges" at bounding box center [249, 494] width 75 height 15
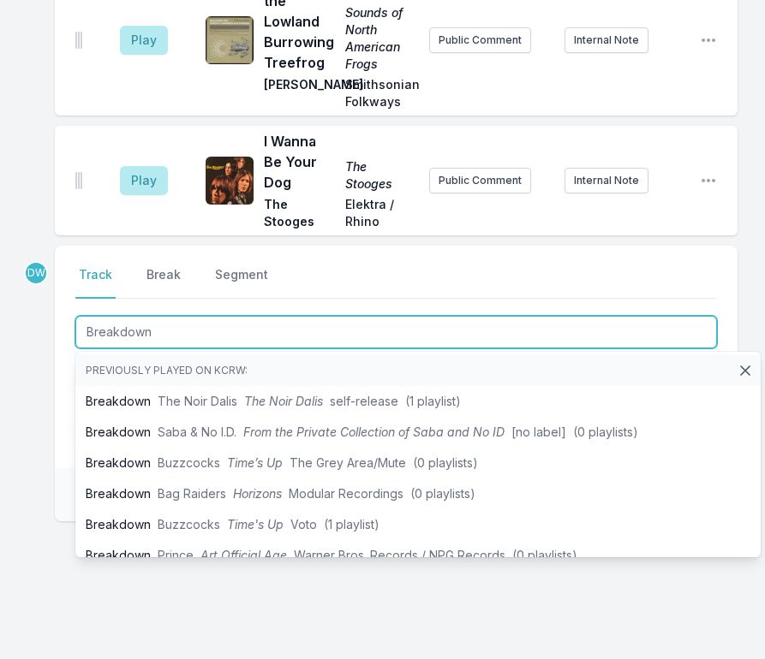
scroll to position [219, 0]
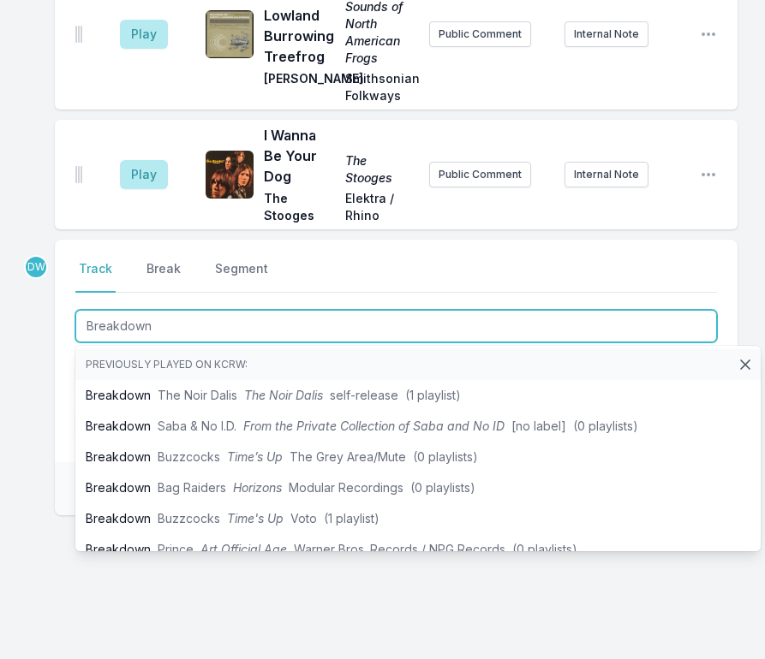
type input "Breakdown"
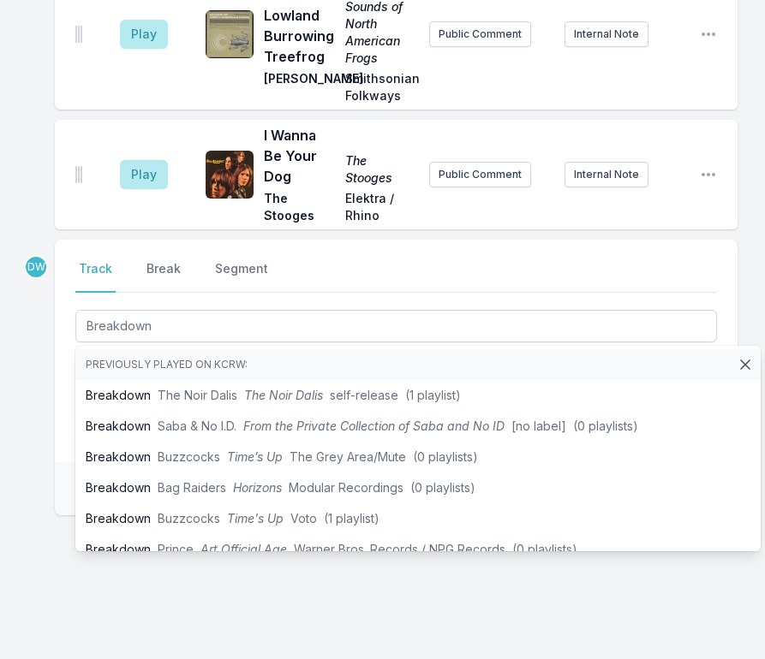
click at [58, 380] on div "Select a tab Track Break Segment Track Break Segment Breakdown Previously playe…" at bounding box center [396, 351] width 683 height 223
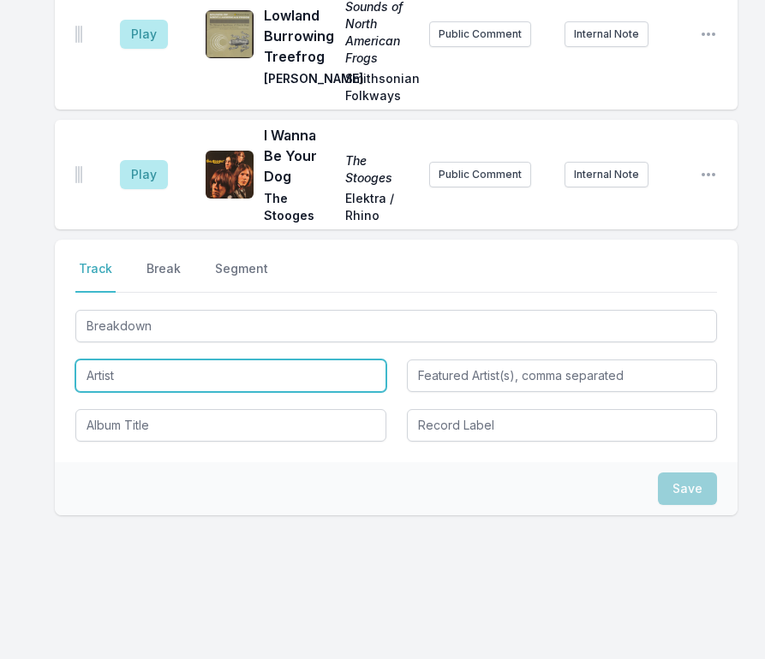
click at [136, 360] on input "Artist" at bounding box center [230, 376] width 311 height 33
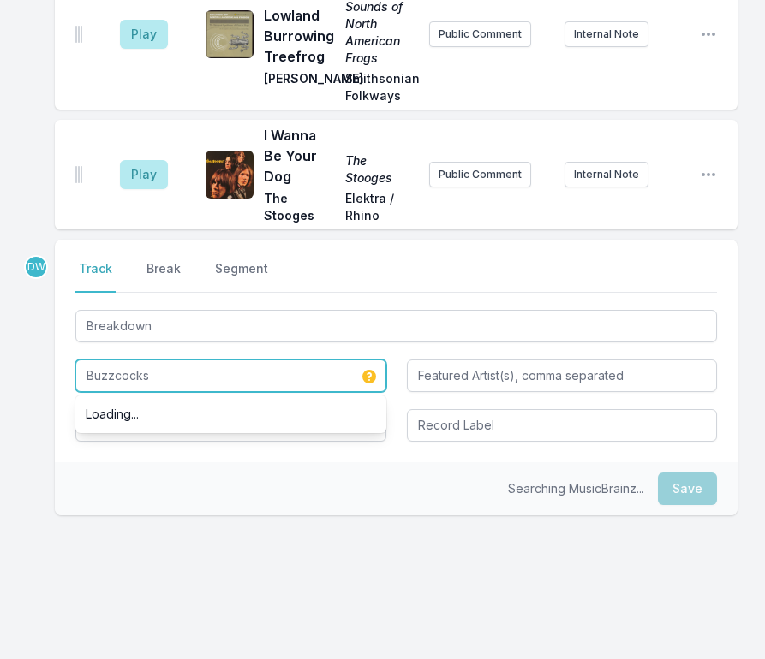
type input "Buzzcocks"
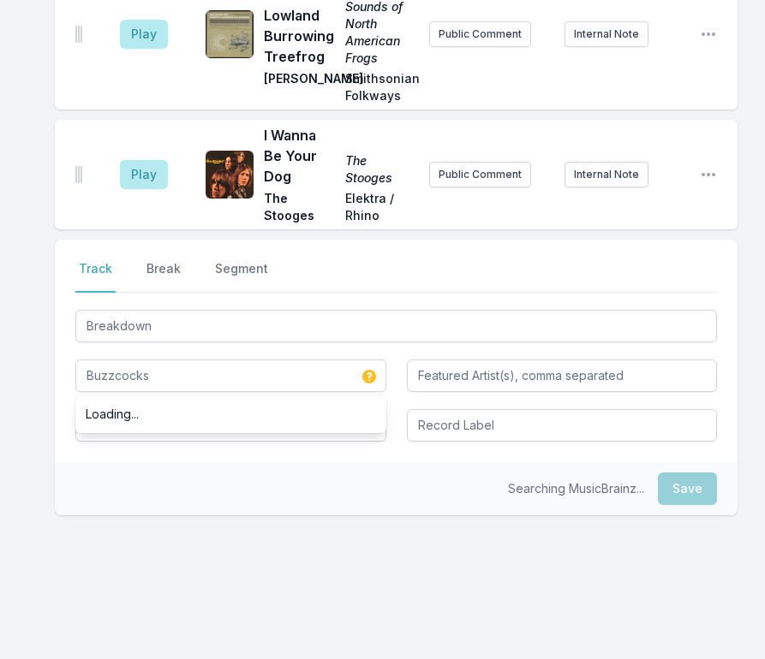
click at [94, 486] on div "Searching MusicBrainz... Save" at bounding box center [396, 488] width 683 height 53
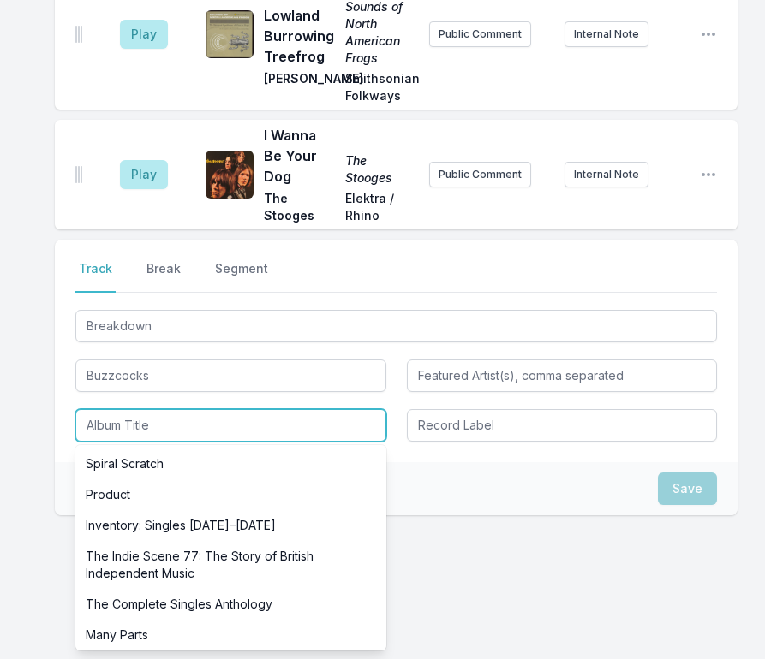
click at [97, 409] on input "Album Title" at bounding box center [230, 425] width 311 height 33
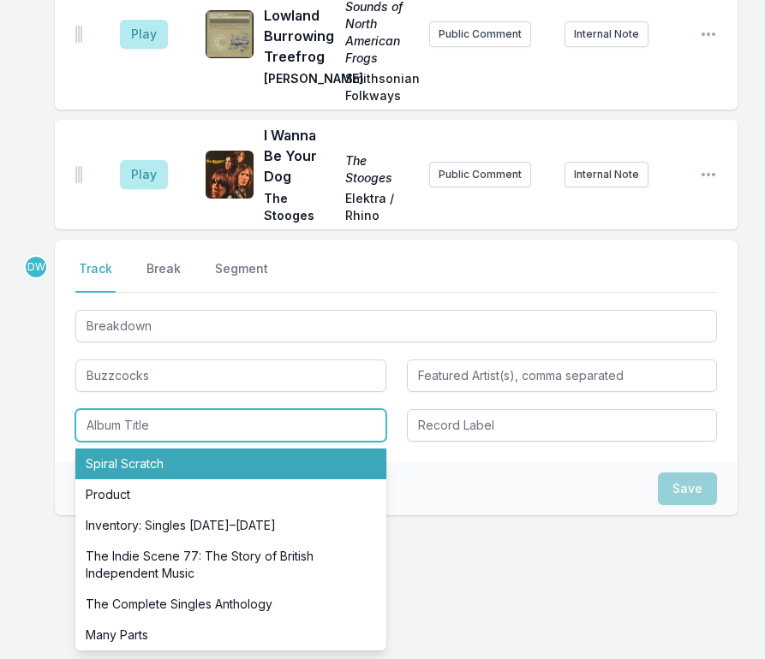
click at [122, 449] on li "Spiral Scratch" at bounding box center [230, 464] width 311 height 31
type input "Spiral Scratch"
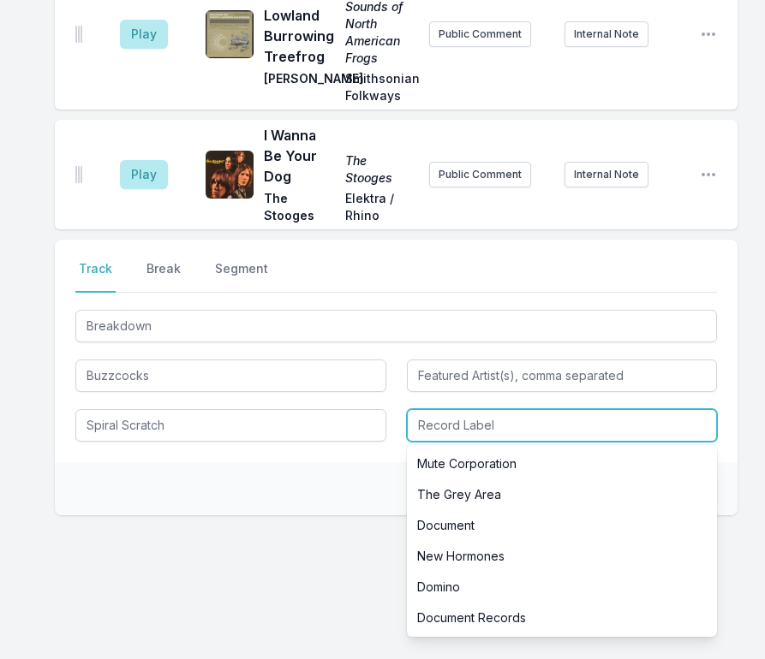
click at [458, 412] on input "Record Label" at bounding box center [562, 425] width 311 height 33
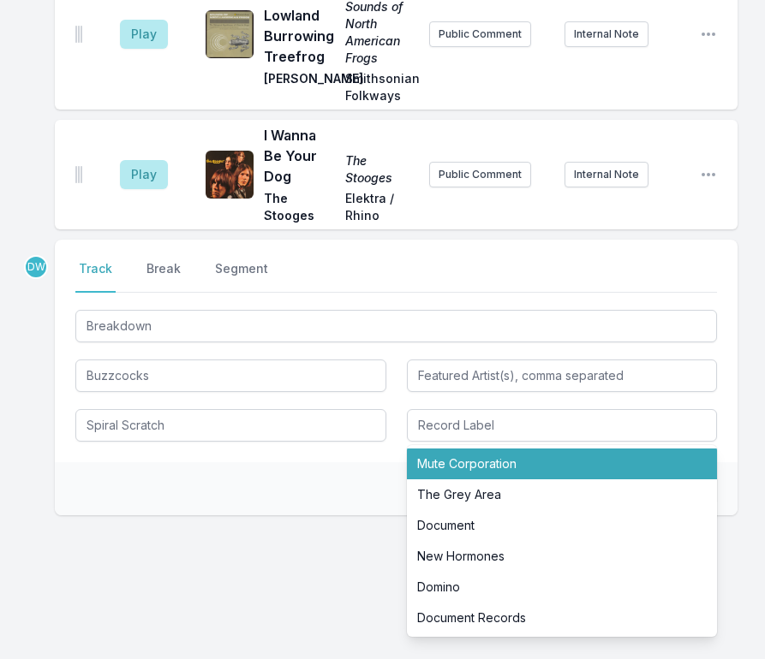
click at [285, 497] on div "DW Select a tab Track Break Segment Track Break Segment Breakdown Buzzcocks Spi…" at bounding box center [396, 432] width 683 height 385
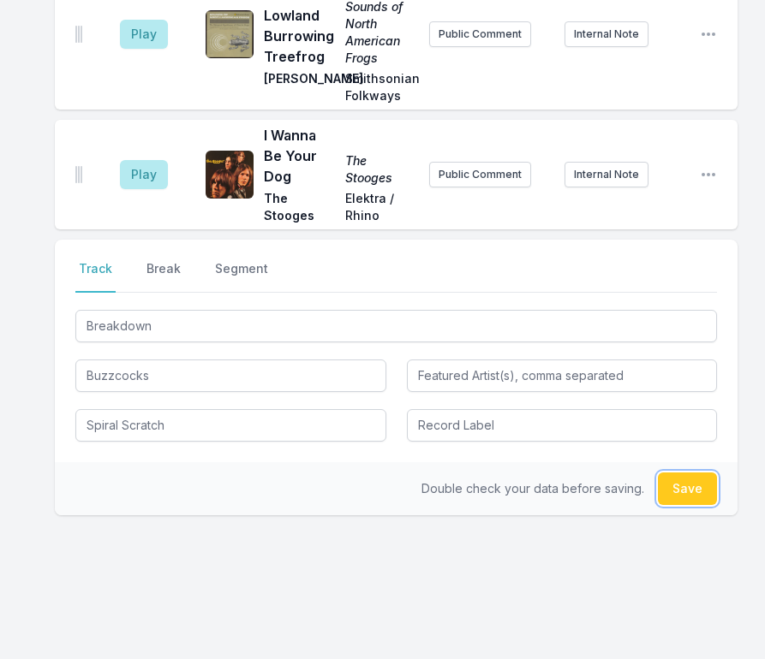
click at [684, 477] on button "Save" at bounding box center [687, 489] width 59 height 33
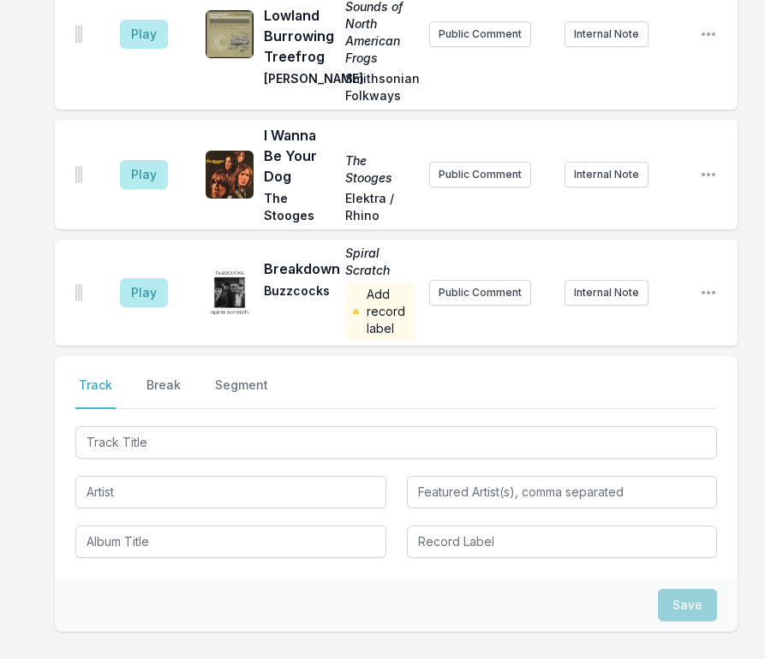
scroll to position [384, 0]
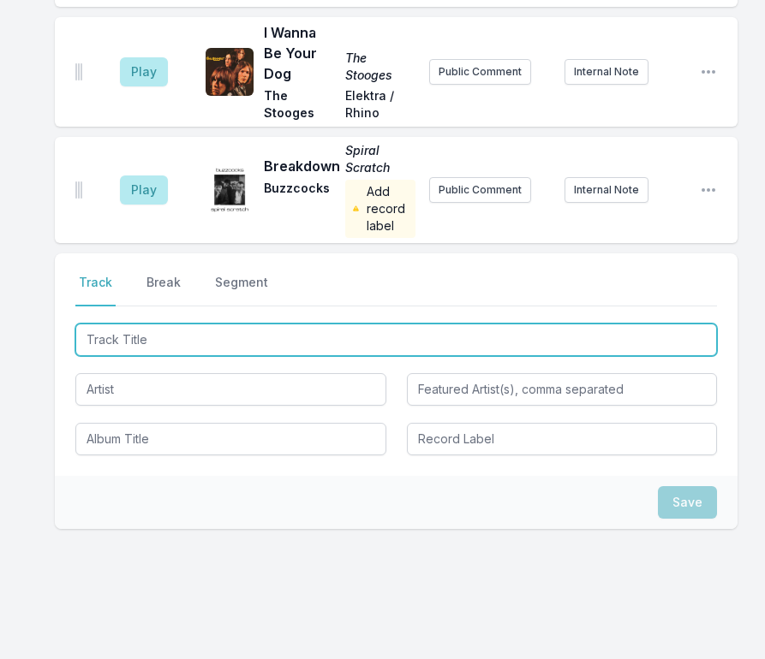
type input "[PERSON_NAME]"
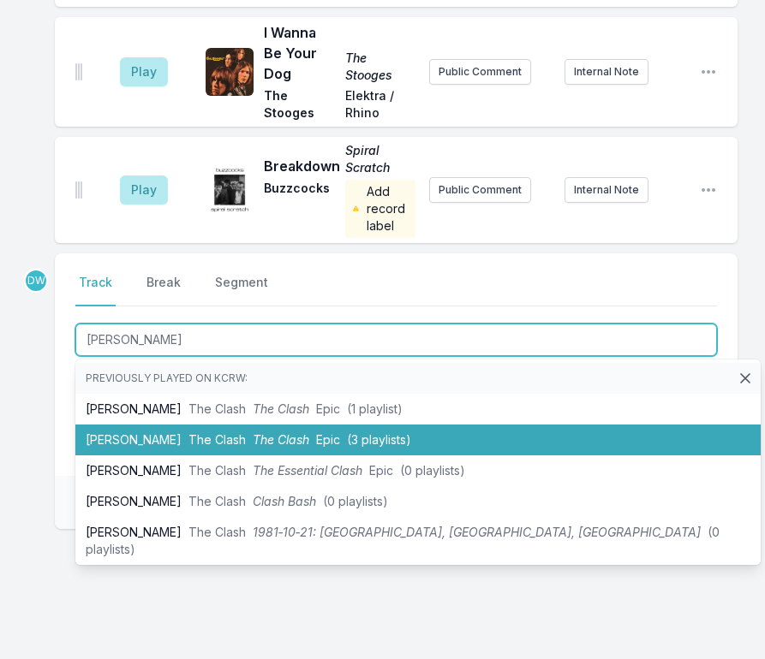
click at [188, 432] on span "The Clash" at bounding box center [216, 439] width 57 height 15
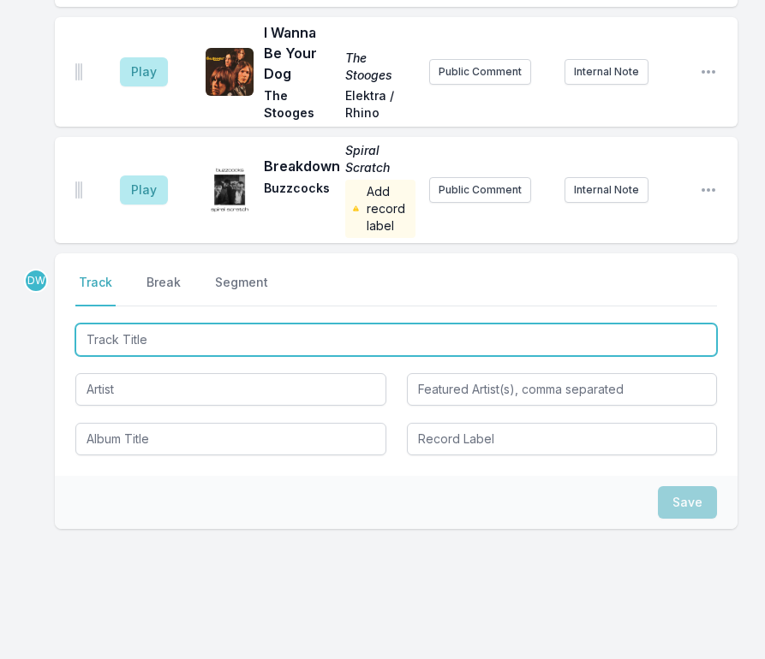
scroll to position [459, 0]
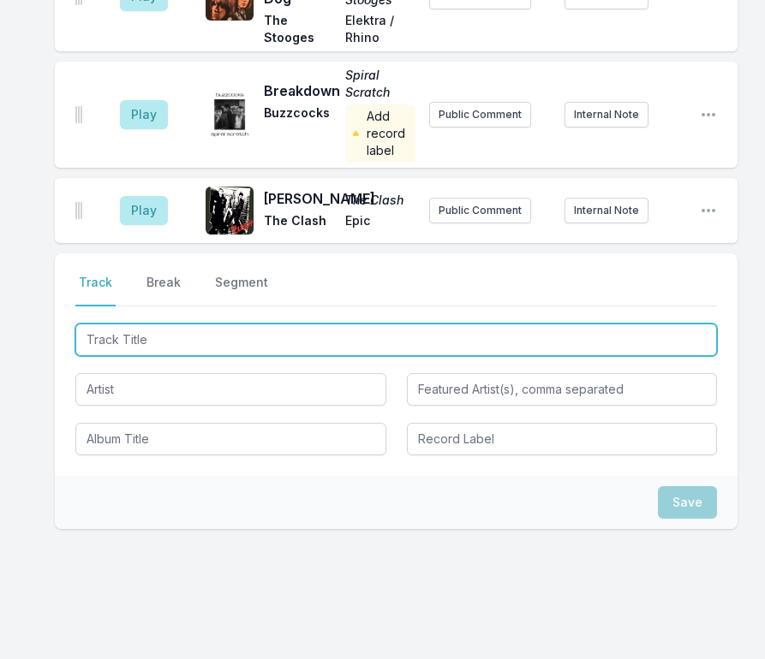
type input "Teenagers From [GEOGRAPHIC_DATA]"
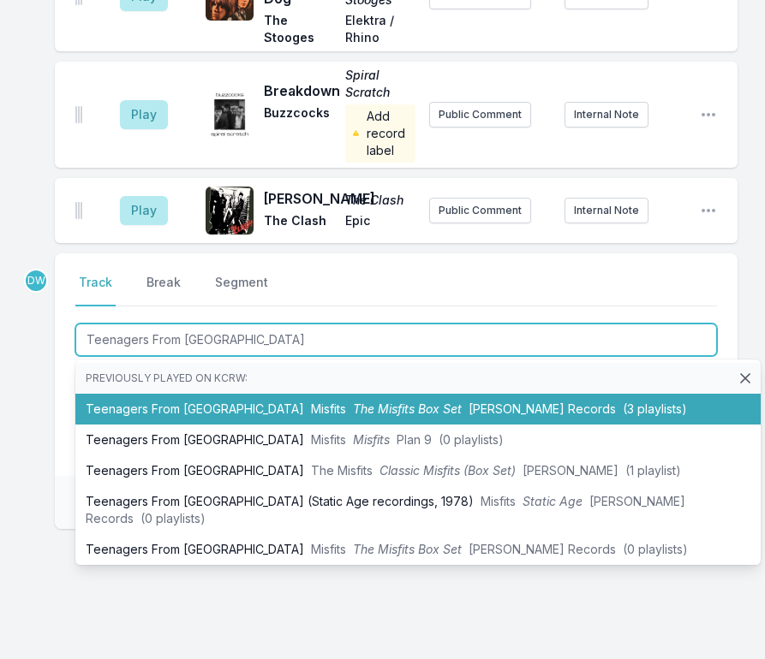
click at [198, 394] on li "Teenagers From Mars Misfits The Misfits Box Set [PERSON_NAME] Records (3 playli…" at bounding box center [417, 409] width 685 height 31
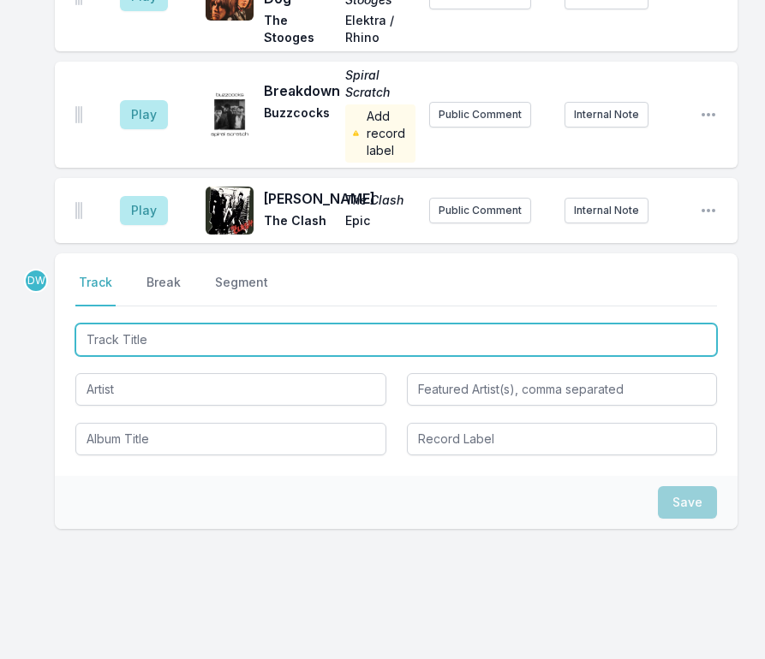
scroll to position [558, 0]
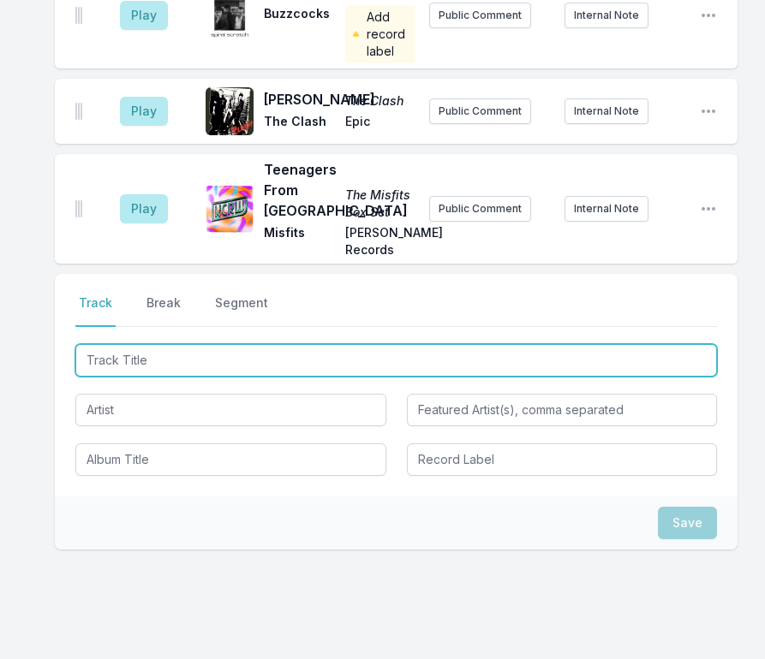
type input "Ex Lion Tamer"
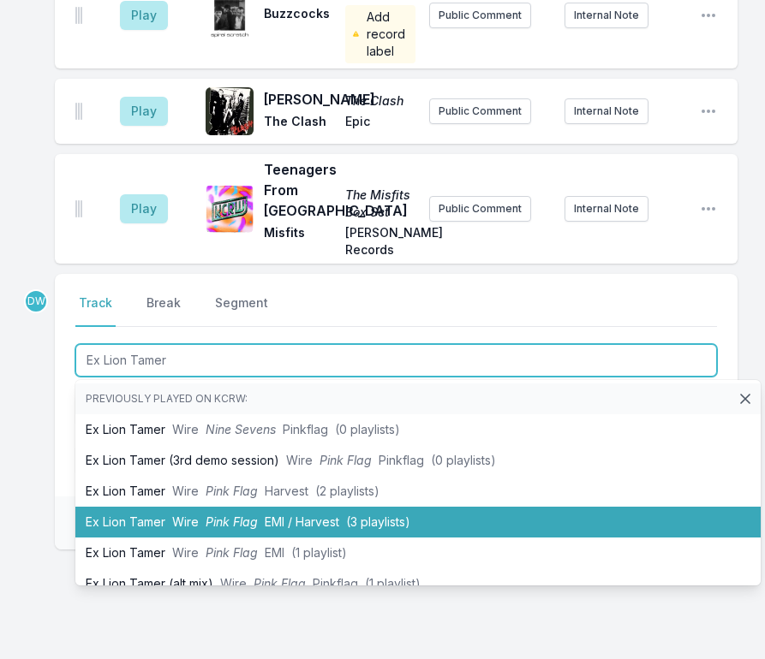
click at [242, 515] on span "Pink Flag" at bounding box center [232, 522] width 52 height 15
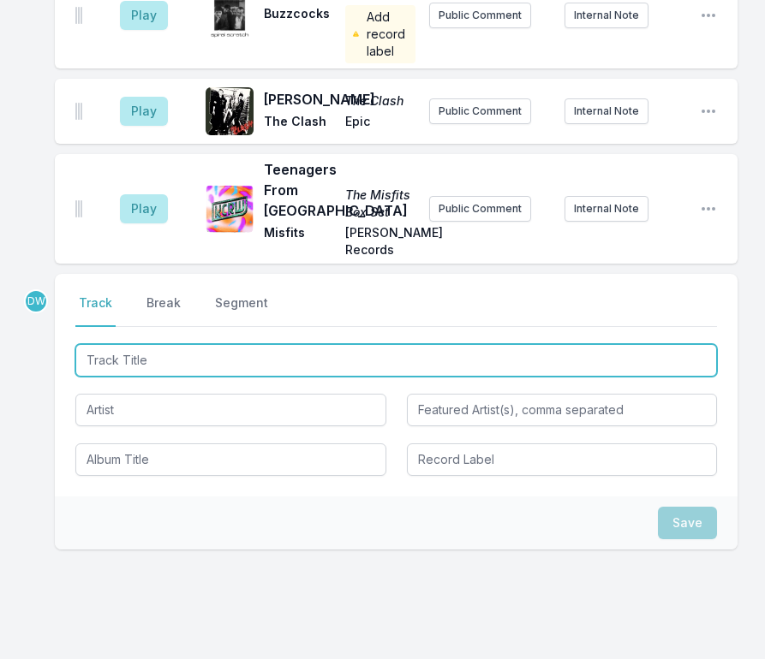
scroll to position [658, 0]
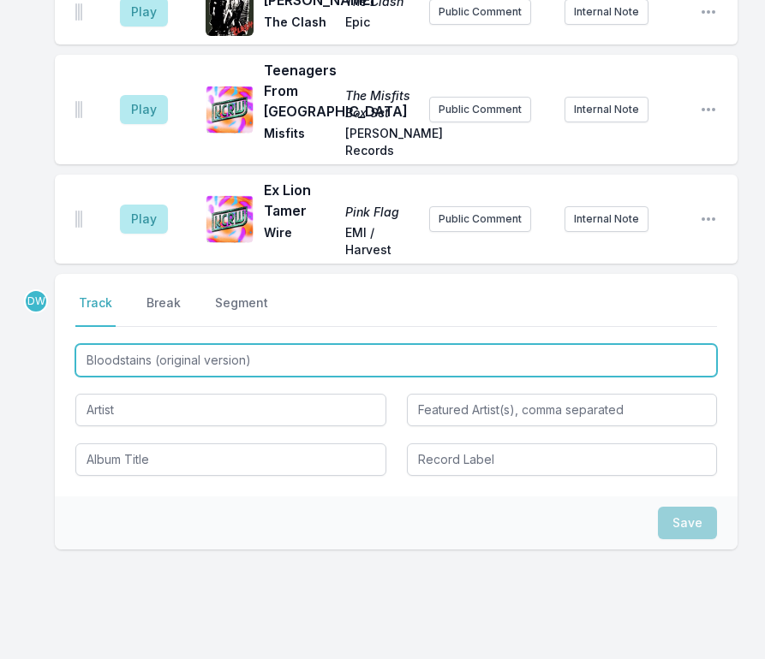
type input "Bloodstains (original version)"
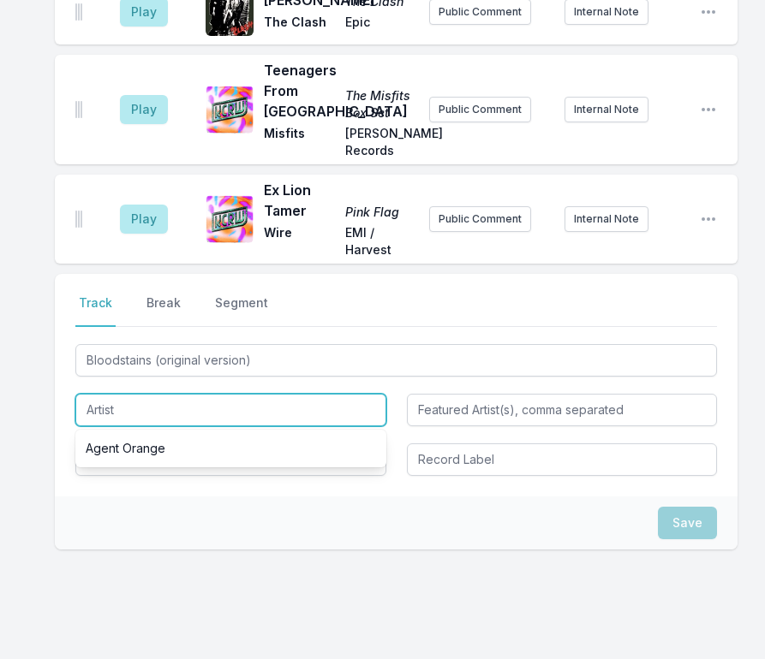
click at [104, 394] on input "Artist" at bounding box center [230, 410] width 311 height 33
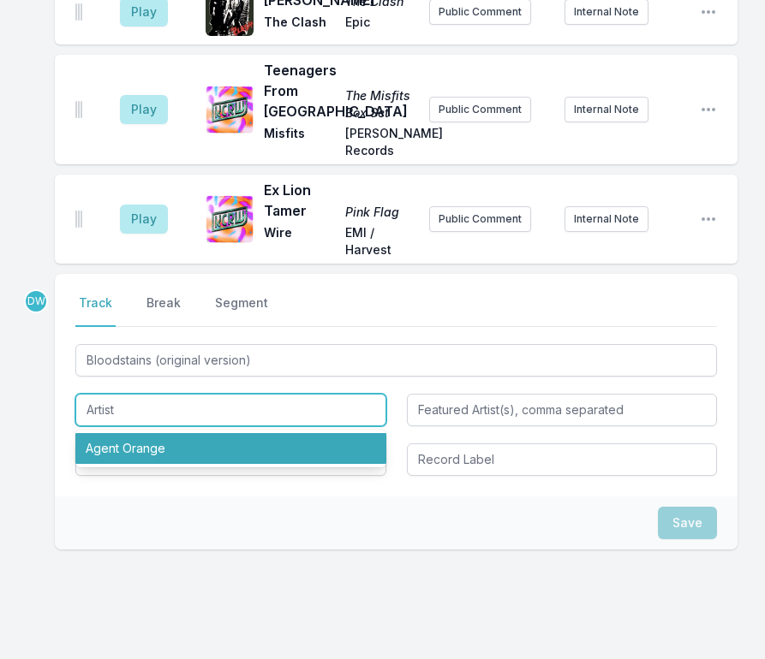
click at [113, 433] on li "Agent Orange" at bounding box center [230, 448] width 311 height 31
type input "Agent Orange"
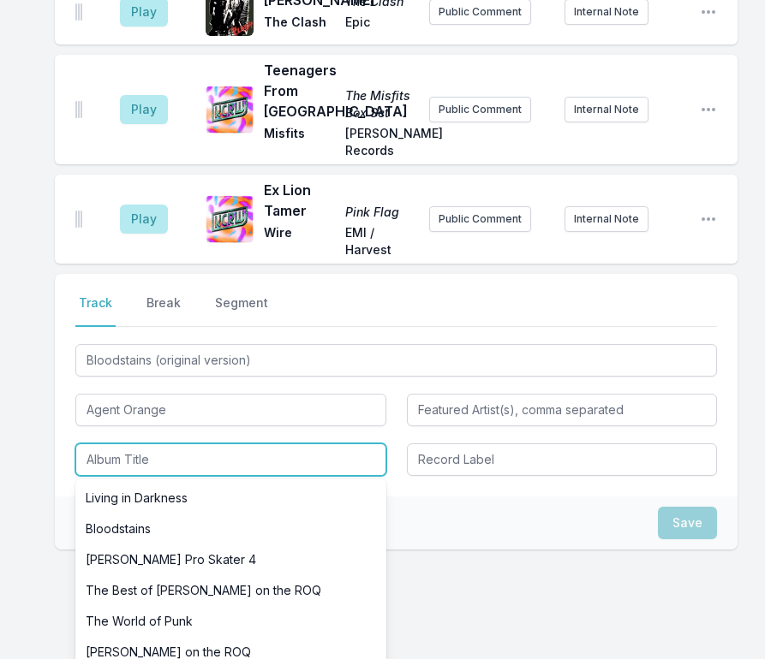
click at [116, 444] on input "Album Title" at bounding box center [230, 460] width 311 height 33
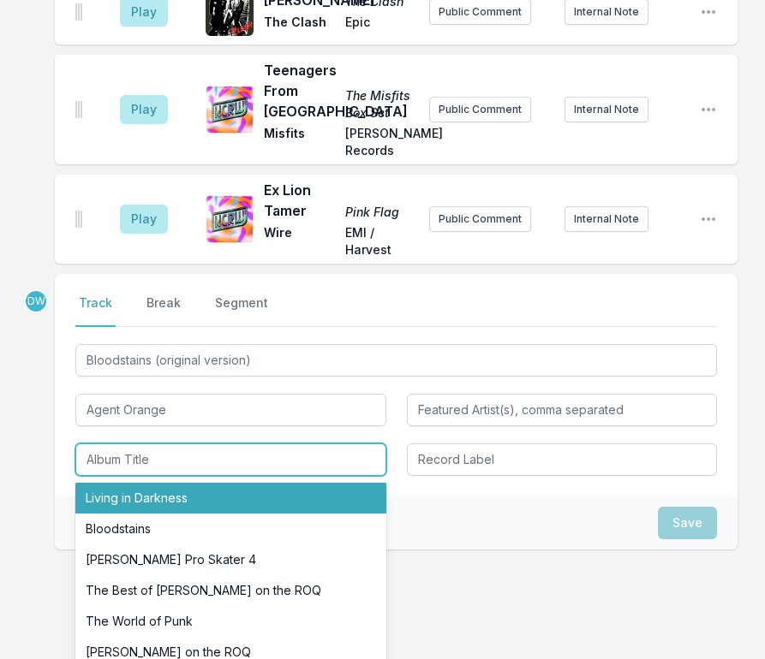
click at [129, 483] on li "Living in Darkness" at bounding box center [230, 498] width 311 height 31
type input "Living in Darkness"
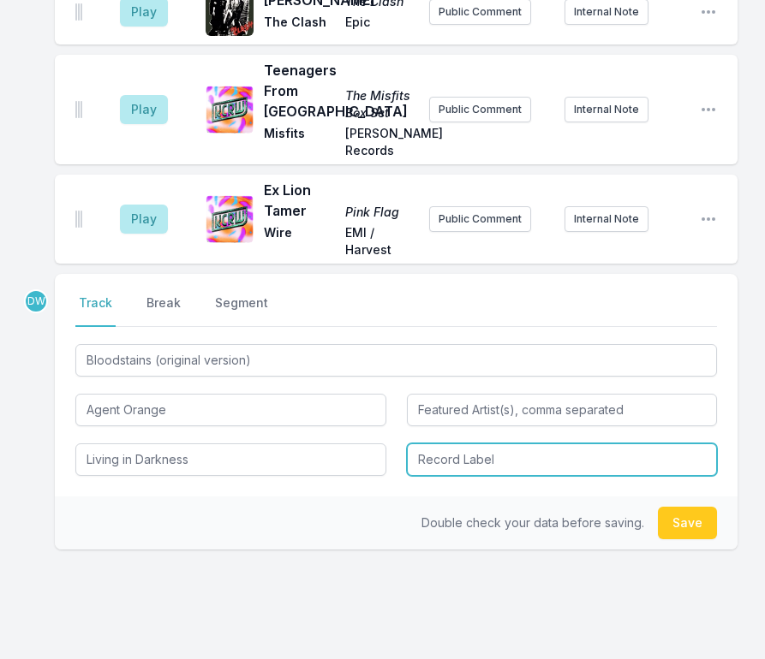
click at [603, 444] on input "Record Label" at bounding box center [562, 460] width 311 height 33
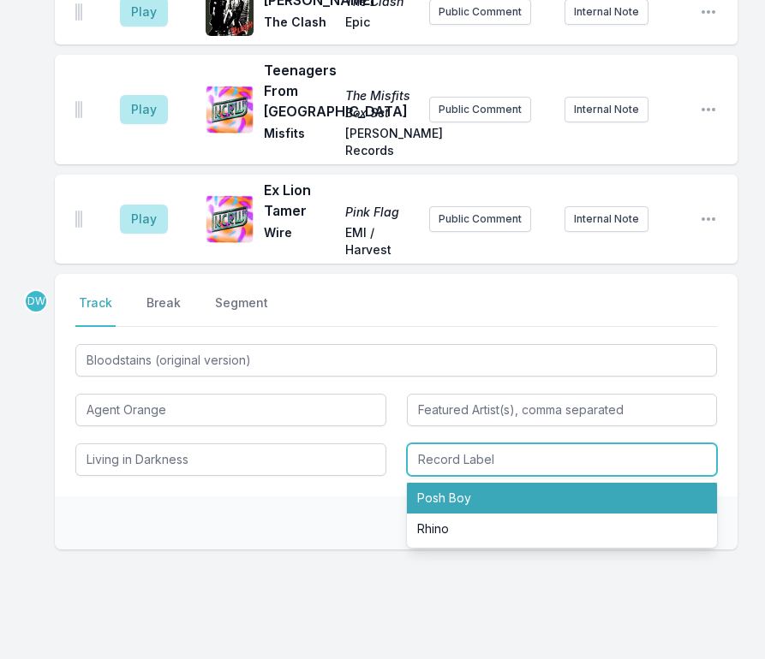
click at [508, 483] on li "Posh Boy" at bounding box center [562, 498] width 311 height 31
type input "Posh Boy"
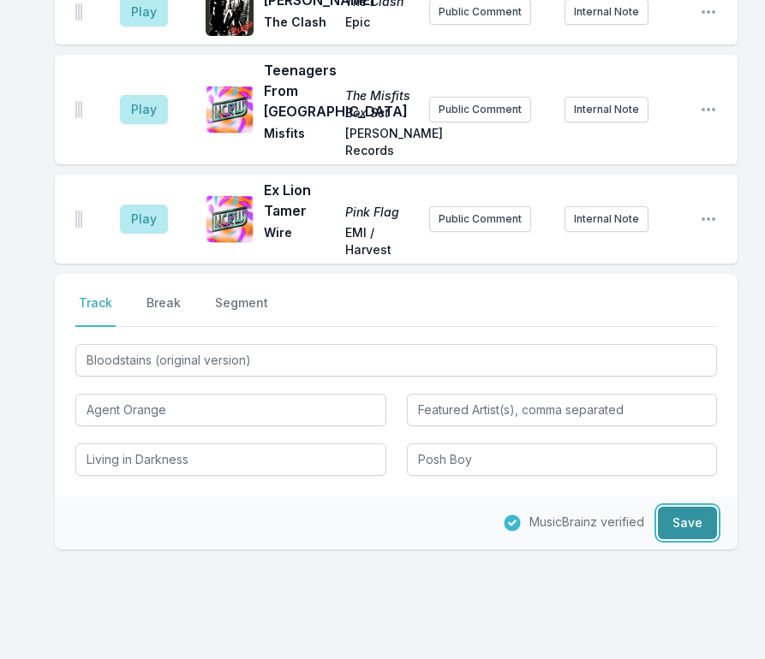
click at [674, 507] on button "Save" at bounding box center [687, 523] width 59 height 33
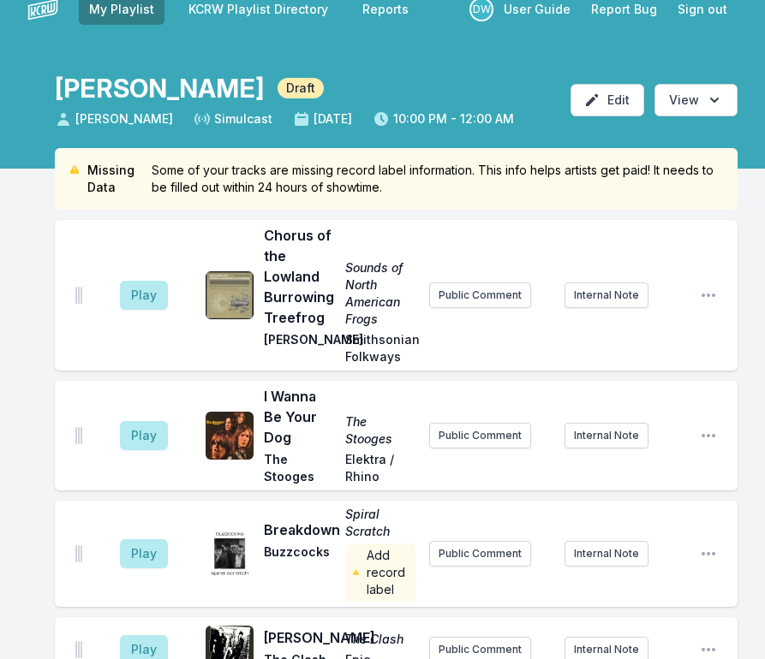
scroll to position [7, 0]
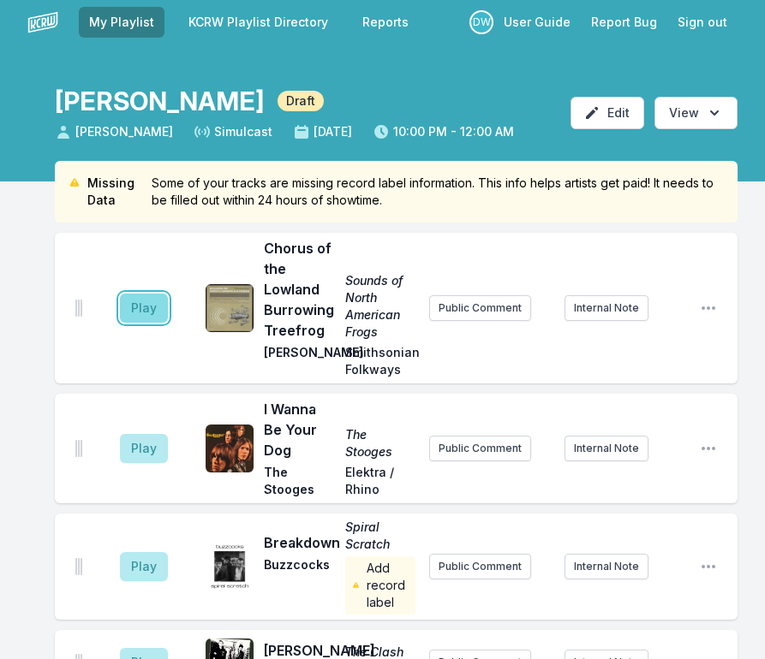
click at [151, 307] on button "Play" at bounding box center [144, 308] width 48 height 29
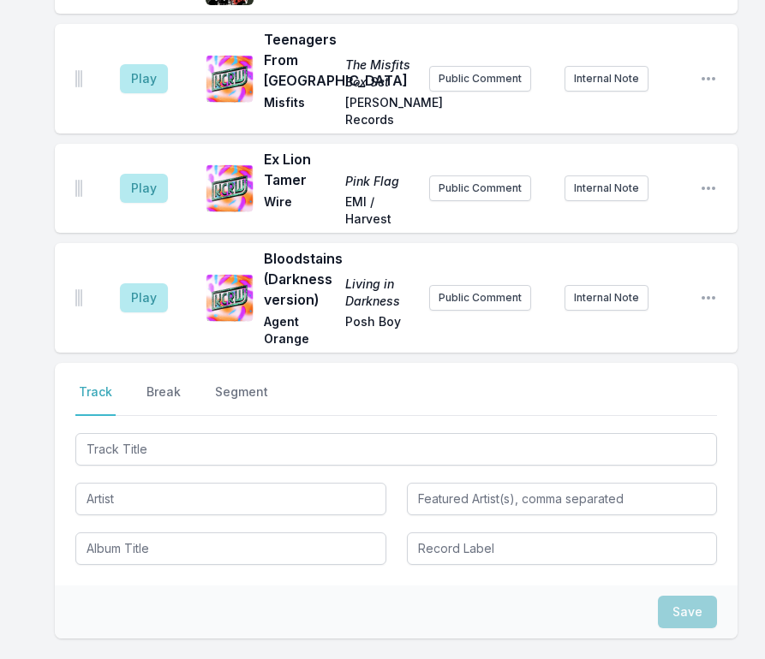
scroll to position [778, 0]
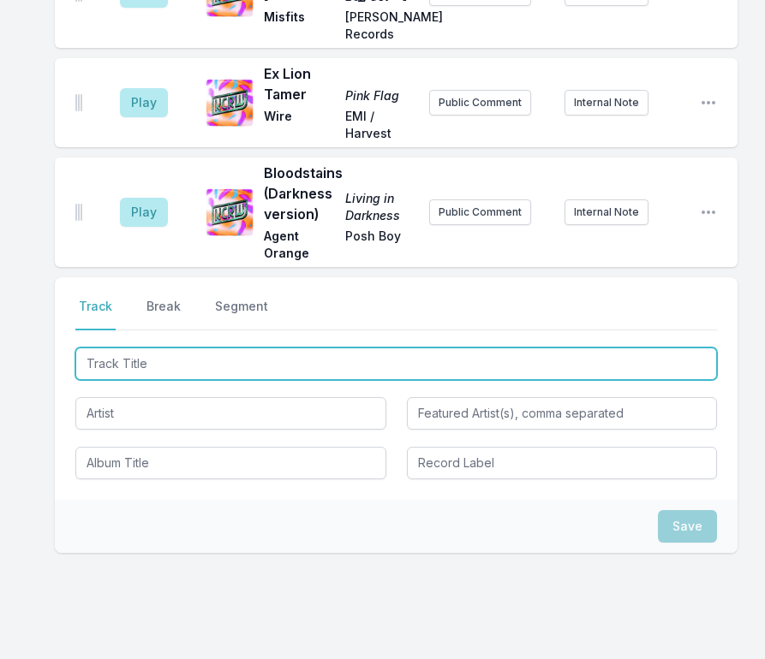
type input "Safety In Numbers"
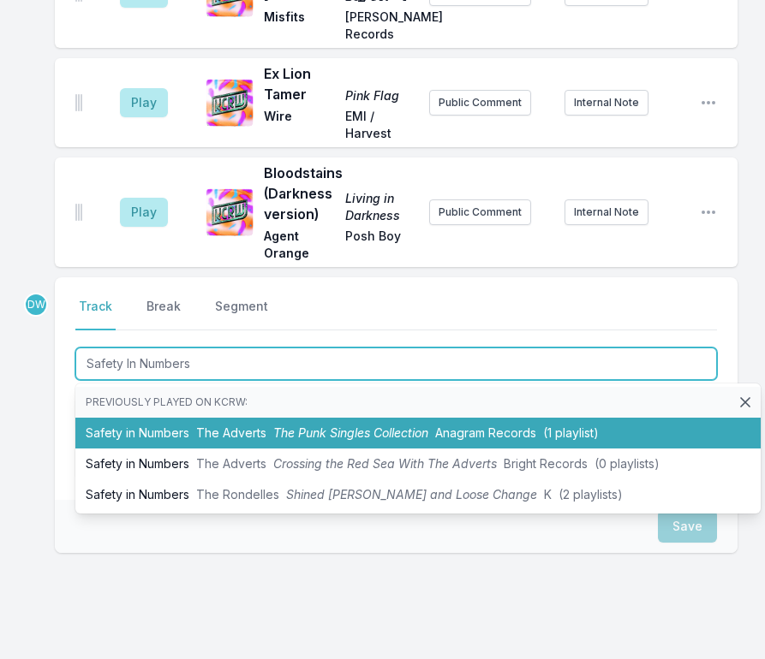
click at [254, 418] on li "Safety in Numbers The Adverts The Punk Singles Collection Anagram Records (1 pl…" at bounding box center [417, 433] width 685 height 31
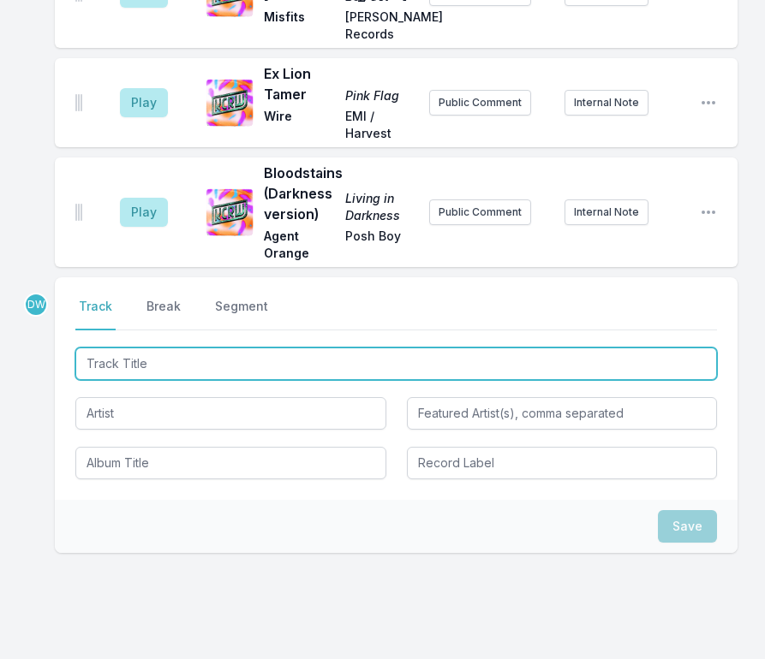
scroll to position [887, 0]
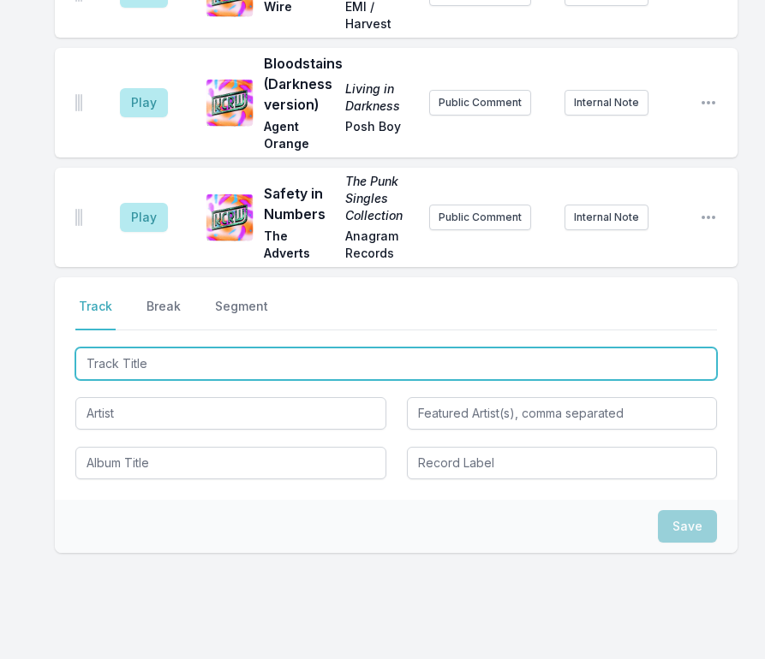
type input "Oh Bondage! Up Yours!"
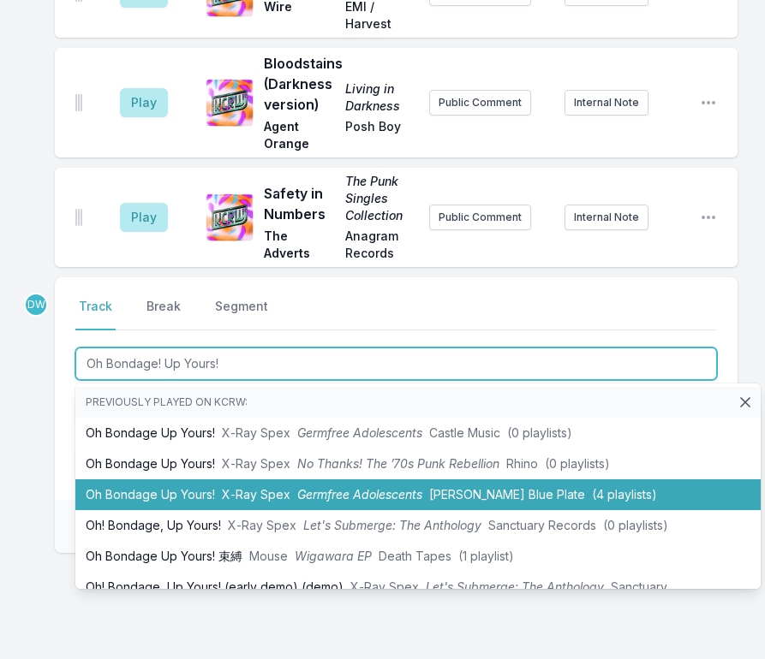
click at [272, 480] on li "Oh Bondage Up Yours! X‐Ray Spex Germfree Adolescents [PERSON_NAME] Blue Plate (…" at bounding box center [417, 495] width 685 height 31
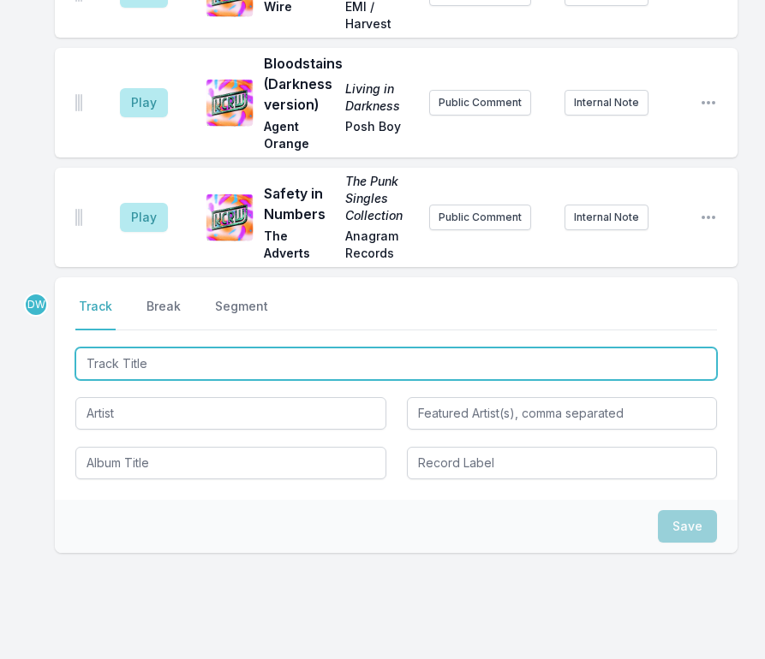
scroll to position [1007, 0]
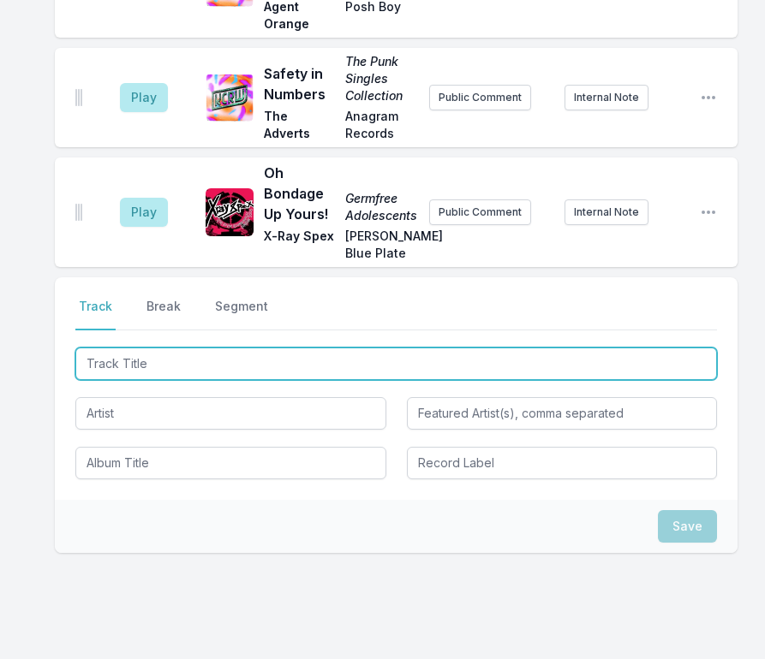
type input "Outside View"
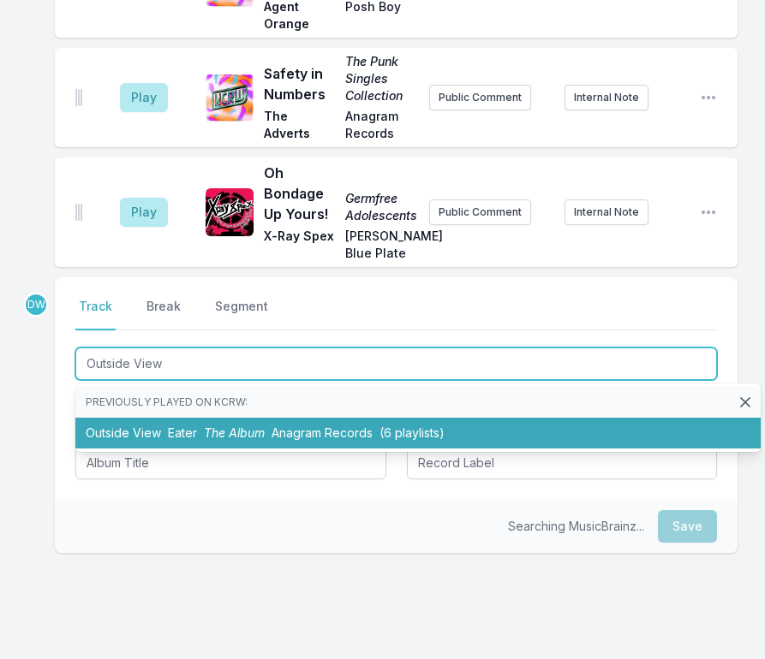
click at [216, 426] on span "The Album" at bounding box center [234, 433] width 61 height 15
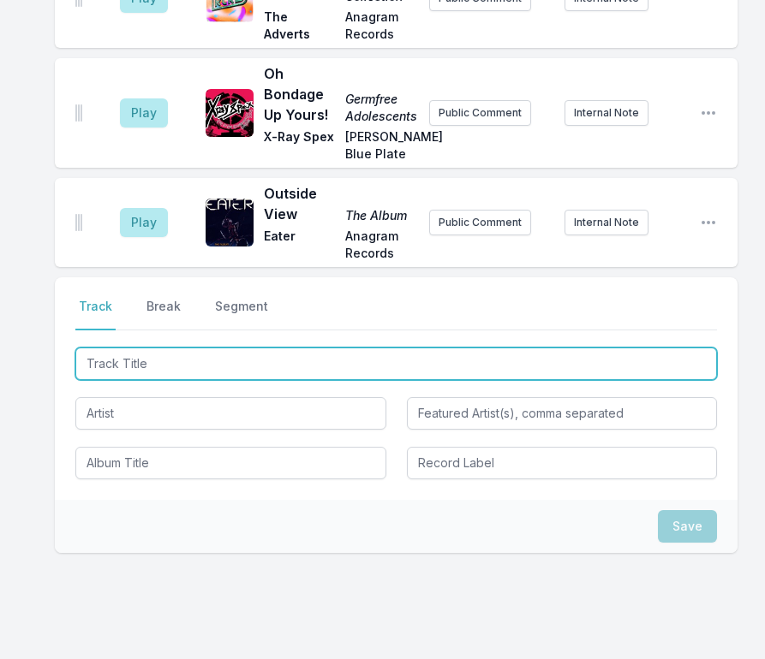
type input "Animal Bondage"
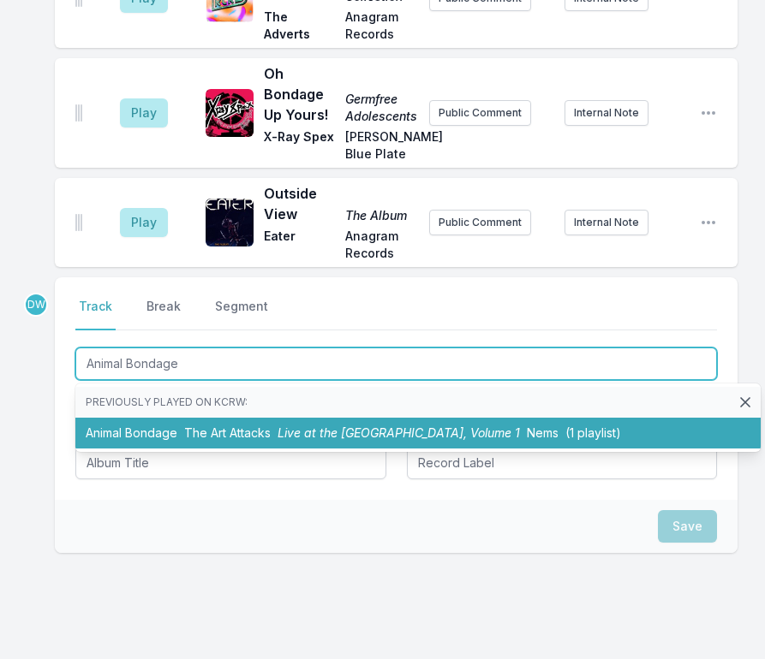
click at [216, 426] on span "The Art Attacks" at bounding box center [227, 433] width 86 height 15
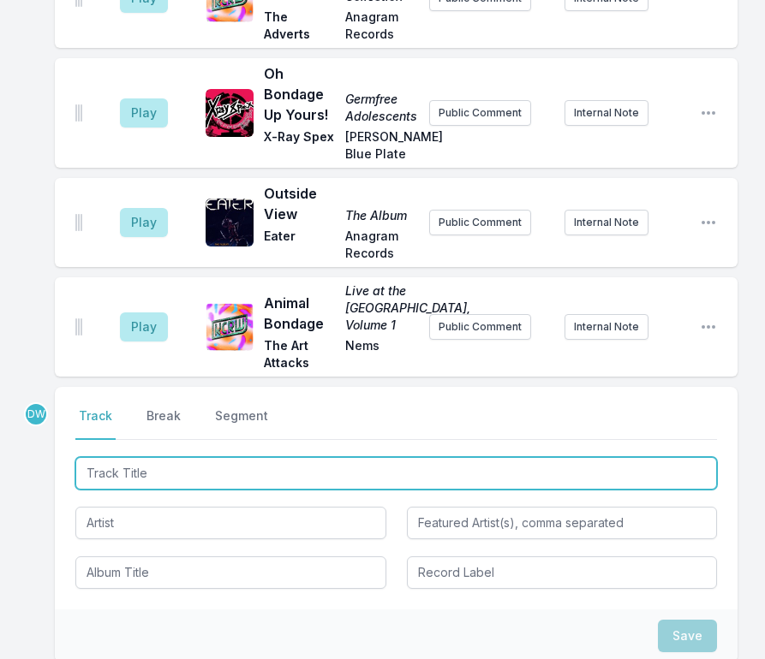
scroll to position [1216, 0]
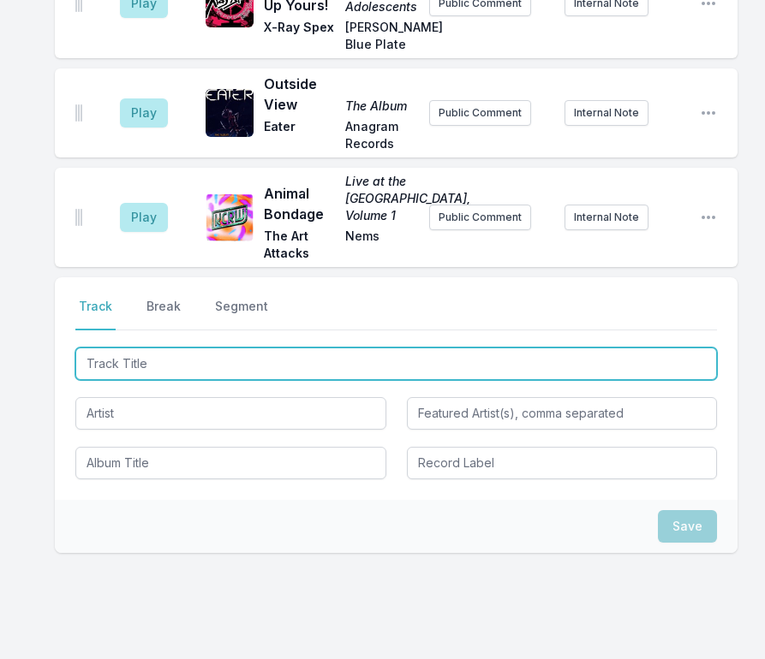
type input "Born To Kill"
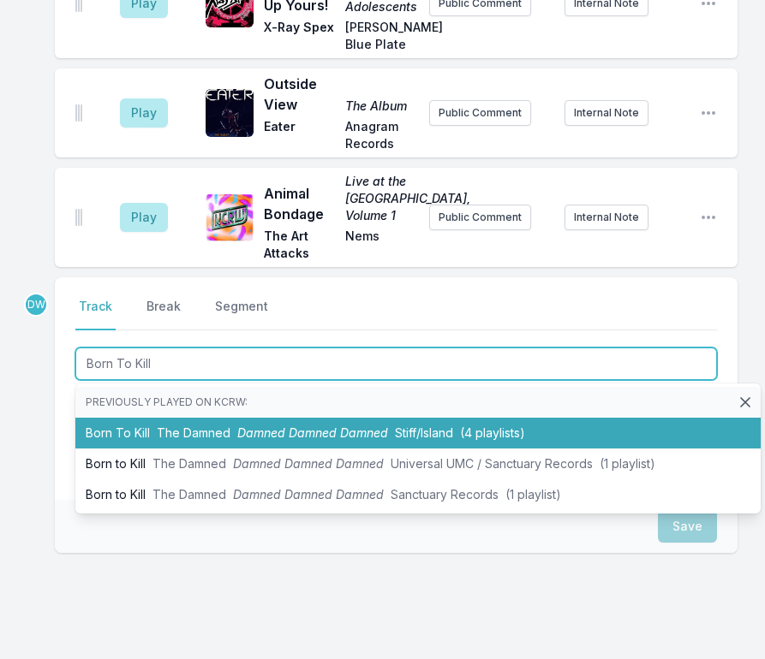
click at [163, 426] on span "The Damned" at bounding box center [194, 433] width 74 height 15
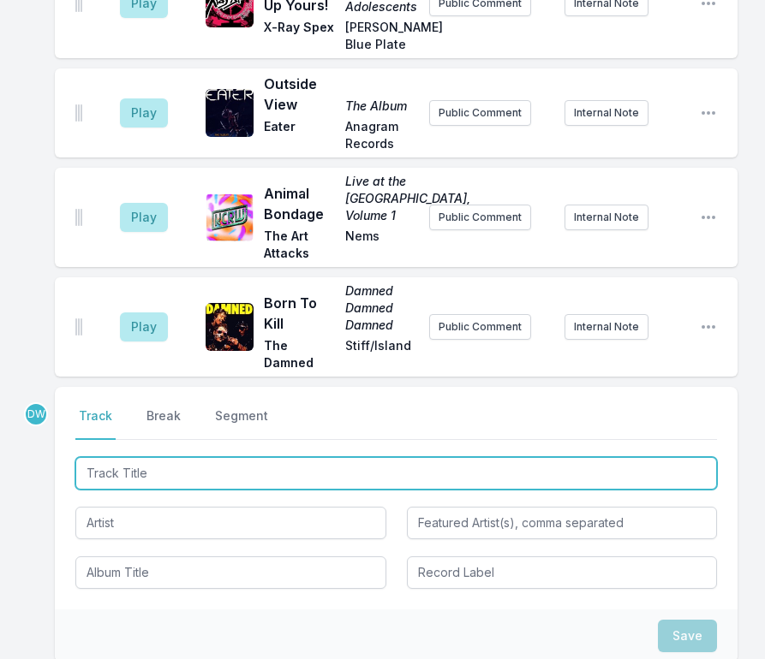
scroll to position [1312, 0]
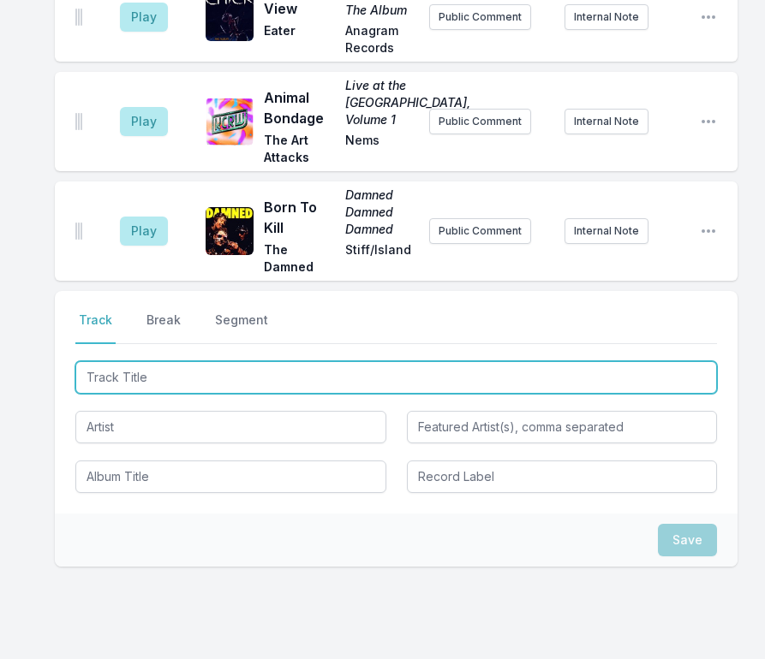
type input "Sick and Crazy"
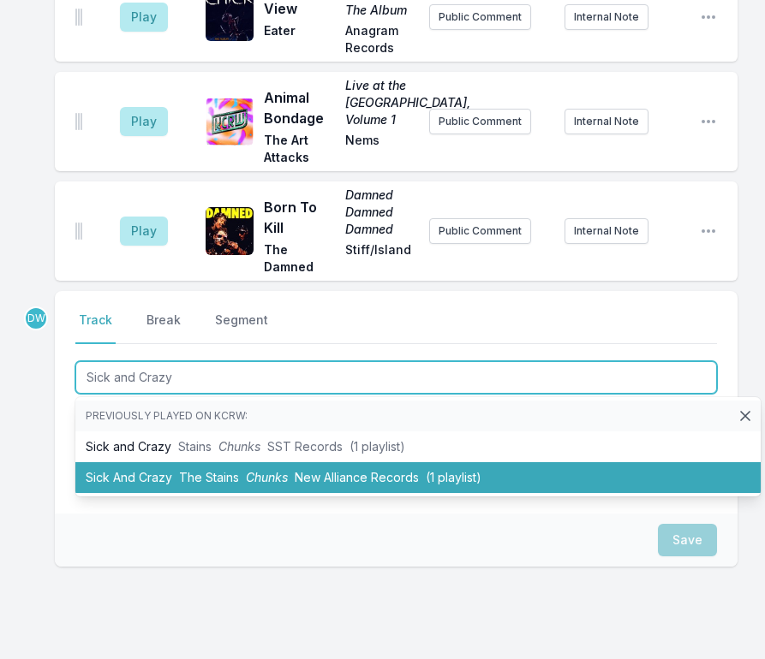
click at [246, 470] on span "Chunks" at bounding box center [267, 477] width 42 height 15
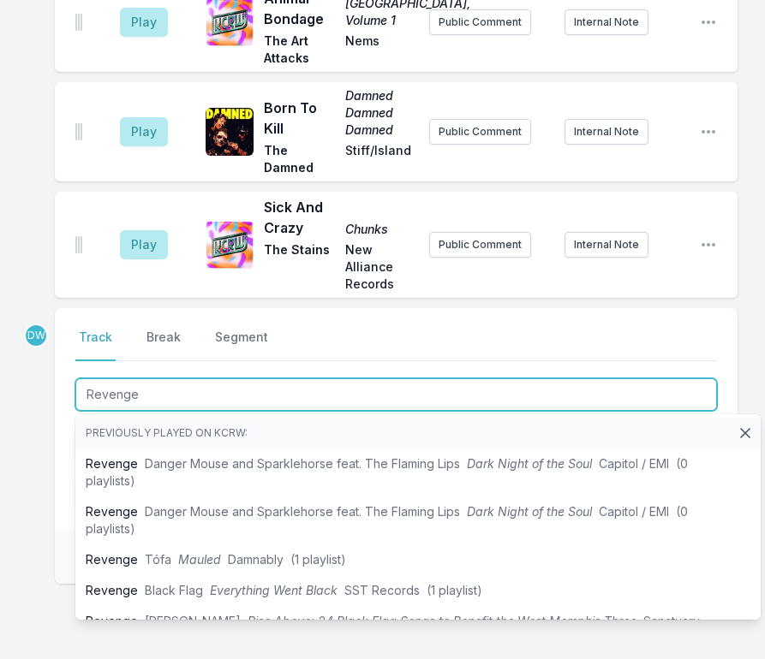
type input "Revenge"
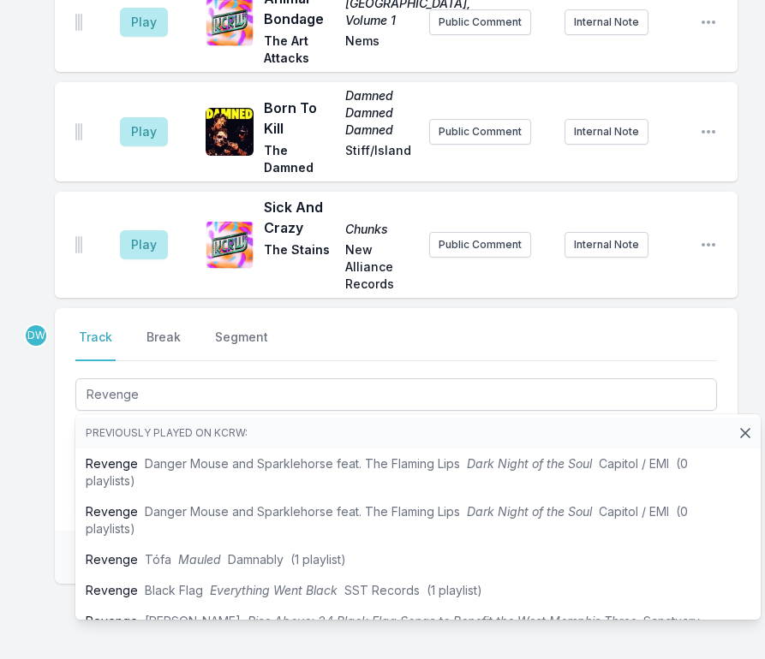
click at [55, 361] on div "Select a tab Track Break Segment Track Break Segment Revenge Previously played …" at bounding box center [396, 419] width 683 height 223
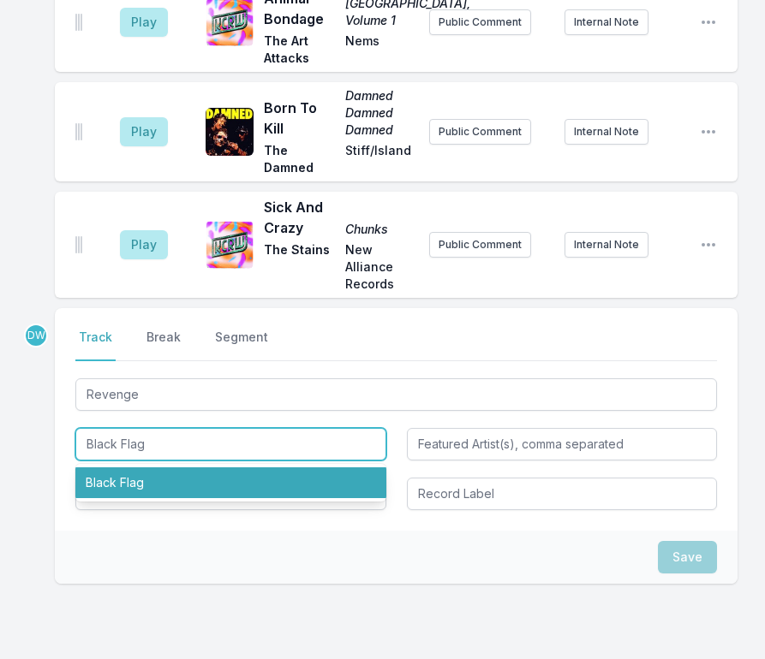
click at [130, 468] on li "Black Flag" at bounding box center [230, 483] width 311 height 31
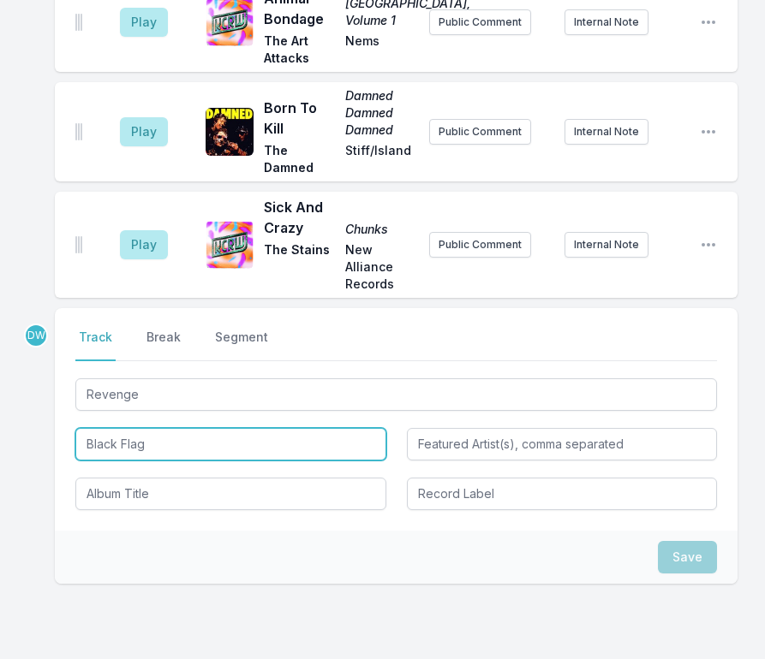
type input "Black Flag"
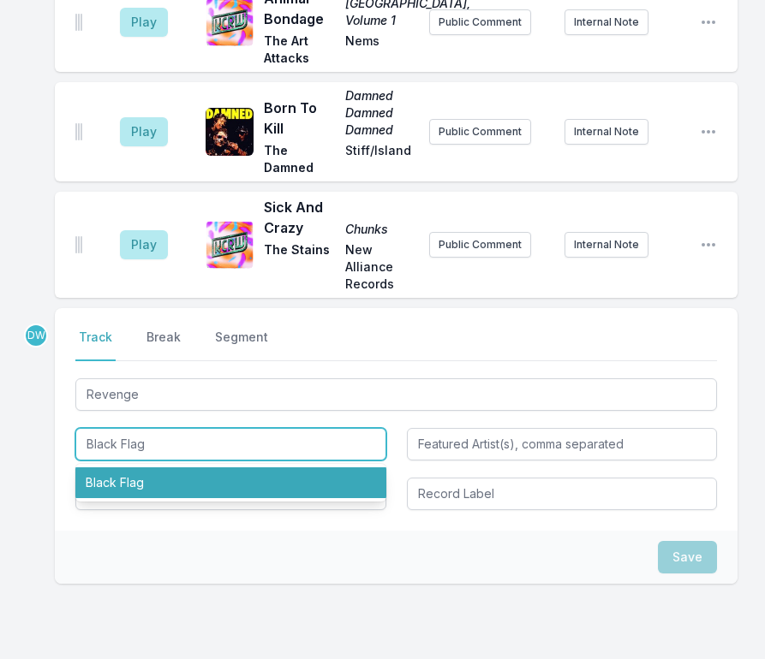
click at [121, 468] on li "Black Flag" at bounding box center [230, 483] width 311 height 31
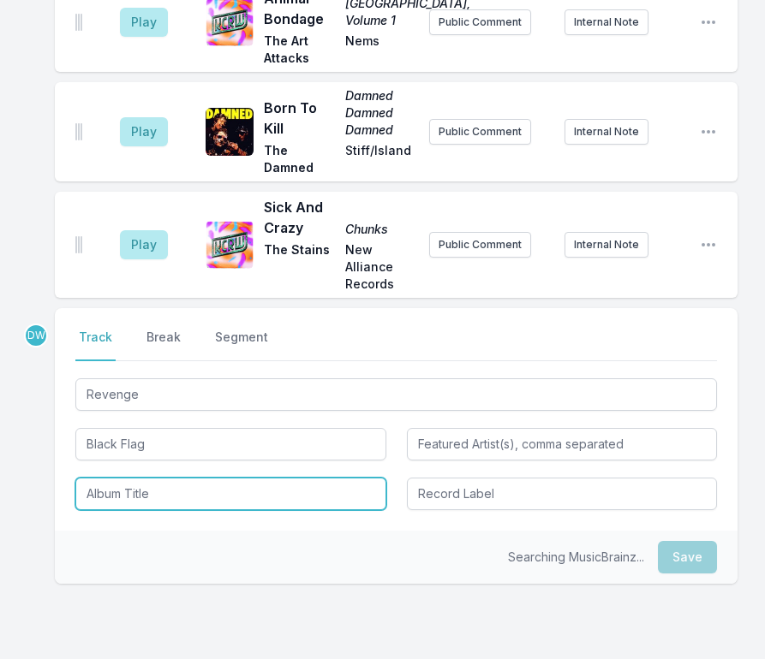
click at [125, 478] on input "Album Title" at bounding box center [230, 494] width 311 height 33
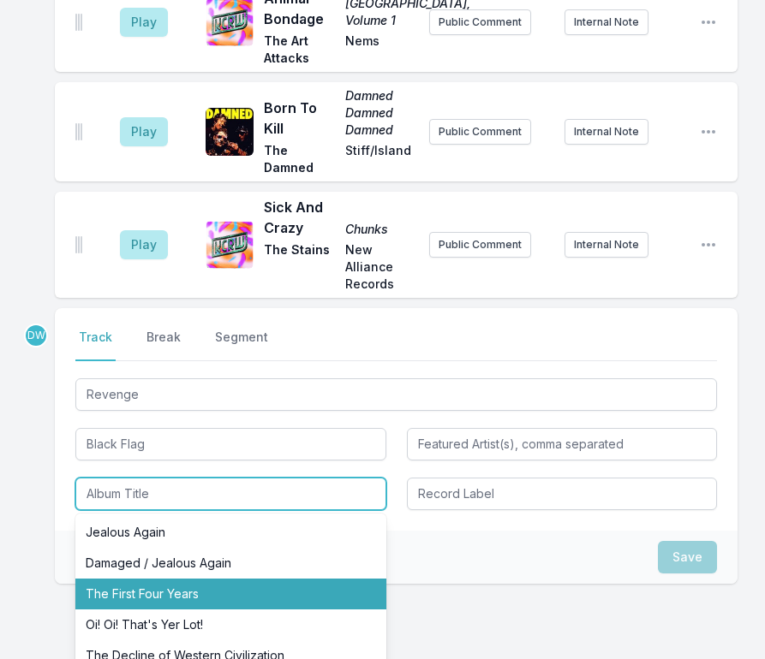
click at [158, 579] on li "The First Four Years" at bounding box center [230, 594] width 311 height 31
type input "The First Four Years"
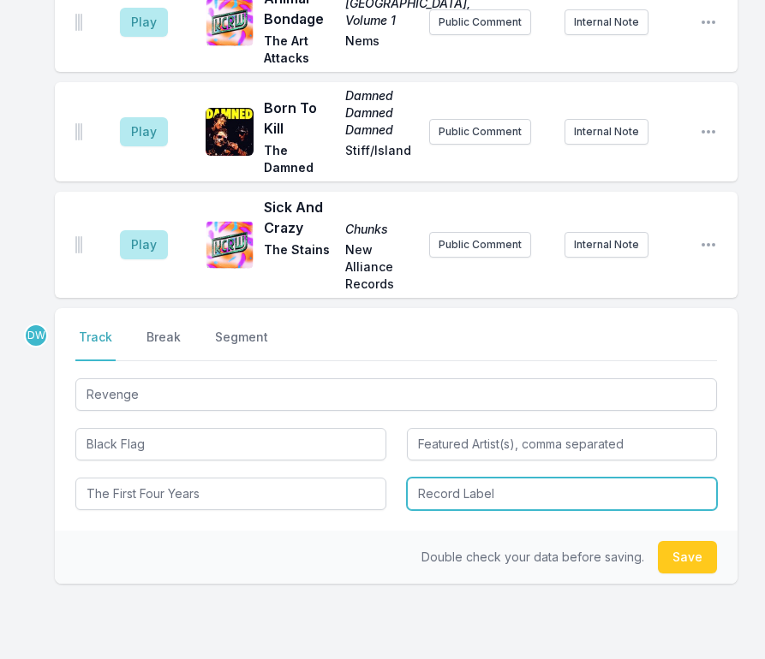
click at [478, 478] on input "Record Label" at bounding box center [562, 494] width 311 height 33
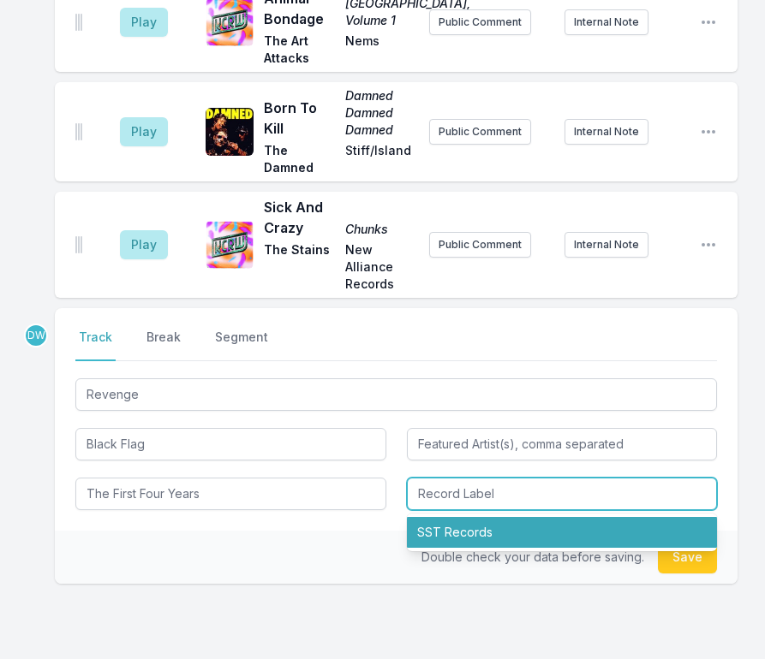
click at [447, 517] on li "SST Records" at bounding box center [562, 532] width 311 height 31
type input "SST Records"
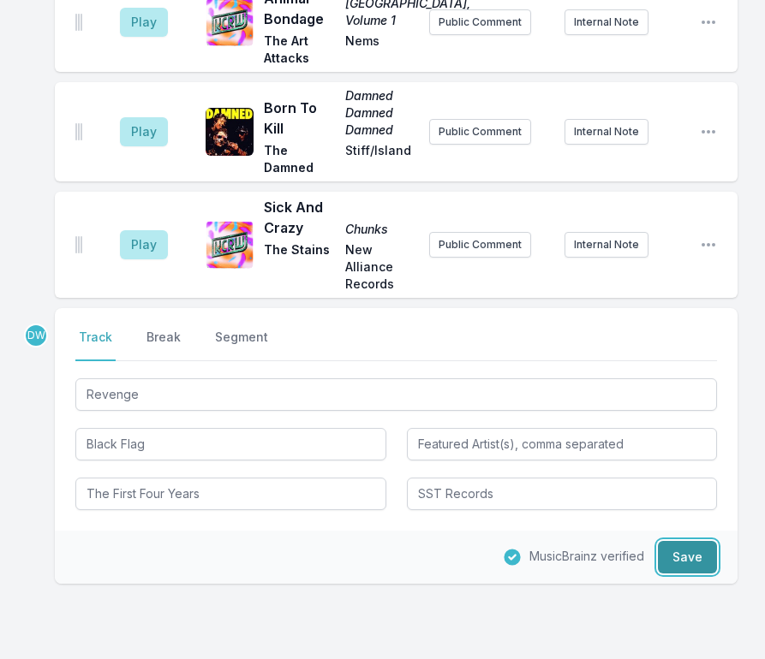
click at [692, 541] on button "Save" at bounding box center [687, 557] width 59 height 33
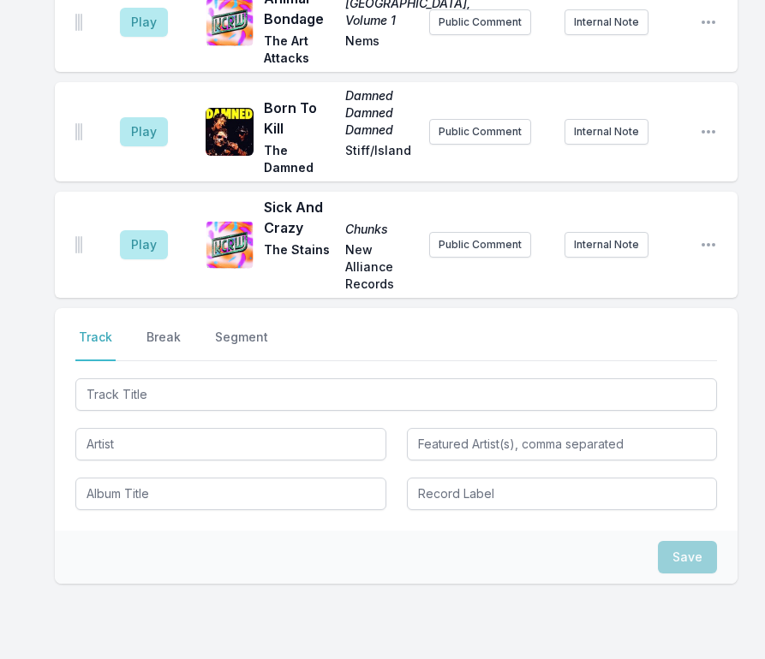
scroll to position [1490, 0]
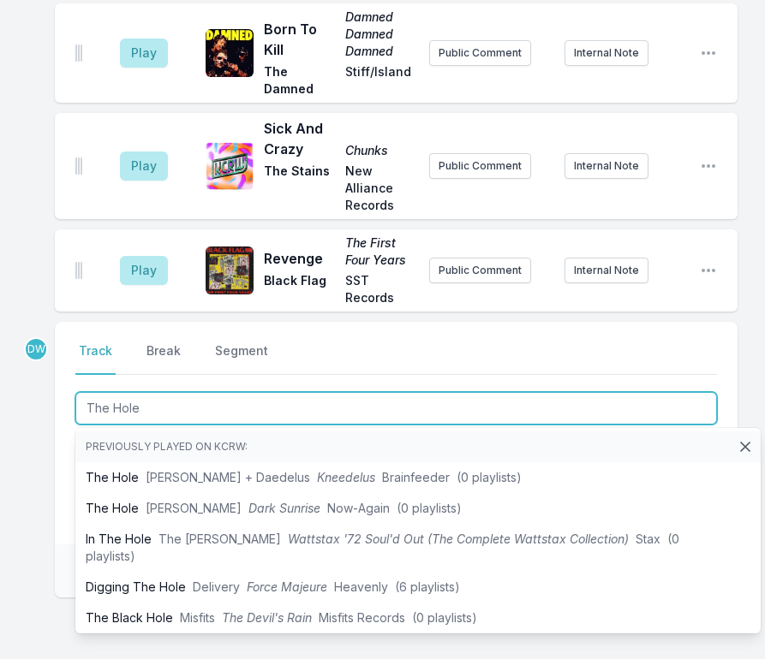
type input "The Hole"
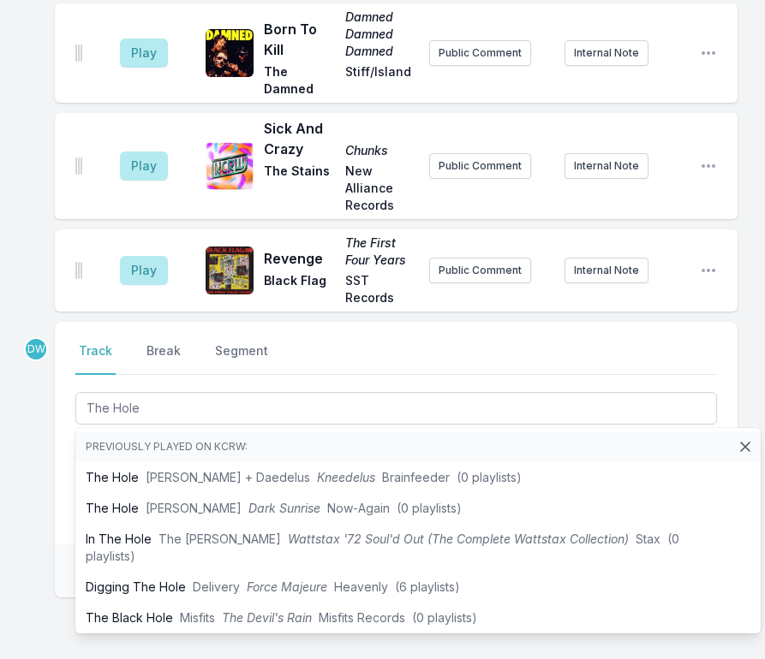
click at [72, 378] on div "Select a tab Track Break Segment Track Break Segment The Hole Previously played…" at bounding box center [396, 433] width 683 height 223
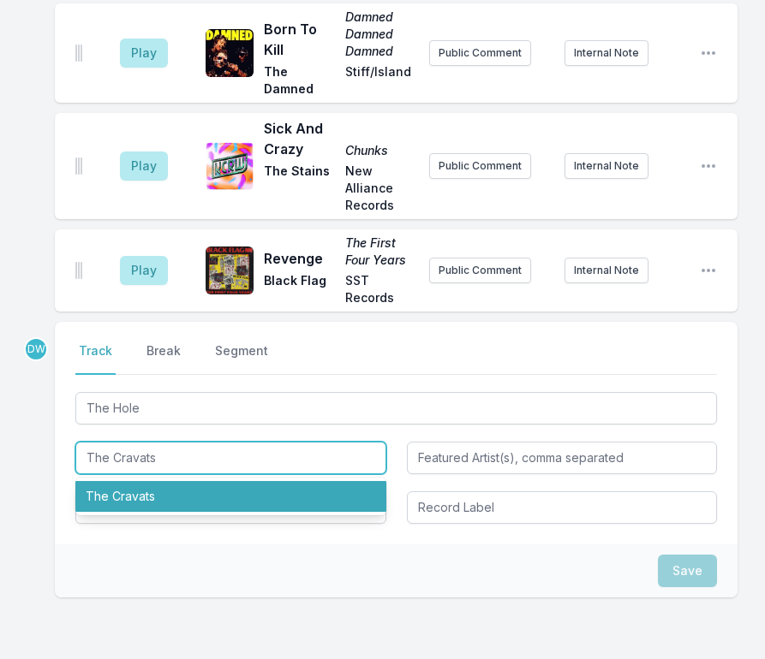
click at [118, 481] on li "The Cravats" at bounding box center [230, 496] width 311 height 31
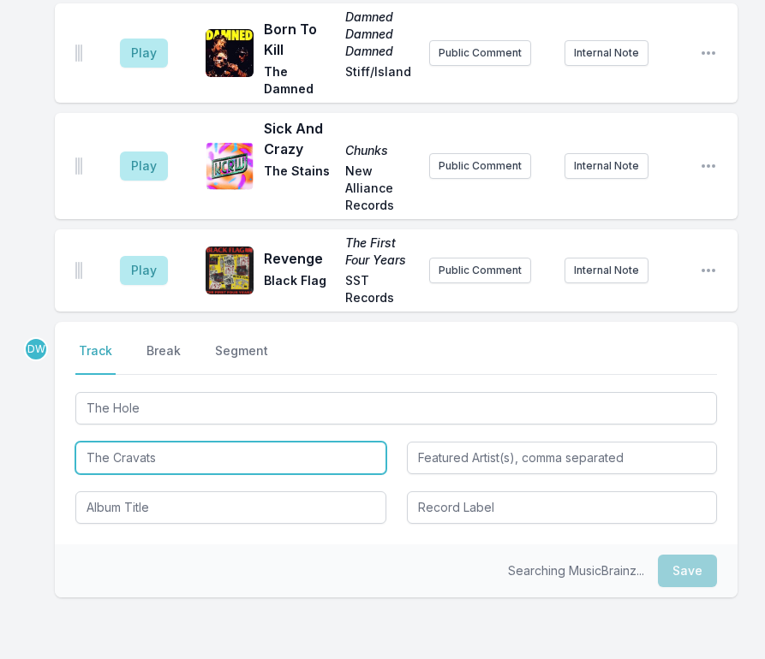
type input "The Cravats"
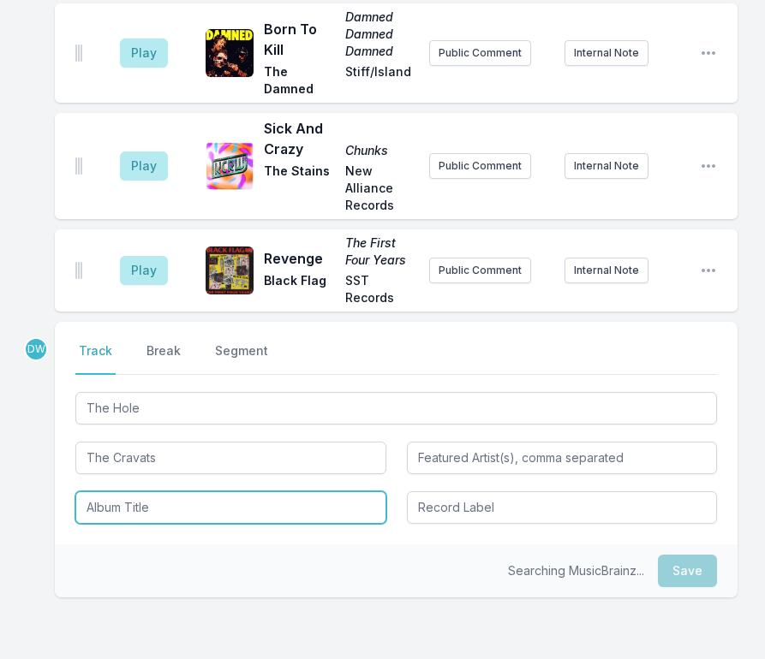
click at [116, 492] on input "Album Title" at bounding box center [230, 508] width 311 height 33
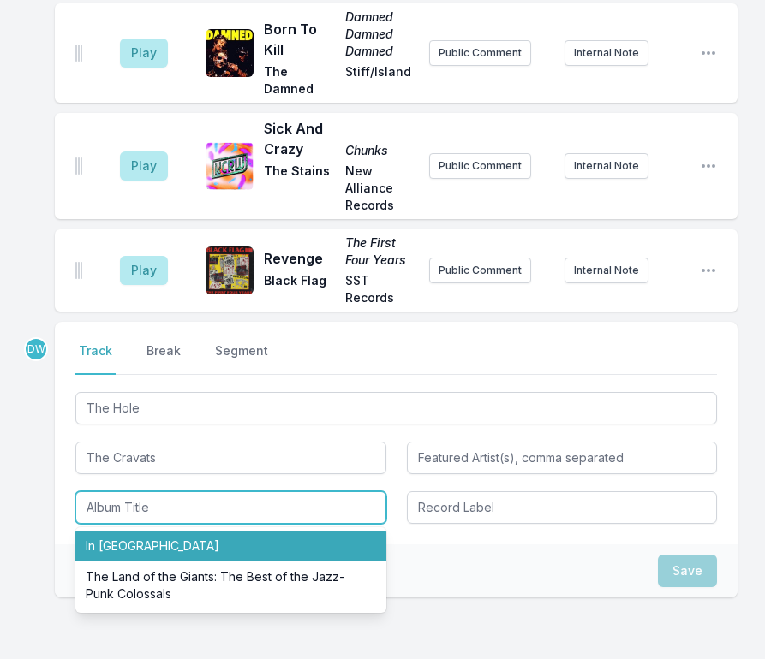
click at [132, 531] on li "In [GEOGRAPHIC_DATA]" at bounding box center [230, 546] width 311 height 31
type input "In [GEOGRAPHIC_DATA]"
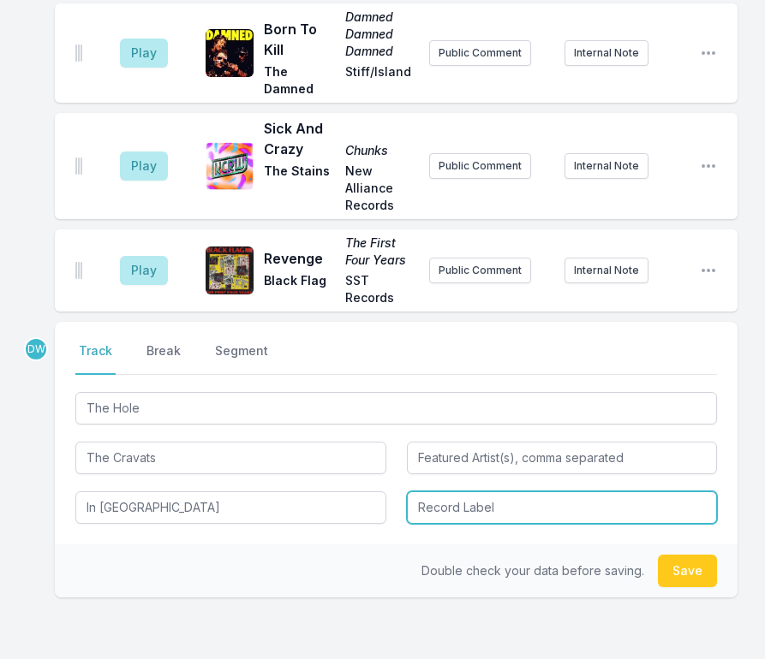
click at [453, 492] on input "Record Label" at bounding box center [562, 508] width 311 height 33
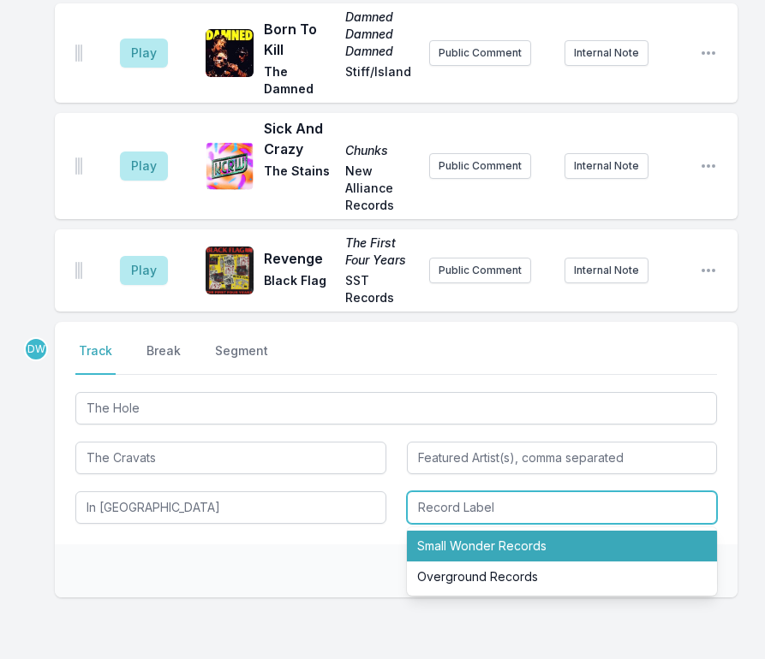
click at [462, 531] on li "Small Wonder Records" at bounding box center [562, 546] width 311 height 31
type input "Small Wonder Records"
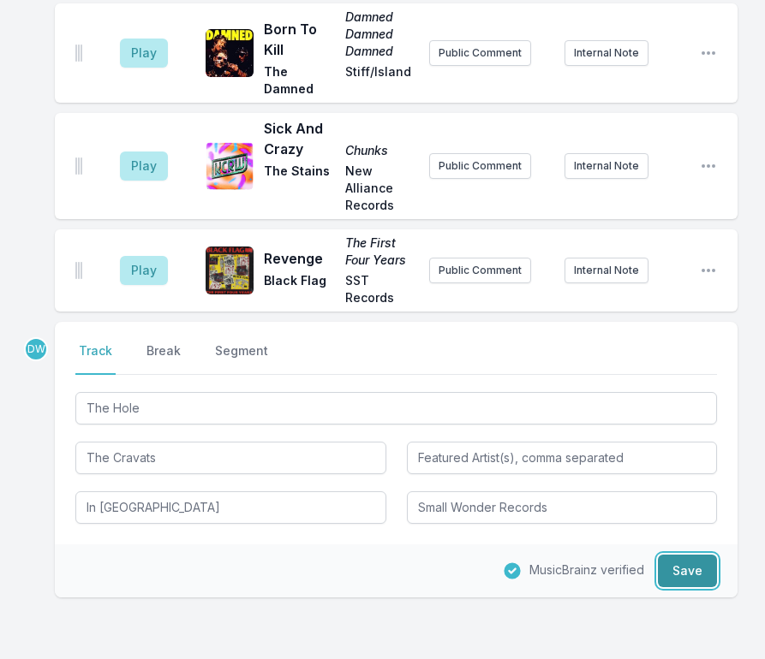
click at [686, 555] on button "Save" at bounding box center [687, 571] width 59 height 33
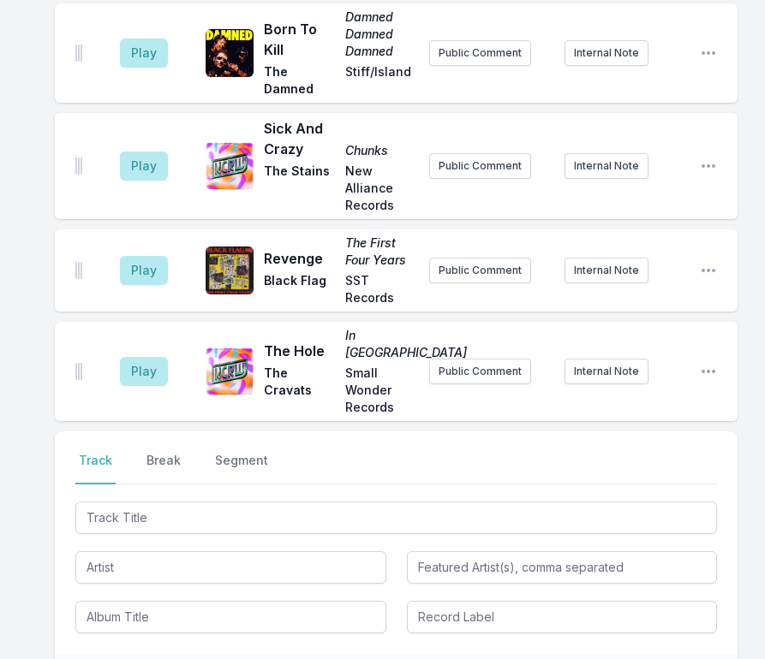
scroll to position [1586, 0]
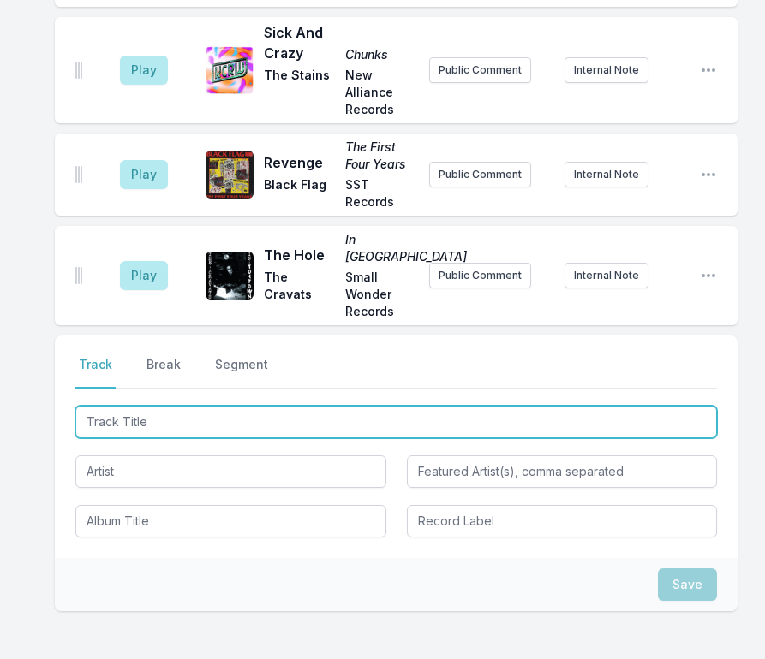
type input "Sonic Reducer"
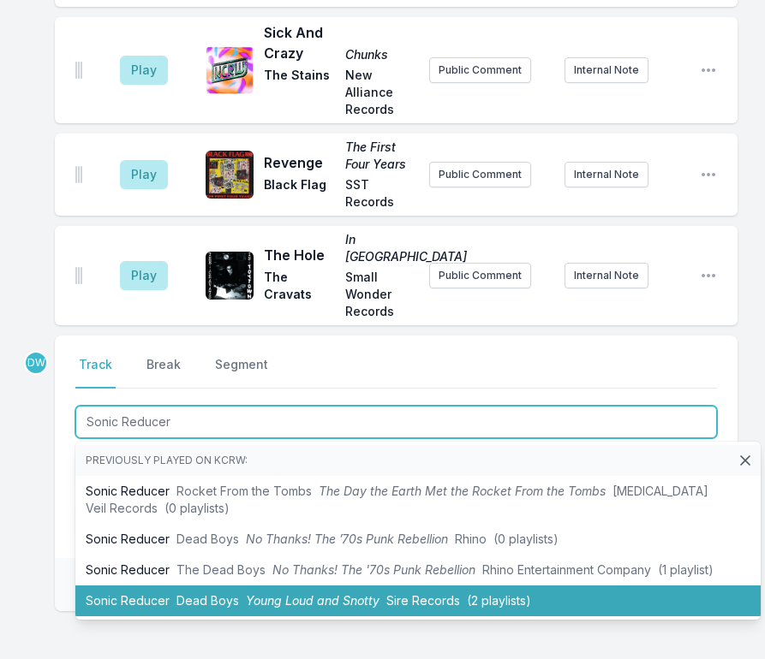
click at [246, 593] on span "Young Loud and Snotty" at bounding box center [313, 600] width 134 height 15
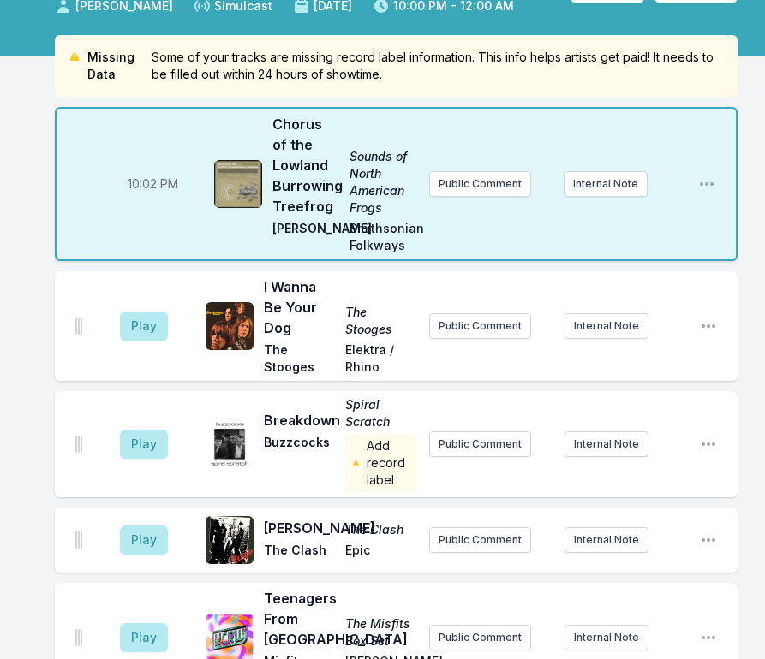
scroll to position [130, 0]
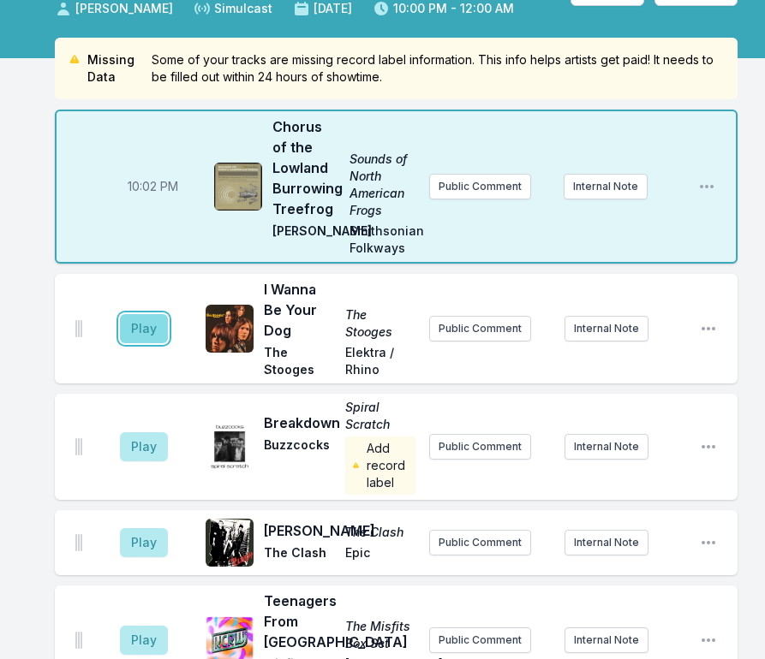
click at [145, 320] on button "Play" at bounding box center [144, 328] width 48 height 29
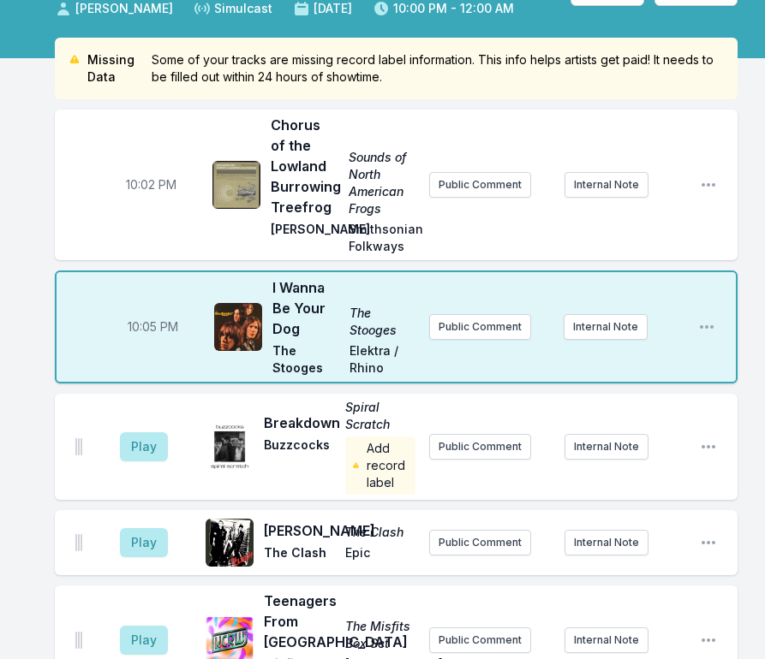
click at [151, 331] on span "10:05 PM" at bounding box center [153, 327] width 51 height 17
click at [138, 323] on input "22:05" at bounding box center [152, 327] width 96 height 33
type input "22:02"
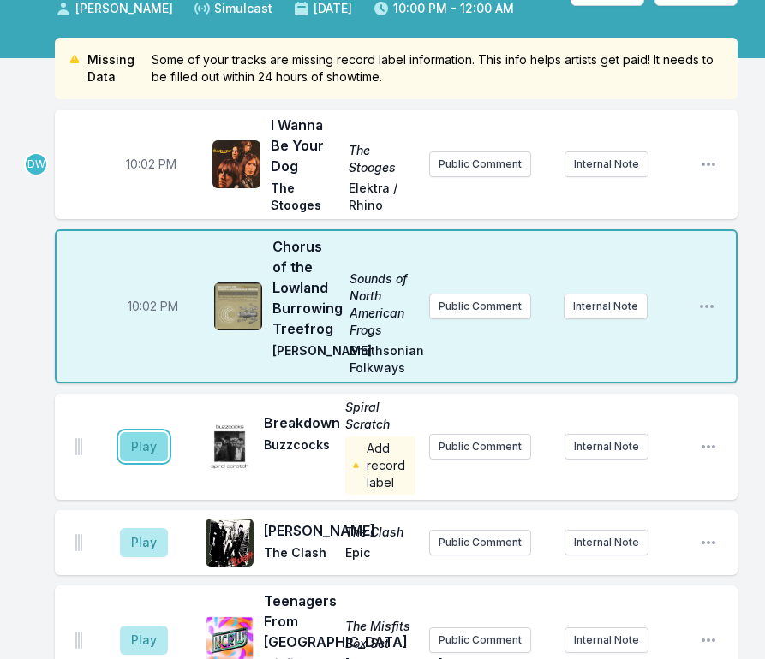
click at [151, 441] on button "Play" at bounding box center [144, 446] width 48 height 29
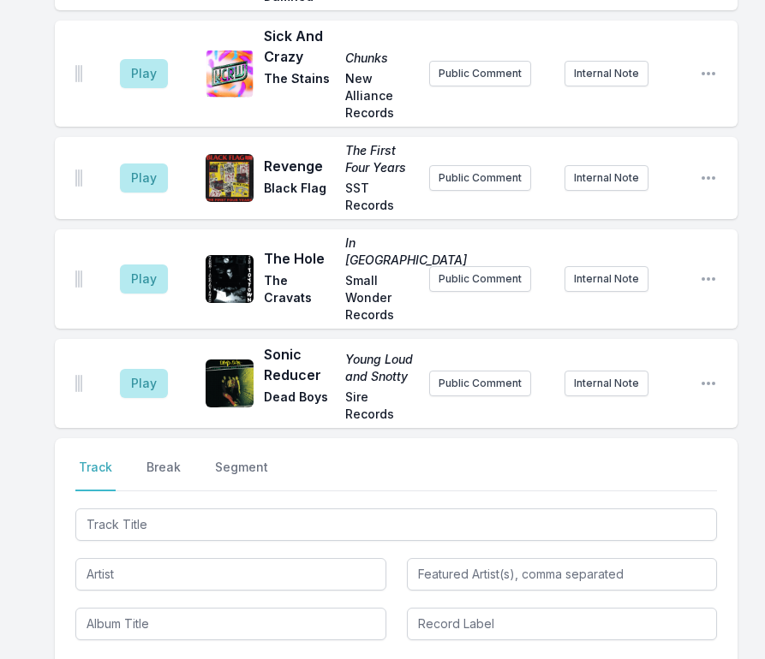
scroll to position [1586, 0]
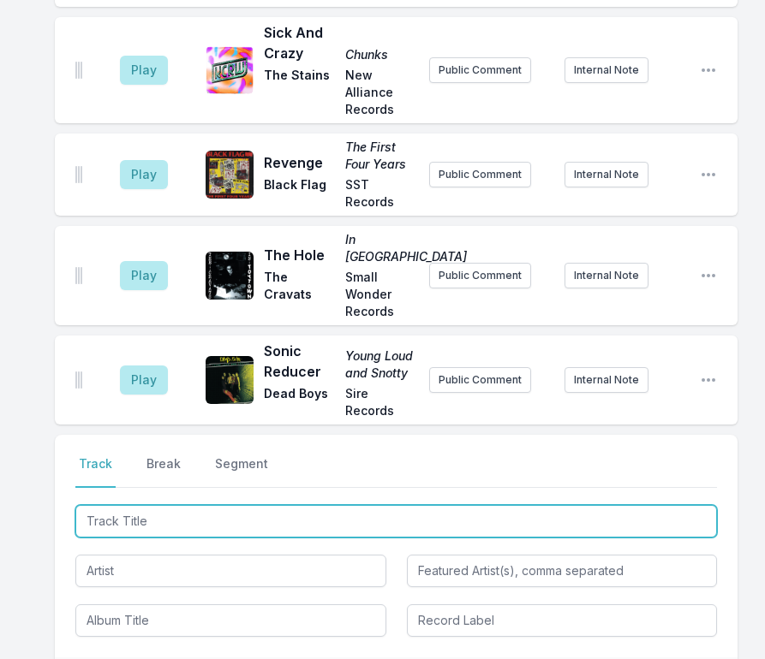
type input "[PERSON_NAME]'s Got the Hits"
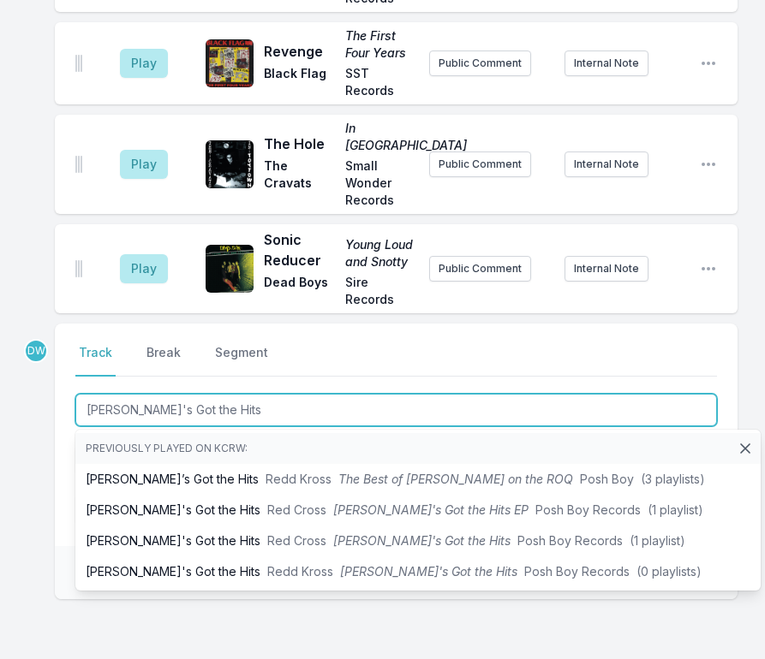
scroll to position [1709, 0]
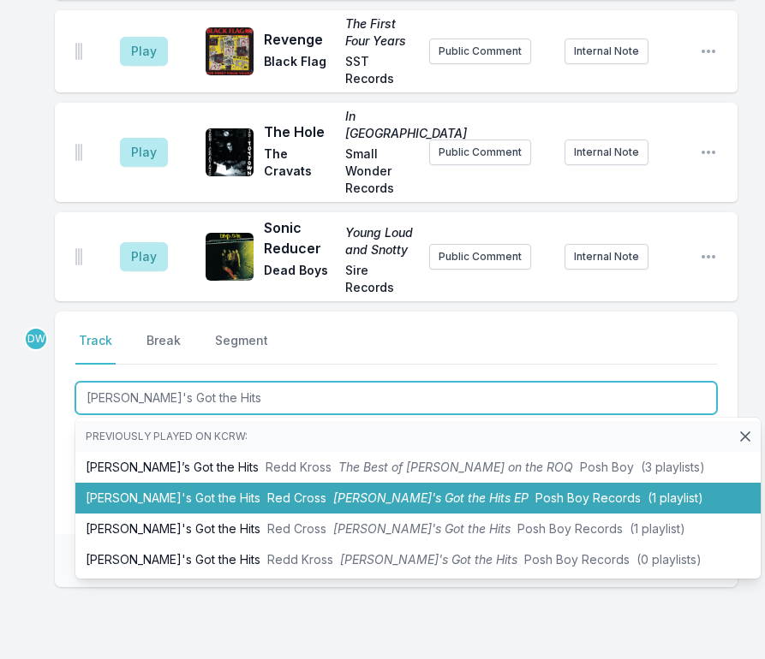
click at [333, 491] on span "[PERSON_NAME]'s Got the Hits EP" at bounding box center [430, 498] width 195 height 15
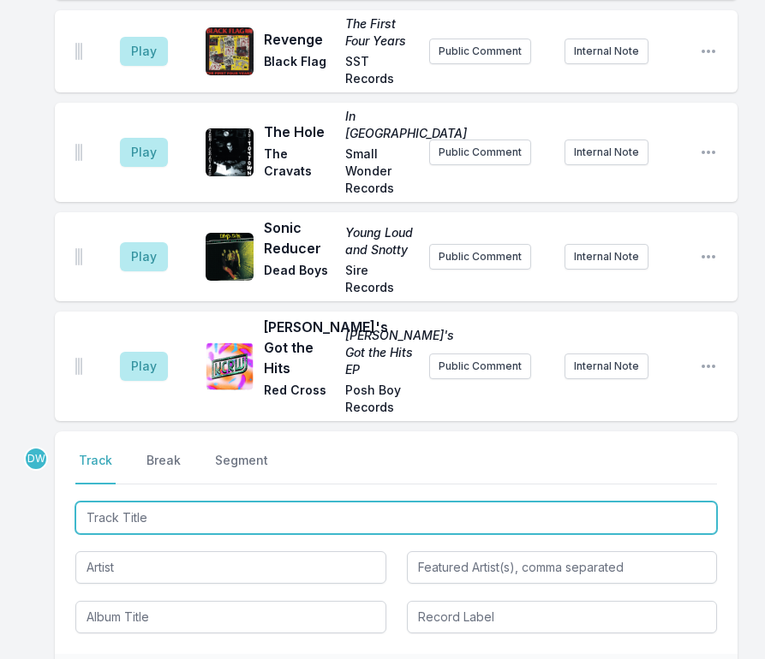
scroll to position [1829, 0]
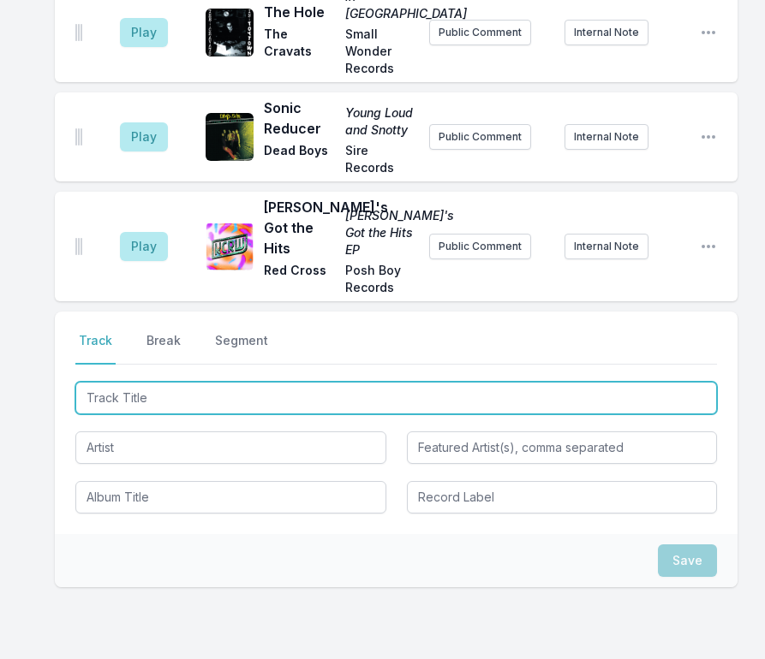
type input "Social Fools"
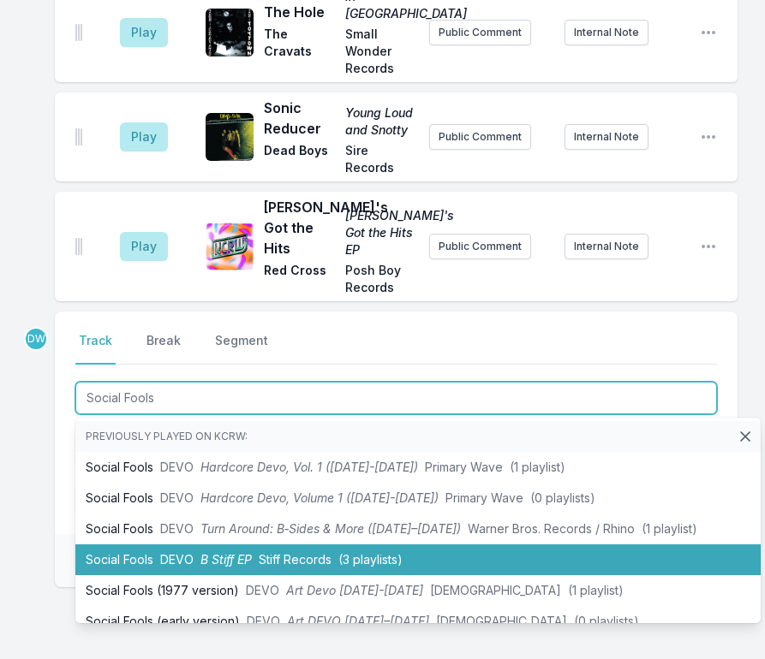
click at [299, 552] on span "Stiff Records" at bounding box center [295, 559] width 73 height 15
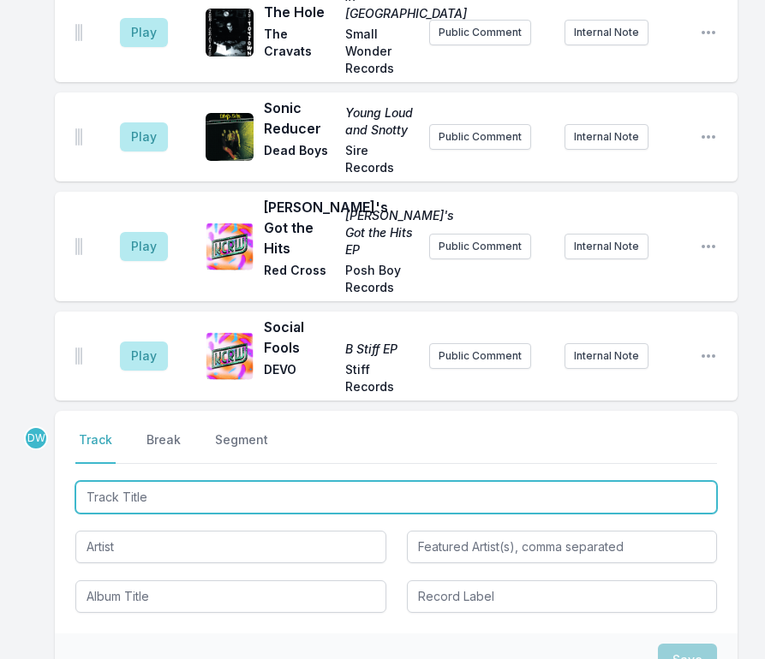
scroll to position [1915, 0]
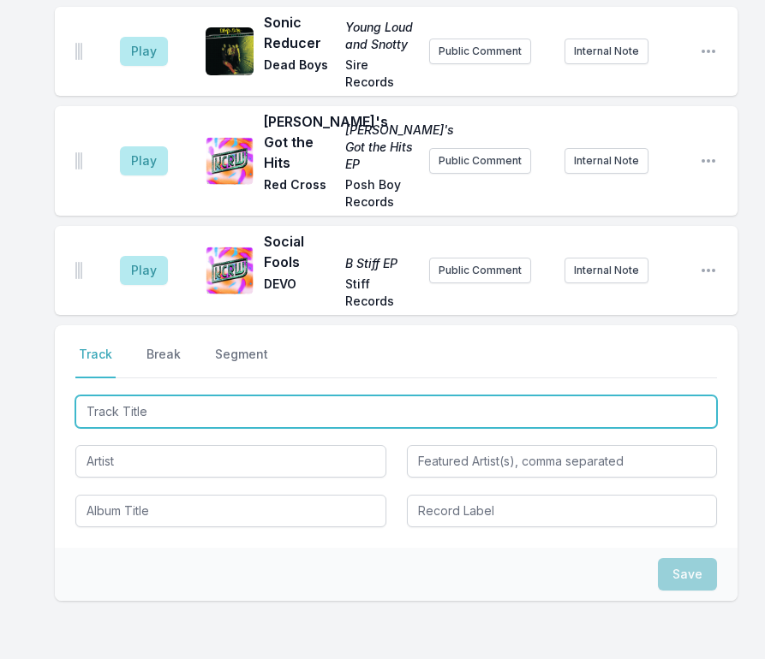
type input "[PERSON_NAME] Ghost"
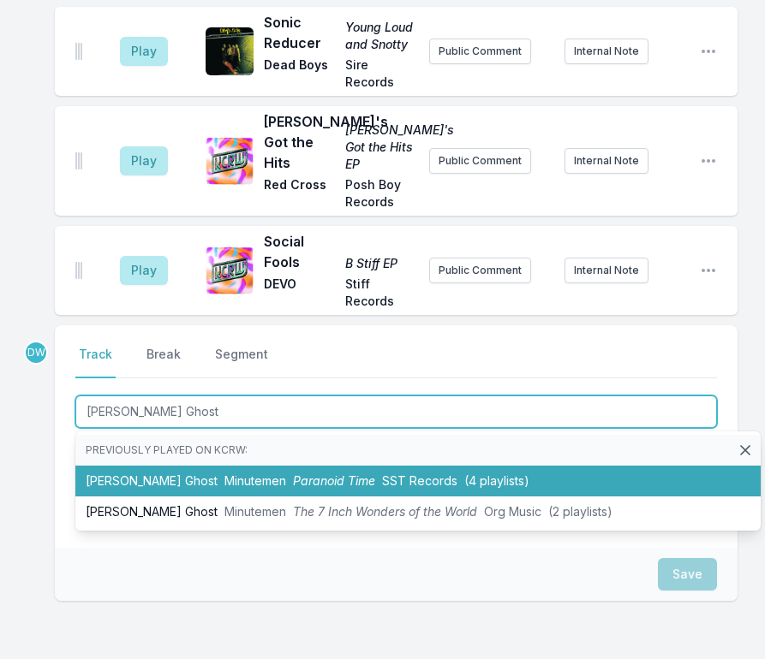
click at [246, 474] on span "Minutemen" at bounding box center [255, 481] width 62 height 15
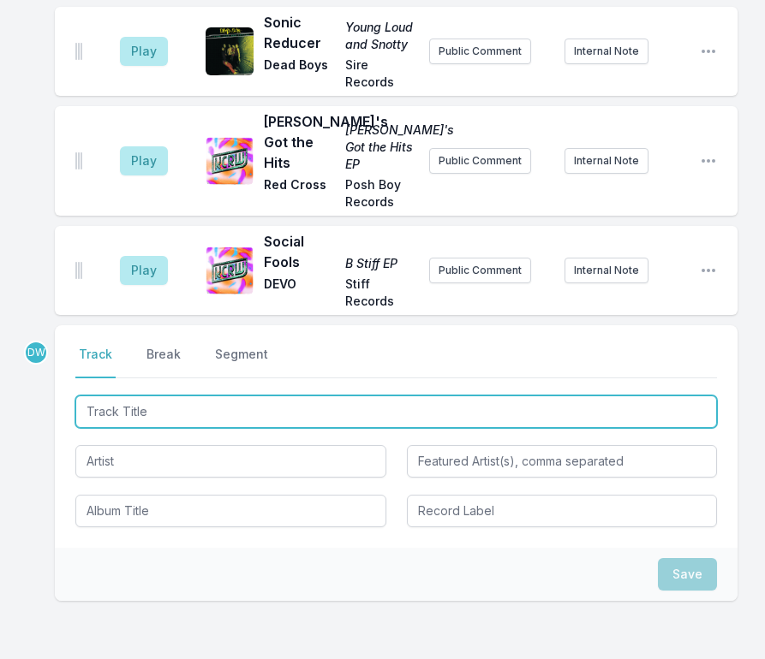
scroll to position [2021, 0]
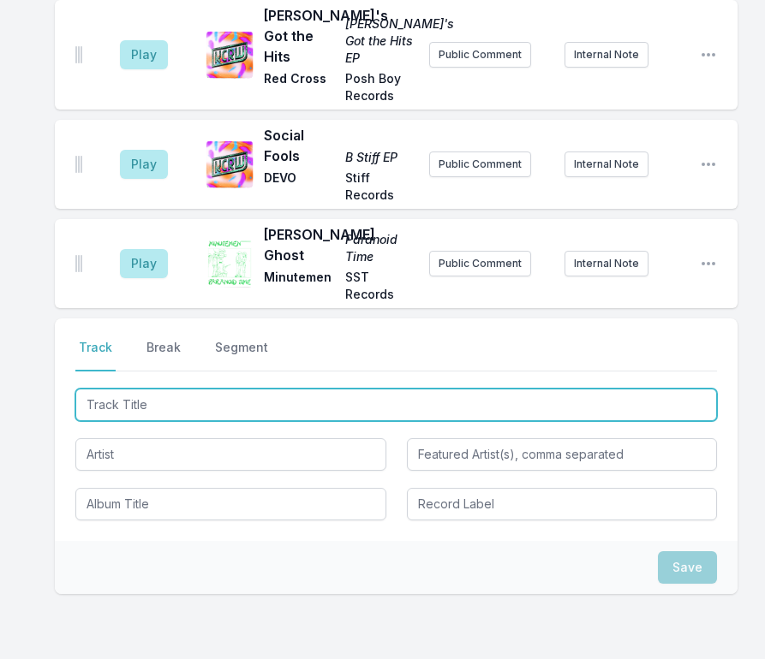
type input "Seeing Red"
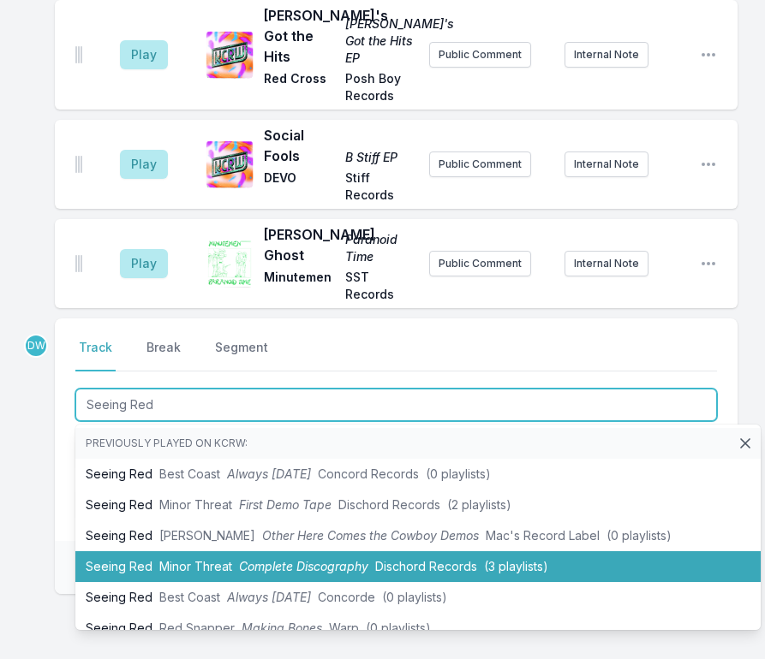
click at [200, 559] on span "Minor Threat" at bounding box center [195, 566] width 73 height 15
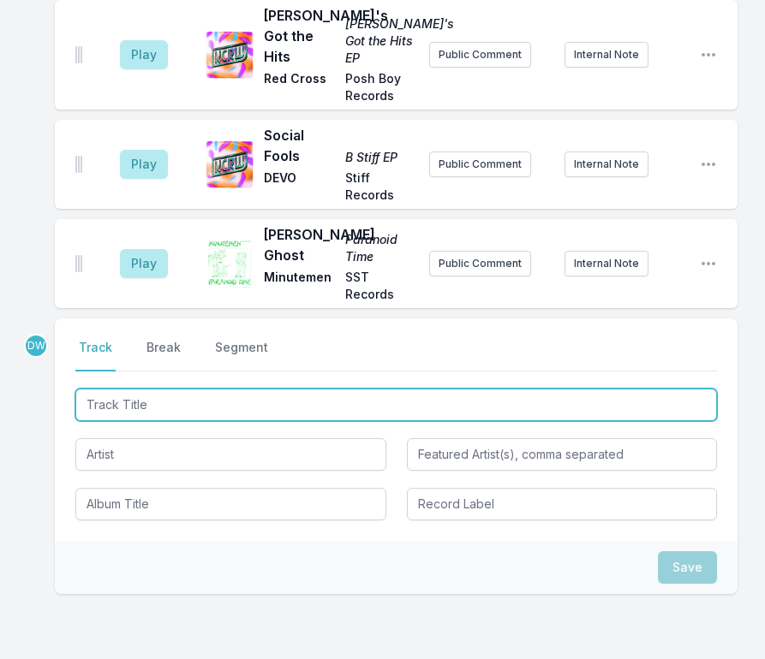
scroll to position [2114, 0]
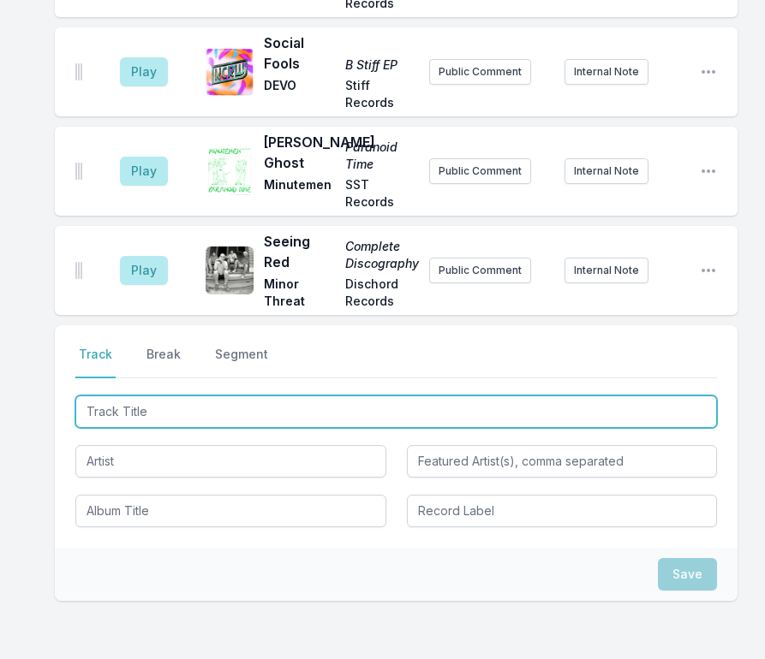
type input "She's My Witch"
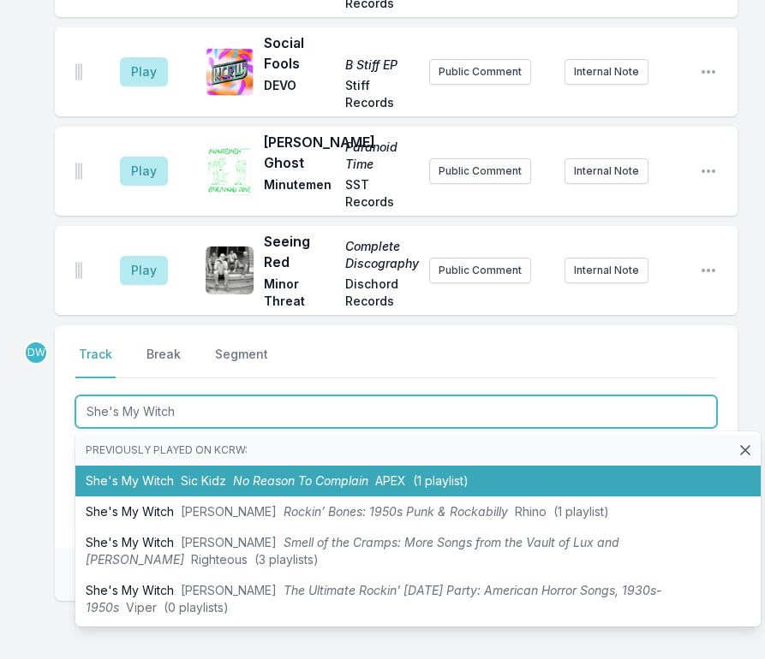
click at [174, 466] on li "She's My Witch Sic Kidz No Reason To Complain APEX (1 playlist)" at bounding box center [417, 481] width 685 height 31
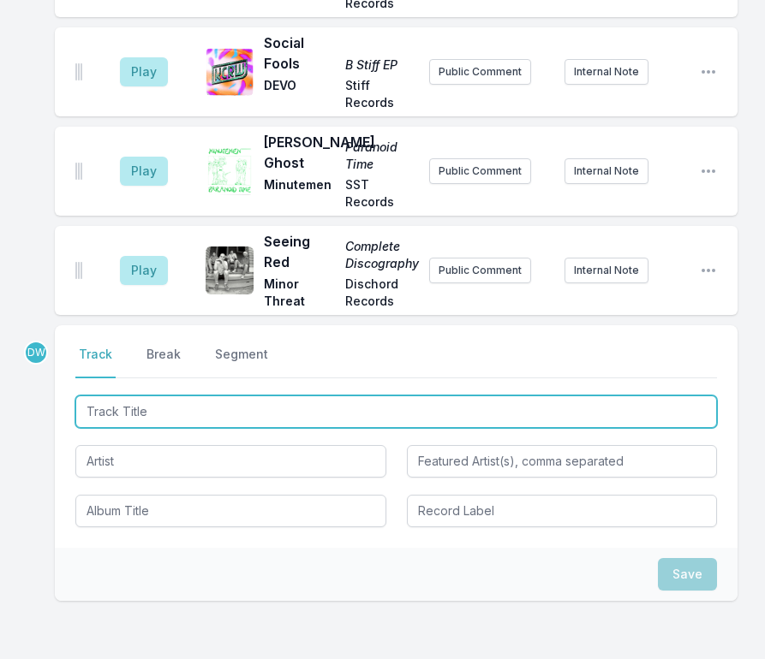
scroll to position [2199, 0]
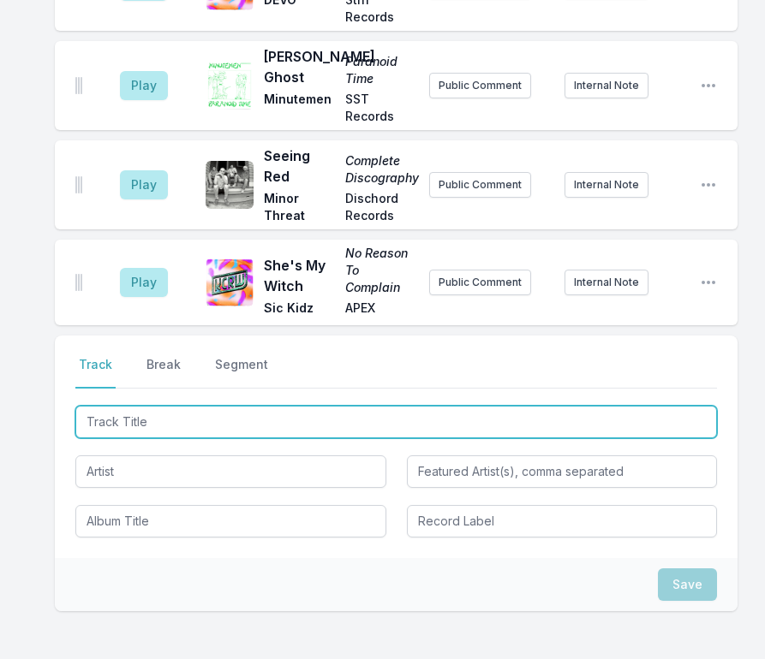
type input "Pathetic"
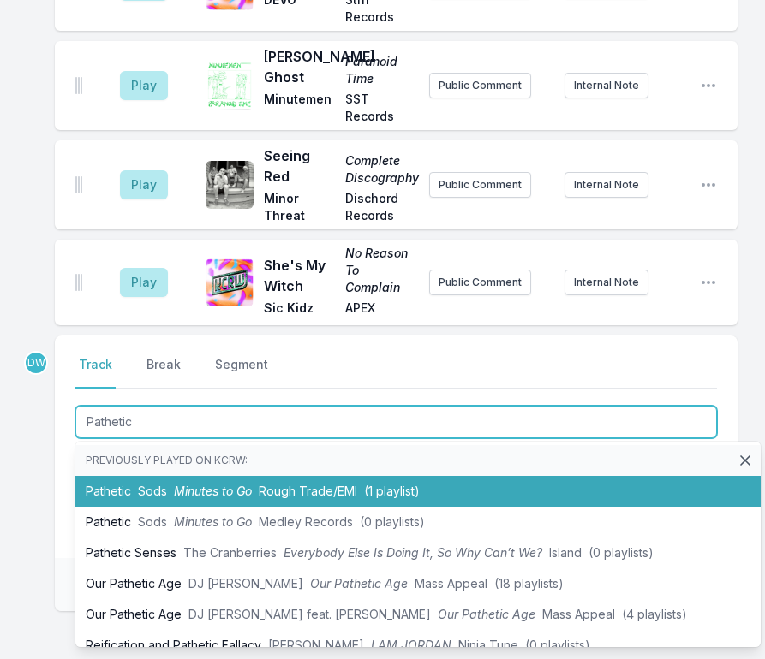
click at [190, 484] on span "Minutes to Go" at bounding box center [213, 491] width 78 height 15
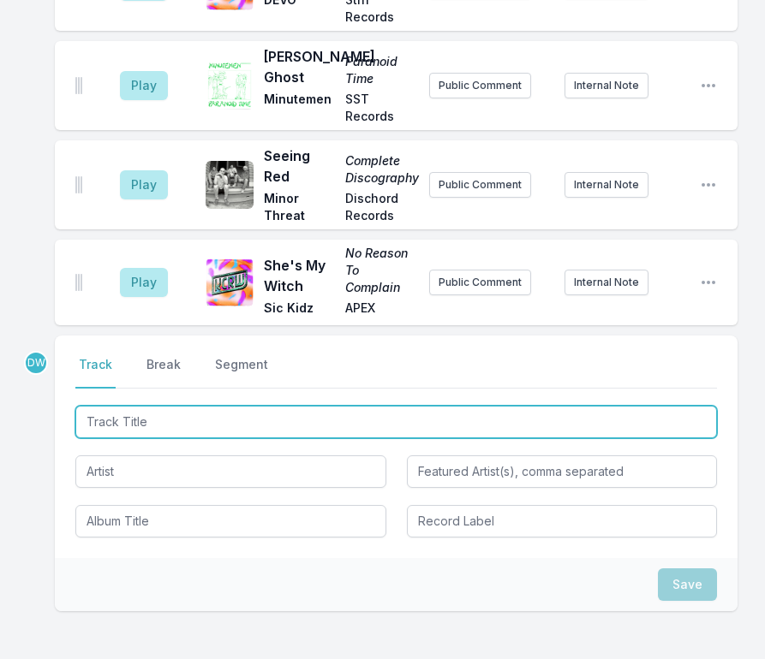
scroll to position [2292, 0]
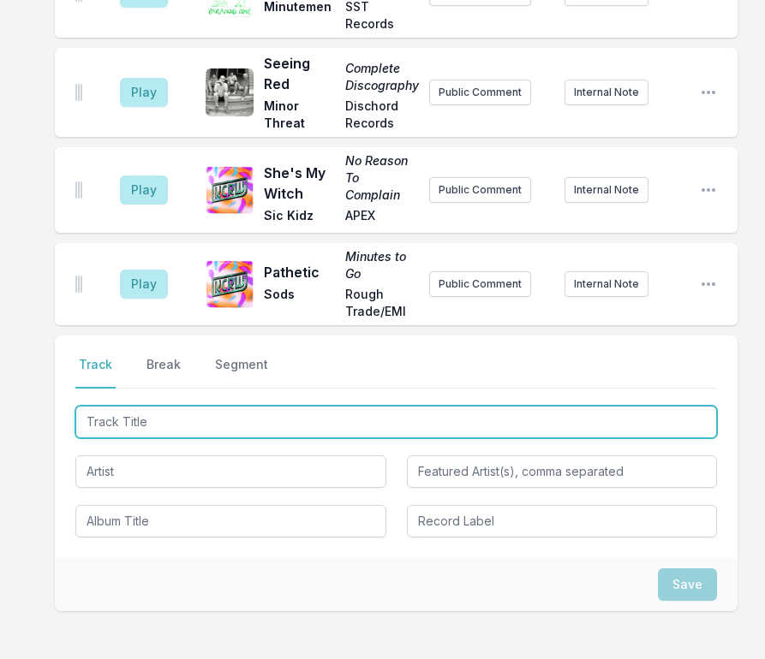
type input "You're Not Blank"
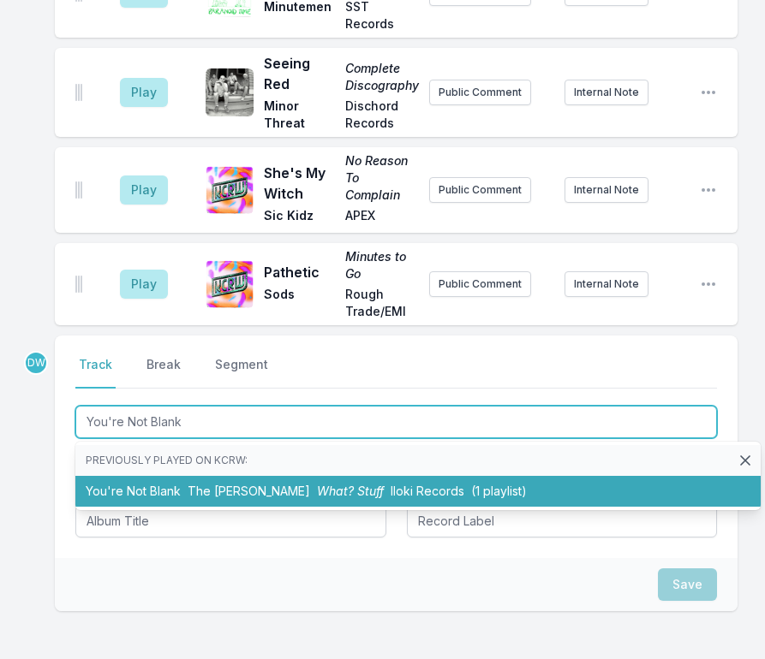
click at [317, 484] on span "What? Stuff" at bounding box center [350, 491] width 67 height 15
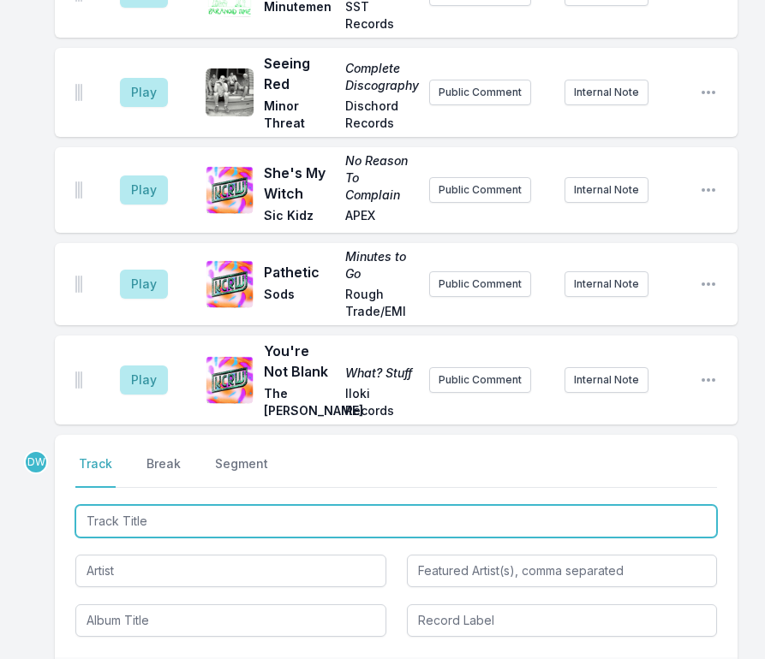
scroll to position [2377, 0]
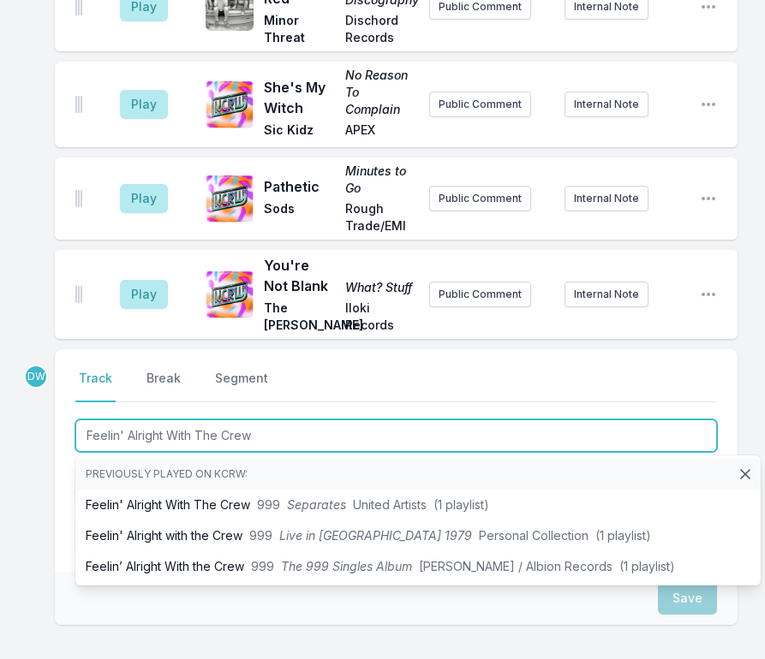
type input "Feelin' Alright With The Crew"
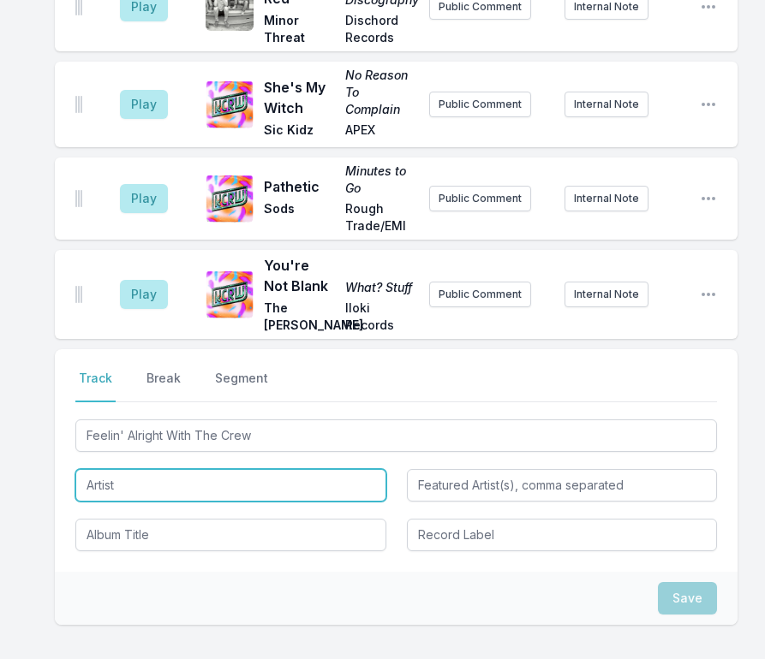
click at [104, 469] on input "Artist" at bounding box center [230, 485] width 311 height 33
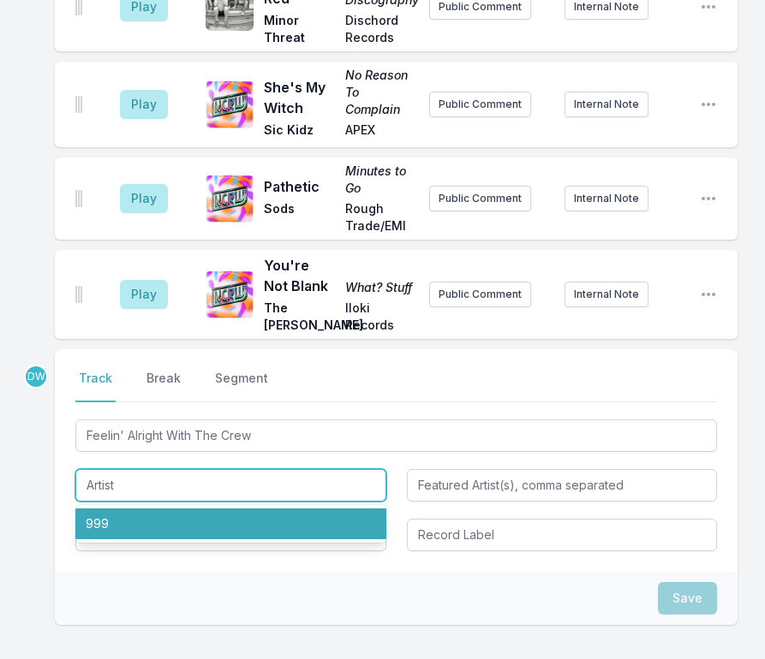
click at [118, 509] on li "999" at bounding box center [230, 524] width 311 height 31
type input "999"
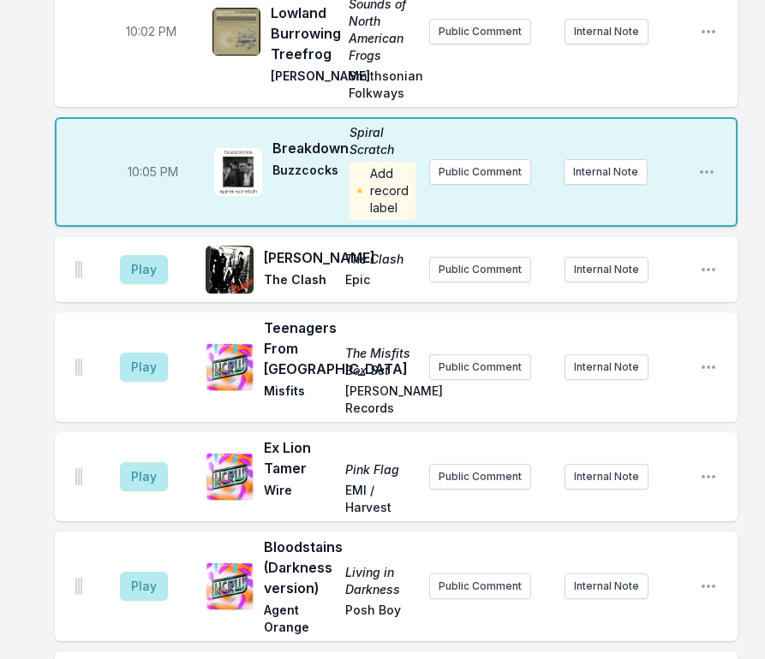
scroll to position [408, 0]
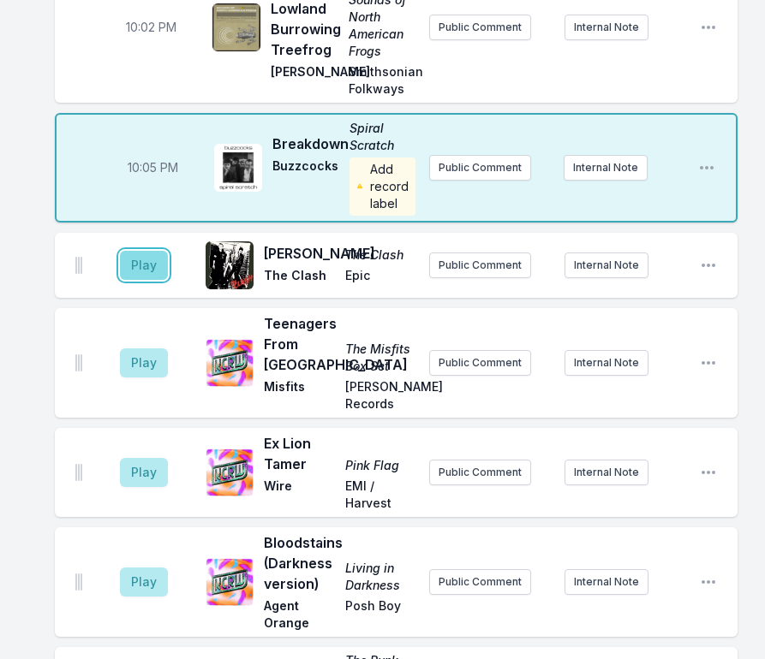
click at [140, 256] on button "Play" at bounding box center [144, 265] width 48 height 29
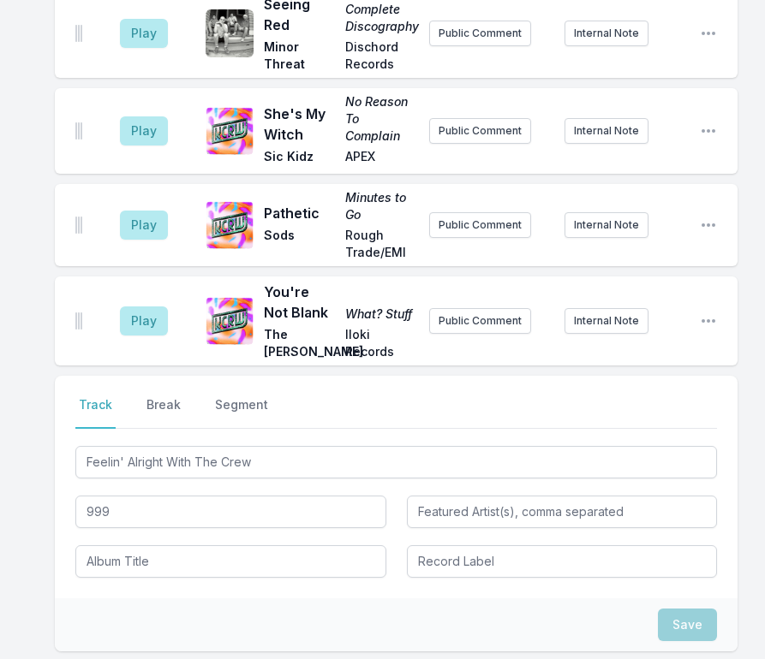
scroll to position [2388, 0]
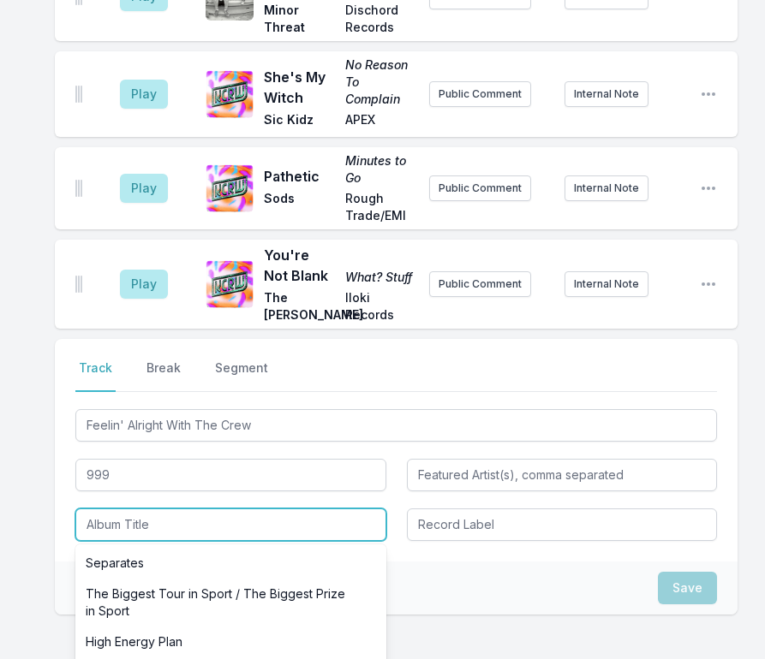
click at [157, 509] on input "Album Title" at bounding box center [230, 525] width 311 height 33
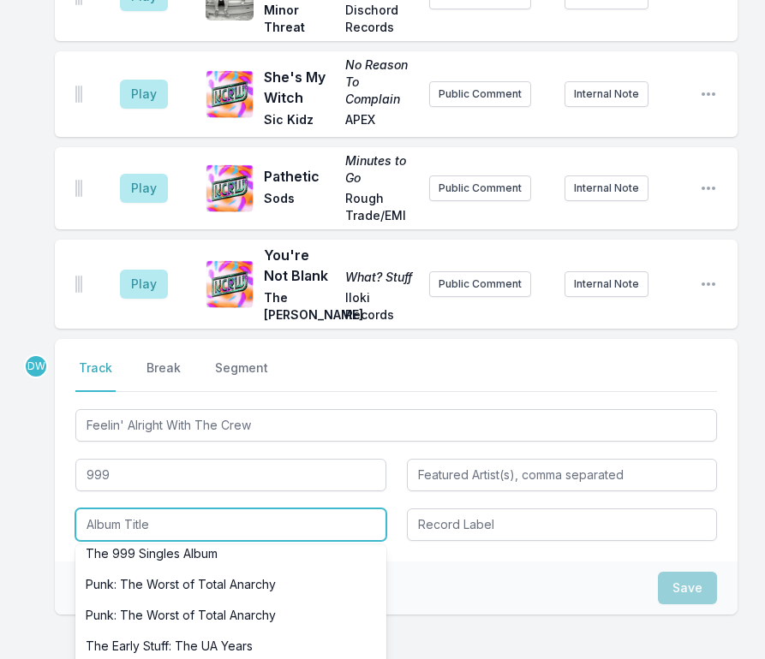
scroll to position [0, 0]
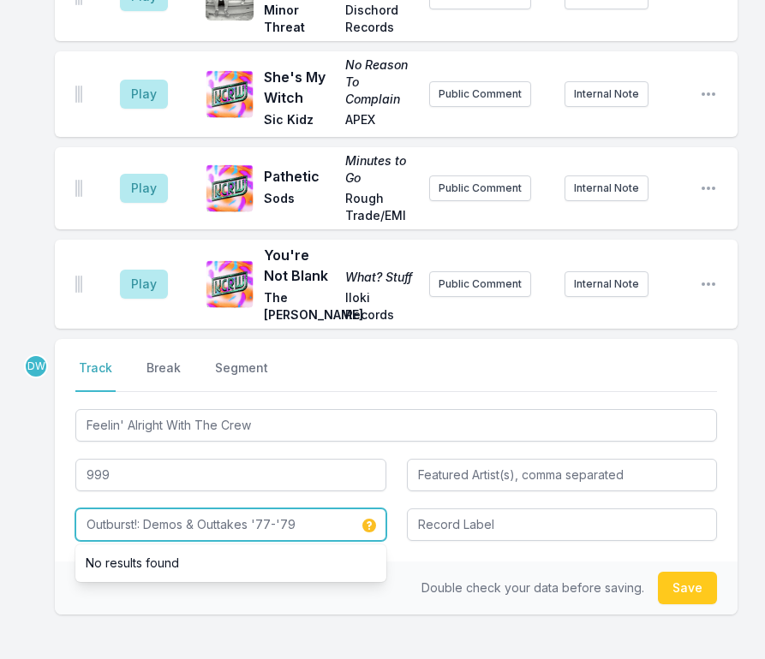
type input "Outburst!: Demos & Outtakes '77-'79"
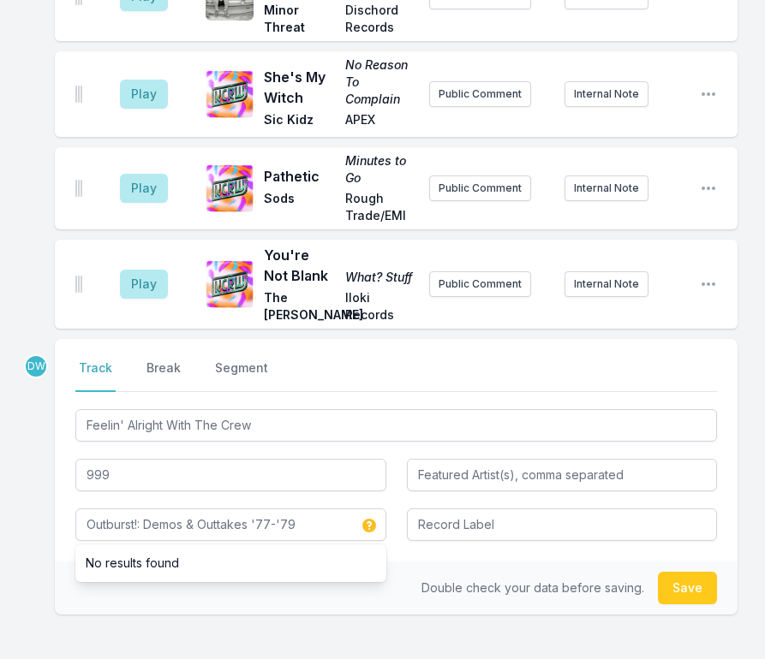
click at [498, 562] on div "Double check your data before saving. Save" at bounding box center [396, 588] width 683 height 53
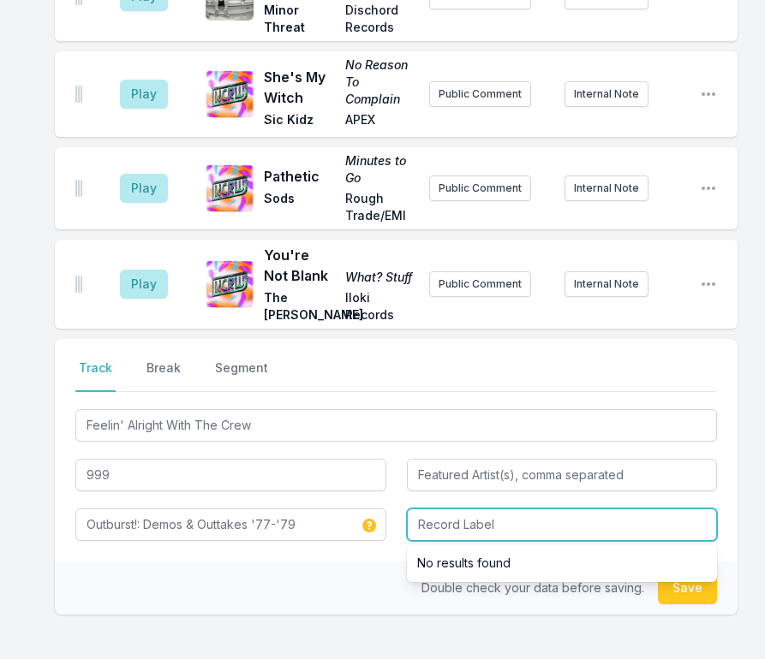
click at [461, 509] on input "Record Label" at bounding box center [562, 525] width 311 height 33
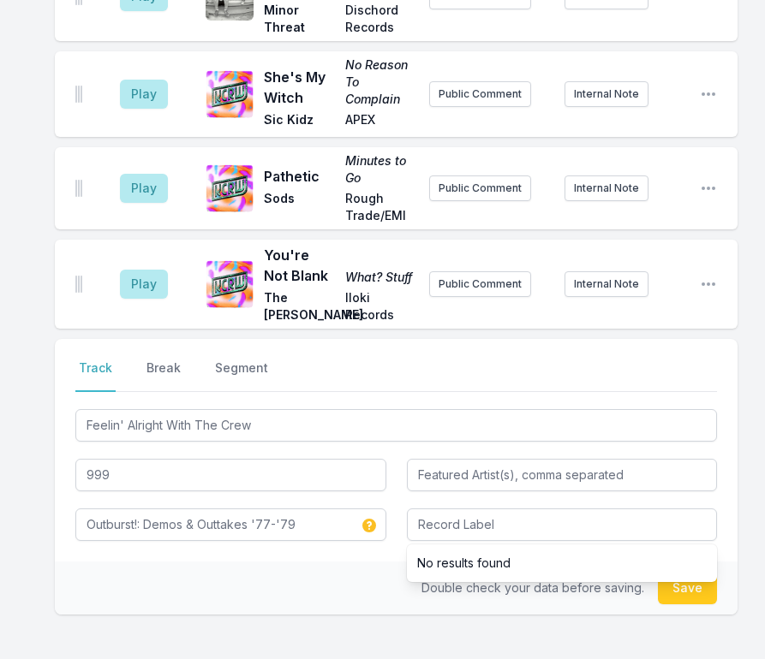
click at [407, 562] on div "Double check your data before saving. Save" at bounding box center [396, 588] width 683 height 53
click at [712, 572] on button "Save" at bounding box center [687, 588] width 59 height 33
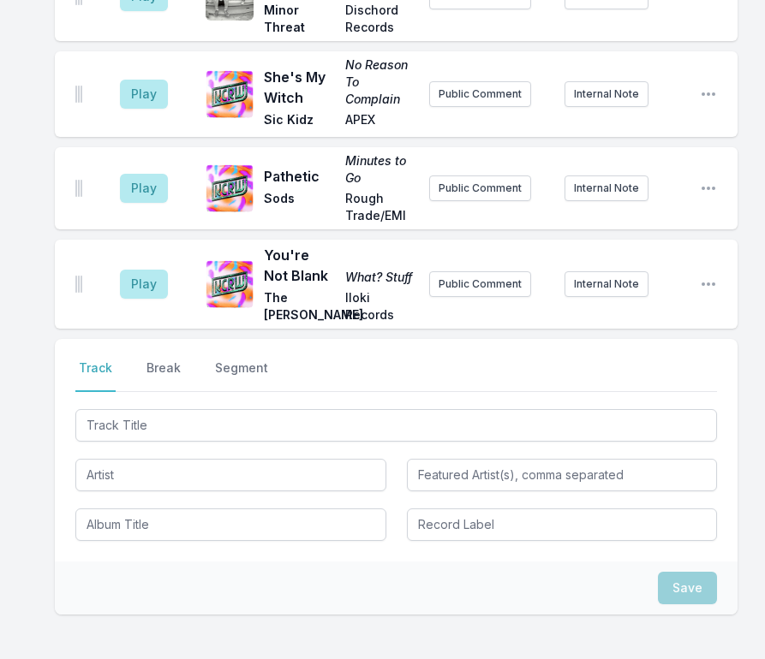
scroll to position [2552, 0]
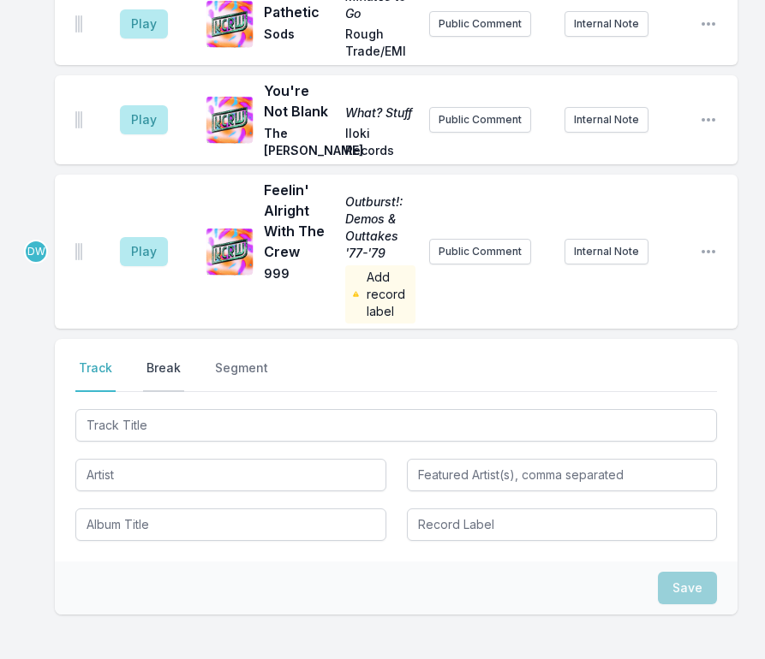
click at [149, 360] on button "Break" at bounding box center [163, 376] width 41 height 33
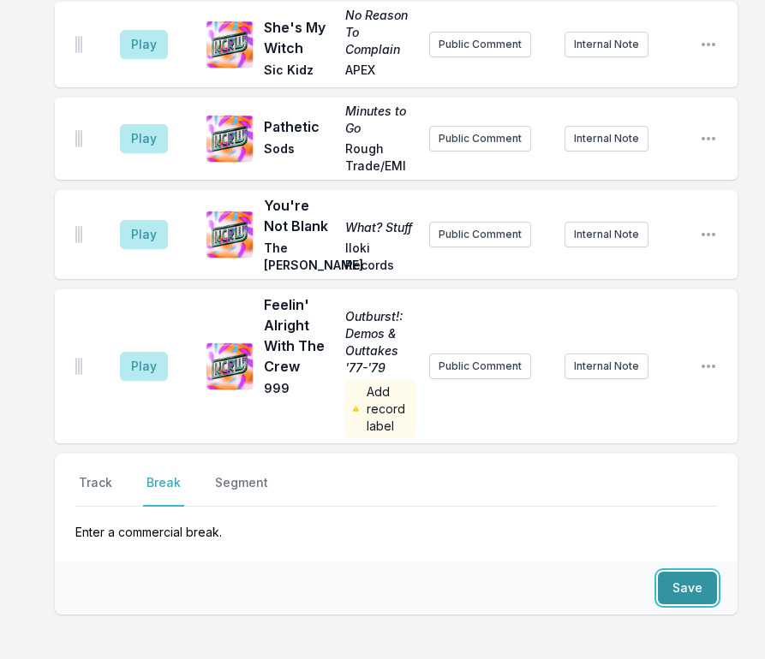
click at [690, 572] on button "Save" at bounding box center [687, 588] width 59 height 33
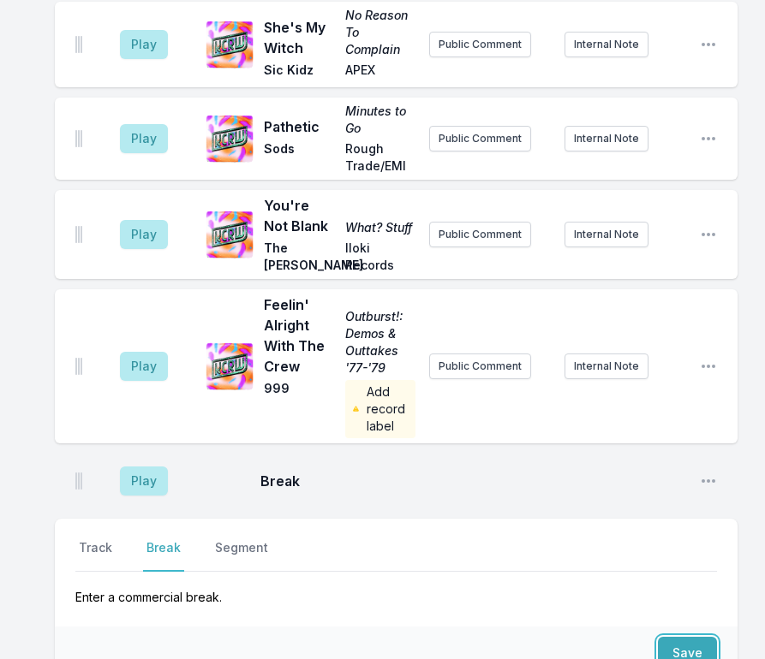
scroll to position [2502, 0]
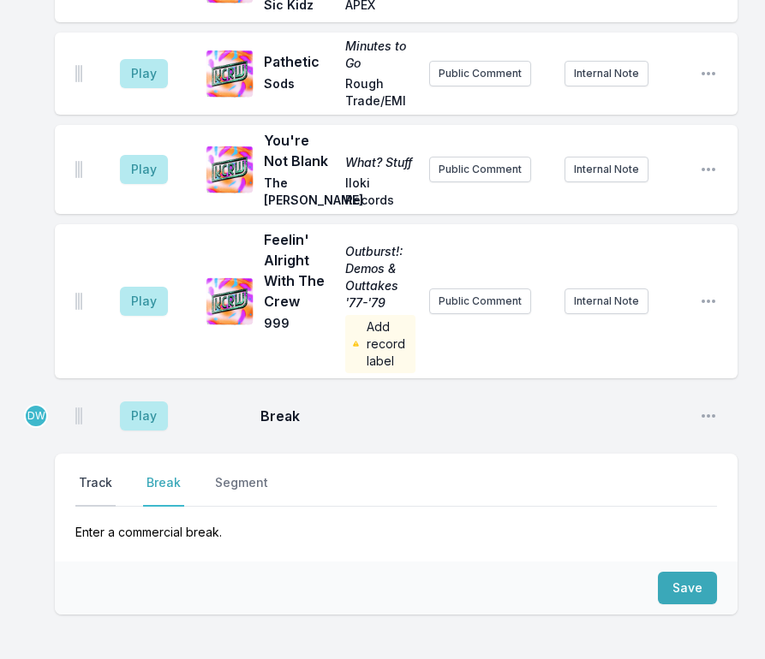
click at [92, 474] on button "Track" at bounding box center [95, 490] width 40 height 33
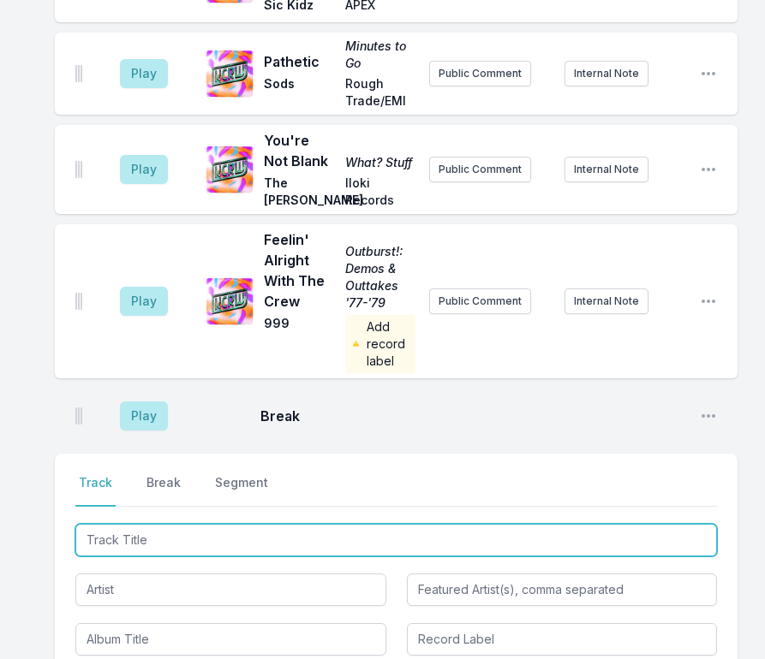
click at [120, 524] on input "Track Title" at bounding box center [395, 540] width 641 height 33
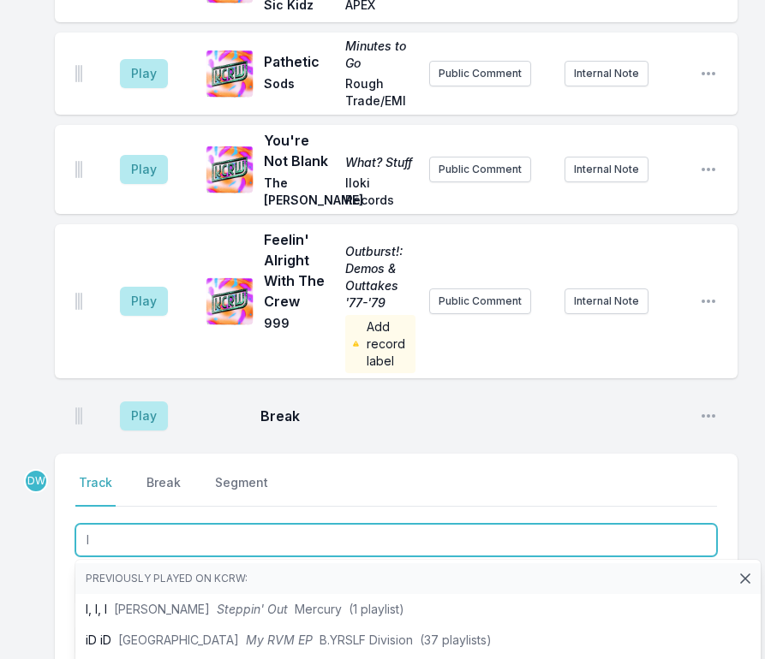
type input "I"
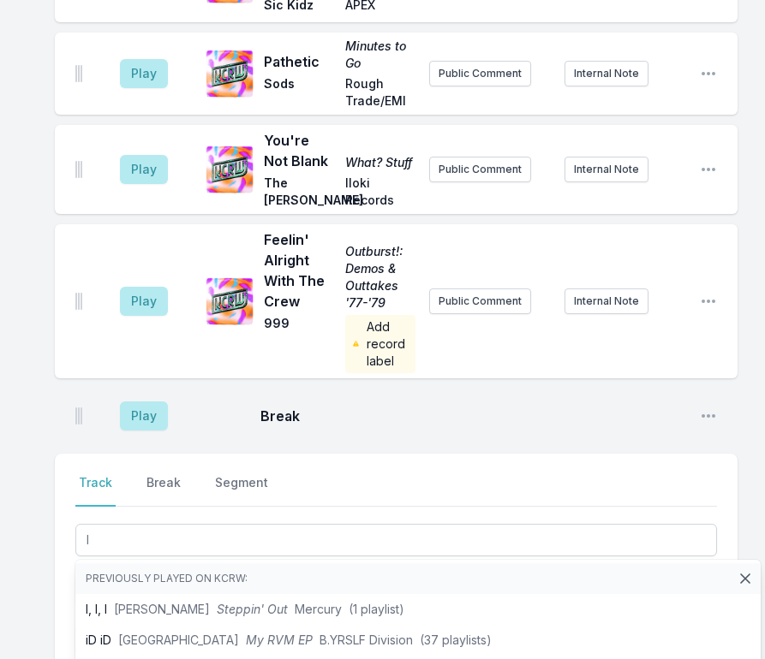
click at [60, 510] on div "Select a tab Track Break Segment Track Break Segment I Previously played on KCR…" at bounding box center [396, 565] width 683 height 223
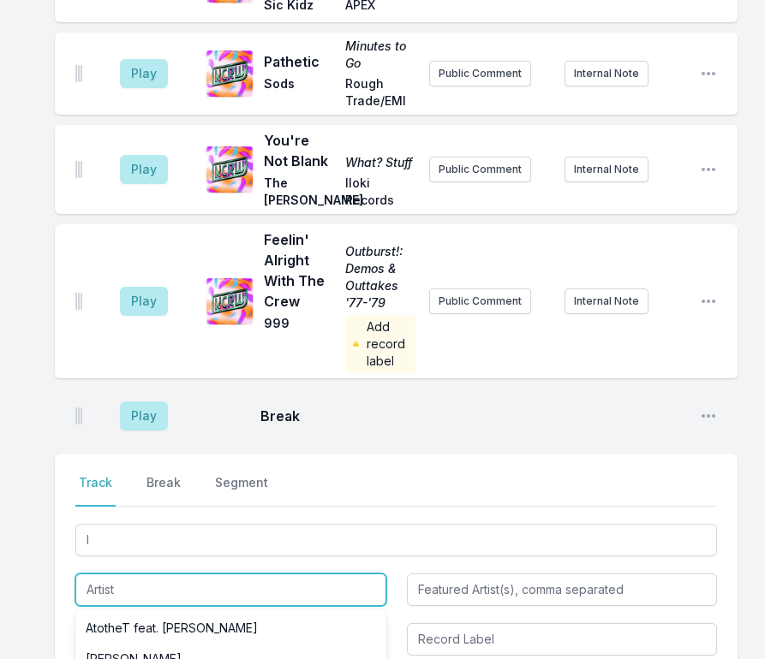
click at [99, 574] on input "Artist" at bounding box center [230, 590] width 311 height 33
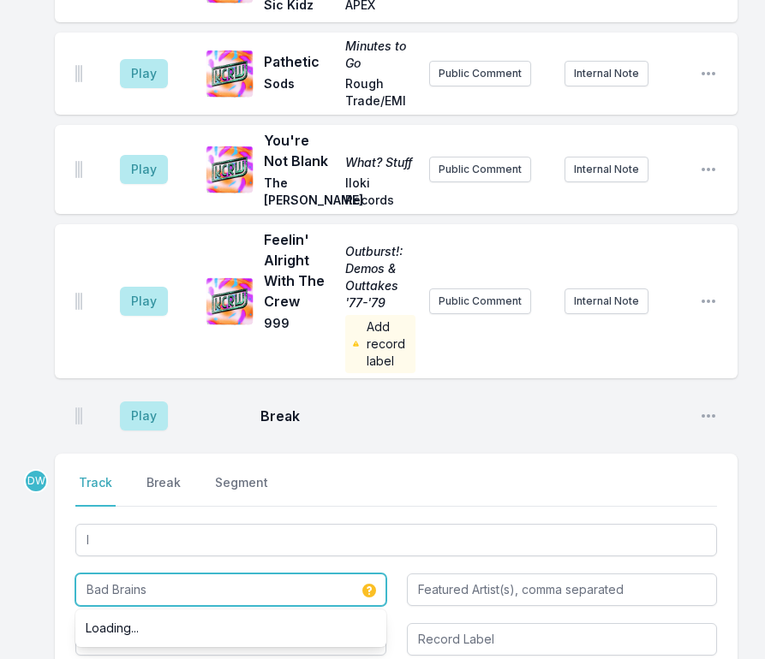
type input "Bad Brains"
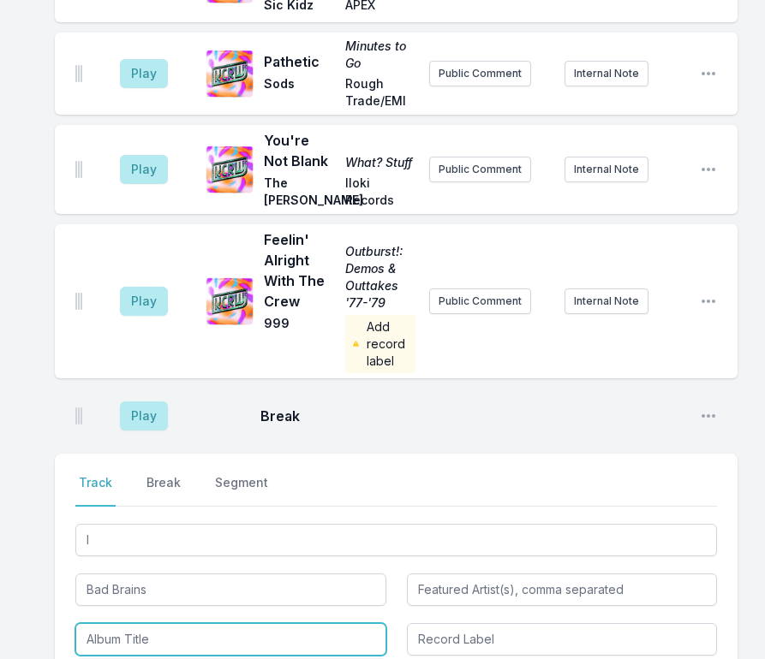
click at [106, 623] on input "Album Title" at bounding box center [230, 639] width 311 height 33
type input "Banned in D.C.: Bad Brains Greatest Riffs"
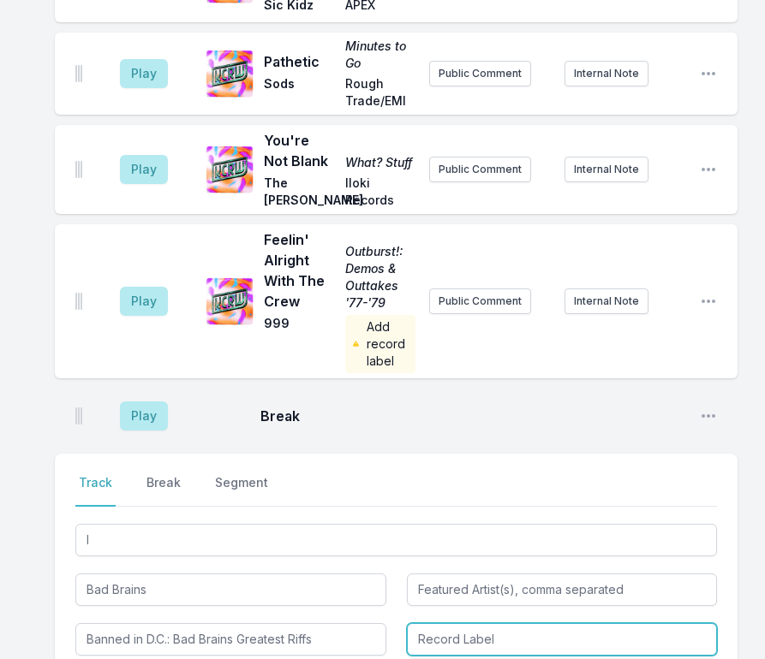
click at [446, 623] on input "Record Label" at bounding box center [562, 639] width 311 height 33
type input "[PERSON_NAME] Records"
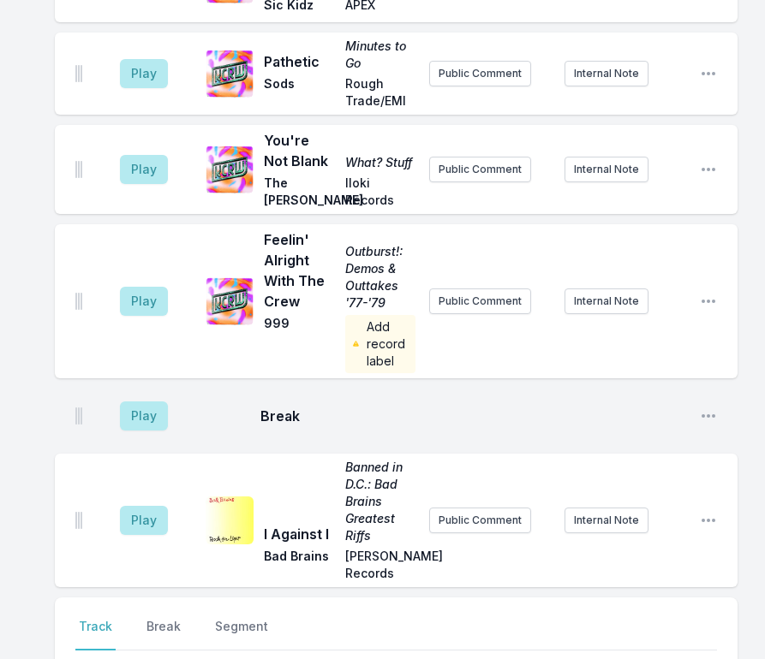
scroll to position [2629, 0]
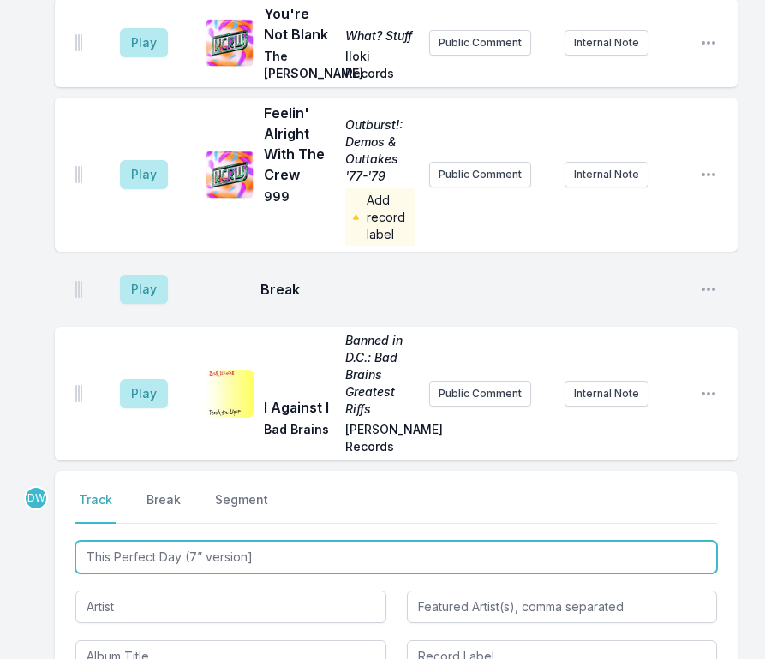
type input "This Perfect Day (7” version]"
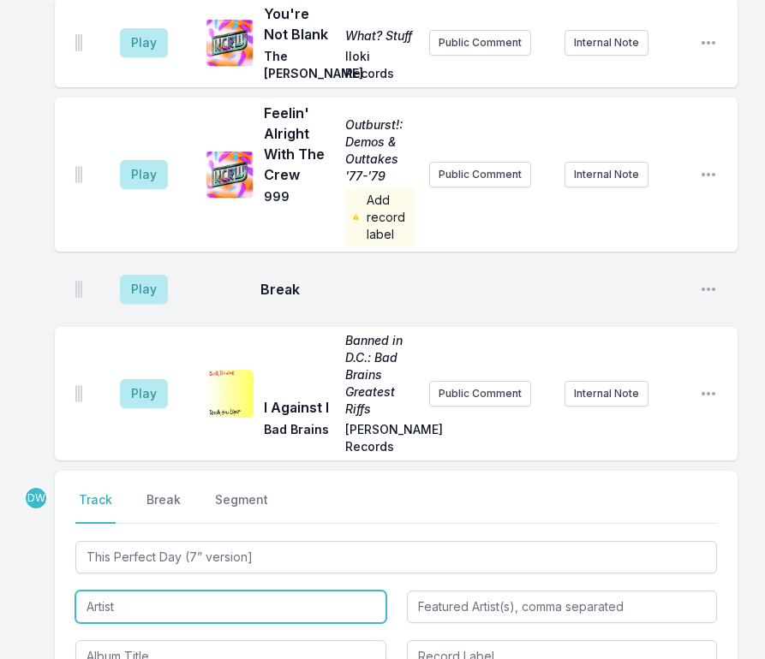
click at [131, 591] on input "Artist" at bounding box center [230, 607] width 311 height 33
type input "The Saints"
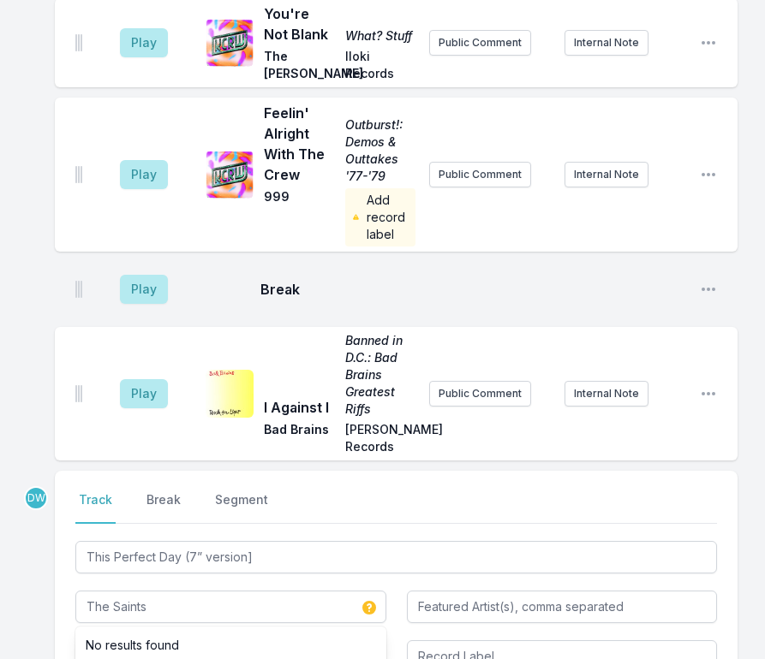
type input "(I'm) Stranded"
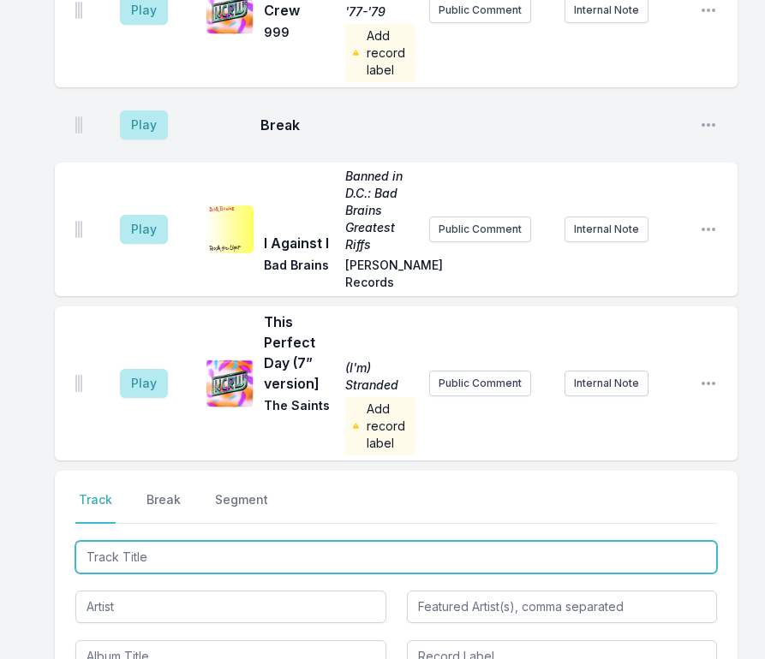
type input "I Live In A Car (single version)"
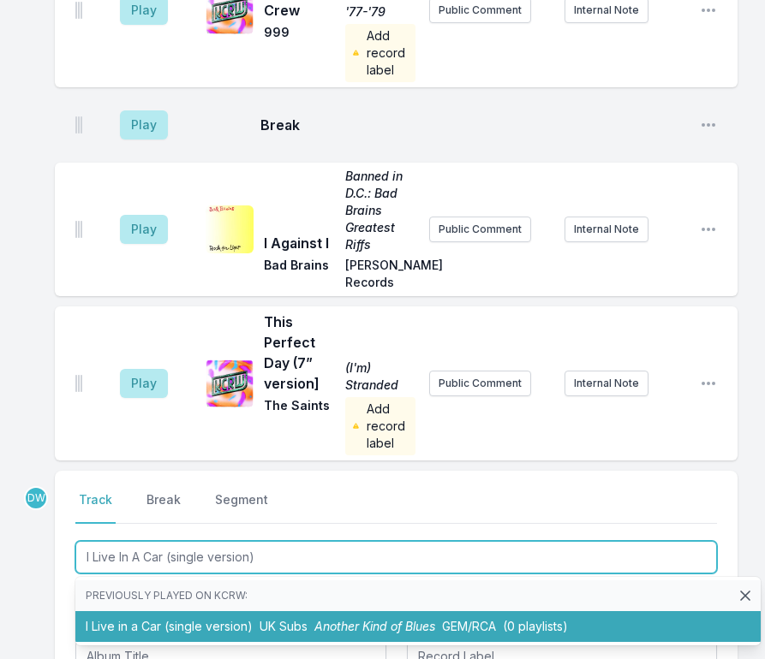
click at [277, 619] on span "UK Subs" at bounding box center [283, 626] width 48 height 15
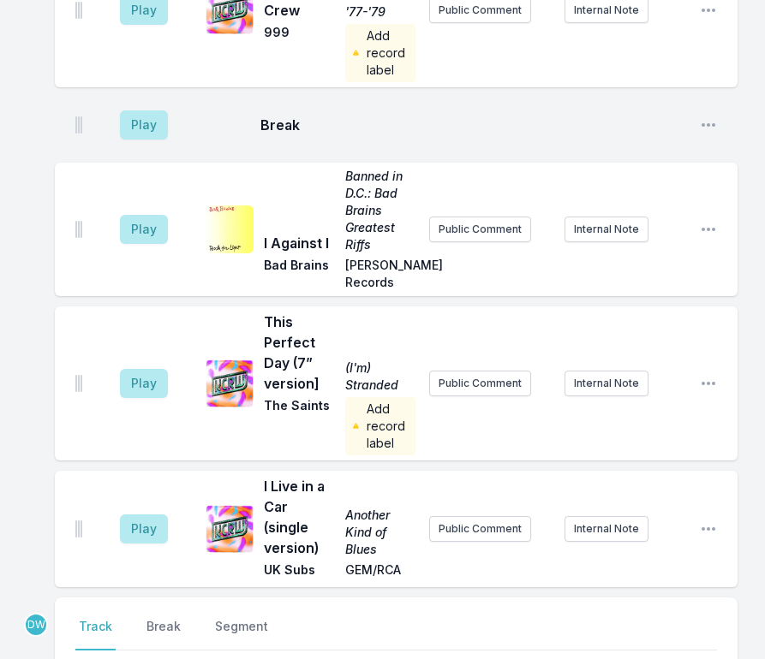
scroll to position [2900, 0]
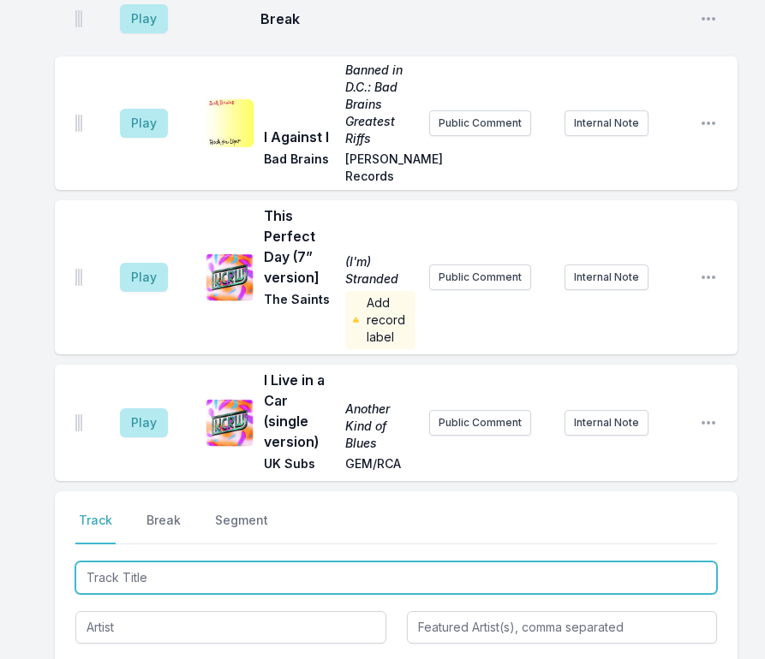
type input "No Rules"
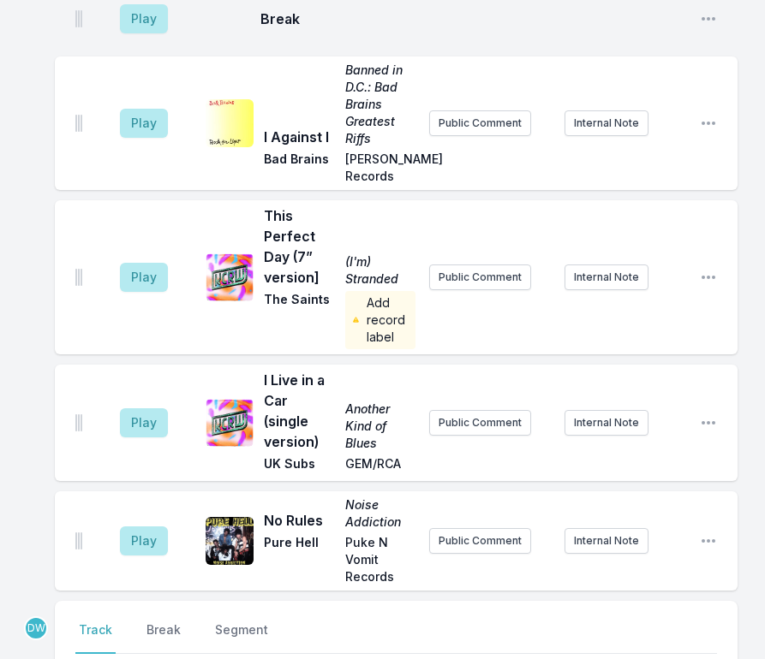
scroll to position [3009, 0]
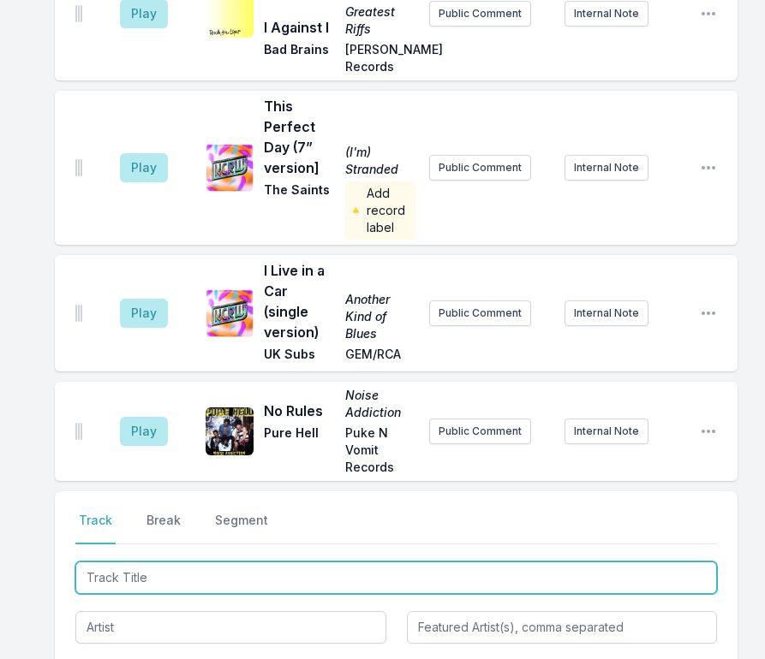
type input "Modern Politics"
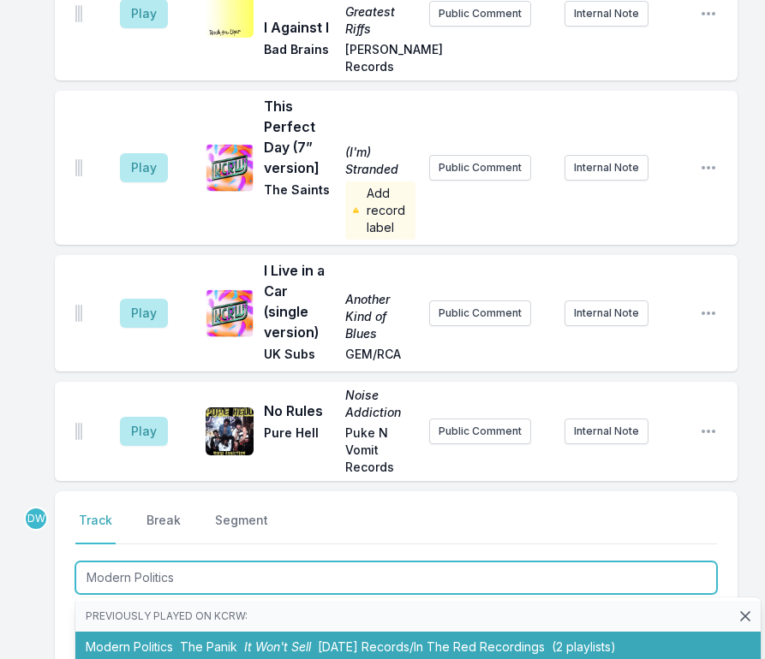
click at [224, 640] on span "The Panik" at bounding box center [208, 647] width 57 height 15
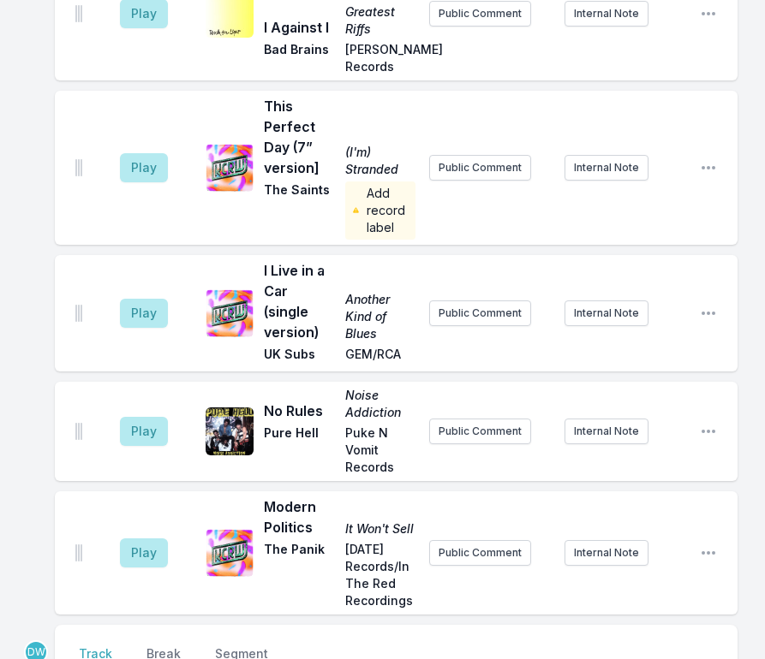
scroll to position [3143, 0]
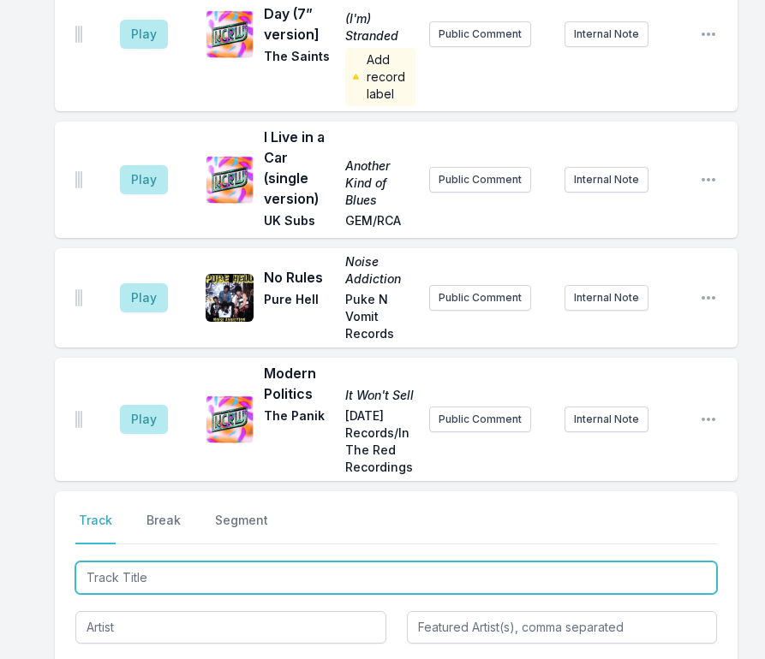
type input "Day By Day (alt version)"
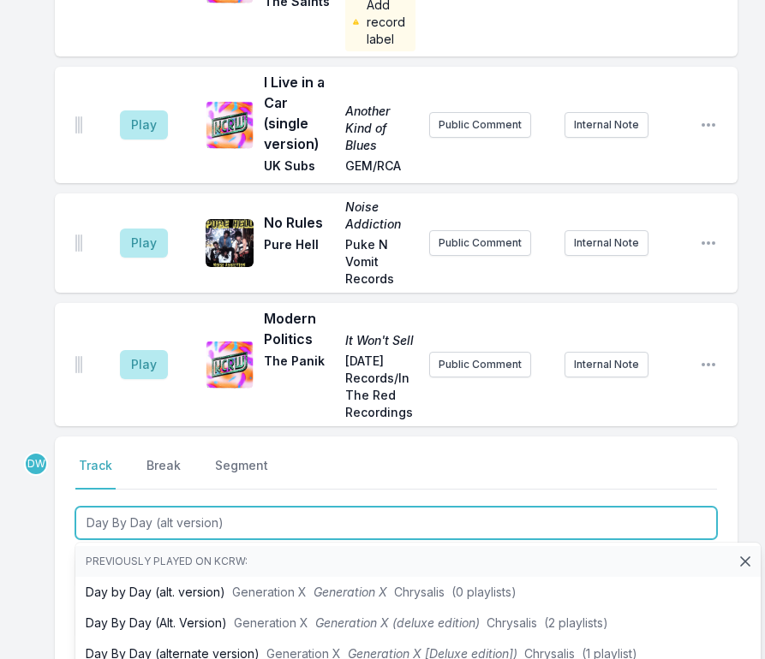
scroll to position [3229, 0]
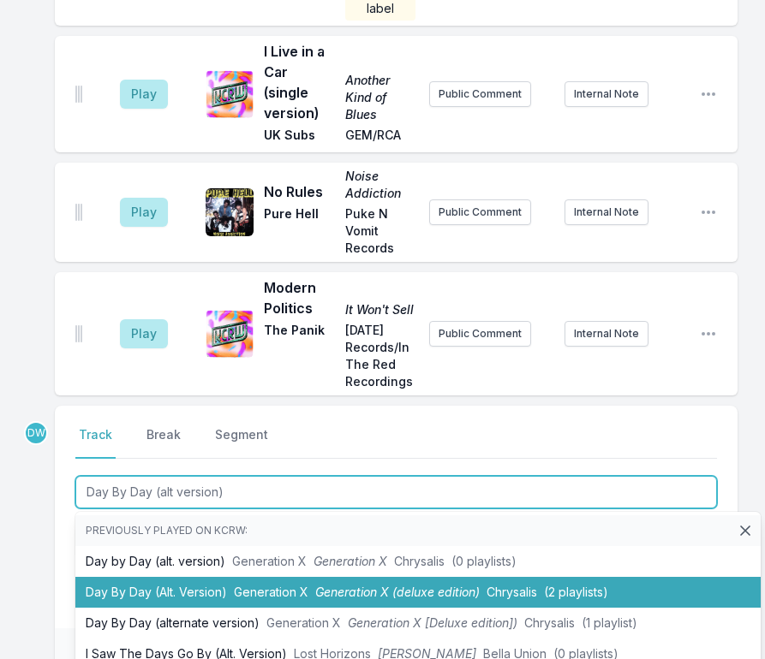
click at [334, 577] on li "Day By Day (Alt. Version) Generation X Generation X (deluxe edition) Chrysalis …" at bounding box center [417, 592] width 685 height 31
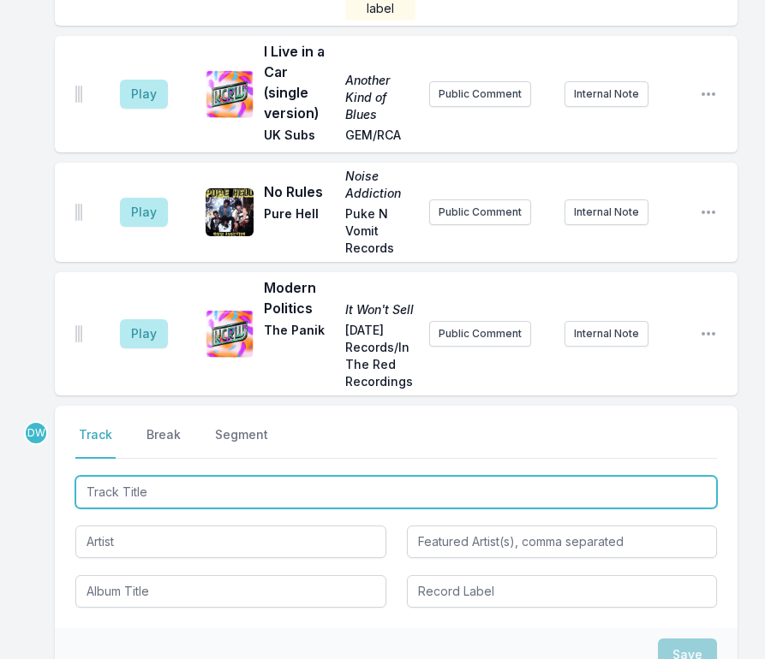
scroll to position [3348, 0]
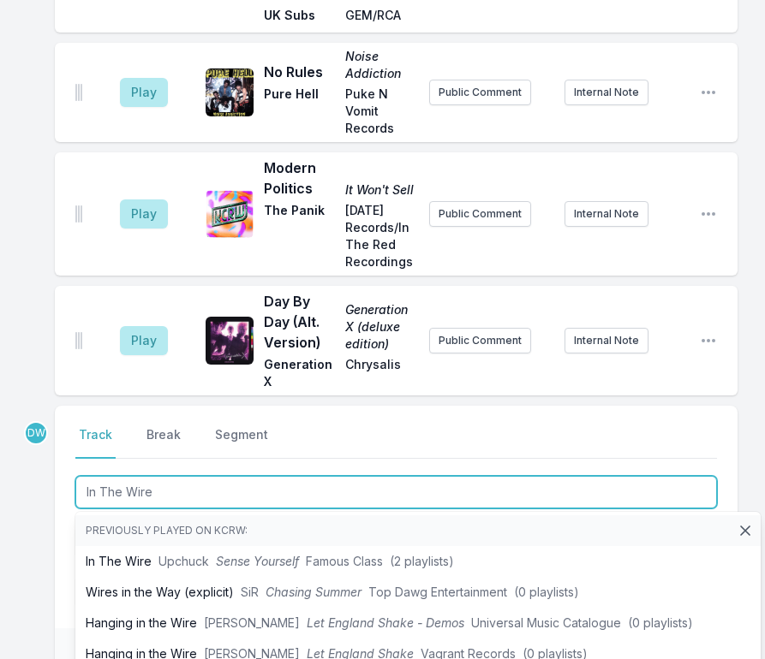
type input "In The Wire"
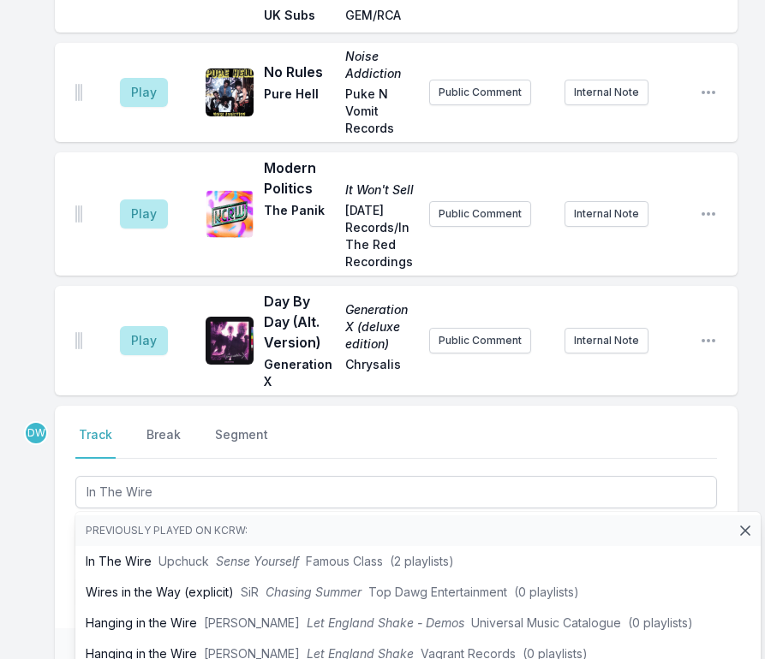
click at [71, 468] on div "Select a tab Track Break Segment Track Break Segment In The Wire Previously pla…" at bounding box center [396, 517] width 683 height 223
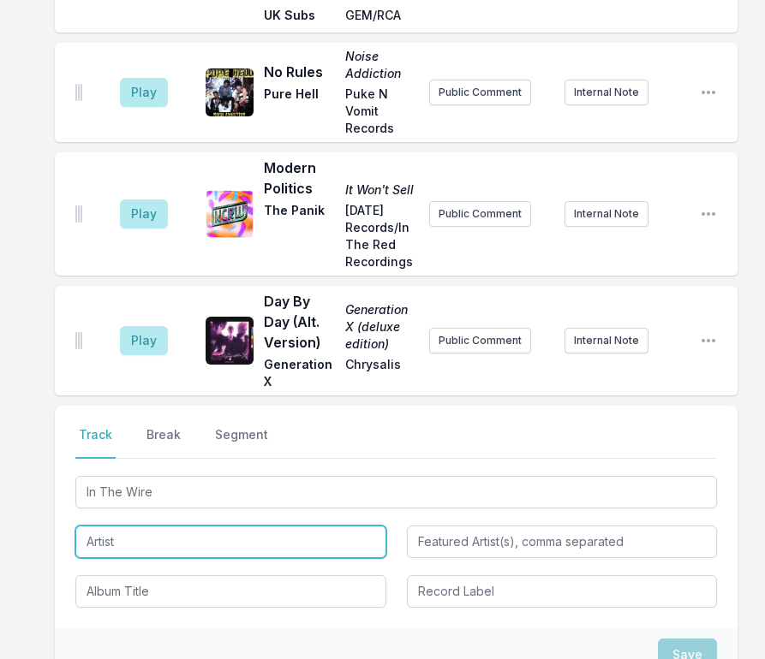
click at [145, 526] on input "Artist" at bounding box center [230, 542] width 311 height 33
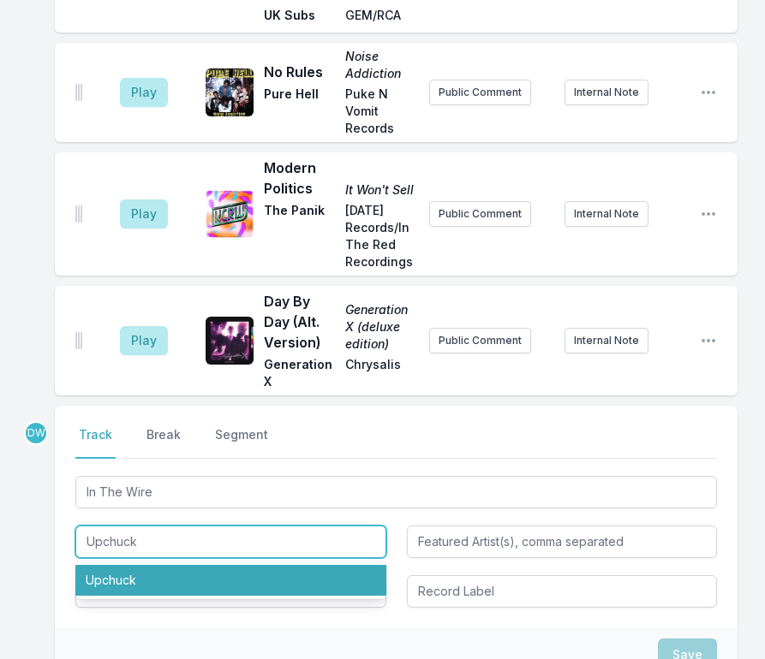
click at [128, 565] on li "Upchuck" at bounding box center [230, 580] width 311 height 31
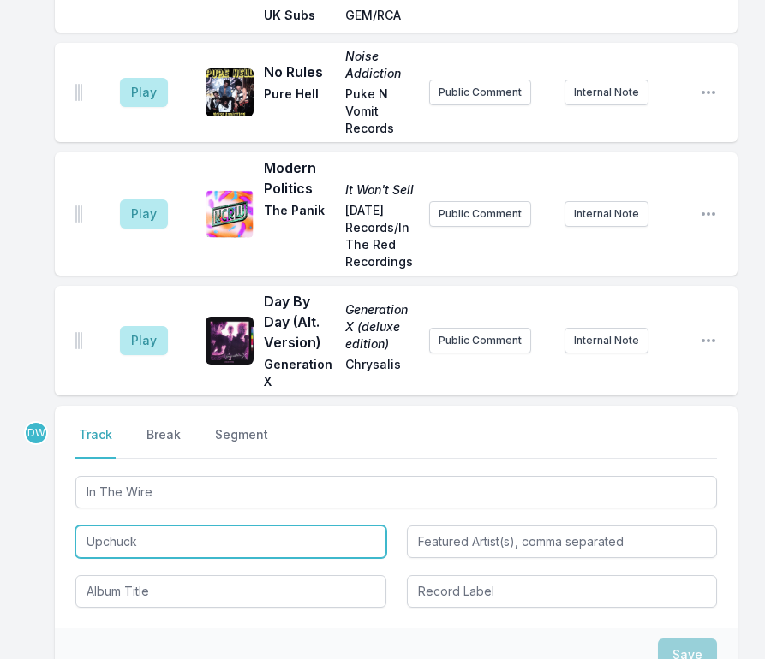
type input "Upchuck"
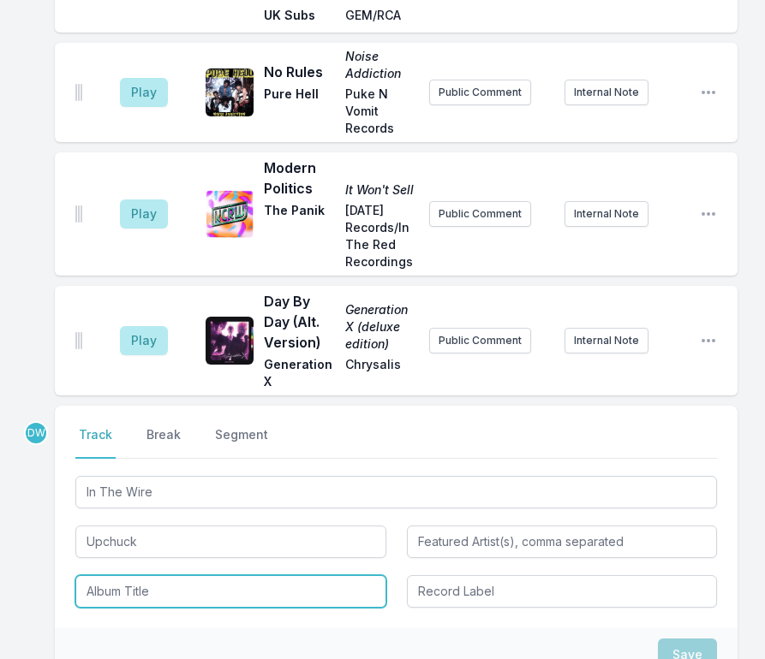
click at [280, 575] on input "Album Title" at bounding box center [230, 591] width 311 height 33
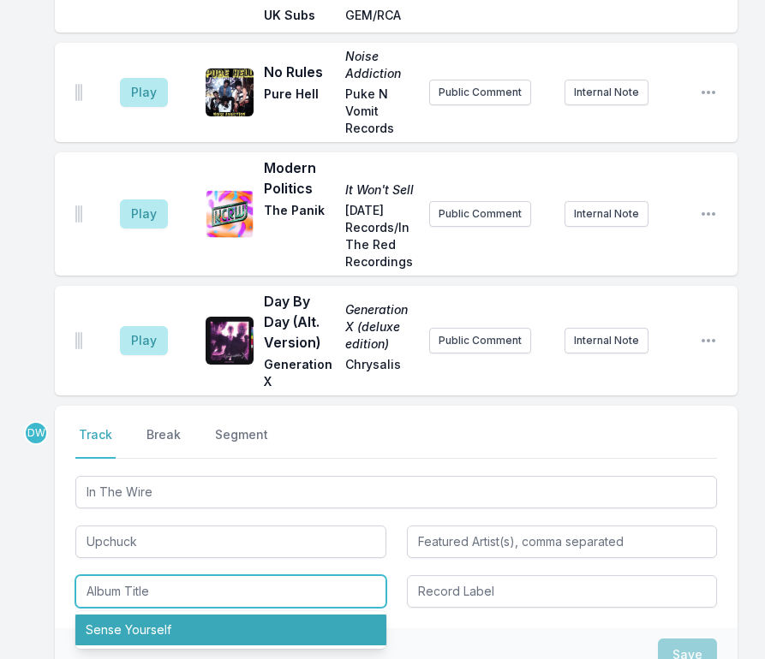
click at [134, 615] on li "Sense Yourself" at bounding box center [230, 630] width 311 height 31
type input "Sense Yourself"
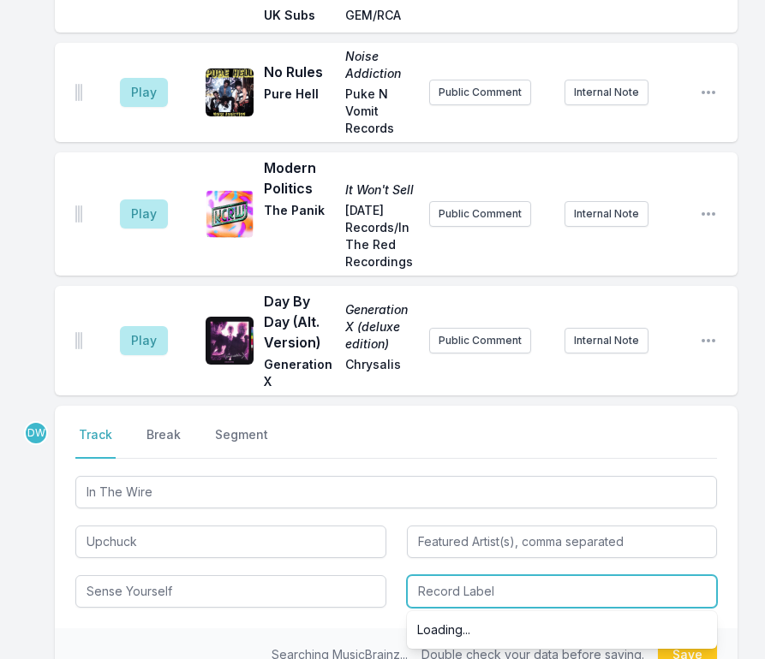
click at [606, 575] on input "Record Label" at bounding box center [562, 591] width 311 height 33
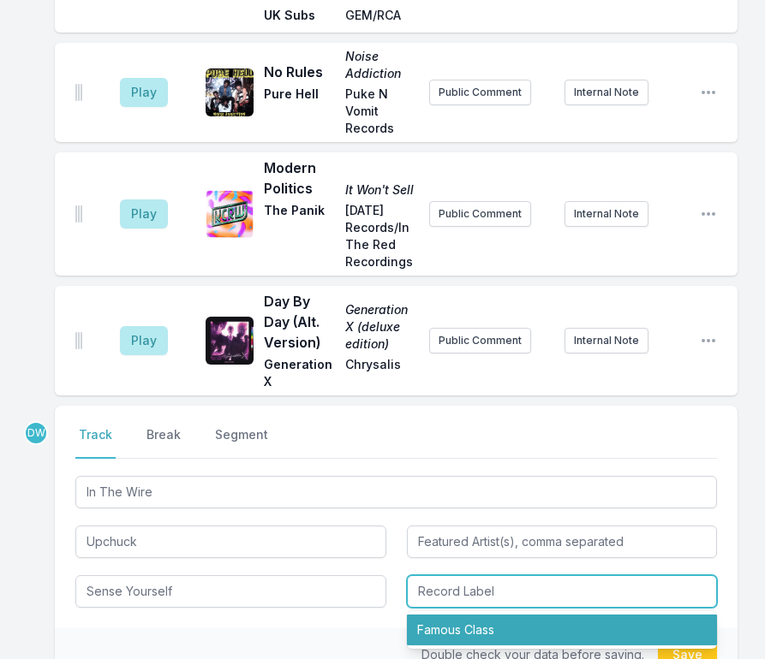
click at [444, 615] on li "Famous Class" at bounding box center [562, 630] width 311 height 31
type input "Famous Class"
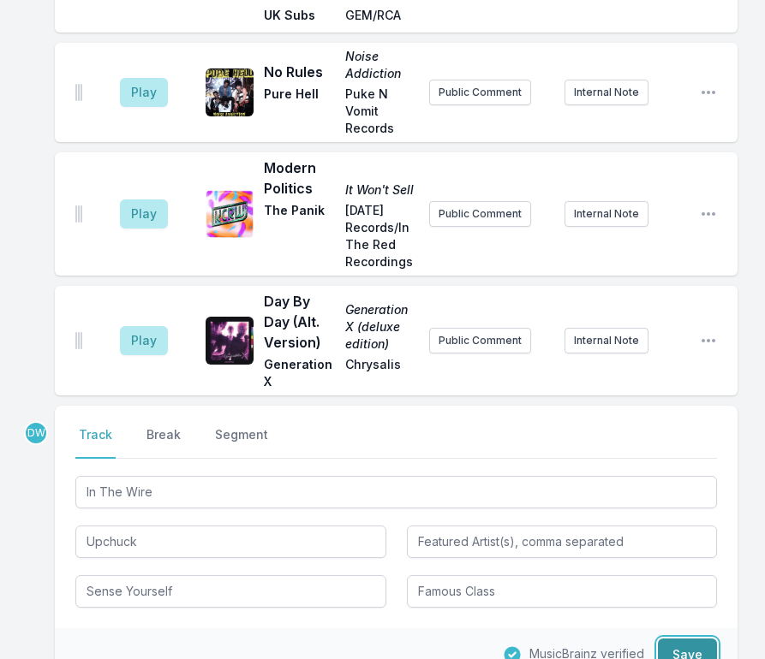
click at [695, 639] on button "Save" at bounding box center [687, 655] width 59 height 33
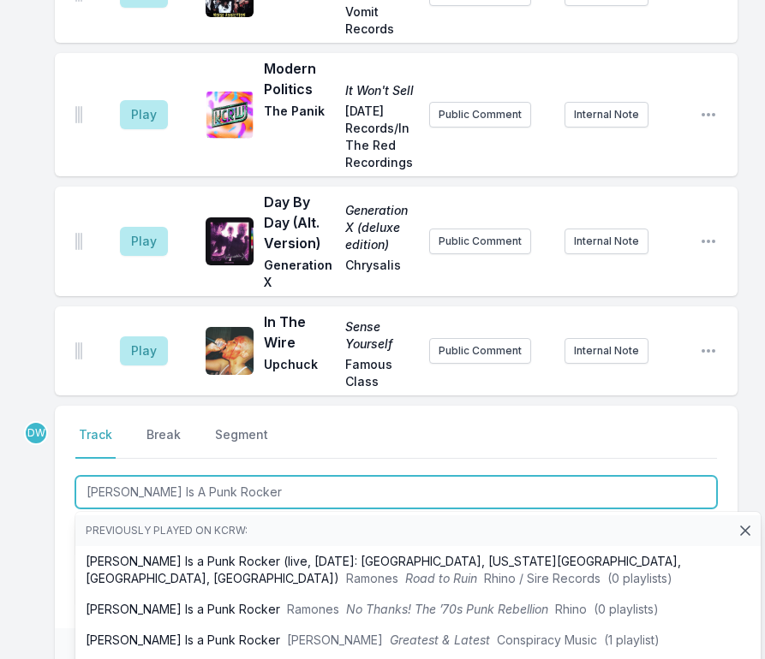
type input "[PERSON_NAME] Is A Punk Rocker"
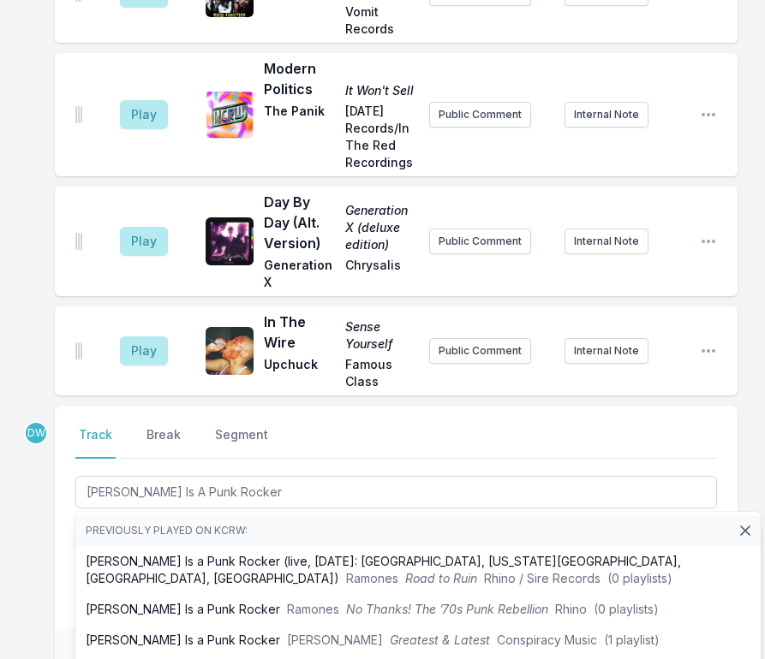
click at [66, 406] on div "Select a tab Track Break Segment Track Break Segment [PERSON_NAME] Is A Punk Ro…" at bounding box center [396, 517] width 683 height 223
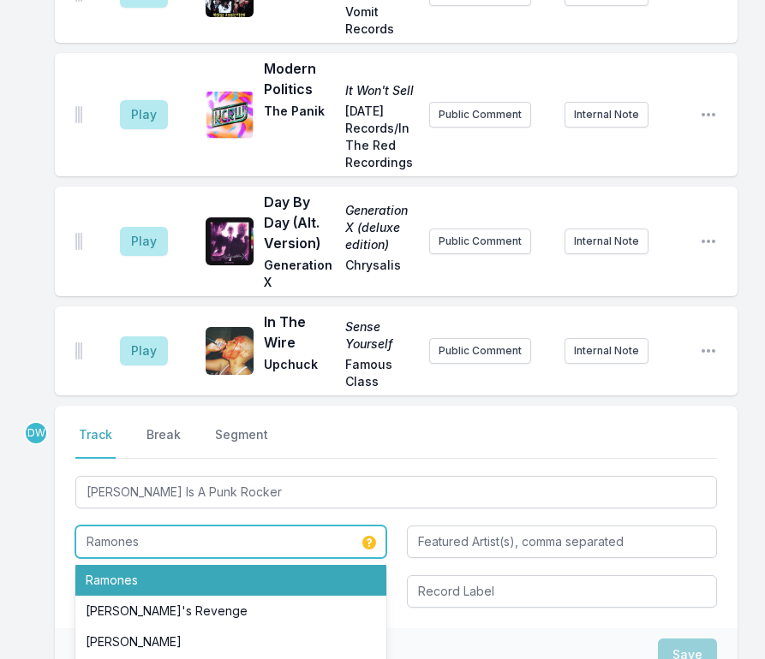
click at [122, 565] on li "Ramones" at bounding box center [230, 580] width 311 height 31
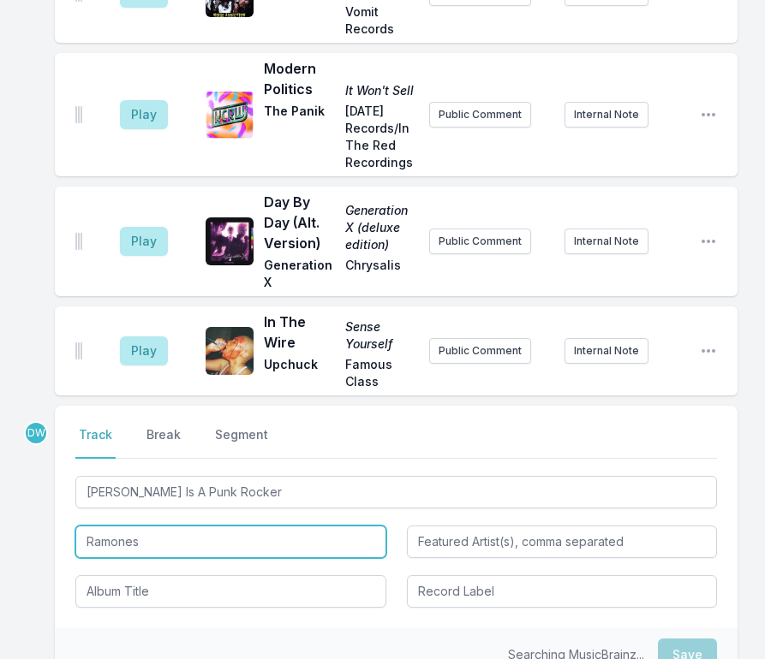
type input "Ramones"
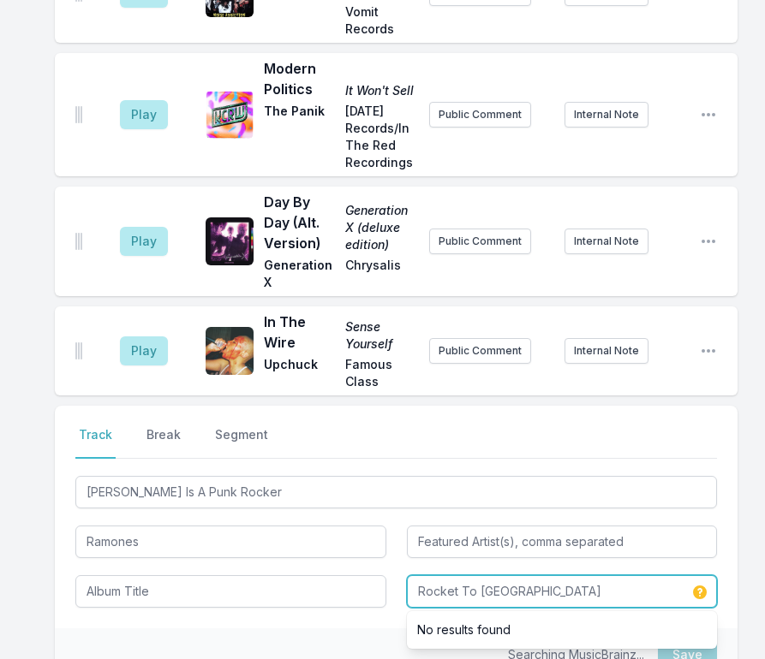
type input "Rocket To [GEOGRAPHIC_DATA]"
click at [367, 629] on div "Searching MusicBrainz... Save" at bounding box center [396, 655] width 683 height 53
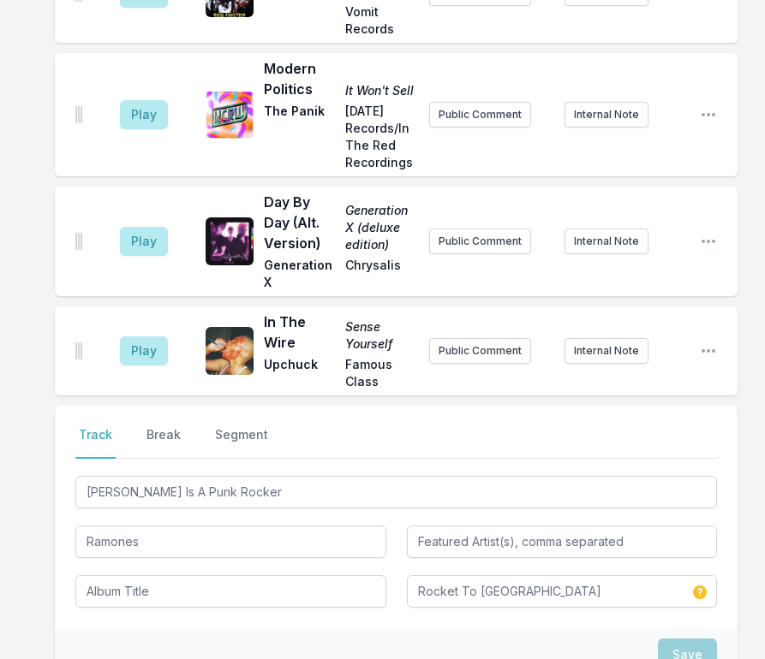
click at [343, 629] on div "Save" at bounding box center [396, 655] width 683 height 53
click at [581, 575] on input "Rocket To [GEOGRAPHIC_DATA]" at bounding box center [562, 591] width 311 height 33
click at [334, 468] on div "Select a tab Track Break Segment Track Break Segment [PERSON_NAME] Is A Punk Ro…" at bounding box center [396, 517] width 683 height 223
click at [334, 469] on div "Select a tab Track Break Segment Track Break Segment [PERSON_NAME] Is A Punk Ro…" at bounding box center [396, 517] width 683 height 223
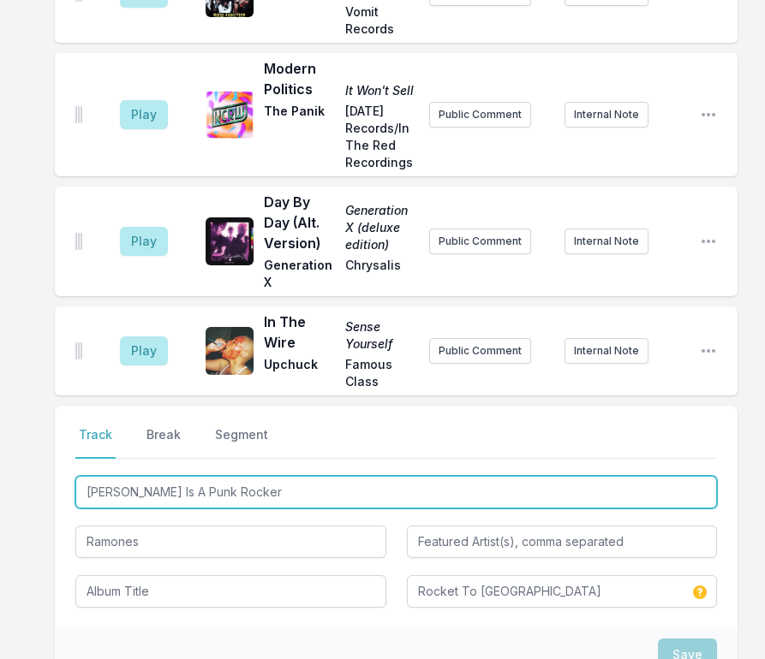
click at [241, 476] on input "[PERSON_NAME] Is A Punk Rocker" at bounding box center [395, 492] width 641 height 33
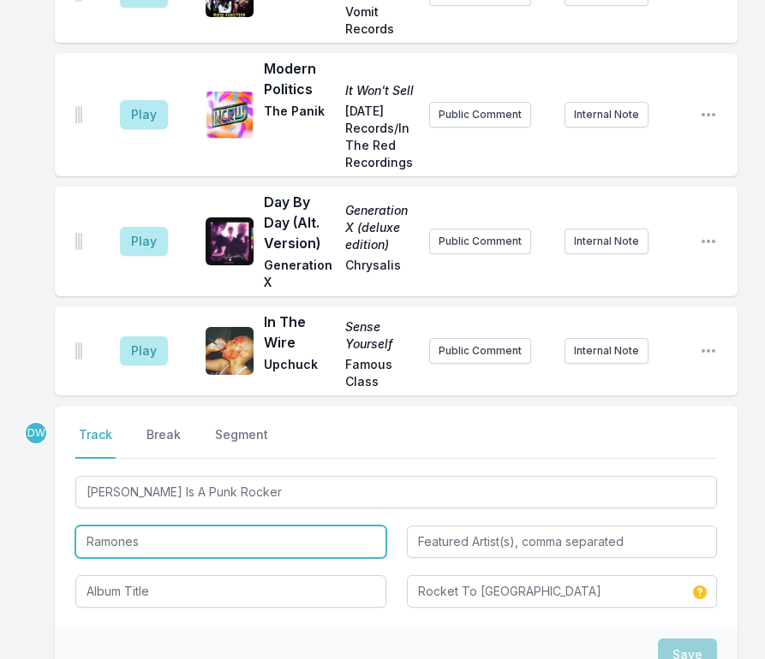
click at [222, 526] on input "Ramones" at bounding box center [230, 542] width 311 height 33
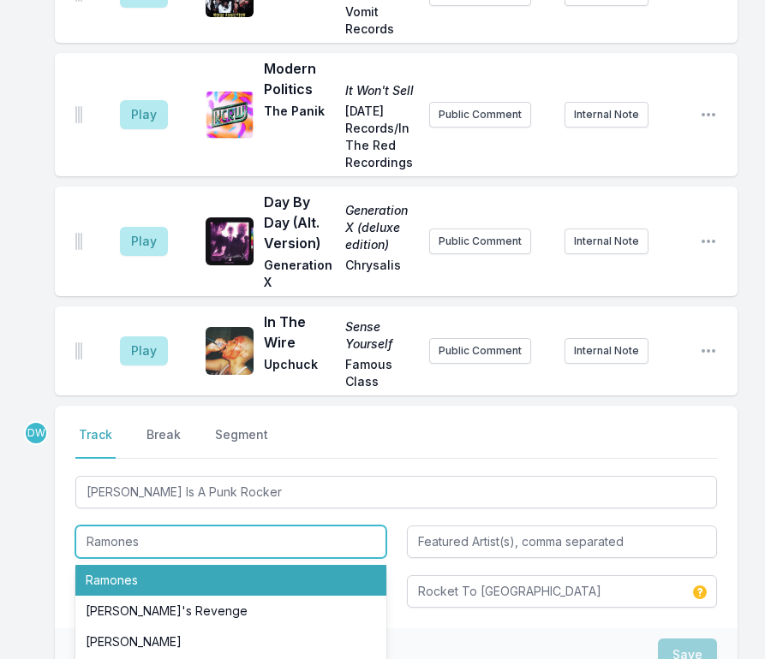
click at [148, 526] on input "Ramones" at bounding box center [230, 542] width 311 height 33
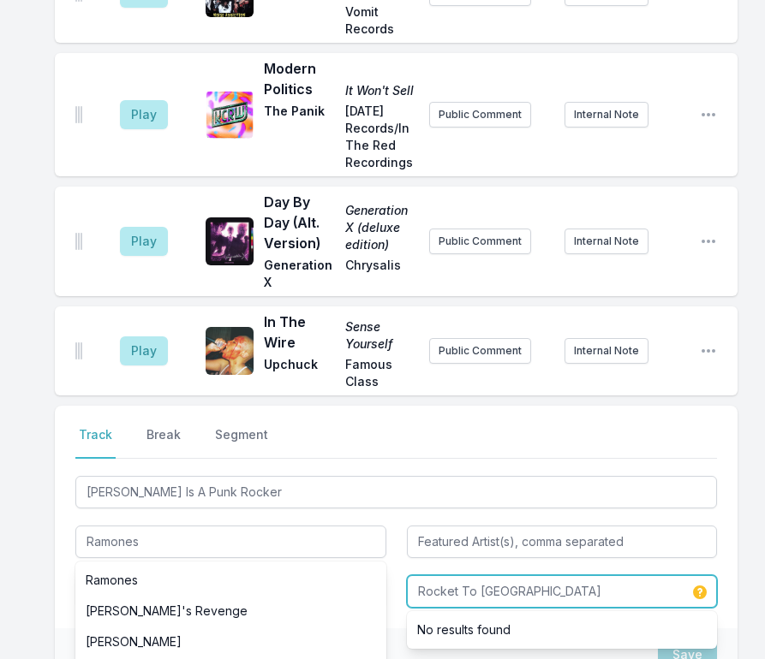
drag, startPoint x: 528, startPoint y: 441, endPoint x: 253, endPoint y: 445, distance: 274.9
click at [253, 473] on div "[PERSON_NAME] Is A Punk Rocker Ramones Ramones [PERSON_NAME]'s Revenge [PERSON_…" at bounding box center [395, 540] width 641 height 135
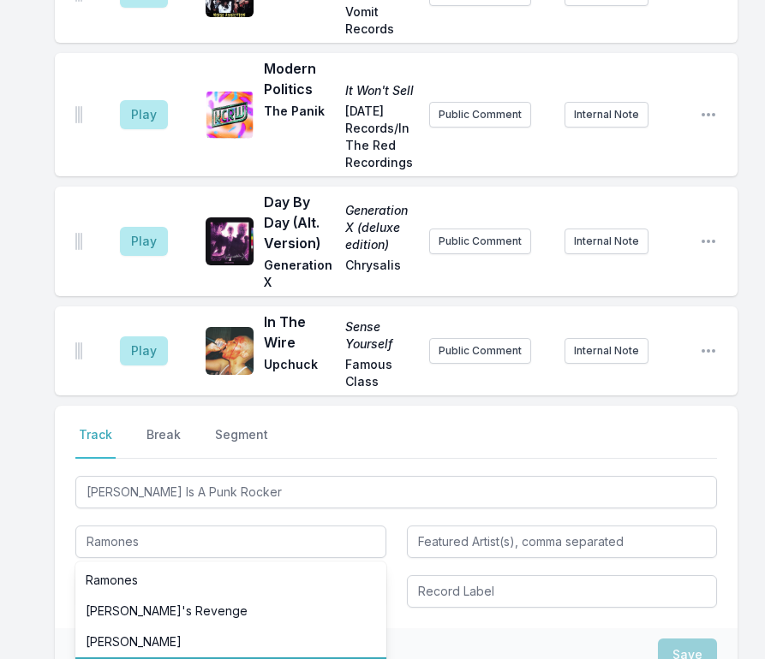
click at [64, 461] on div "Select a tab Track Break Segment Track Break Segment [PERSON_NAME] Is A Punk Ro…" at bounding box center [396, 517] width 683 height 223
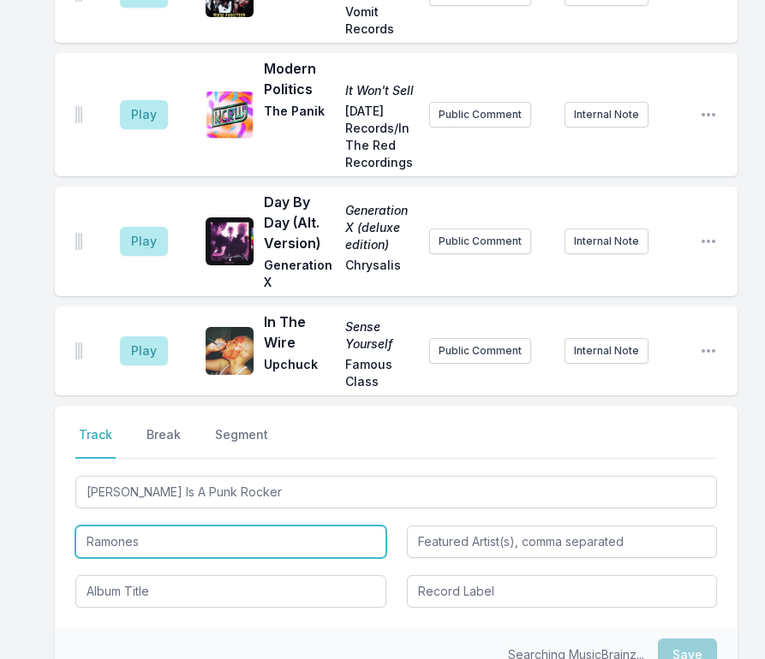
click at [134, 526] on input "Ramones" at bounding box center [230, 542] width 311 height 33
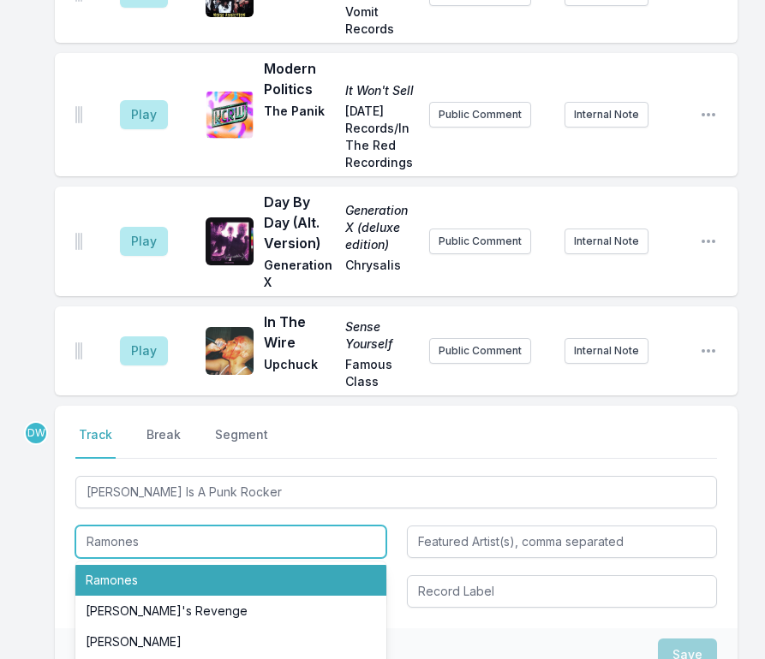
click at [136, 565] on li "Ramones" at bounding box center [230, 580] width 311 height 31
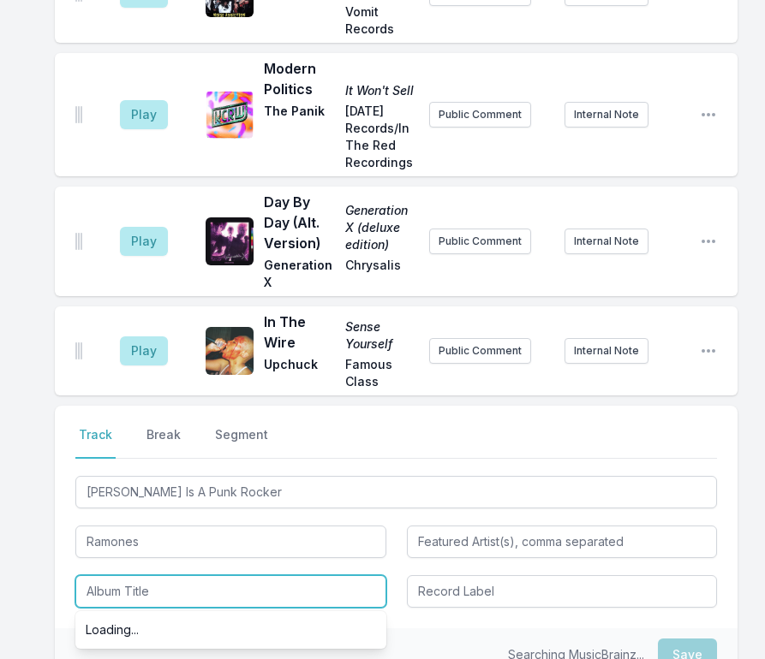
click at [128, 575] on input "Album Title" at bounding box center [230, 591] width 311 height 33
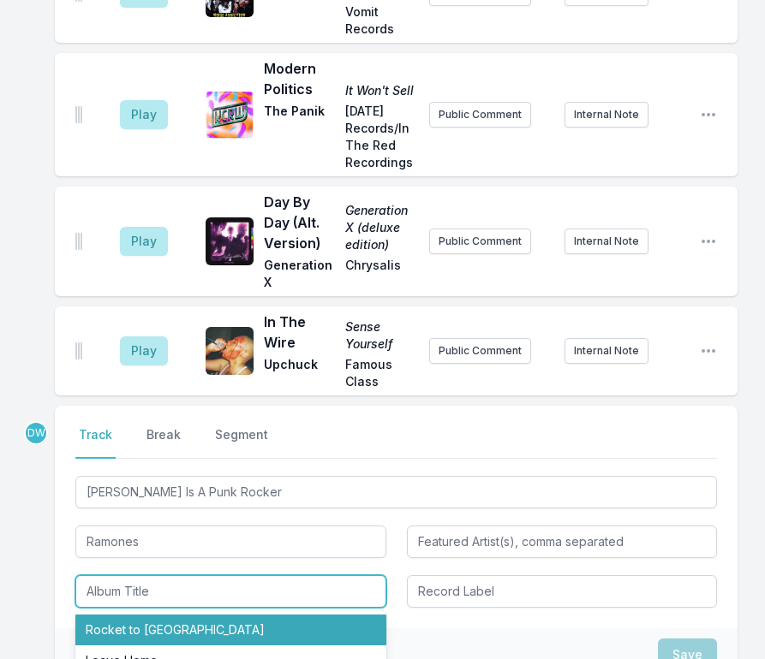
click at [143, 615] on li "Rocket to [GEOGRAPHIC_DATA]" at bounding box center [230, 630] width 311 height 31
type input "Rocket to [GEOGRAPHIC_DATA]"
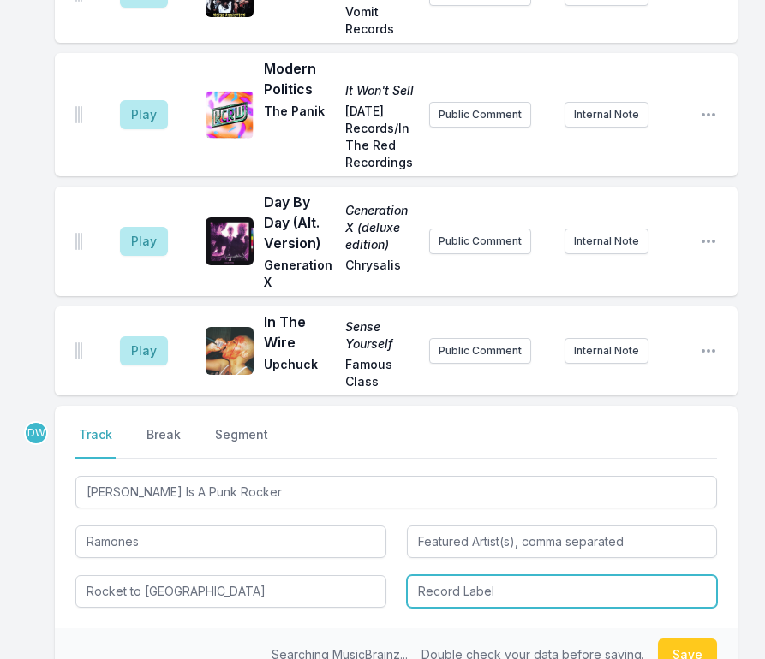
click at [516, 575] on input "Record Label" at bounding box center [562, 591] width 311 height 33
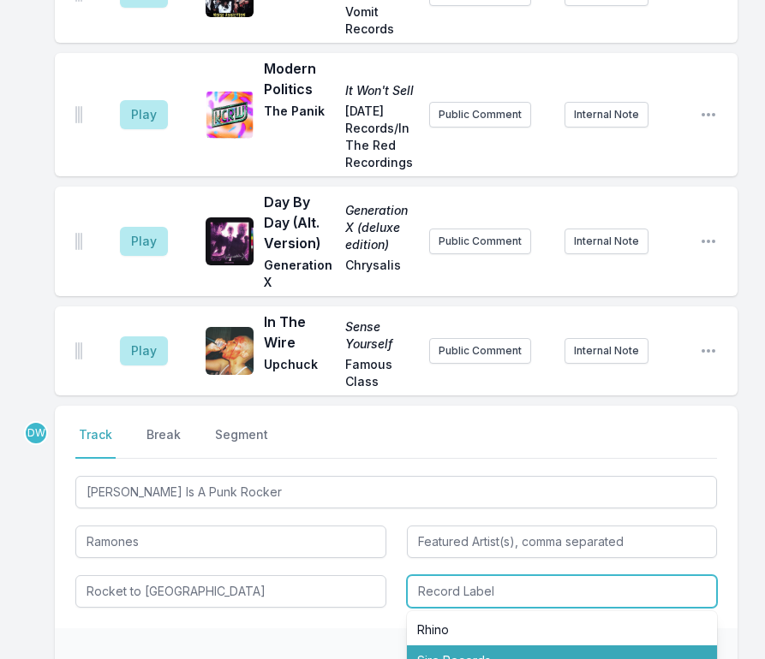
click at [444, 646] on li "Sire Records" at bounding box center [562, 661] width 311 height 31
click at [483, 575] on input "Sire Records" at bounding box center [562, 591] width 311 height 33
click at [479, 646] on li "Rhino, Sire Records" at bounding box center [562, 661] width 311 height 31
type input "Rhino, Sire Records"
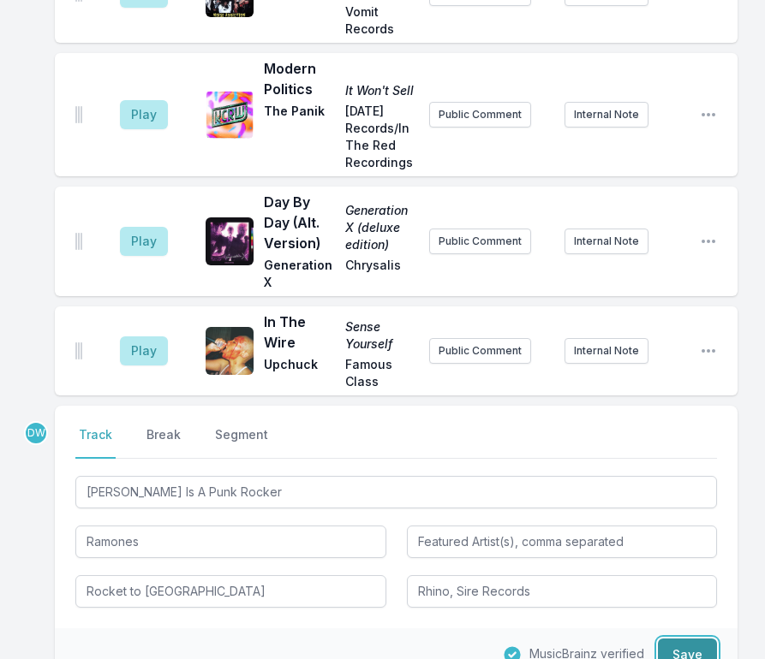
click at [685, 639] on button "Save" at bounding box center [687, 655] width 59 height 33
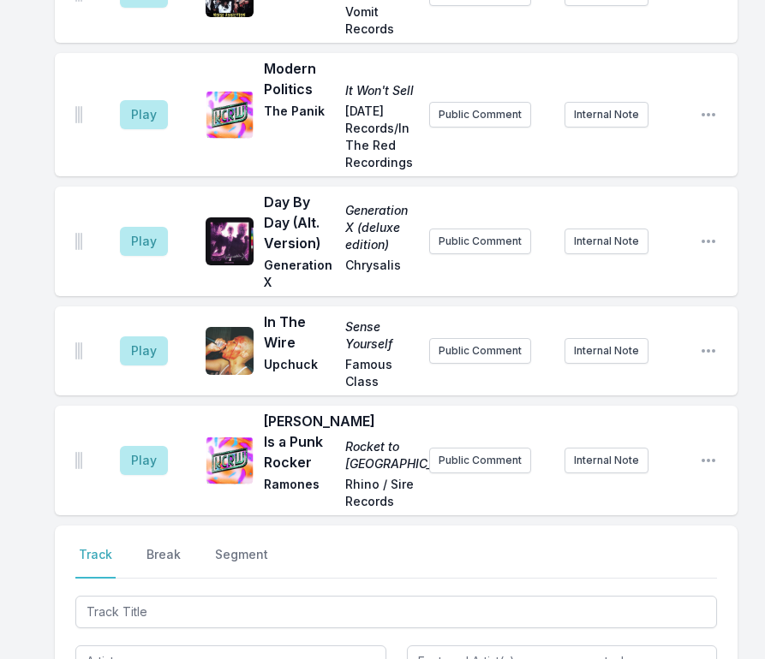
scroll to position [3568, 0]
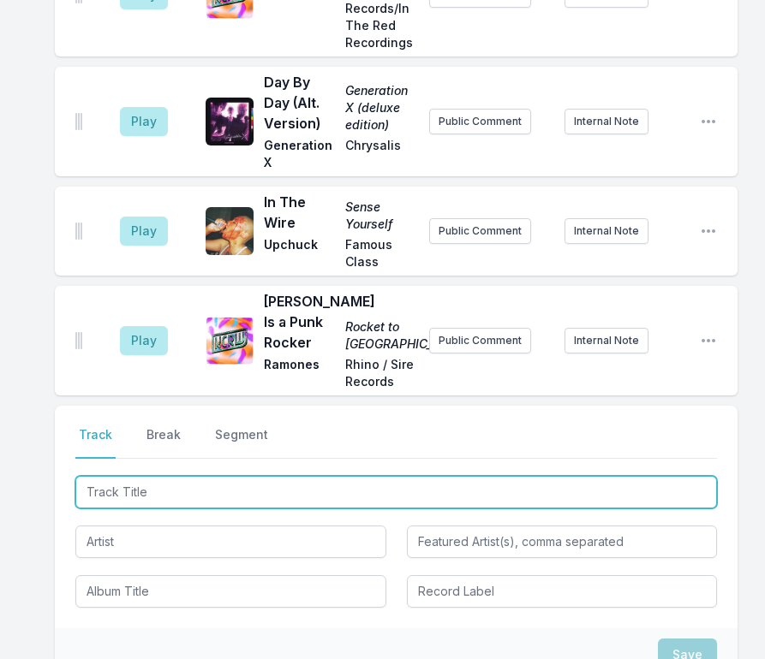
type input "Chinese Rocks"
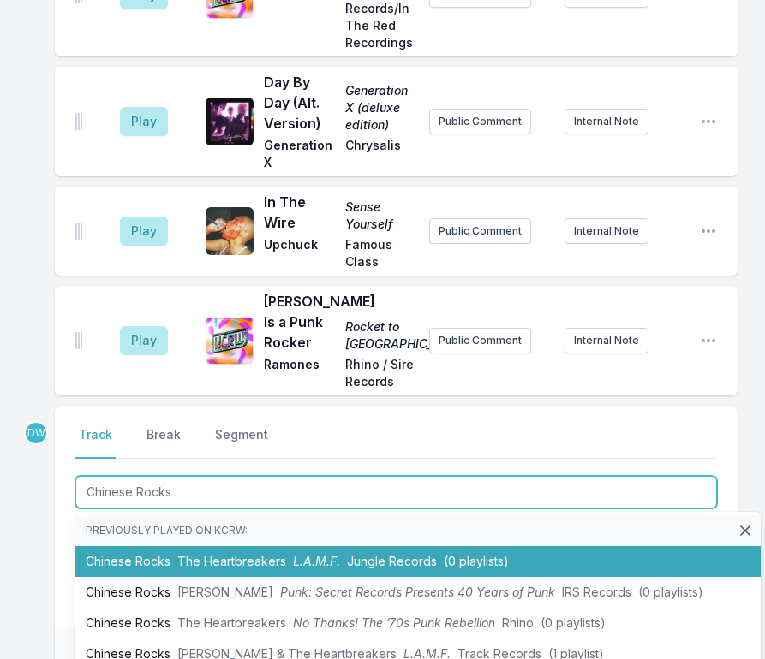
scroll to position [86, 0]
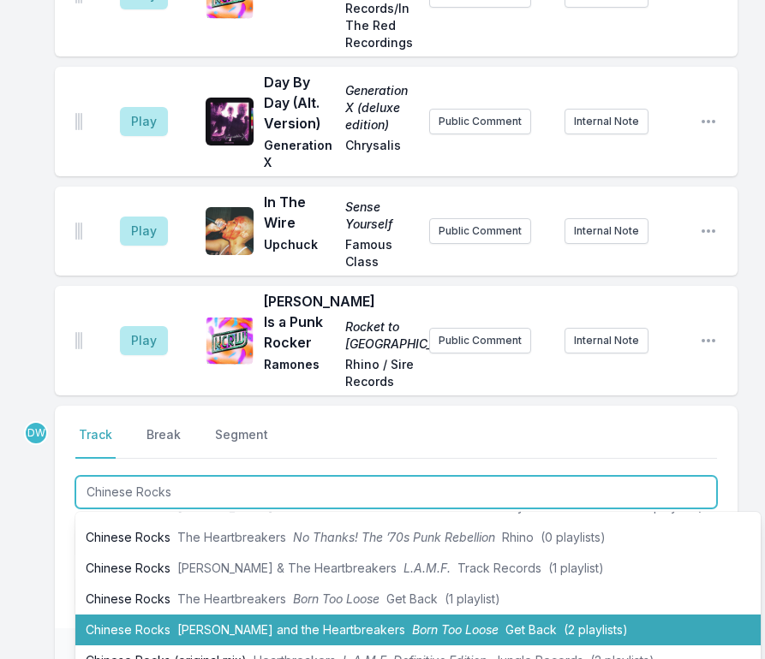
click at [250, 623] on span "[PERSON_NAME] and the Heartbreakers" at bounding box center [291, 630] width 228 height 15
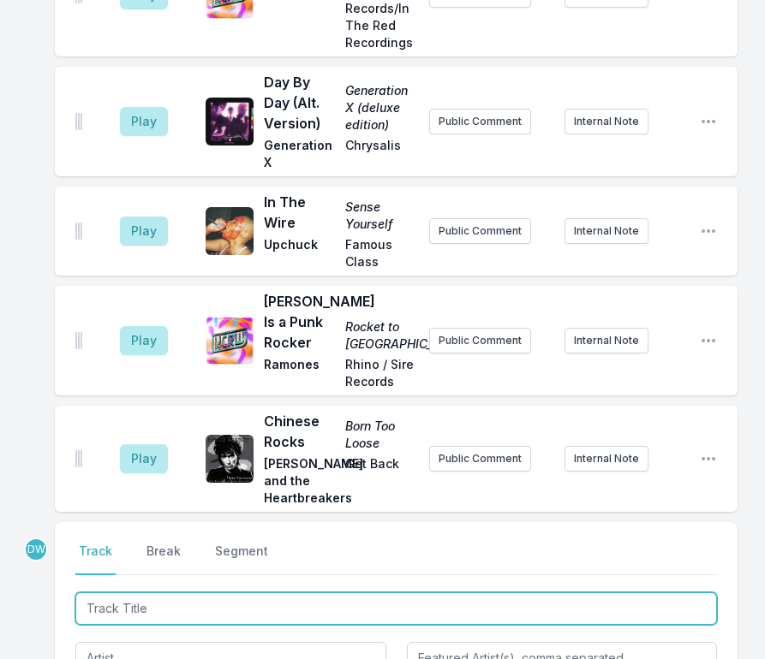
scroll to position [3701, 0]
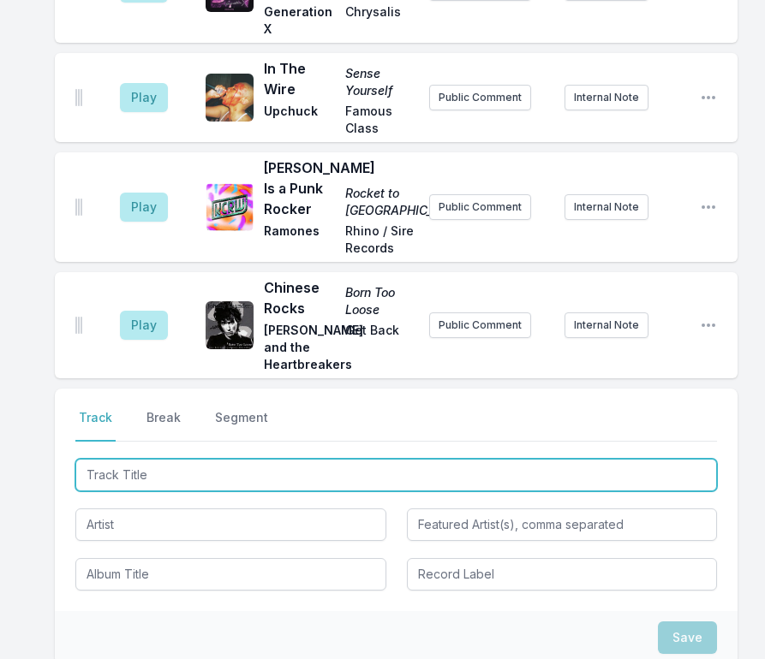
type input "Ghost Rider"
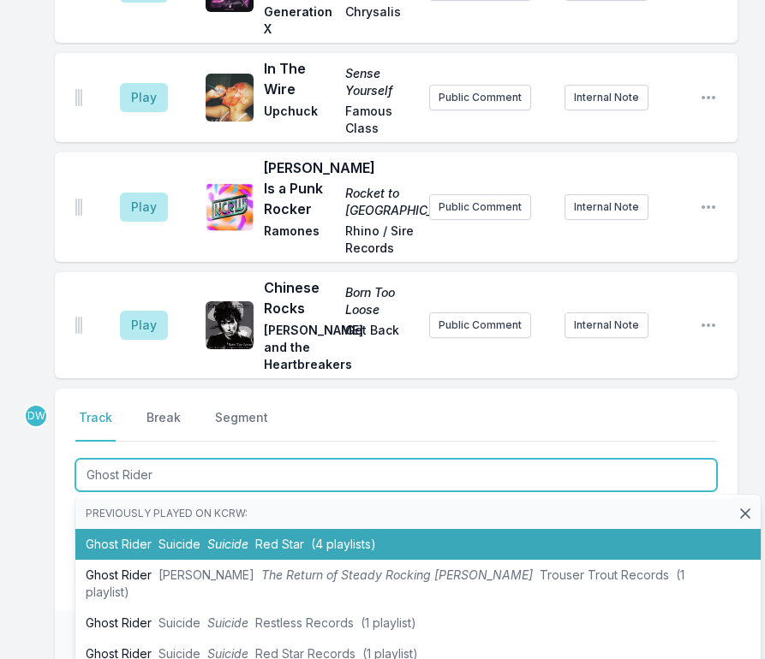
click at [146, 529] on li "Ghost Rider Suicide Suicide Red Star (4 playlists)" at bounding box center [417, 544] width 685 height 31
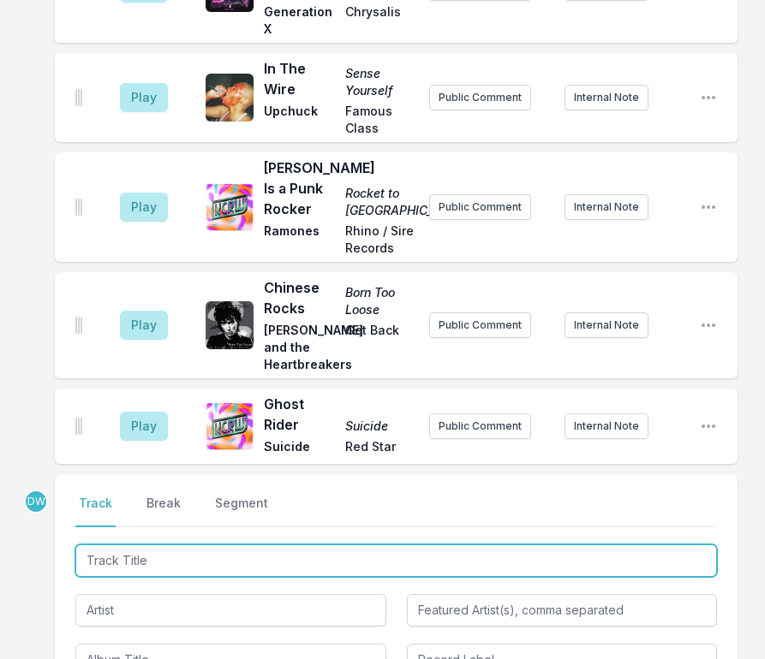
scroll to position [3787, 0]
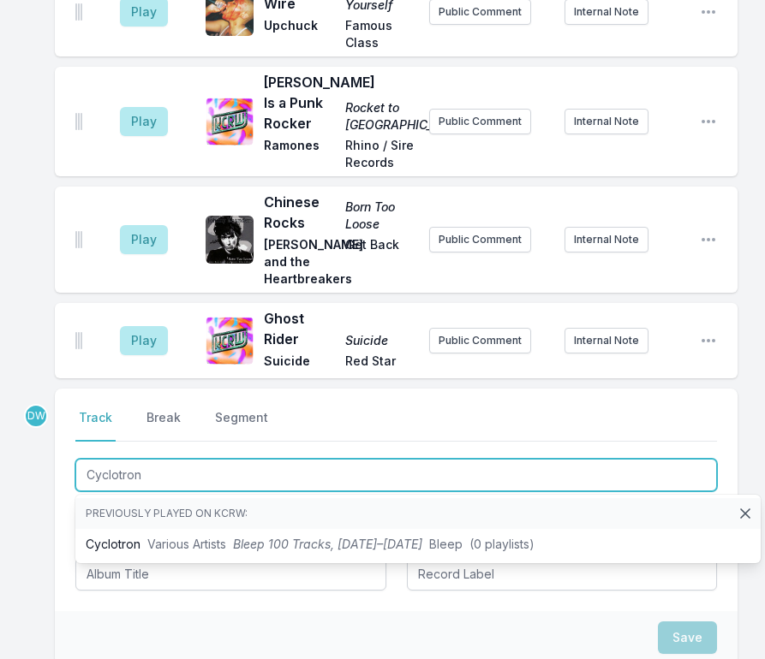
type input "Cyclotron"
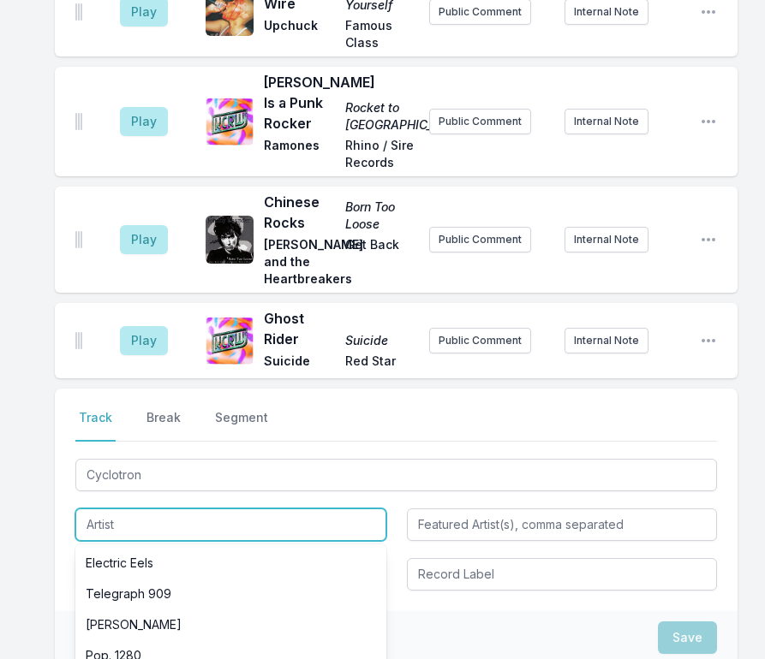
click at [98, 509] on input "Artist" at bounding box center [230, 525] width 311 height 33
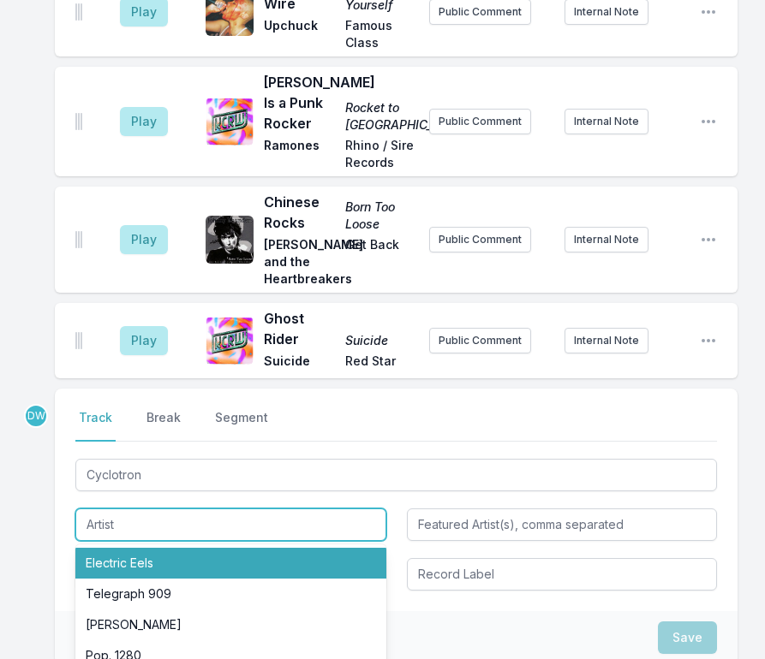
click at [104, 548] on li "Electric Eels" at bounding box center [230, 563] width 311 height 31
type input "Electric Eels"
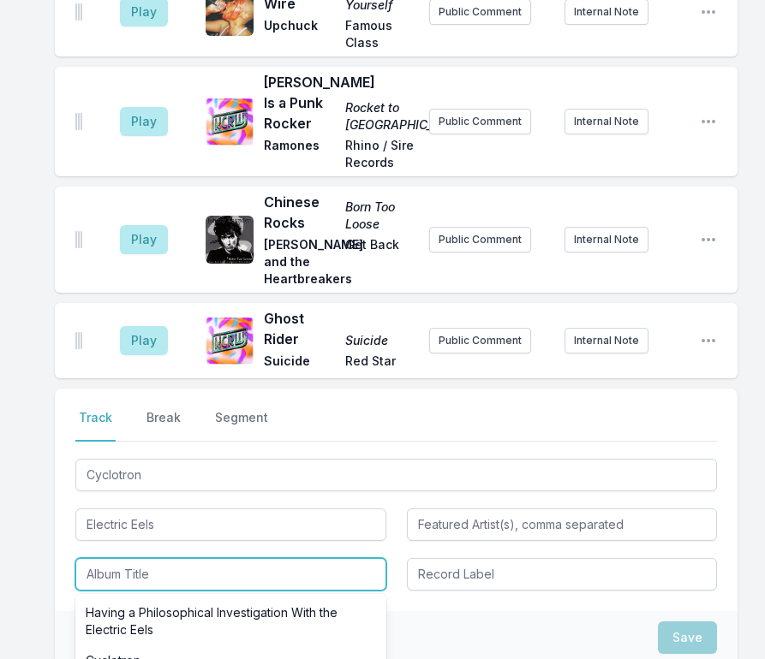
click at [123, 558] on input "Album Title" at bounding box center [230, 574] width 311 height 33
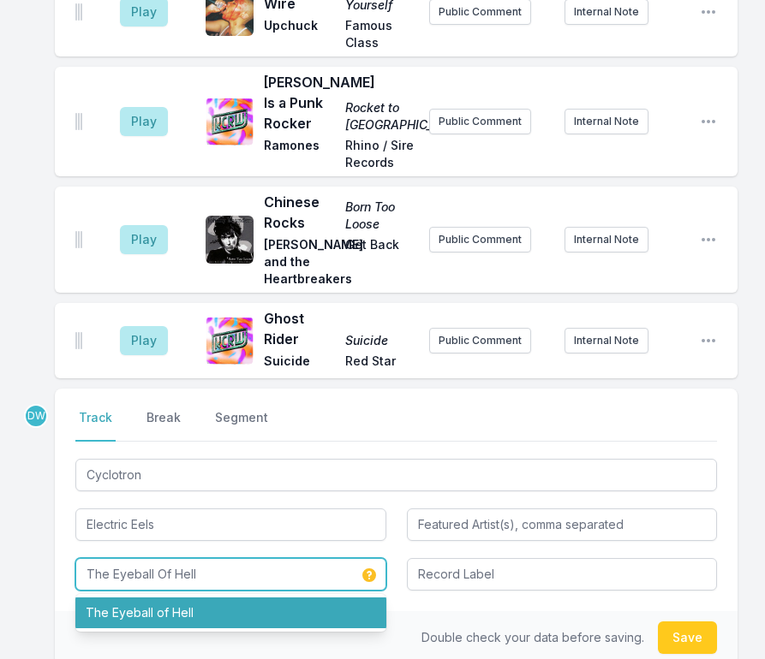
click at [158, 598] on li "The Eyeball of Hell" at bounding box center [230, 613] width 311 height 31
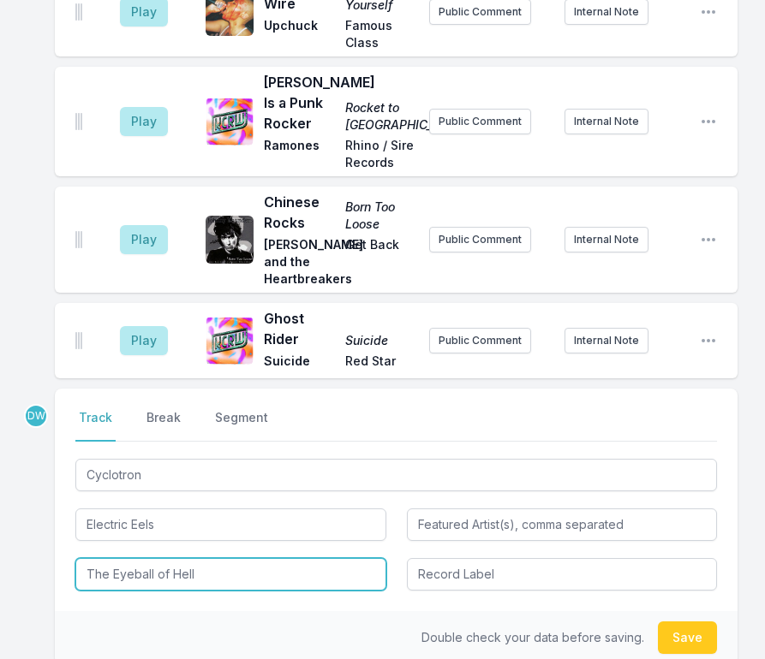
type input "The Eyeball of Hell"
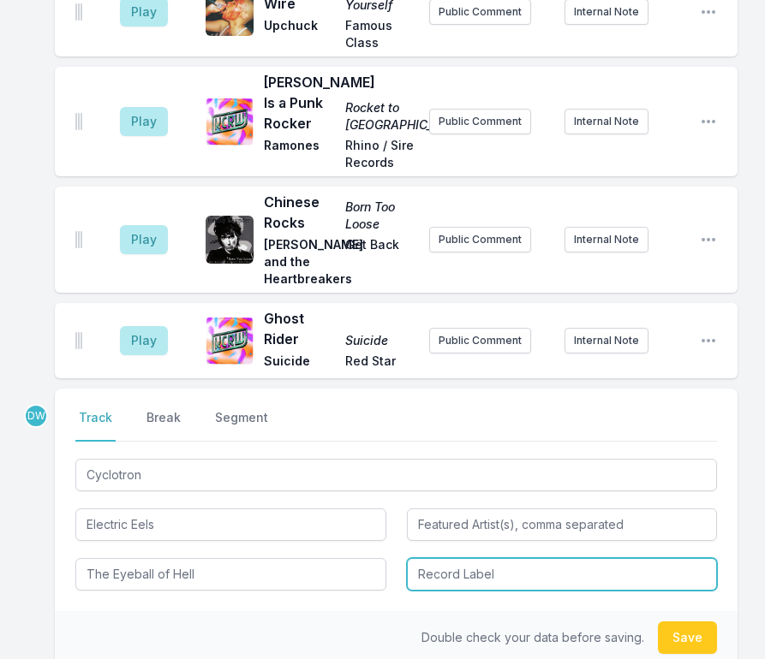
click at [510, 558] on input "Record Label" at bounding box center [562, 574] width 311 height 33
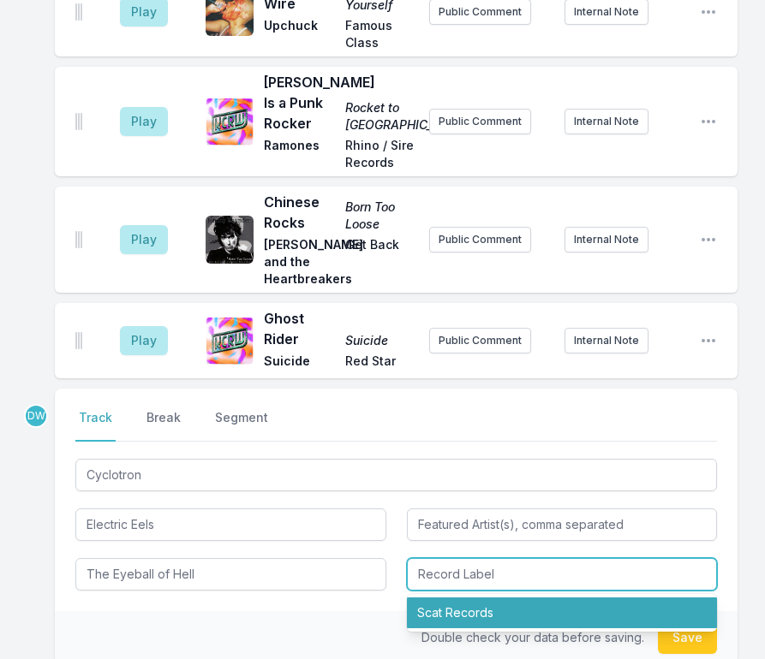
click at [486, 598] on li "Scat Records" at bounding box center [562, 613] width 311 height 31
type input "Scat Records"
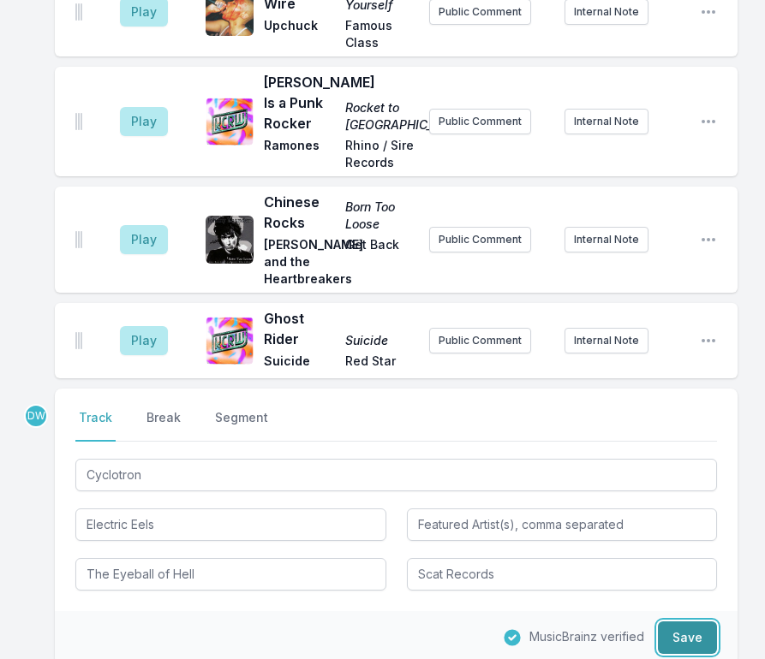
click at [695, 622] on button "Save" at bounding box center [687, 638] width 59 height 33
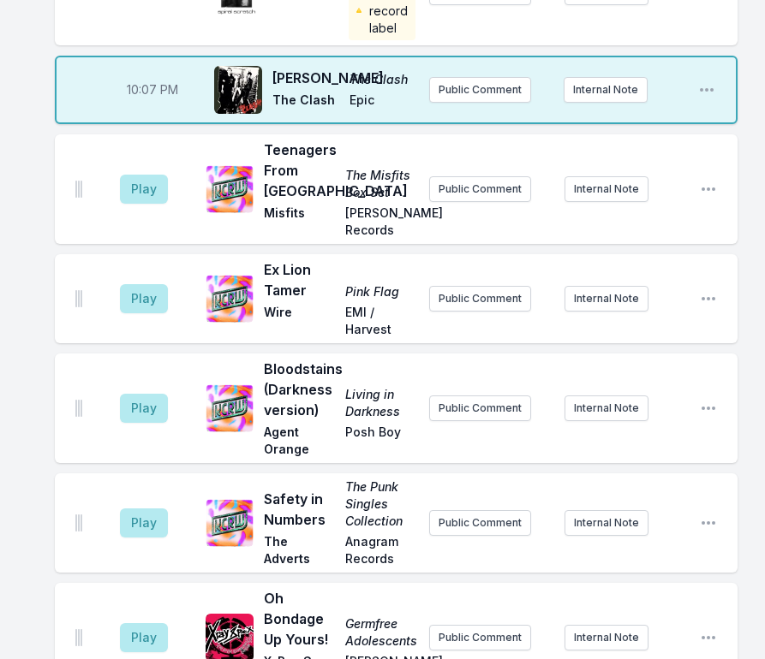
scroll to position [611, 0]
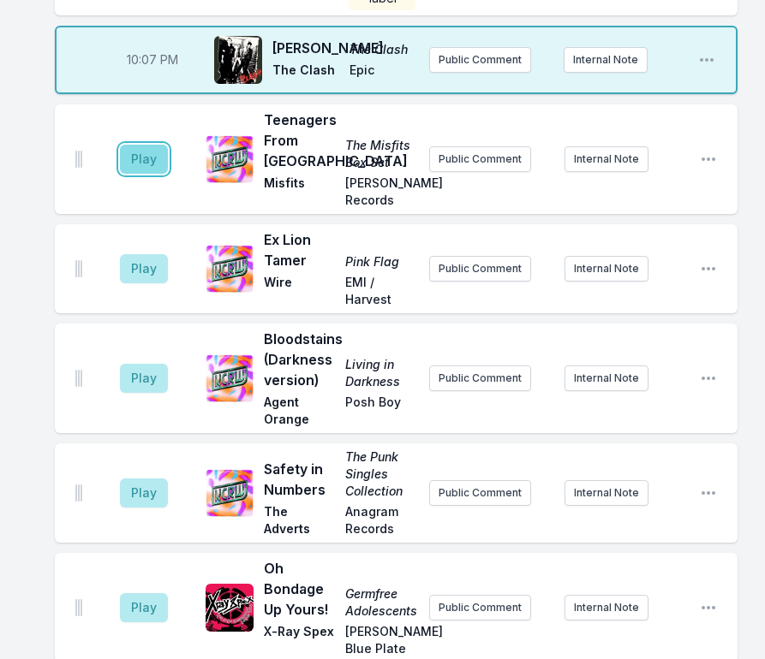
click at [140, 156] on button "Play" at bounding box center [144, 159] width 48 height 29
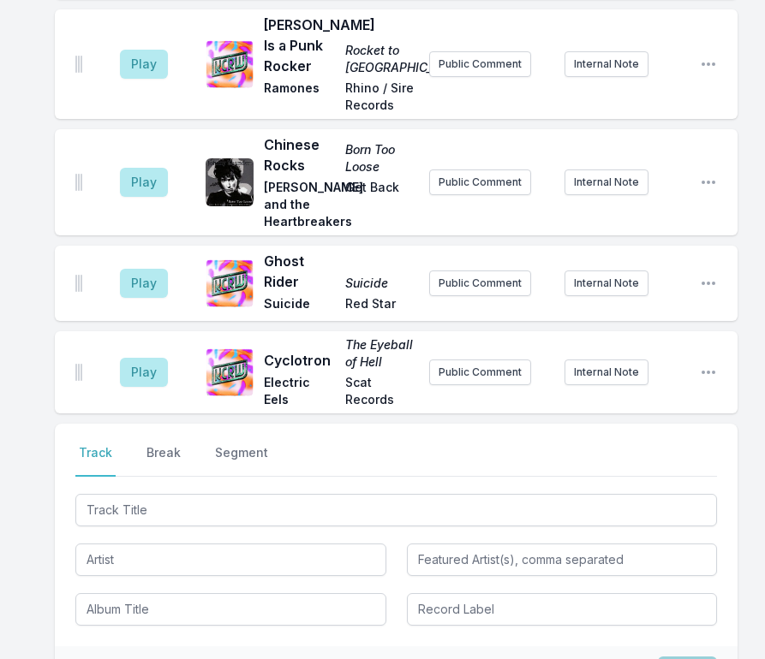
scroll to position [3915, 0]
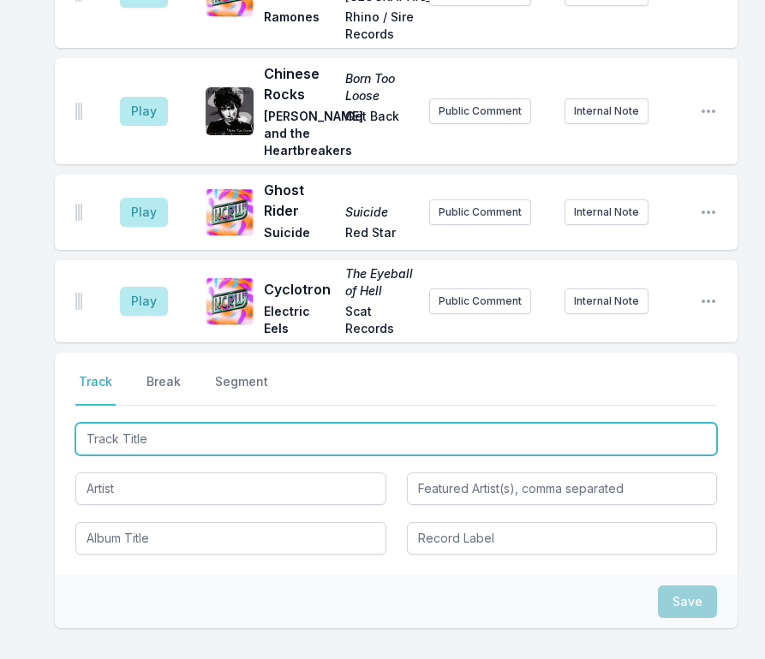
type input "Dead End America"
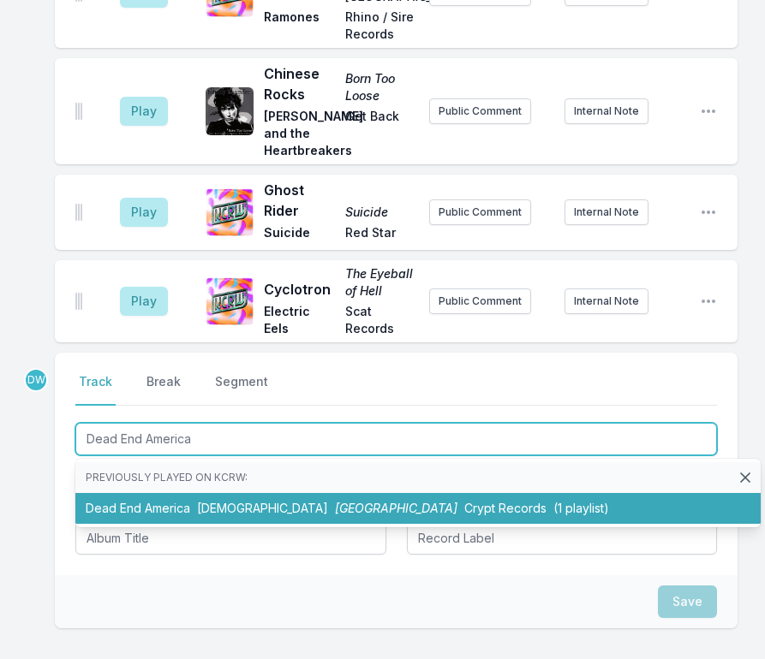
click at [182, 493] on li "Dead End America Pagans Shit Street Crypt Records (1 playlist)" at bounding box center [417, 508] width 685 height 31
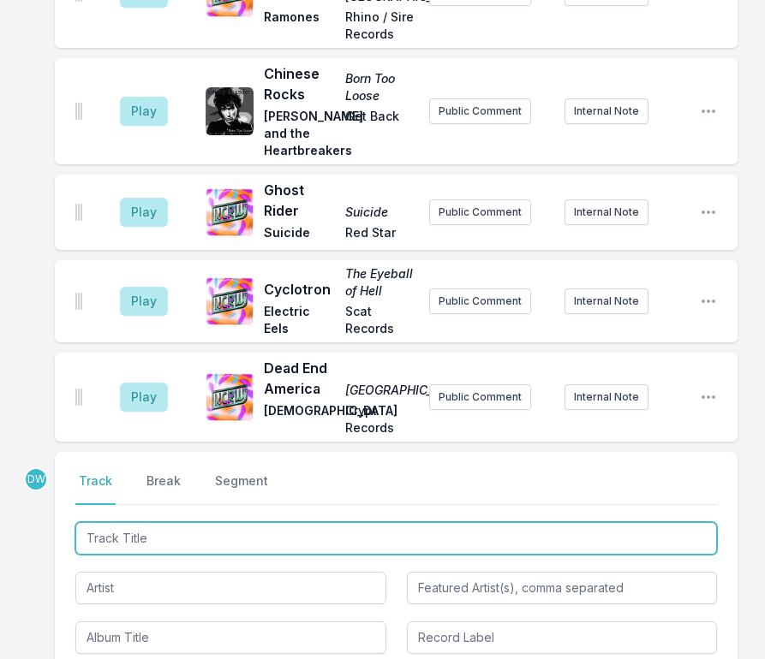
scroll to position [4015, 0]
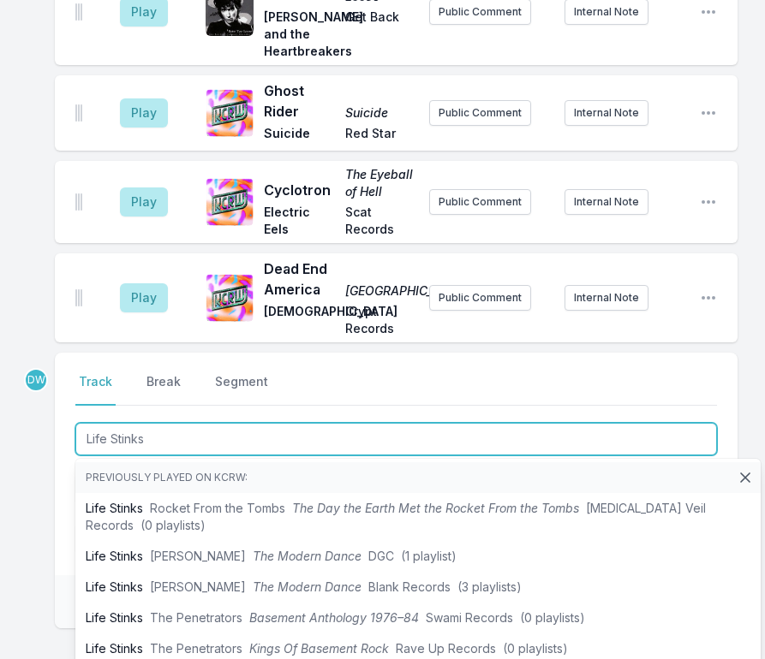
type input "Life Stinks"
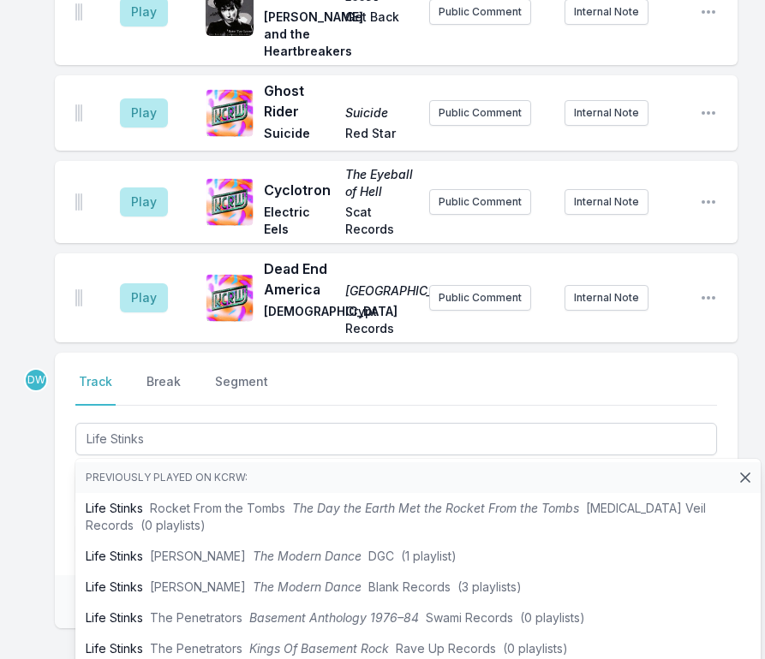
click at [69, 372] on div "Select a tab Track Break Segment Track Break Segment Life Stinks Previously pla…" at bounding box center [396, 464] width 683 height 223
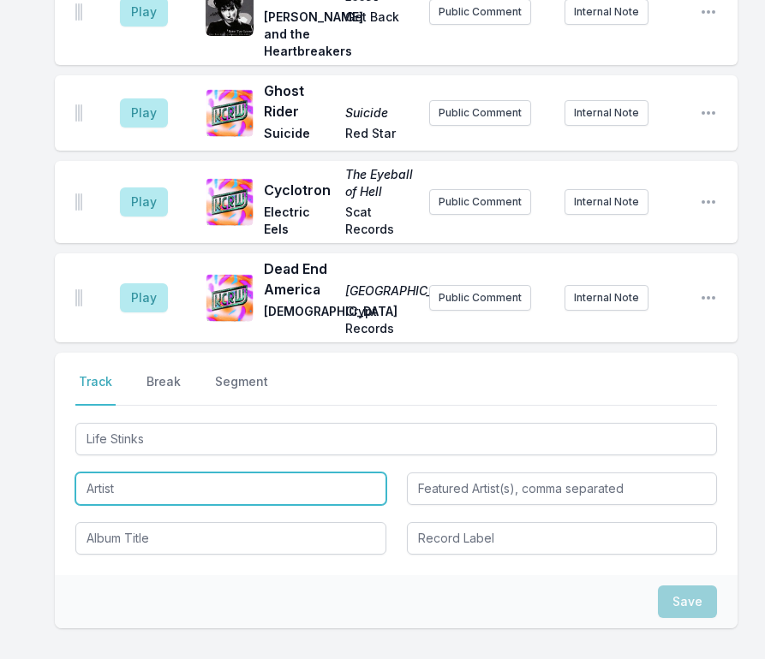
click at [111, 473] on input "Artist" at bounding box center [230, 489] width 311 height 33
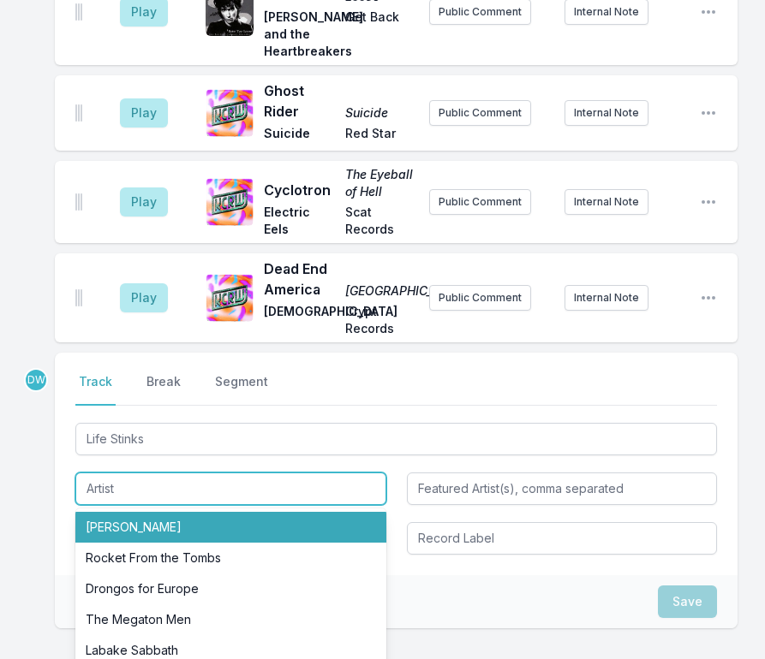
click at [118, 512] on li "[PERSON_NAME]" at bounding box center [230, 527] width 311 height 31
type input "[PERSON_NAME]"
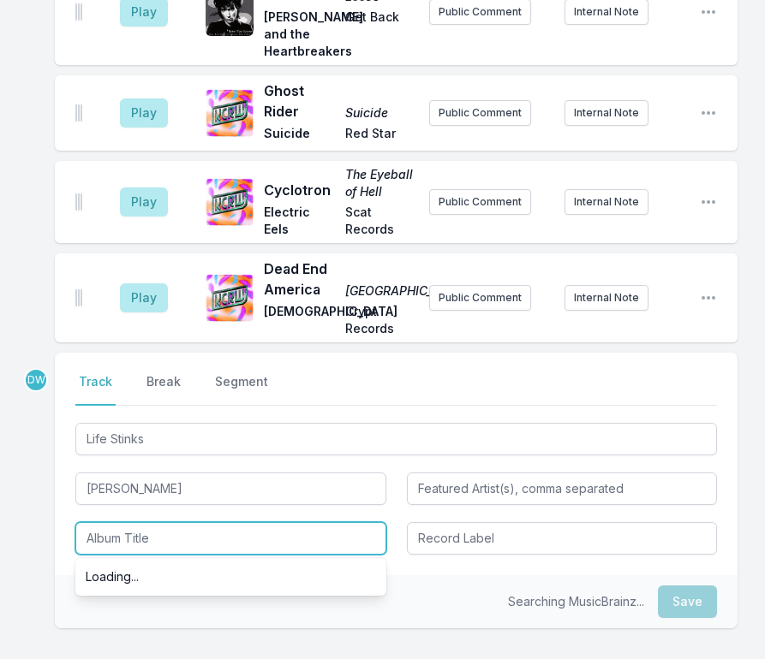
click at [91, 522] on input "Album Title" at bounding box center [230, 538] width 311 height 33
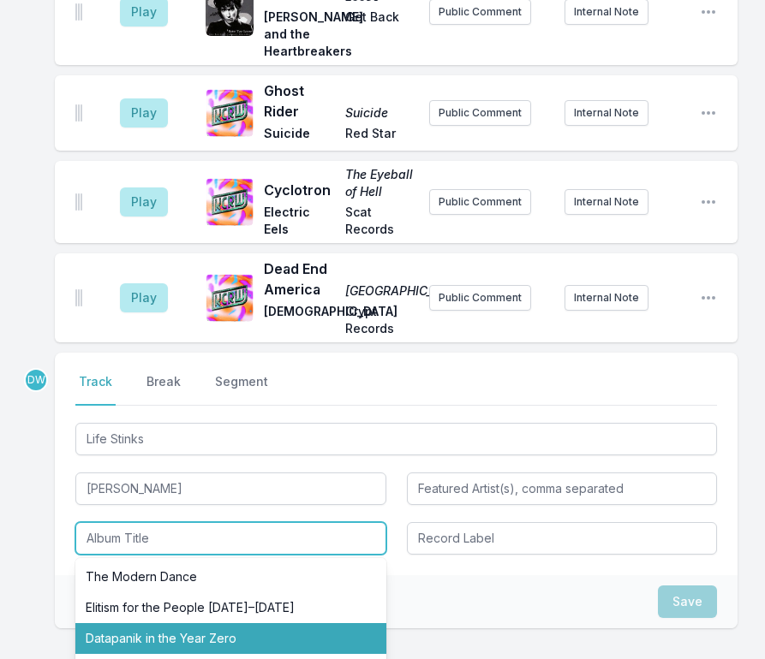
click at [130, 623] on li "Datapanik in the Year Zero" at bounding box center [230, 638] width 311 height 31
type input "Datapanik in the Year Zero"
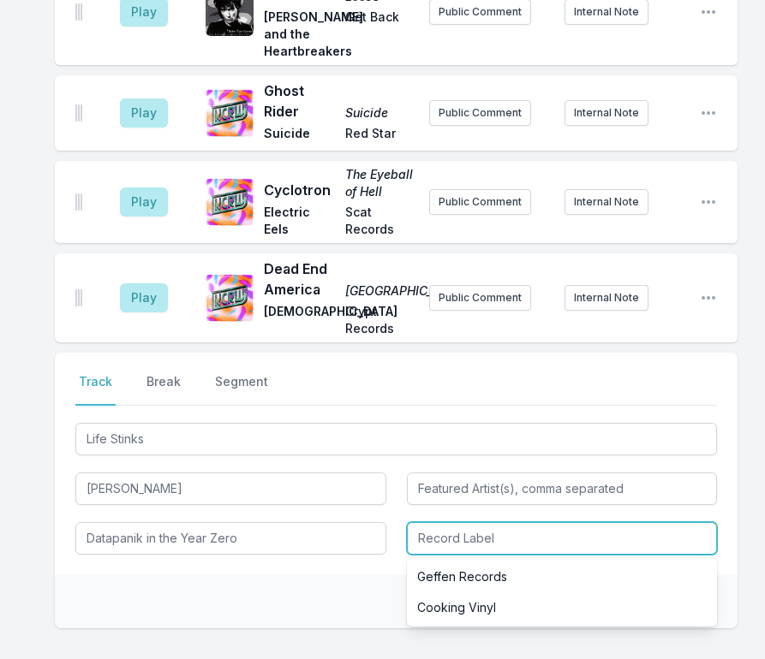
click at [434, 522] on input "Record Label" at bounding box center [562, 538] width 311 height 33
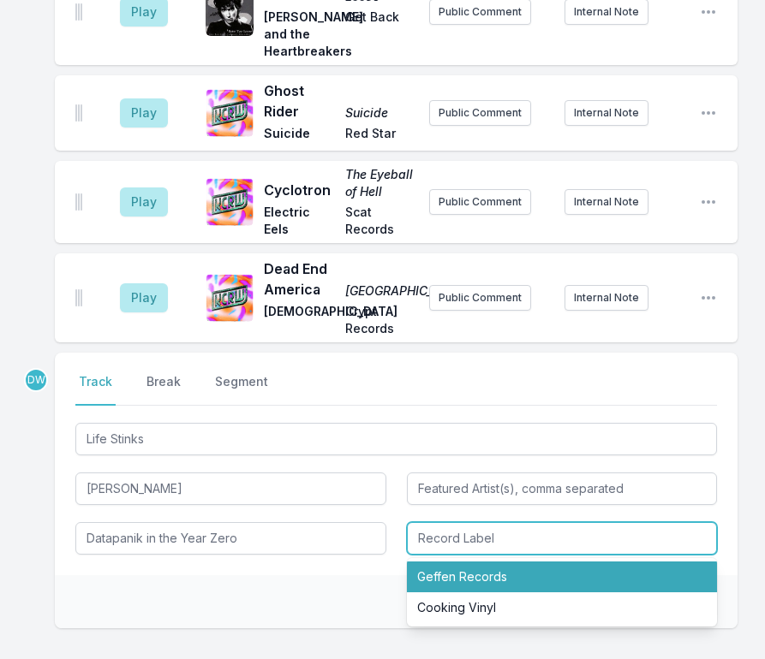
click at [445, 562] on li "Geffen Records" at bounding box center [562, 577] width 311 height 31
type input "Geffen Records"
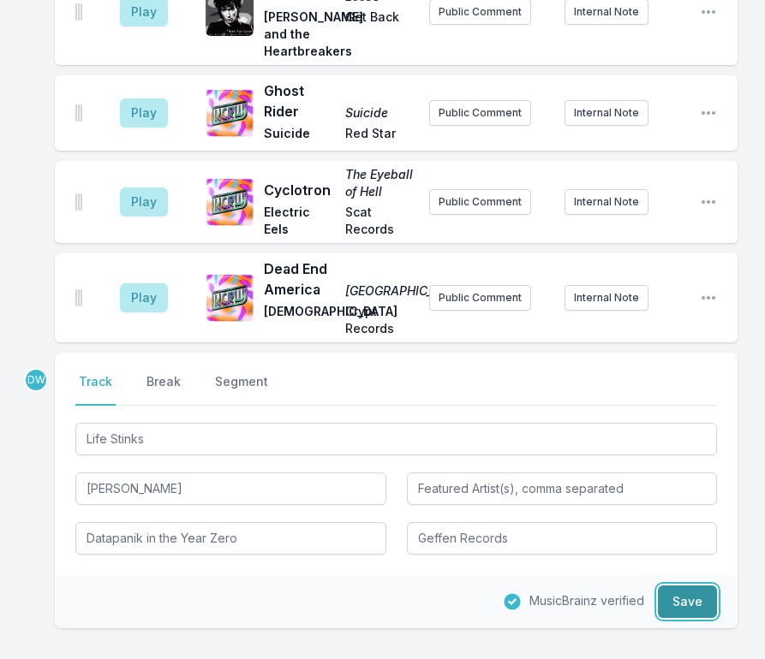
click at [665, 586] on button "Save" at bounding box center [687, 602] width 59 height 33
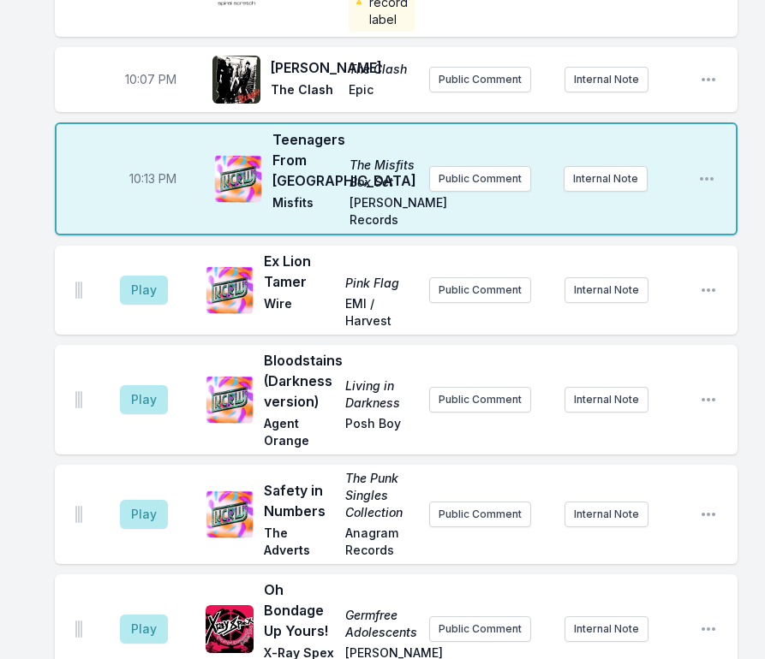
scroll to position [589, 0]
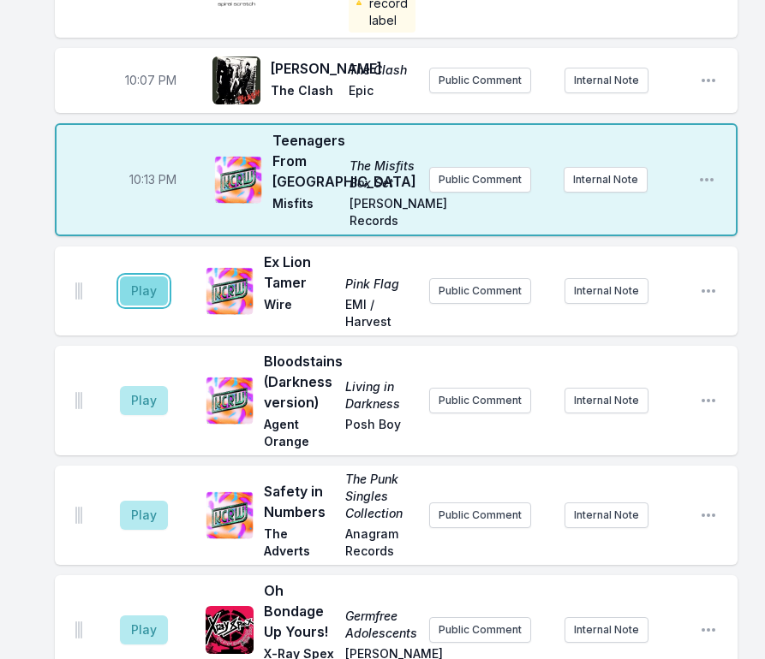
click at [143, 306] on button "Play" at bounding box center [144, 291] width 48 height 29
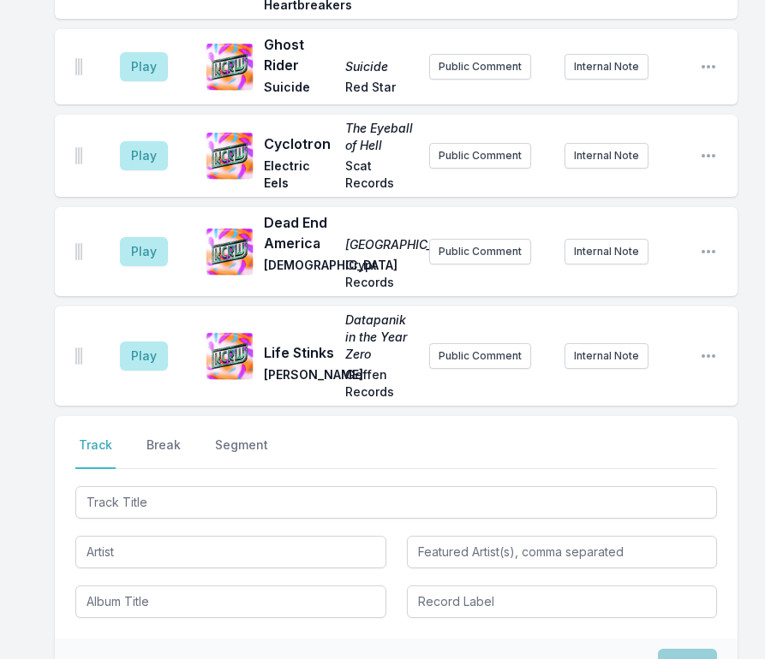
scroll to position [4087, 0]
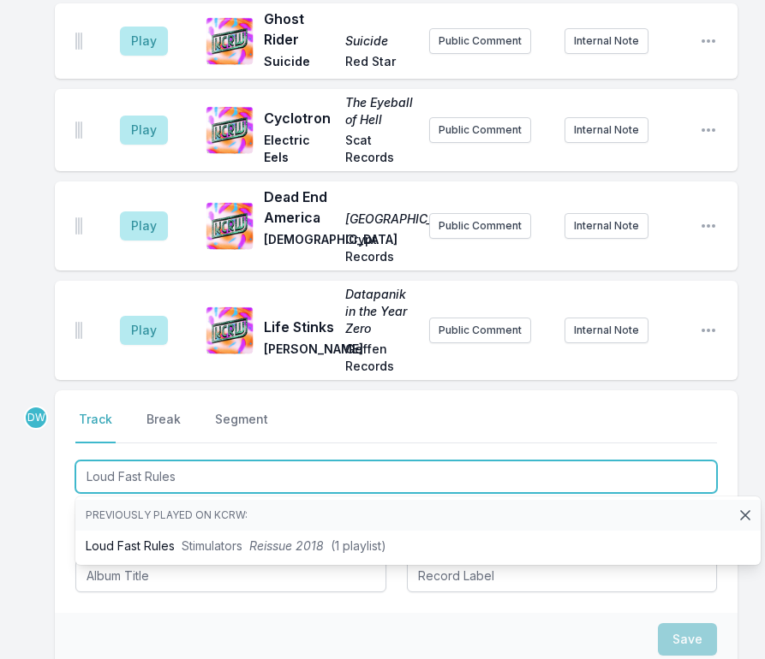
type input "Loud Fast Rules"
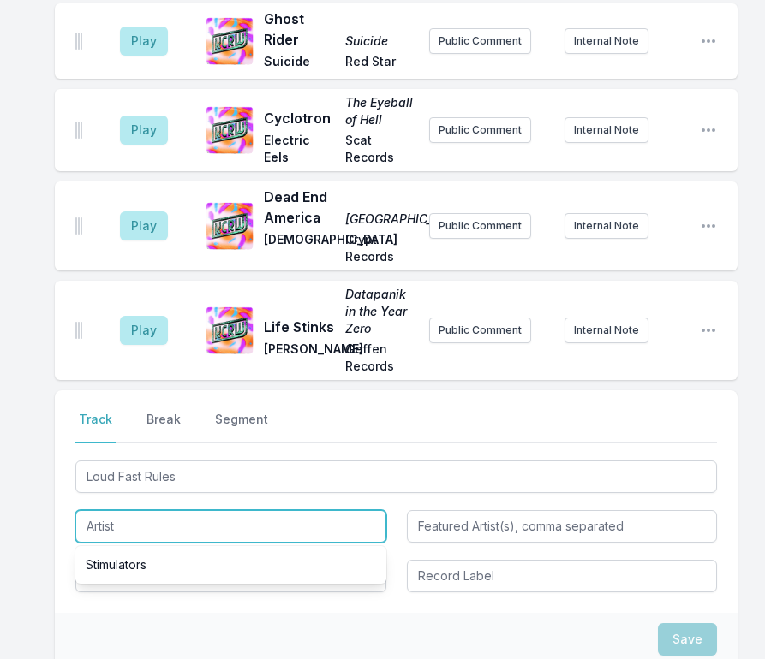
click at [122, 510] on input "Artist" at bounding box center [230, 526] width 311 height 33
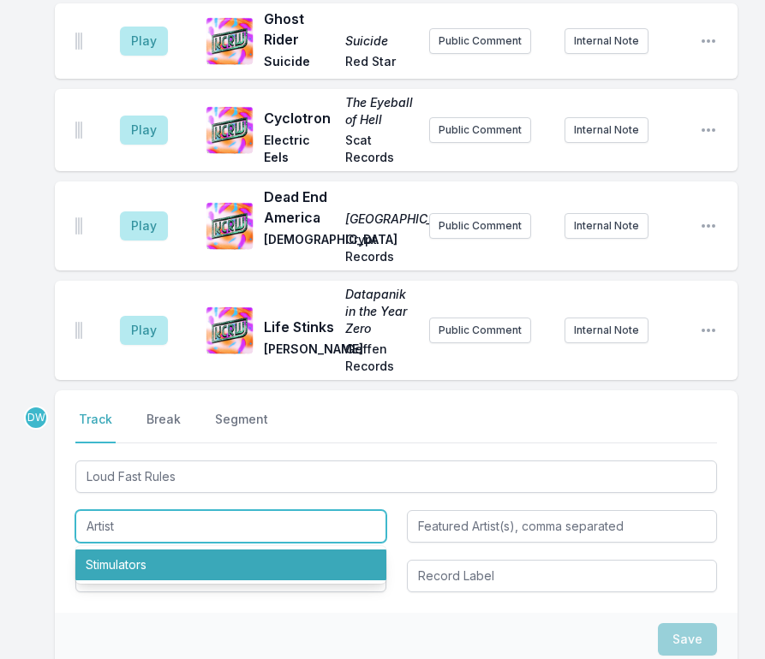
click at [134, 550] on li "Stimulators" at bounding box center [230, 565] width 311 height 31
type input "Stimulators"
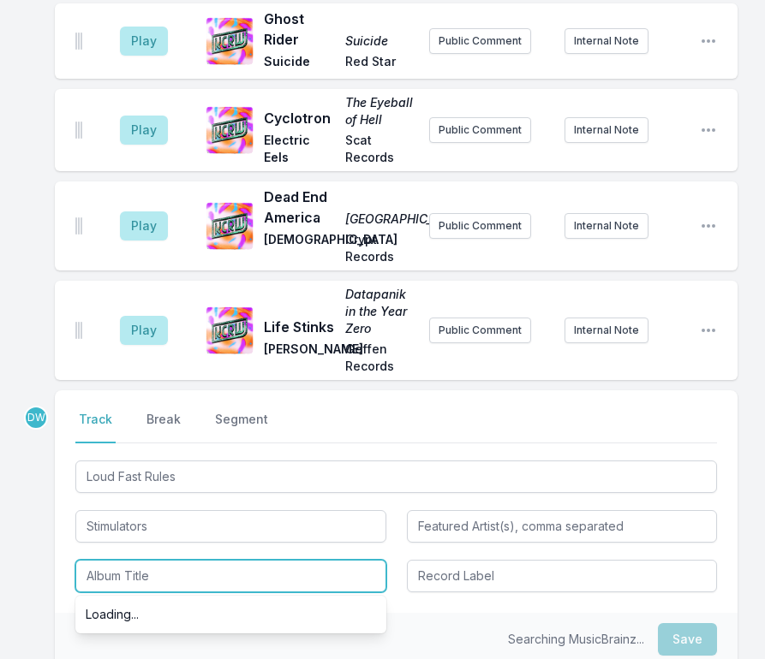
click at [136, 560] on input "Album Title" at bounding box center [230, 576] width 311 height 33
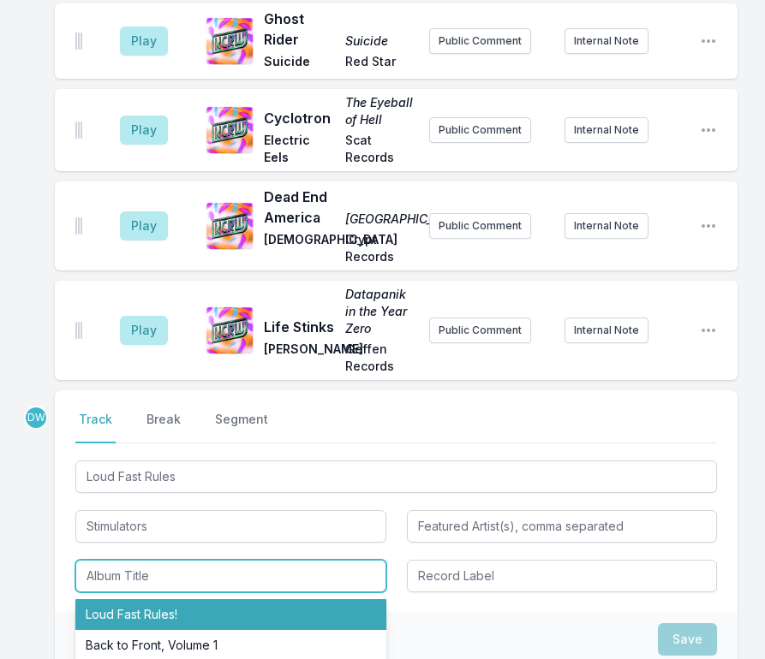
click at [146, 599] on li "Loud Fast Rules!" at bounding box center [230, 614] width 311 height 31
type input "Loud Fast Rules!"
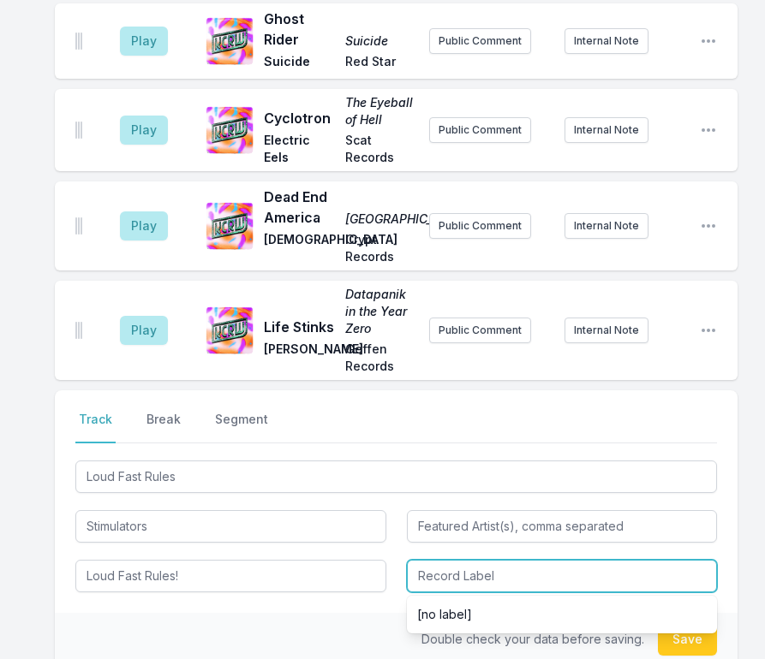
click at [464, 560] on input "Record Label" at bounding box center [562, 576] width 311 height 33
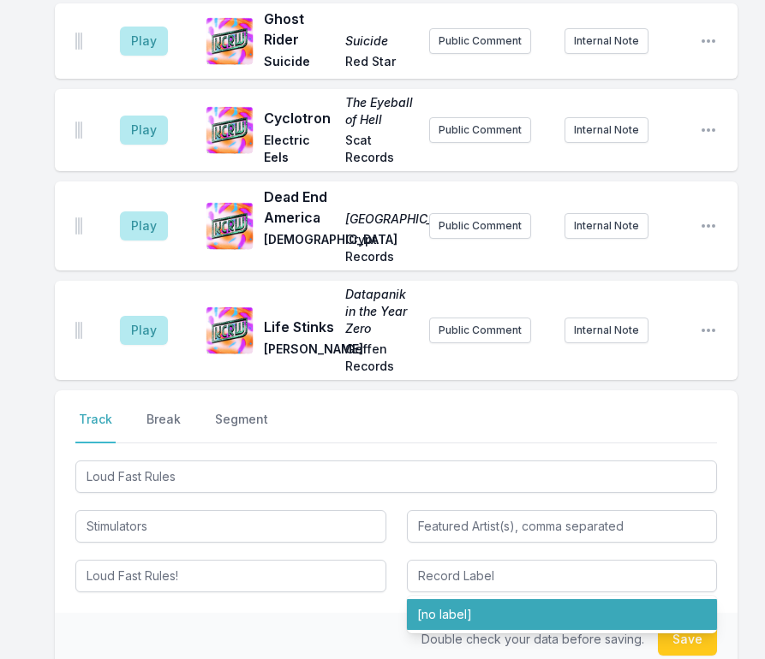
click at [349, 613] on div "Double check your data before saving. Save" at bounding box center [396, 639] width 683 height 53
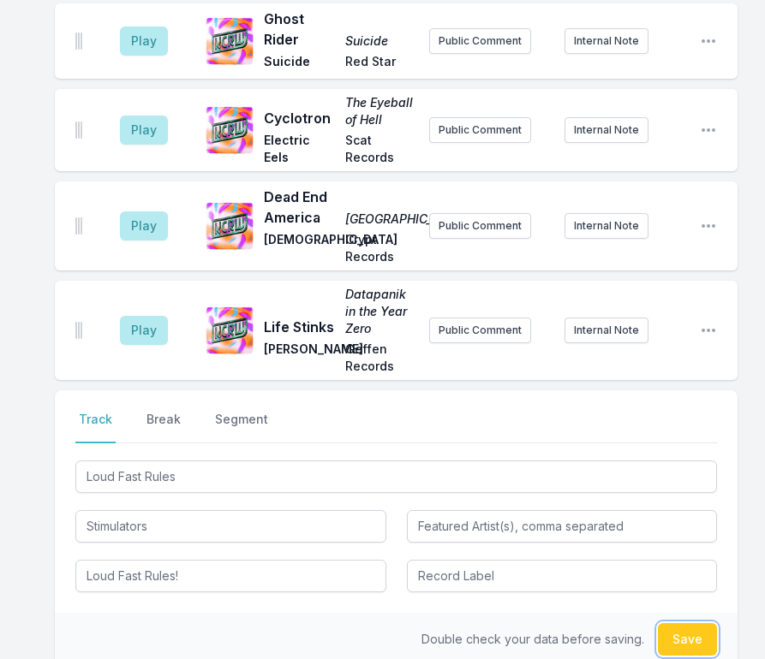
click at [682, 623] on button "Save" at bounding box center [687, 639] width 59 height 33
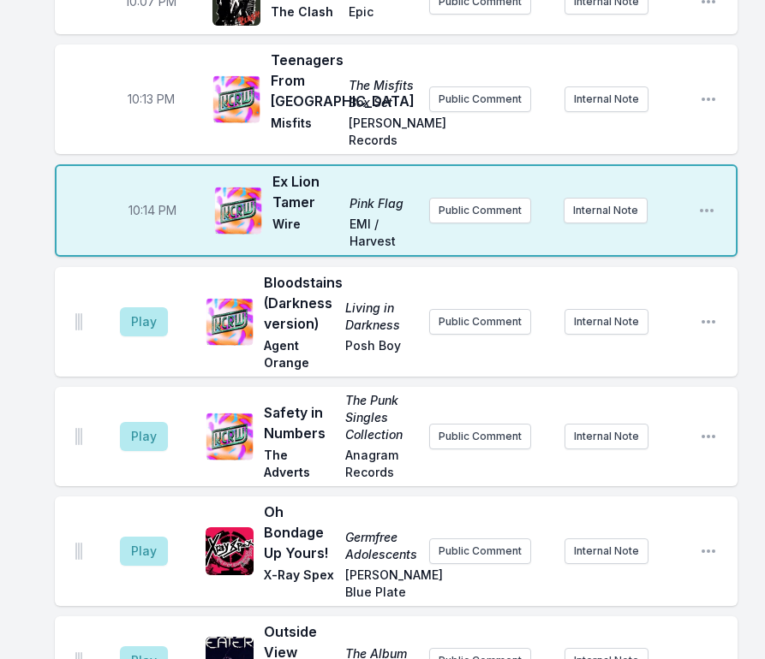
scroll to position [699, 0]
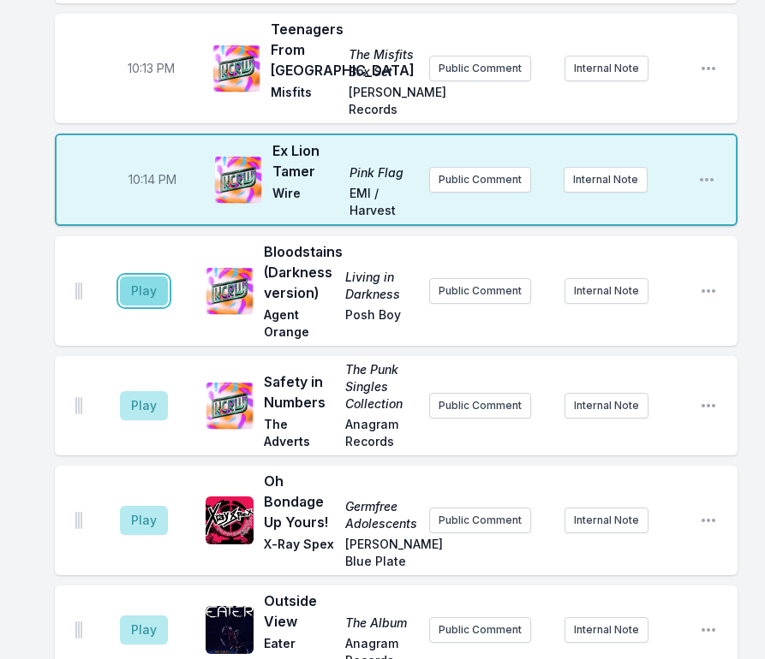
click at [146, 281] on button "Play" at bounding box center [144, 291] width 48 height 29
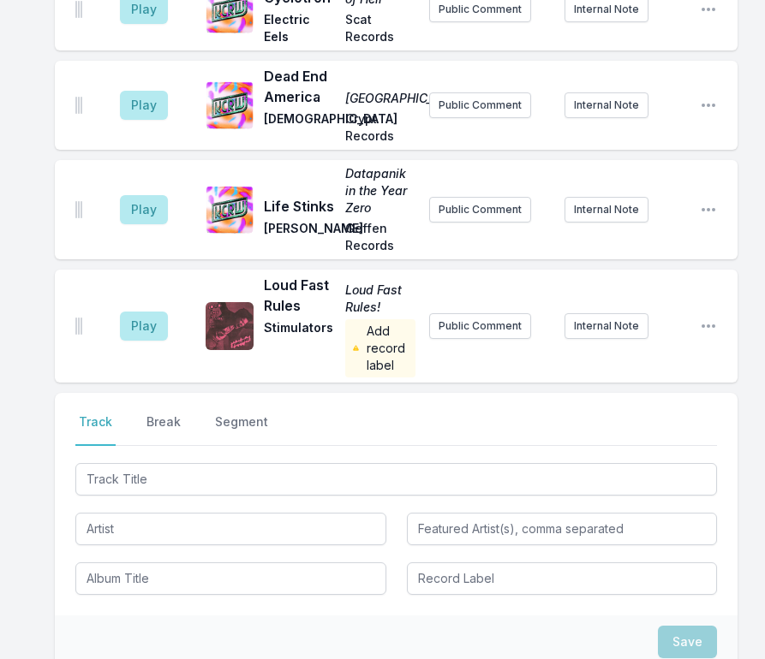
scroll to position [4210, 0]
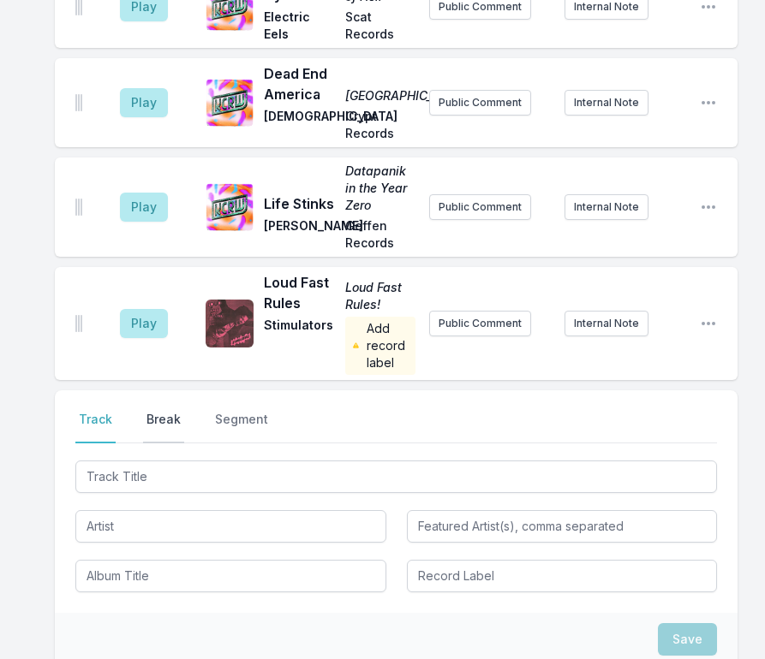
click at [160, 411] on button "Break" at bounding box center [163, 427] width 41 height 33
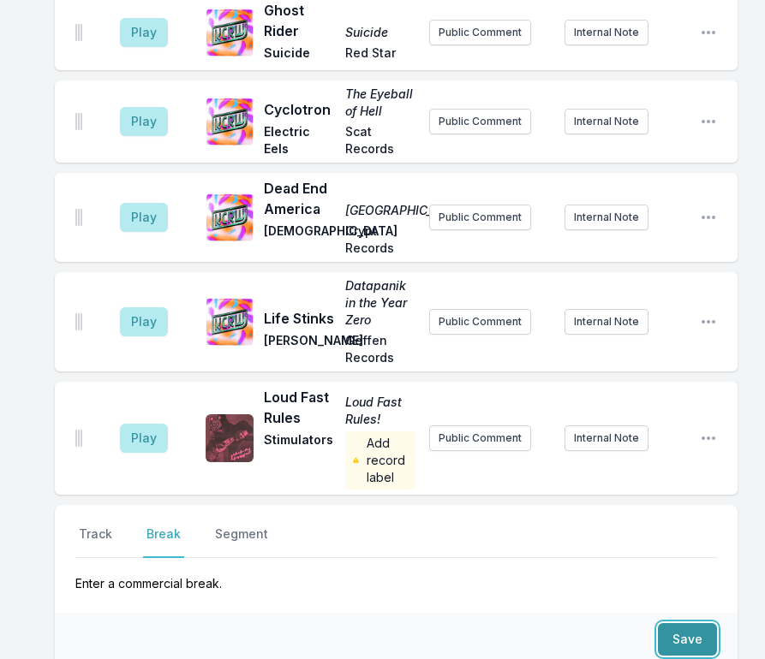
click at [686, 623] on button "Save" at bounding box center [687, 639] width 59 height 33
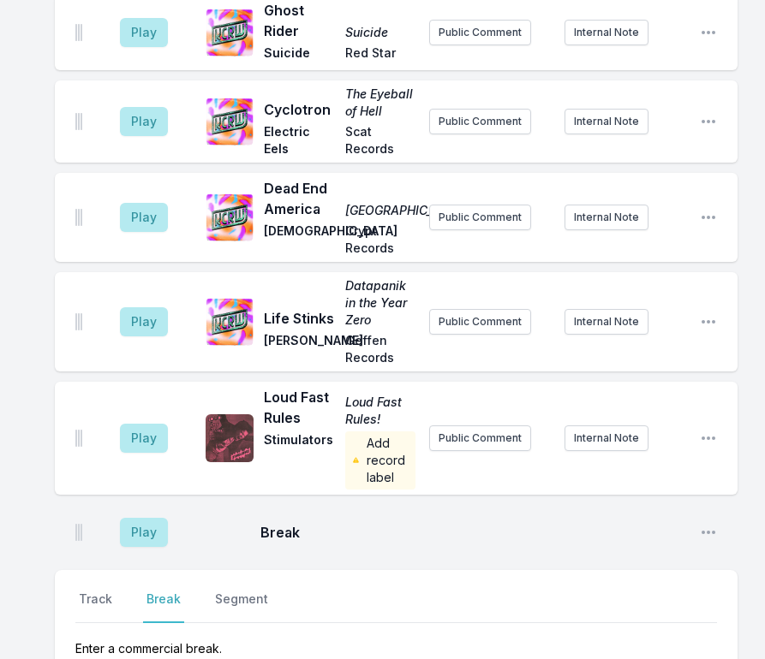
scroll to position [4160, 0]
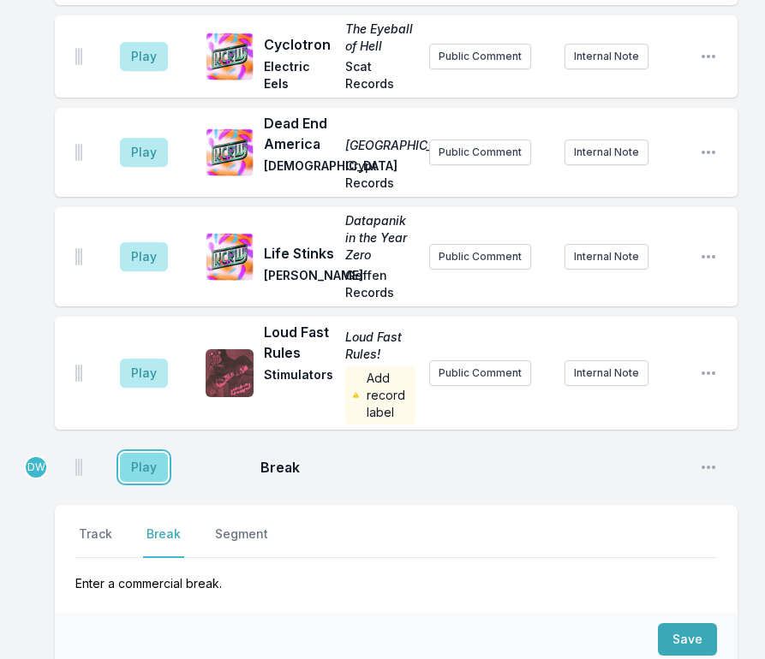
click at [146, 453] on button "Play" at bounding box center [144, 467] width 48 height 29
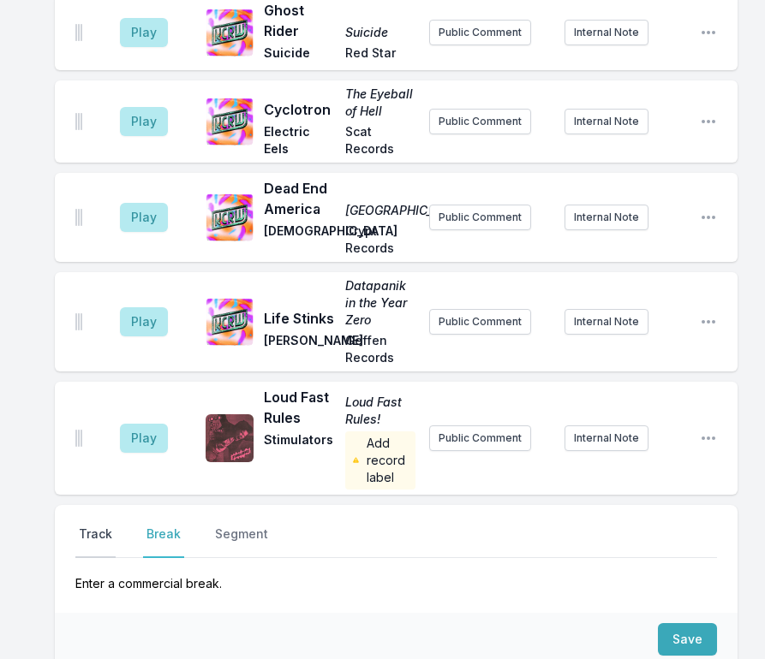
click at [105, 526] on button "Track" at bounding box center [95, 542] width 40 height 33
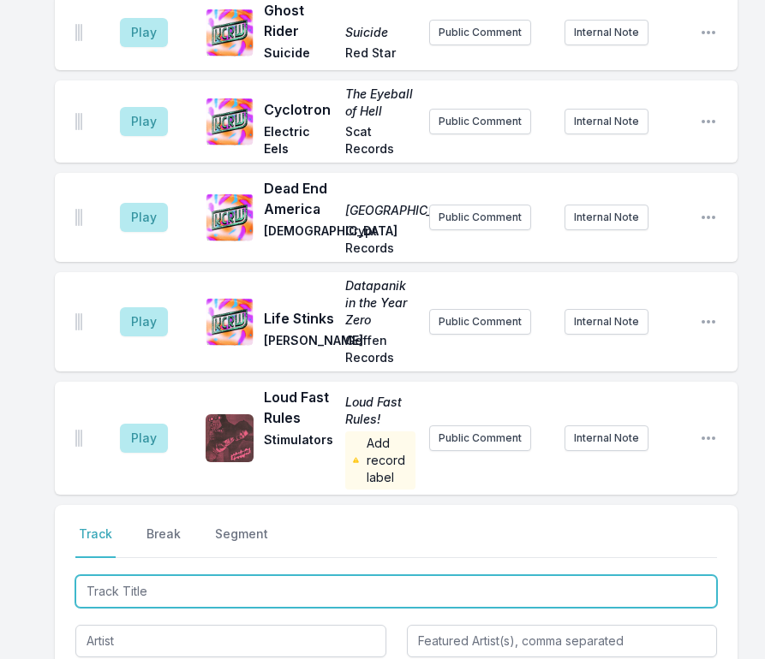
type input "Spectra Sonic Sound"
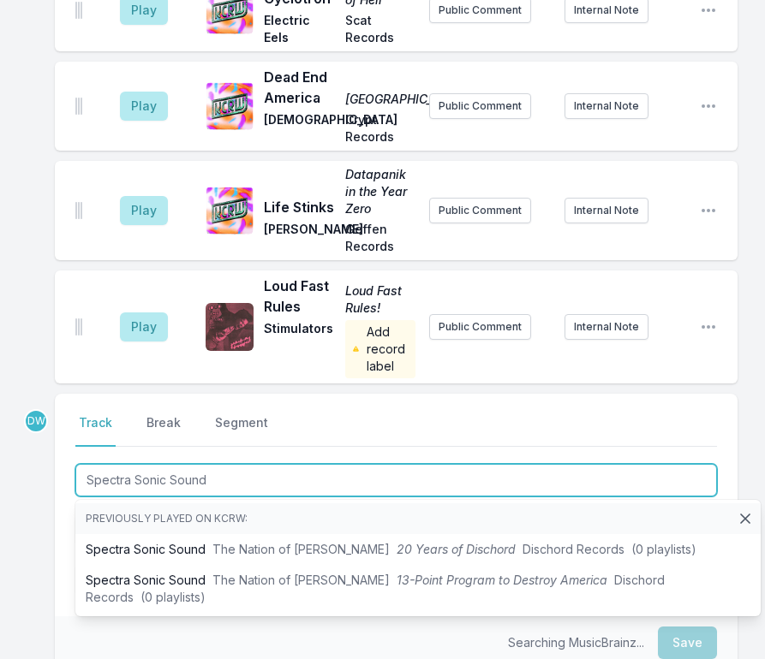
scroll to position [4275, 0]
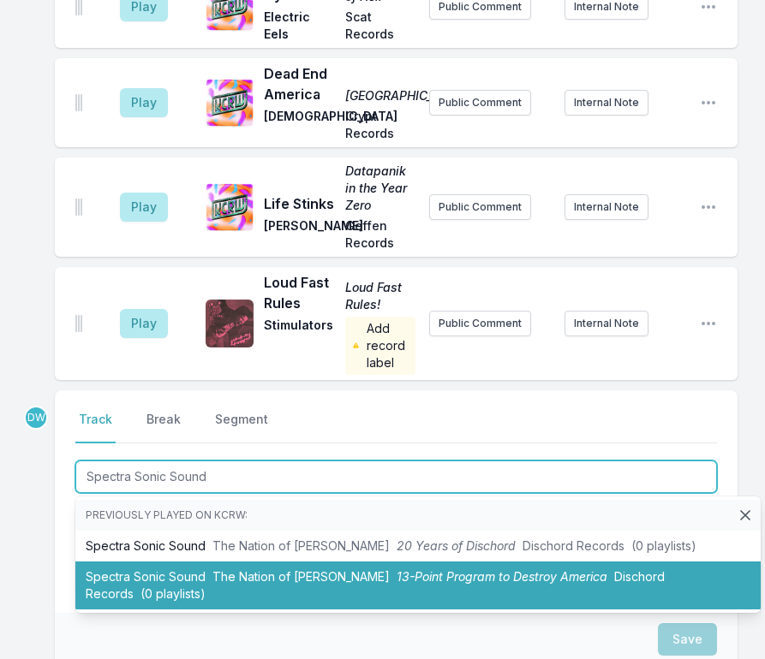
click at [128, 562] on li "Spectra Sonic Sound The Nation of [PERSON_NAME] 13-Point Program to Destroy Ame…" at bounding box center [417, 586] width 685 height 48
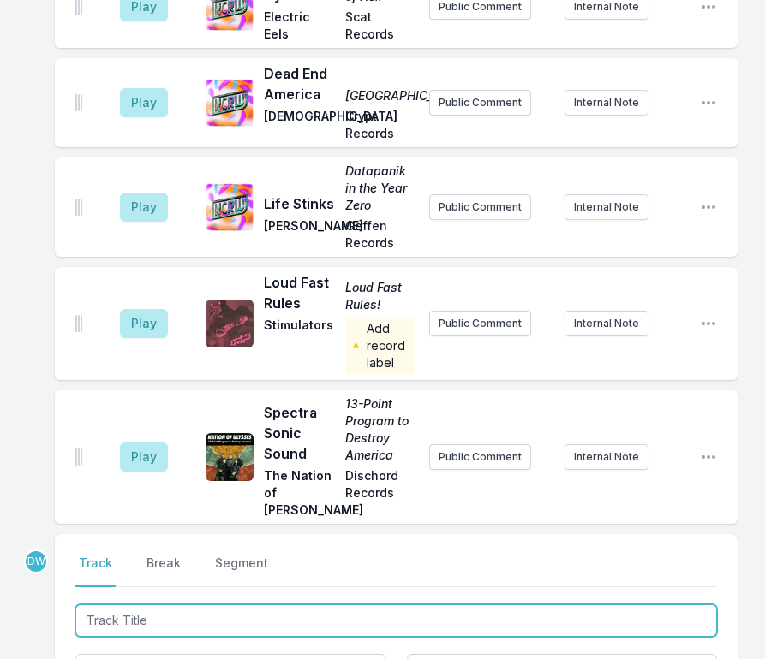
scroll to position [4402, 0]
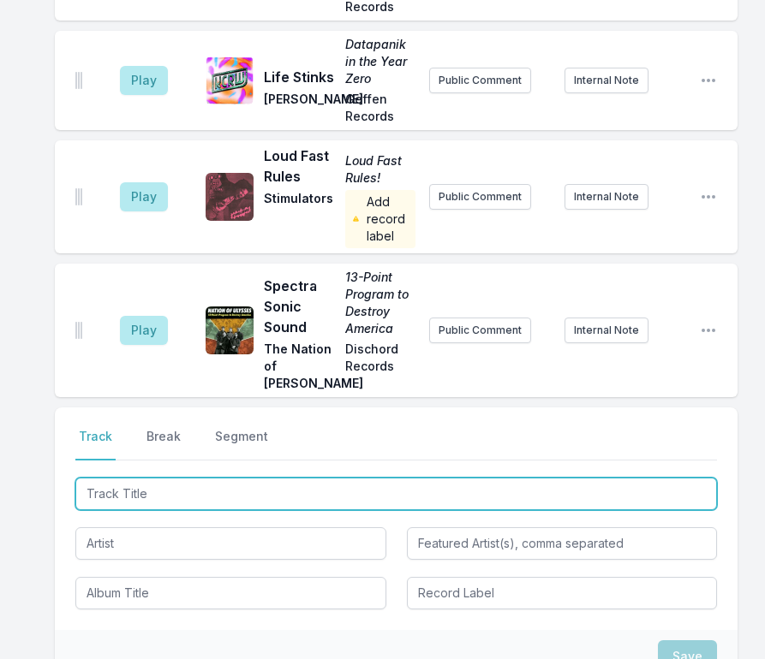
type input "I Hate You"
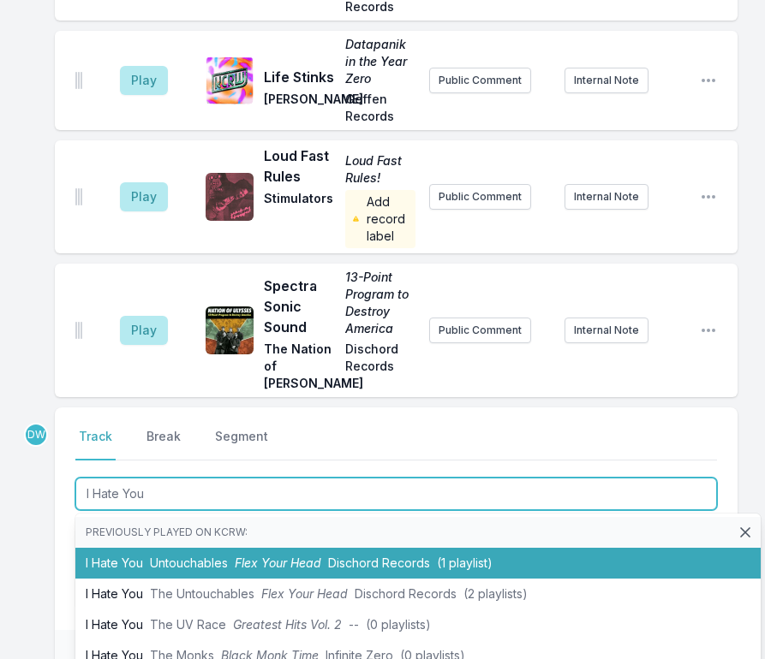
click at [221, 548] on li "I Hate You Untouchables Flex Your Head Dischord Records (1 playlist)" at bounding box center [417, 563] width 685 height 31
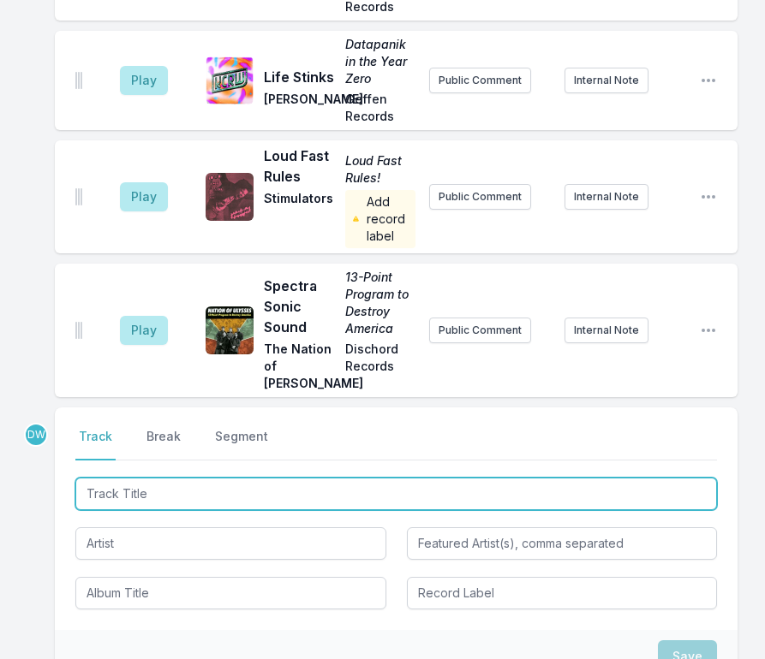
scroll to position [4494, 0]
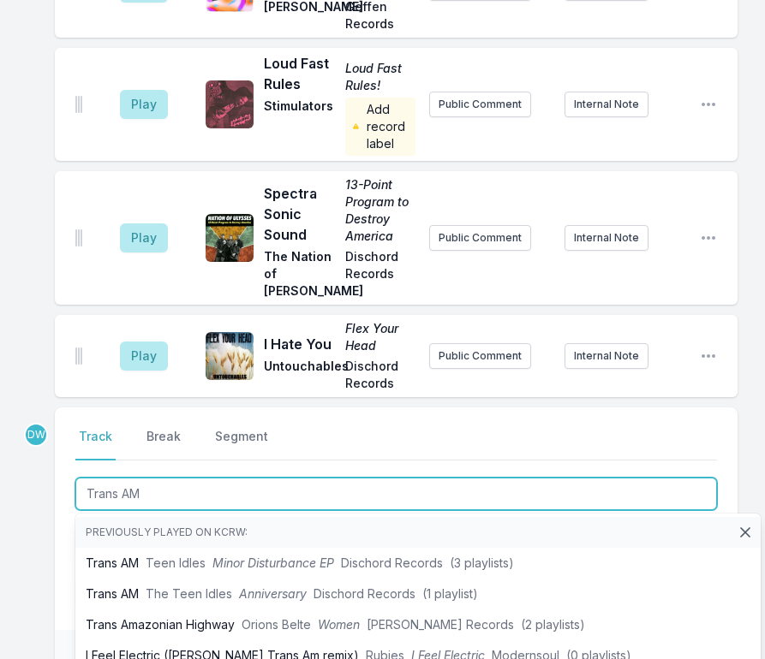
type input "Trans AM"
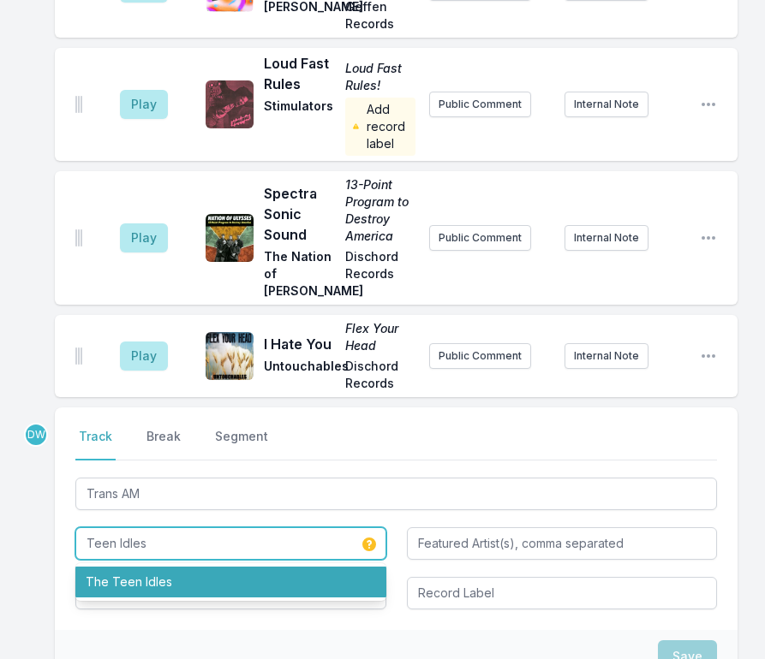
click at [149, 567] on li "The Teen Idles" at bounding box center [230, 582] width 311 height 31
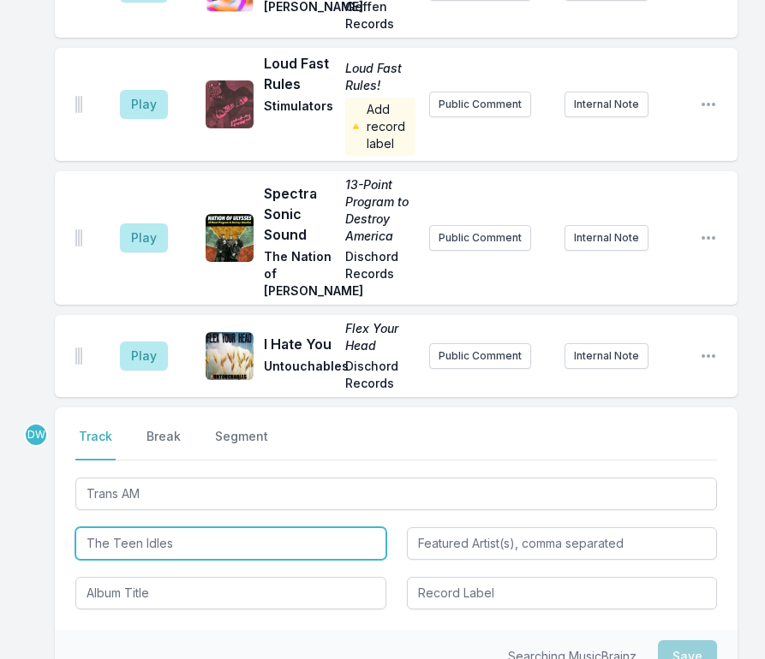
type input "The Teen Idles"
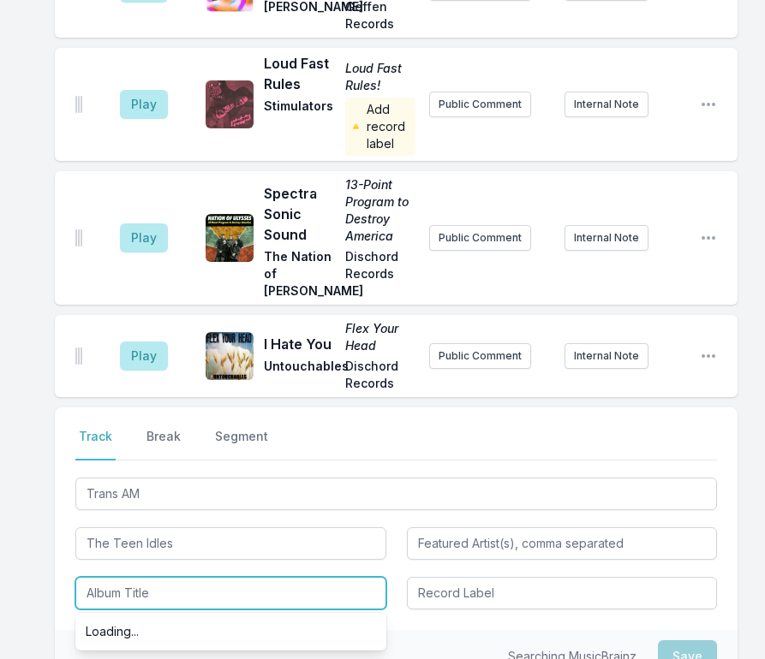
click at [149, 577] on input "Album Title" at bounding box center [230, 593] width 311 height 33
type input "Dischord 100"
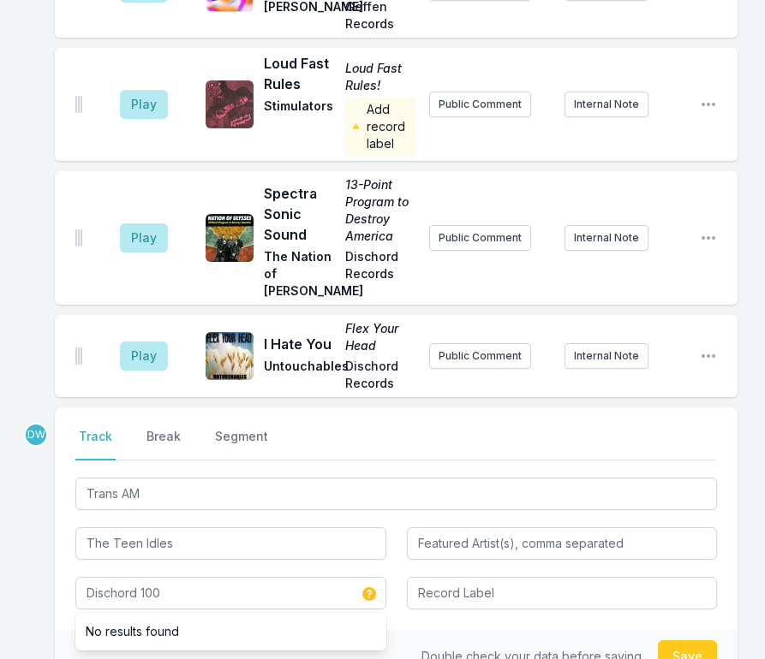
click at [463, 630] on div "Double check your data before saving. Save" at bounding box center [396, 656] width 683 height 53
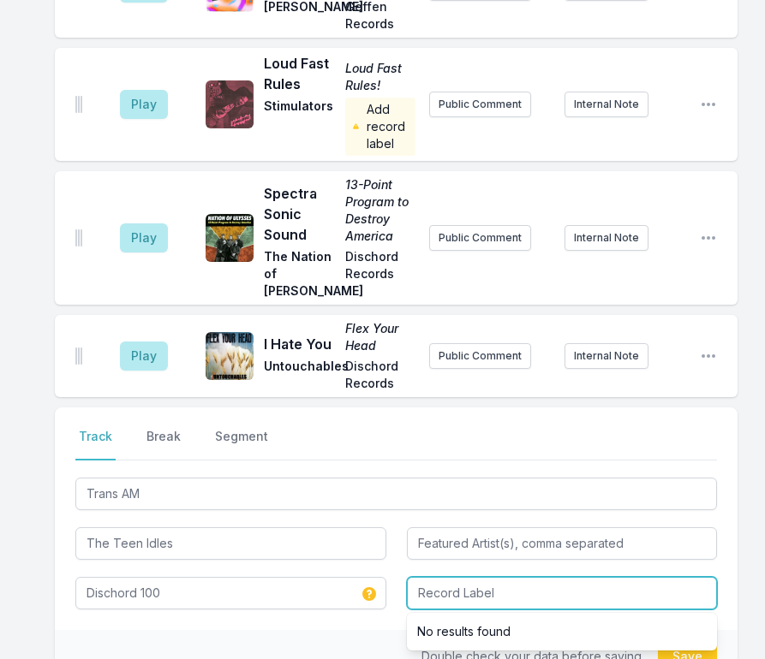
click at [439, 577] on input "Record Label" at bounding box center [562, 593] width 311 height 33
type input "Dischord"
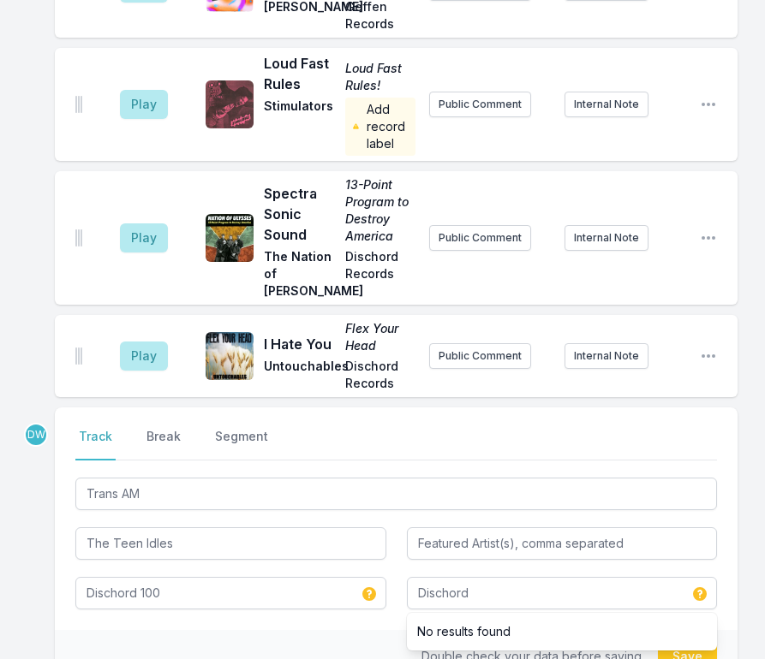
click at [333, 630] on div "Double check your data before saving. Save" at bounding box center [396, 656] width 683 height 53
click at [692, 641] on button "Save" at bounding box center [687, 657] width 59 height 33
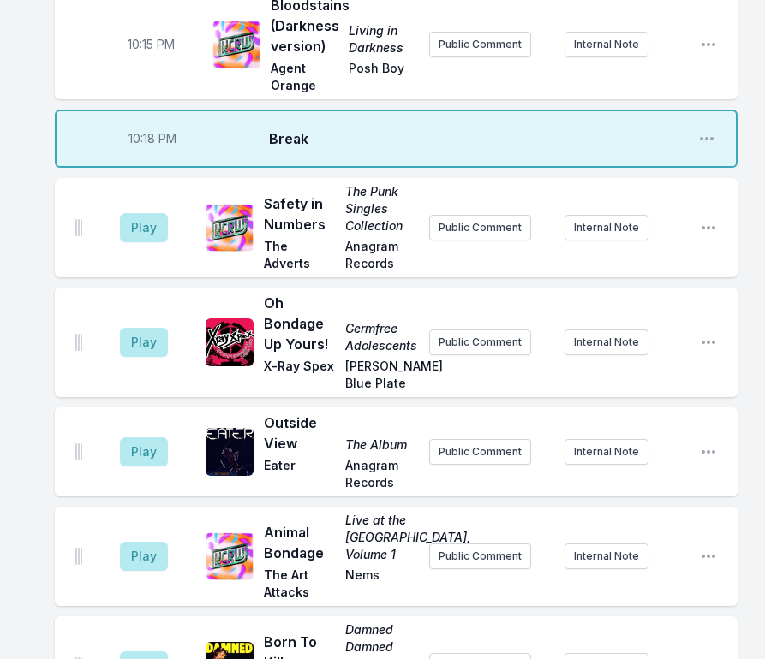
scroll to position [1028, 0]
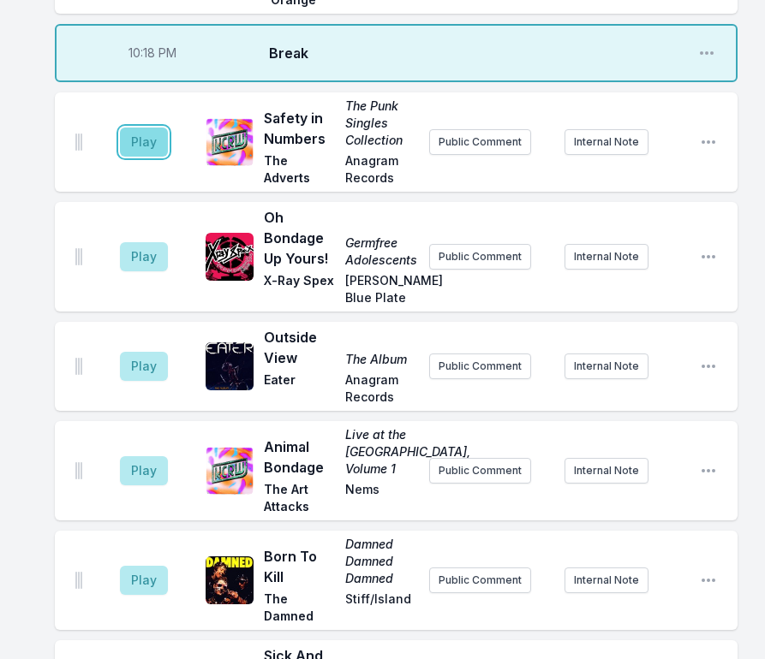
drag, startPoint x: 153, startPoint y: 130, endPoint x: 156, endPoint y: 121, distance: 9.8
click at [152, 130] on button "Play" at bounding box center [144, 142] width 48 height 29
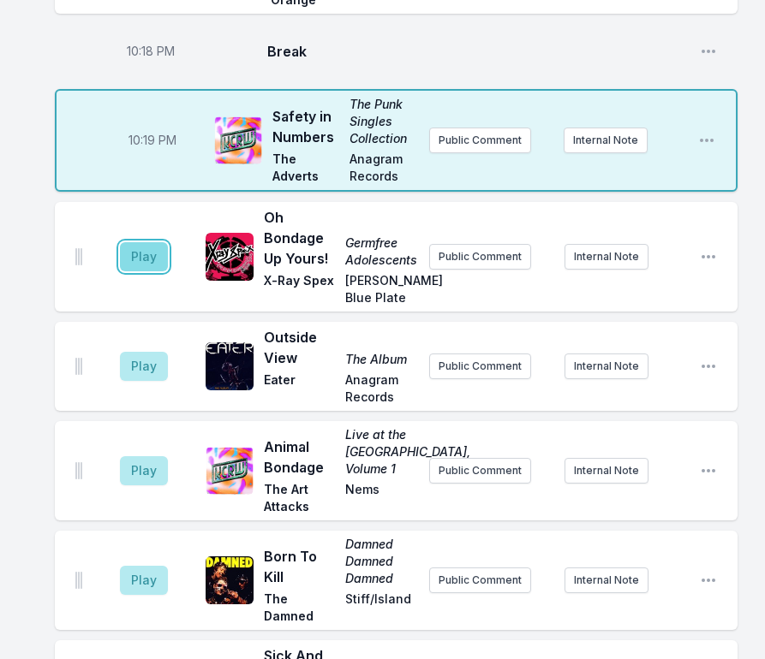
click at [149, 242] on button "Play" at bounding box center [144, 256] width 48 height 29
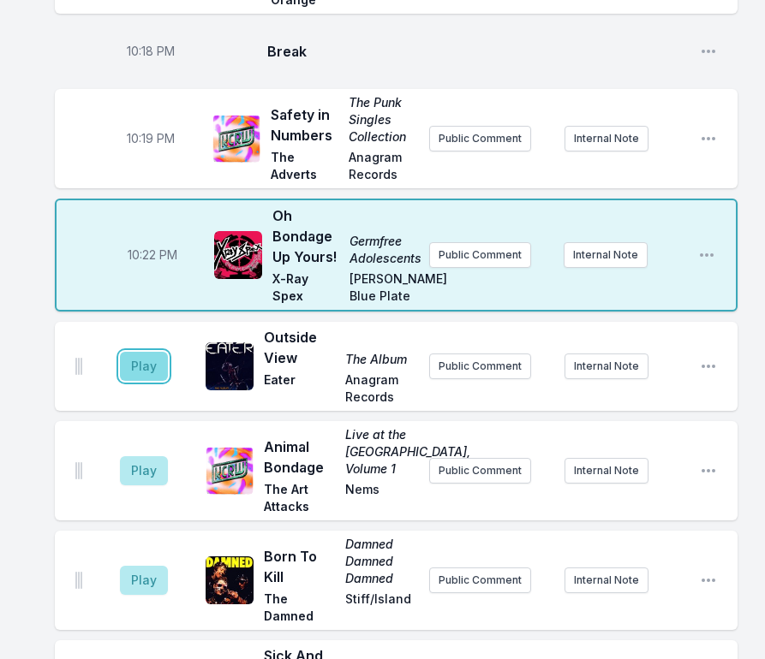
click at [161, 352] on button "Play" at bounding box center [144, 366] width 48 height 29
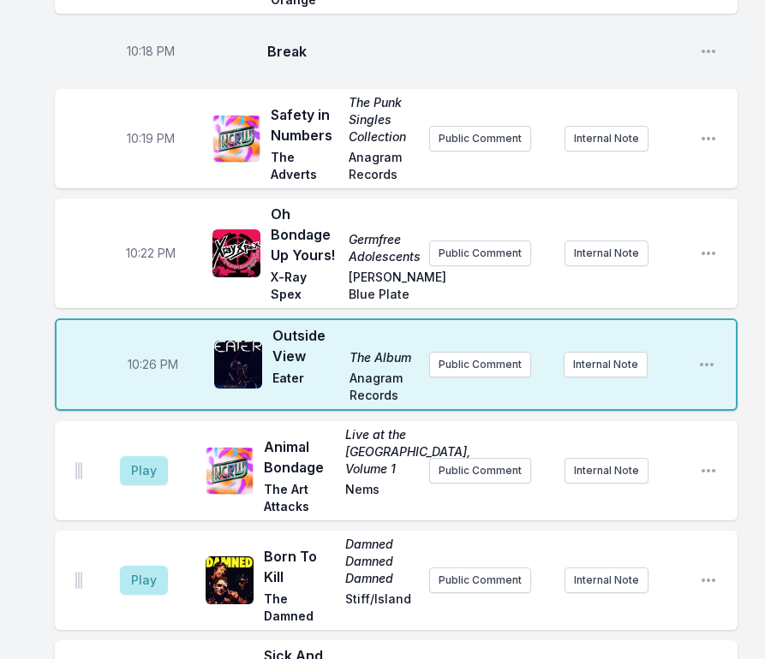
click at [148, 356] on span "10:26 PM" at bounding box center [153, 364] width 51 height 17
click at [145, 355] on input "22:26" at bounding box center [152, 365] width 96 height 33
click at [135, 353] on input "22:26" at bounding box center [152, 365] width 96 height 33
type input "22:25"
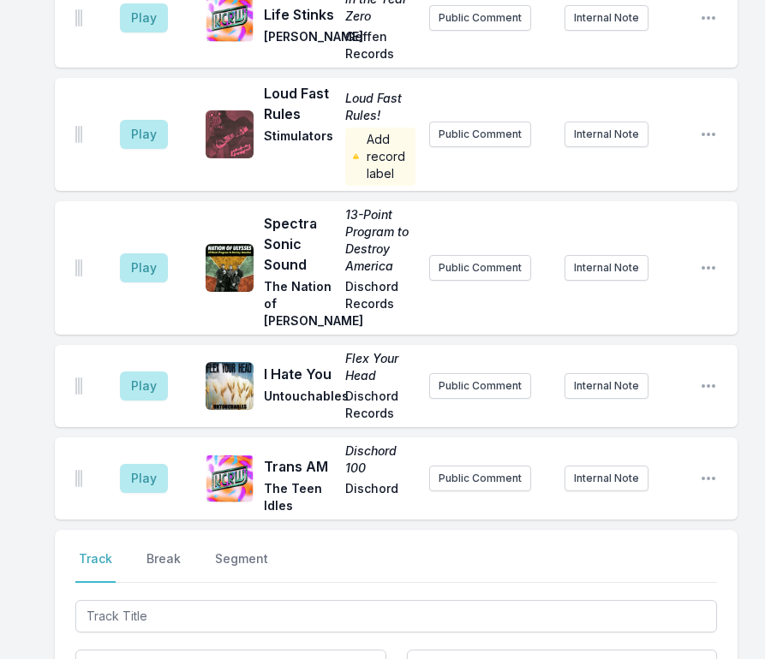
scroll to position [4573, 0]
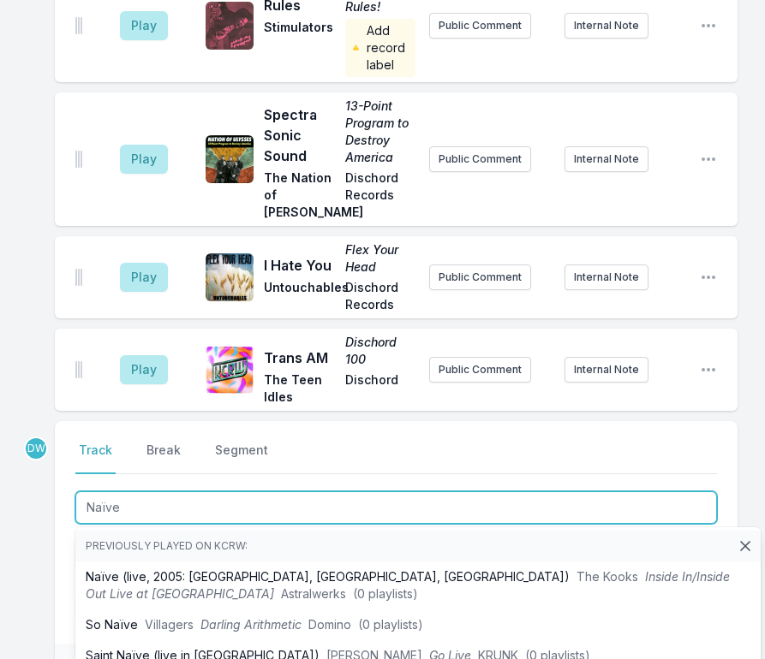
type input "Naïve"
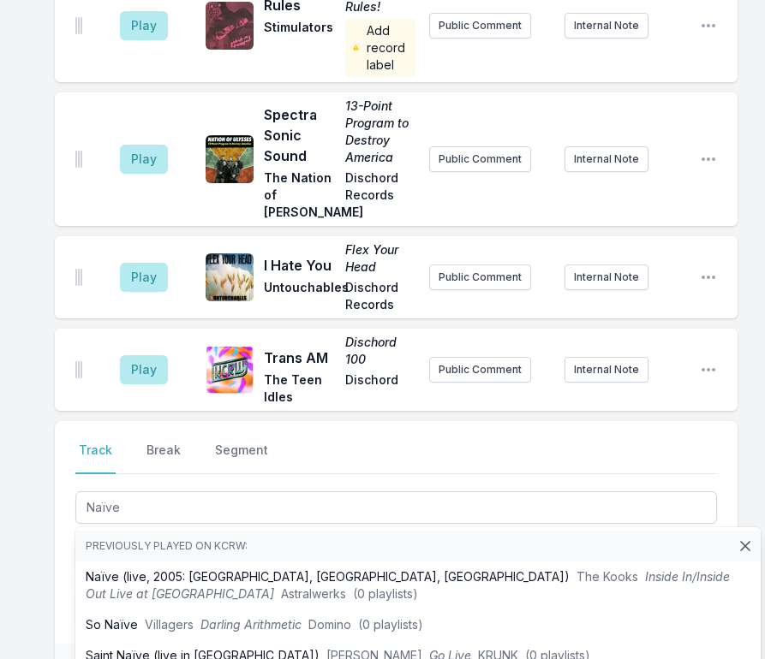
click at [68, 421] on div "Select a tab Track Break Segment Track Break Segment Naïve Previously played on…" at bounding box center [396, 532] width 683 height 223
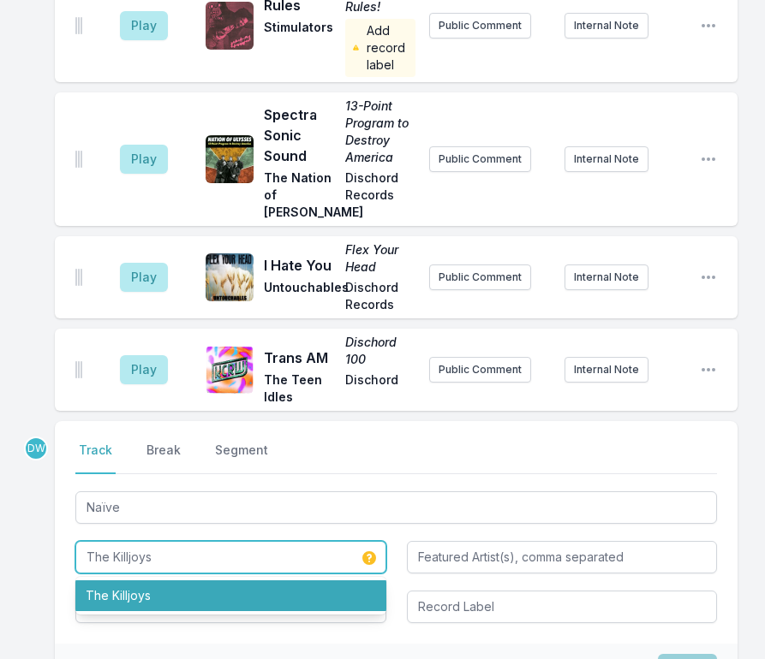
click at [122, 581] on li "The Killjoys" at bounding box center [230, 596] width 311 height 31
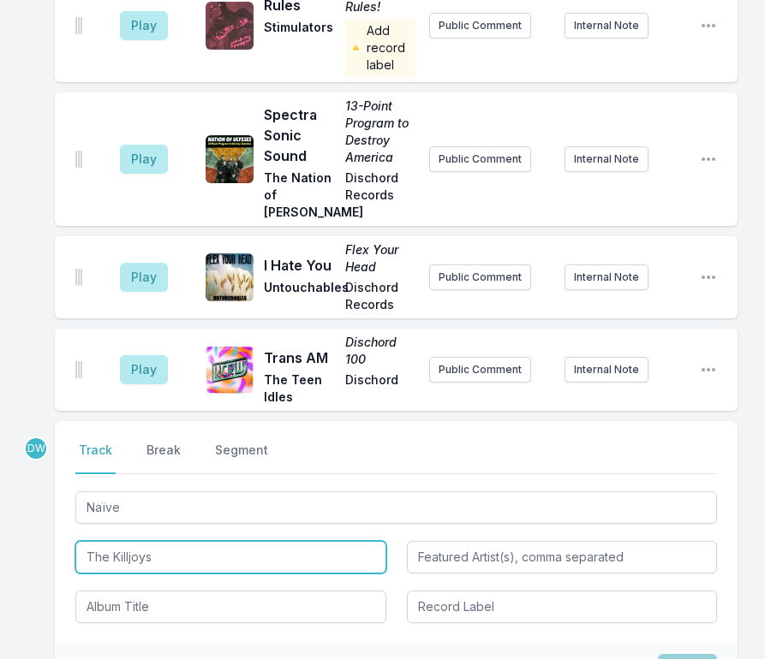
type input "The Killjoys"
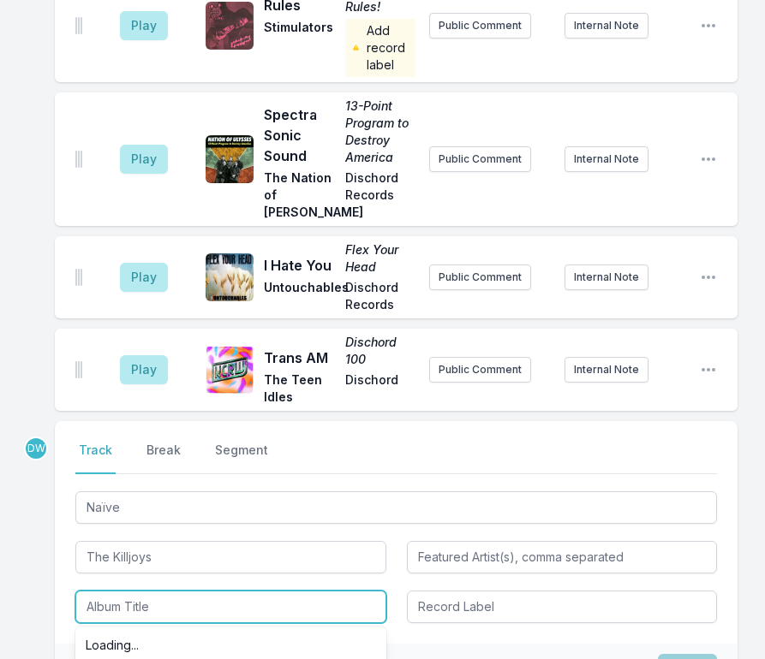
click at [97, 591] on input "Album Title" at bounding box center [230, 607] width 311 height 33
type input "The Punk Collectors Series"
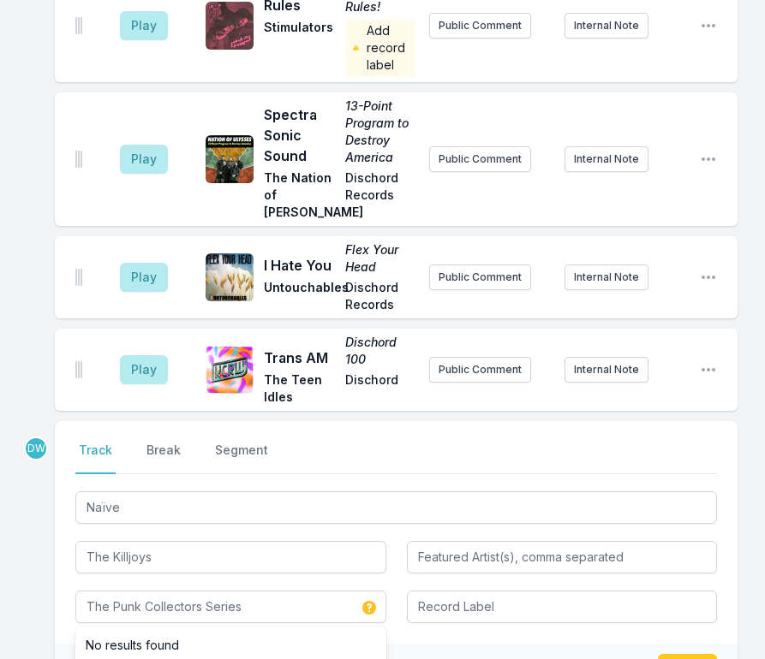
click at [486, 644] on div "Double check your data before saving. Save" at bounding box center [396, 670] width 683 height 53
click at [676, 654] on button "Save" at bounding box center [687, 670] width 59 height 33
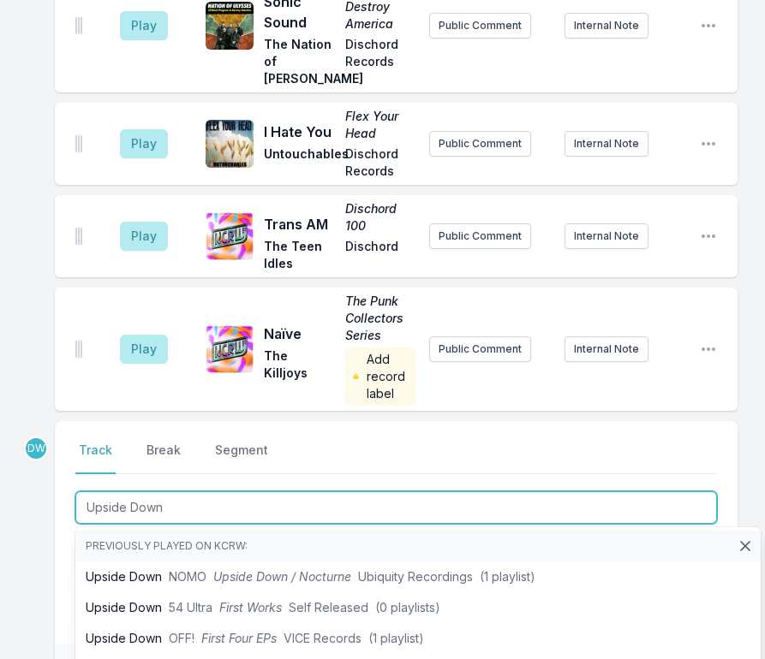
type input "Upside Down"
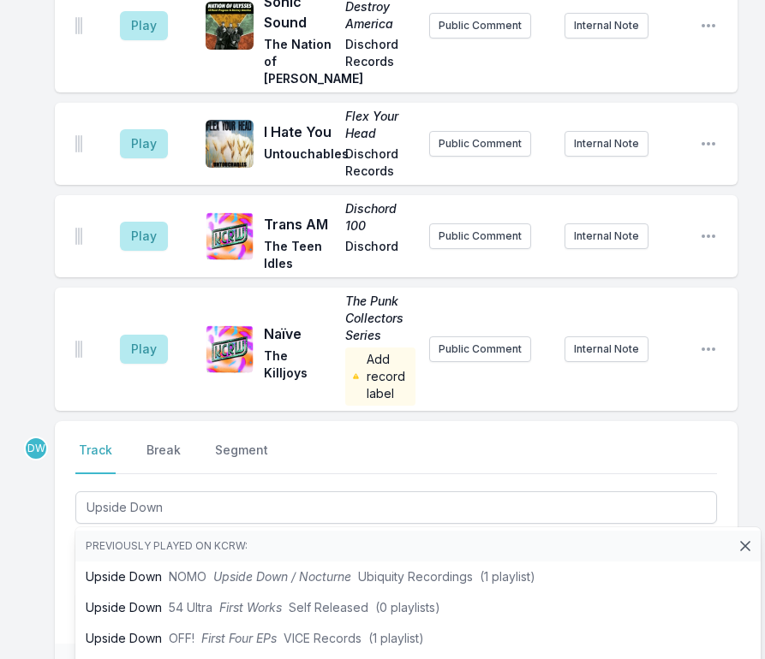
click at [62, 427] on div "Select a tab Track Break Segment Track Break Segment Upside Down Previously pla…" at bounding box center [396, 532] width 683 height 223
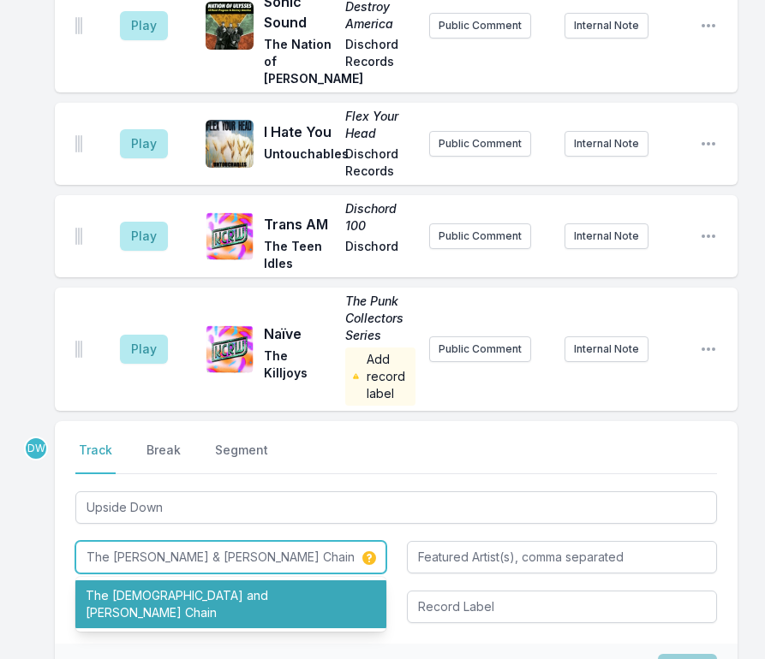
click at [197, 581] on li "The [DEMOGRAPHIC_DATA] and [PERSON_NAME] Chain" at bounding box center [230, 605] width 311 height 48
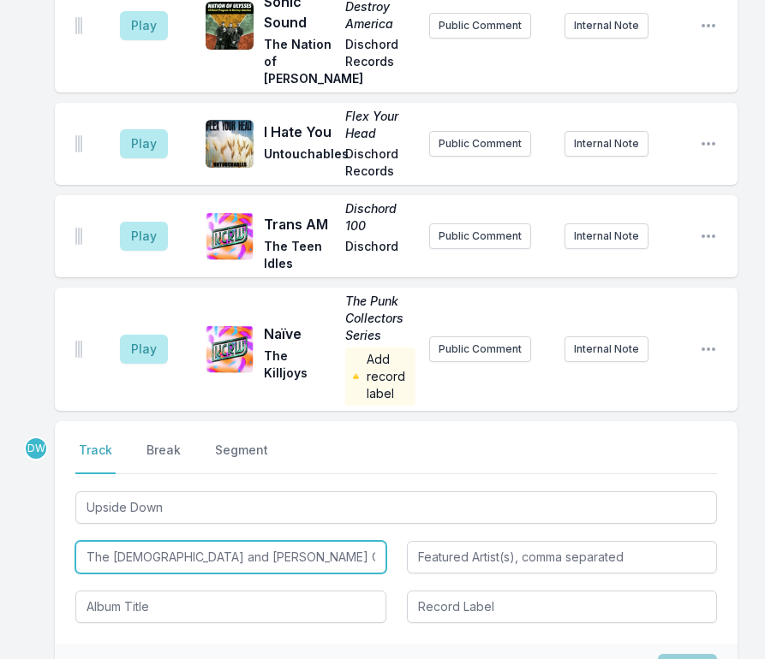
type input "The [DEMOGRAPHIC_DATA] and [PERSON_NAME] Chain"
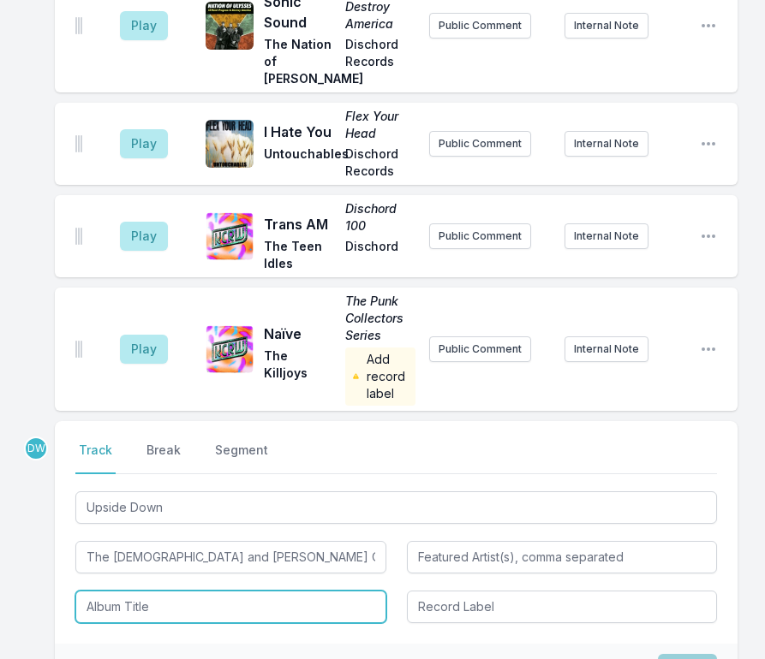
click at [106, 591] on input "Album Title" at bounding box center [230, 607] width 311 height 33
type input "21 Singles"
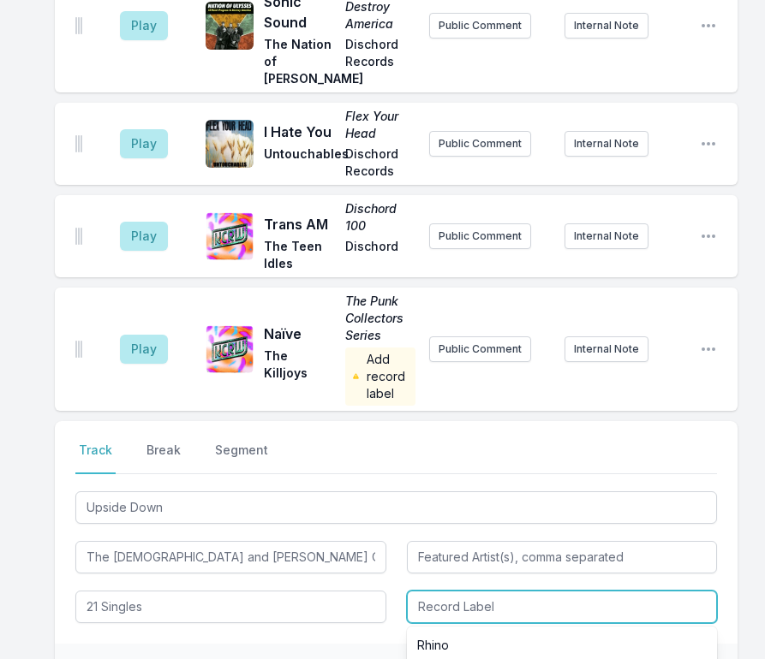
click at [474, 591] on input "Record Label" at bounding box center [562, 607] width 311 height 33
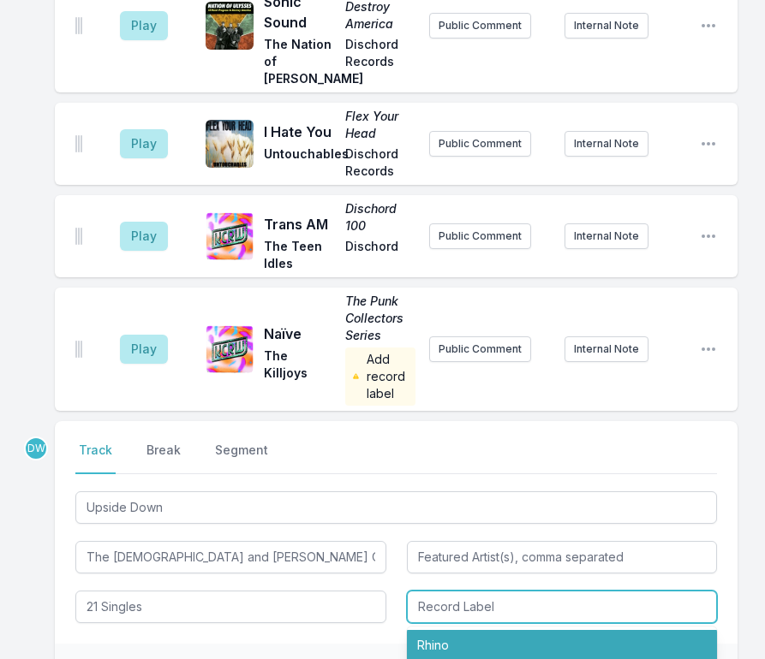
click at [428, 630] on li "Rhino" at bounding box center [562, 645] width 311 height 31
type input "Rhino"
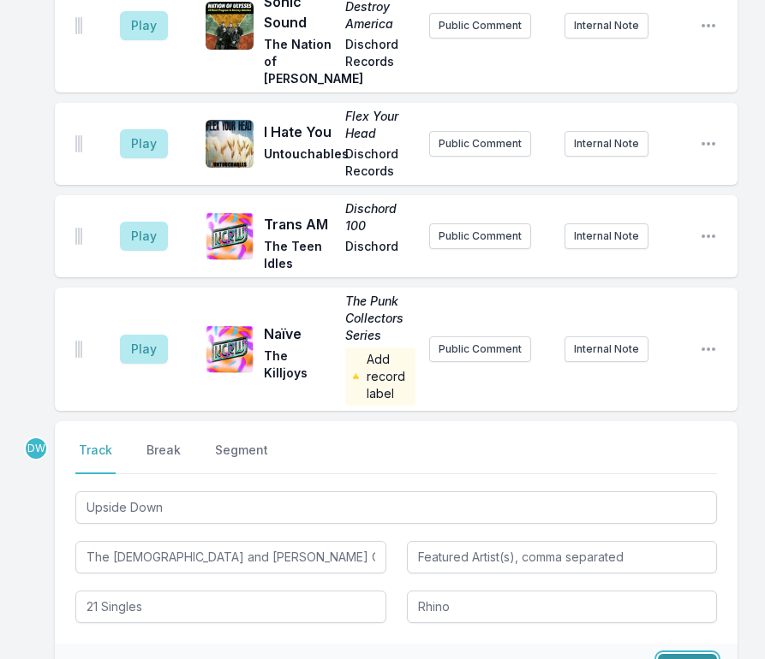
click at [675, 654] on button "Save" at bounding box center [687, 670] width 59 height 33
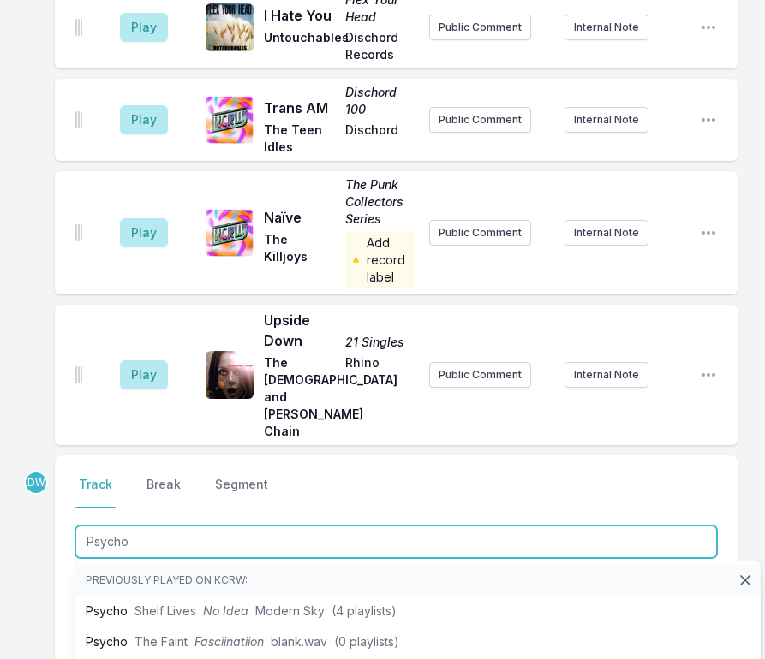
type input "Psycho"
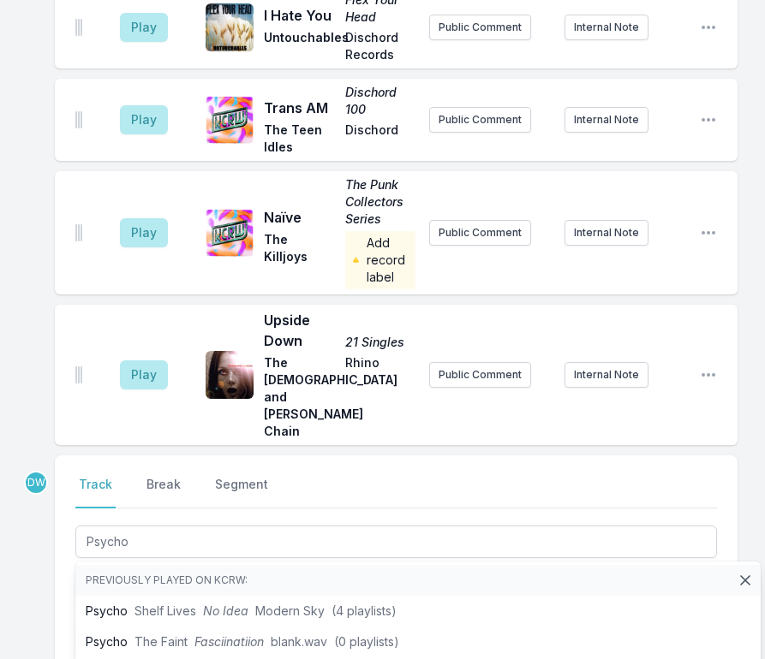
click at [67, 456] on div "Select a tab Track Break Segment Track Break Segment Psycho Previously played o…" at bounding box center [396, 567] width 683 height 223
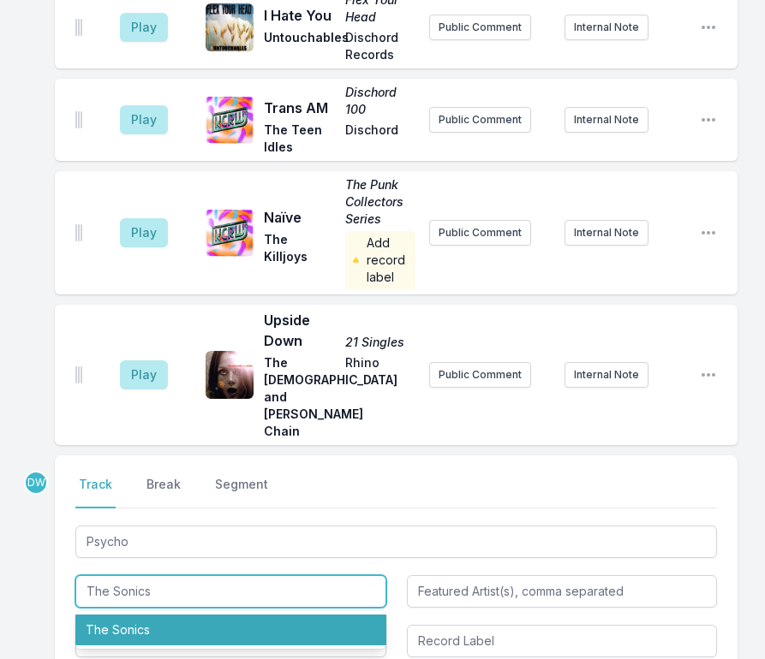
click at [126, 615] on li "The Sonics" at bounding box center [230, 630] width 311 height 31
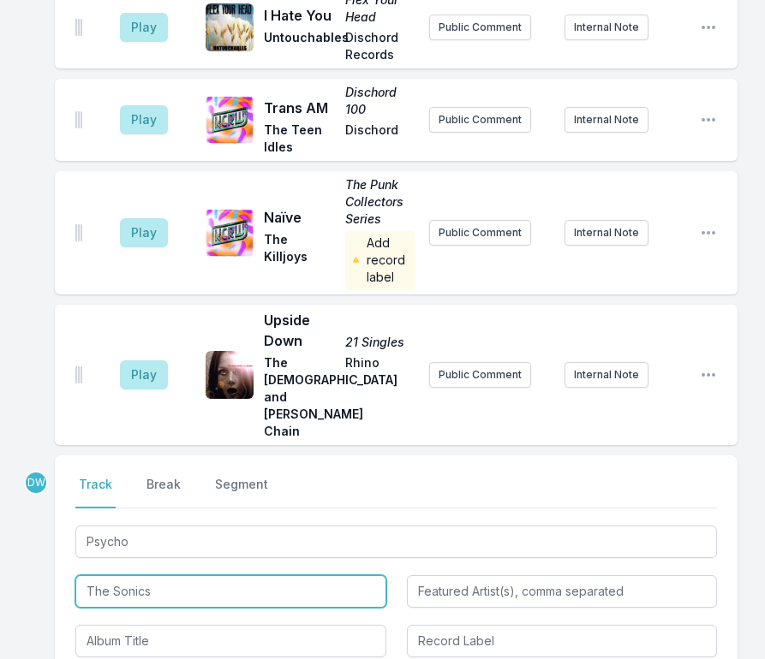
type input "The Sonics"
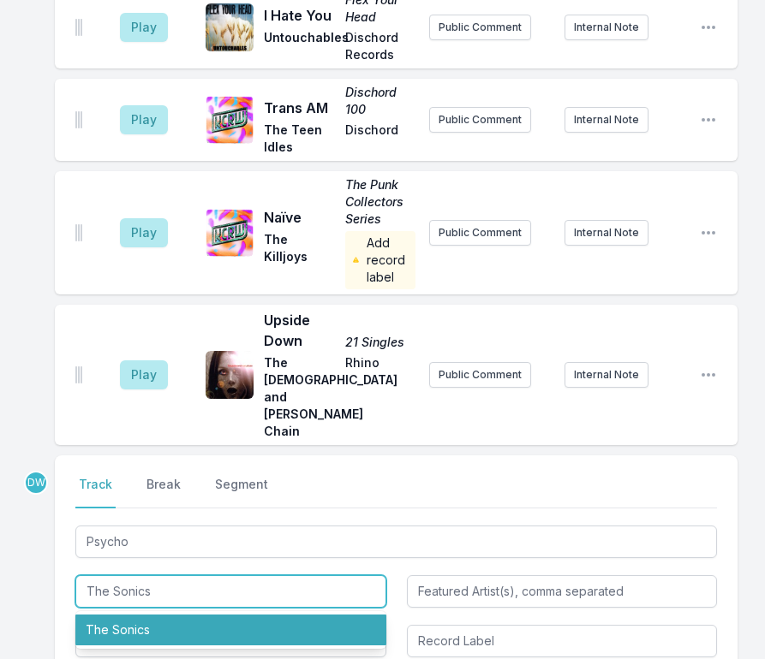
click at [164, 615] on li "The Sonics" at bounding box center [230, 630] width 311 height 31
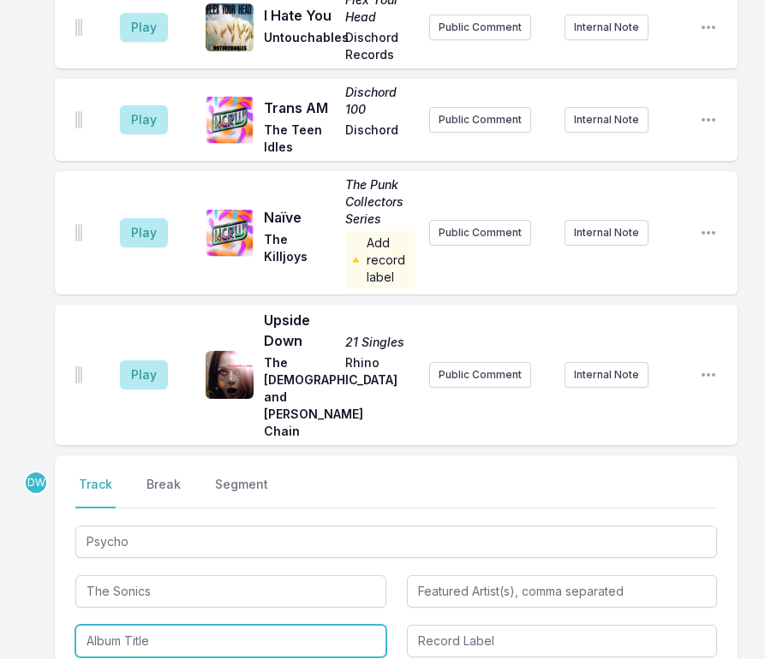
click at [168, 625] on input "Album Title" at bounding box center [230, 641] width 311 height 33
click at [59, 456] on div "Select a tab Track Break Segment Track Break Segment Psycho The Sonics Here Are…" at bounding box center [396, 567] width 683 height 223
type input "Nuggets: Original Artyfacts From the First Psychedelic Era, [DATE]–[DATE]"
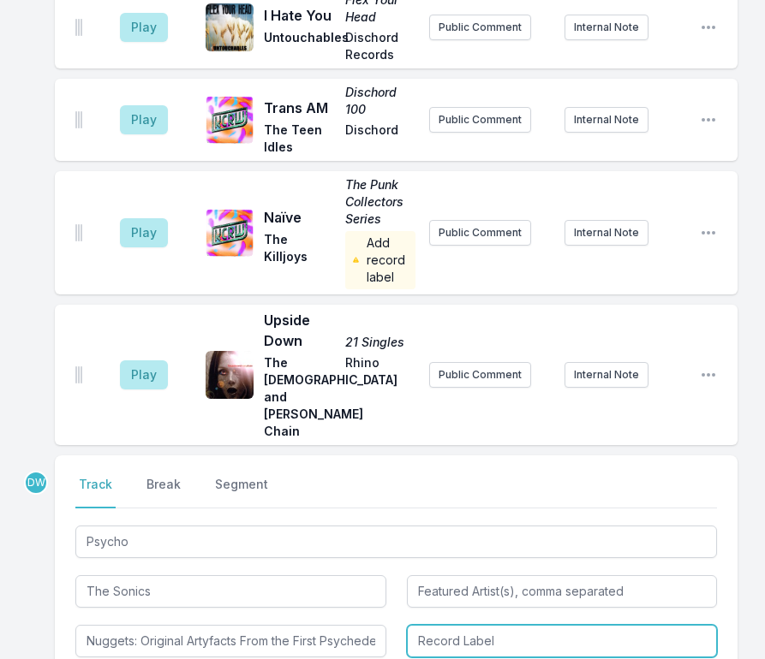
click at [531, 625] on input "Record Label" at bounding box center [562, 641] width 311 height 33
type input "Rhino"
drag, startPoint x: 684, startPoint y: 469, endPoint x: 1, endPoint y: 451, distance: 683.6
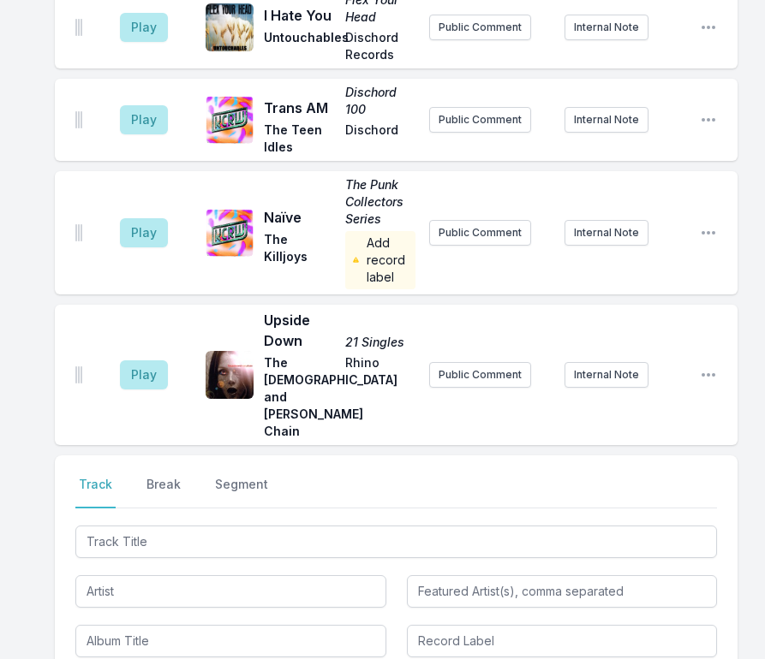
scroll to position [5005, 0]
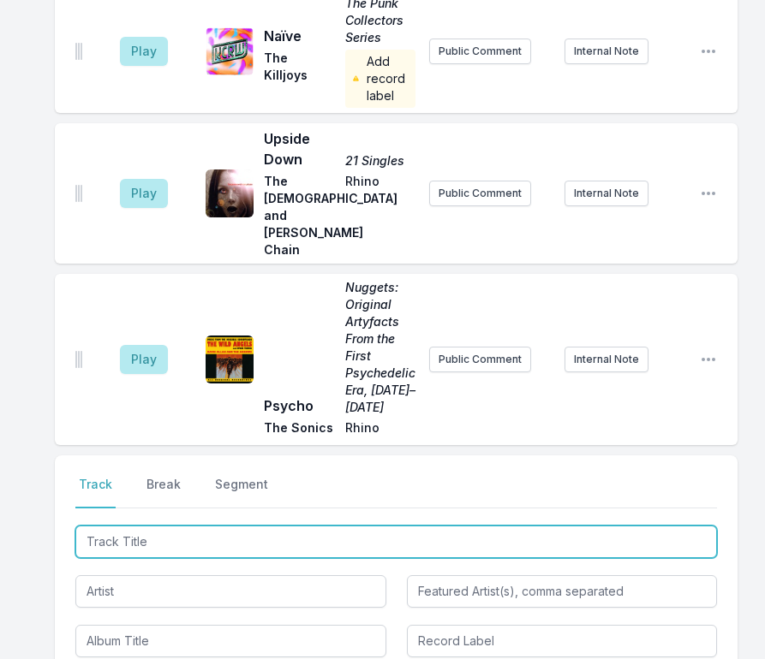
type input "Death Trip"
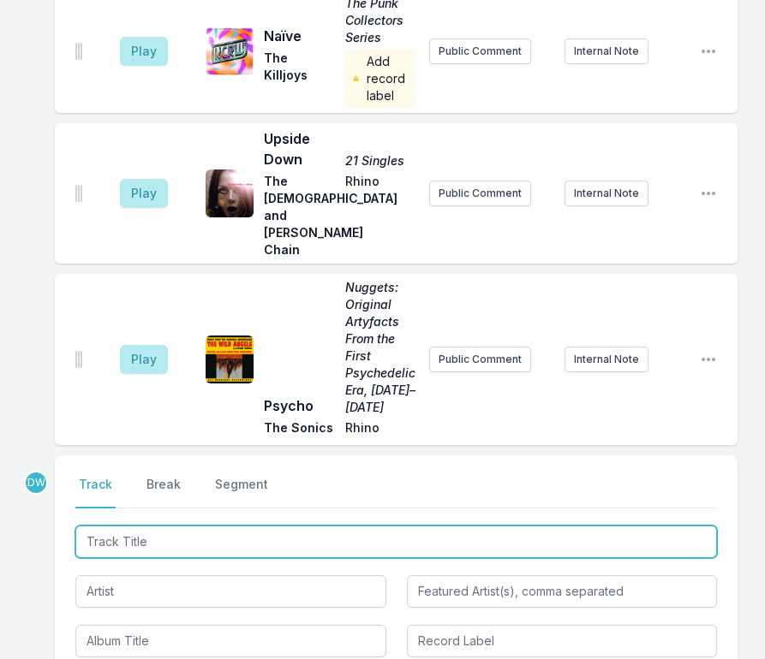
scroll to position [5084, 0]
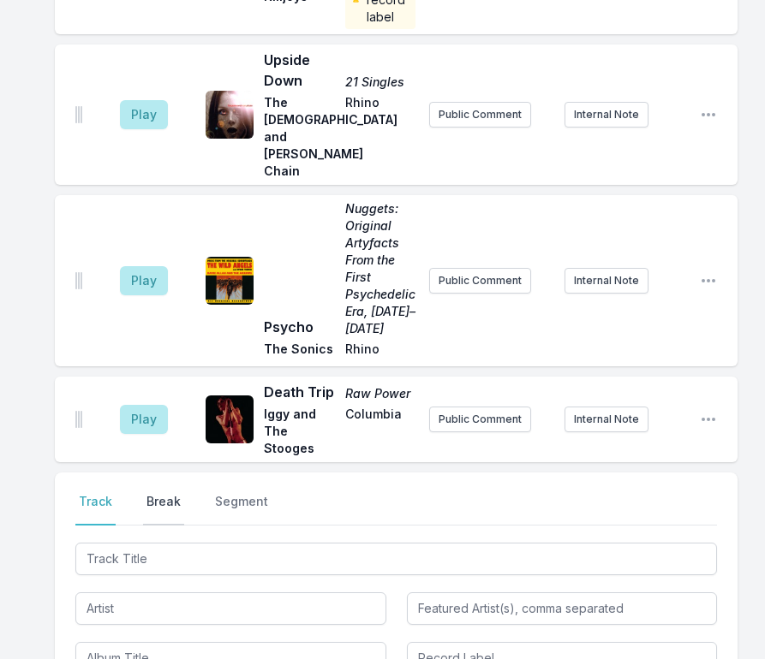
click at [150, 493] on button "Break" at bounding box center [163, 509] width 41 height 33
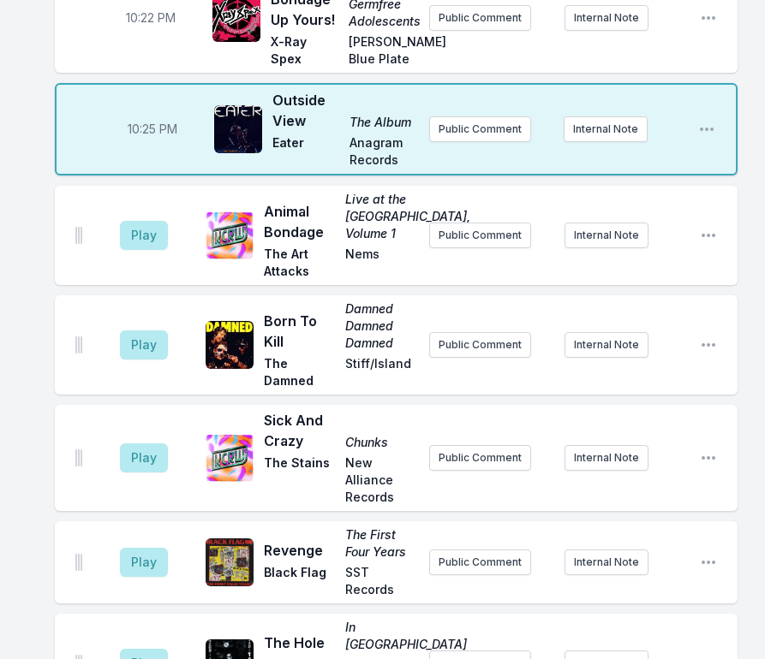
scroll to position [1266, 0]
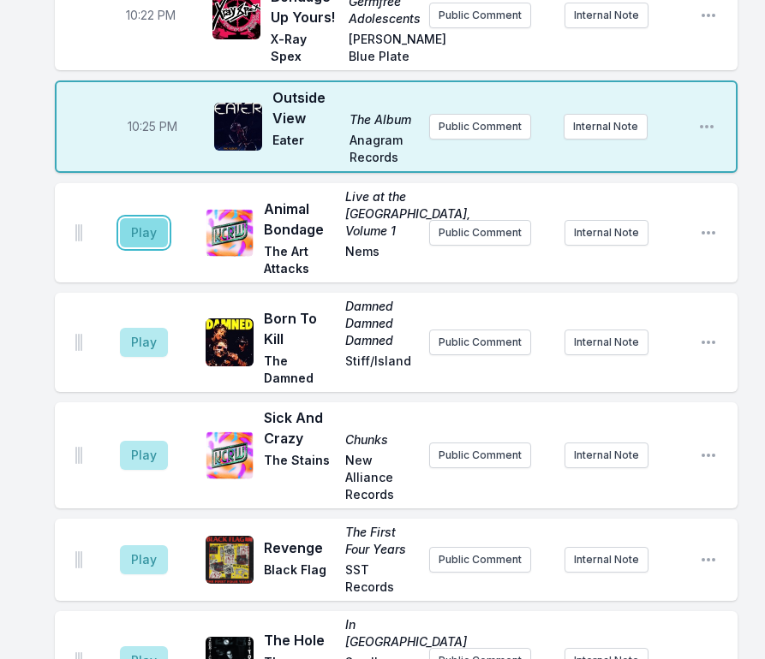
click at [127, 220] on button "Play" at bounding box center [144, 232] width 48 height 29
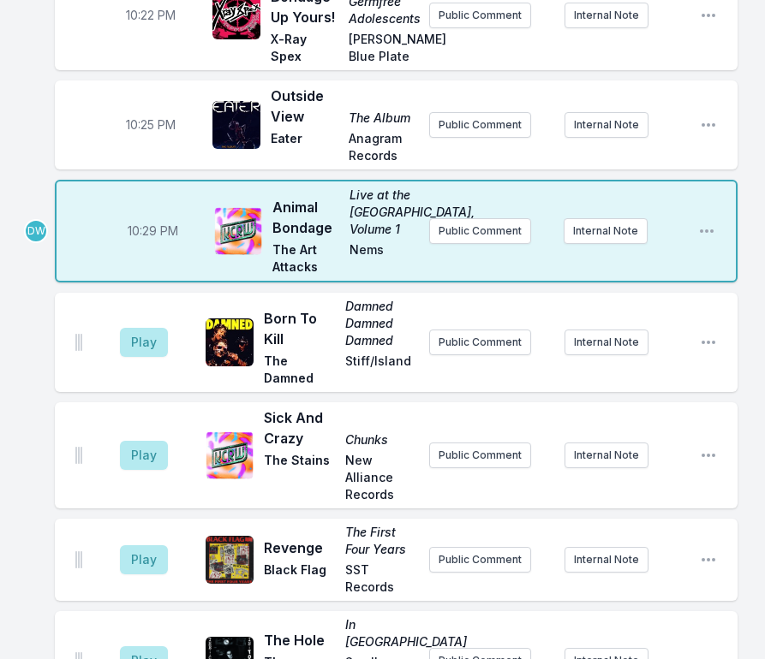
click at [144, 223] on span "10:29 PM" at bounding box center [153, 231] width 51 height 17
click at [145, 220] on input "22:29" at bounding box center [152, 231] width 96 height 33
click at [134, 221] on input "22:29" at bounding box center [152, 231] width 96 height 33
type input "22:28"
click at [139, 328] on button "Play" at bounding box center [144, 342] width 48 height 29
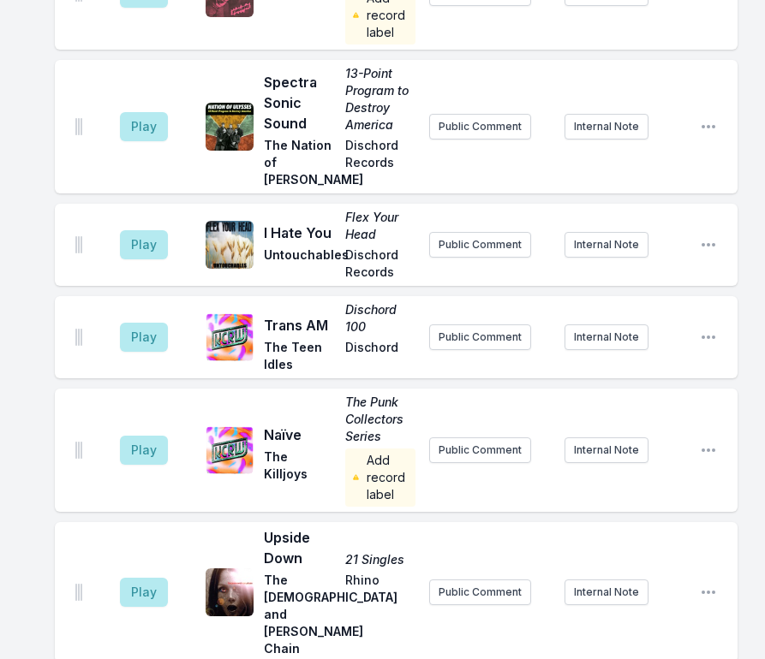
scroll to position [5048, 0]
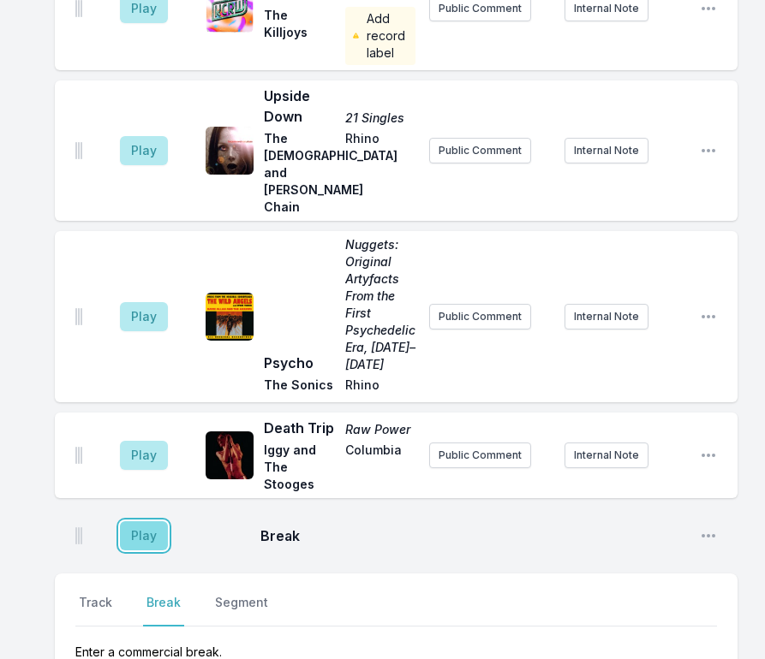
click at [151, 522] on button "Play" at bounding box center [144, 536] width 48 height 29
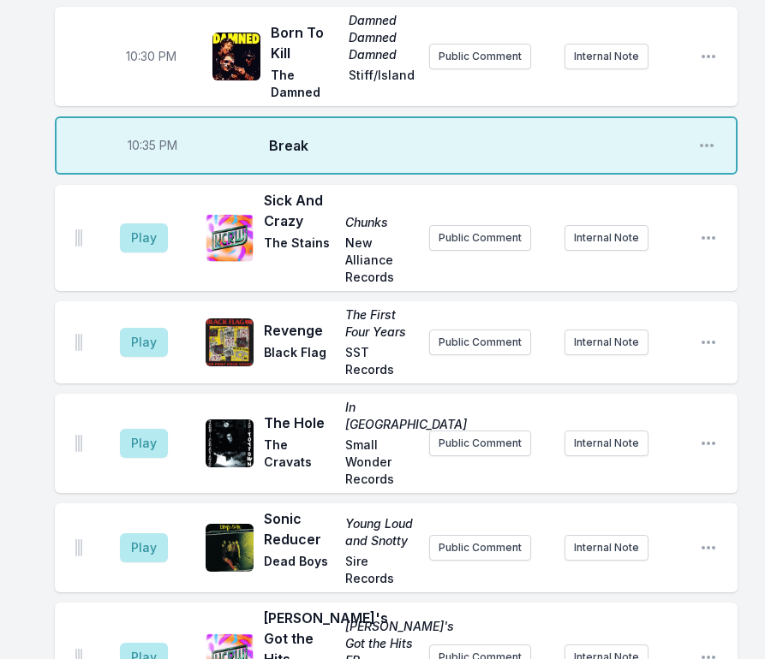
scroll to position [1451, 0]
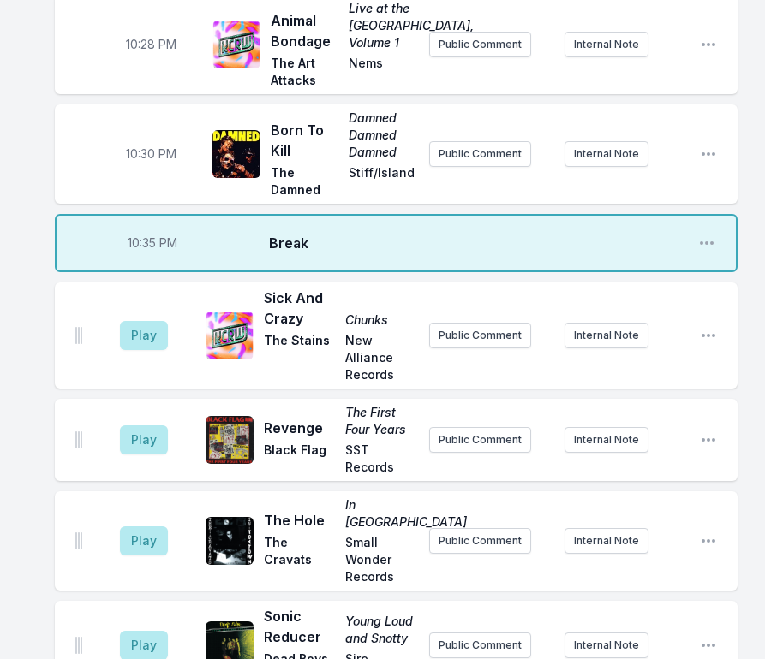
click at [149, 235] on span "10:35 PM" at bounding box center [153, 243] width 50 height 17
click at [137, 234] on input "22:35" at bounding box center [152, 243] width 96 height 33
type input "22:34"
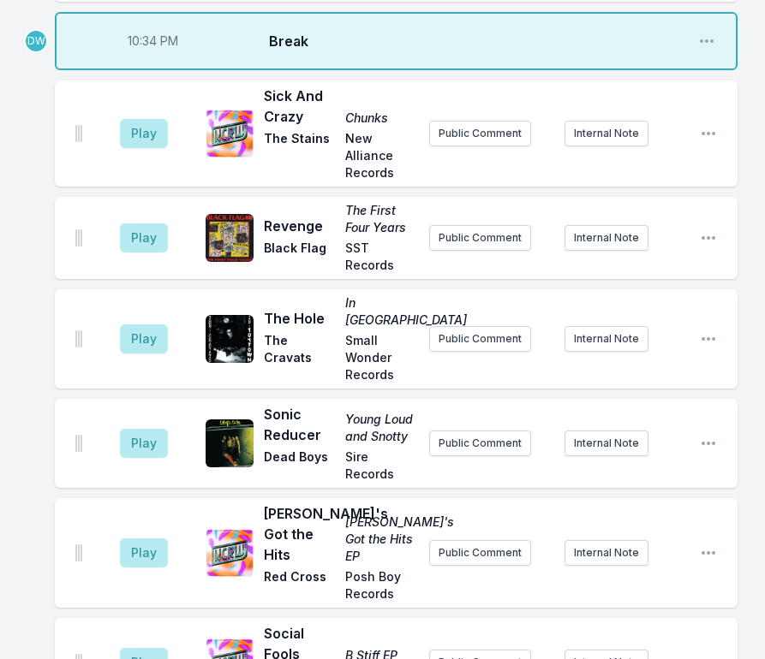
scroll to position [1622, 0]
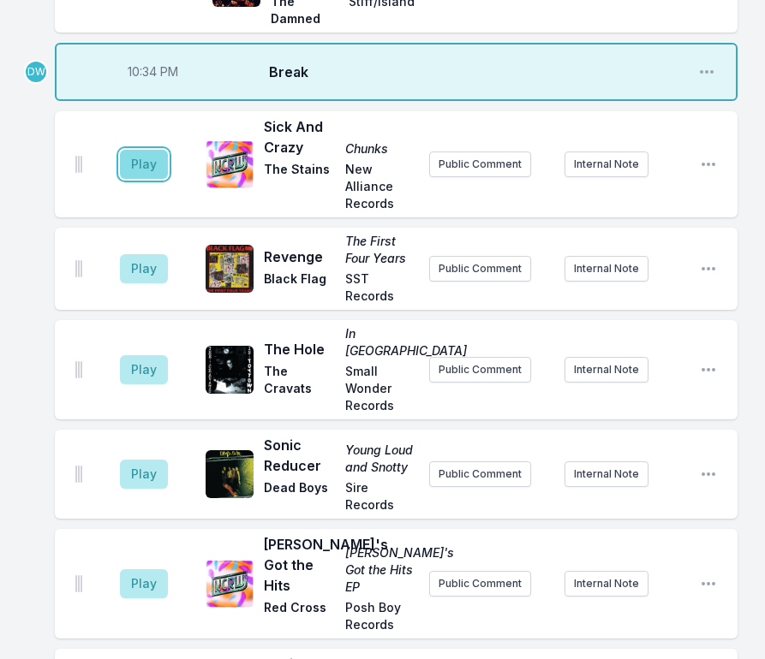
click at [151, 150] on button "Play" at bounding box center [144, 164] width 48 height 29
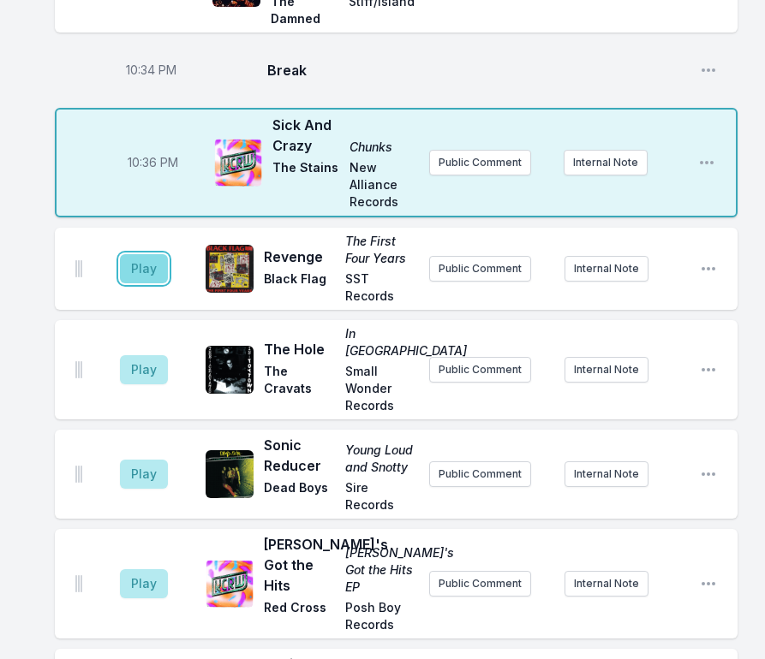
click at [145, 254] on button "Play" at bounding box center [144, 268] width 48 height 29
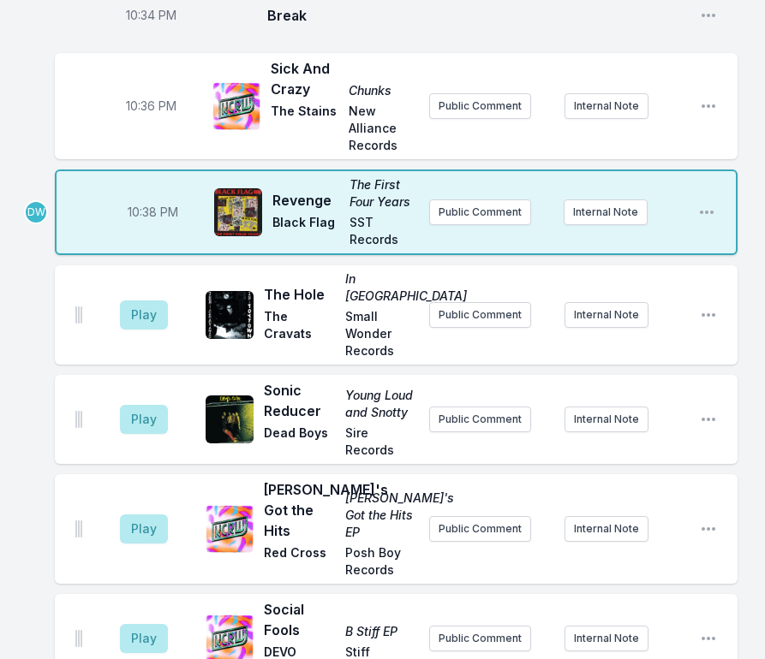
scroll to position [1708, 0]
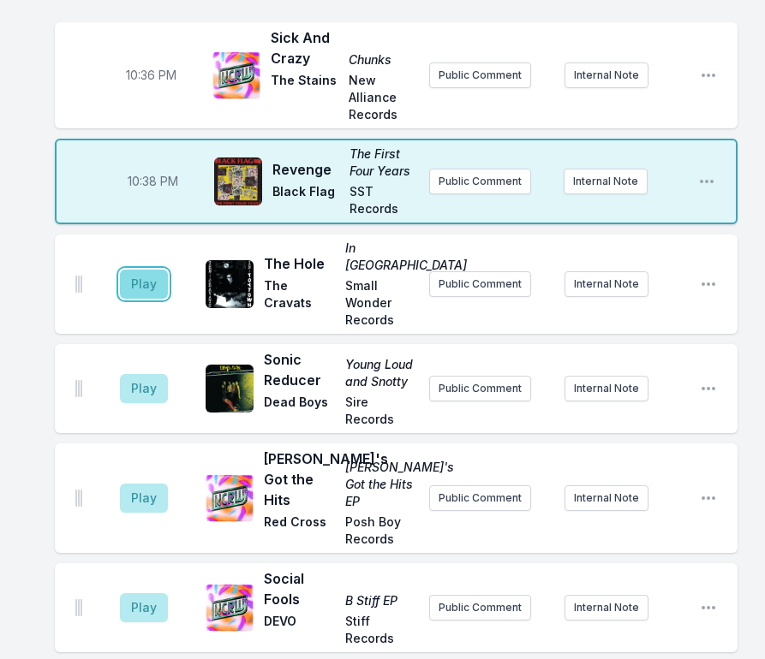
click at [133, 270] on button "Play" at bounding box center [144, 284] width 48 height 29
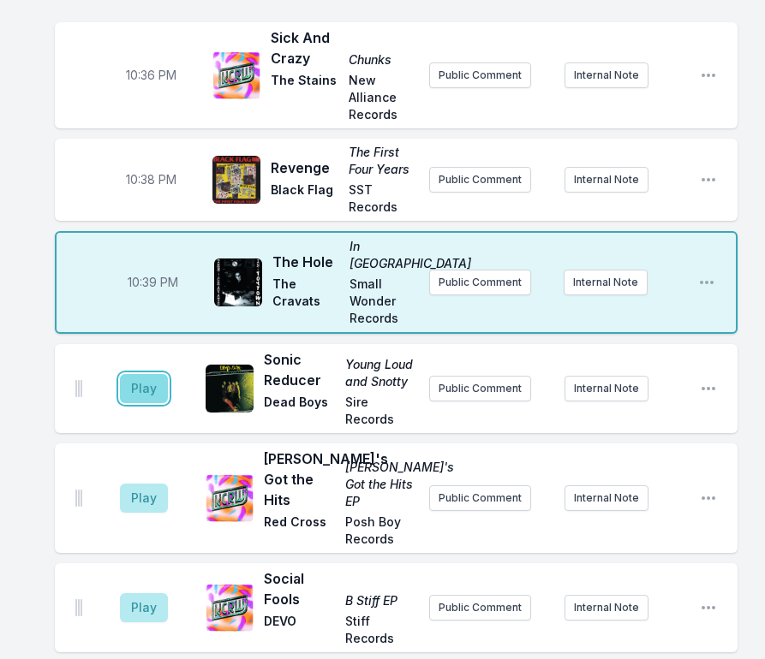
click at [143, 374] on button "Play" at bounding box center [144, 388] width 48 height 29
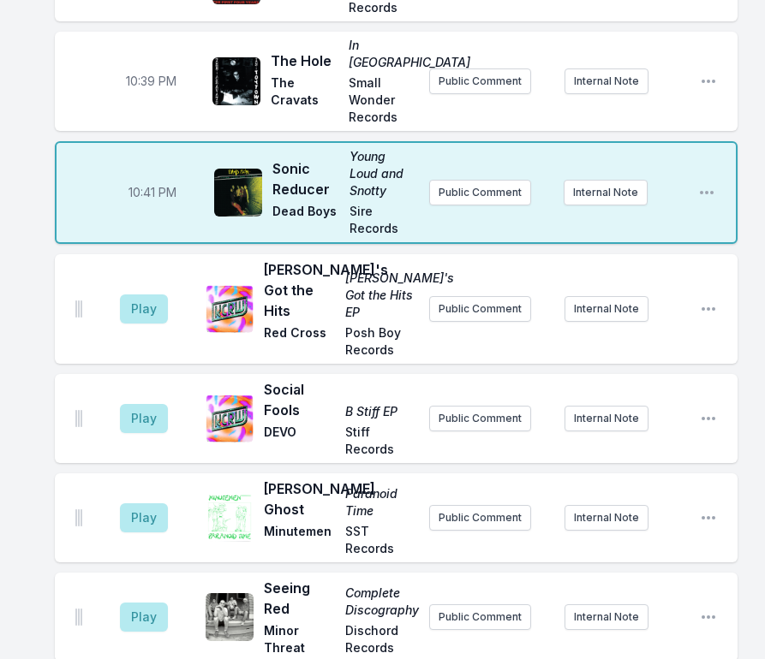
scroll to position [1965, 0]
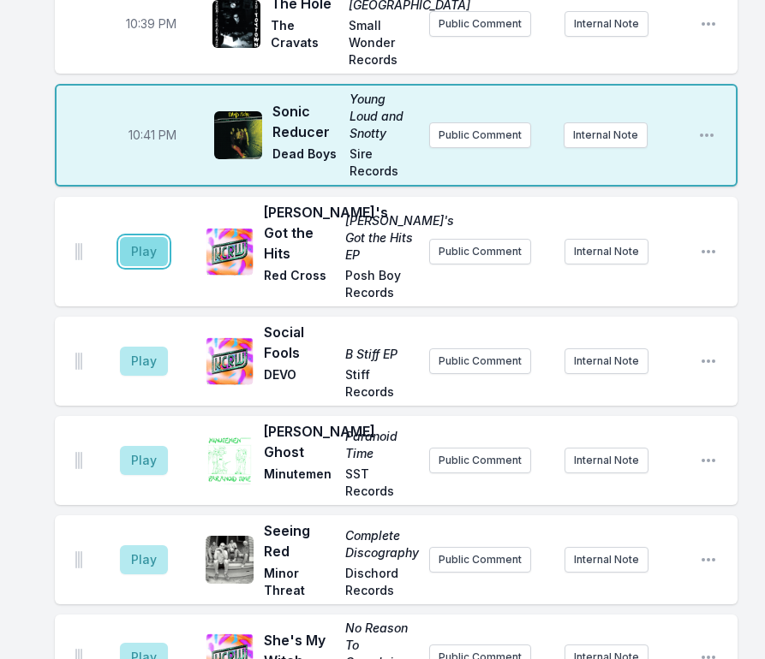
click at [134, 237] on button "Play" at bounding box center [144, 251] width 48 height 29
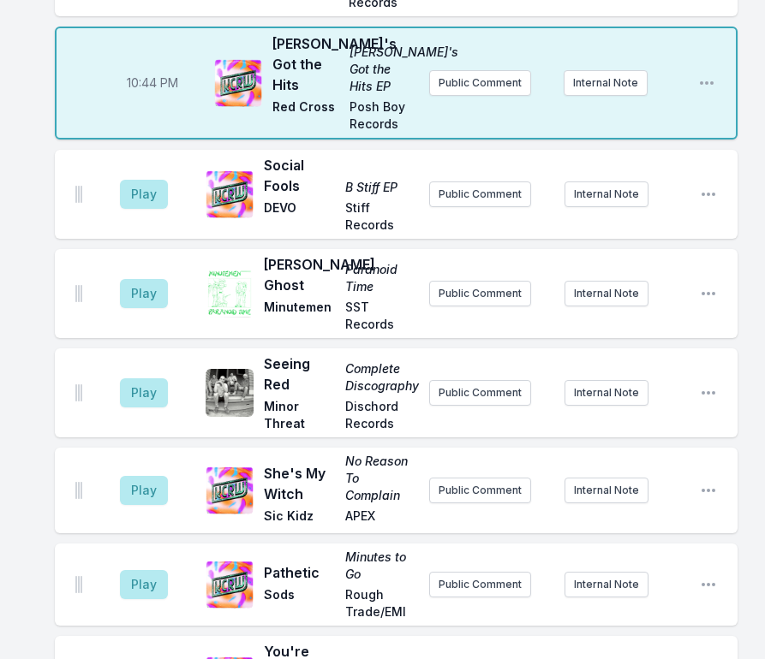
scroll to position [2136, 0]
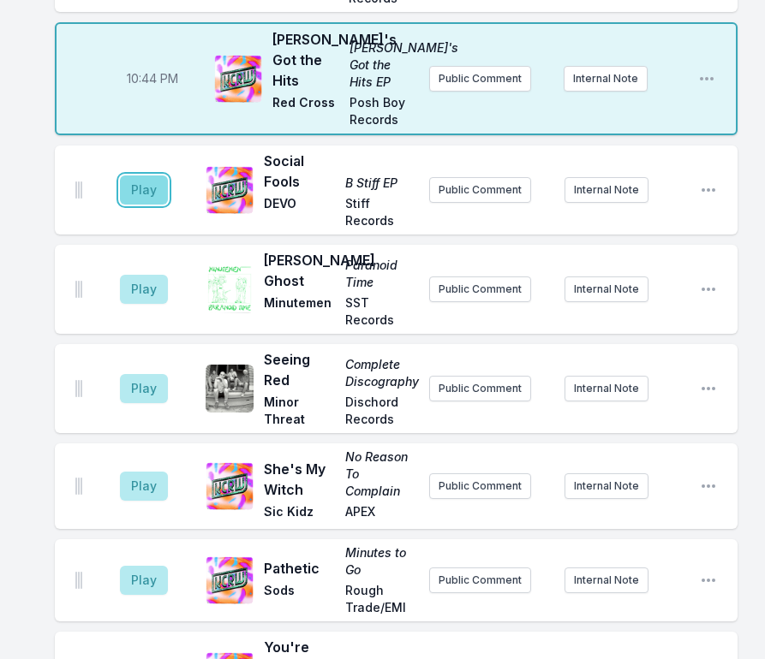
click at [147, 176] on button "Play" at bounding box center [144, 190] width 48 height 29
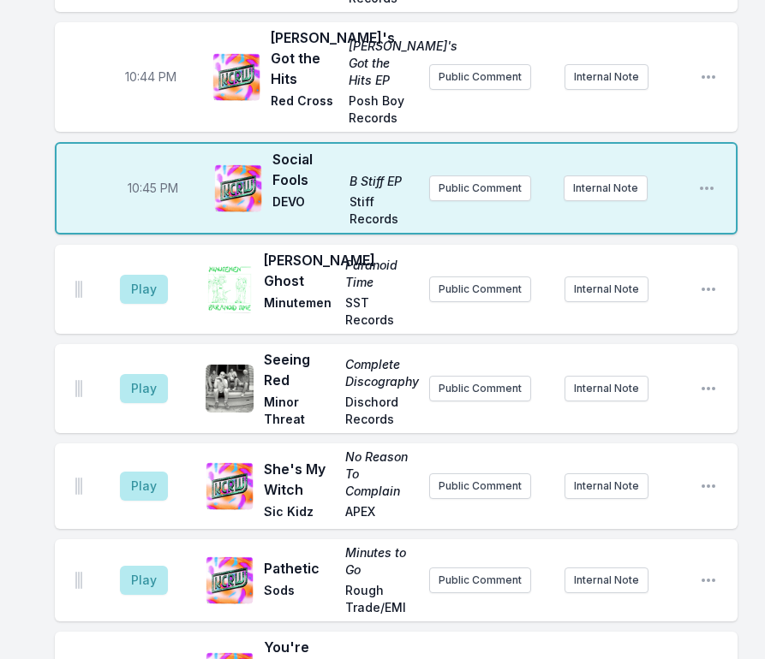
scroll to position [2134, 0]
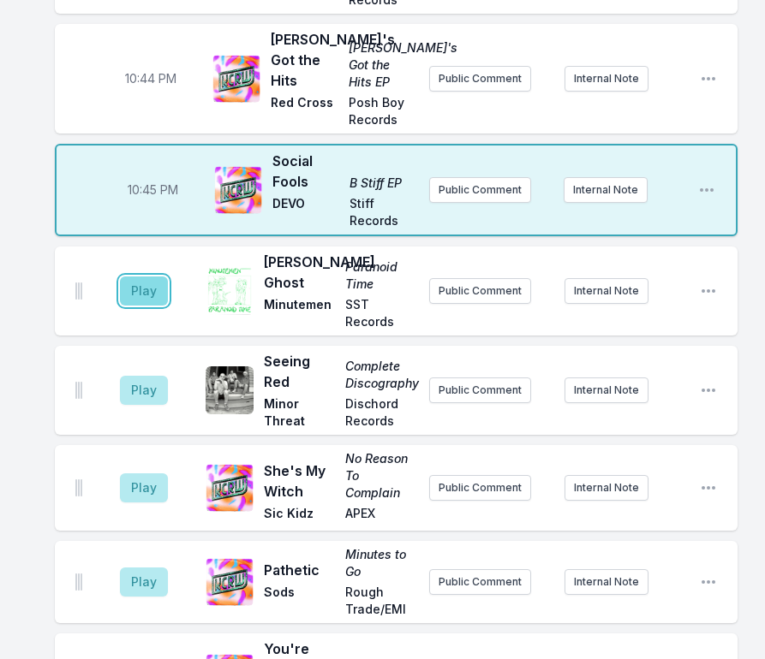
click at [140, 277] on button "Play" at bounding box center [144, 291] width 48 height 29
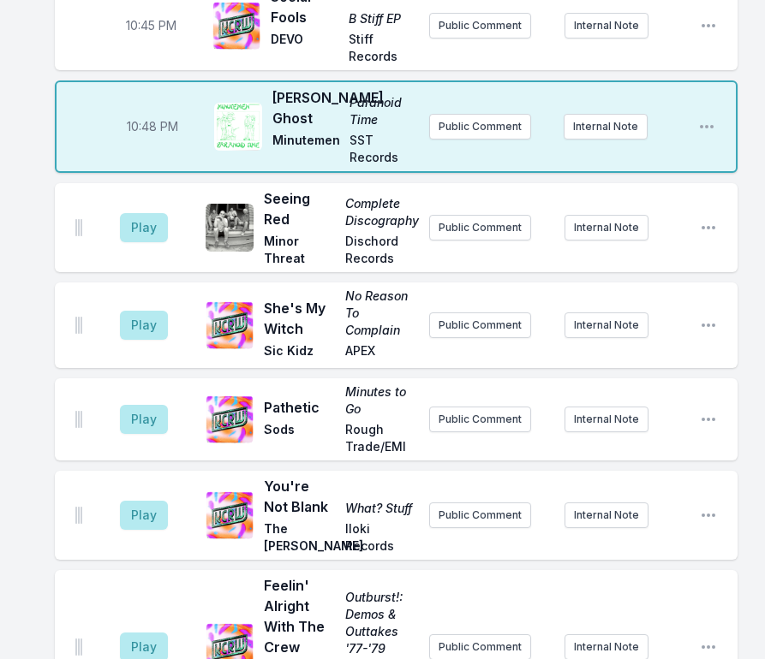
scroll to position [2305, 0]
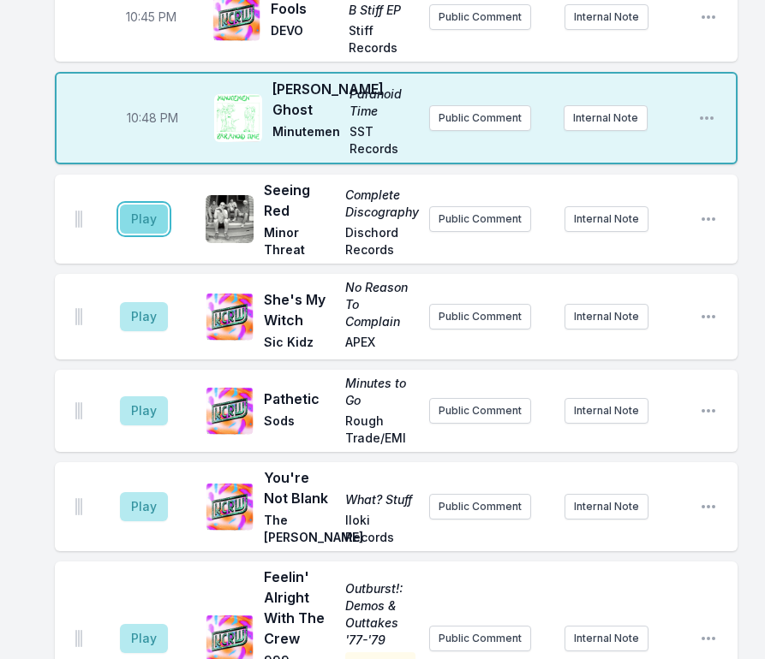
click at [146, 205] on button "Play" at bounding box center [144, 219] width 48 height 29
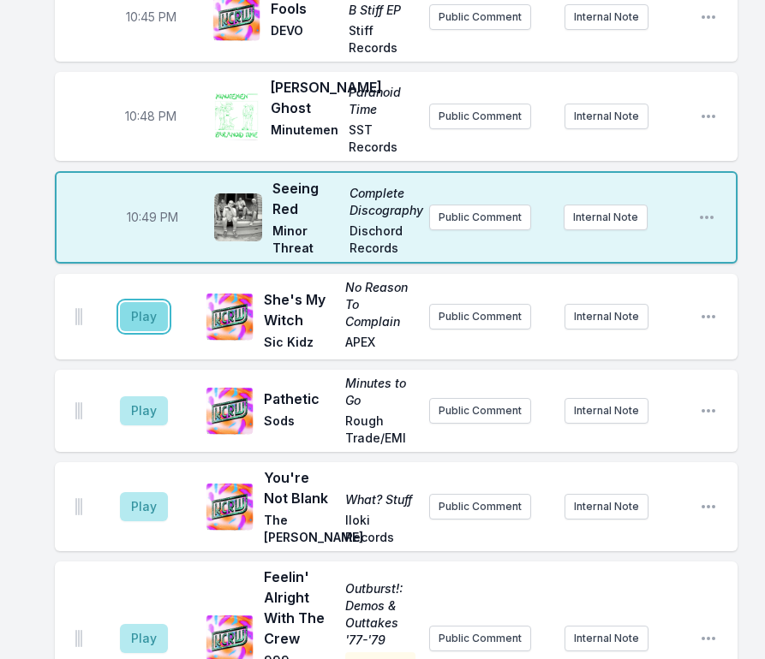
click at [152, 302] on button "Play" at bounding box center [144, 316] width 48 height 29
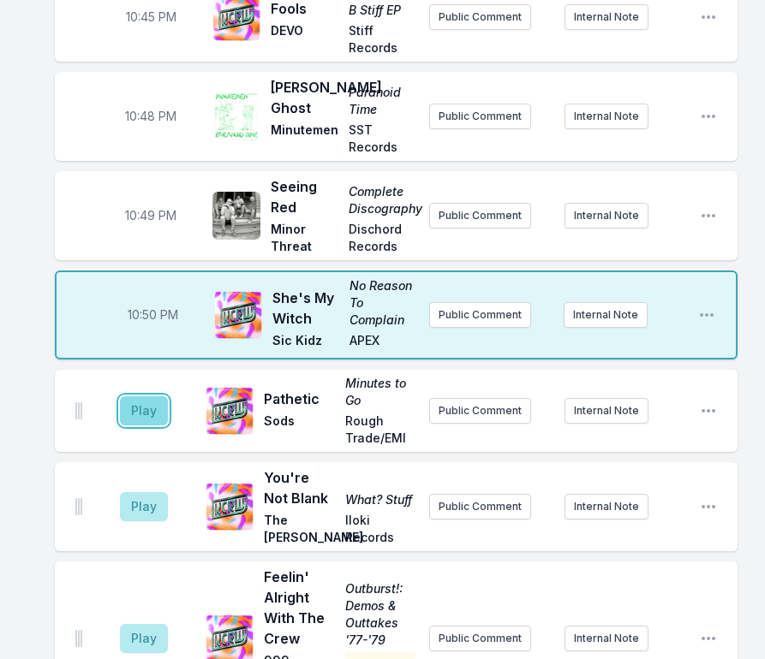
click at [139, 397] on button "Play" at bounding box center [144, 411] width 48 height 29
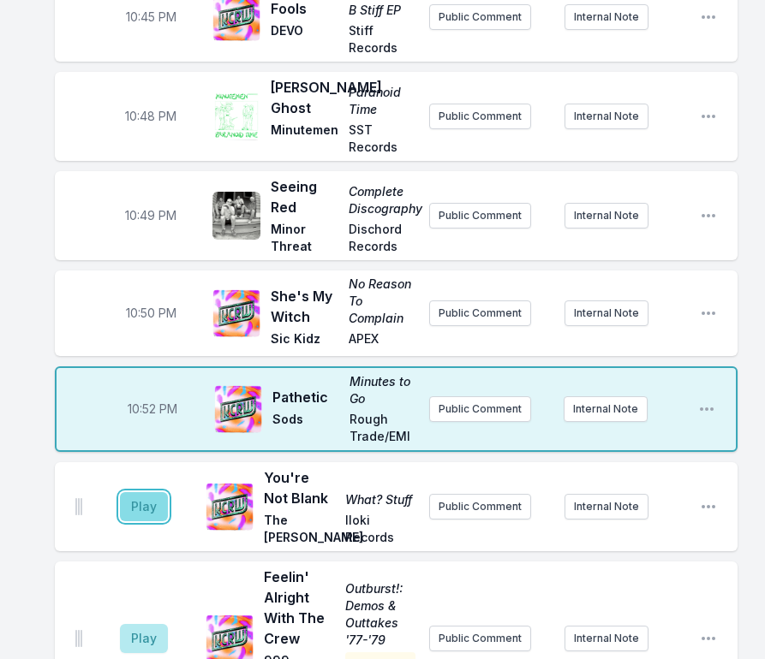
click at [139, 492] on button "Play" at bounding box center [144, 506] width 48 height 29
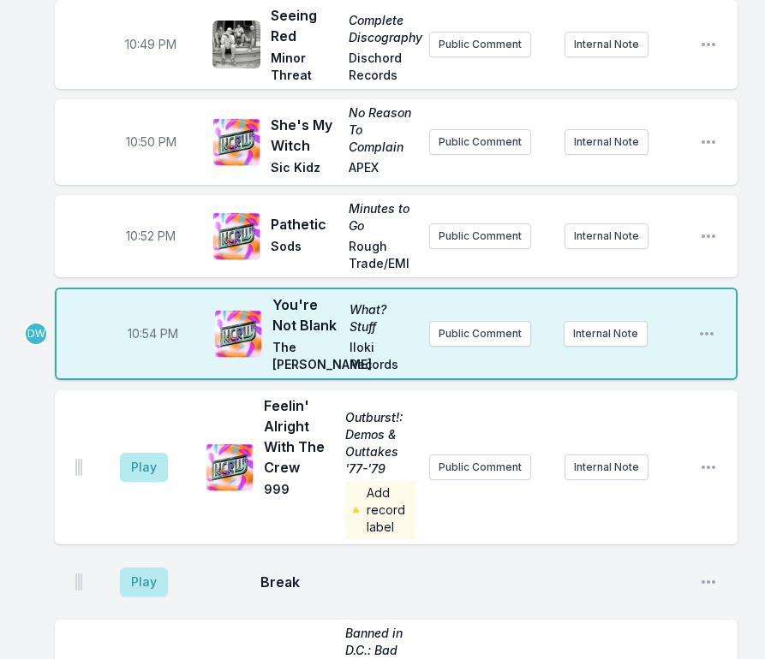
scroll to position [2562, 0]
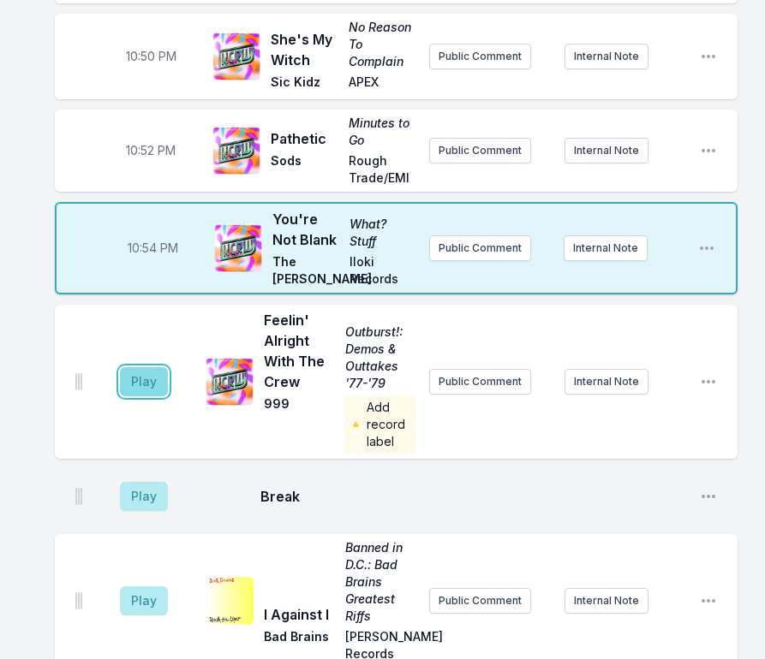
click at [137, 367] on button "Play" at bounding box center [144, 381] width 48 height 29
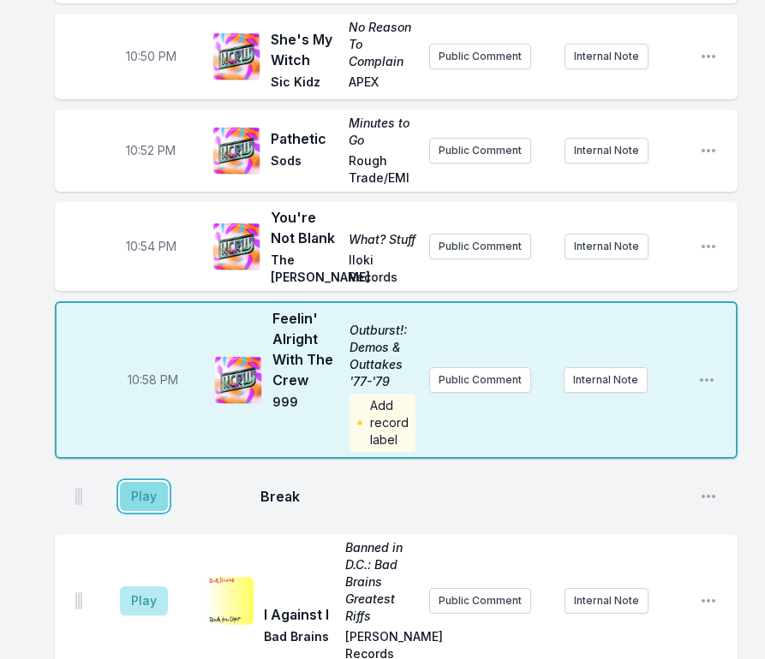
click at [156, 482] on button "Play" at bounding box center [144, 496] width 48 height 29
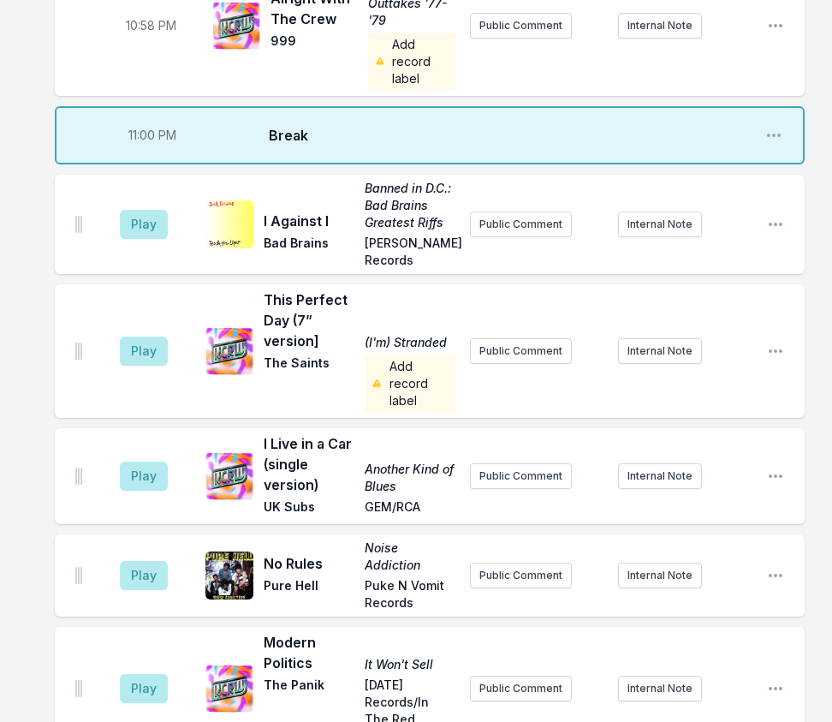
scroll to position [2623, 0]
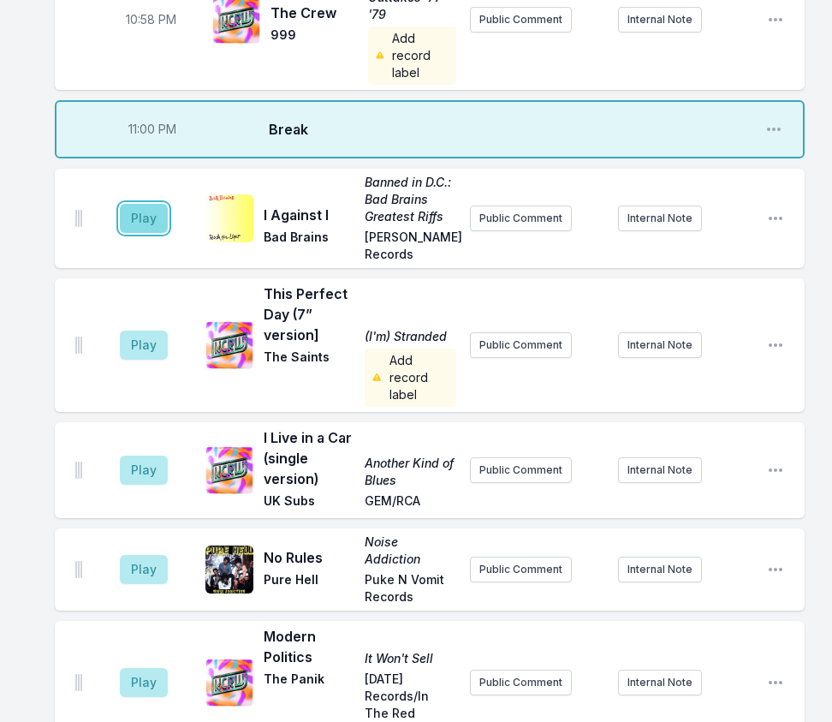
click at [133, 204] on button "Play" at bounding box center [144, 218] width 48 height 29
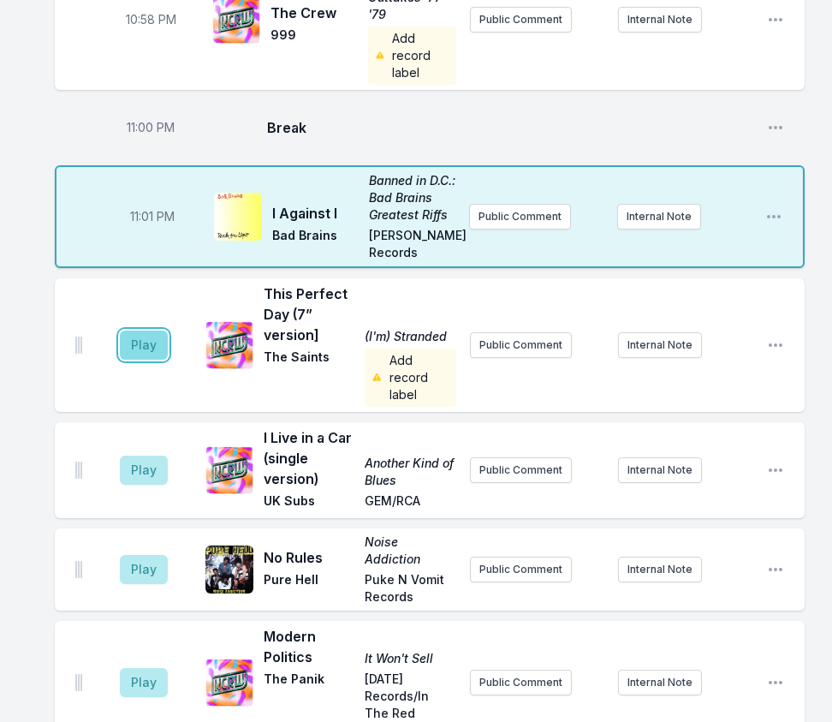
click at [139, 331] on button "Play" at bounding box center [144, 345] width 48 height 29
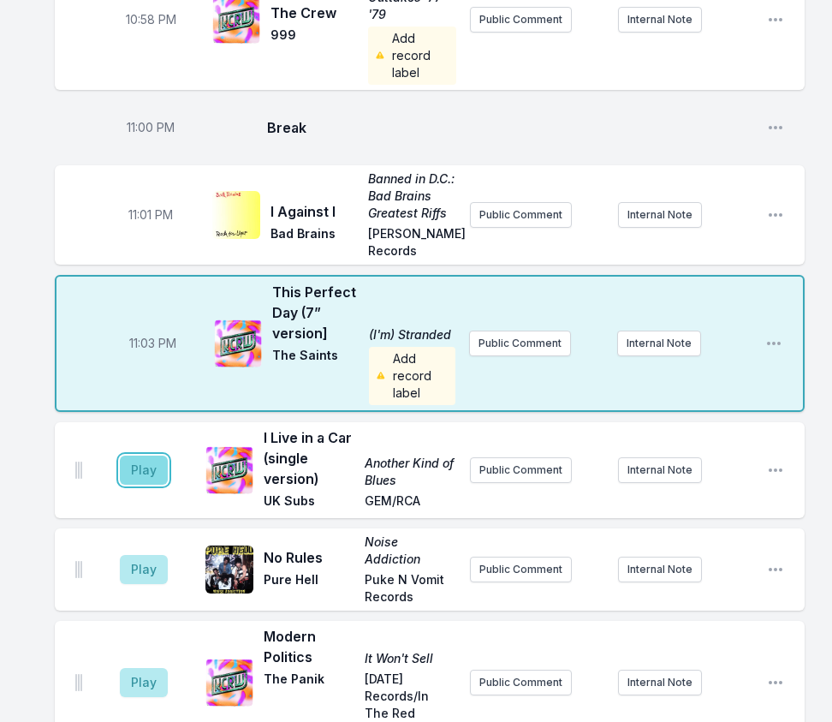
click at [152, 456] on button "Play" at bounding box center [144, 470] width 48 height 29
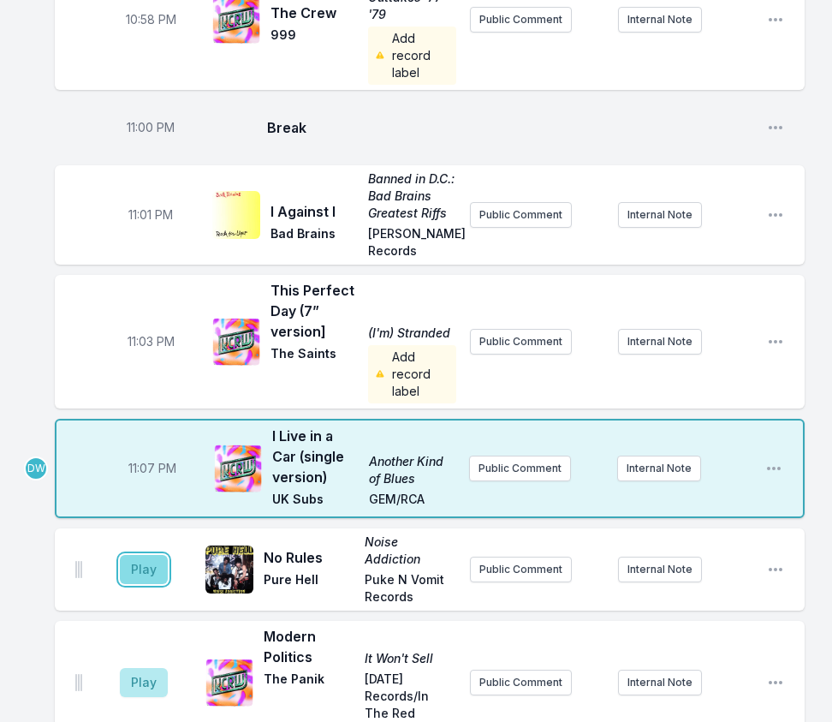
click at [140, 555] on button "Play" at bounding box center [144, 569] width 48 height 29
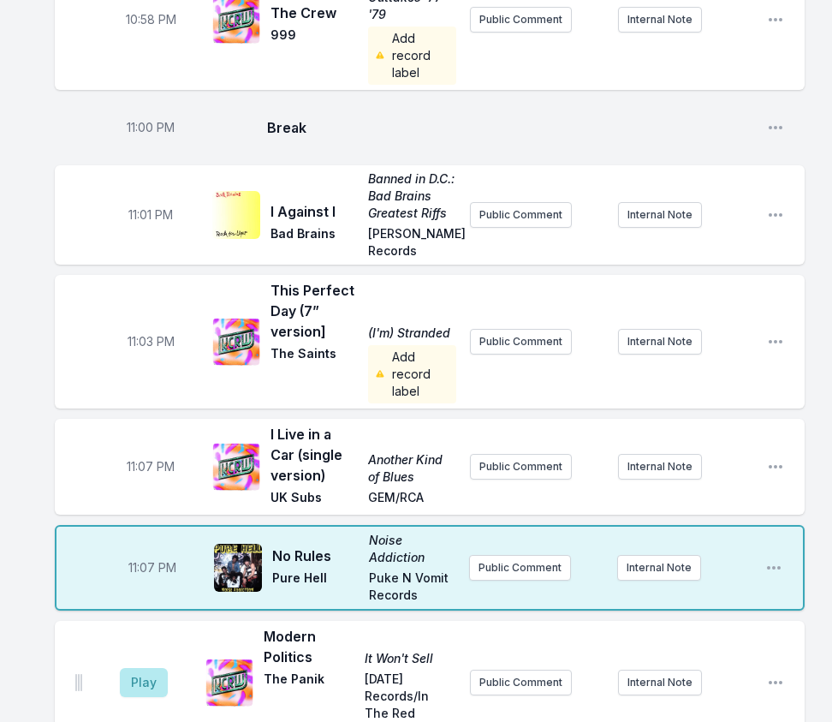
click at [148, 458] on span "11:07 PM" at bounding box center [151, 466] width 48 height 17
click at [137, 450] on input "23:07" at bounding box center [151, 466] width 96 height 33
type input "23:05"
click at [134, 668] on button "Play" at bounding box center [144, 682] width 48 height 29
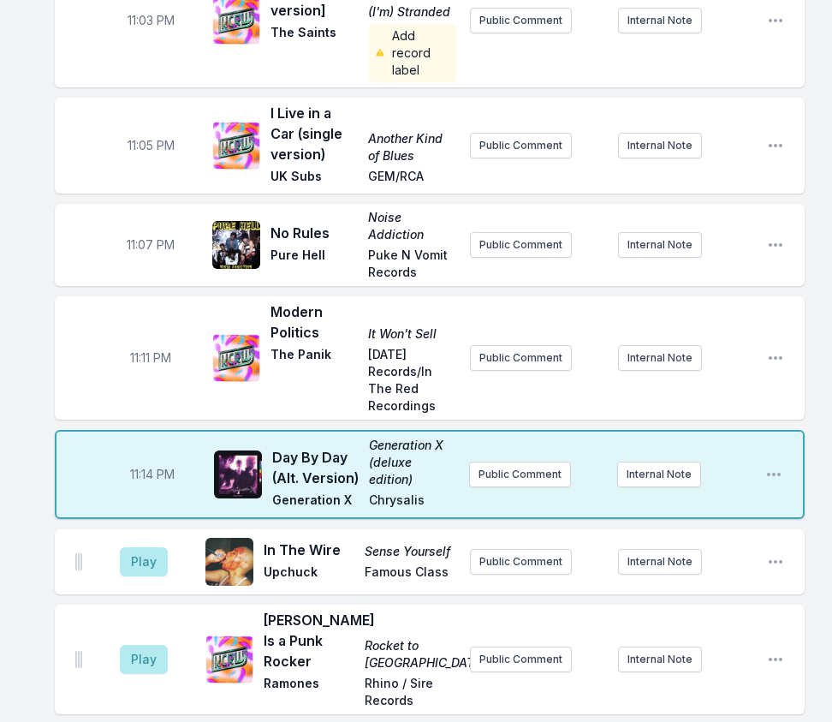
scroll to position [2966, 0]
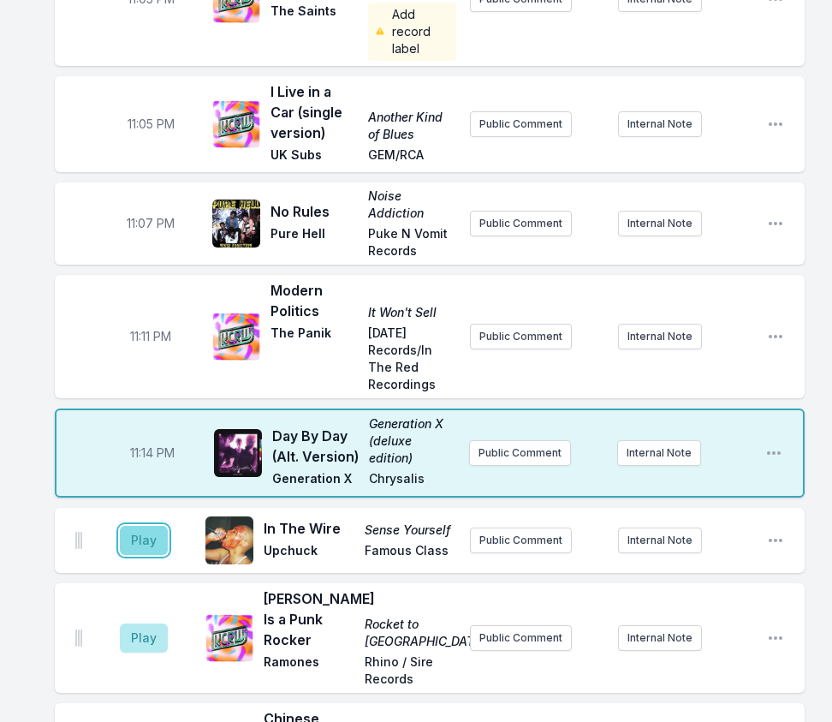
click at [139, 526] on button "Play" at bounding box center [144, 540] width 48 height 29
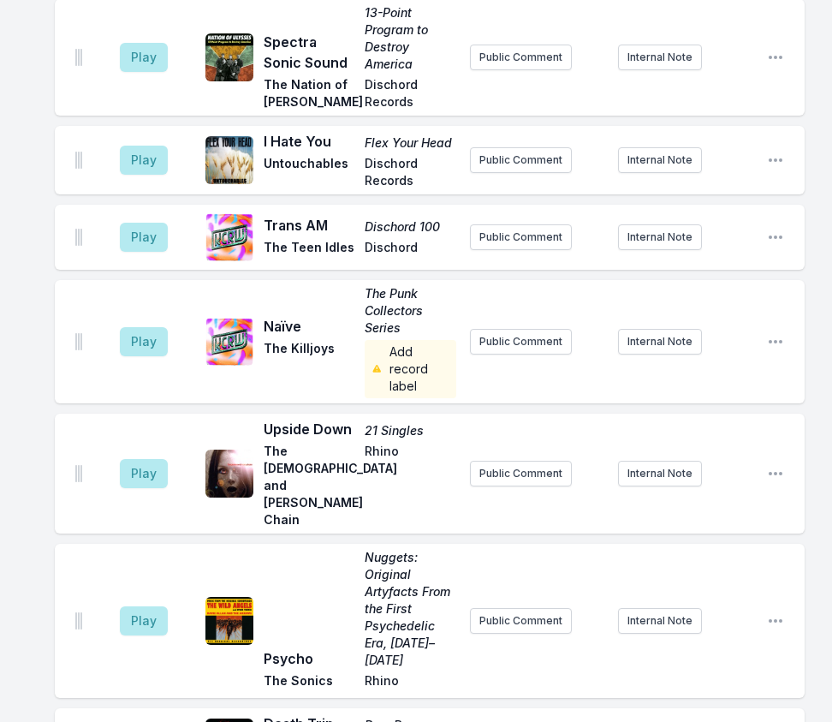
scroll to position [4362, 0]
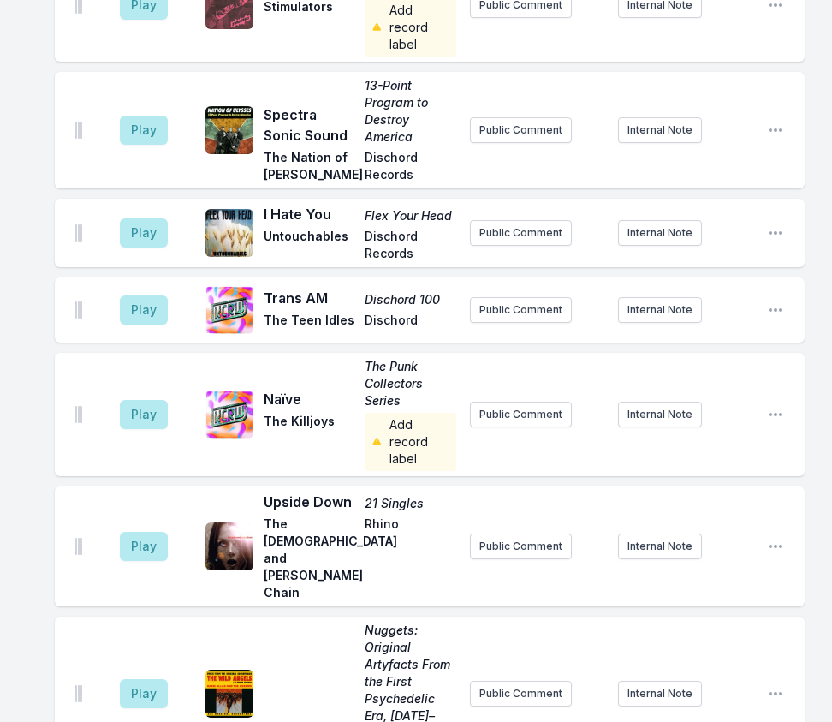
scroll to position [4341, 0]
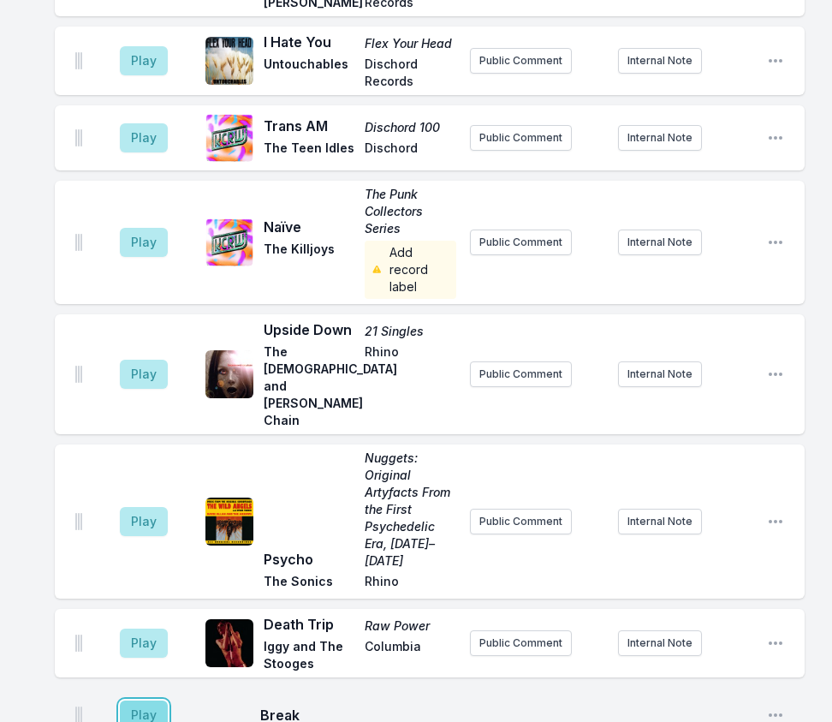
click at [141, 686] on button "Play" at bounding box center [144, 715] width 48 height 29
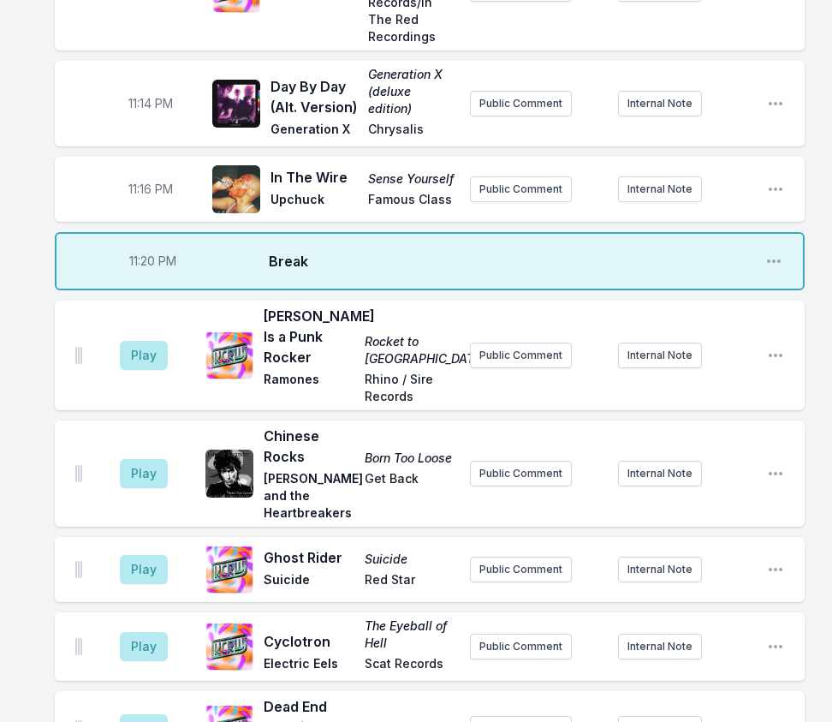
scroll to position [3399, 0]
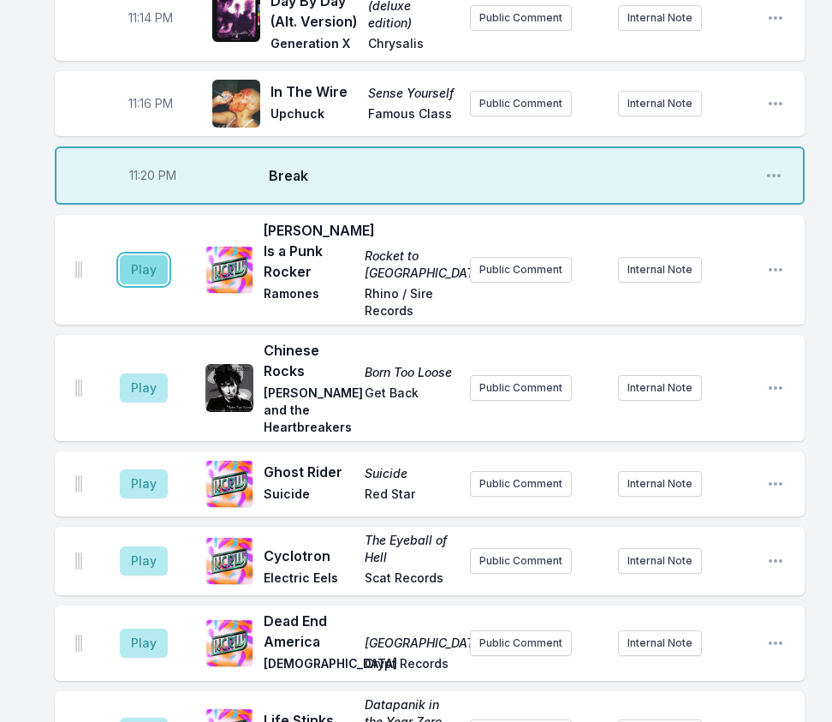
click at [141, 255] on button "Play" at bounding box center [144, 269] width 48 height 29
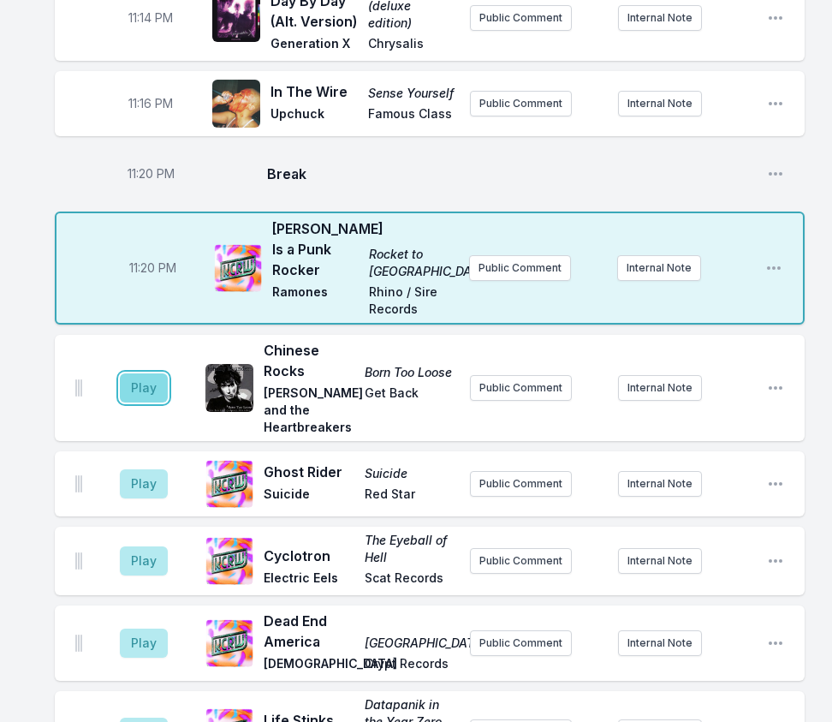
click at [148, 373] on button "Play" at bounding box center [144, 387] width 48 height 29
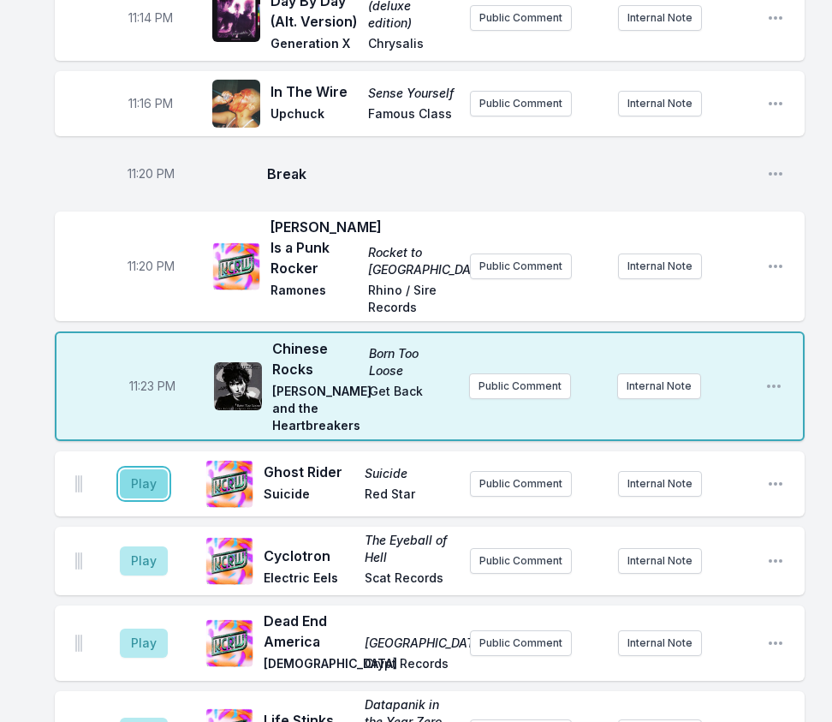
click at [153, 469] on button "Play" at bounding box center [144, 483] width 48 height 29
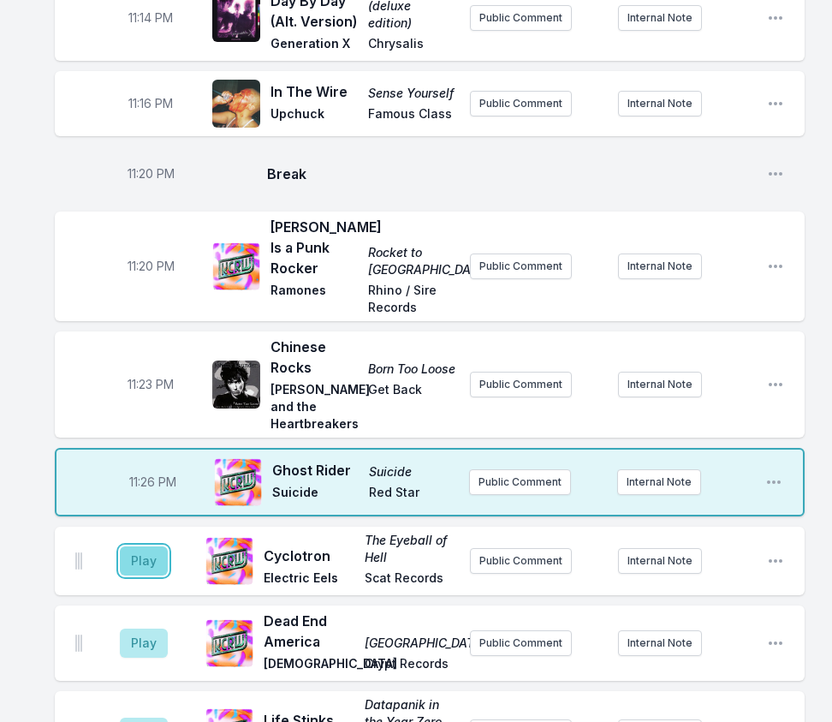
click at [138, 546] on button "Play" at bounding box center [144, 560] width 48 height 29
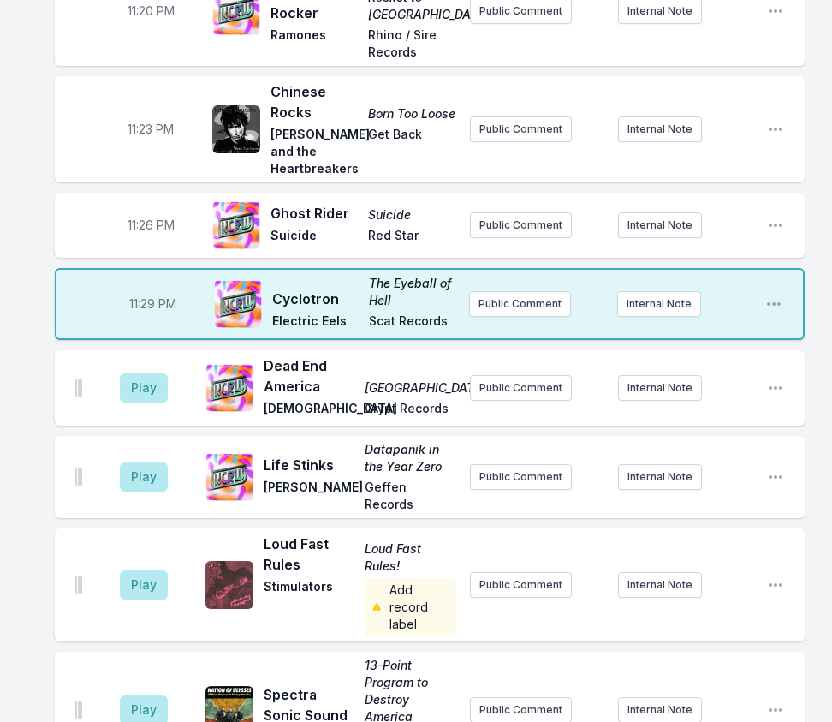
scroll to position [3656, 0]
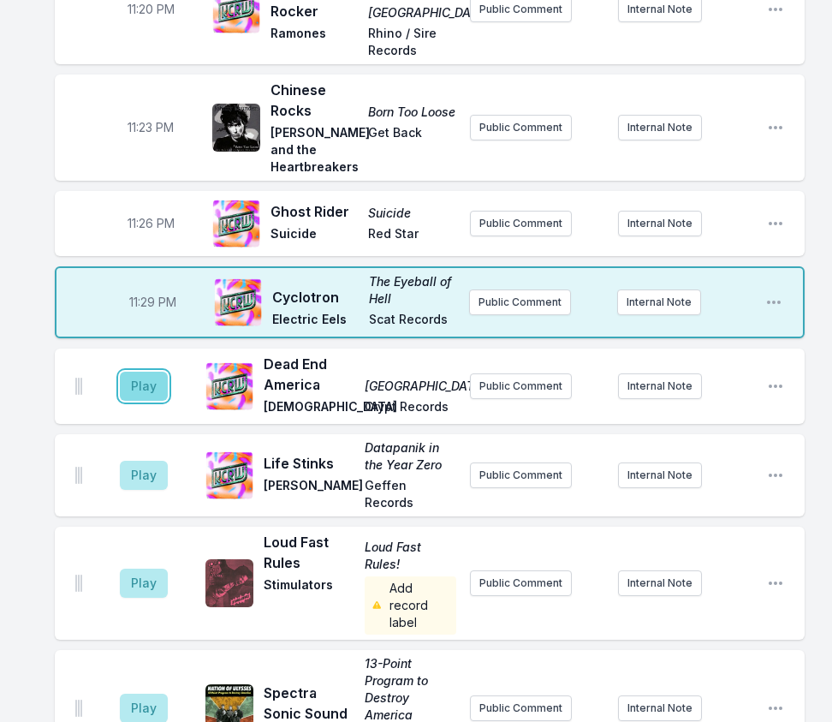
click at [147, 372] on button "Play" at bounding box center [144, 386] width 48 height 29
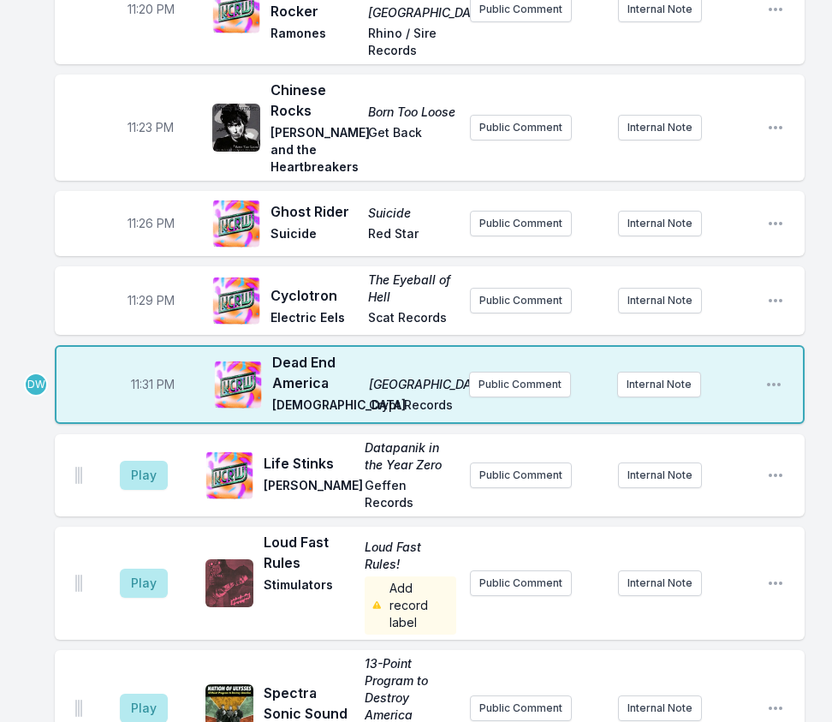
scroll to position [3742, 0]
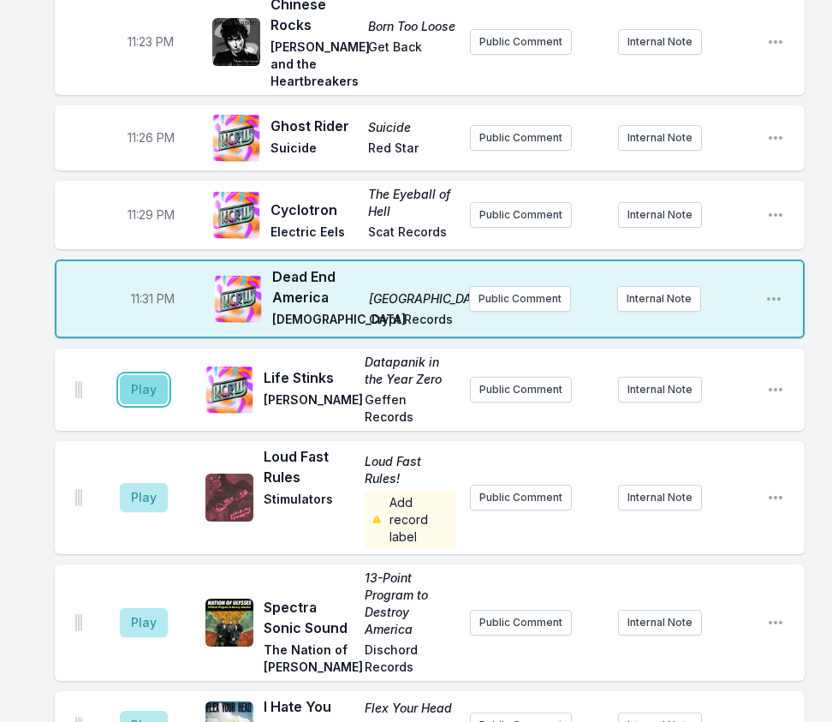
click at [143, 375] on button "Play" at bounding box center [144, 389] width 48 height 29
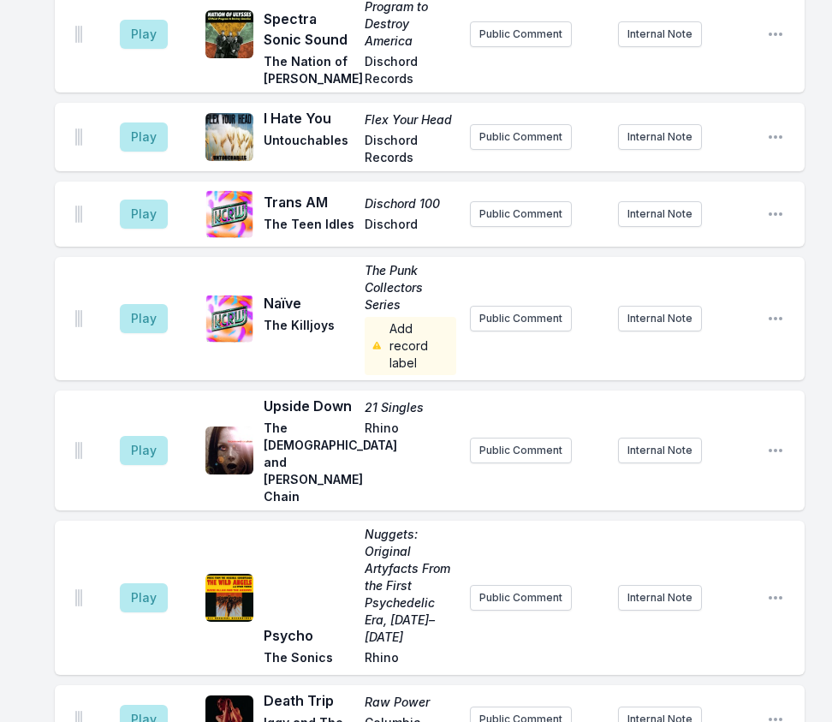
scroll to position [4447, 0]
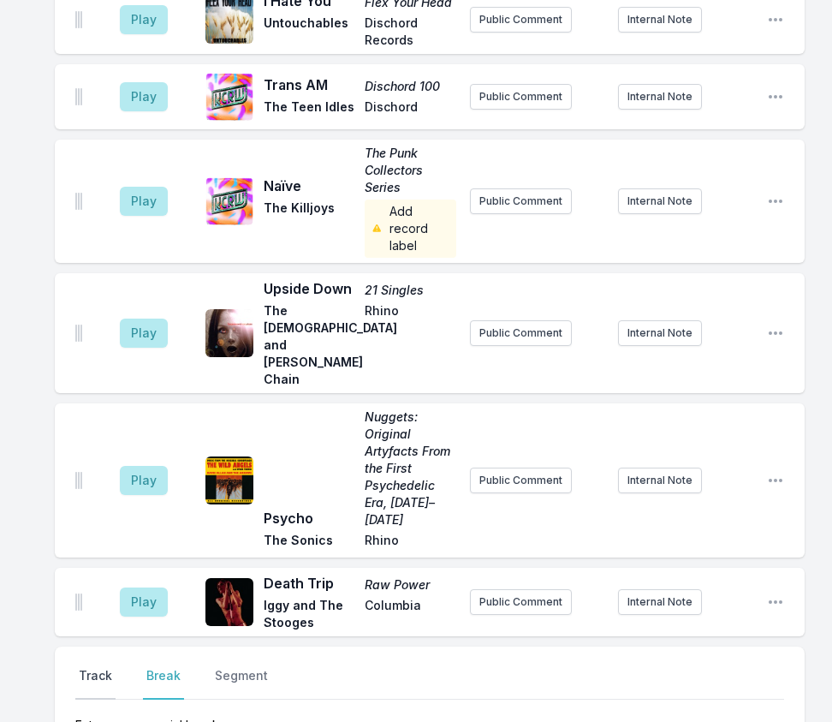
click at [85, 667] on button "Track" at bounding box center [95, 683] width 40 height 33
click at [155, 667] on button "Break" at bounding box center [163, 683] width 41 height 33
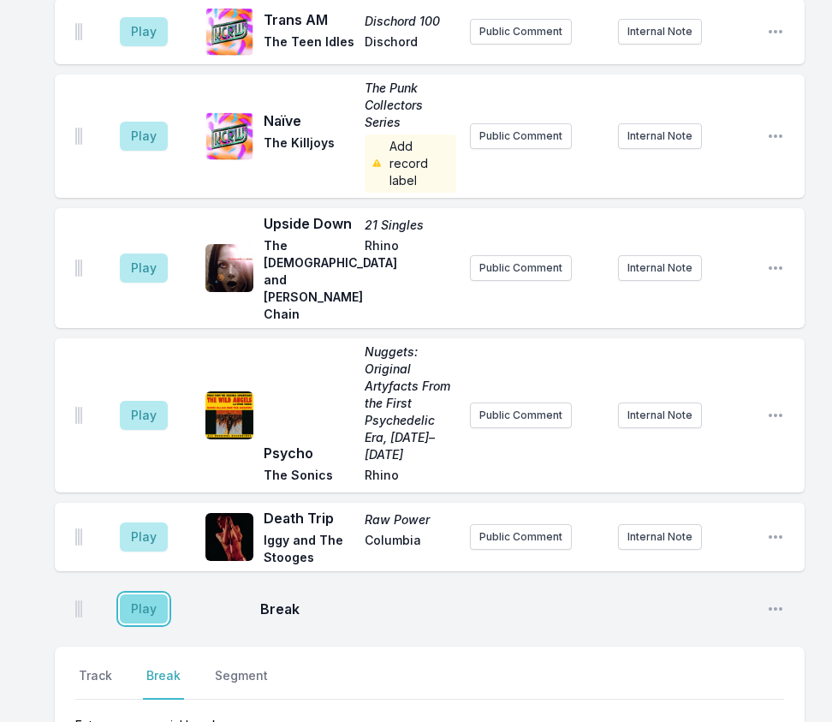
click at [129, 594] on button "Play" at bounding box center [144, 608] width 48 height 29
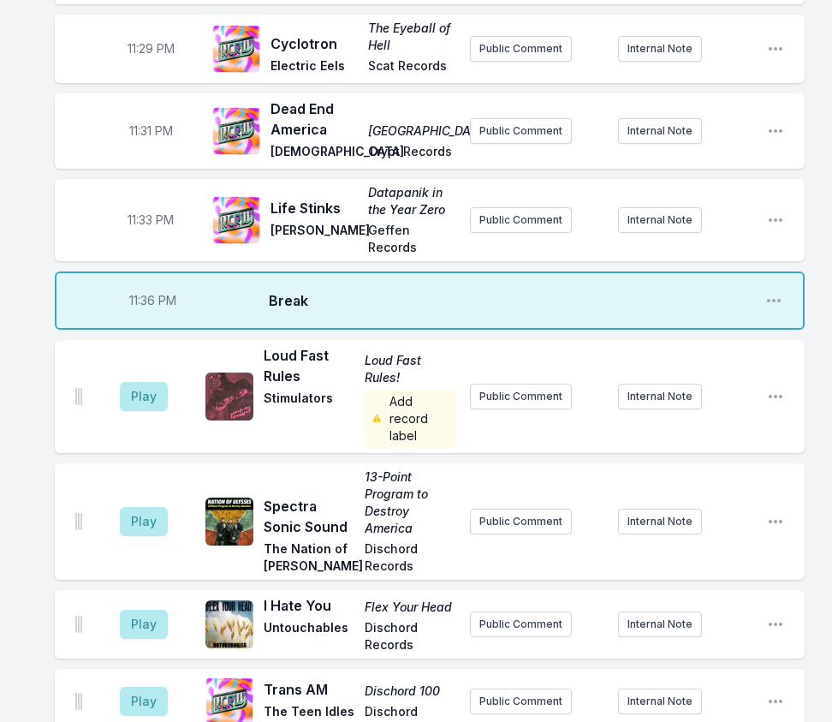
scroll to position [3892, 0]
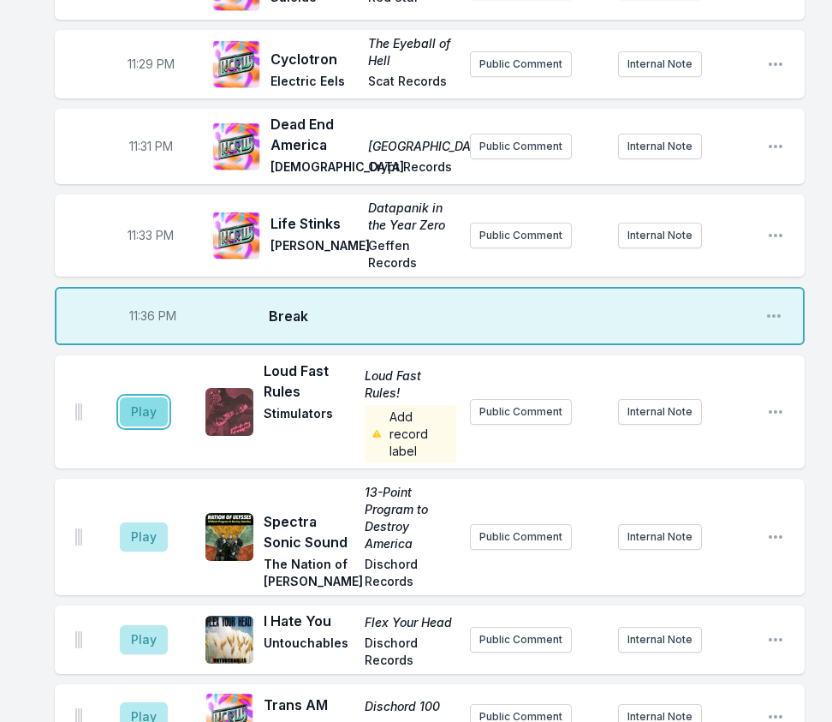
click at [133, 397] on button "Play" at bounding box center [144, 411] width 48 height 29
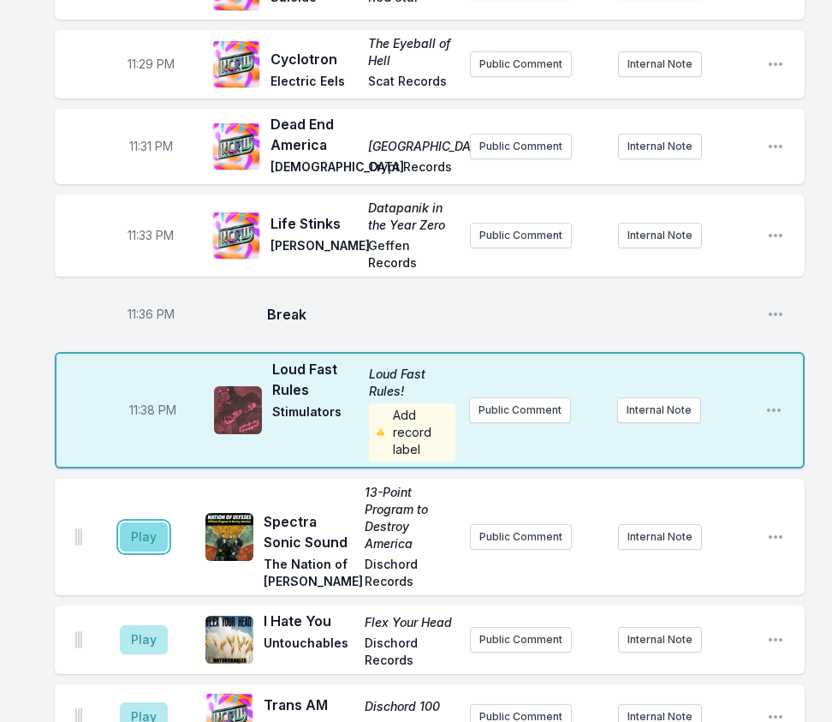
click at [145, 522] on button "Play" at bounding box center [144, 536] width 48 height 29
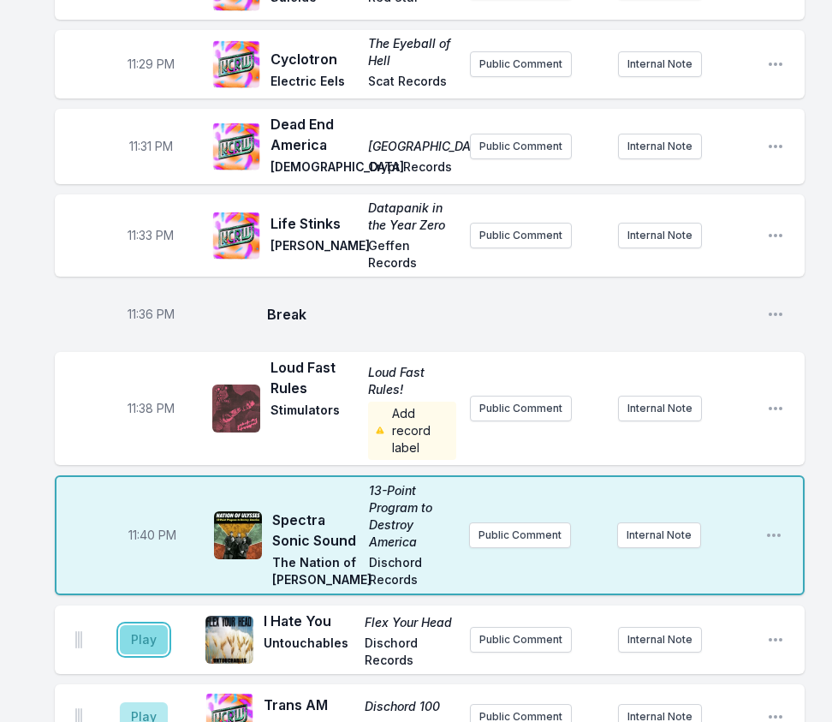
click at [147, 625] on button "Play" at bounding box center [144, 639] width 48 height 29
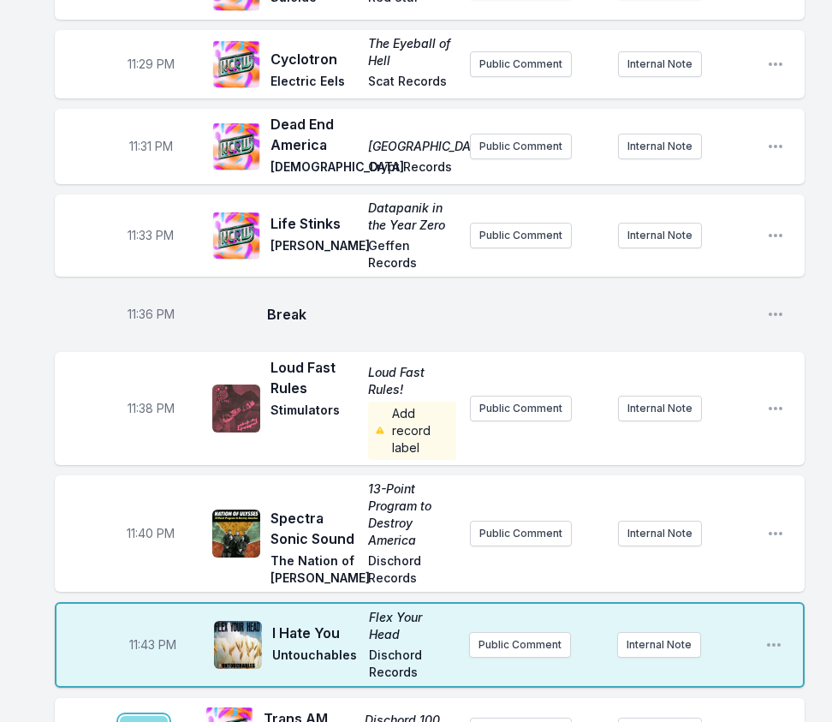
click at [157, 686] on button "Play" at bounding box center [144, 730] width 48 height 29
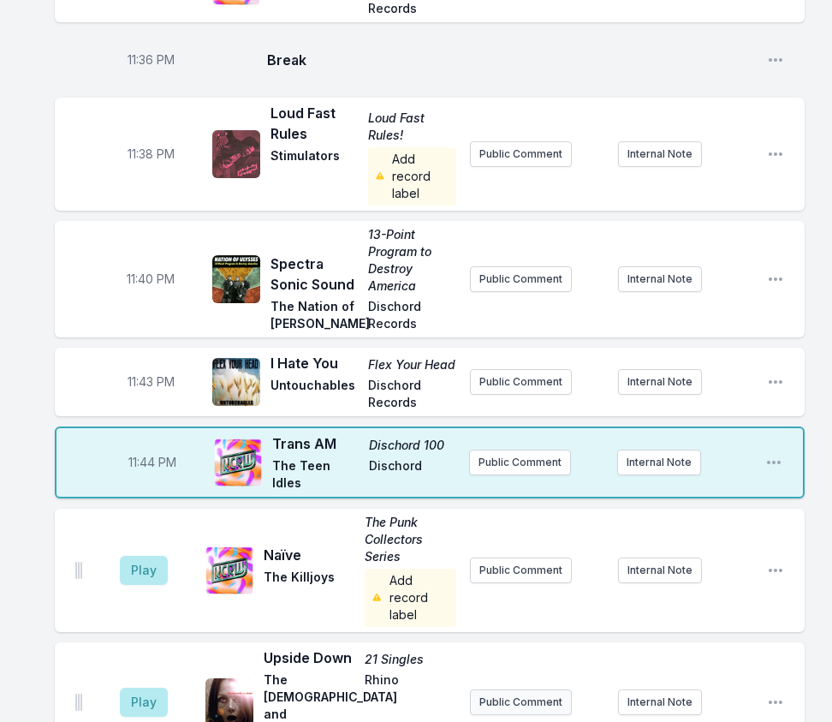
scroll to position [4149, 0]
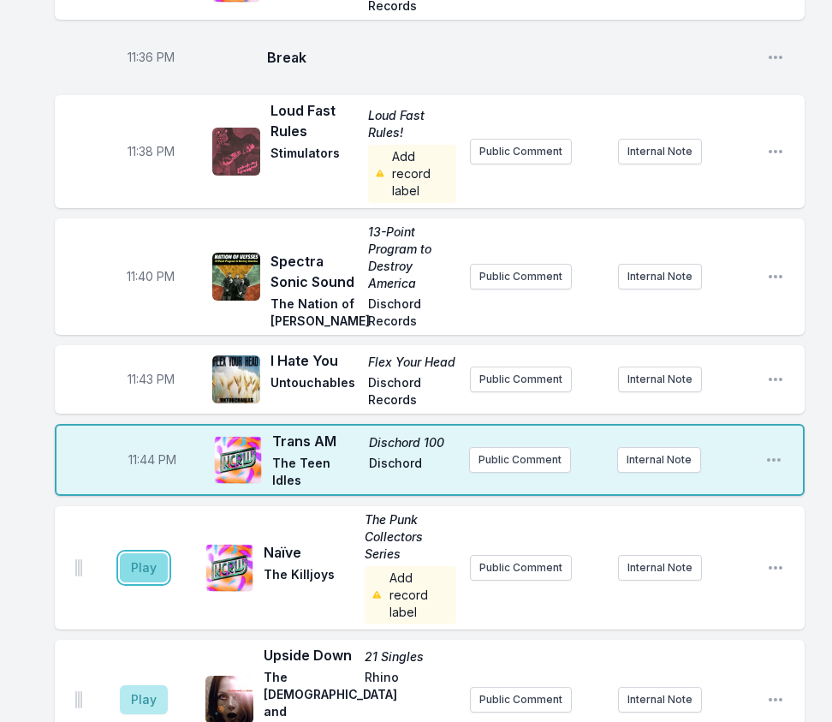
click at [144, 553] on button "Play" at bounding box center [144, 567] width 48 height 29
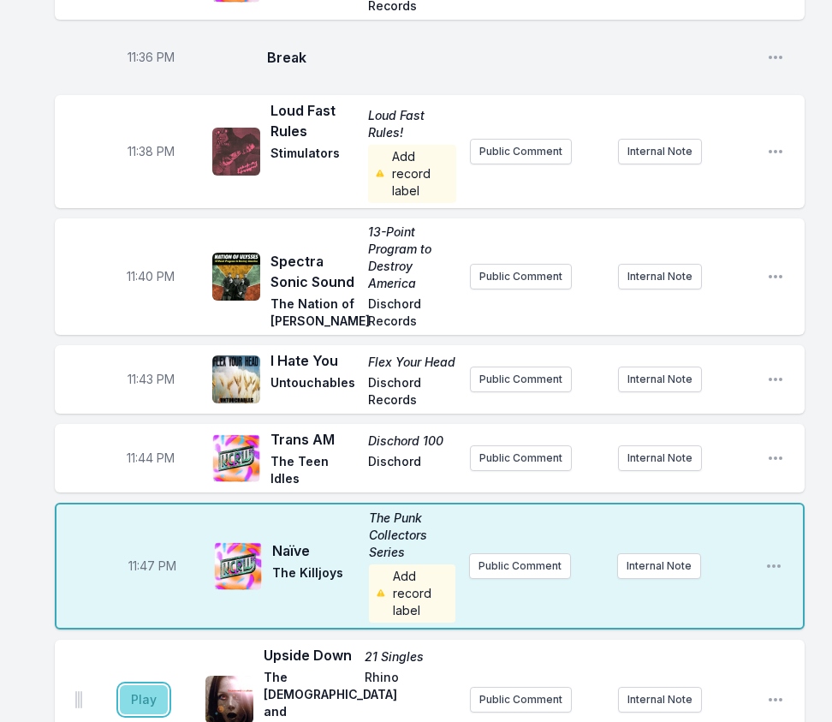
click at [144, 685] on button "Play" at bounding box center [144, 699] width 48 height 29
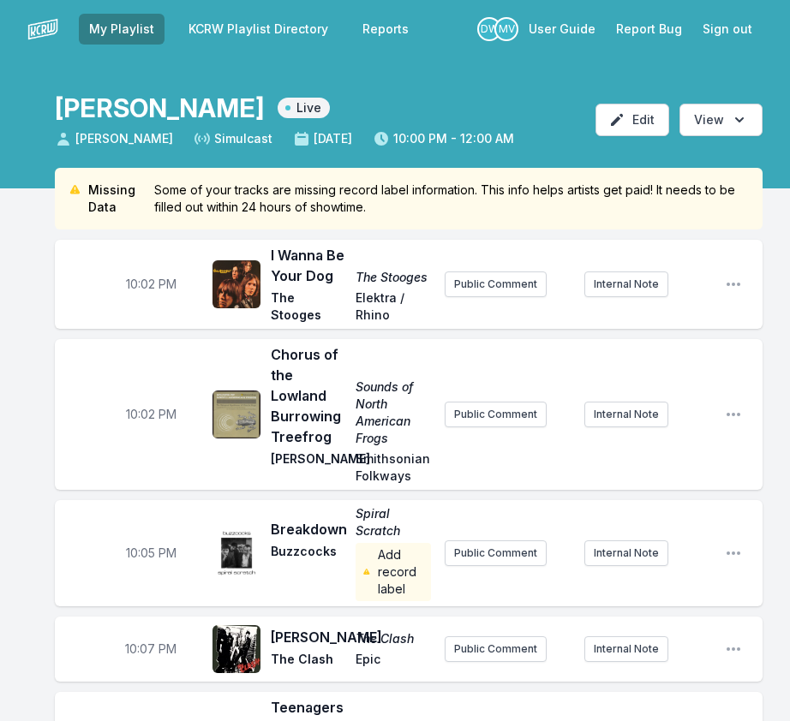
scroll to position [86, 0]
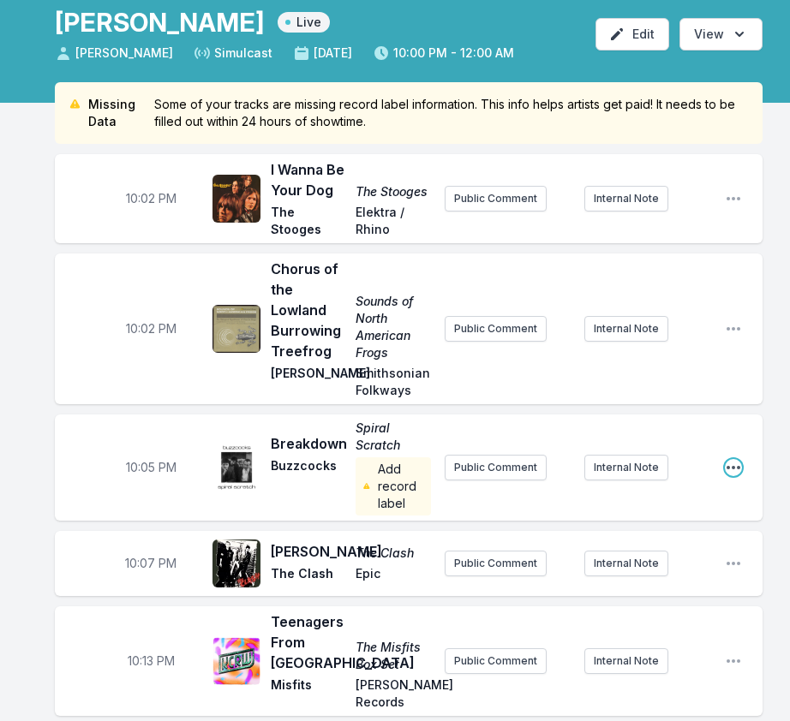
click at [728, 466] on icon "Open playlist item options" at bounding box center [733, 467] width 14 height 3
click at [695, 522] on button "Edit Track Details" at bounding box center [646, 532] width 192 height 31
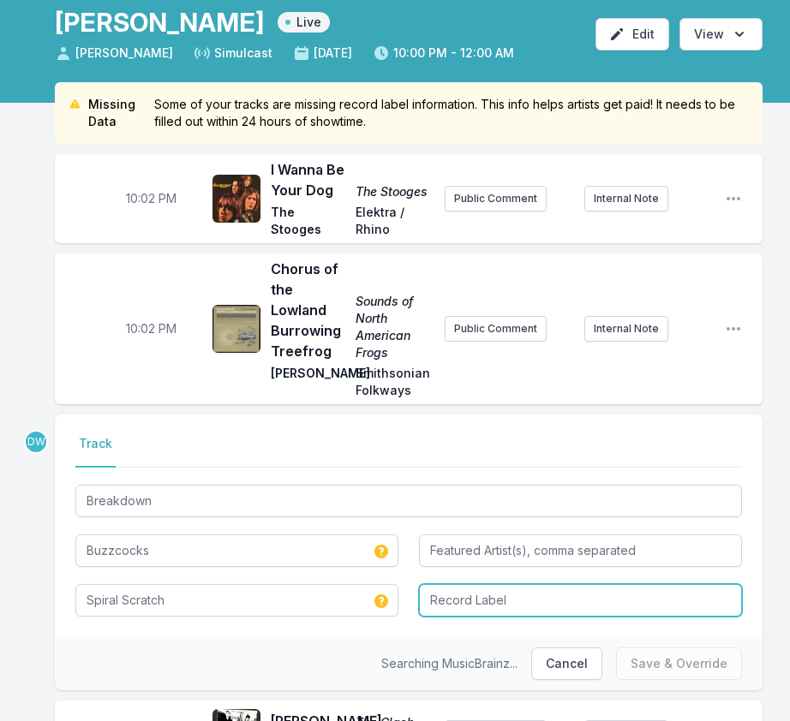
click at [484, 611] on input "Record Label" at bounding box center [580, 600] width 323 height 33
type input "New Hormones"
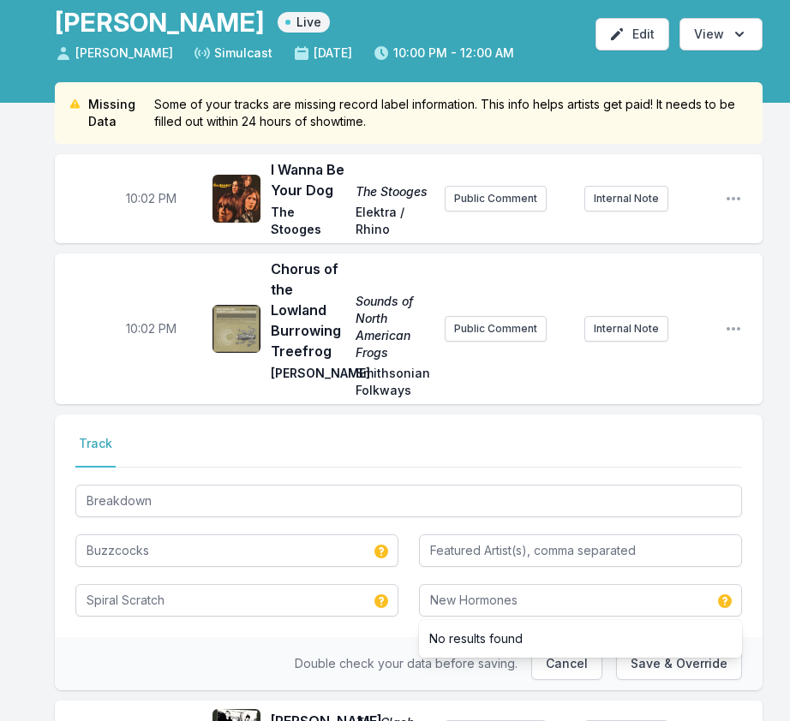
click at [297, 642] on div "Double check your data before saving. Cancel Save & Override" at bounding box center [408, 663] width 707 height 53
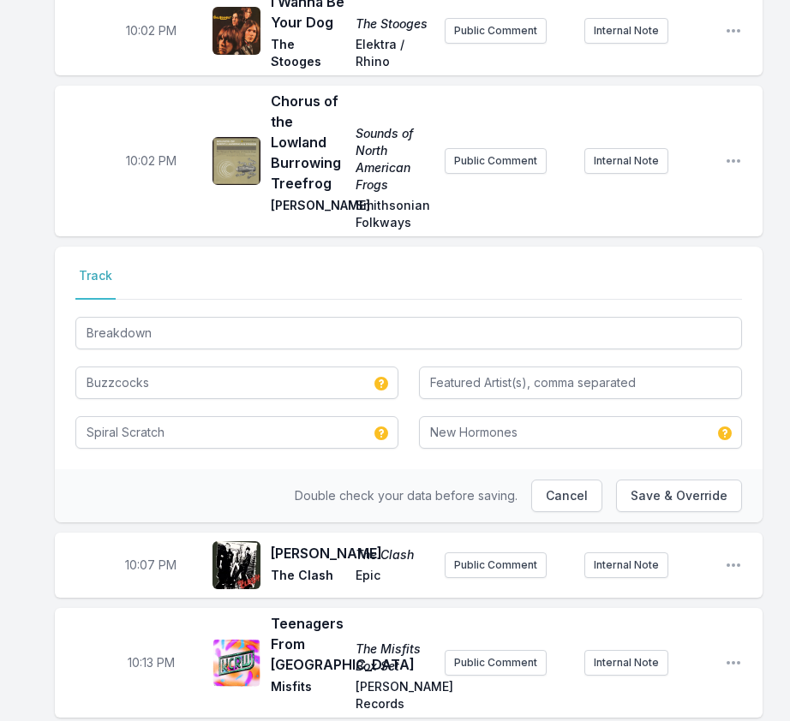
scroll to position [257, 0]
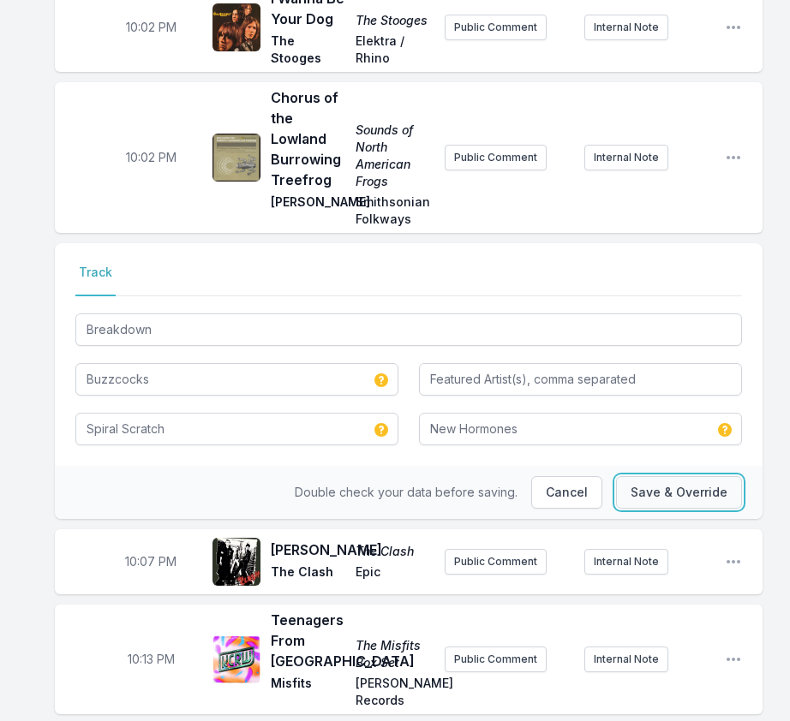
click at [671, 491] on button "Save & Override" at bounding box center [679, 492] width 126 height 33
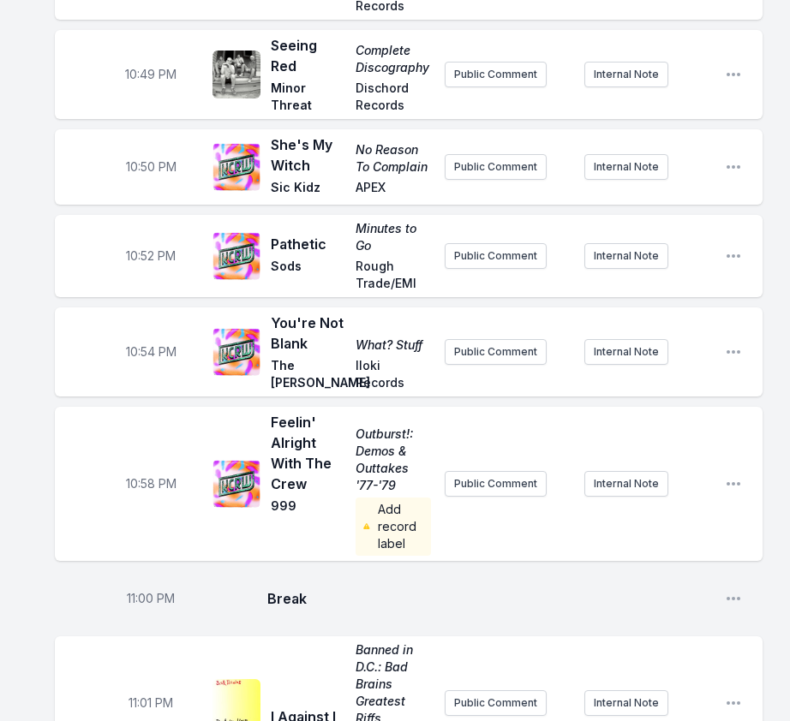
scroll to position [2398, 0]
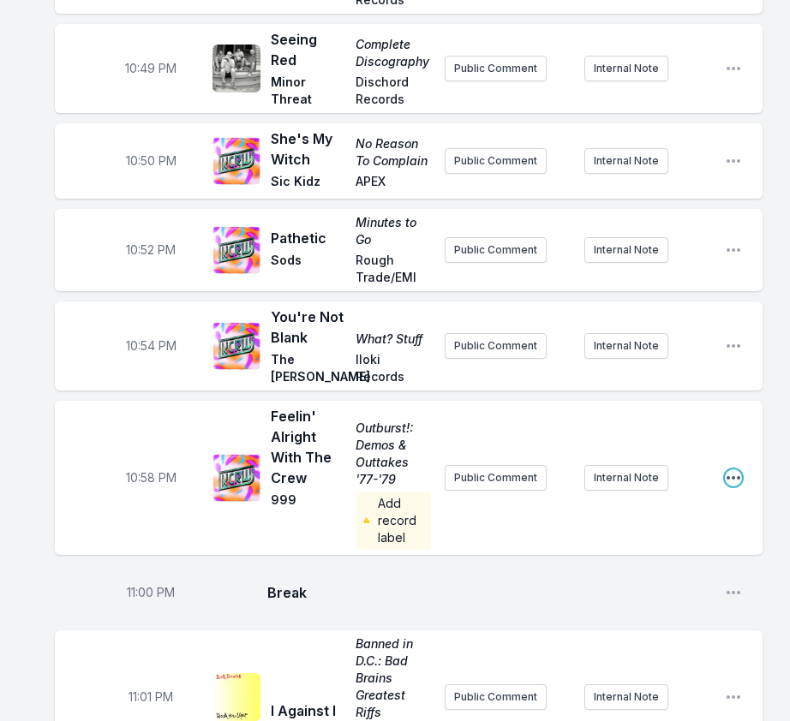
click at [728, 469] on icon "Open playlist item options" at bounding box center [733, 477] width 17 height 17
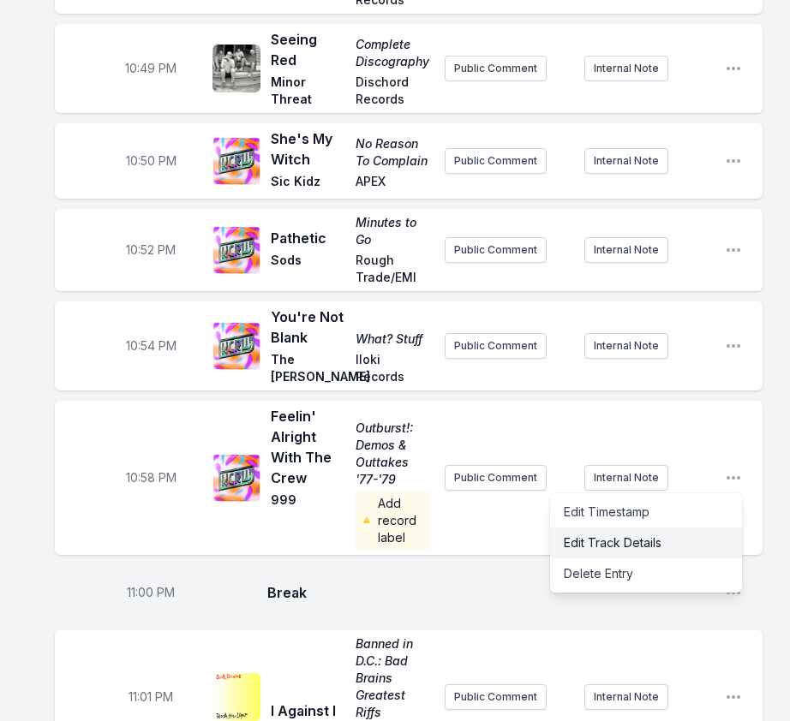
click at [695, 528] on button "Edit Track Details" at bounding box center [646, 543] width 192 height 31
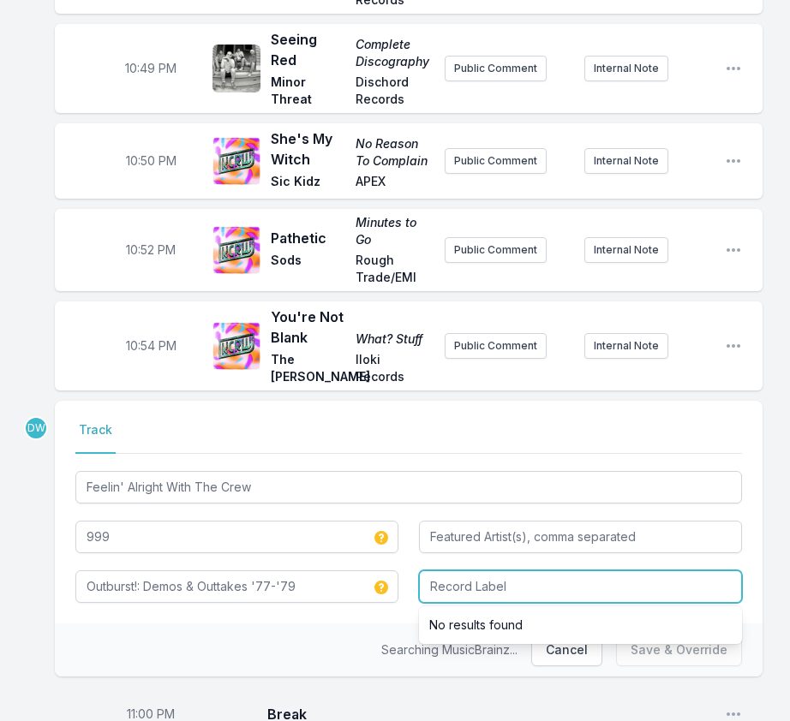
click at [456, 570] on input "Record Label" at bounding box center [580, 586] width 323 height 33
type input "Overground Records"
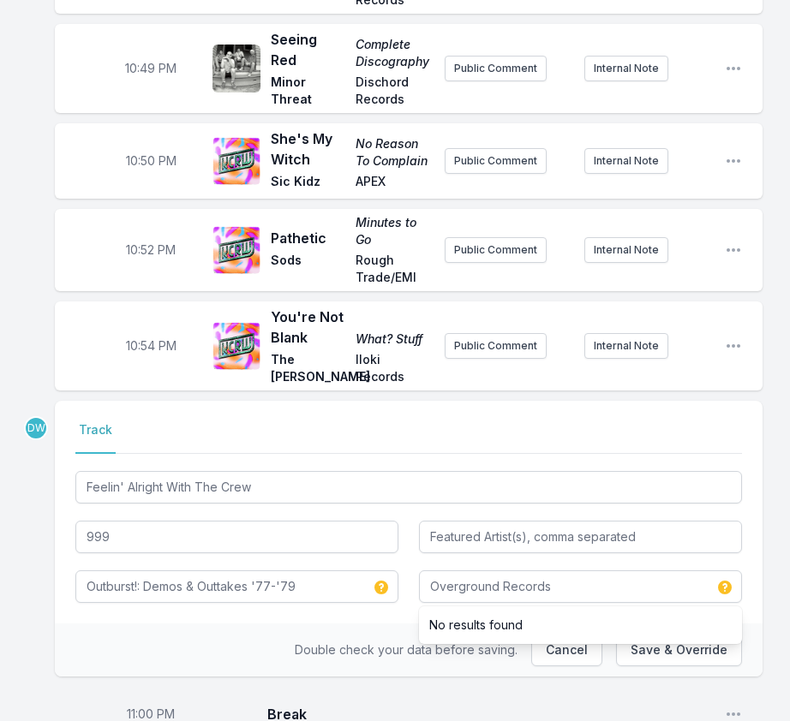
click at [343, 623] on div "Double check your data before saving. Cancel Save & Override" at bounding box center [408, 649] width 707 height 53
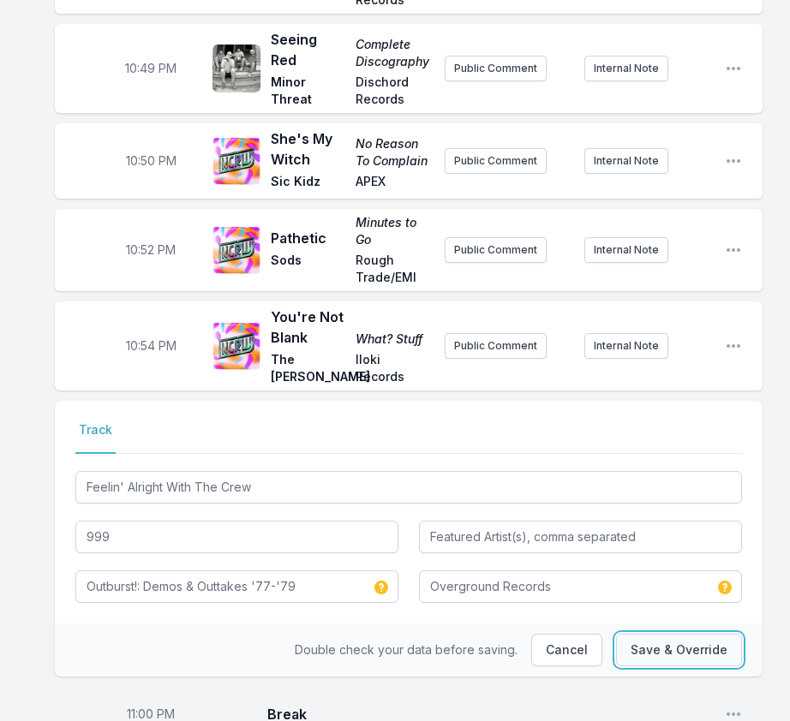
click at [666, 634] on button "Save & Override" at bounding box center [679, 650] width 126 height 33
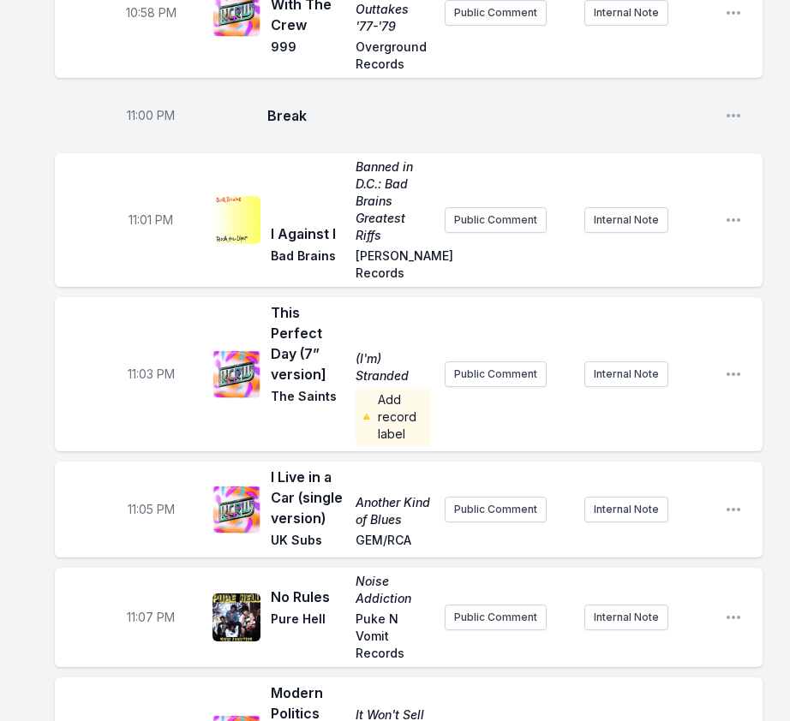
scroll to position [2740, 0]
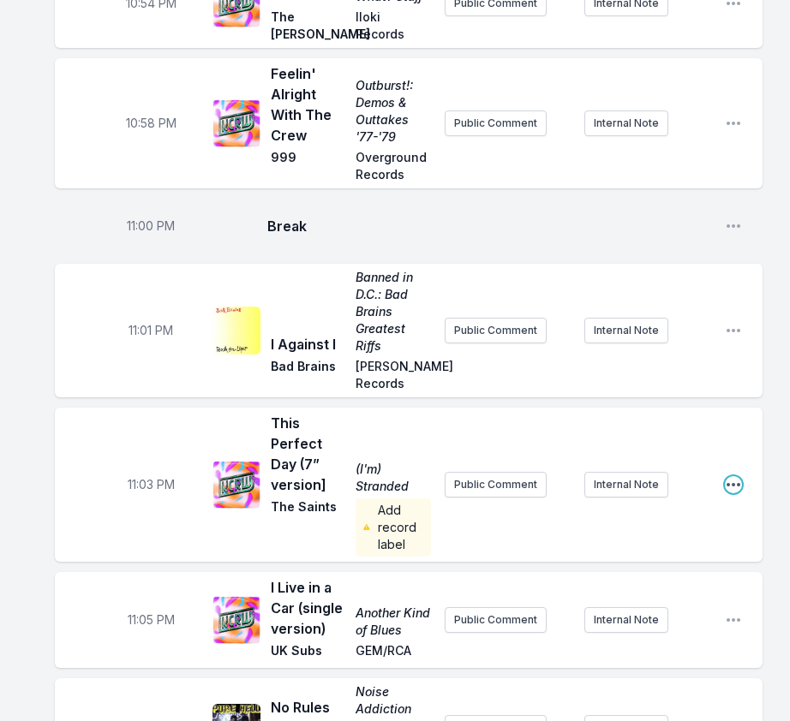
click at [740, 476] on icon "Open playlist item options" at bounding box center [733, 484] width 17 height 17
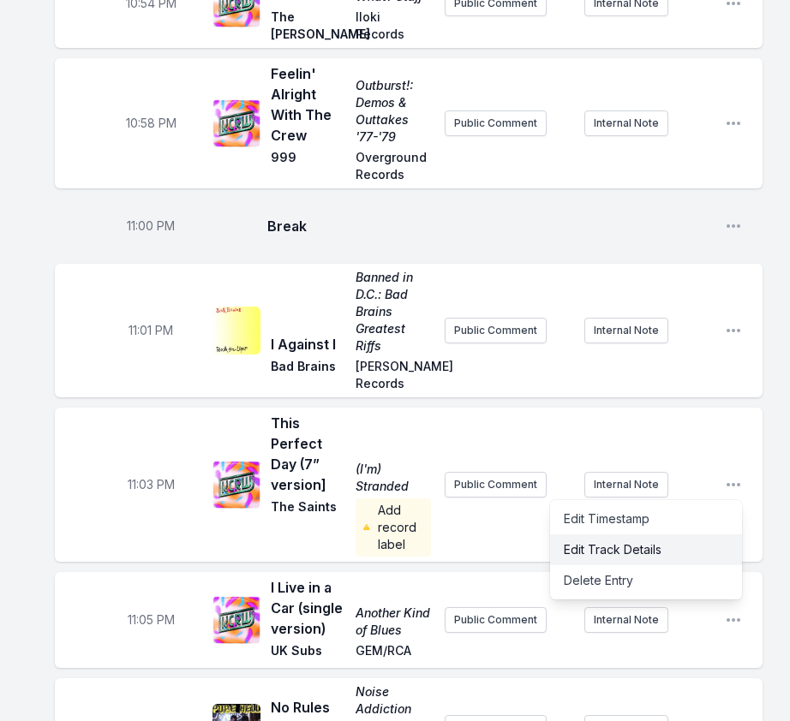
click at [691, 534] on button "Edit Track Details" at bounding box center [646, 549] width 192 height 31
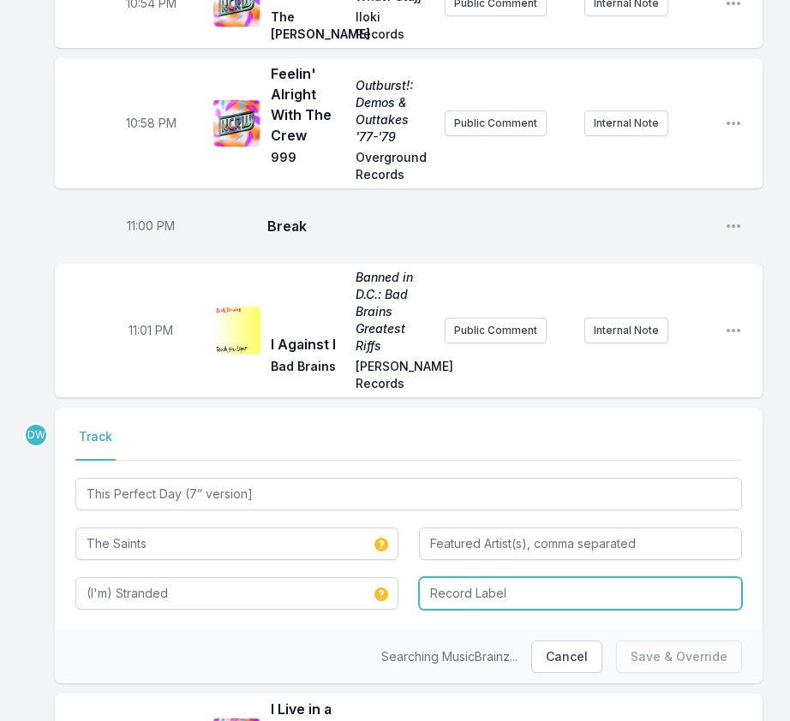
click at [524, 577] on input "Record Label" at bounding box center [580, 593] width 323 height 33
type input "Sire"
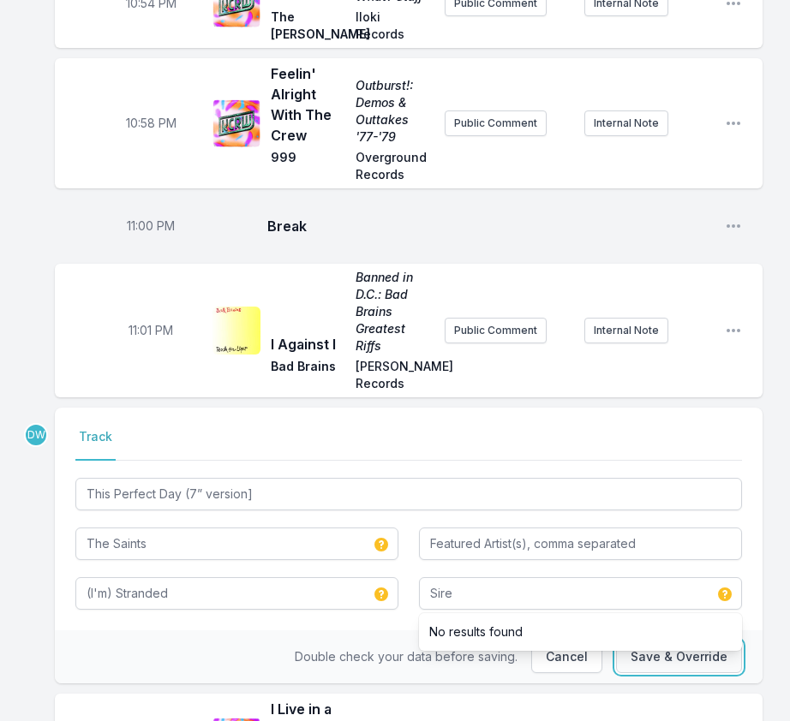
click at [639, 641] on button "Save & Override" at bounding box center [679, 657] width 126 height 33
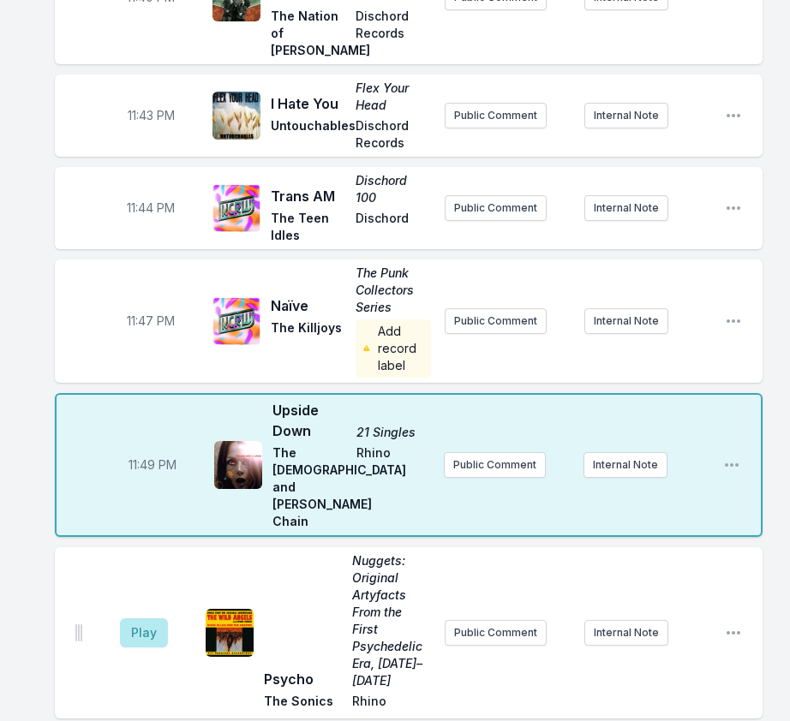
scroll to position [4881, 0]
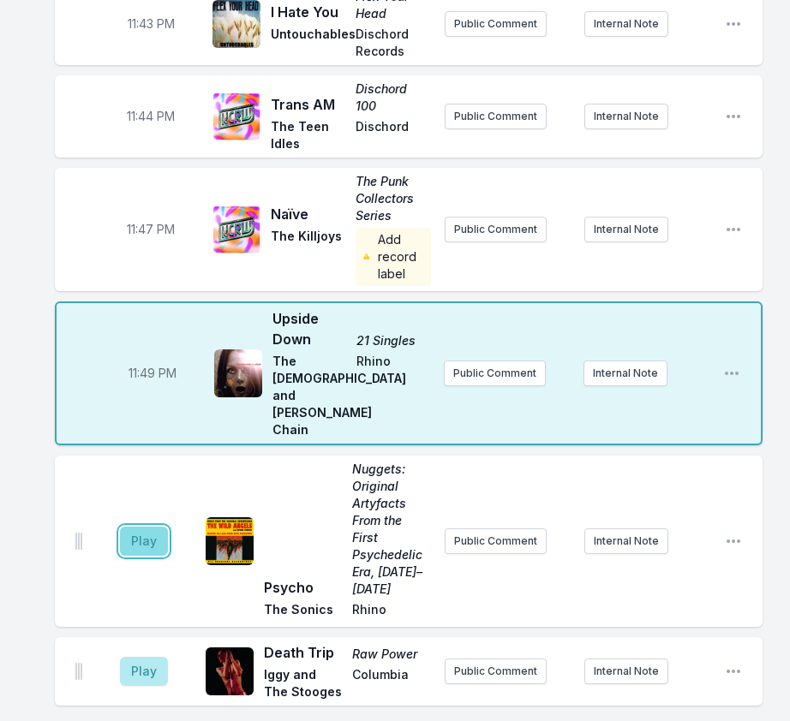
click at [136, 527] on button "Play" at bounding box center [144, 541] width 48 height 29
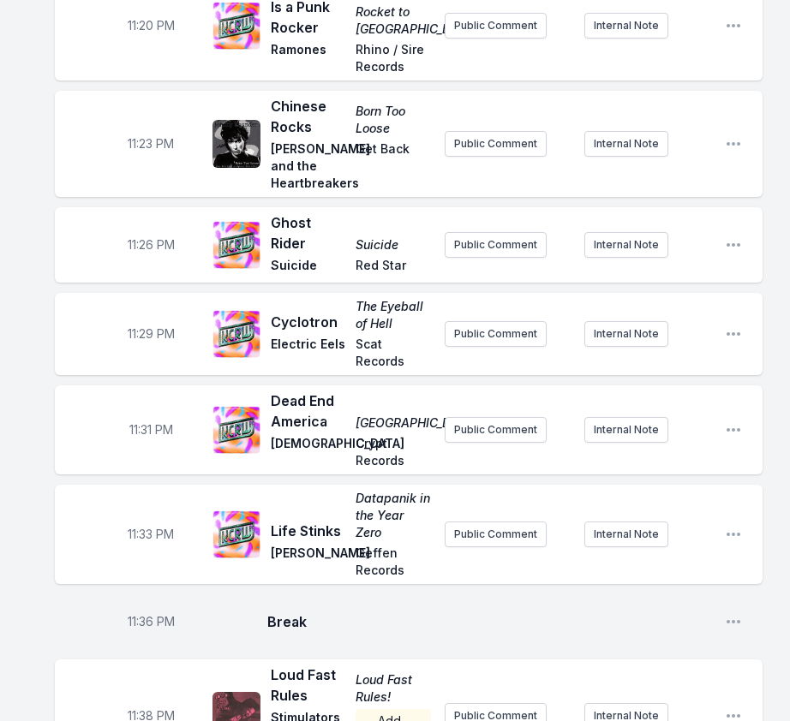
scroll to position [4195, 0]
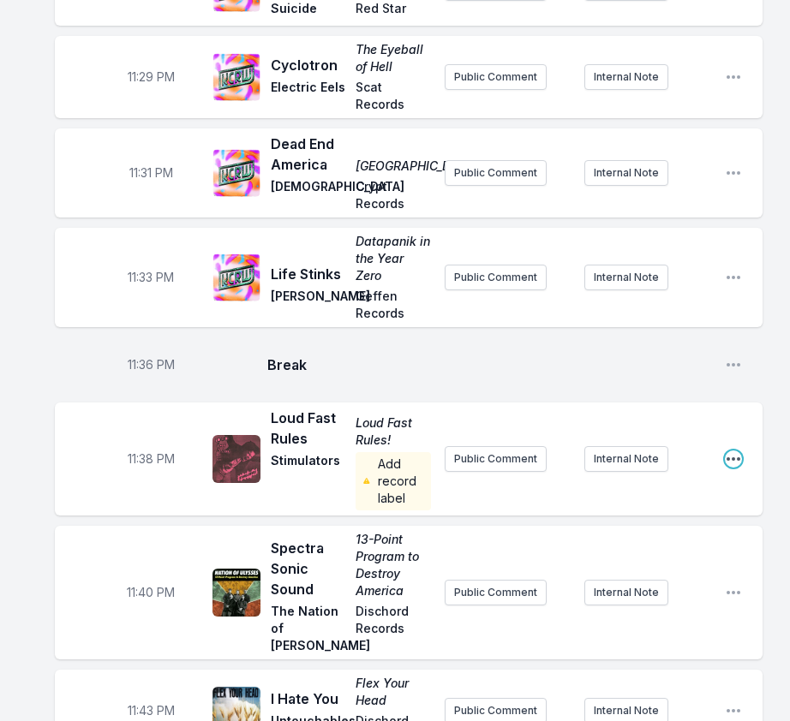
click at [740, 450] on icon "Open playlist item options" at bounding box center [733, 458] width 17 height 17
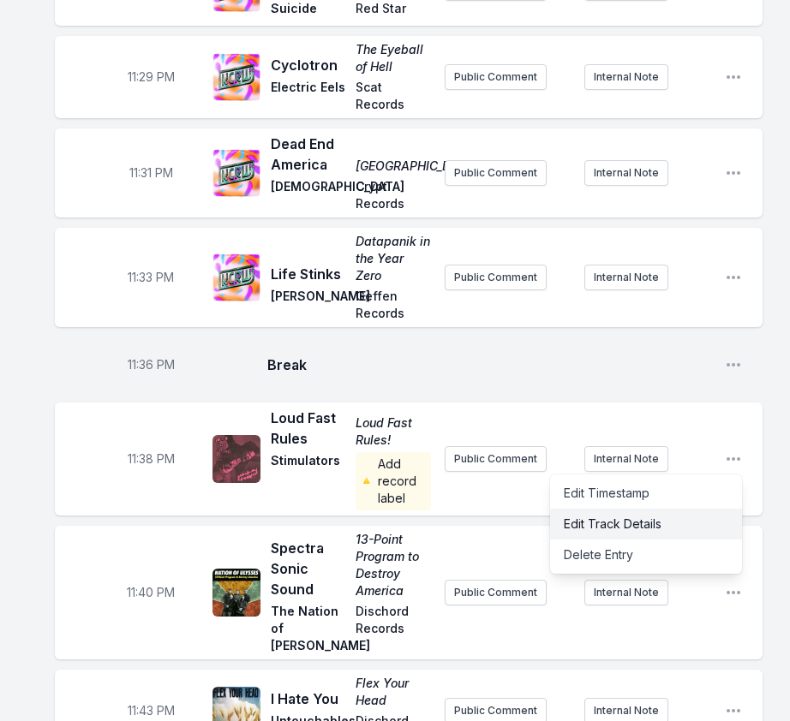
click at [703, 509] on button "Edit Track Details" at bounding box center [646, 524] width 192 height 31
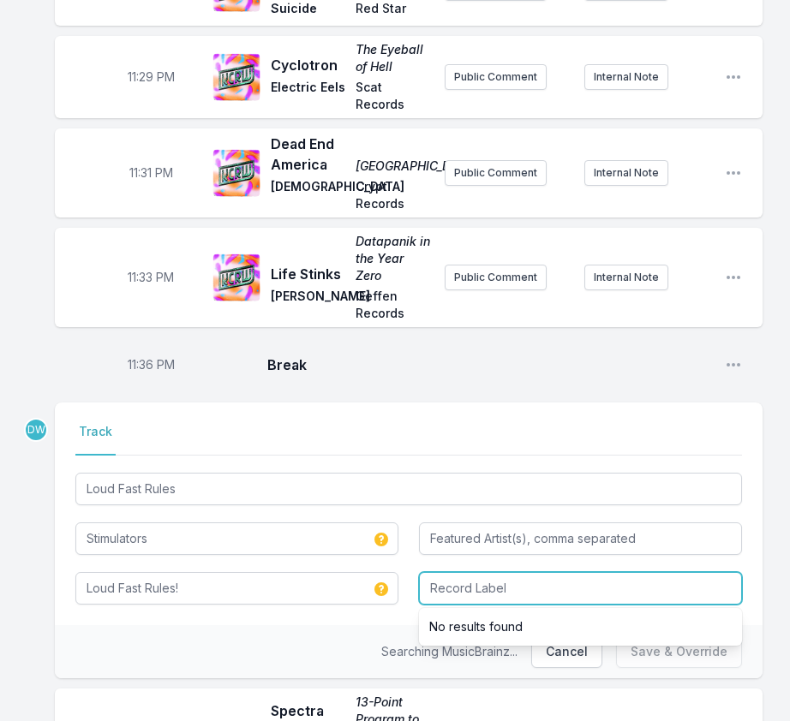
click at [569, 572] on input "Record Label" at bounding box center [580, 588] width 323 height 33
type input "Not On Label"
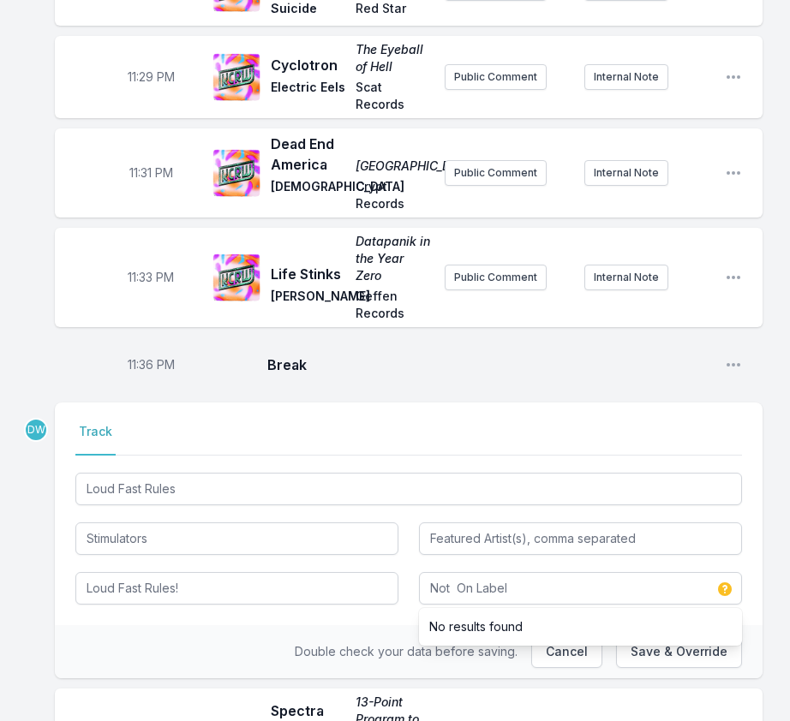
click at [357, 625] on div "Double check your data before saving. Cancel Save & Override" at bounding box center [408, 651] width 707 height 53
click at [685, 635] on button "Save & Override" at bounding box center [679, 651] width 126 height 33
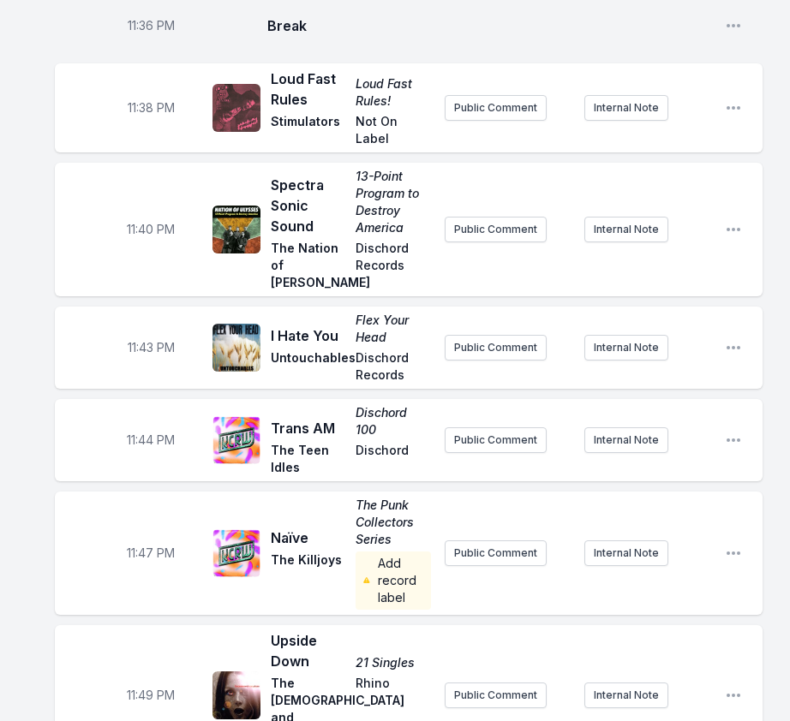
scroll to position [4537, 0]
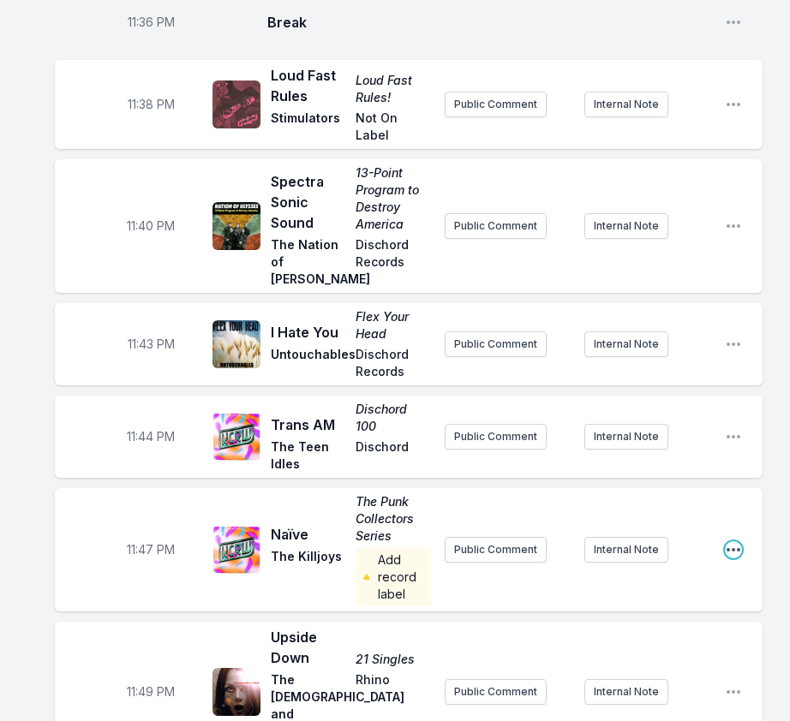
click at [728, 548] on icon "Open playlist item options" at bounding box center [733, 549] width 14 height 3
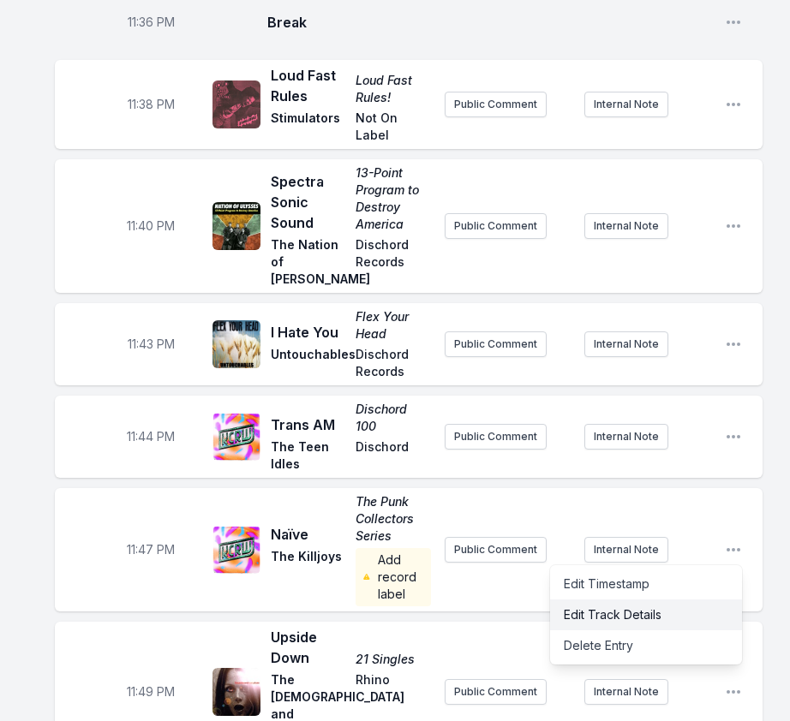
click at [695, 599] on button "Edit Track Details" at bounding box center [646, 614] width 192 height 31
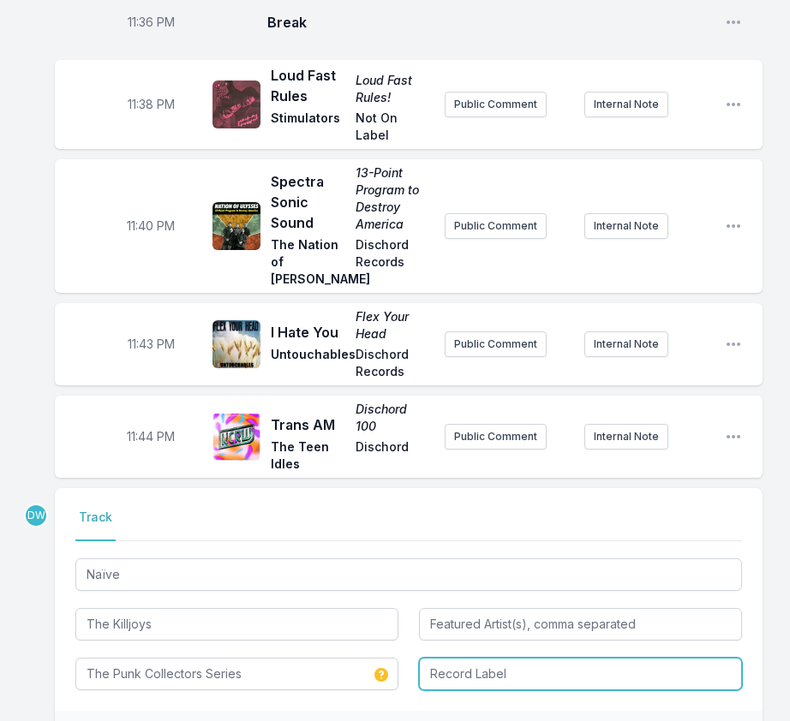
click at [501, 658] on input "Record Label" at bounding box center [580, 674] width 323 height 33
click at [532, 658] on input "Record Label" at bounding box center [580, 674] width 323 height 33
type input "D"
type input "a"
type input "Damaged Goods"
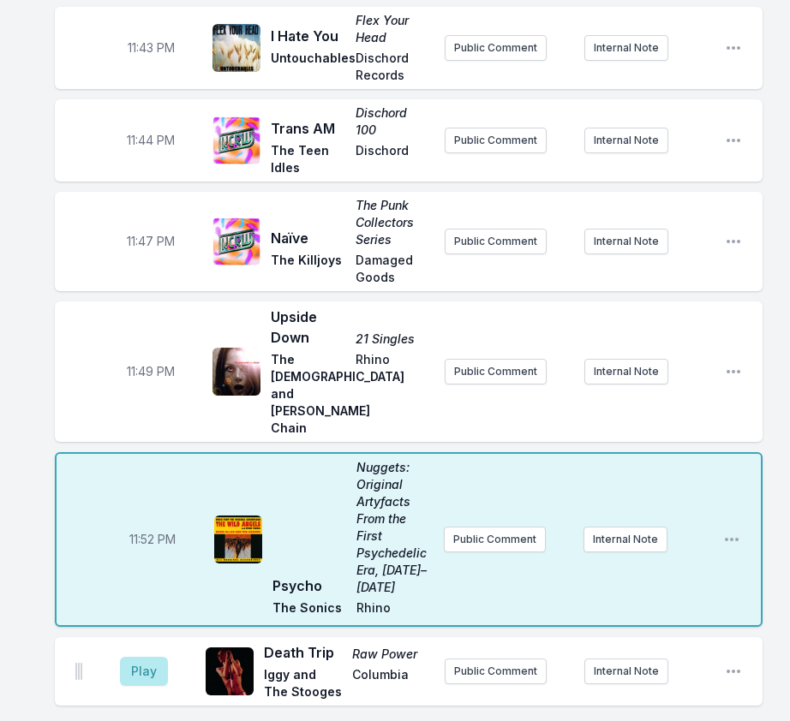
scroll to position [4796, 0]
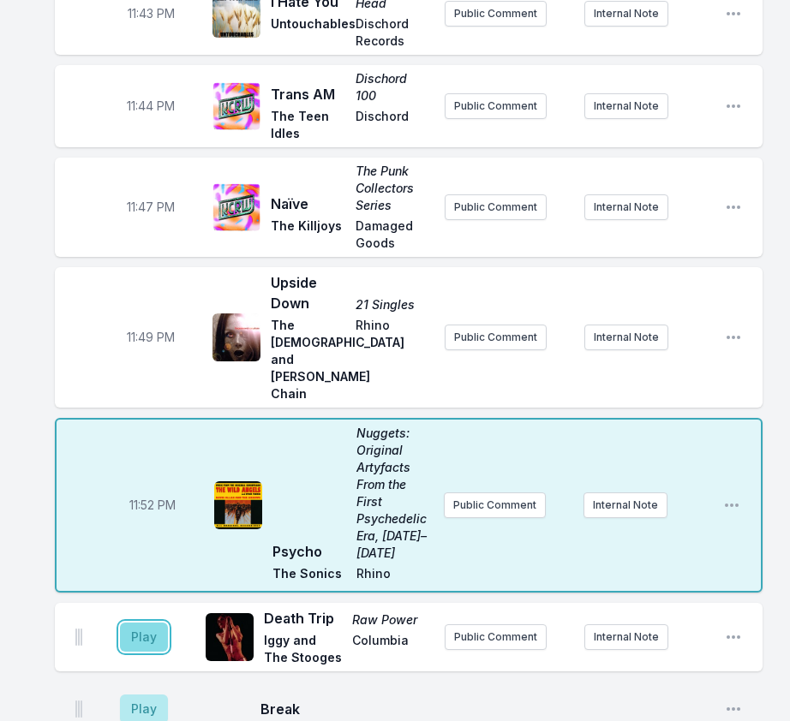
click at [146, 623] on button "Play" at bounding box center [144, 637] width 48 height 29
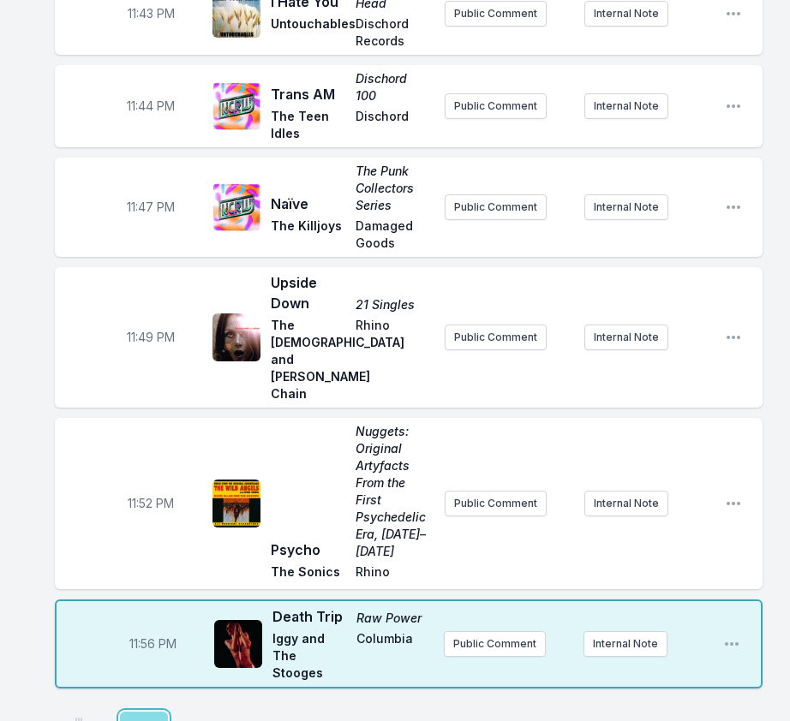
click at [142, 686] on button "Play" at bounding box center [144, 726] width 48 height 29
